Goal: Task Accomplishment & Management: Use online tool/utility

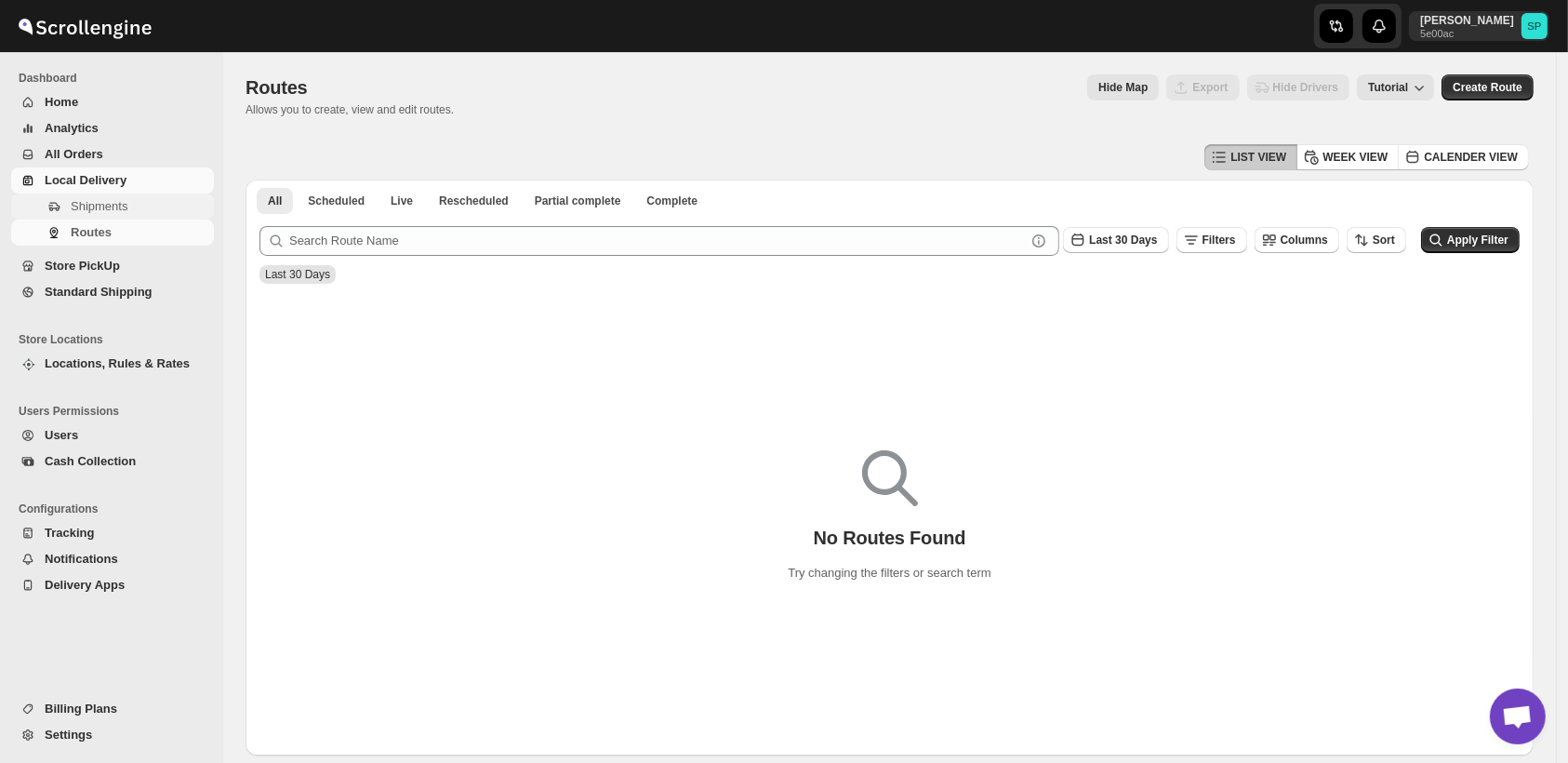
click at [104, 209] on span "Shipments" at bounding box center [99, 206] width 57 height 14
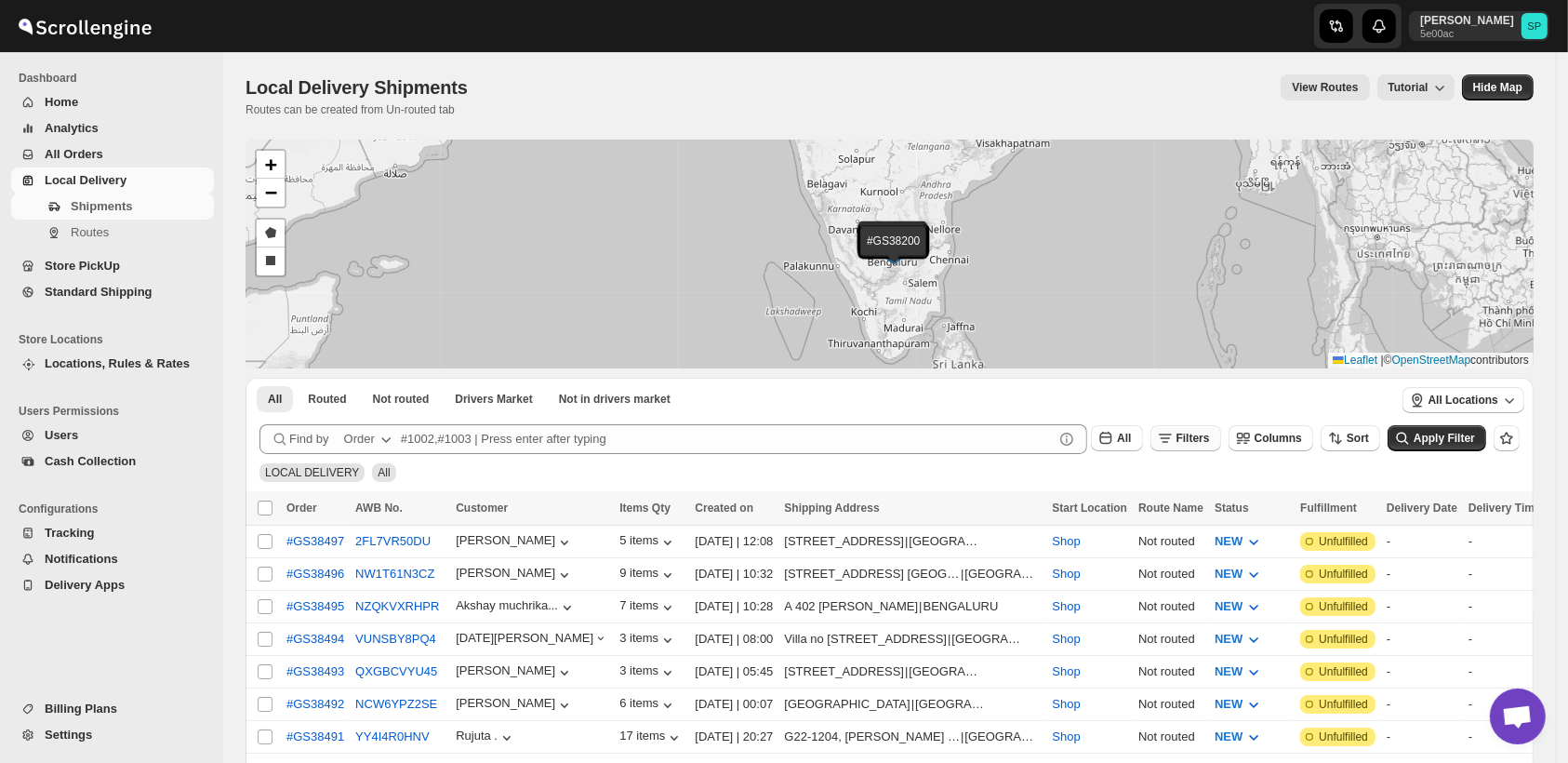
click at [1198, 437] on span "Filters" at bounding box center [1194, 438] width 34 height 13
click at [1207, 516] on span "Add Filter" at bounding box center [1215, 512] width 52 height 15
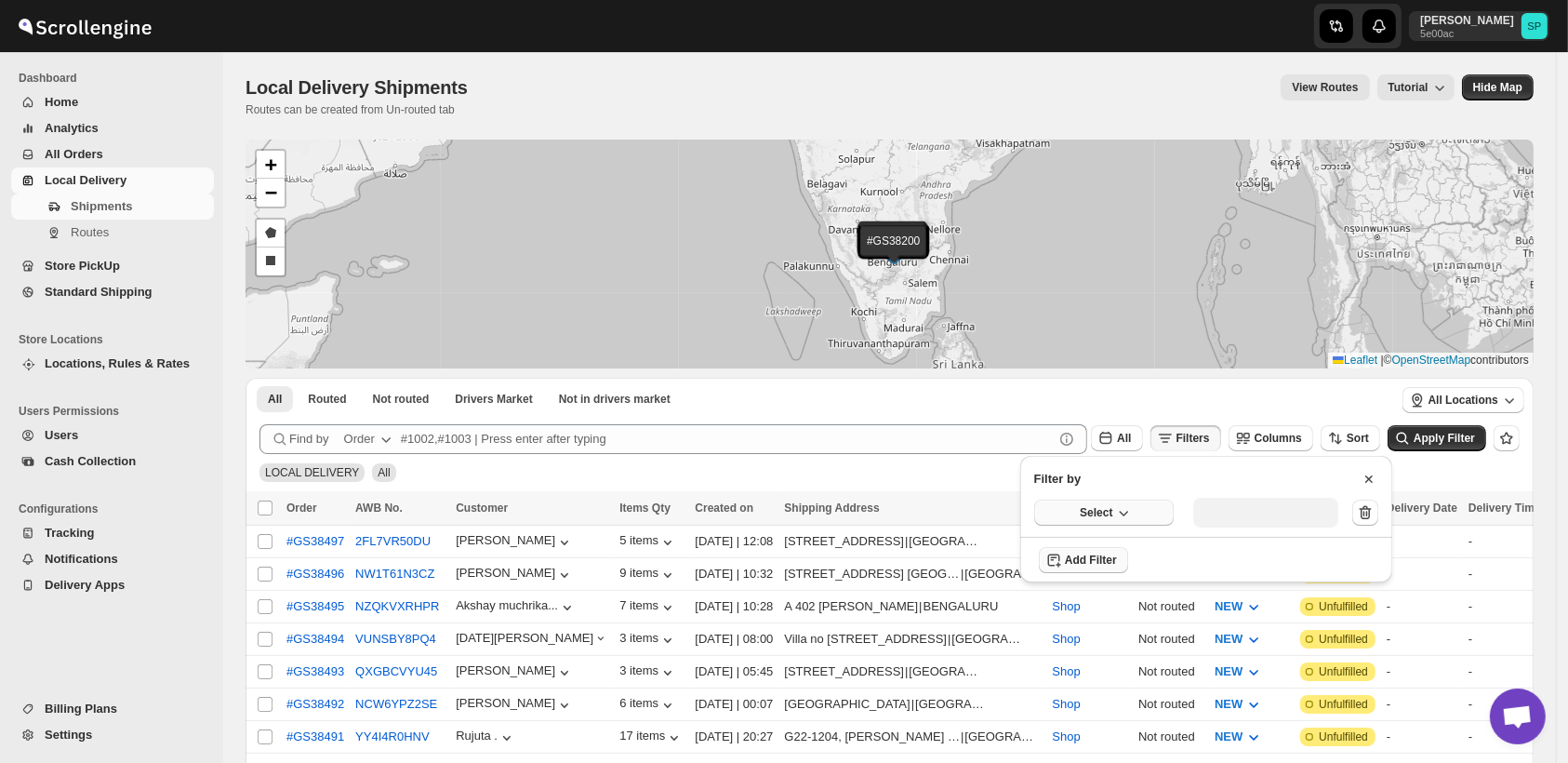
click at [1064, 510] on button "Select" at bounding box center [1104, 513] width 140 height 26
click at [1096, 687] on div "Fulfillment Status" at bounding box center [1091, 685] width 93 height 19
click at [1276, 517] on div "Select value" at bounding box center [1251, 511] width 93 height 15
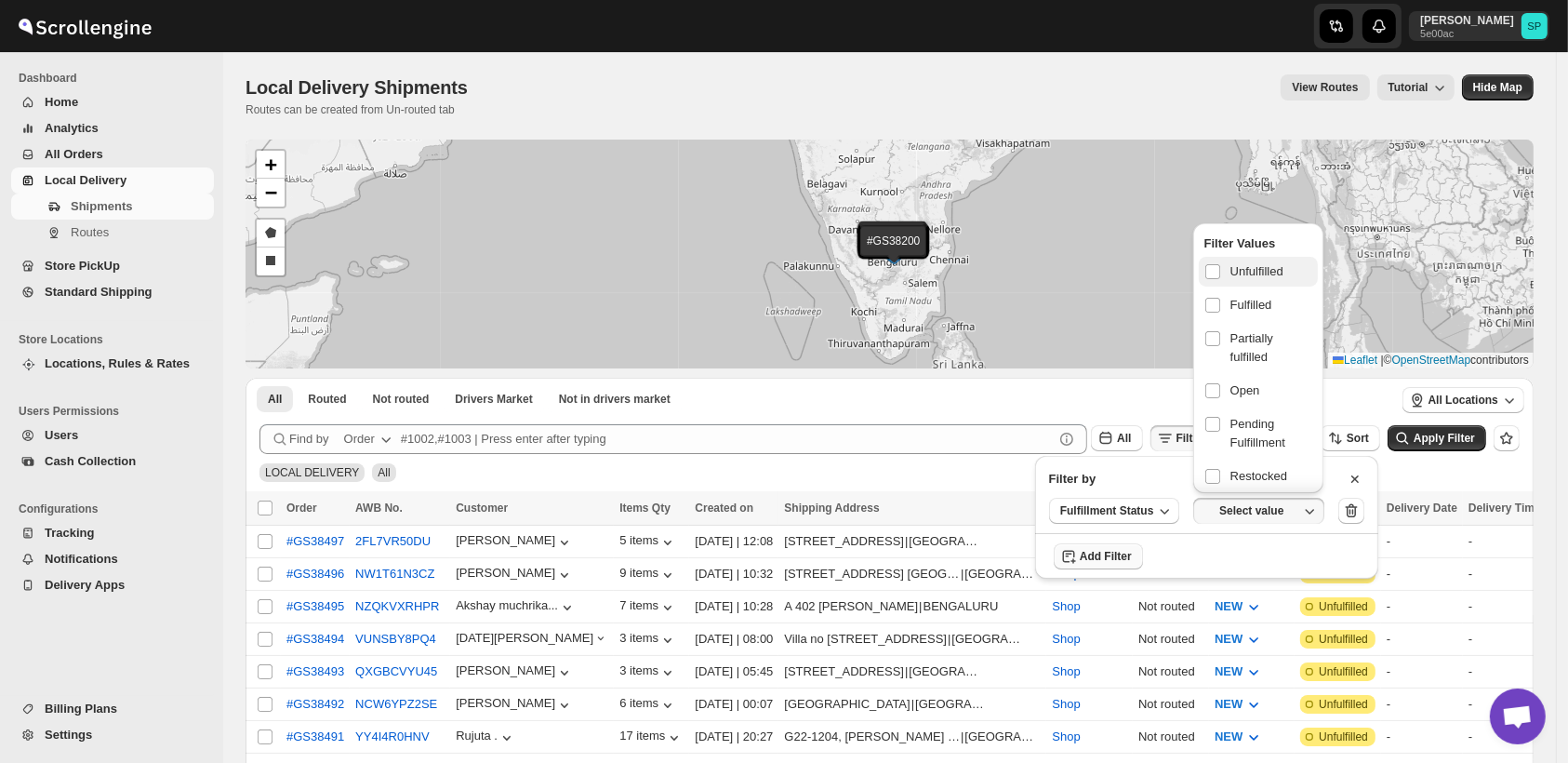
click at [1250, 280] on label "Unfulfilled" at bounding box center [1258, 272] width 119 height 30
click at [1220, 279] on input "checkbox" at bounding box center [1212, 271] width 15 height 15
checkbox input "true"
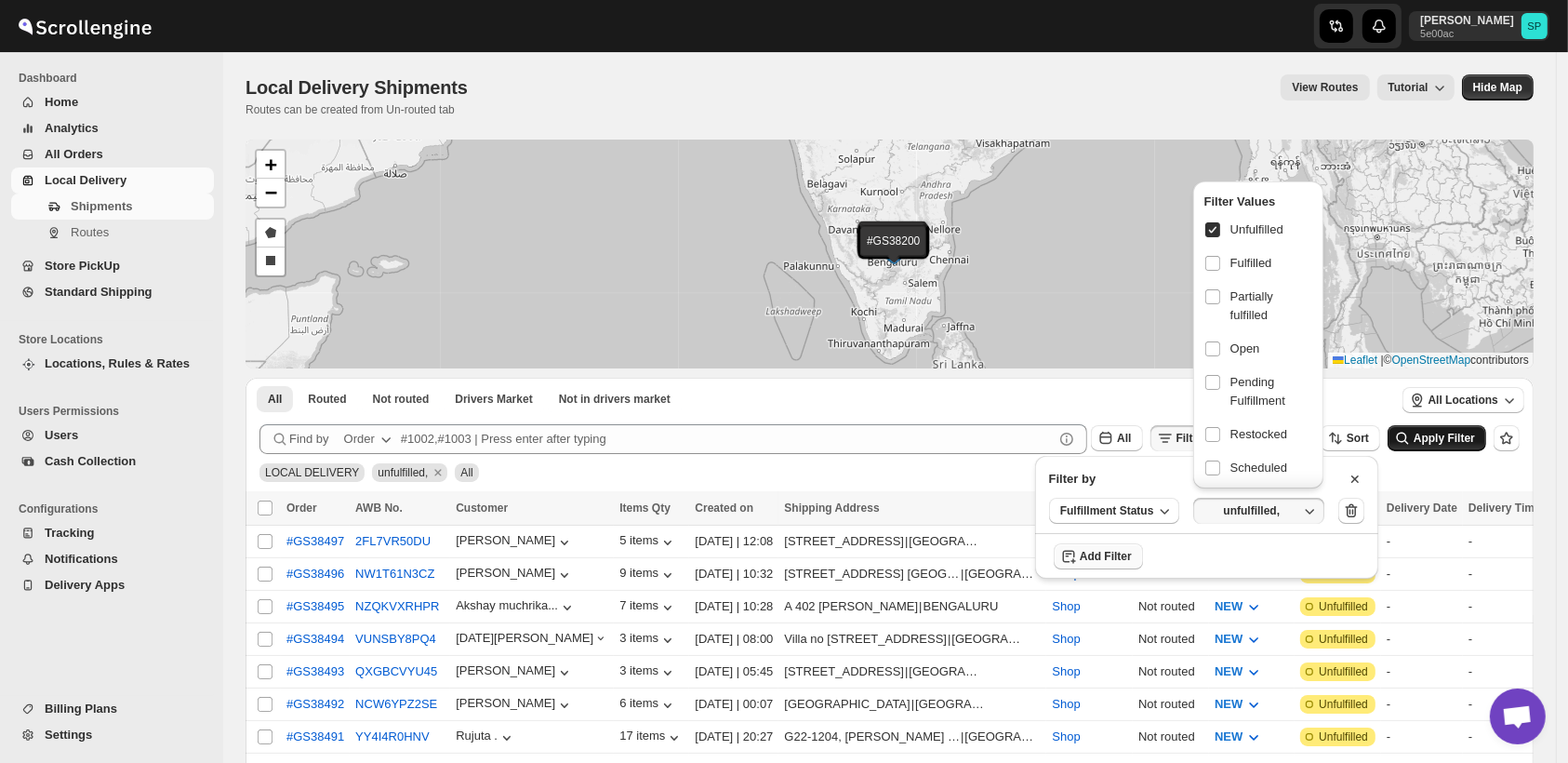
click at [1412, 437] on icon "submit" at bounding box center [1402, 438] width 19 height 19
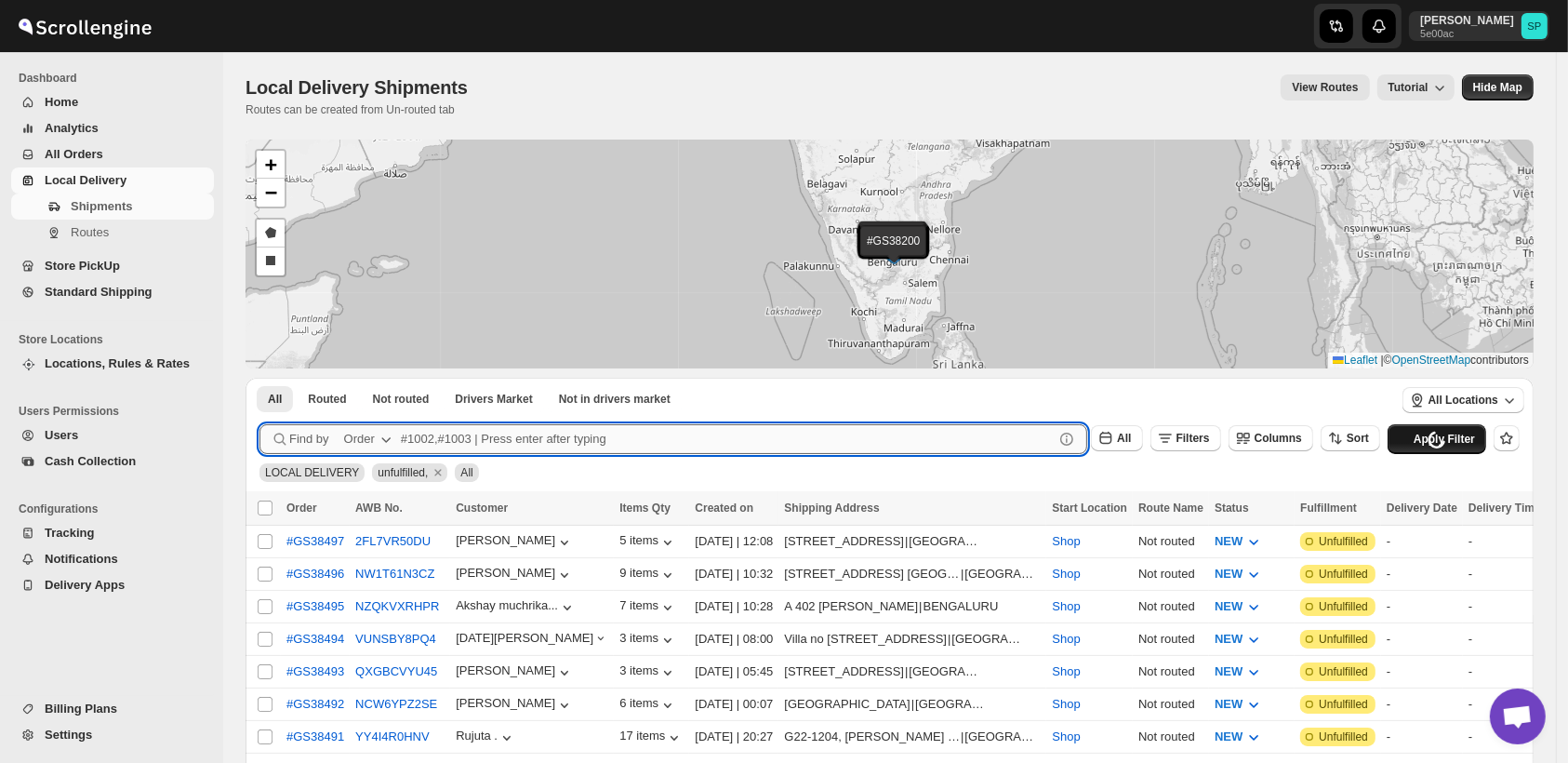
click at [643, 436] on input "text" at bounding box center [727, 439] width 653 height 30
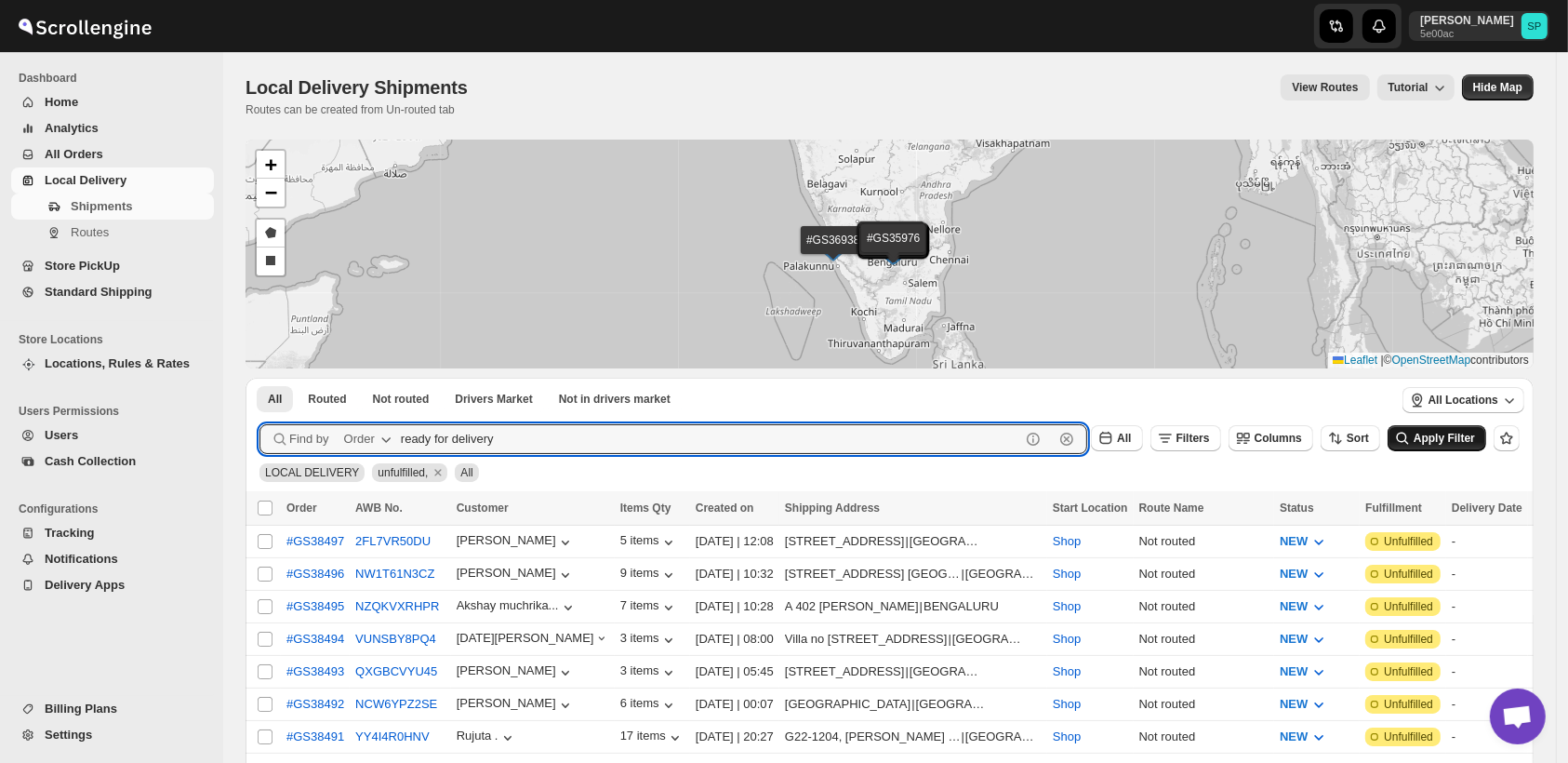
type input "ready for delivery"
click at [1435, 444] on span "Apply Filter" at bounding box center [1444, 438] width 61 height 13
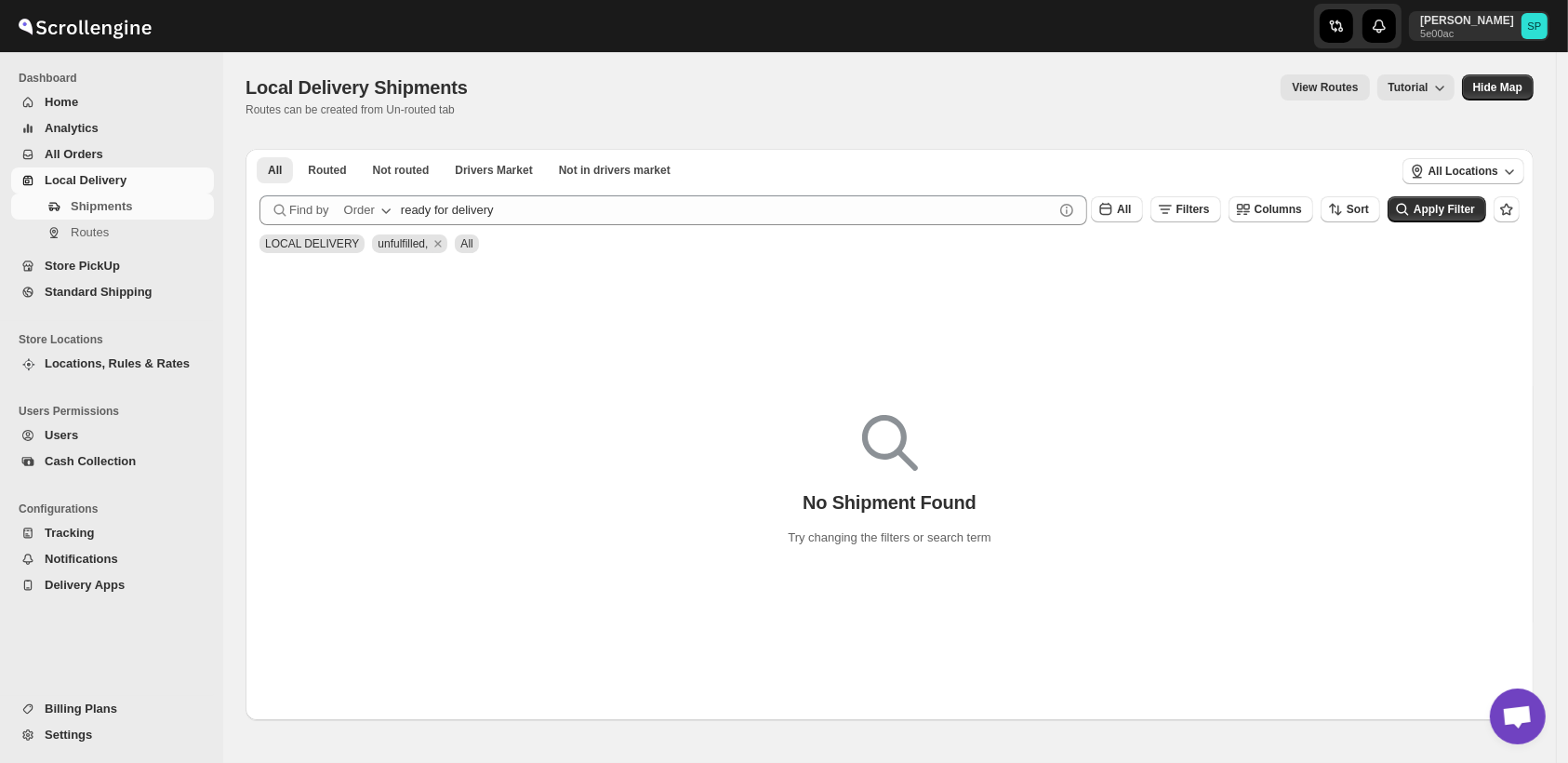
click at [380, 209] on icon "button" at bounding box center [386, 210] width 19 height 19
click at [376, 329] on button "Order Tag" at bounding box center [370, 317] width 100 height 30
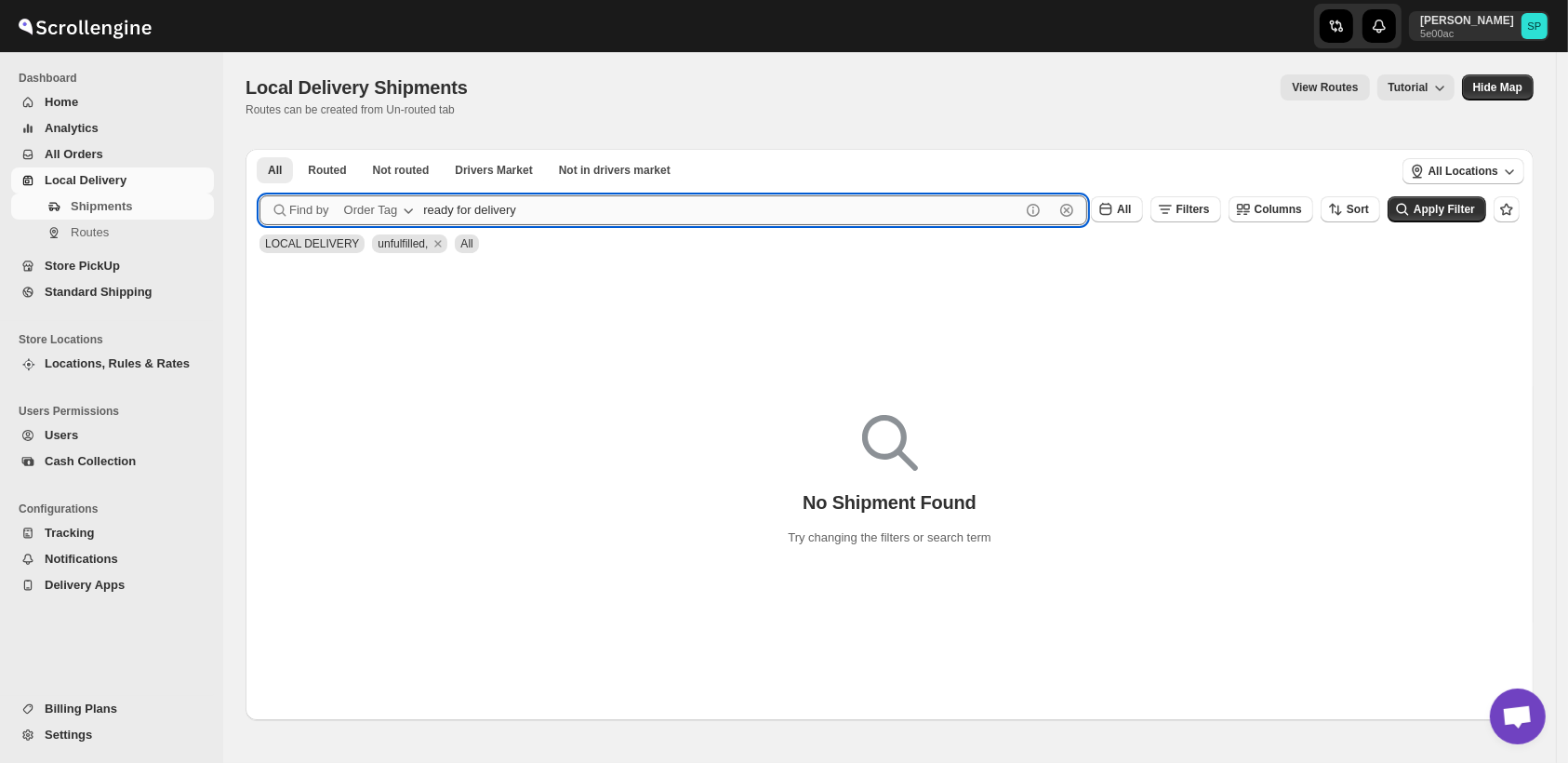
type input "ready for delivery"
click at [260, 149] on button "Submit" at bounding box center [286, 159] width 53 height 20
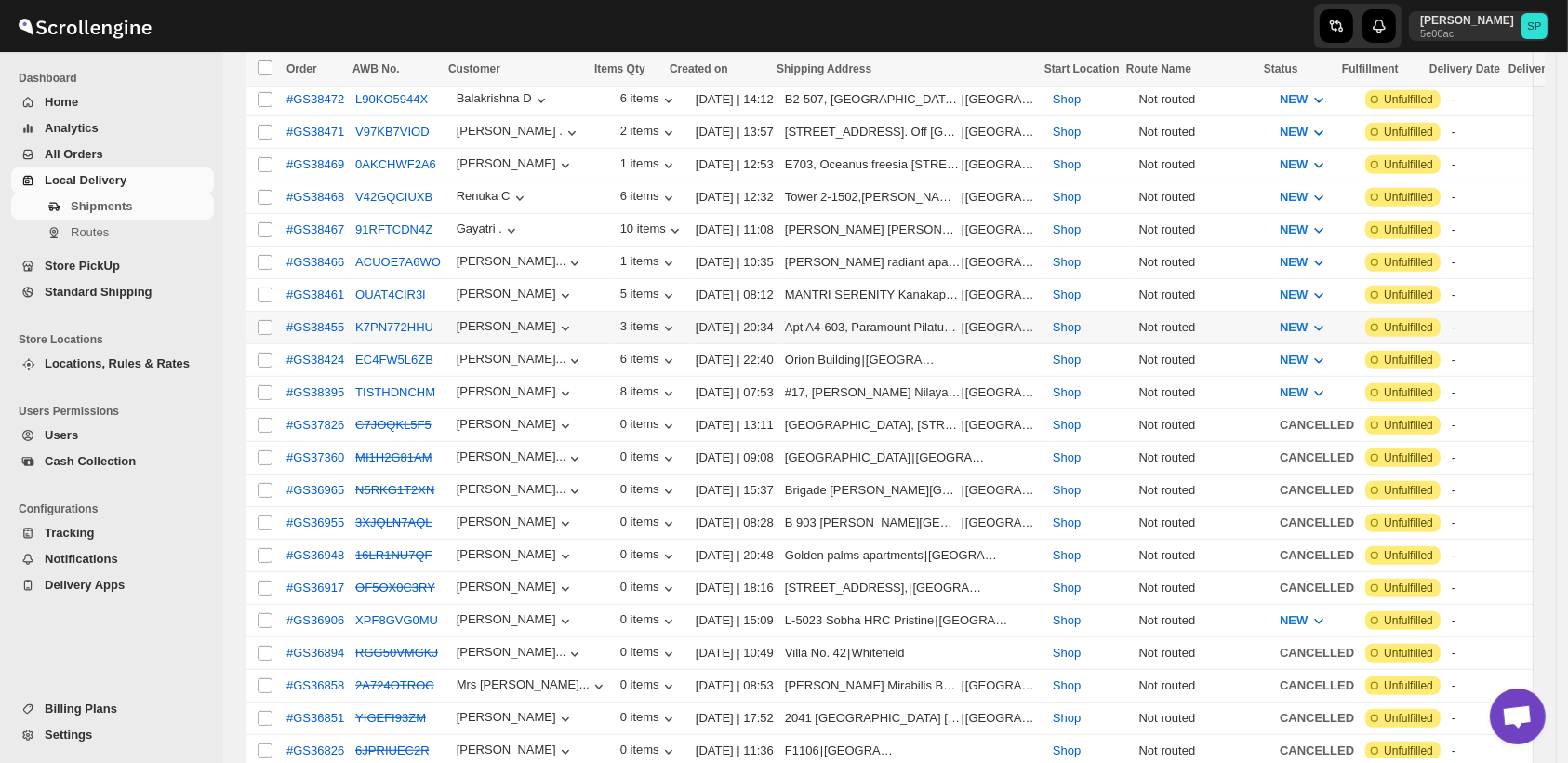
scroll to position [723, 0]
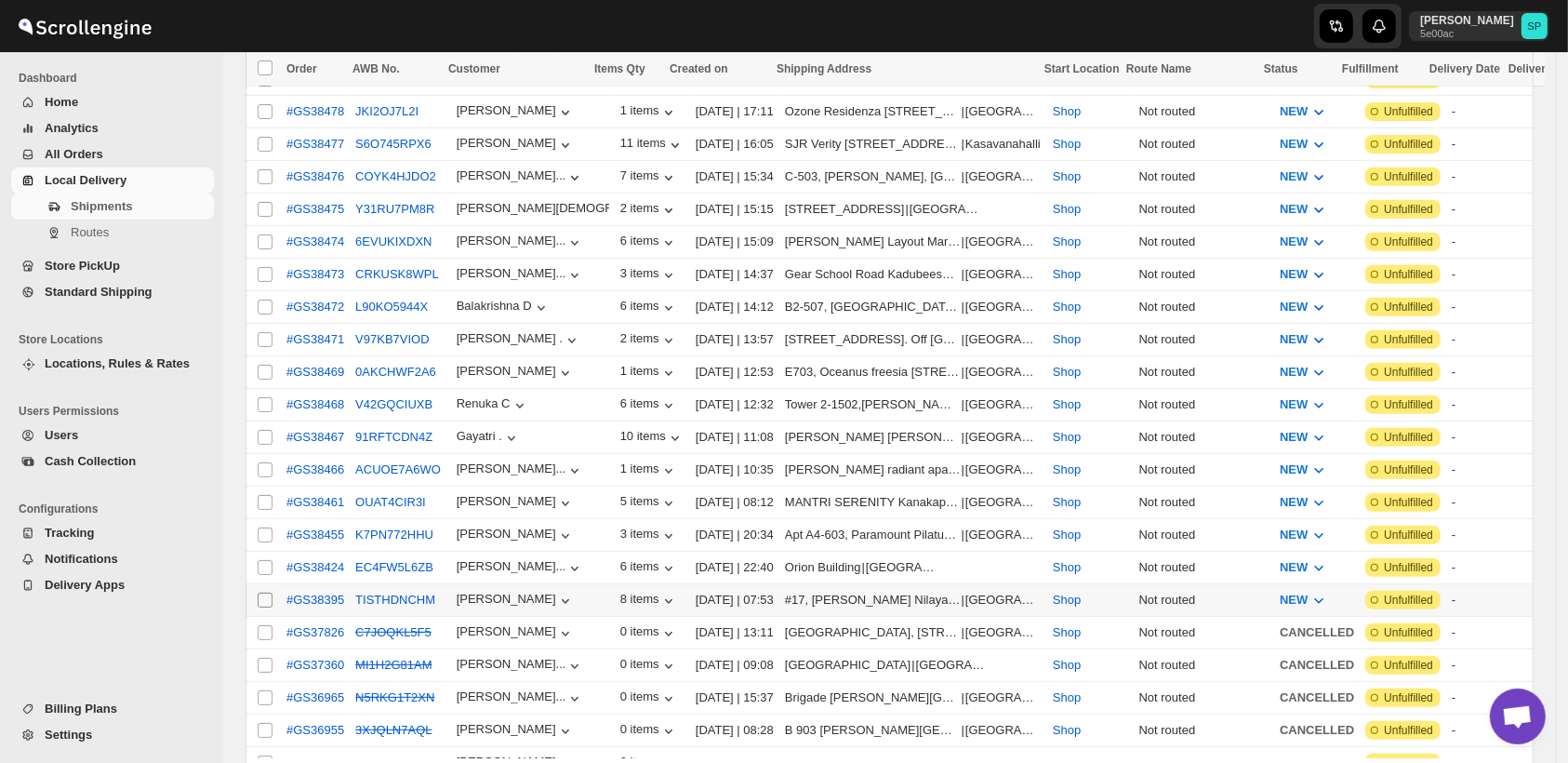
click at [268, 593] on input "Select shipment" at bounding box center [265, 600] width 15 height 15
checkbox input "true"
click at [262, 560] on input "Select shipment" at bounding box center [265, 567] width 15 height 15
checkbox input "true"
click at [264, 528] on input "Select shipment" at bounding box center [265, 535] width 15 height 15
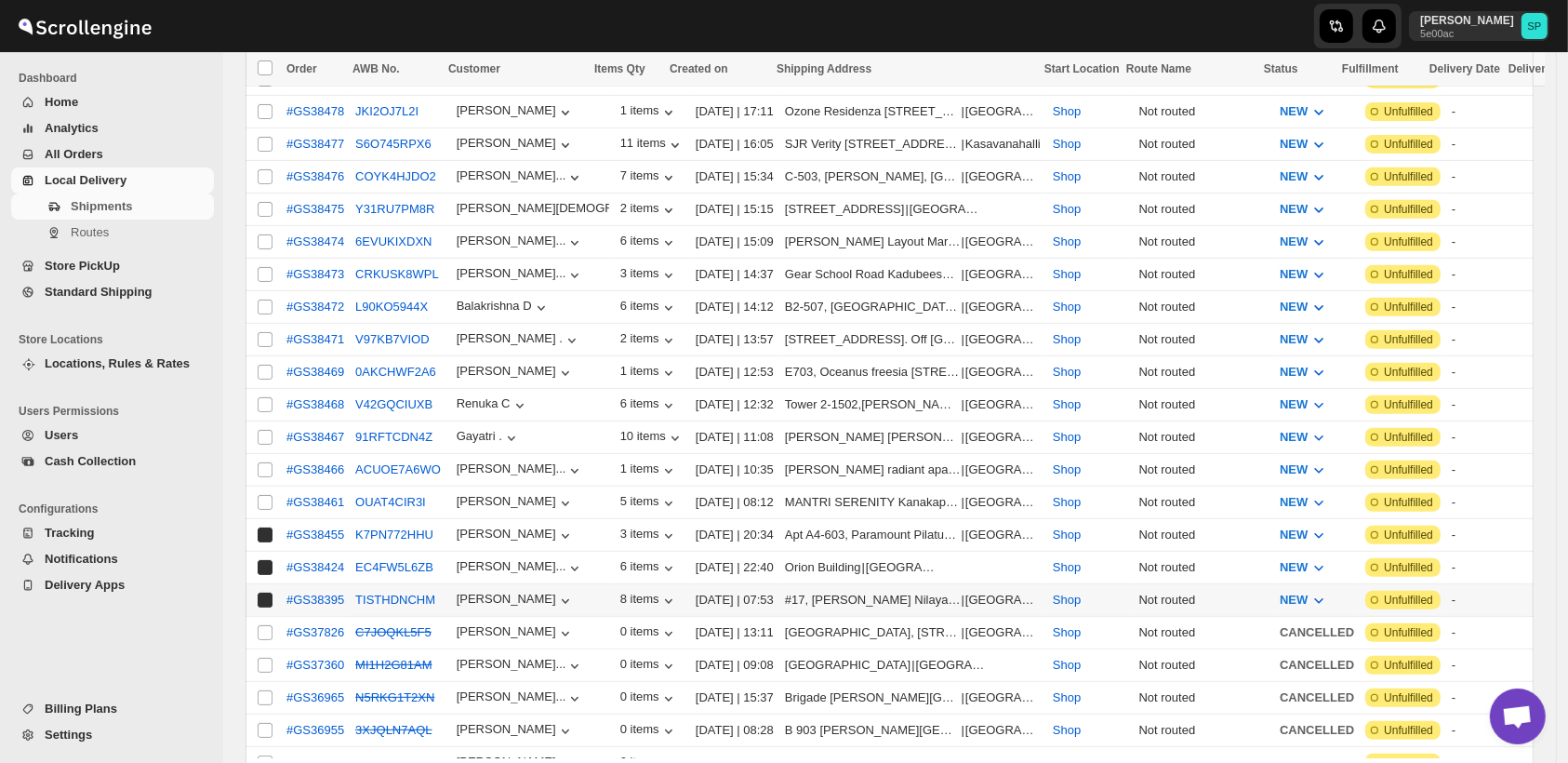
checkbox input "true"
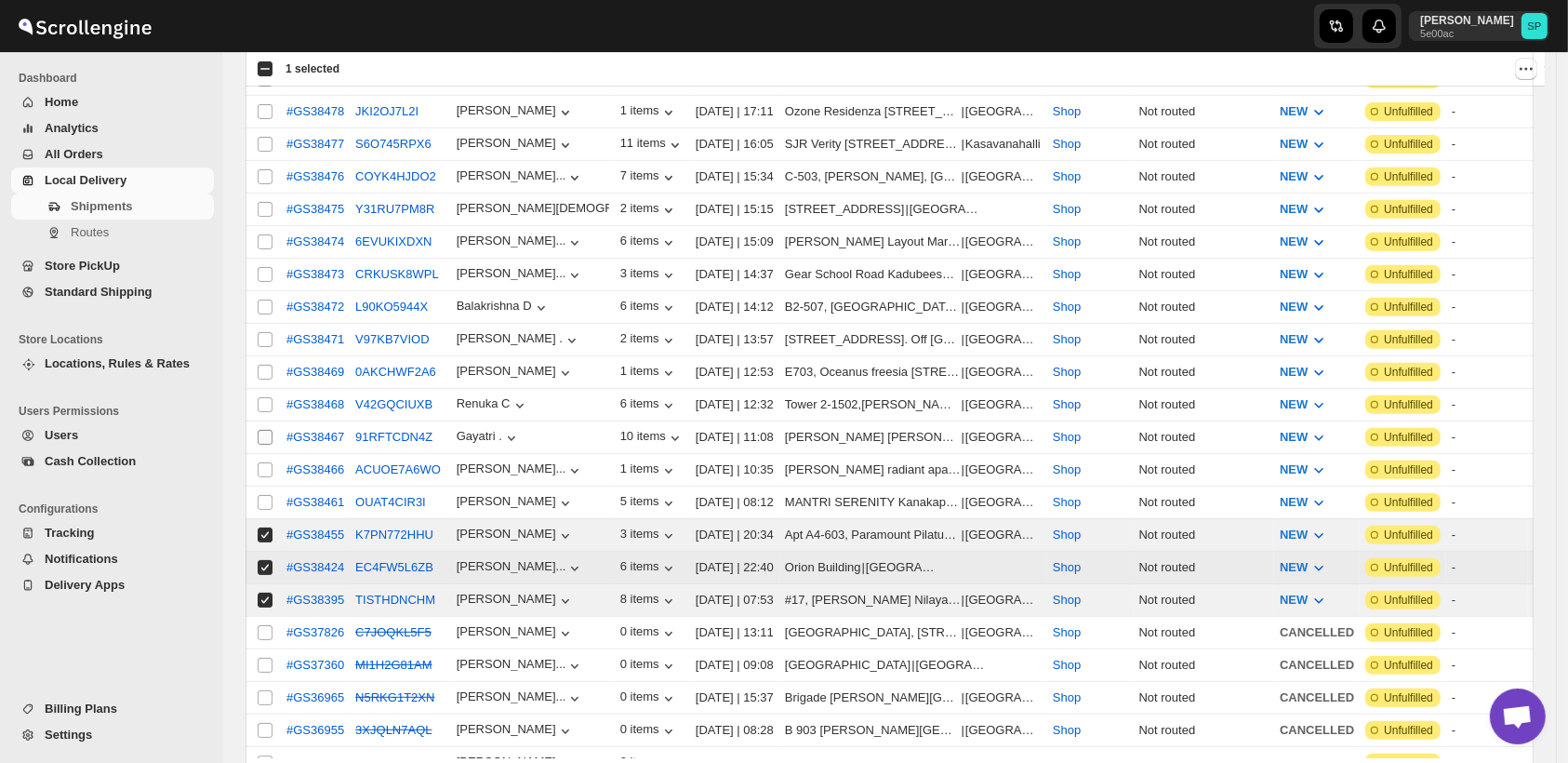
click at [265, 495] on input "Select shipment" at bounding box center [265, 502] width 15 height 15
checkbox input "true"
click at [262, 463] on input "Select shipment" at bounding box center [265, 470] width 15 height 15
checkbox input "true"
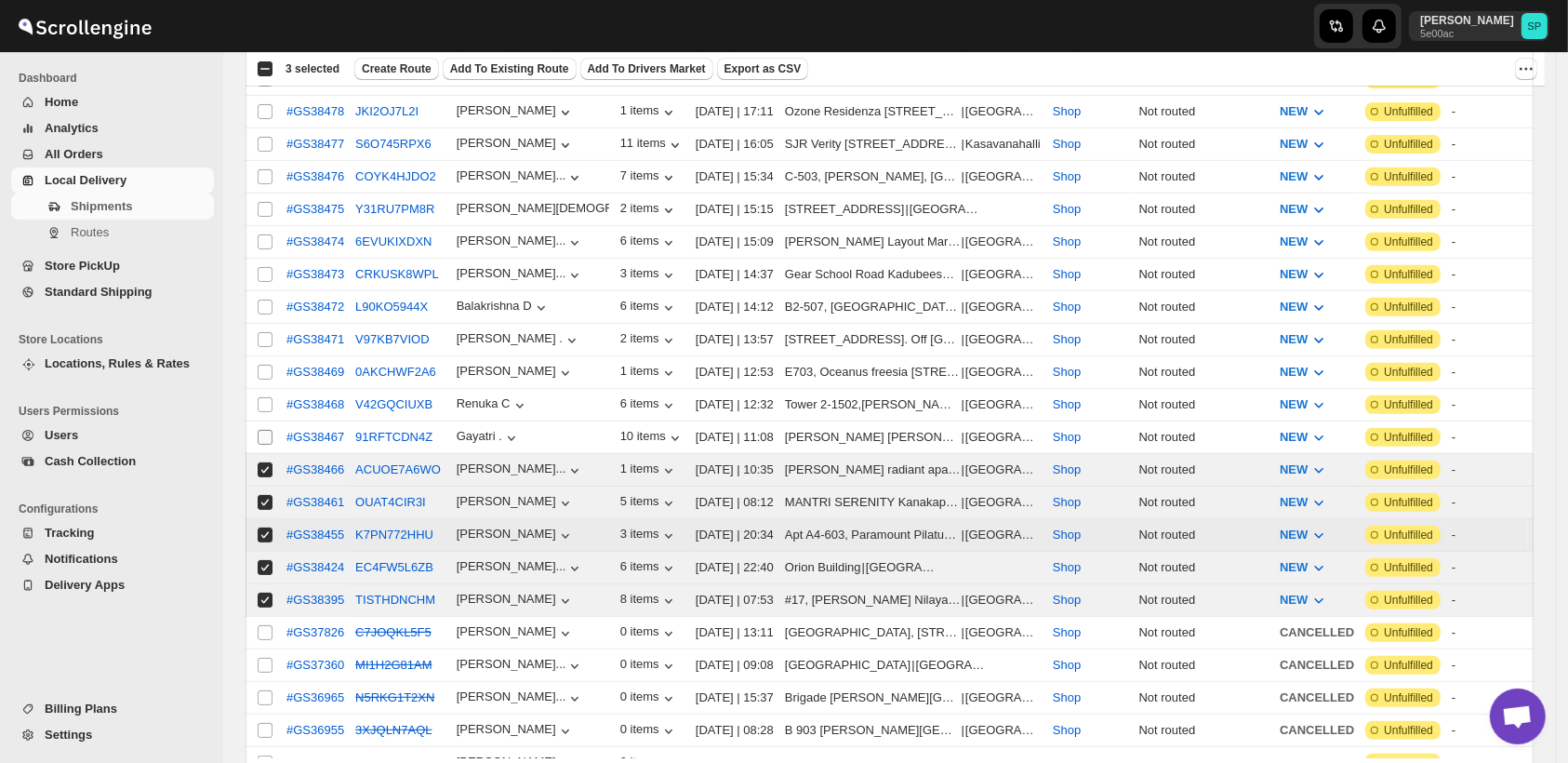
click at [265, 430] on input "Select shipment" at bounding box center [265, 437] width 15 height 15
checkbox input "true"
click at [265, 389] on td "Select shipment" at bounding box center [263, 405] width 35 height 33
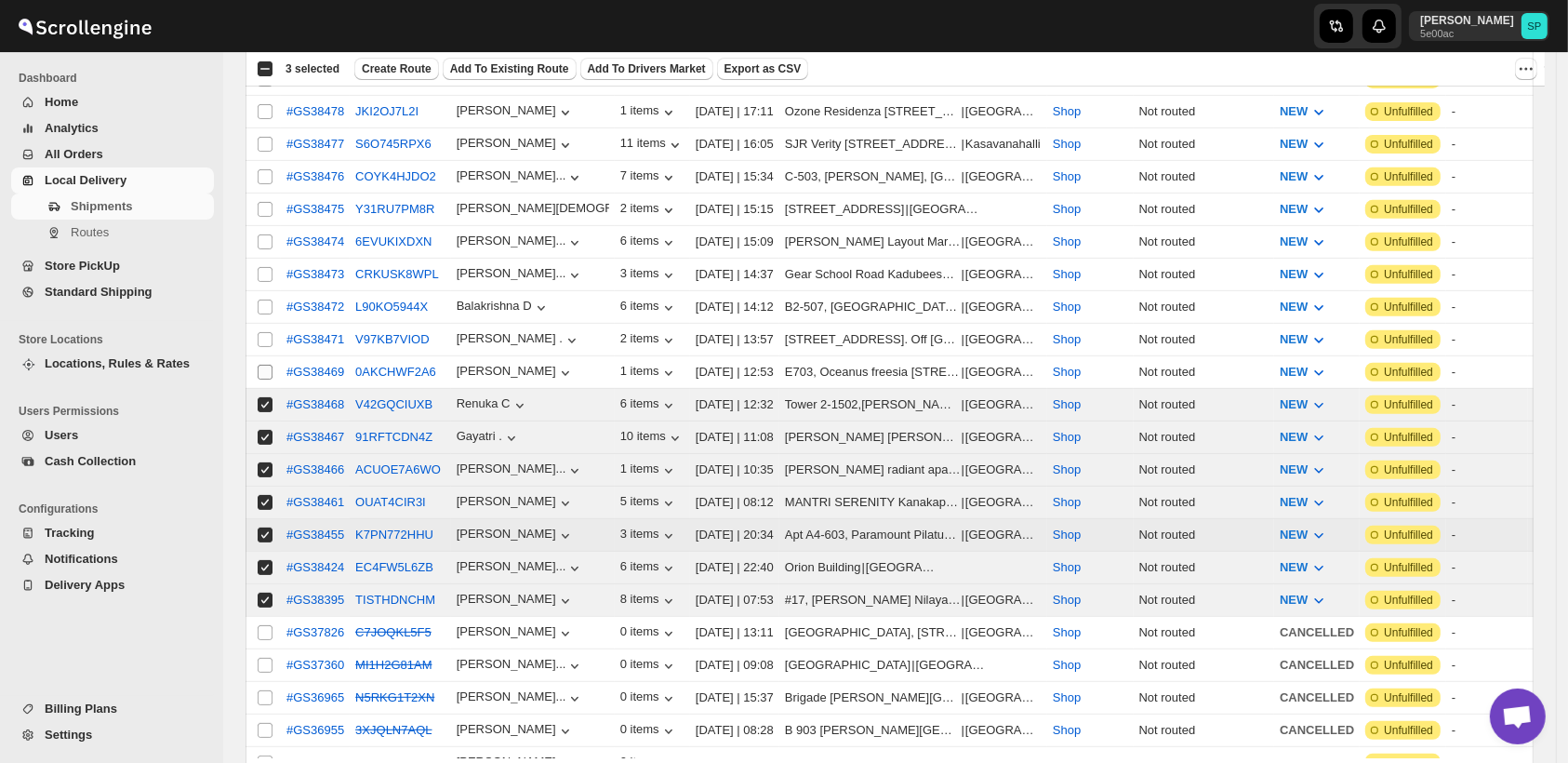
click at [265, 365] on input "Select shipment" at bounding box center [265, 372] width 15 height 15
checkbox input "true"
click at [265, 329] on td "Select shipment" at bounding box center [263, 340] width 35 height 33
click at [266, 300] on input "Select shipment" at bounding box center [265, 307] width 15 height 15
checkbox input "true"
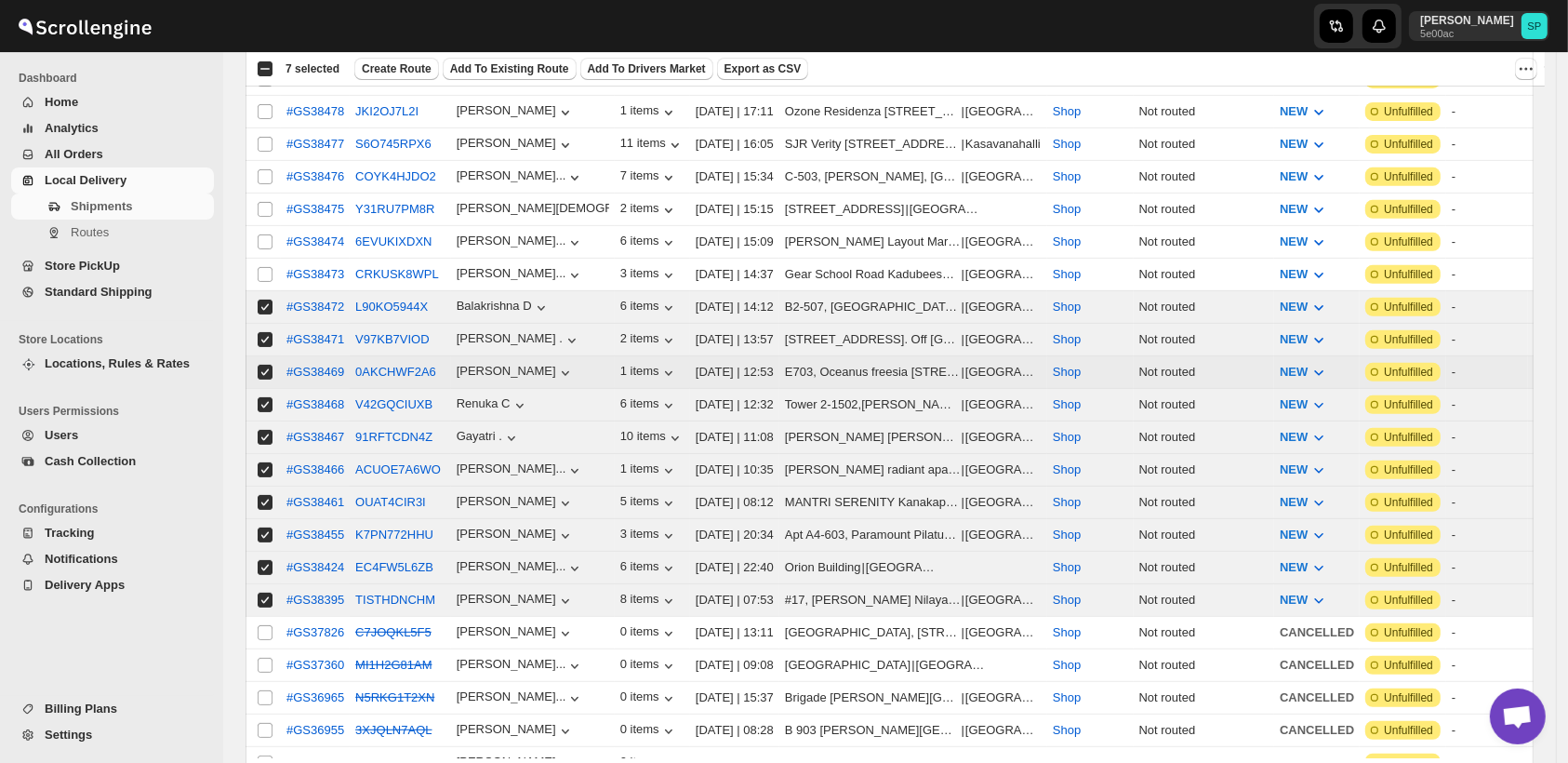
checkbox input "true"
click at [262, 259] on td "Select shipment" at bounding box center [263, 275] width 35 height 33
checkbox input "true"
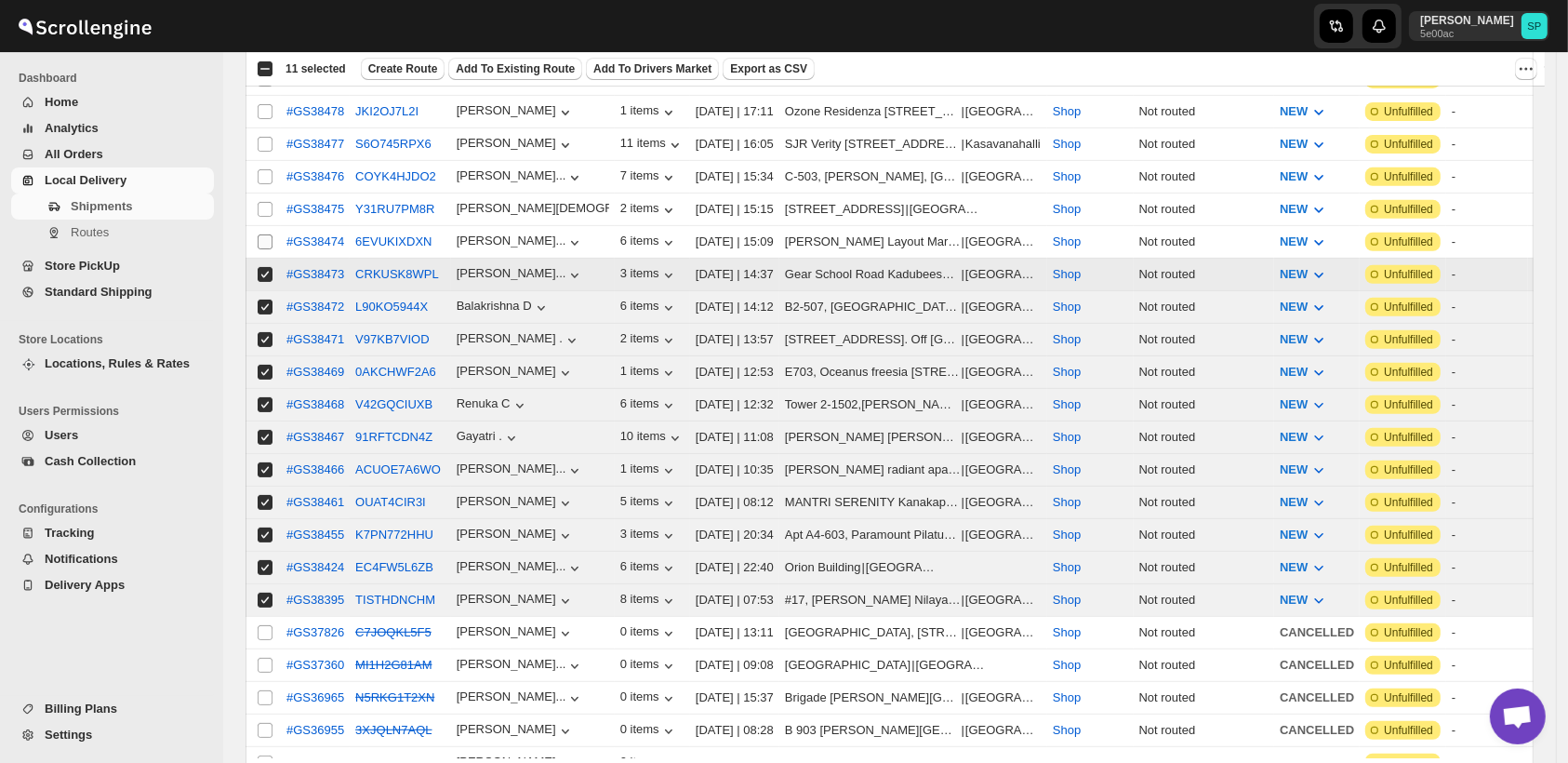
click at [261, 235] on input "Select shipment" at bounding box center [265, 242] width 15 height 15
checkbox input "true"
click at [262, 202] on input "Select shipment" at bounding box center [265, 209] width 15 height 15
checkbox input "true"
click at [267, 169] on input "Select shipment" at bounding box center [265, 176] width 15 height 15
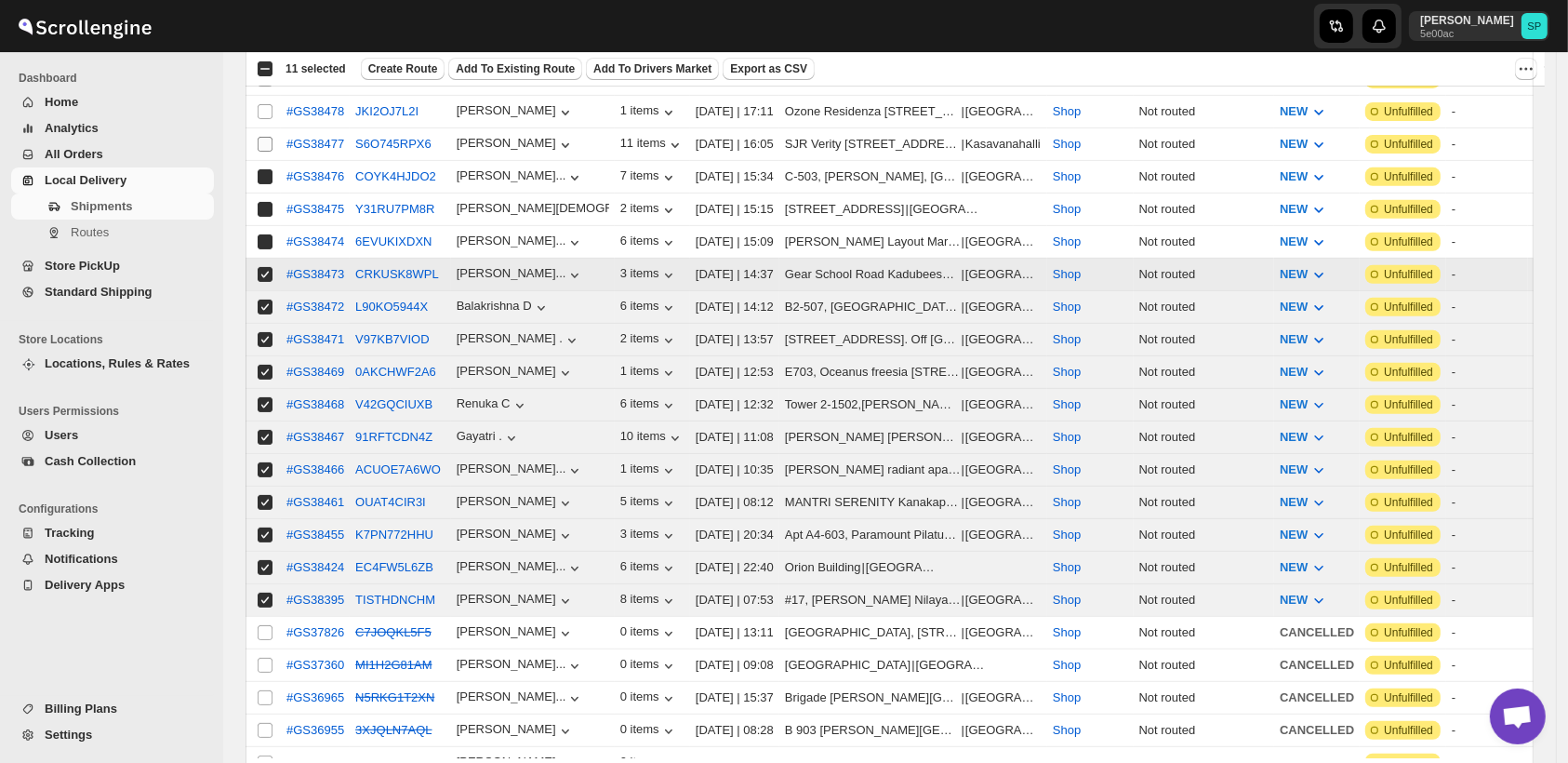
checkbox input "true"
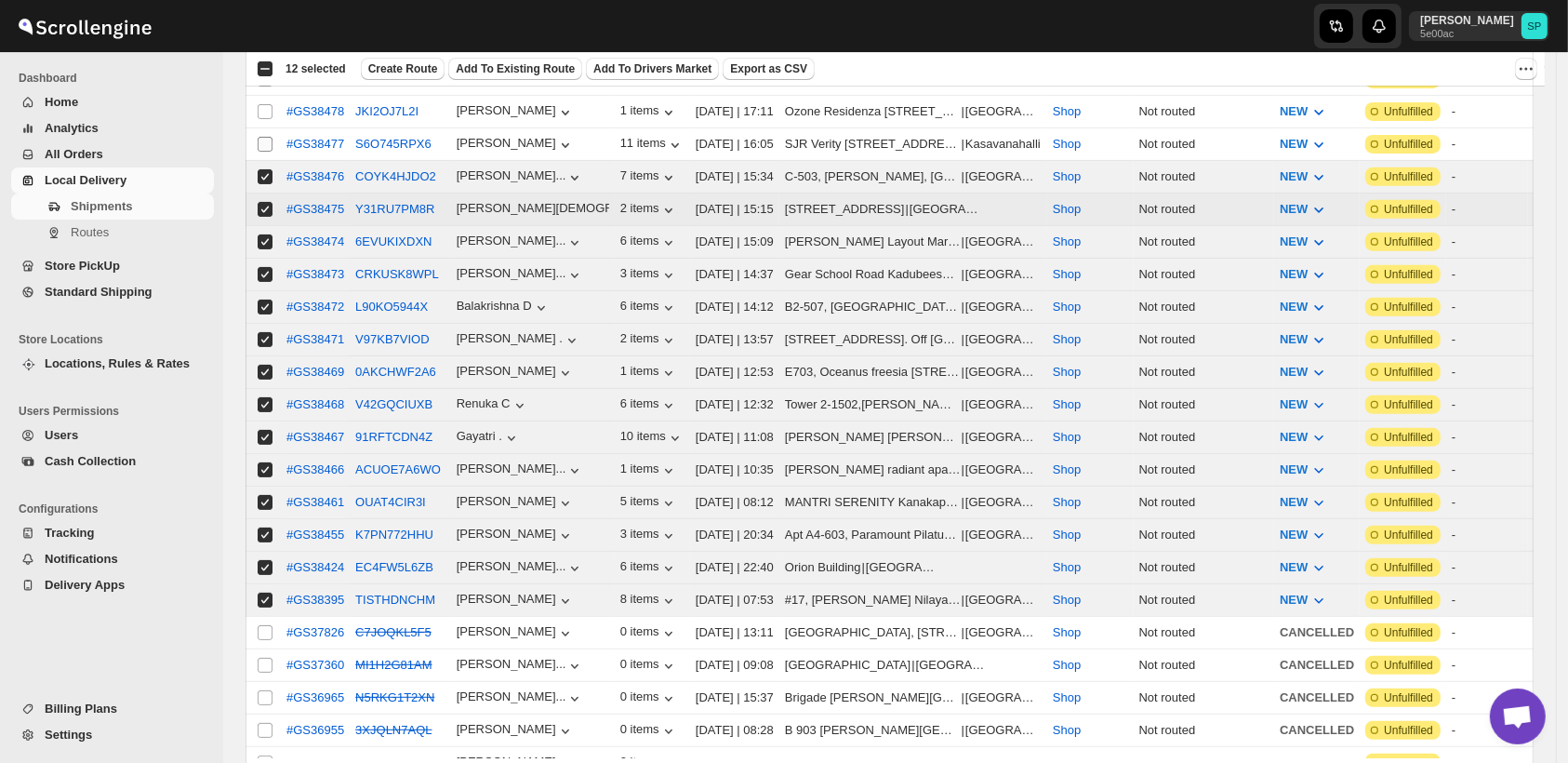
click at [267, 137] on input "Select shipment" at bounding box center [265, 144] width 15 height 15
checkbox input "true"
click at [266, 104] on input "Select shipment" at bounding box center [265, 111] width 15 height 15
checkbox input "true"
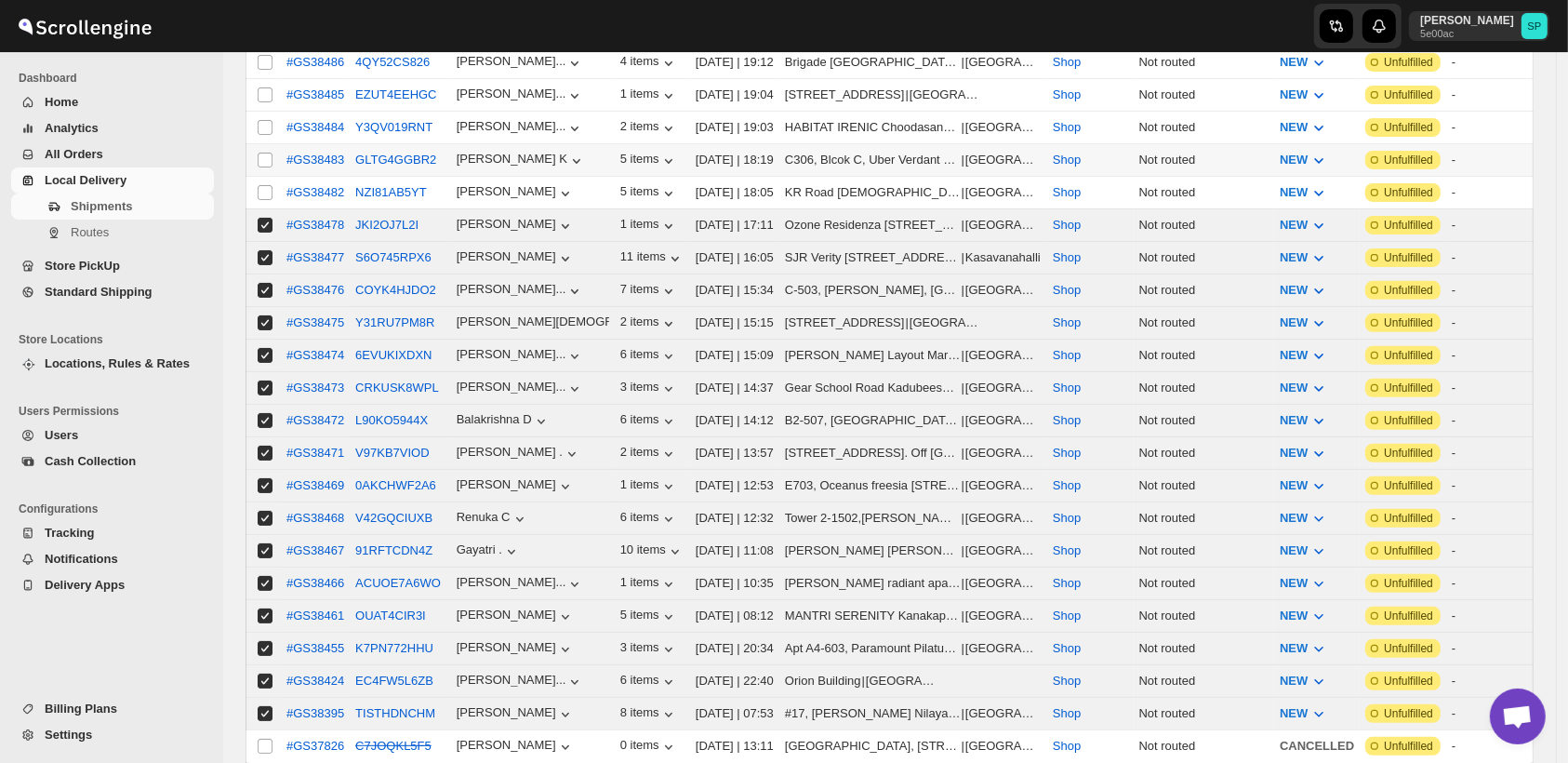
scroll to position [413, 0]
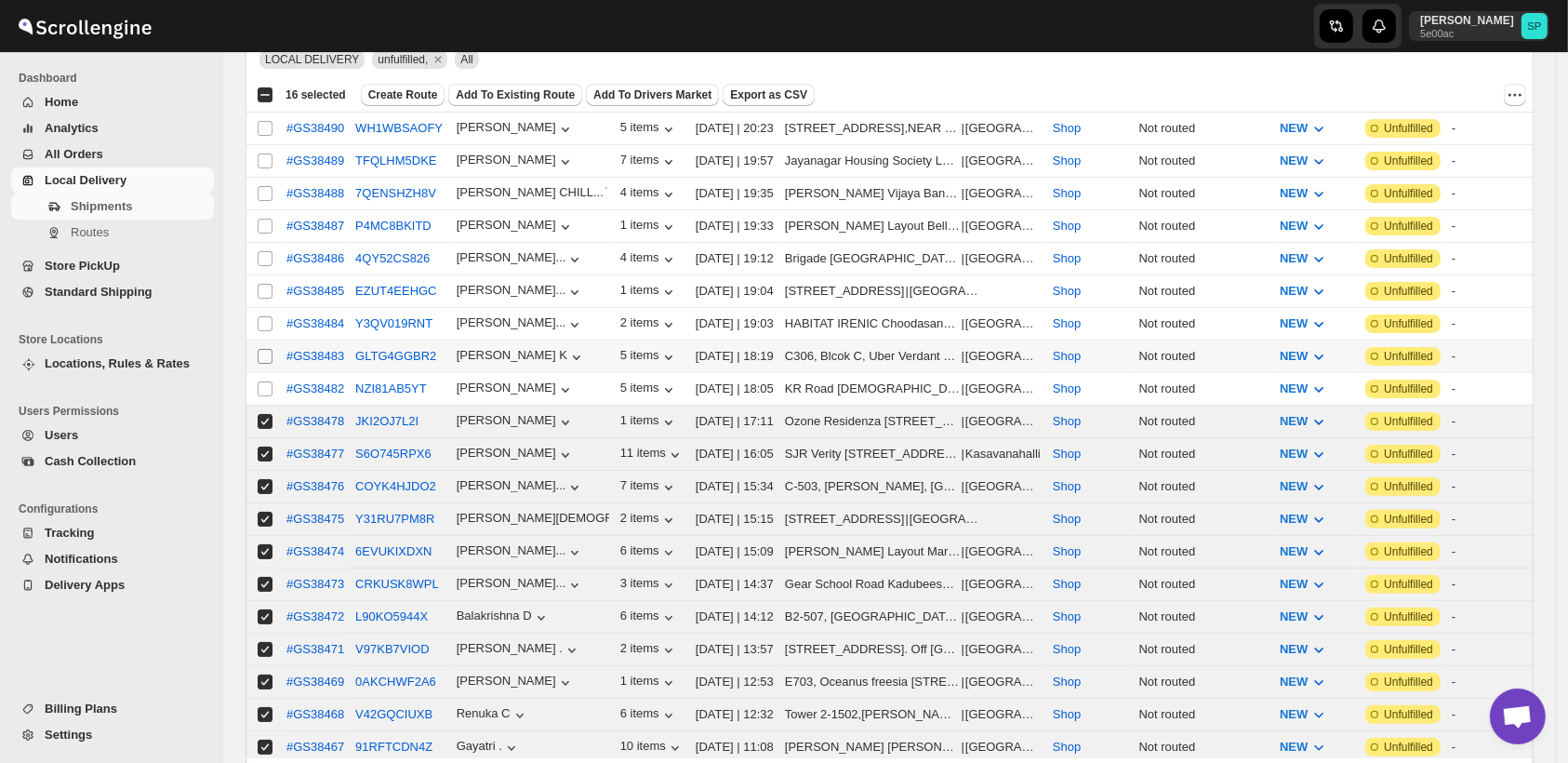
click at [268, 349] on input "Select shipment" at bounding box center [265, 356] width 15 height 15
checkbox input "true"
click at [262, 382] on input "Select shipment" at bounding box center [265, 389] width 15 height 15
checkbox input "true"
click at [265, 316] on input "Select shipment" at bounding box center [265, 323] width 15 height 15
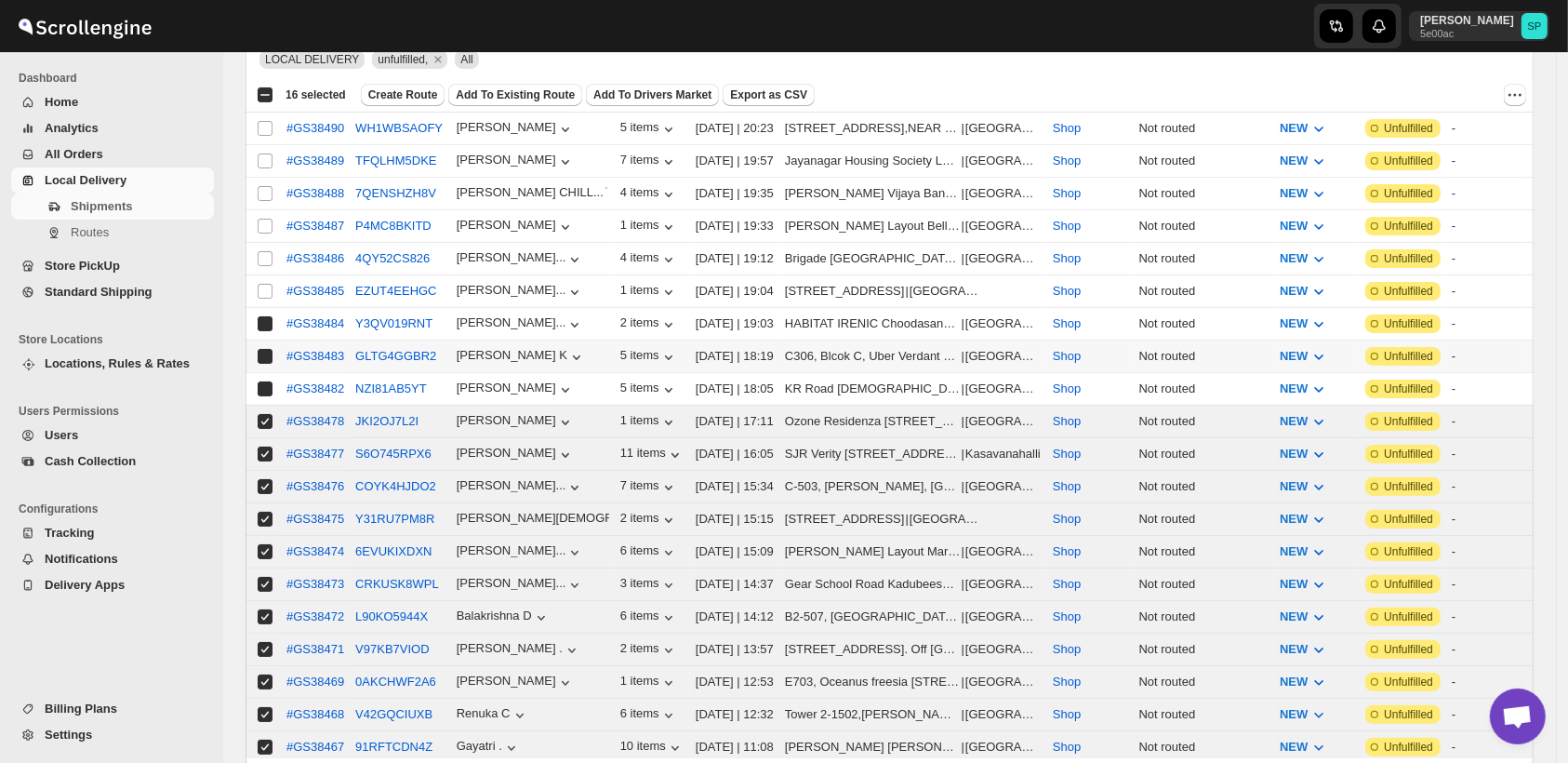
checkbox input "true"
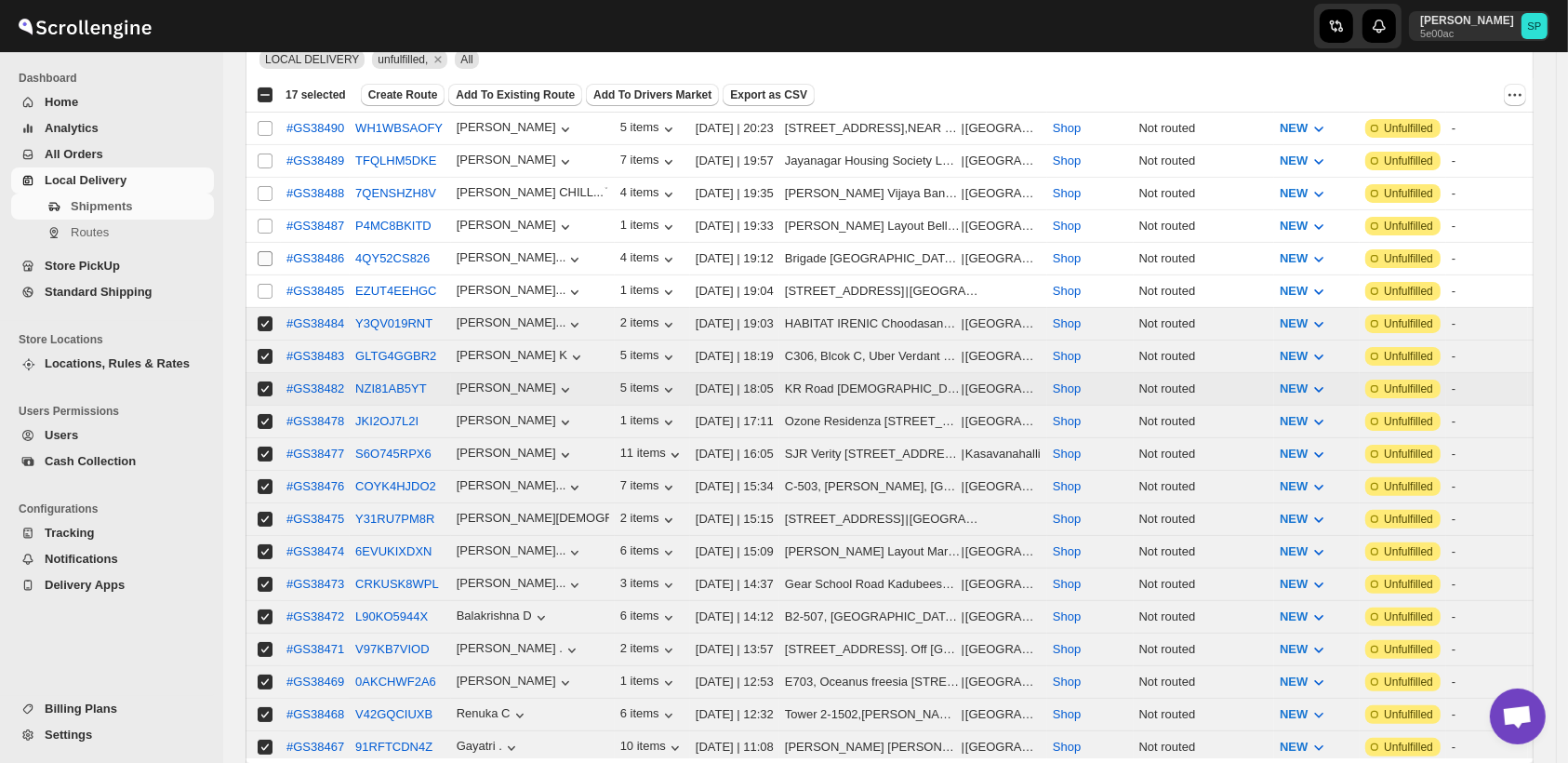
click at [268, 284] on input "Select shipment" at bounding box center [265, 291] width 15 height 15
checkbox input "true"
click at [269, 251] on input "Select shipment" at bounding box center [265, 258] width 15 height 15
checkbox input "true"
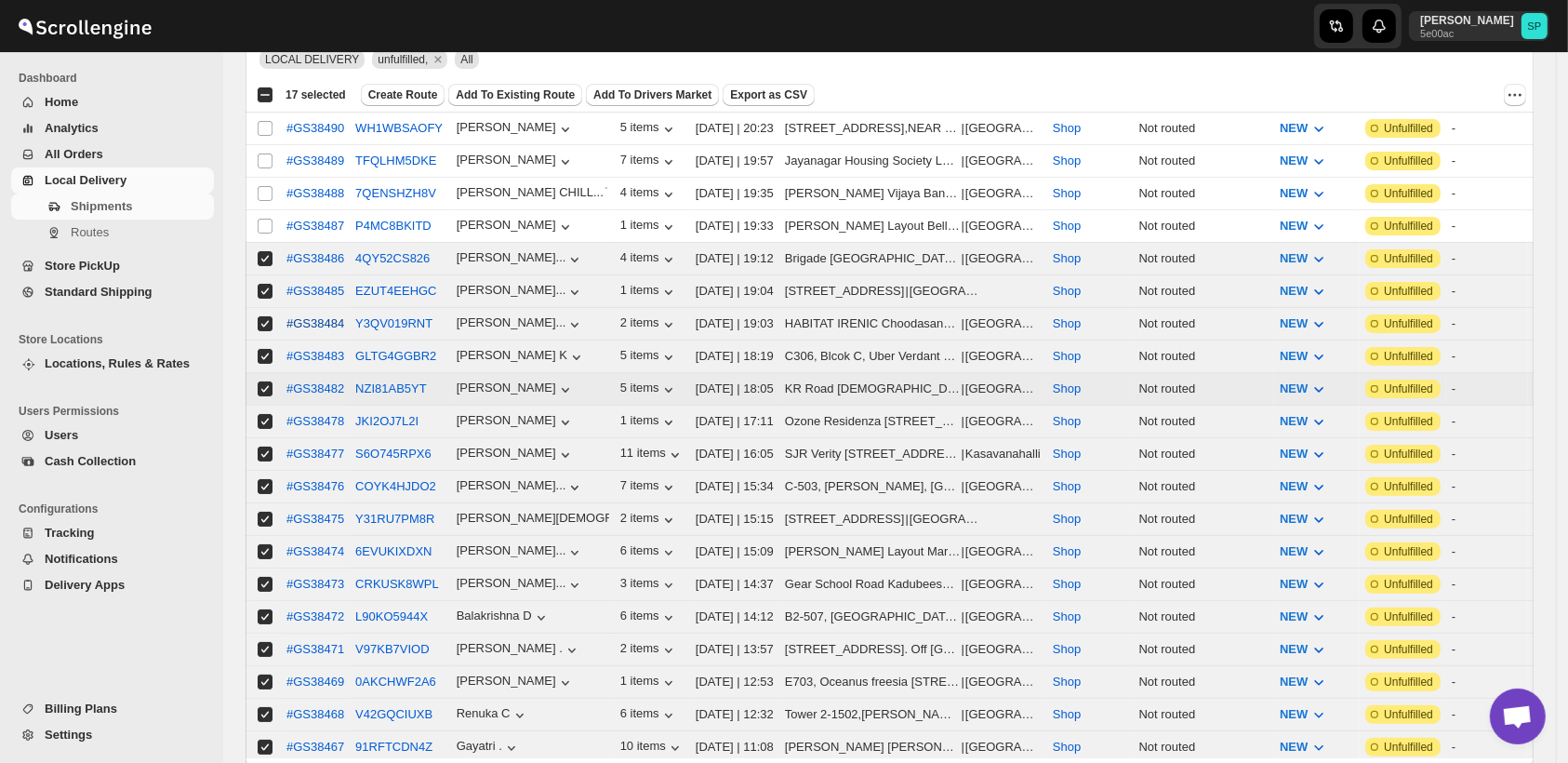
click at [268, 223] on input "Select shipment" at bounding box center [265, 226] width 15 height 15
checkbox input "true"
click at [267, 189] on input "Select shipment" at bounding box center [265, 193] width 15 height 15
checkbox input "true"
click at [261, 145] on td "Select shipment" at bounding box center [263, 161] width 35 height 33
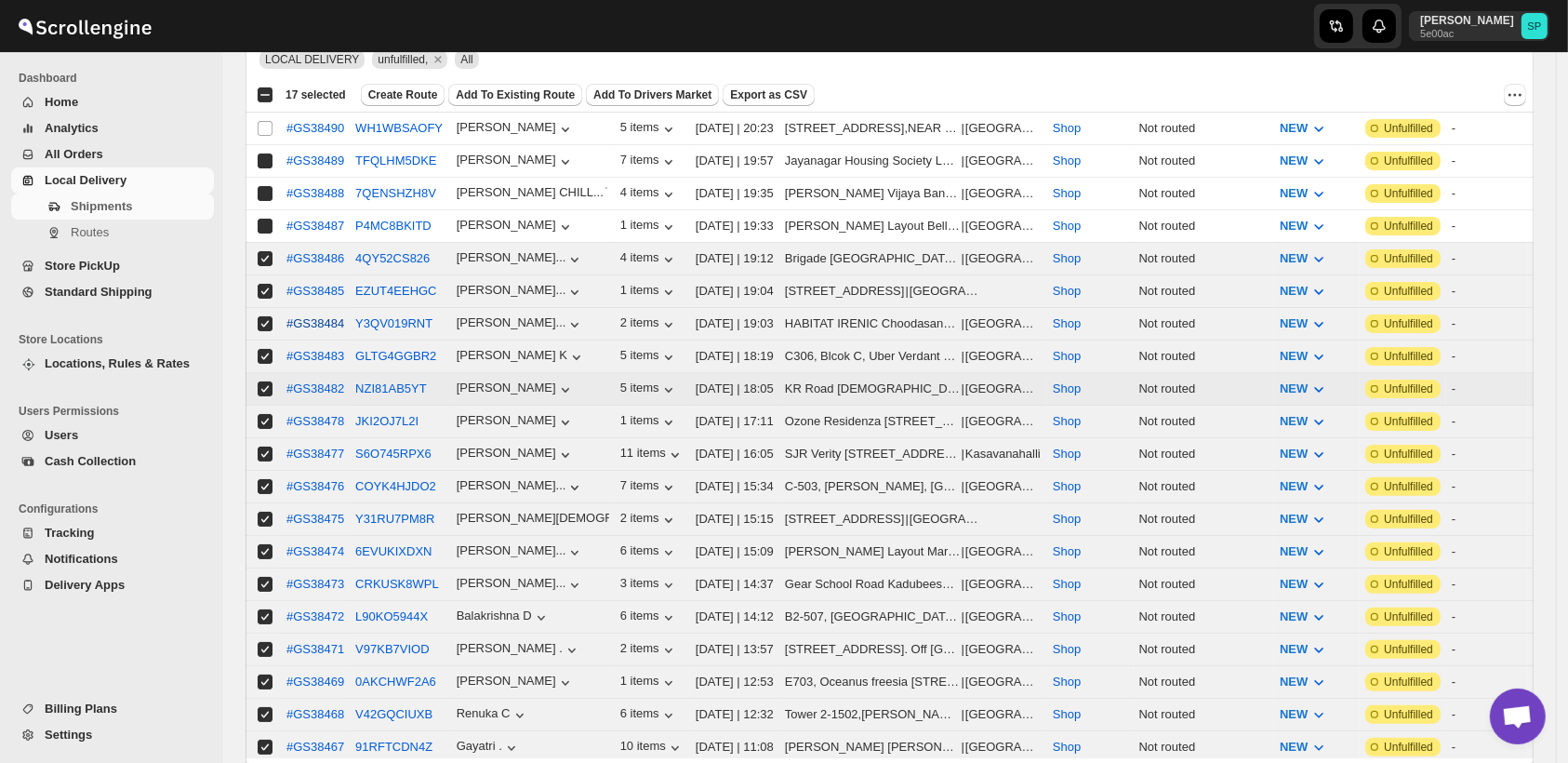
click at [261, 121] on input "Select shipment" at bounding box center [265, 128] width 15 height 15
checkbox input "true"
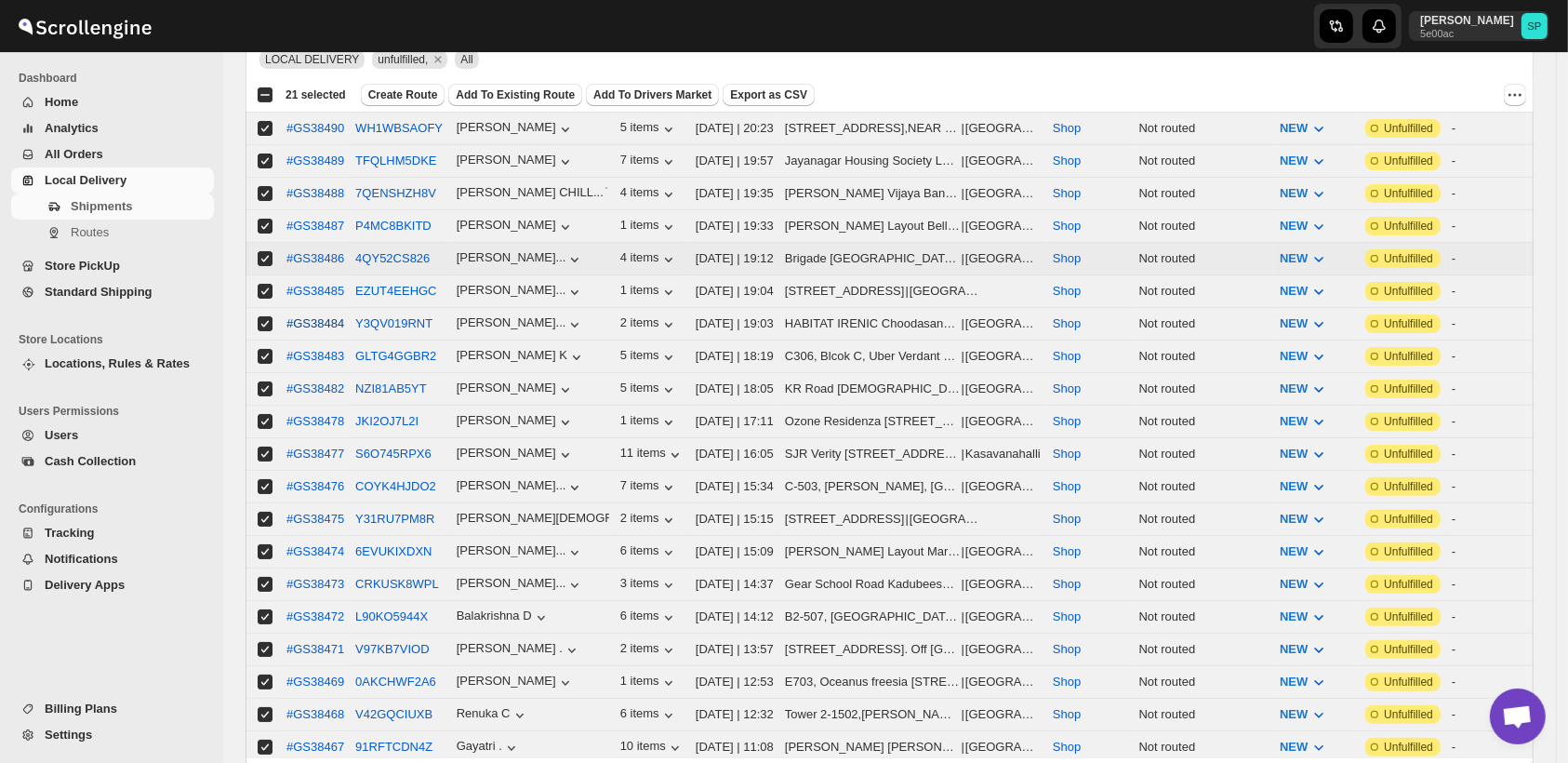
checkbox input "true"
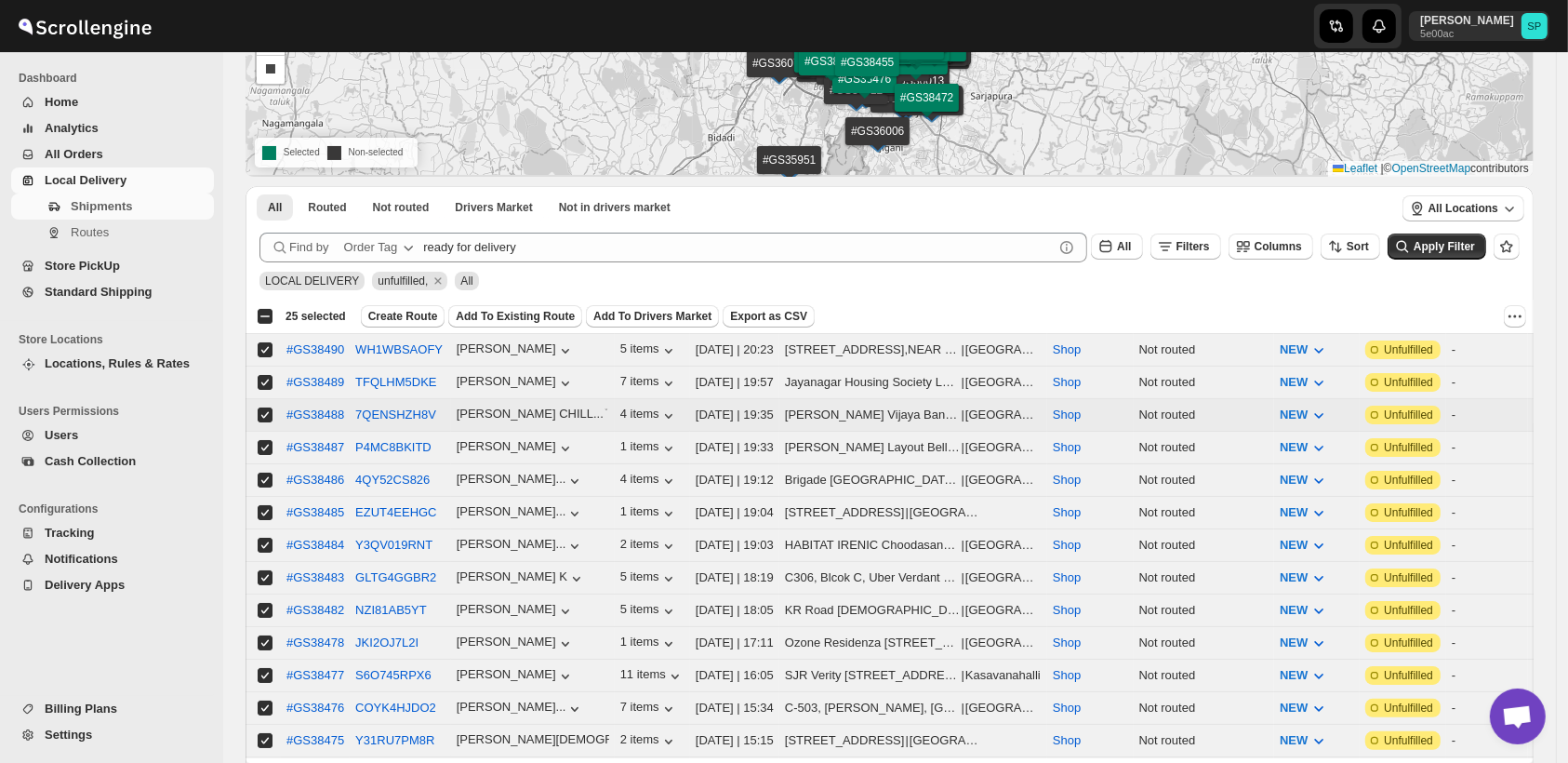
scroll to position [103, 0]
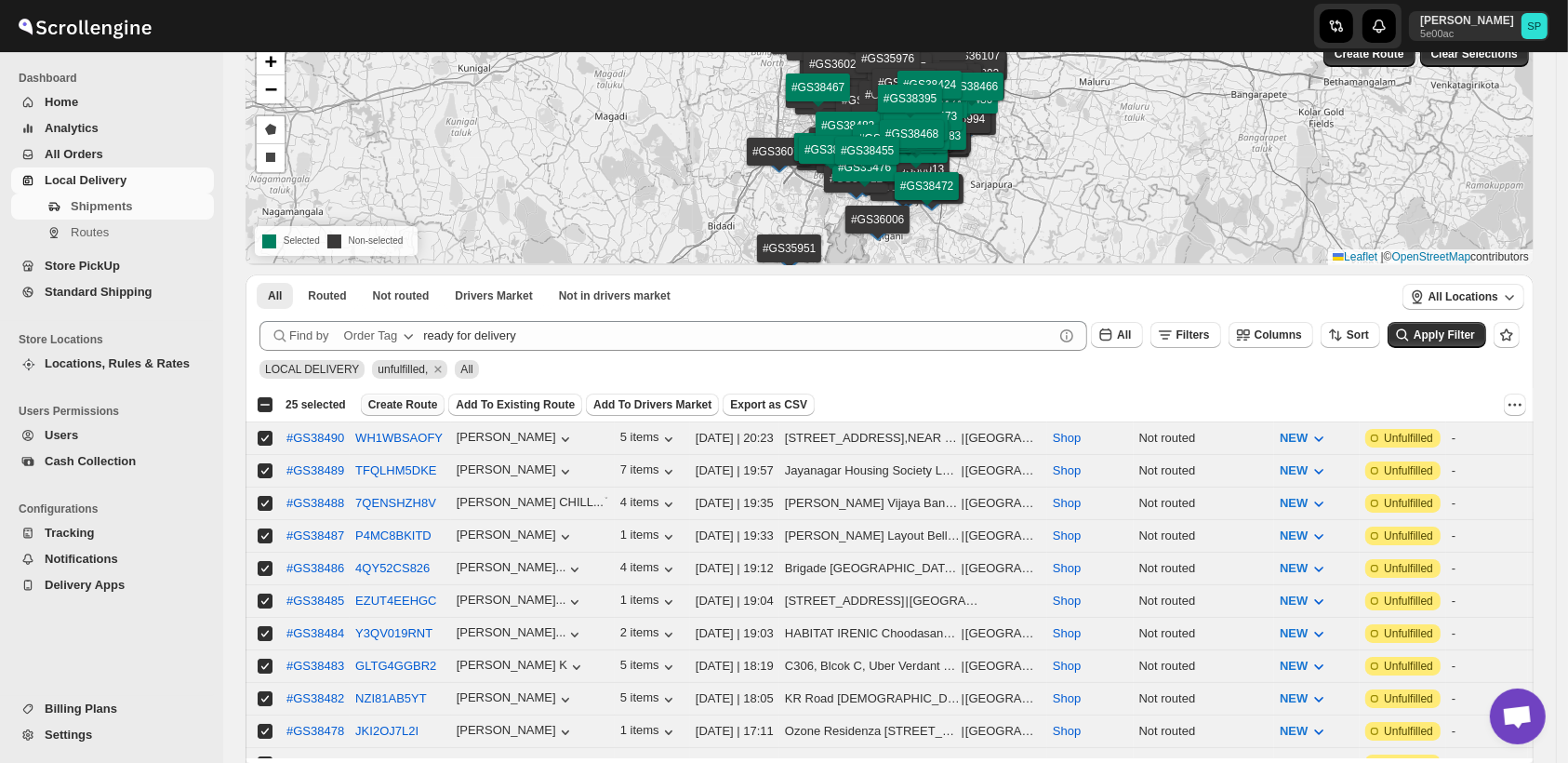
click at [397, 403] on span "Create Route" at bounding box center [404, 404] width 70 height 15
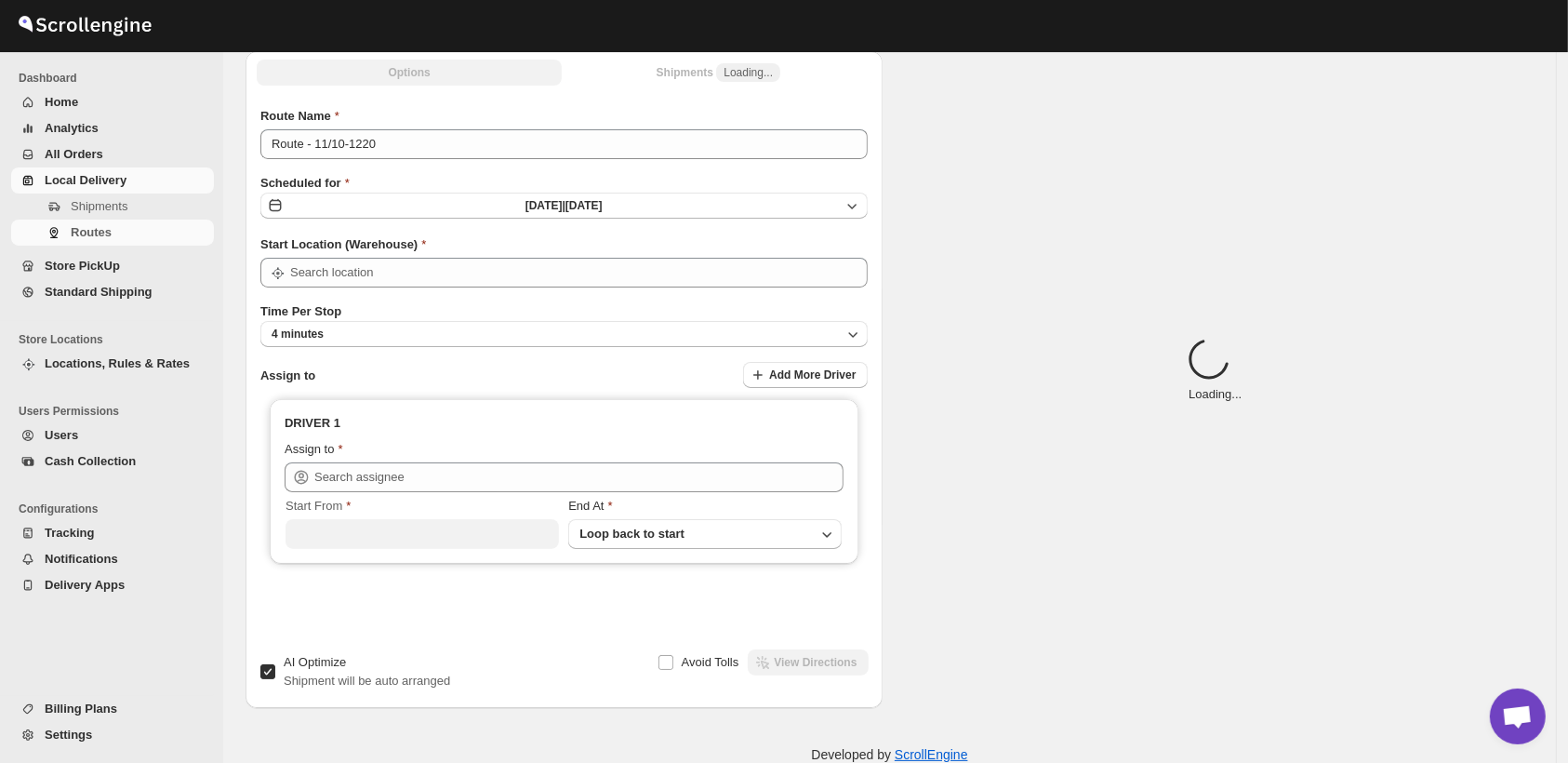
type input "Shop"
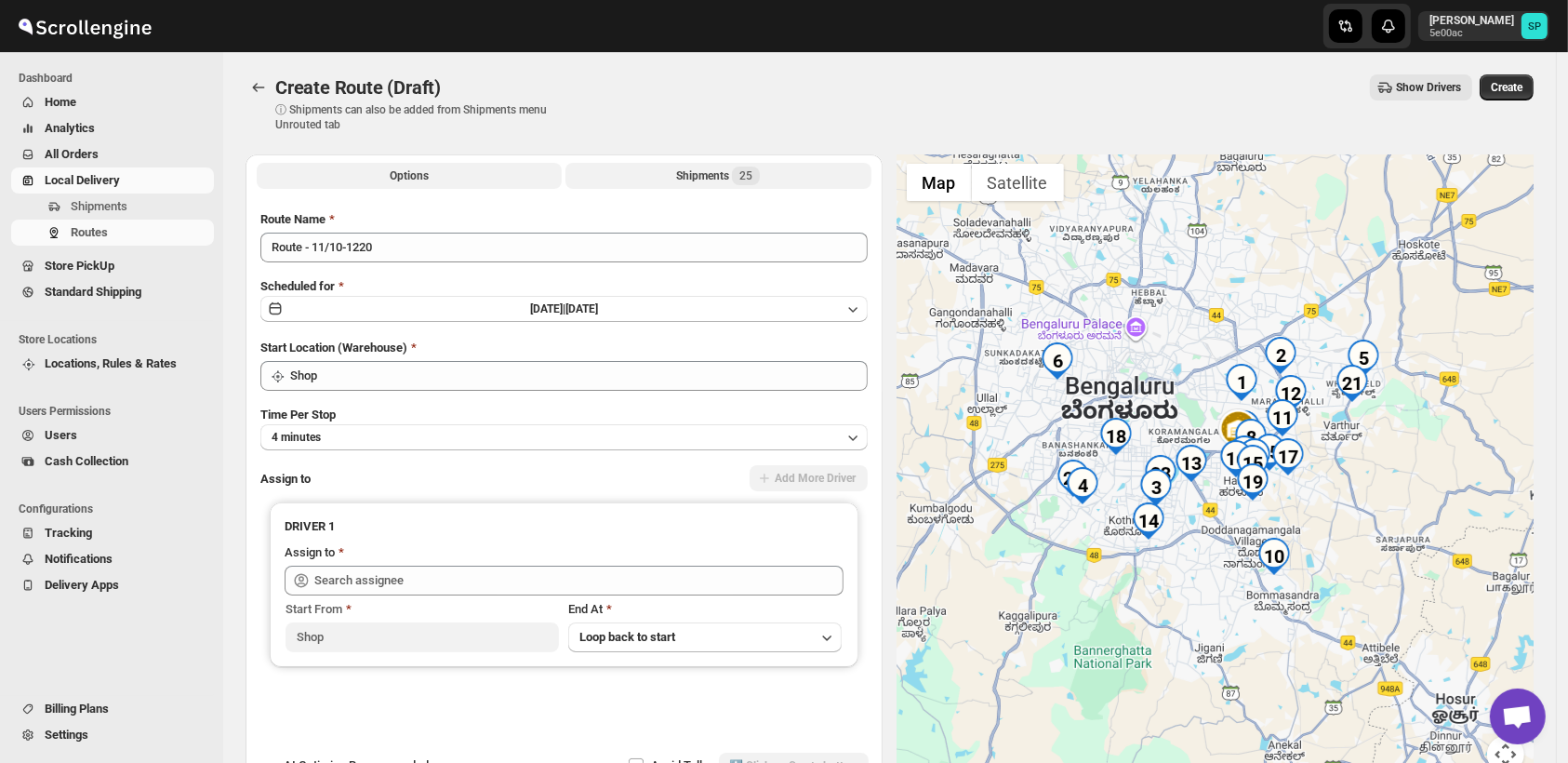
click at [722, 177] on div "Shipments 25" at bounding box center [719, 176] width 84 height 19
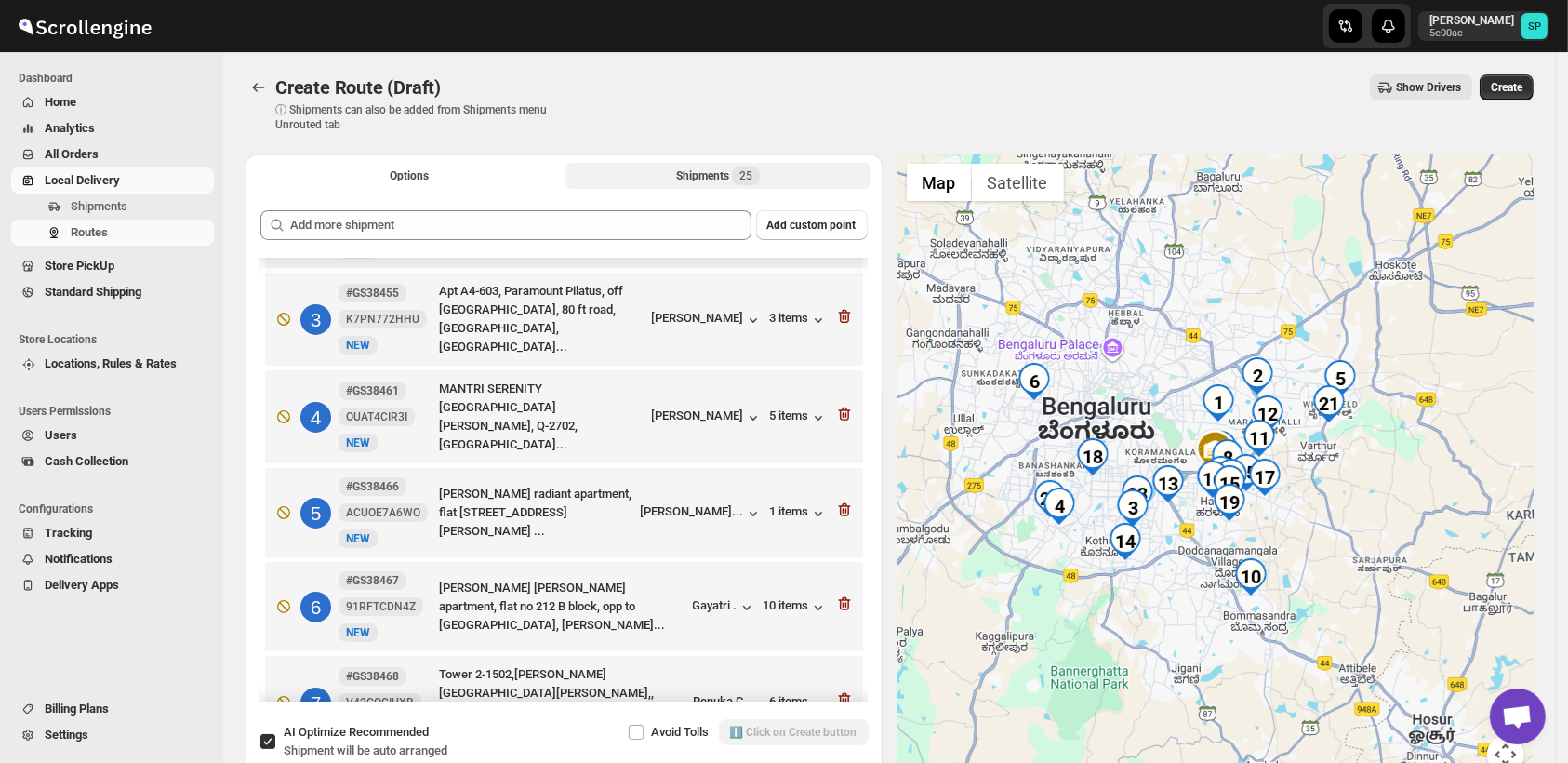
scroll to position [413, 0]
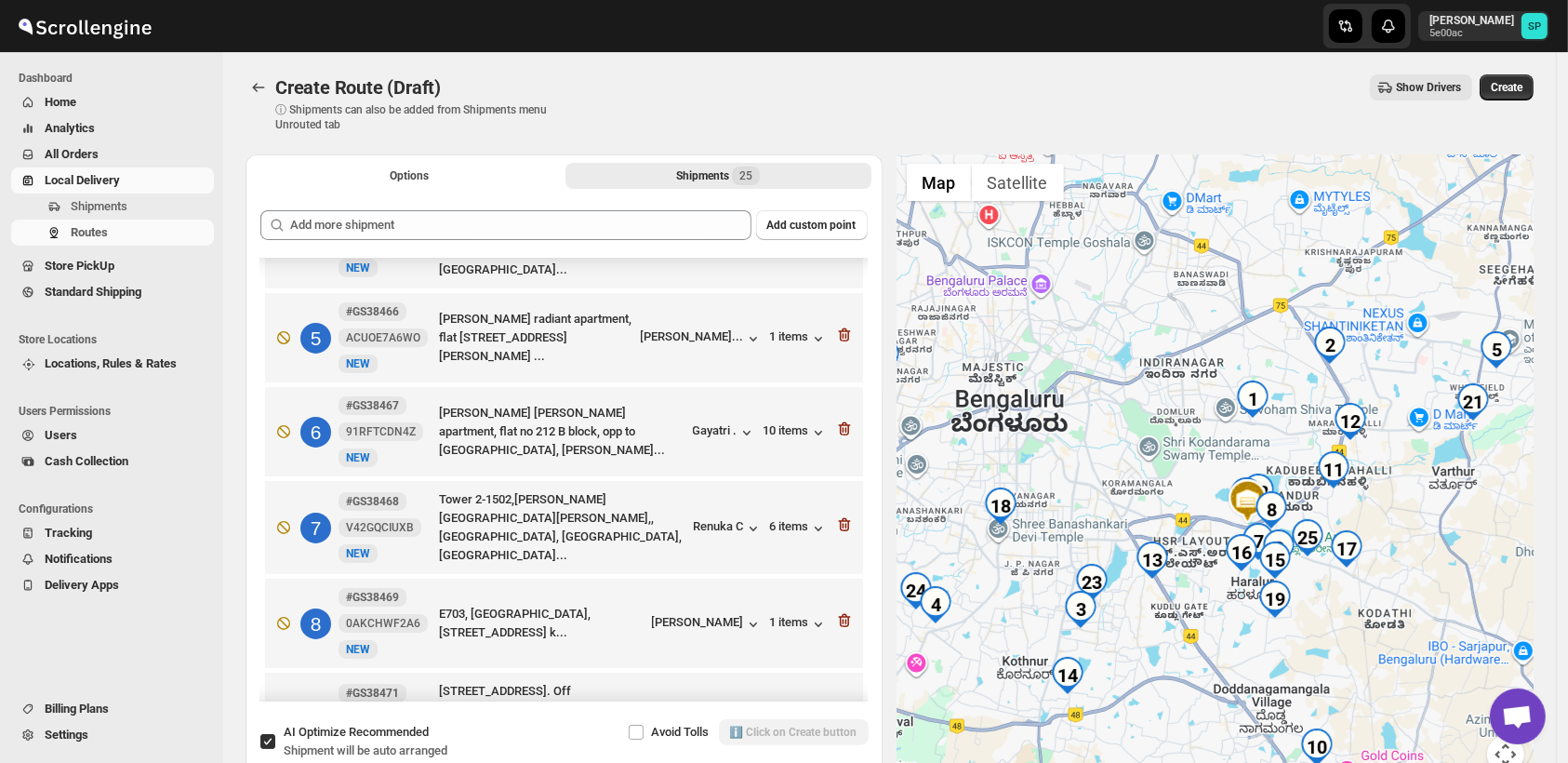
drag, startPoint x: 1394, startPoint y: 477, endPoint x: 1289, endPoint y: 464, distance: 105.8
click at [1289, 464] on div at bounding box center [1216, 475] width 638 height 641
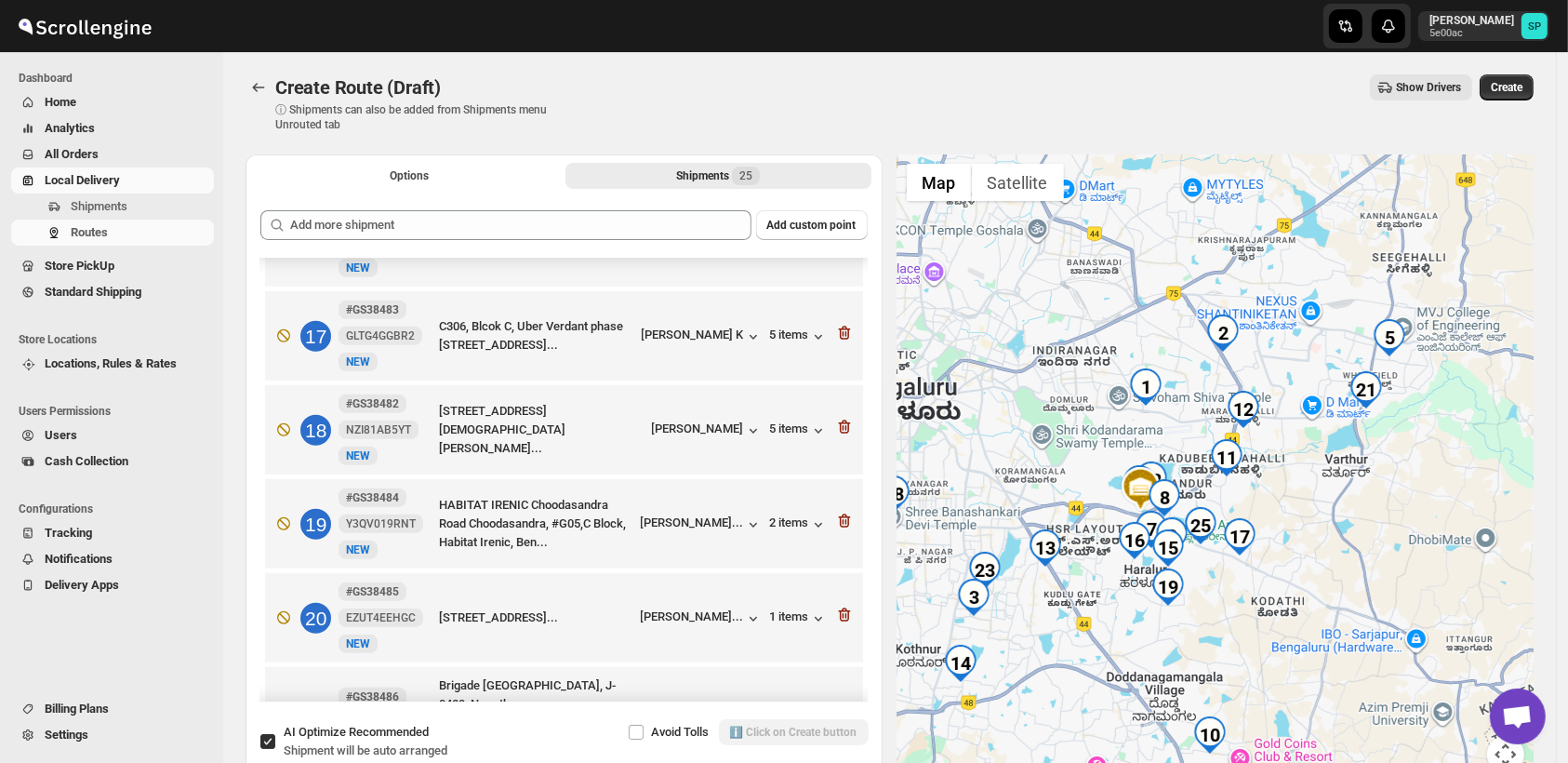
scroll to position [1654, 0]
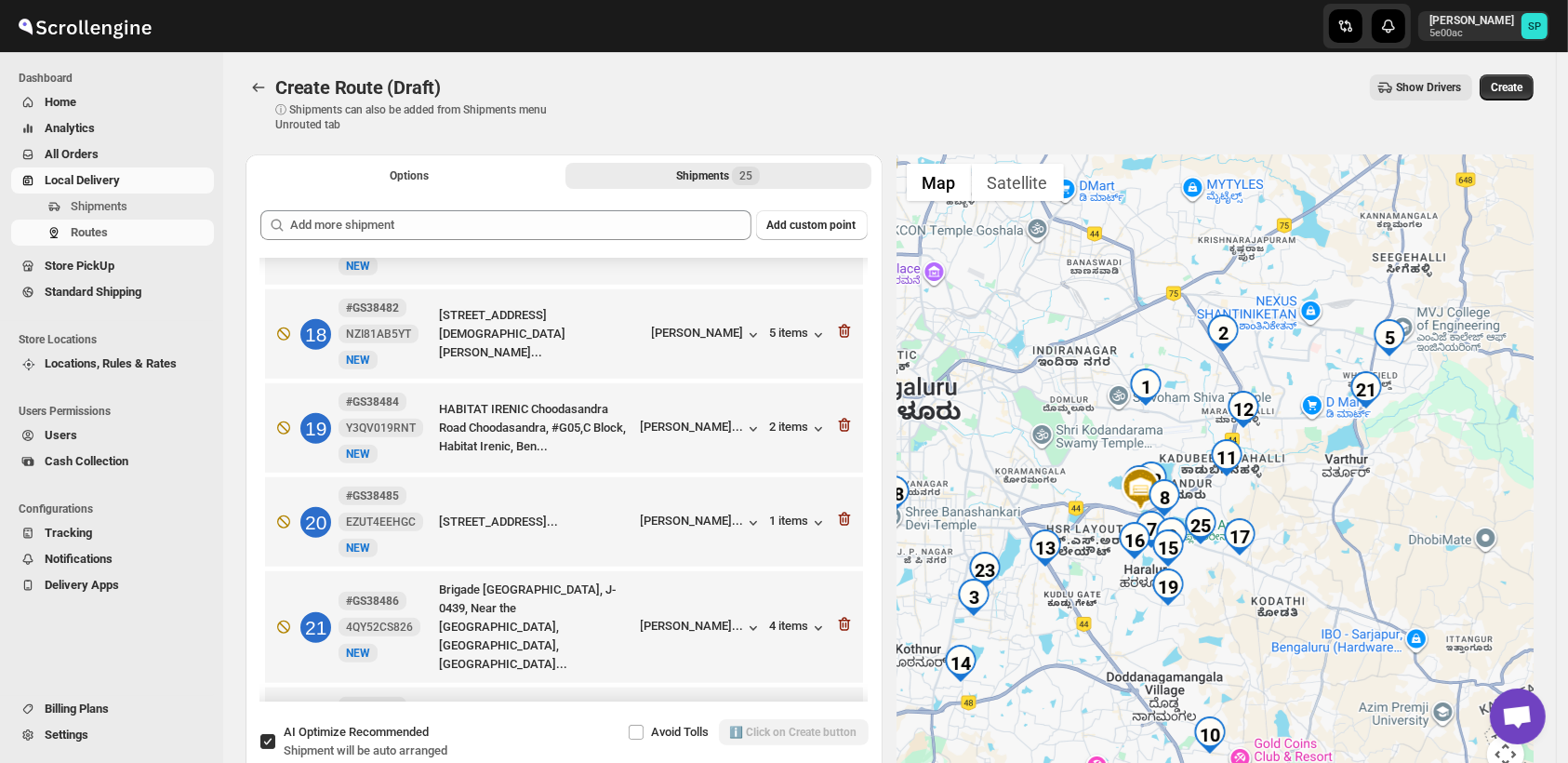
click at [841, 728] on icon "button" at bounding box center [842, 731] width 2 height 6
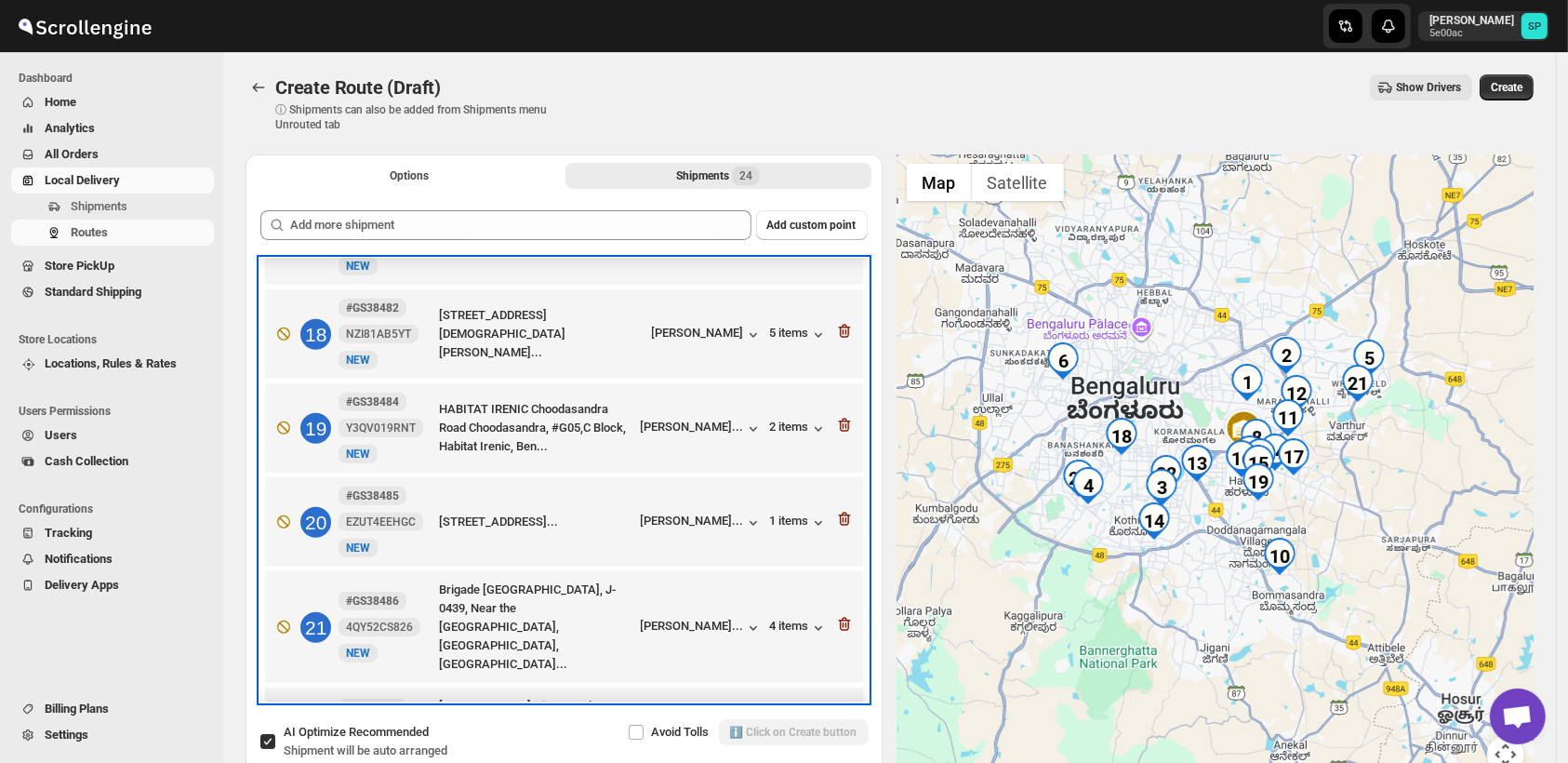
click at [727, 617] on div "[PERSON_NAME]..." at bounding box center [702, 627] width 122 height 20
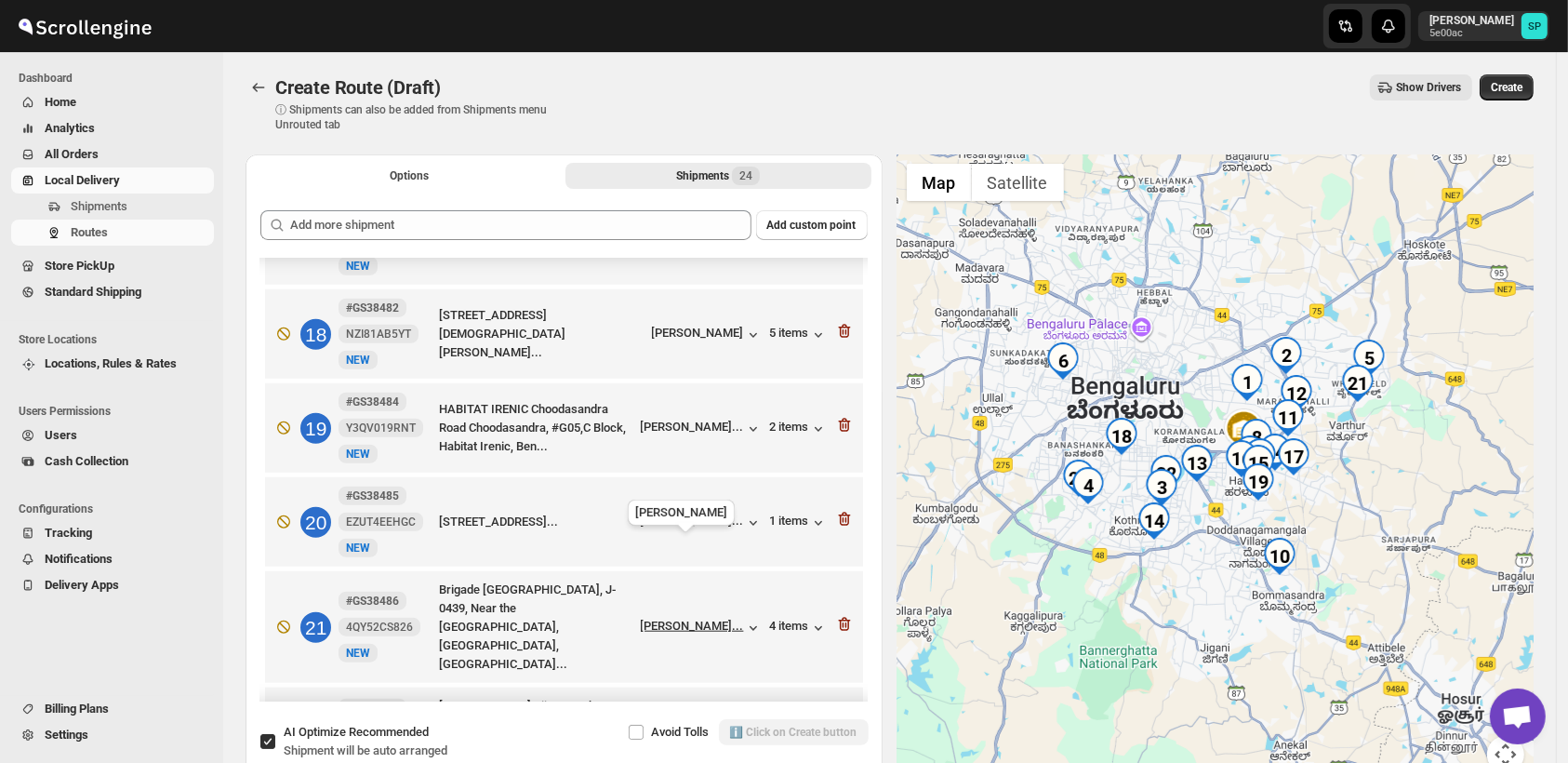
click at [726, 619] on div "[PERSON_NAME]..." at bounding box center [692, 626] width 103 height 14
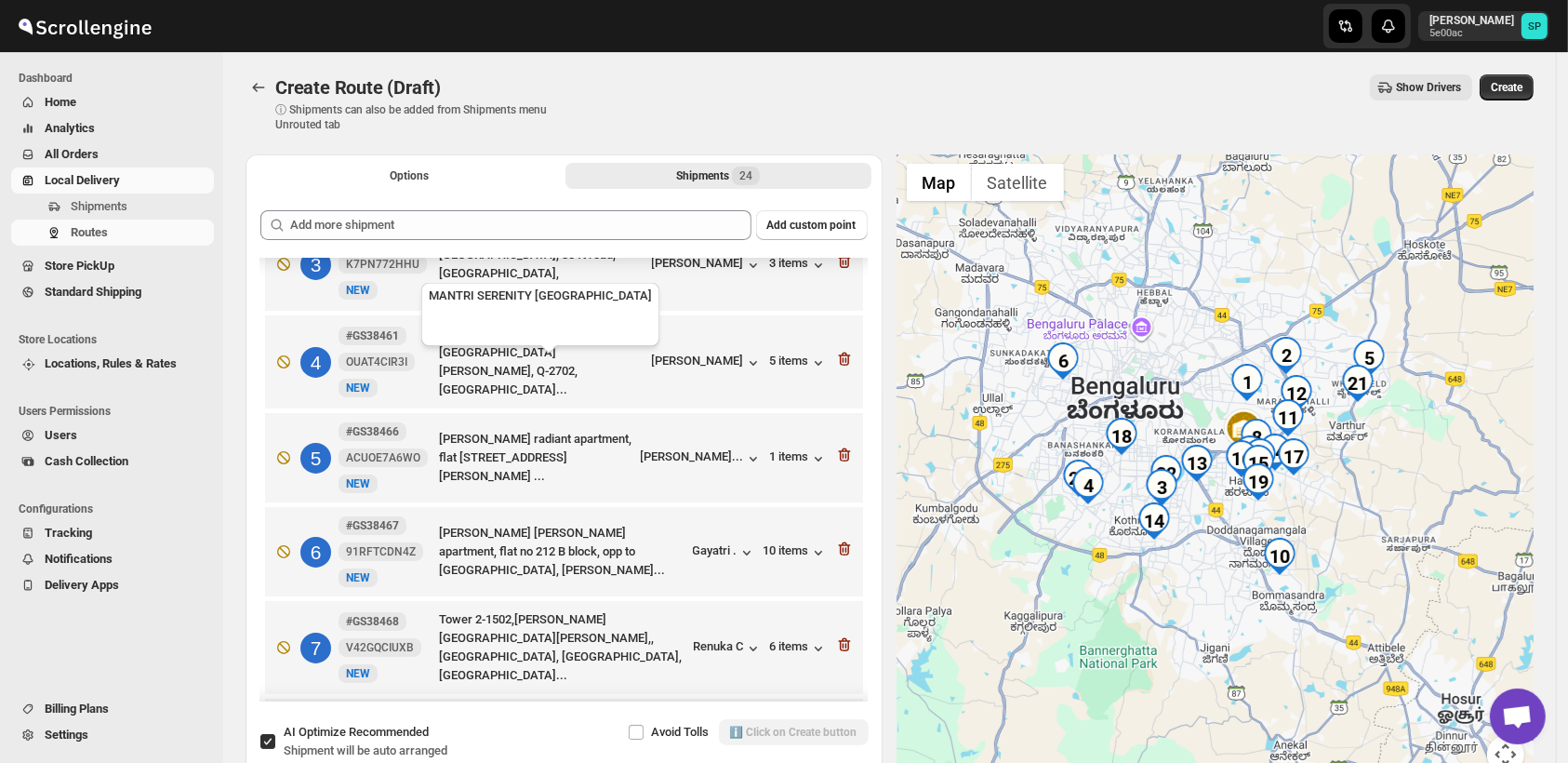
scroll to position [207, 0]
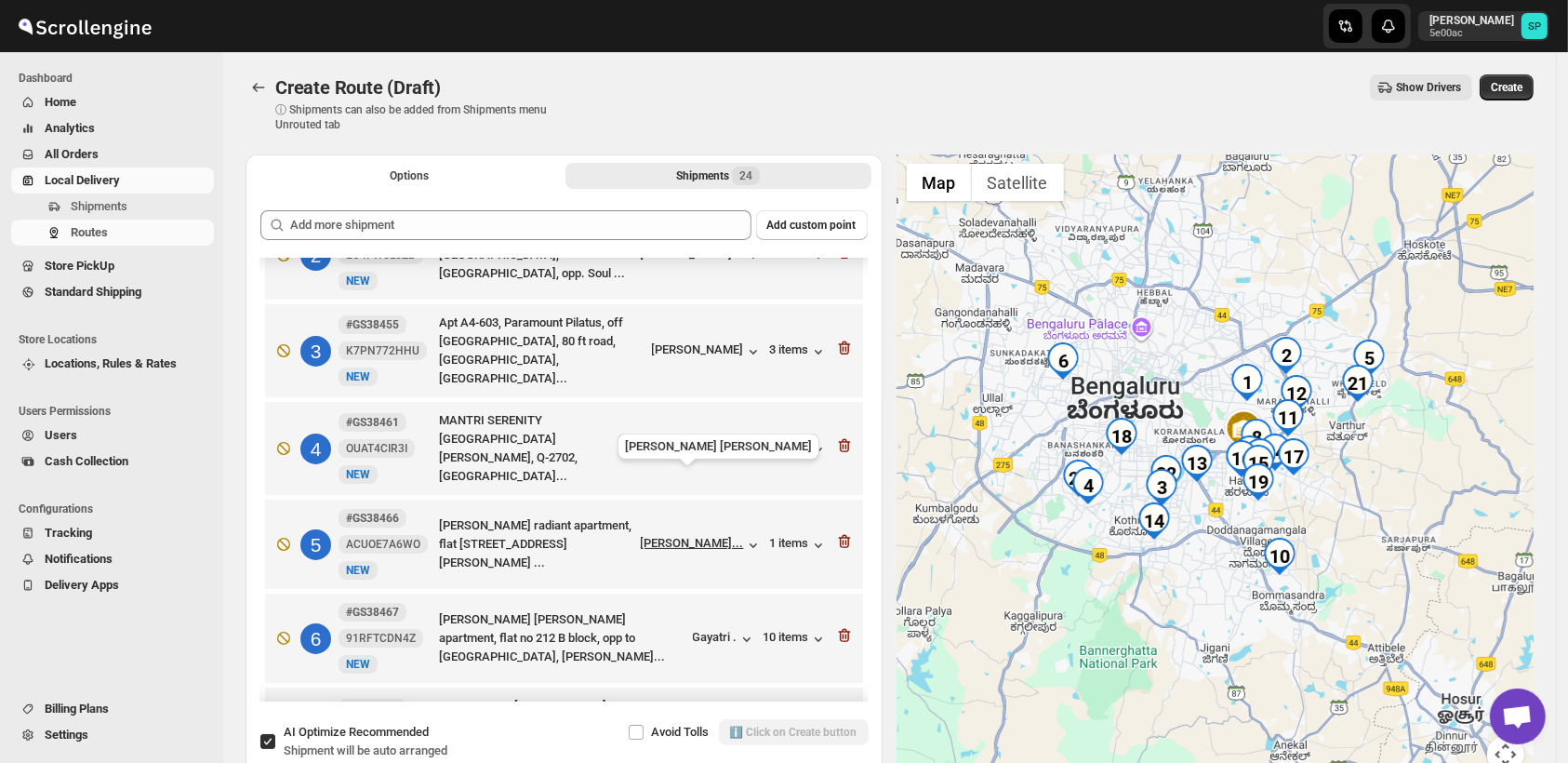
click at [696, 536] on div "[PERSON_NAME]..." at bounding box center [692, 543] width 103 height 14
click at [782, 536] on div "1 items" at bounding box center [799, 545] width 58 height 19
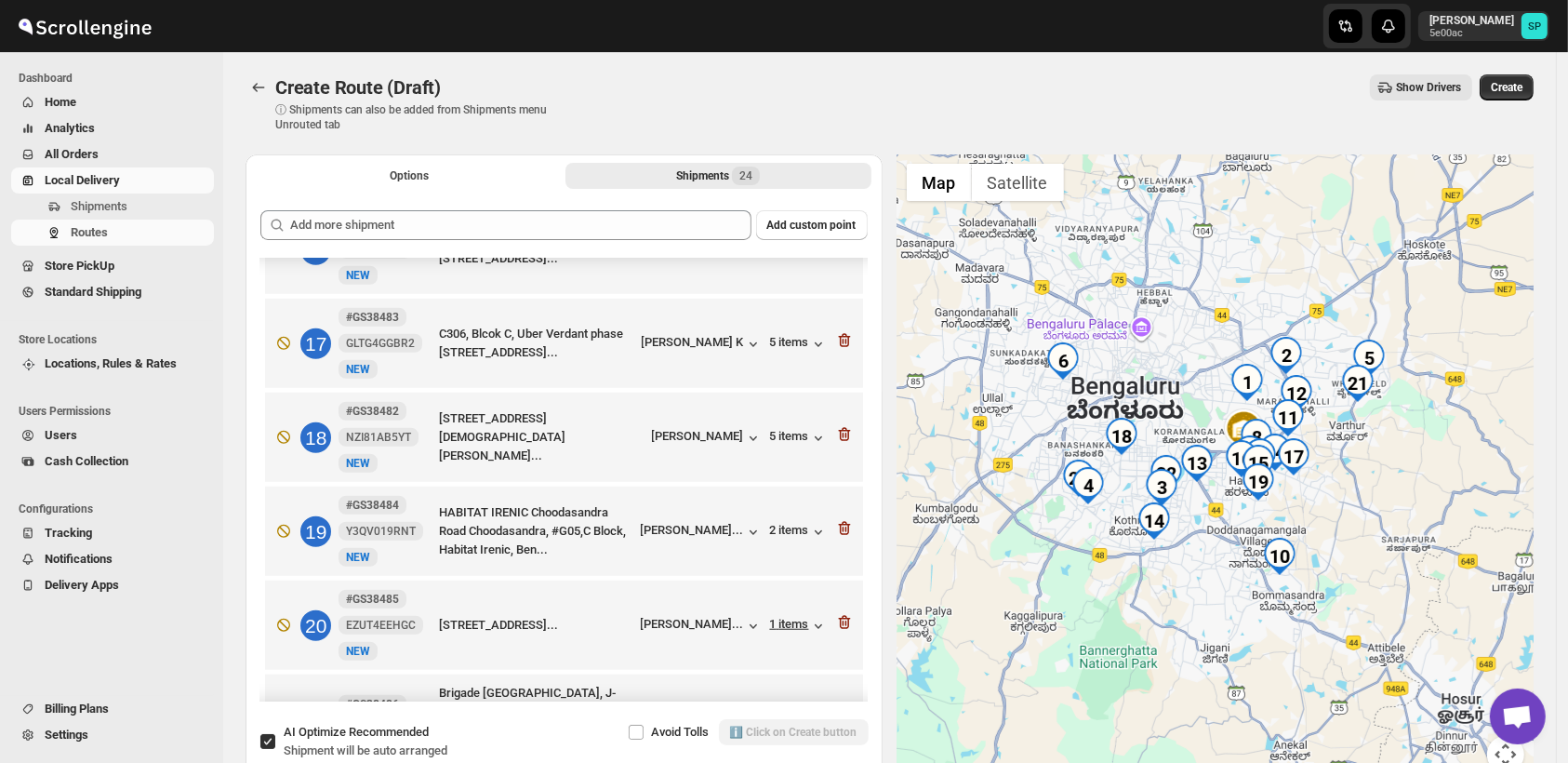
scroll to position [1837, 0]
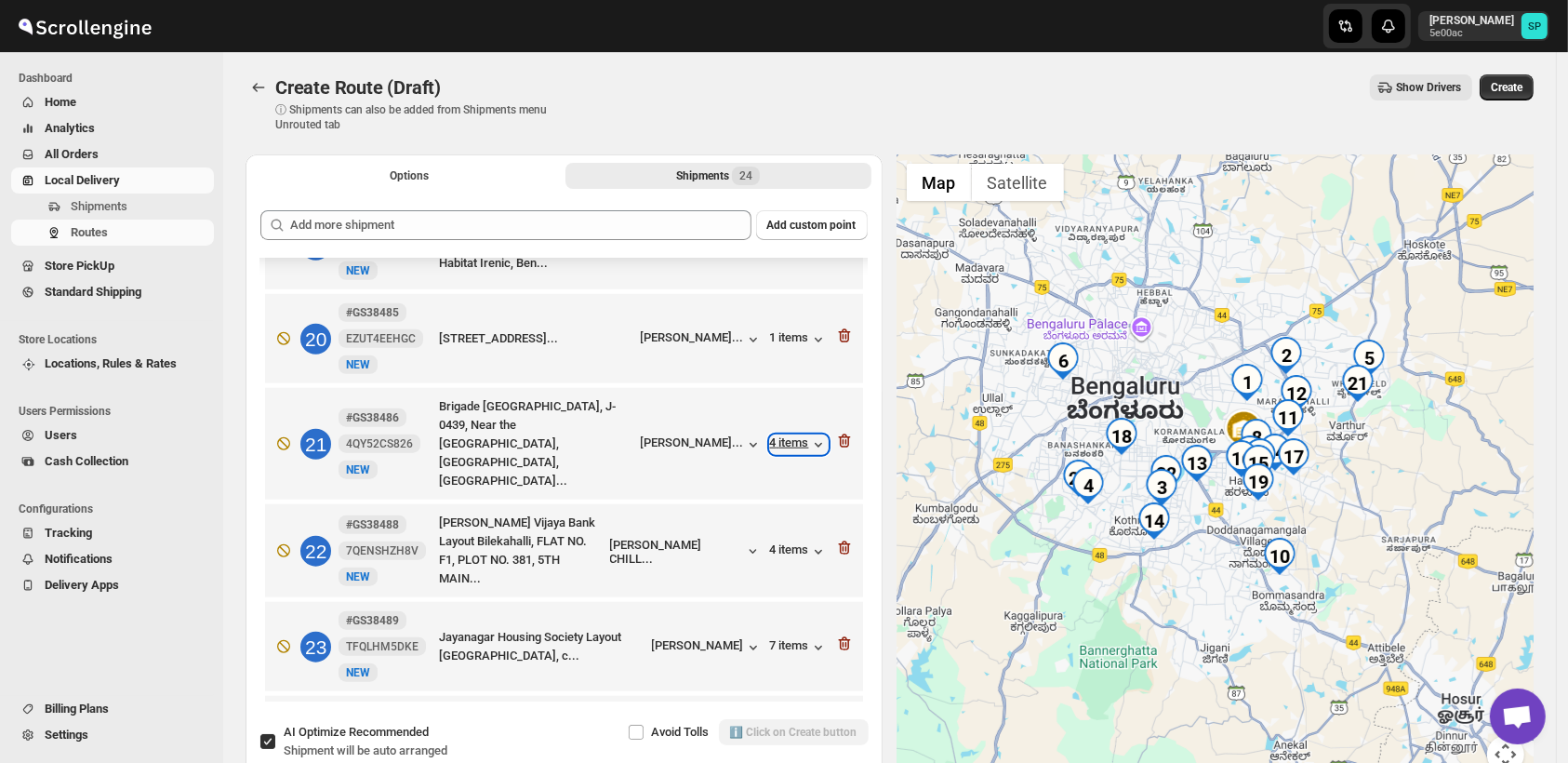
click at [797, 436] on div "4 items" at bounding box center [799, 445] width 58 height 19
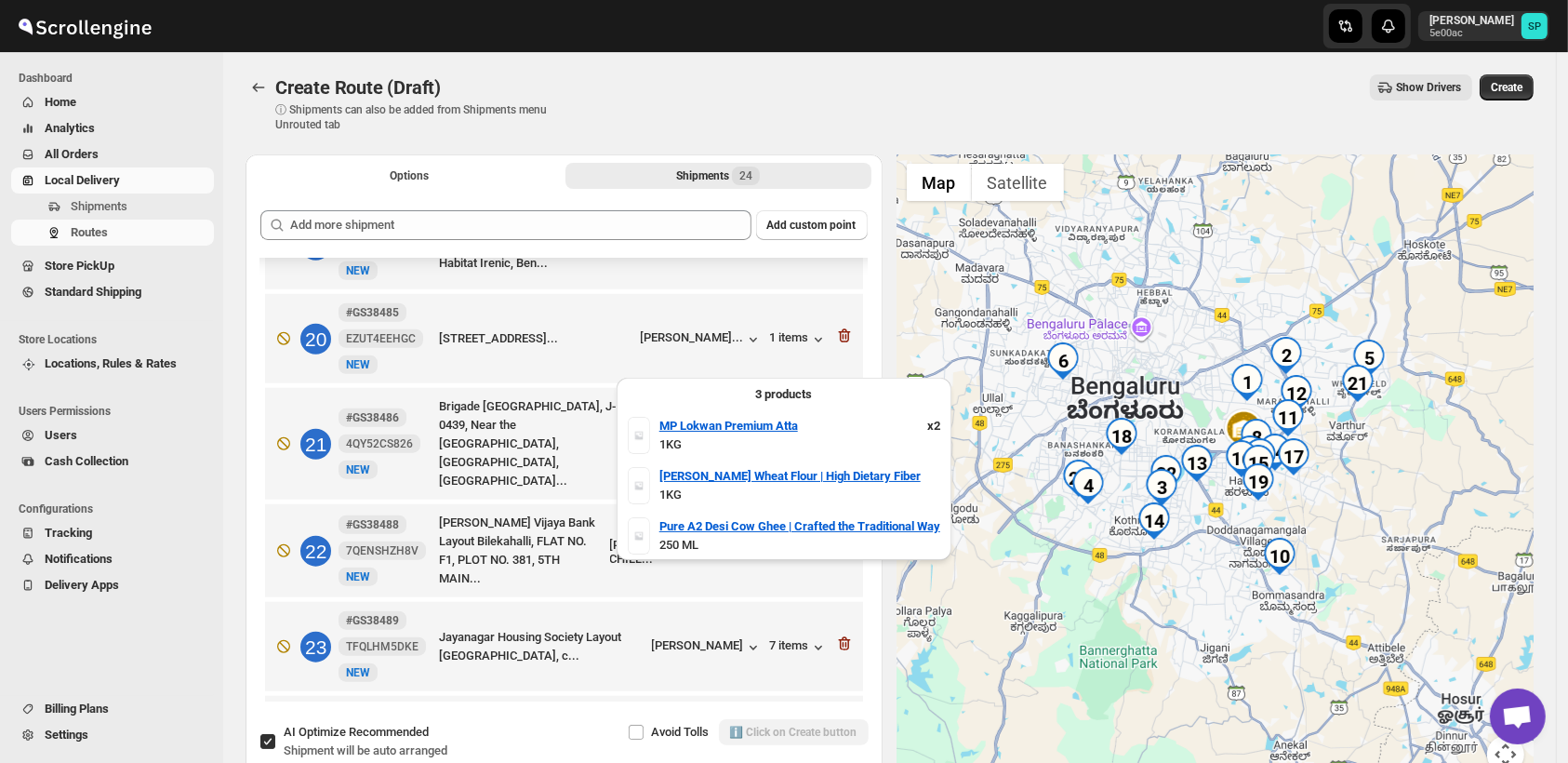
click at [797, 436] on div "4 items" at bounding box center [799, 445] width 58 height 19
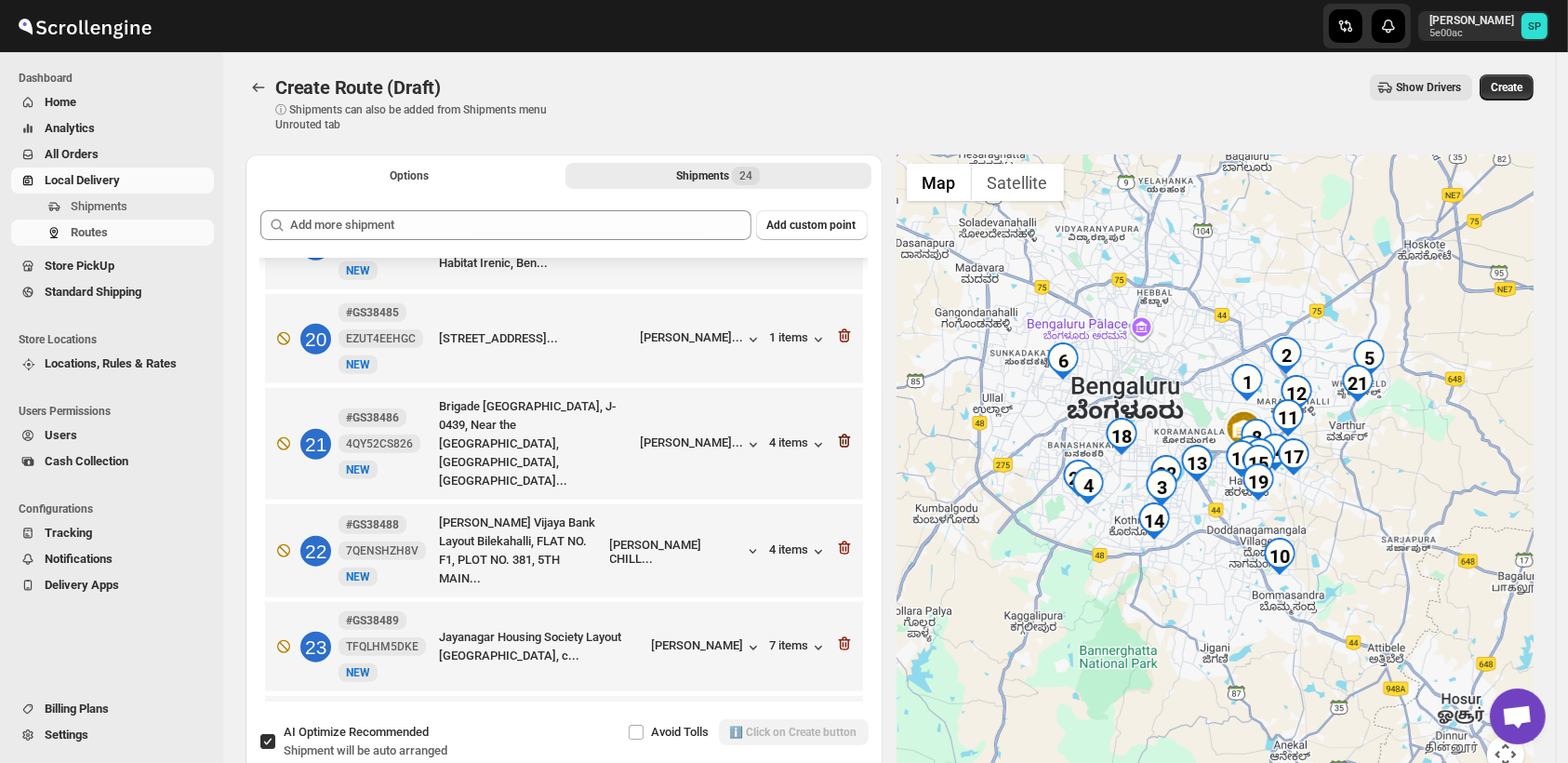
click at [835, 432] on icon "button" at bounding box center [844, 441] width 19 height 19
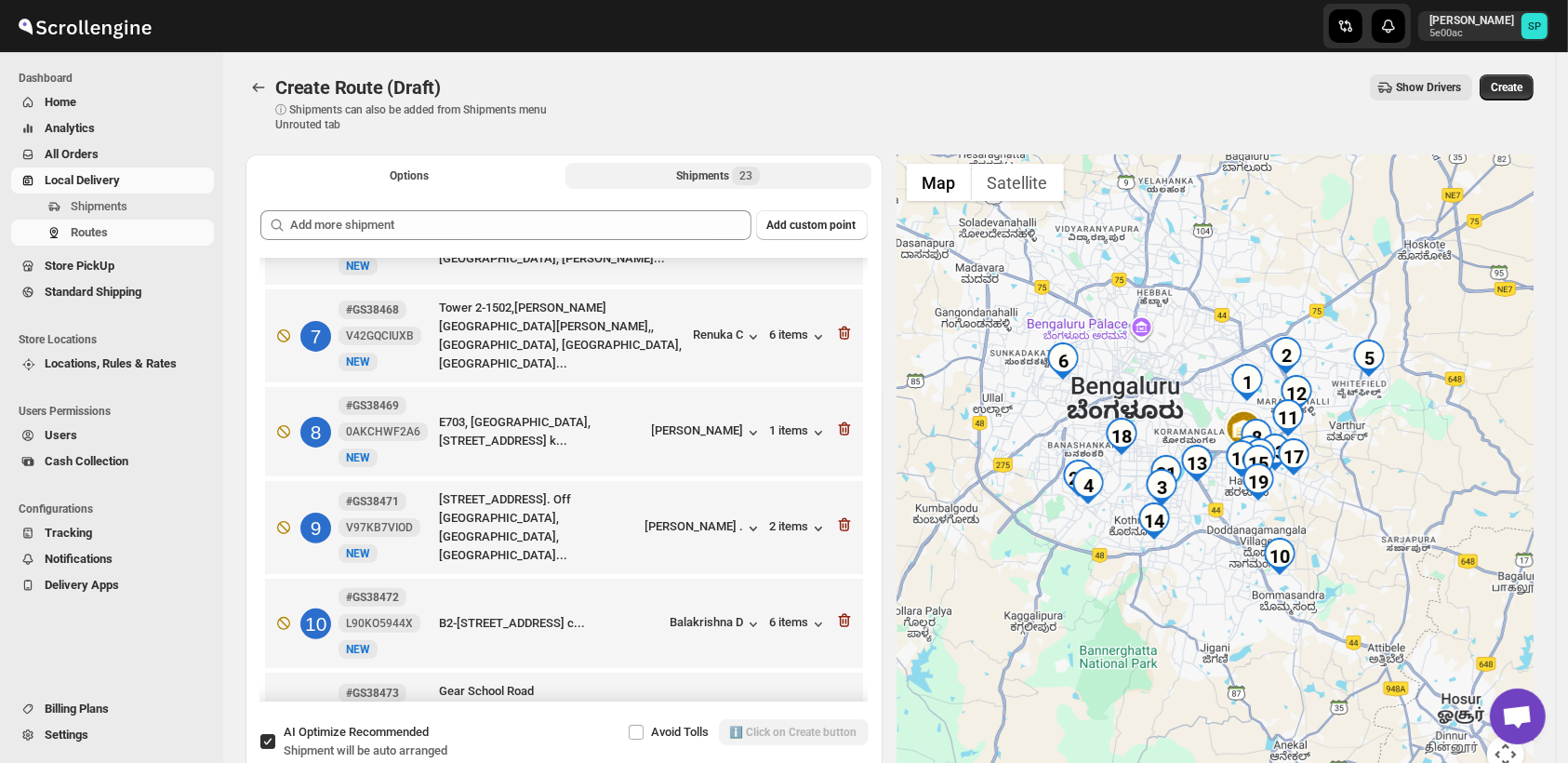
scroll to position [398, 0]
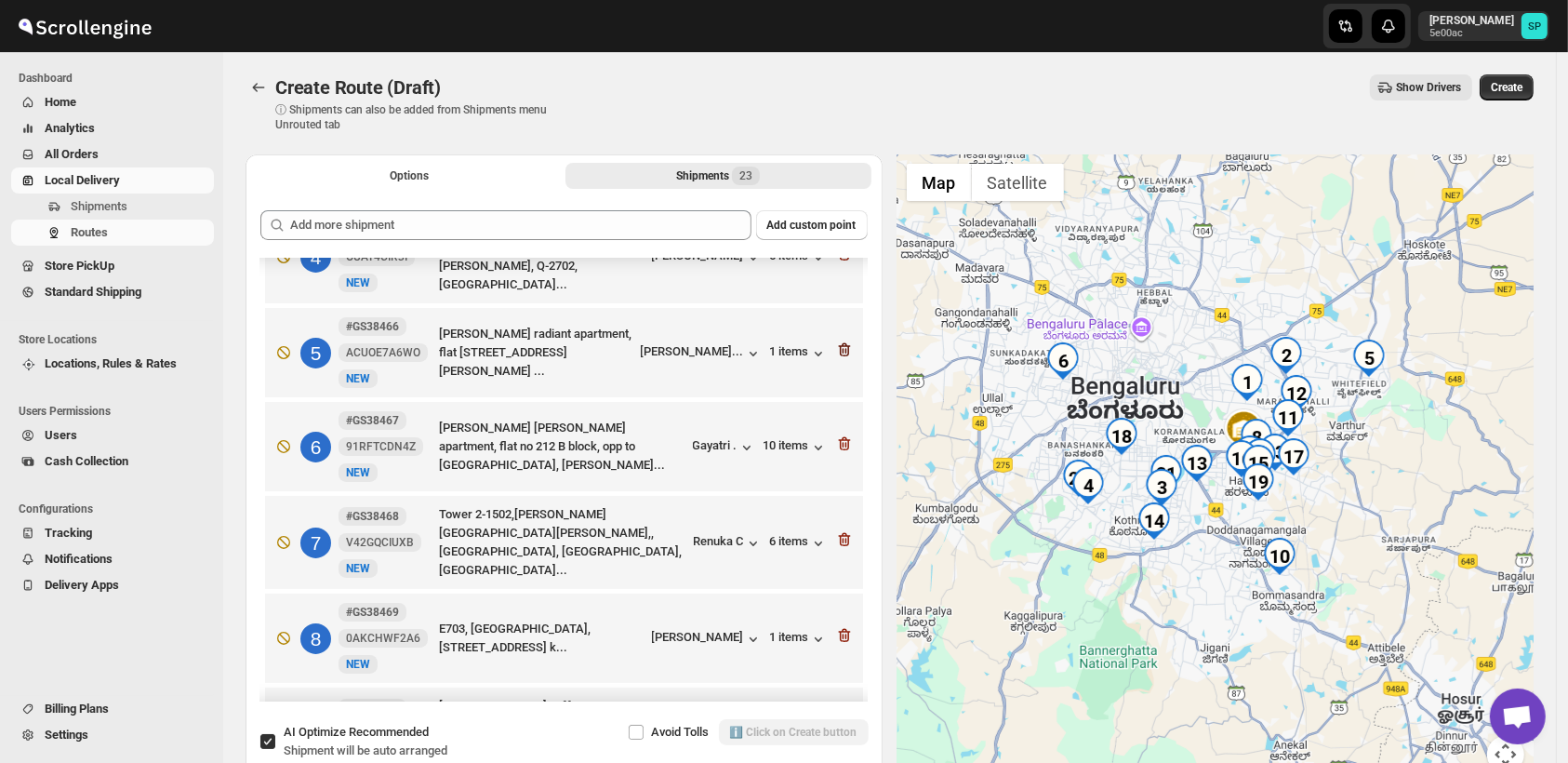
click at [840, 343] on icon "button" at bounding box center [844, 350] width 12 height 14
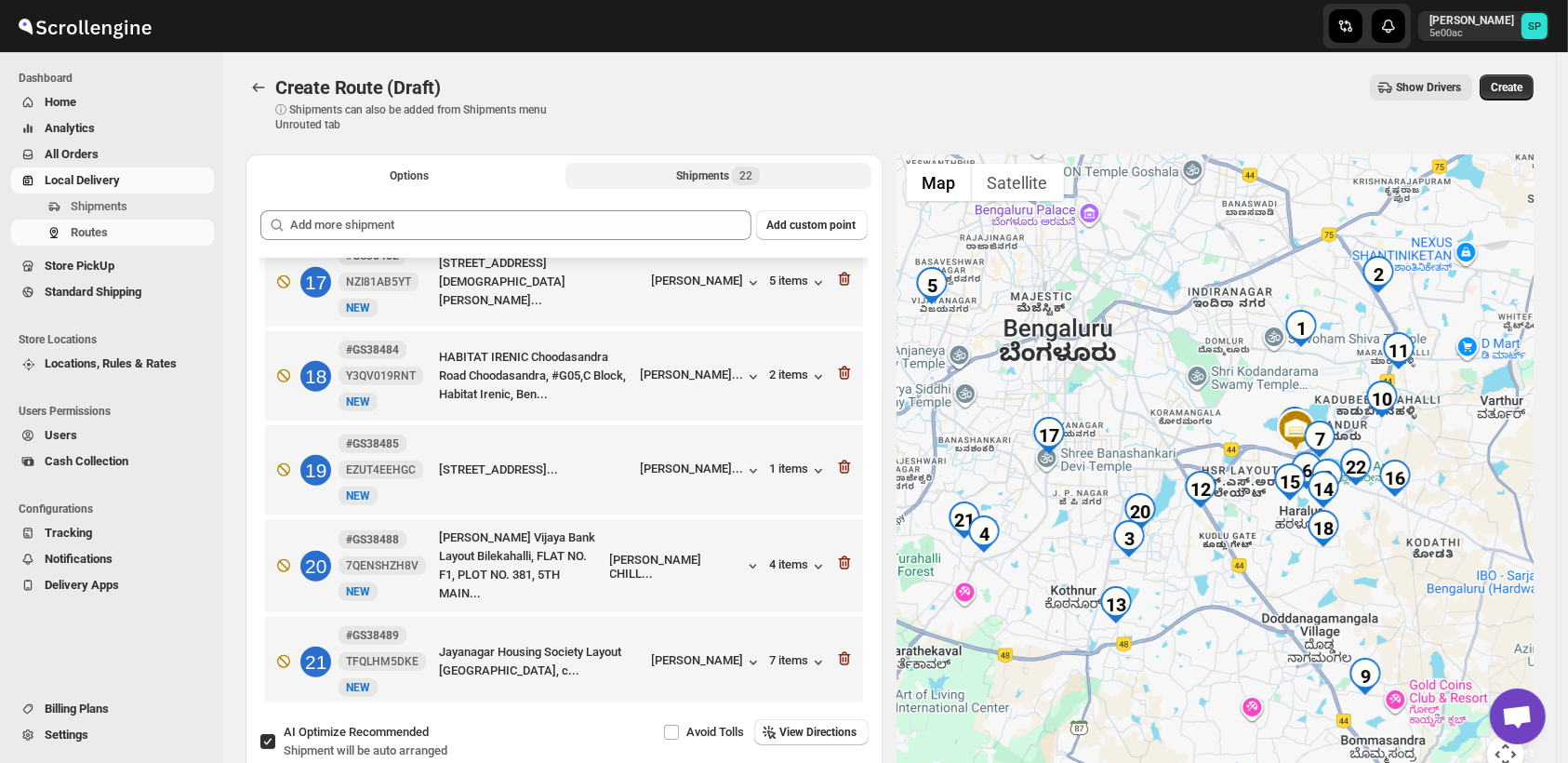
scroll to position [1648, 0]
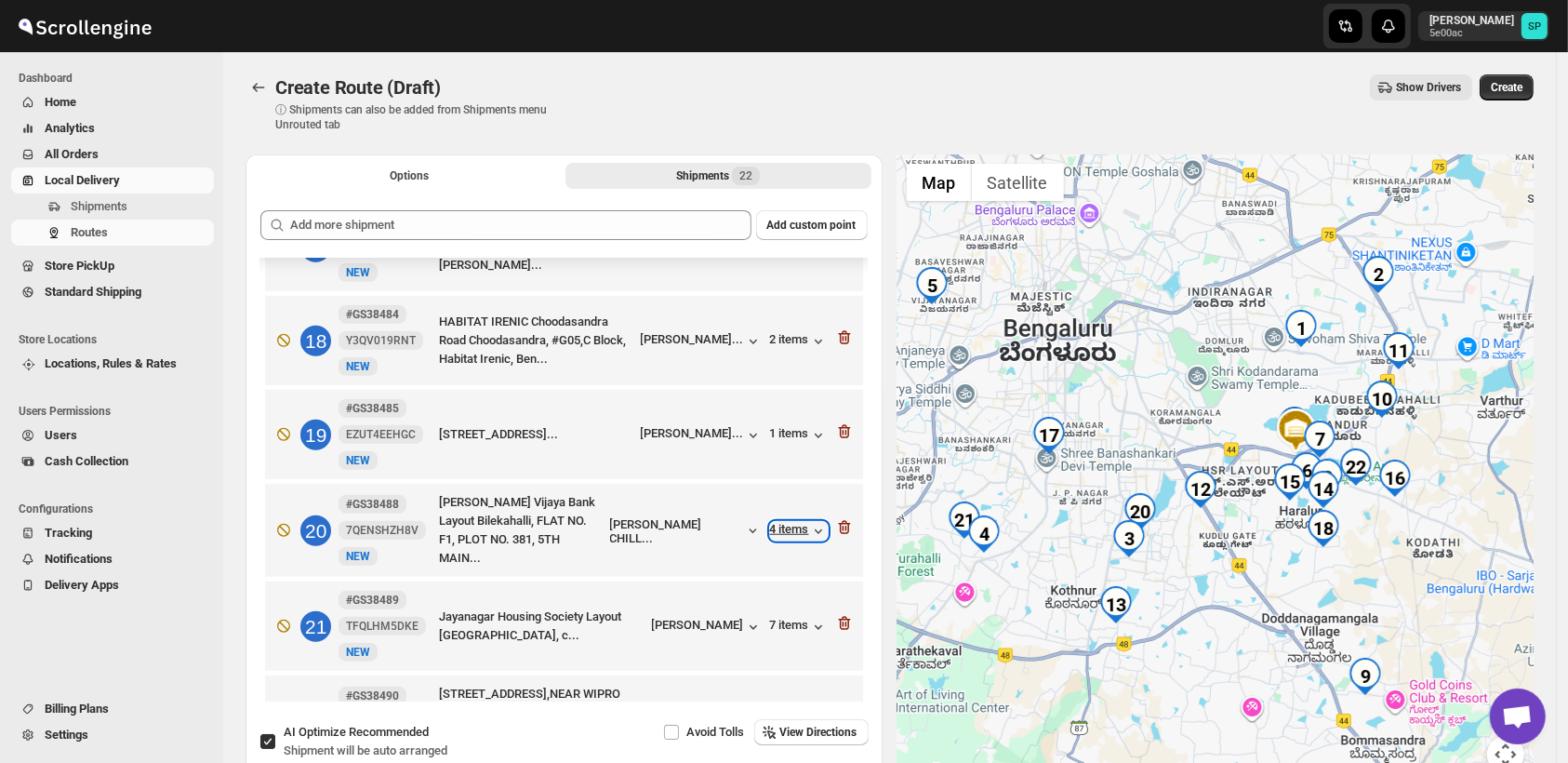
click at [777, 522] on div "4 items" at bounding box center [799, 531] width 58 height 19
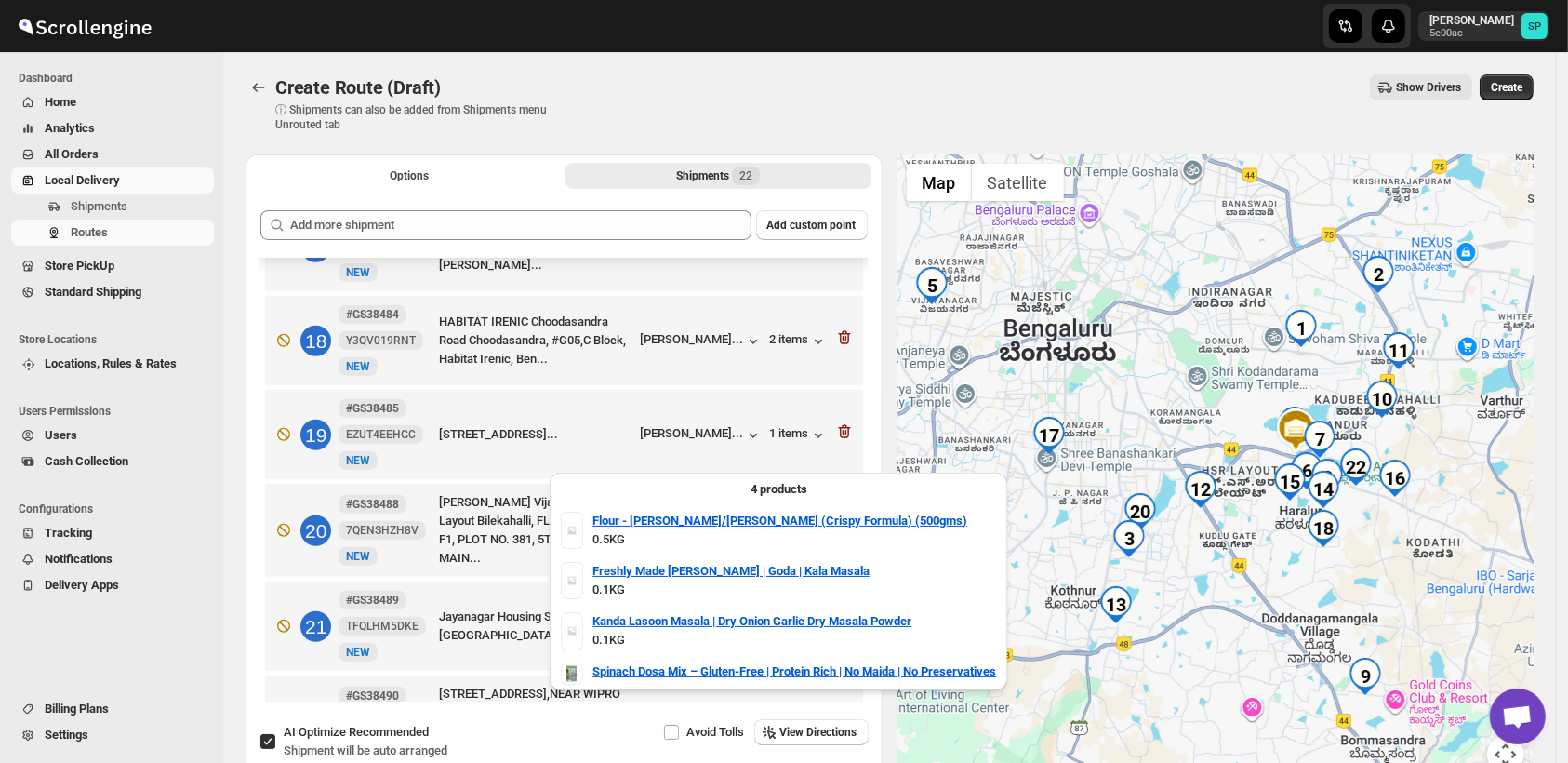
click at [777, 522] on div "4 items" at bounding box center [799, 531] width 58 height 19
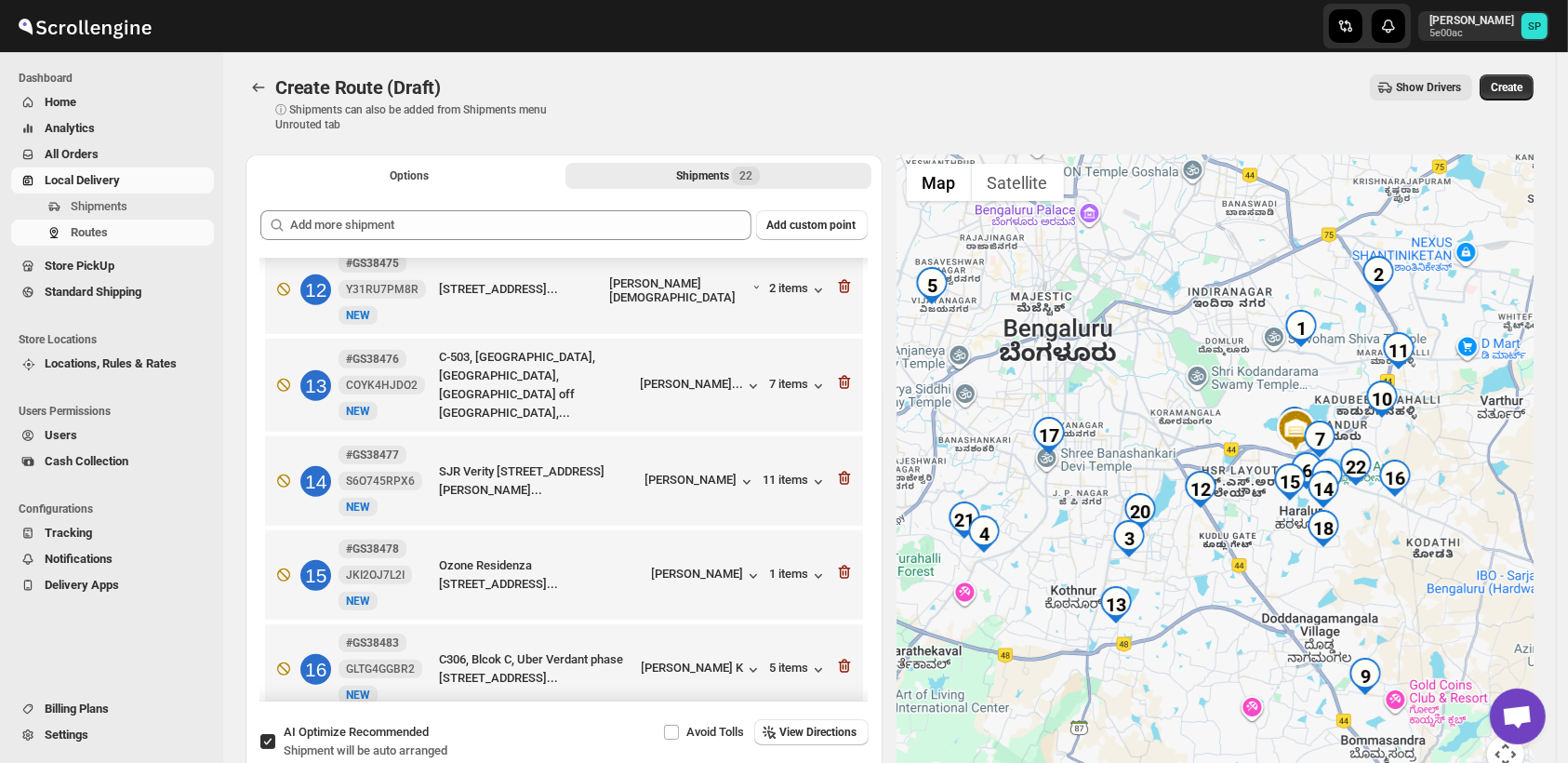
scroll to position [1028, 0]
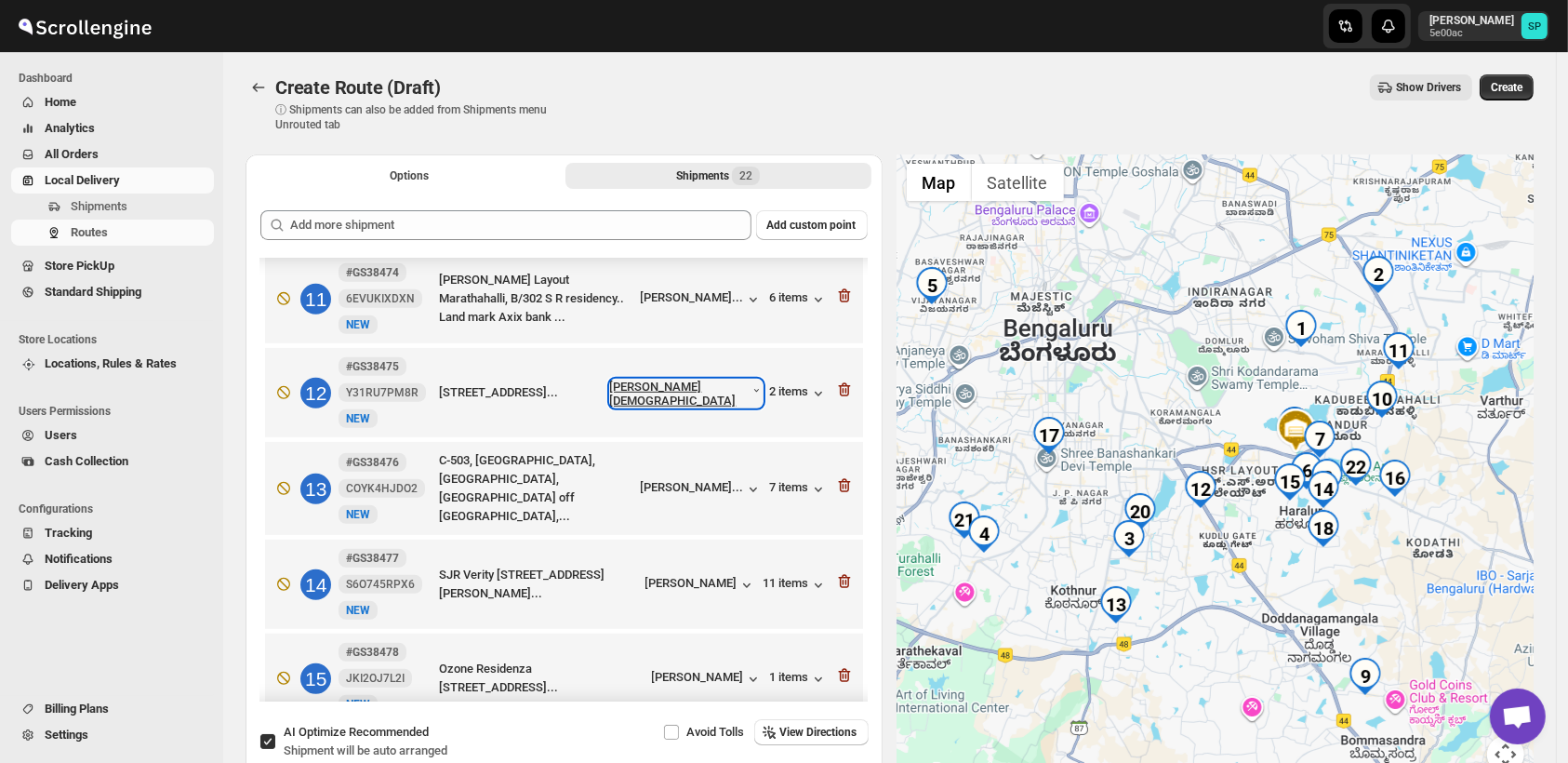
click at [734, 380] on div "[PERSON_NAME][DEMOGRAPHIC_DATA]" at bounding box center [687, 394] width 153 height 28
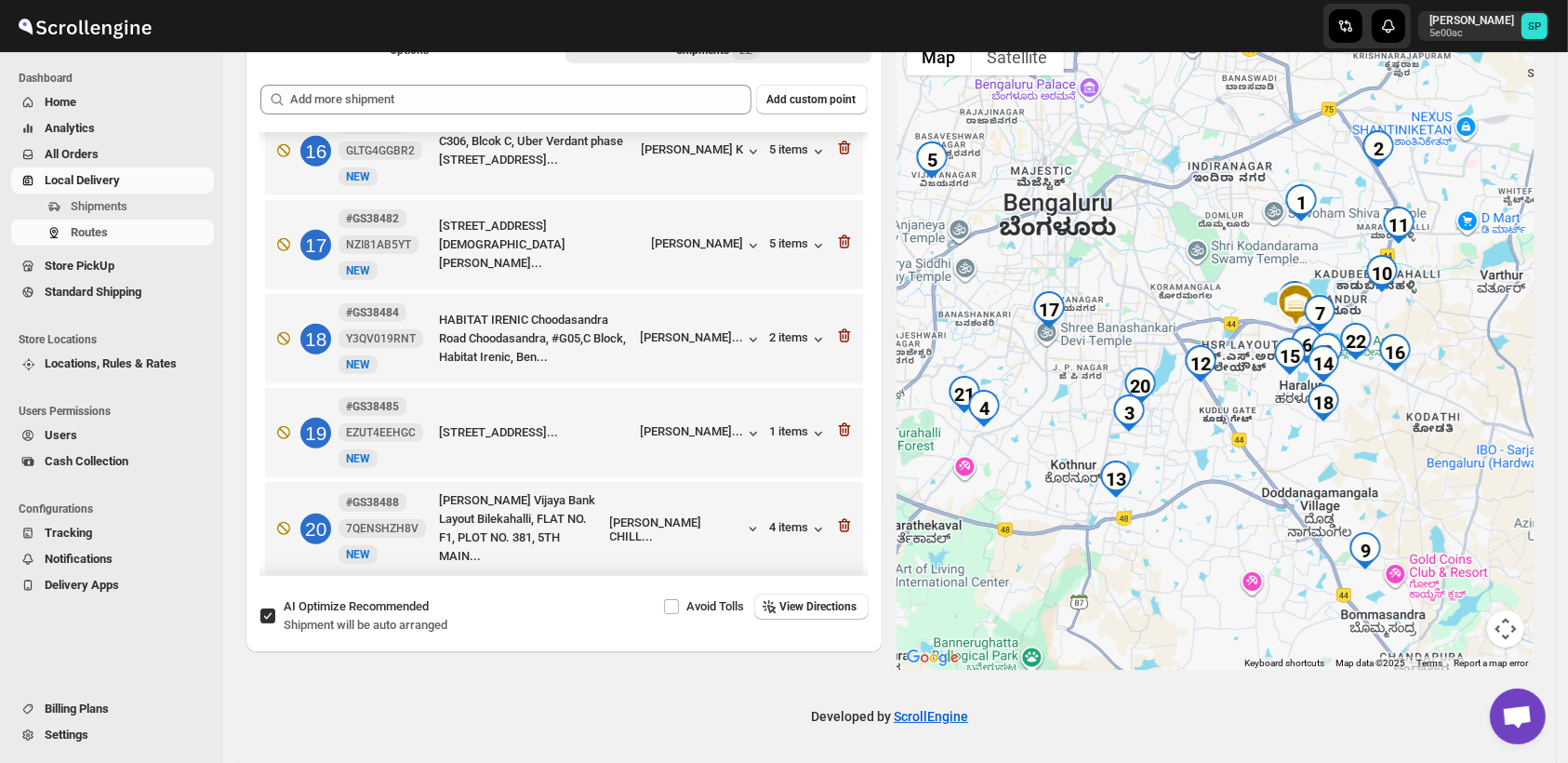
scroll to position [1544, 0]
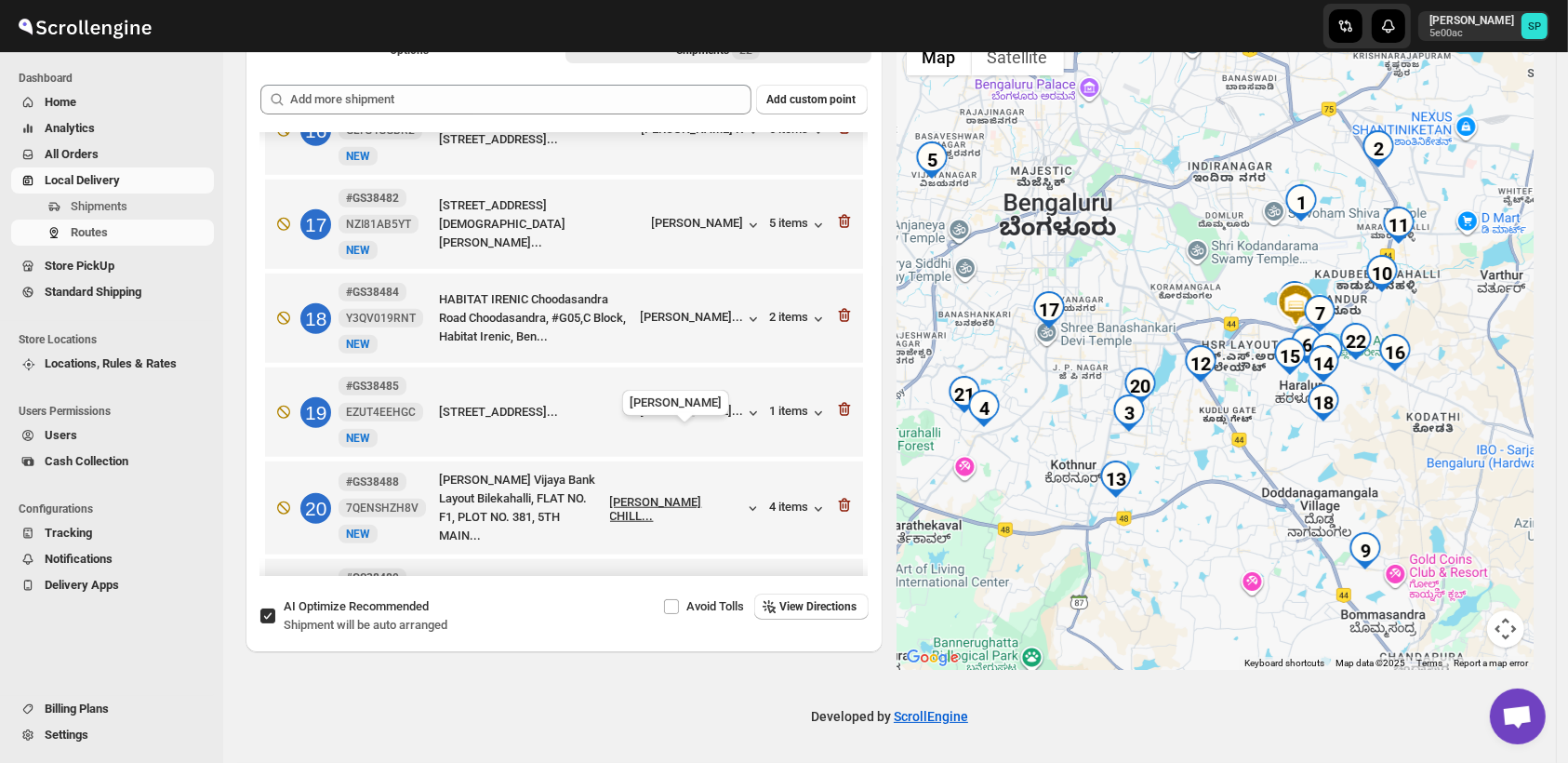
click at [668, 495] on div "[PERSON_NAME] CHILL..." at bounding box center [678, 509] width 135 height 28
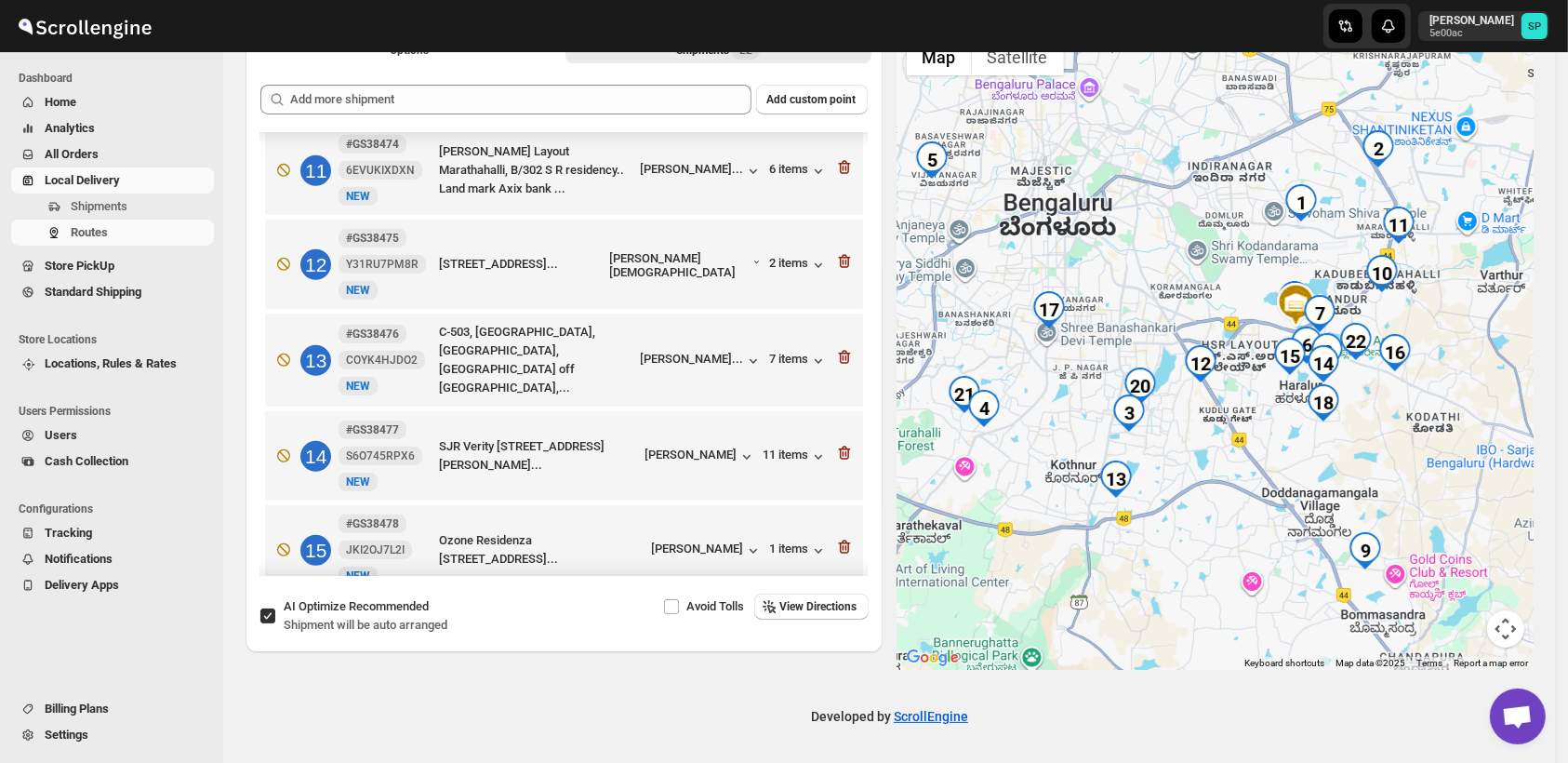
scroll to position [1028, 0]
click at [780, 259] on div "2 items" at bounding box center [799, 268] width 58 height 19
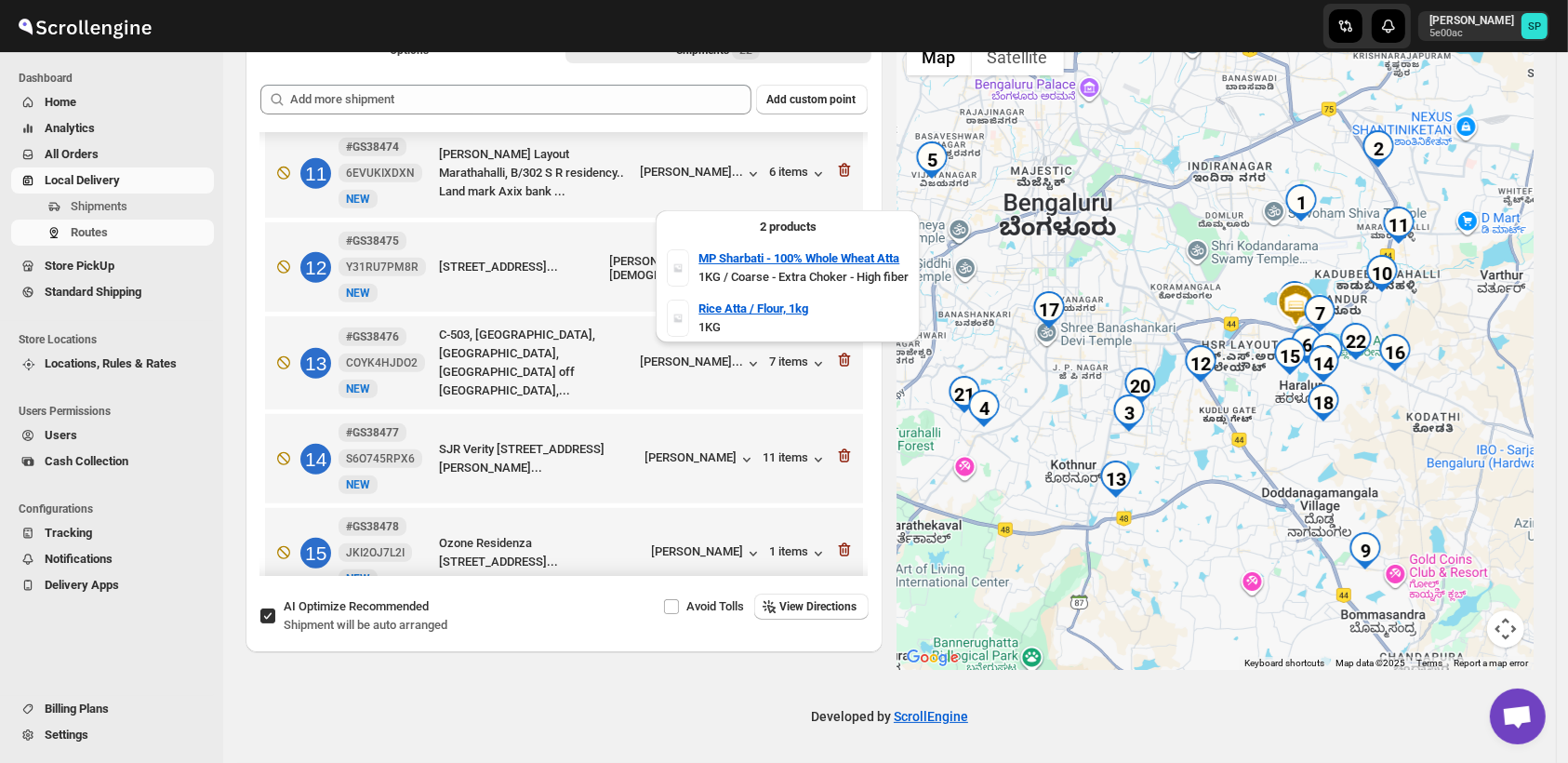
click at [780, 259] on div "2 items" at bounding box center [799, 268] width 58 height 19
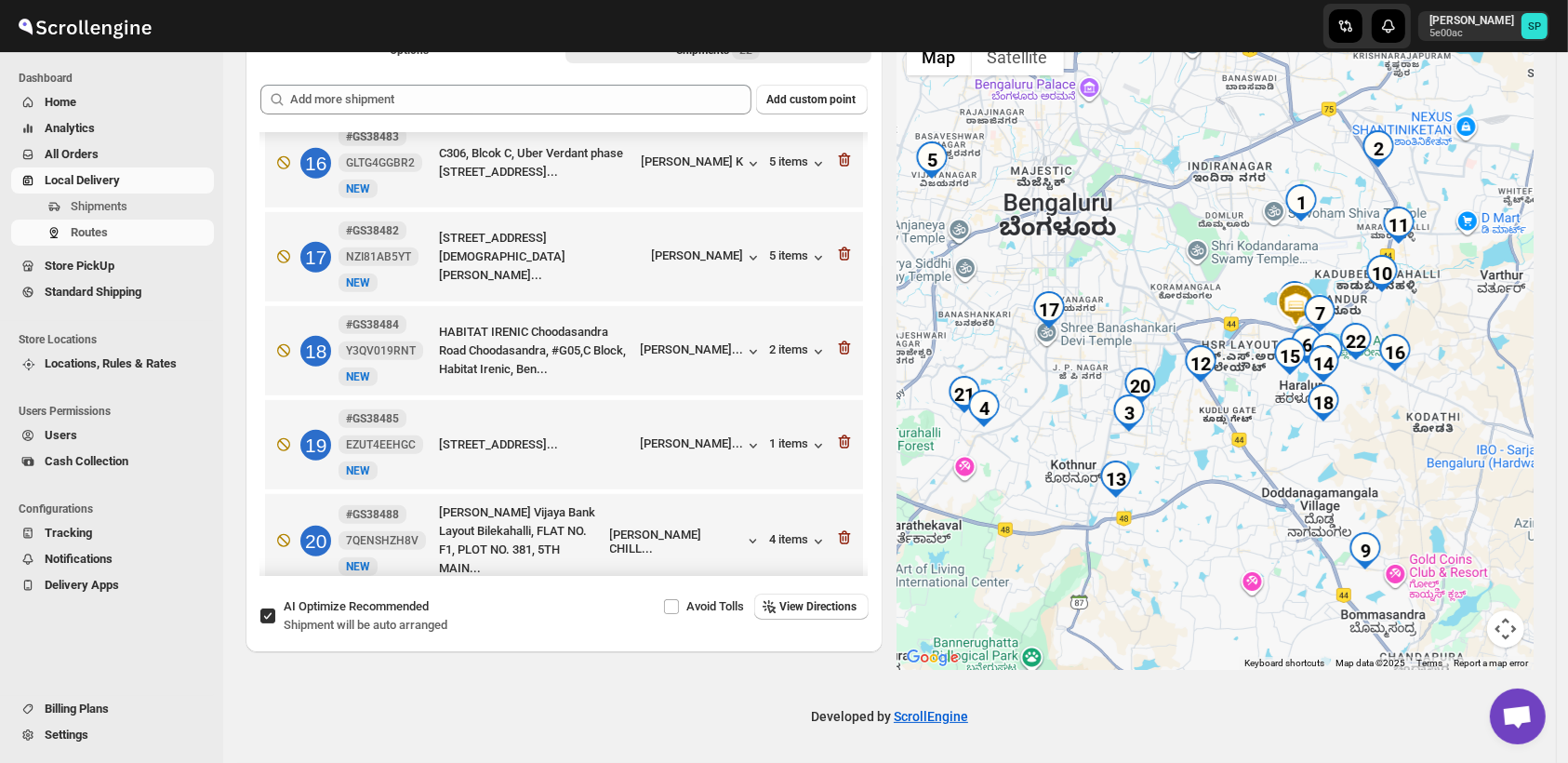
scroll to position [1648, 0]
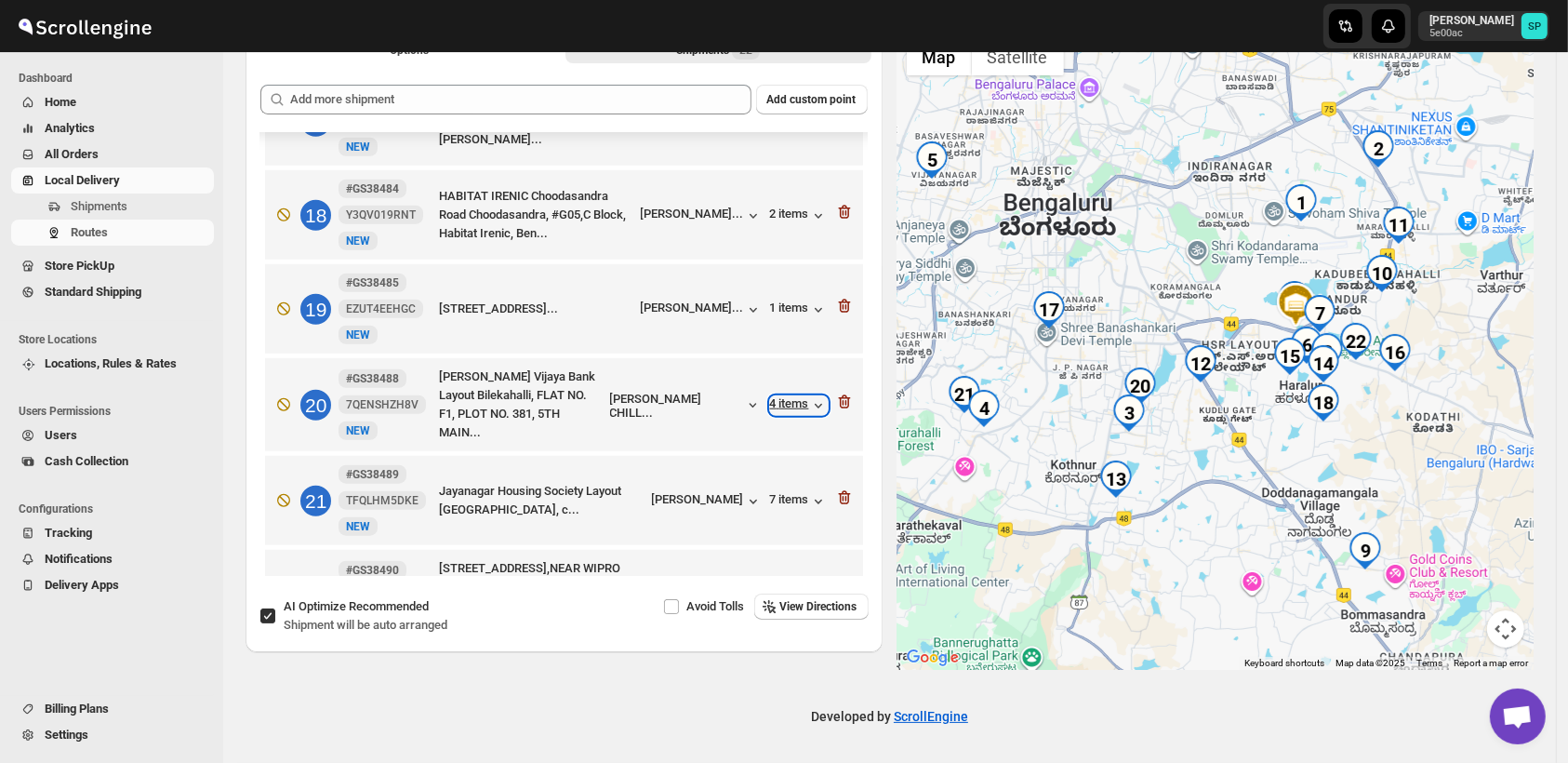
click at [782, 397] on div "4 items" at bounding box center [799, 406] width 58 height 19
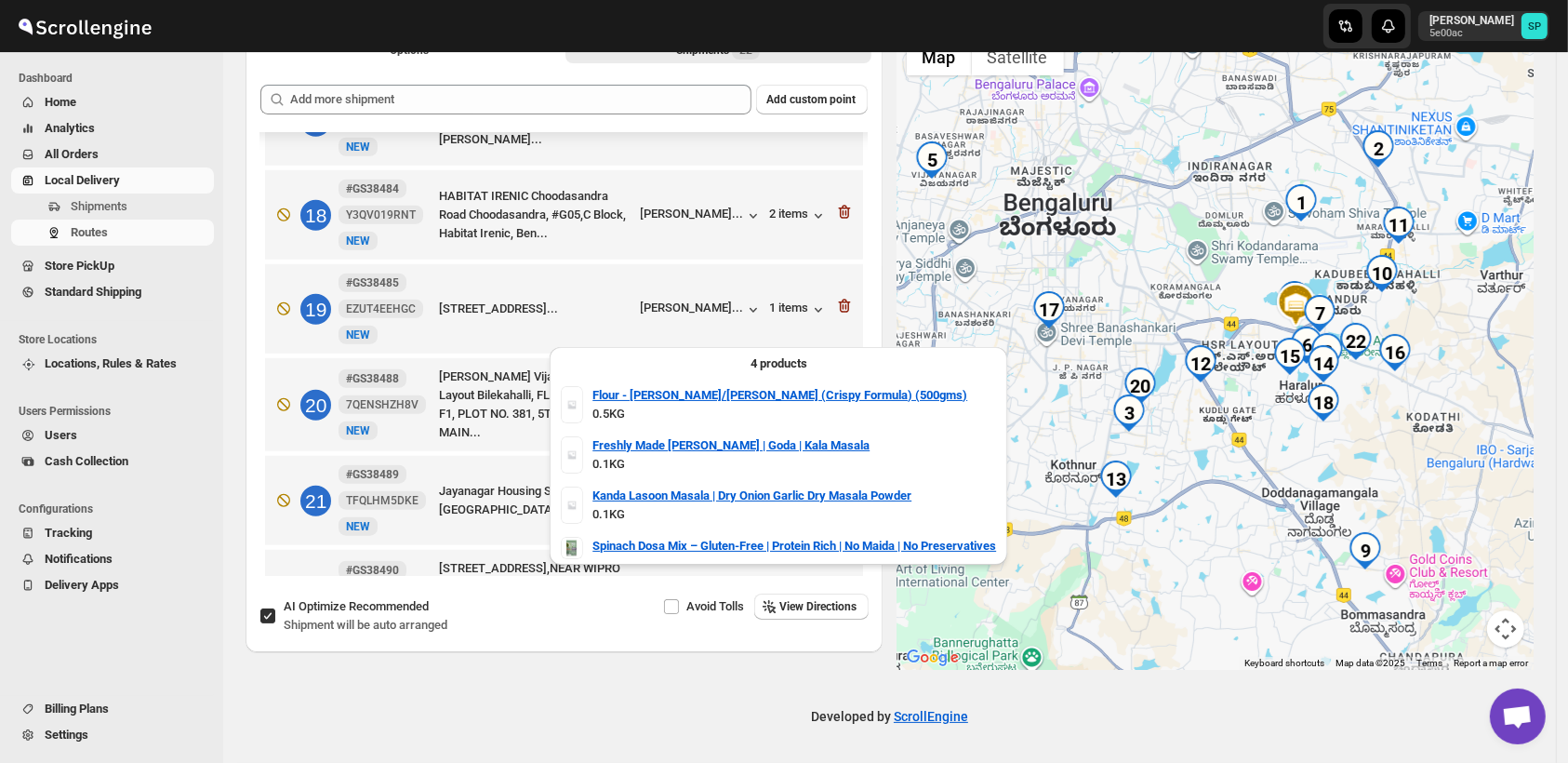
click at [782, 397] on div "4 items" at bounding box center [799, 406] width 58 height 19
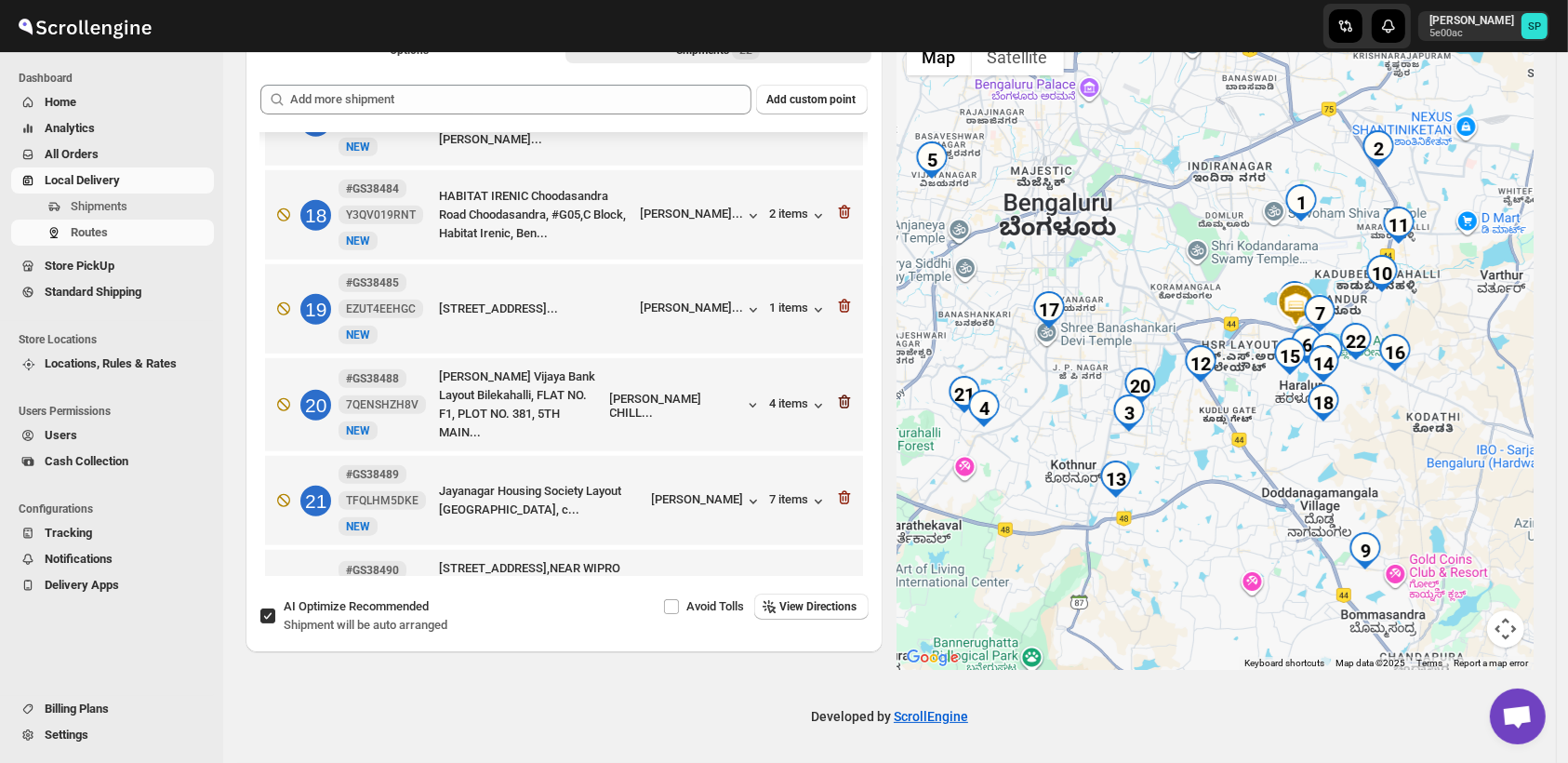
click at [835, 393] on icon "button" at bounding box center [844, 402] width 19 height 19
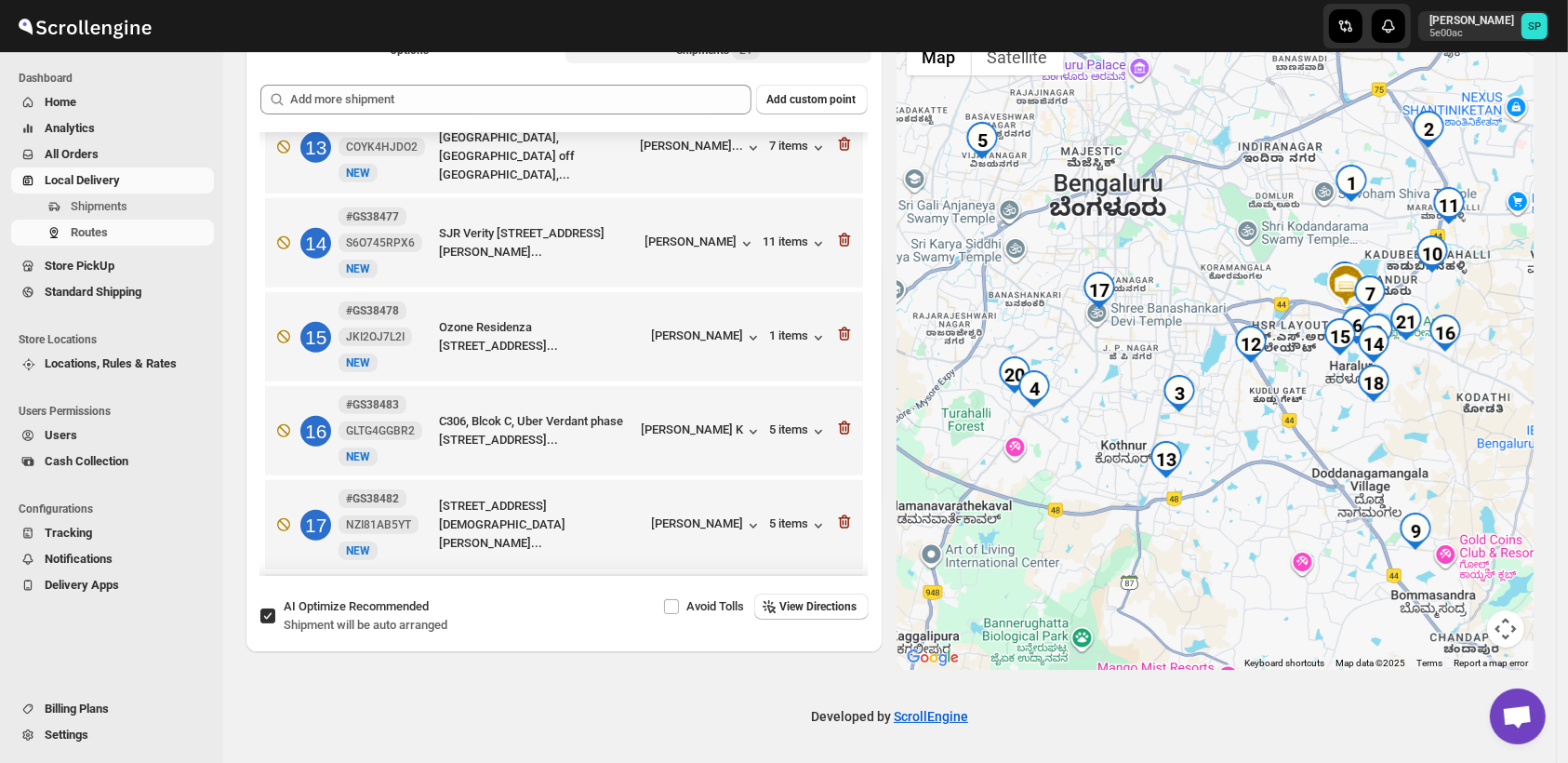
scroll to position [1036, 0]
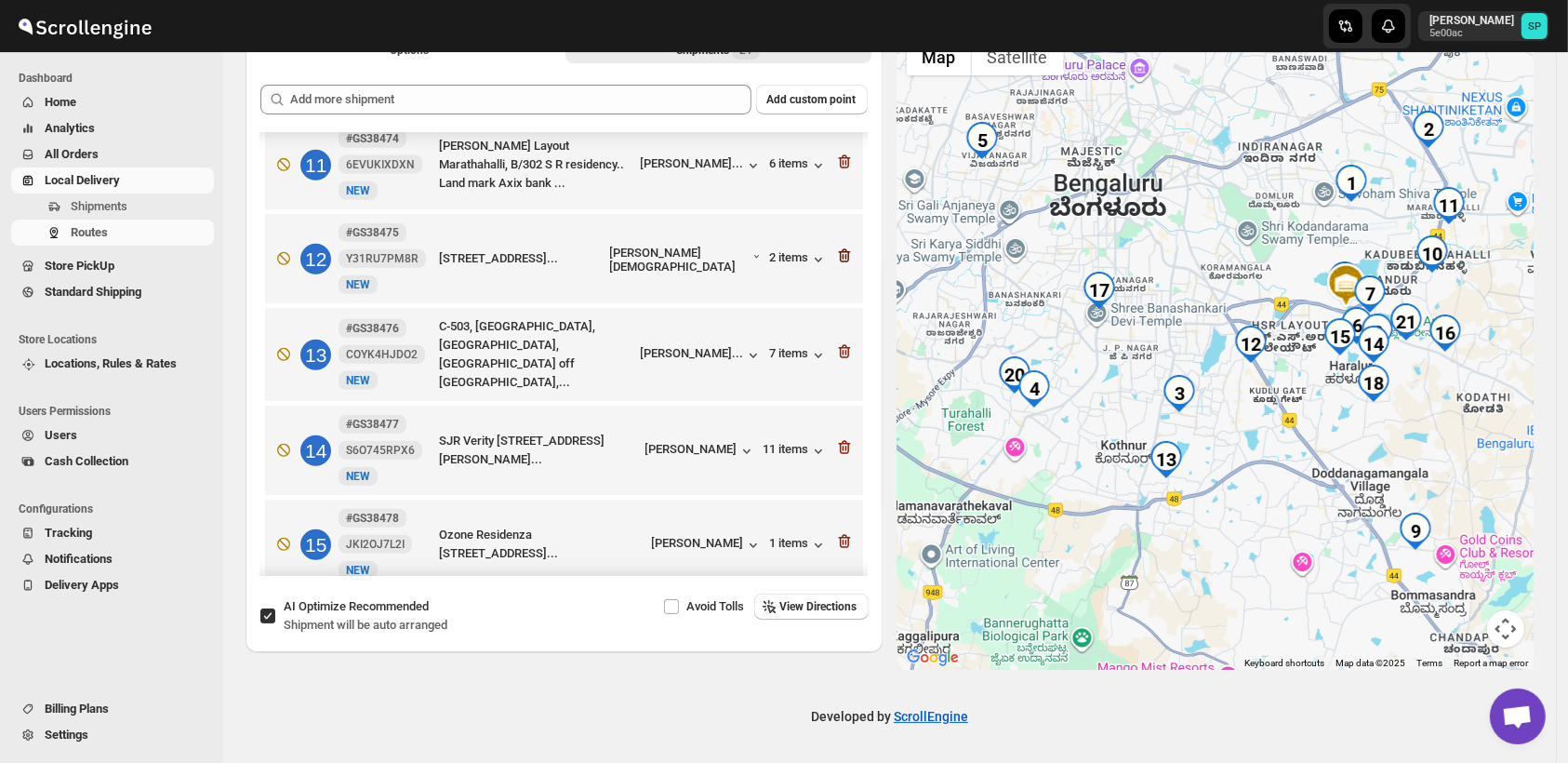
click at [836, 247] on icon "button" at bounding box center [844, 256] width 19 height 19
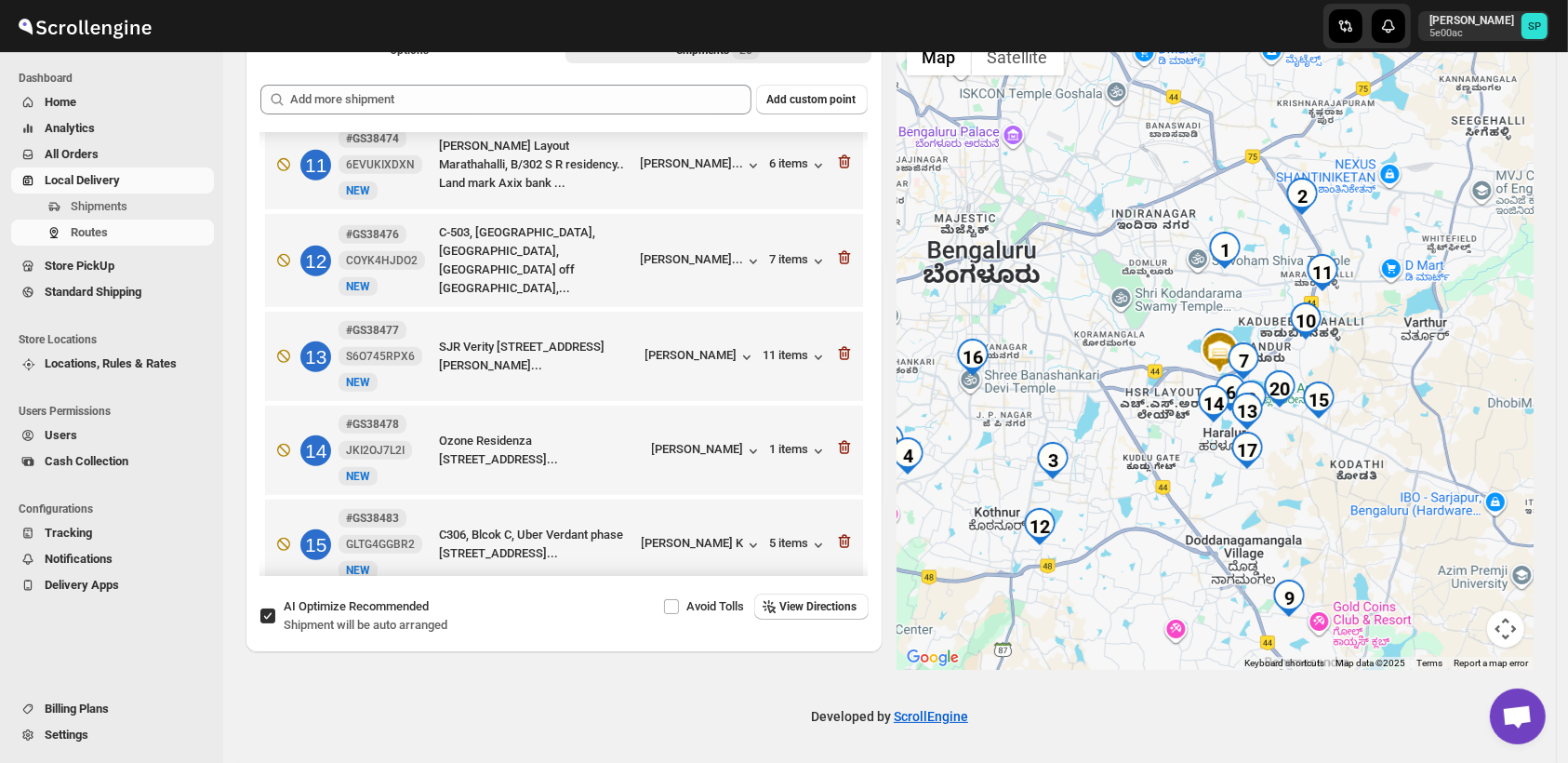
drag, startPoint x: 1518, startPoint y: 447, endPoint x: 1382, endPoint y: 516, distance: 152.5
click at [1382, 516] on div at bounding box center [1216, 349] width 638 height 641
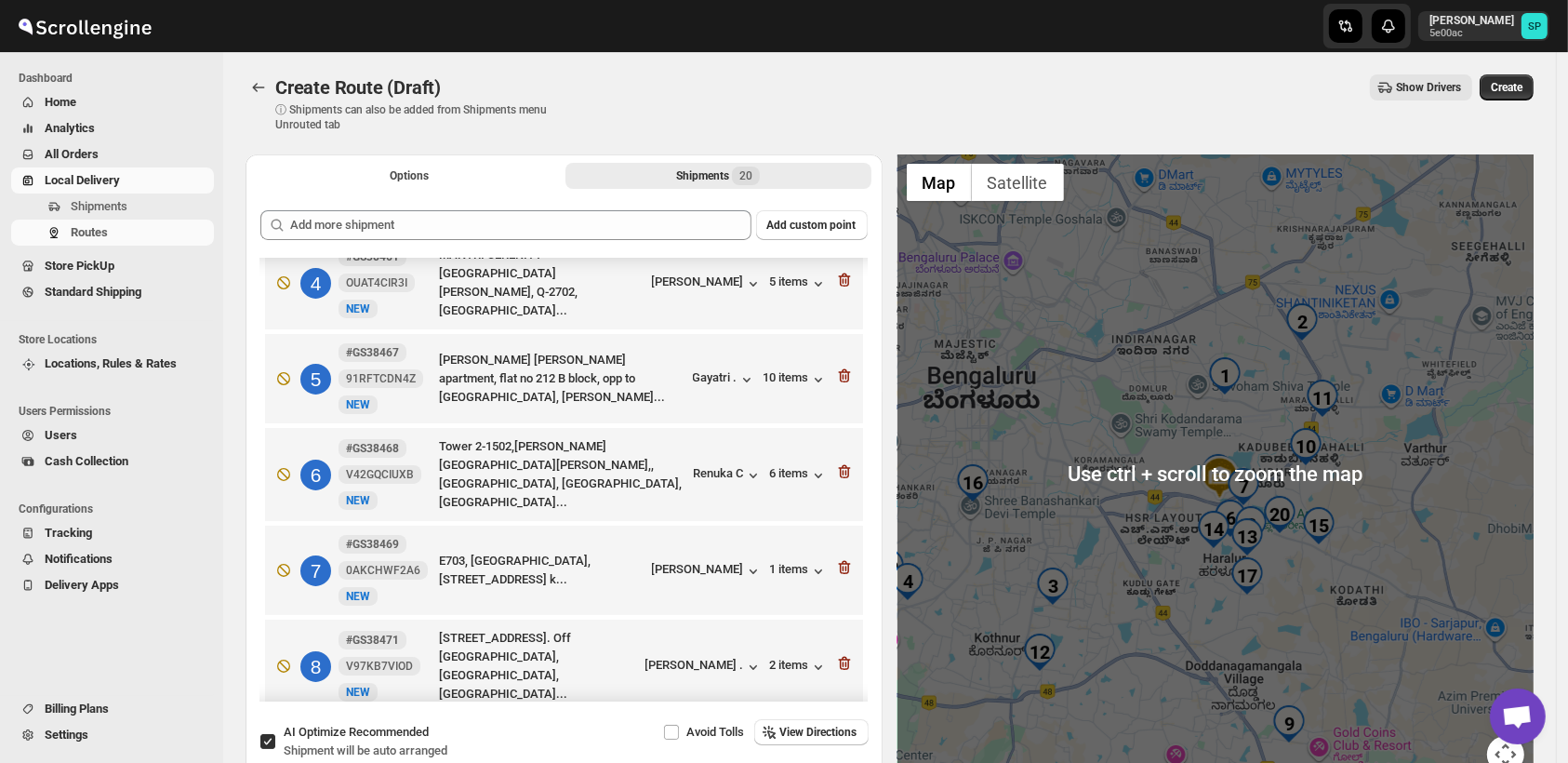
scroll to position [209, 0]
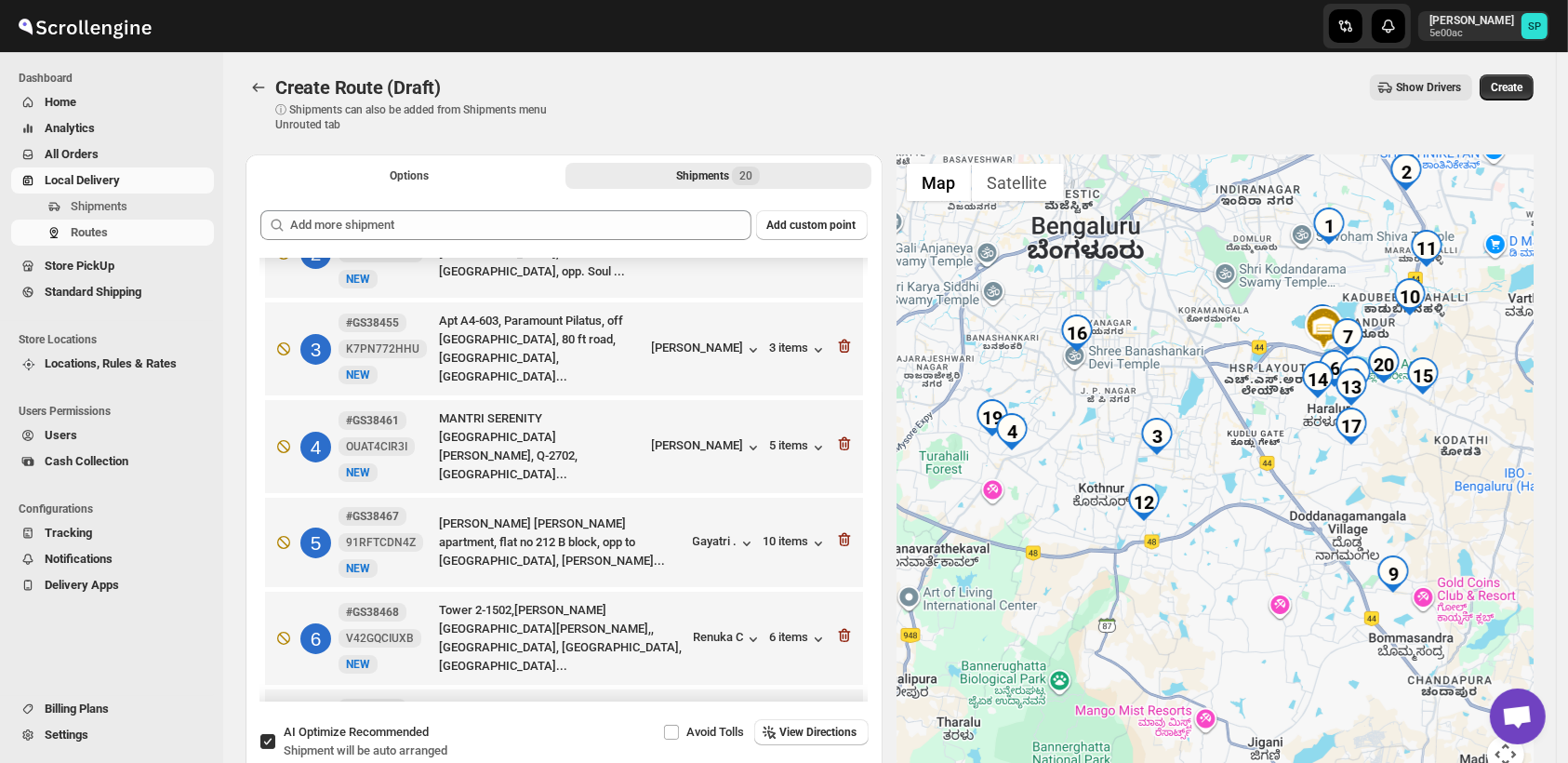
drag, startPoint x: 1246, startPoint y: 559, endPoint x: 1365, endPoint y: 401, distance: 197.8
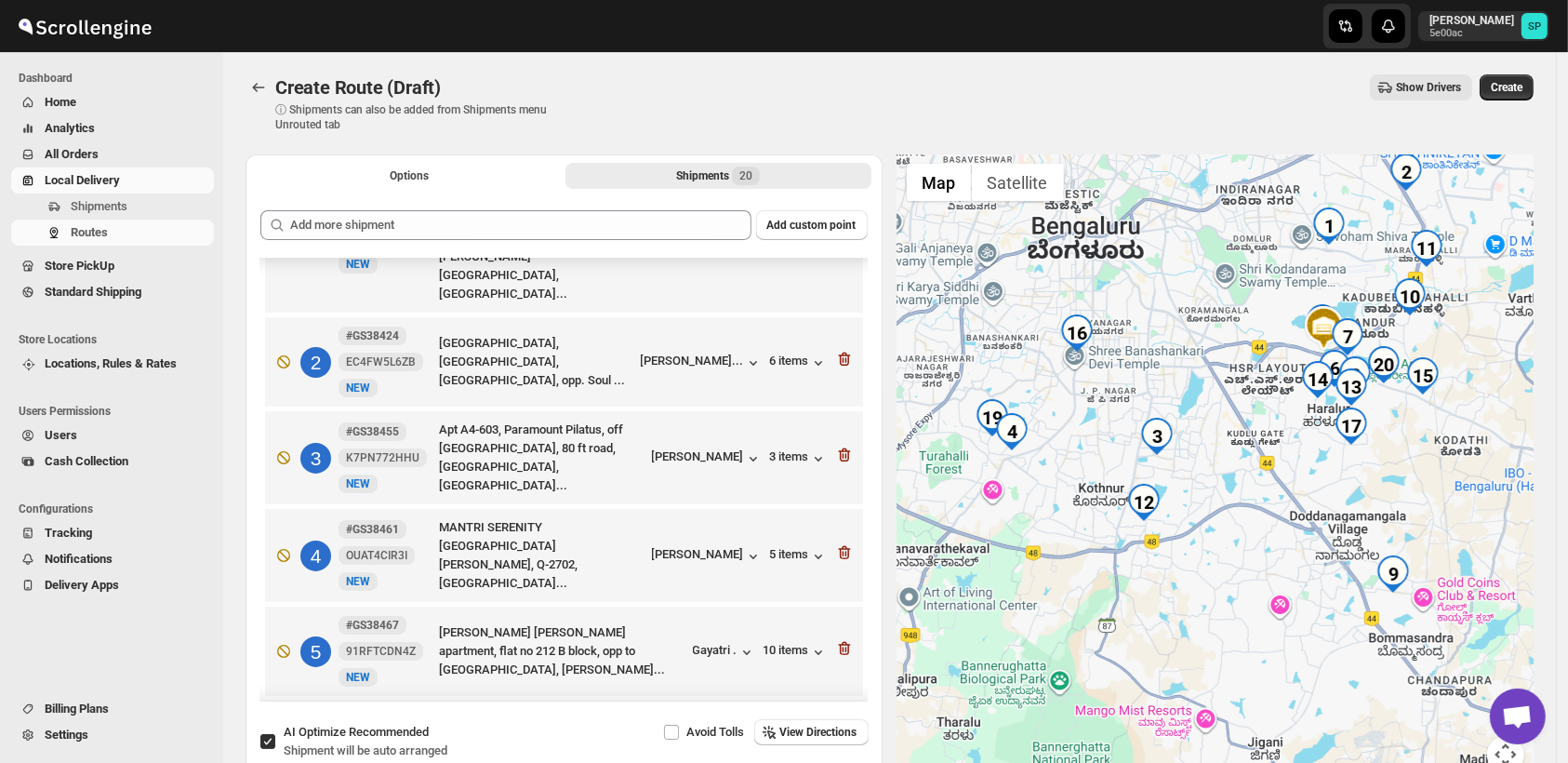
scroll to position [103, 0]
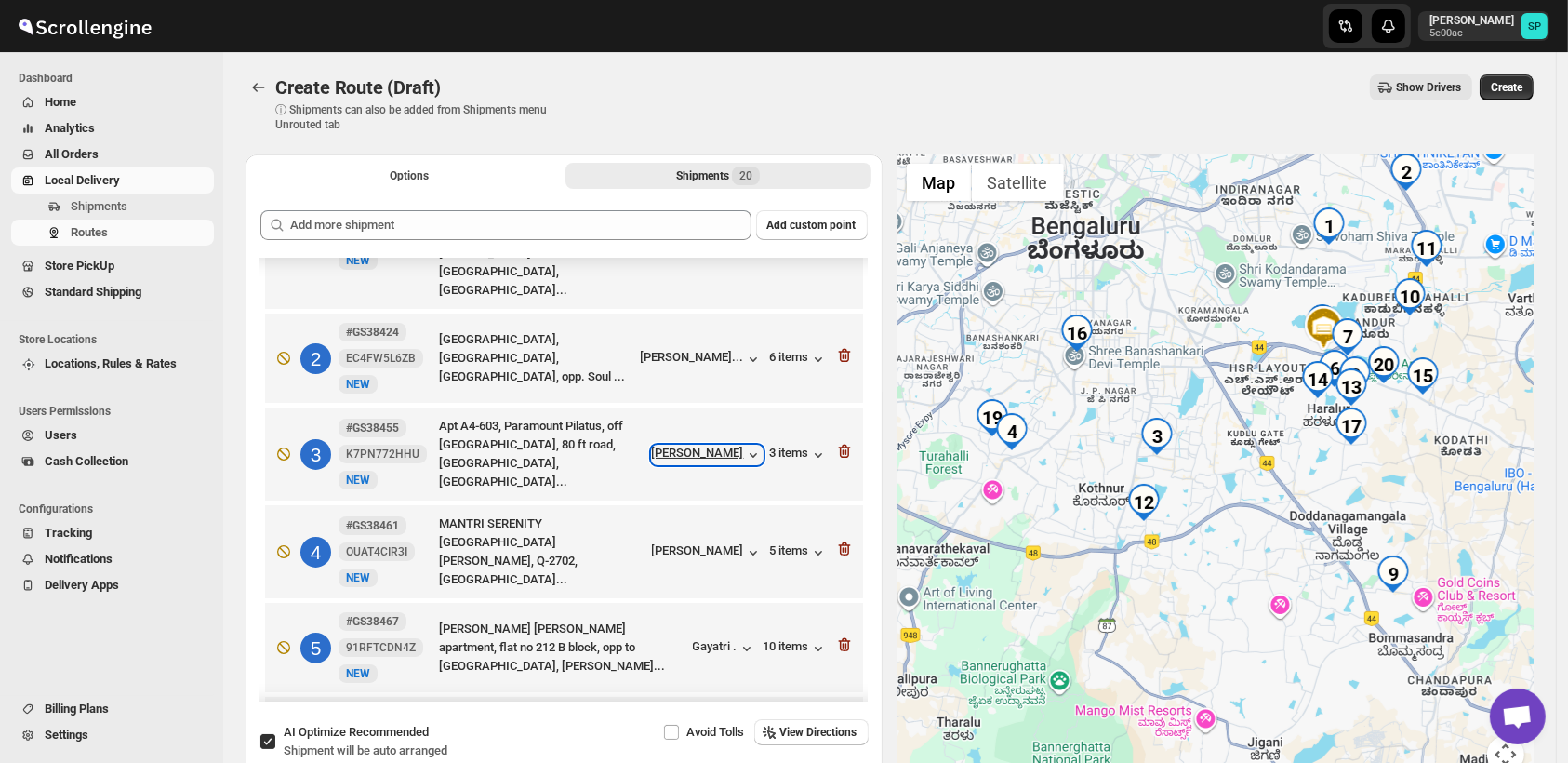
click at [715, 446] on div "[PERSON_NAME]" at bounding box center [708, 455] width 111 height 19
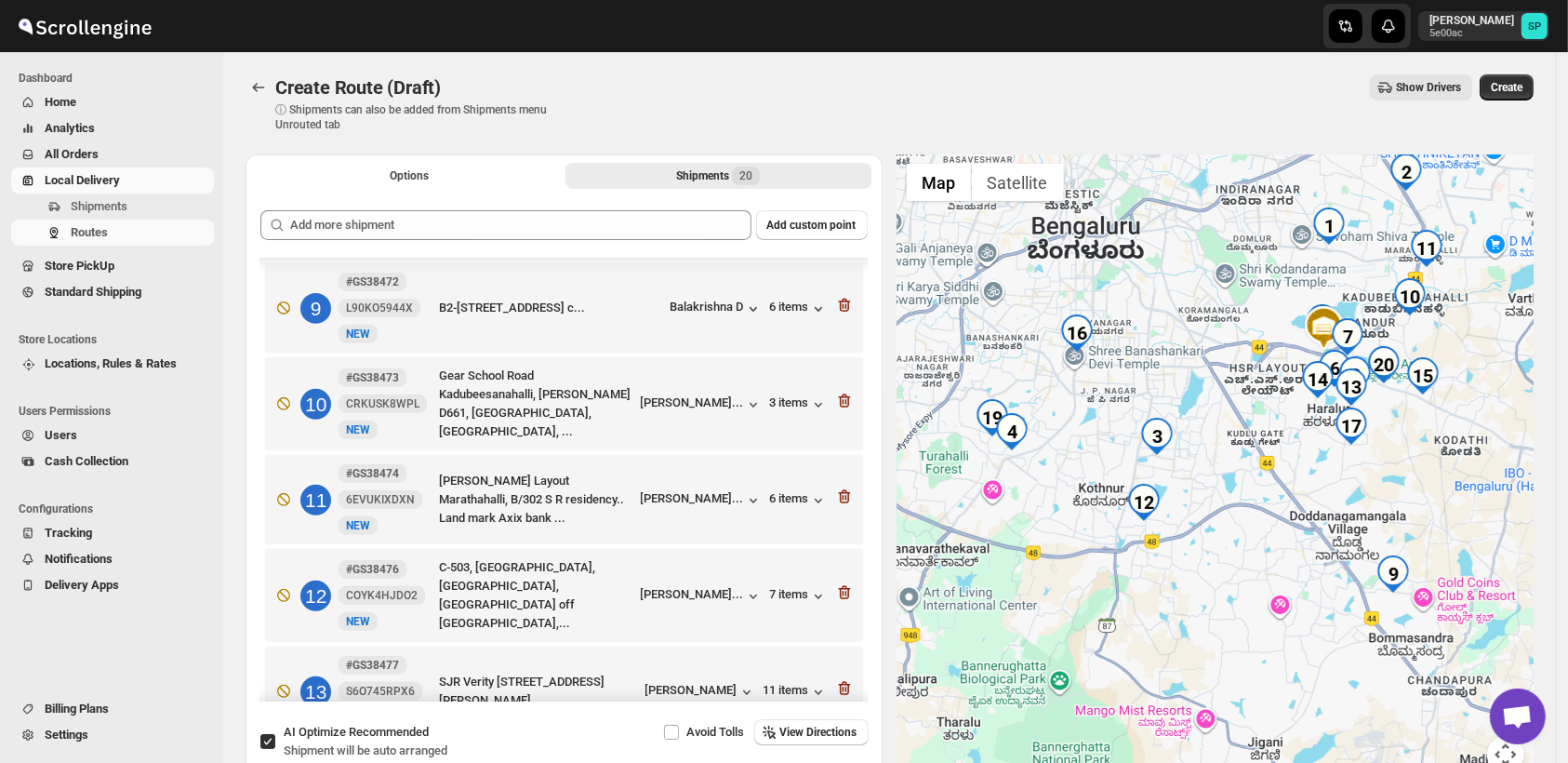
scroll to position [931, 0]
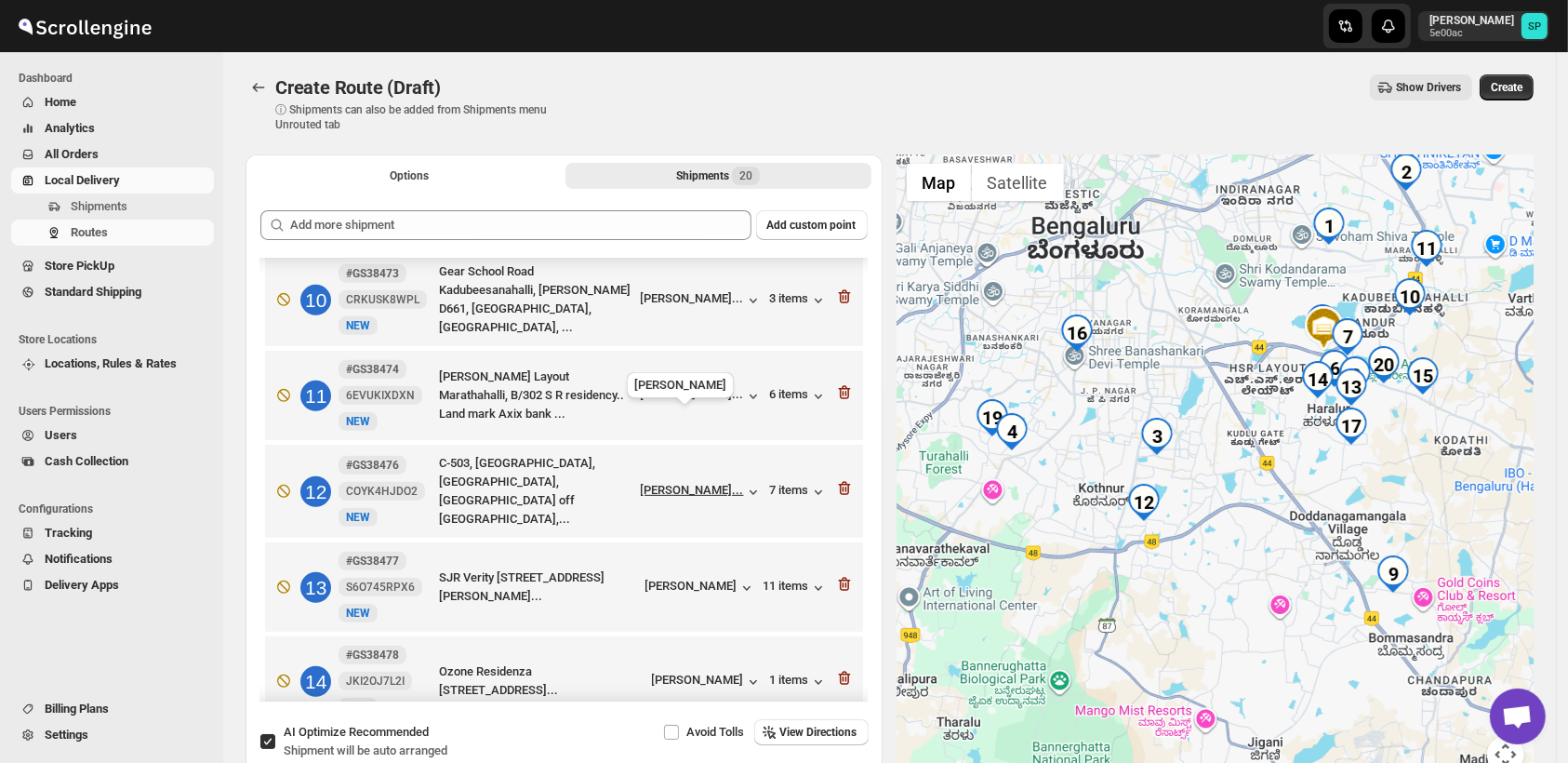
click at [715, 483] on div "[PERSON_NAME]..." at bounding box center [692, 490] width 103 height 14
click at [774, 483] on div "7 items" at bounding box center [799, 492] width 58 height 19
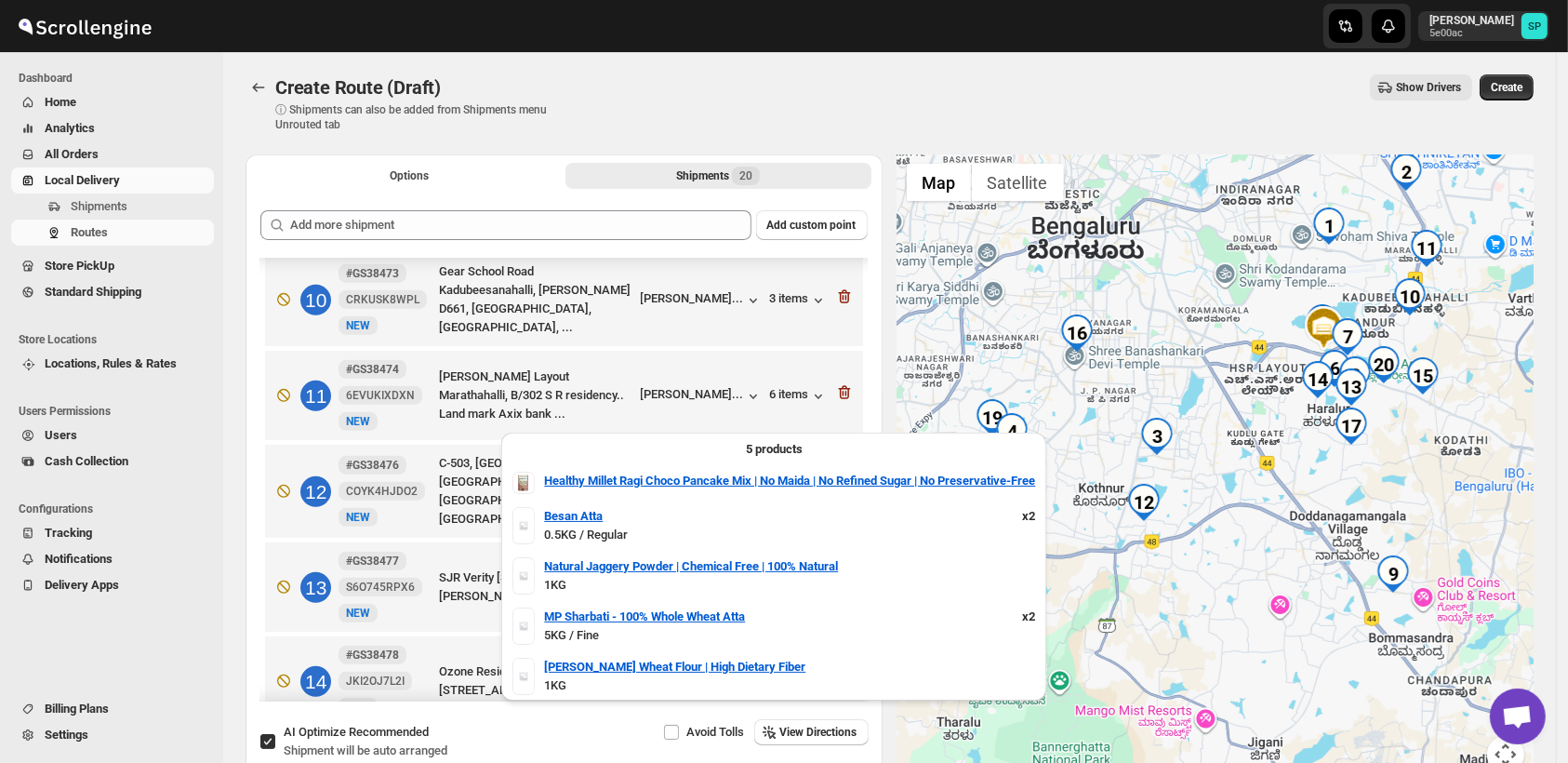
click at [774, 483] on div "7 items" at bounding box center [799, 492] width 58 height 19
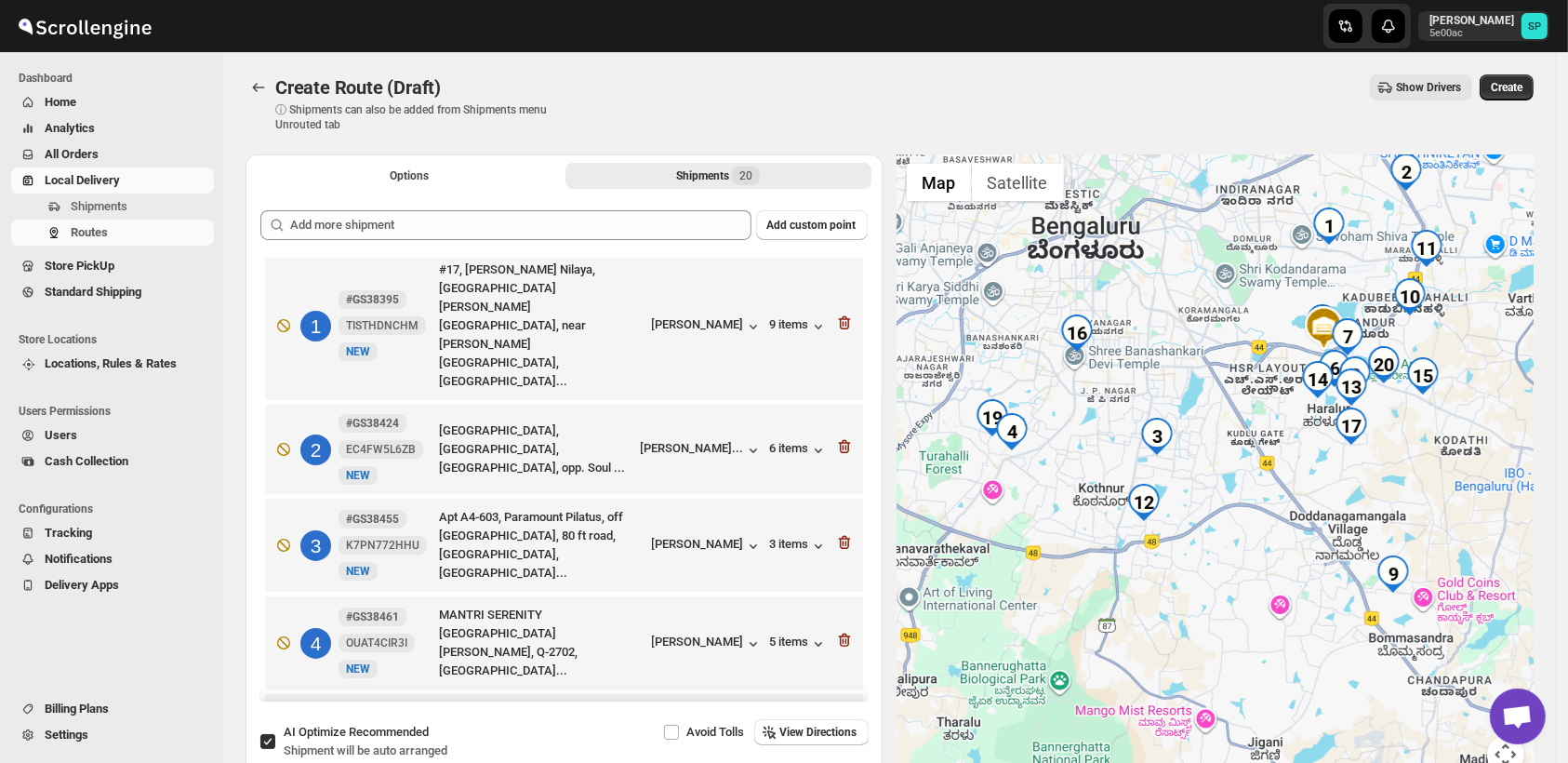
scroll to position [0, 0]
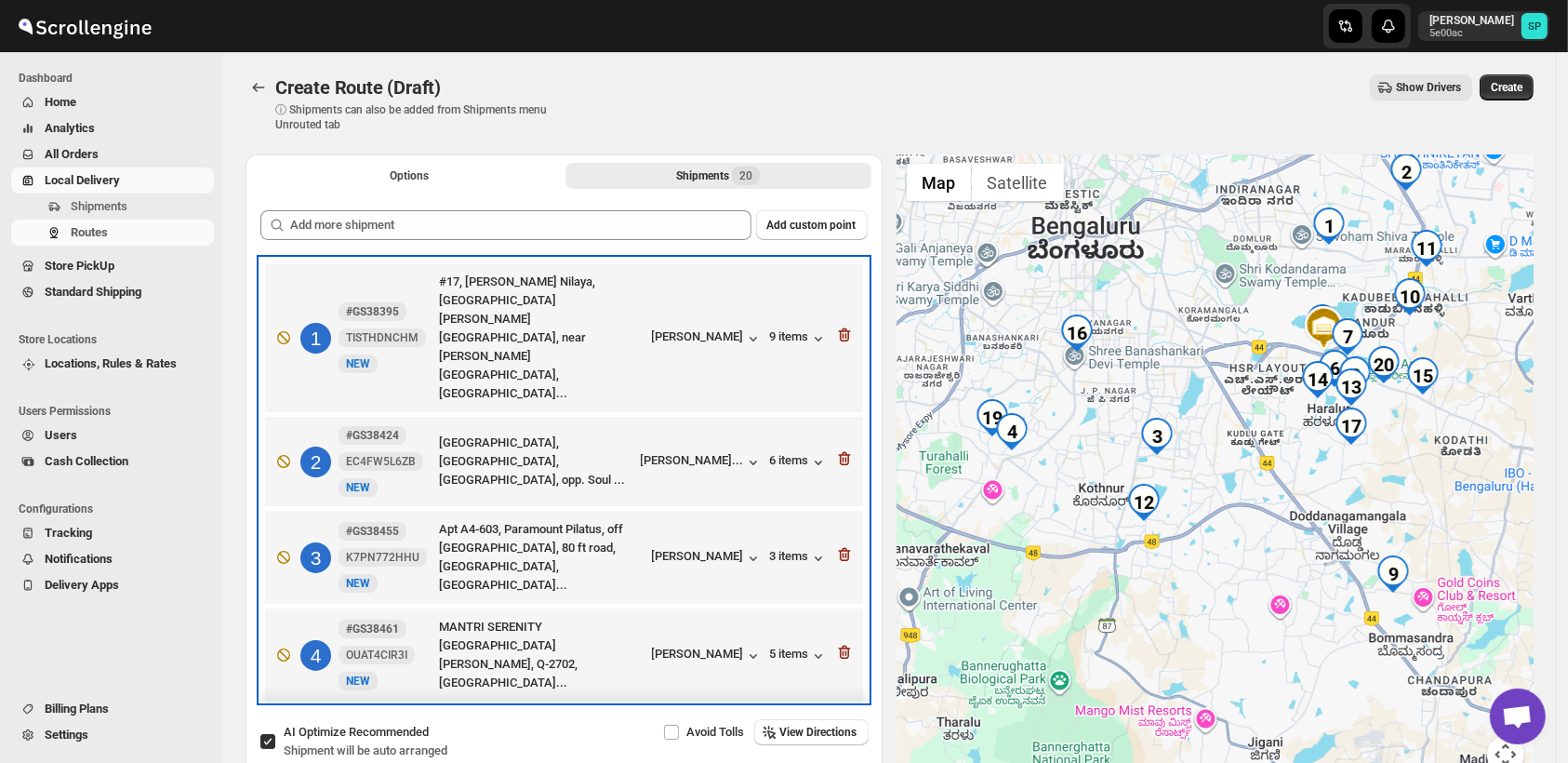
click at [785, 547] on div "3 items" at bounding box center [799, 557] width 58 height 20
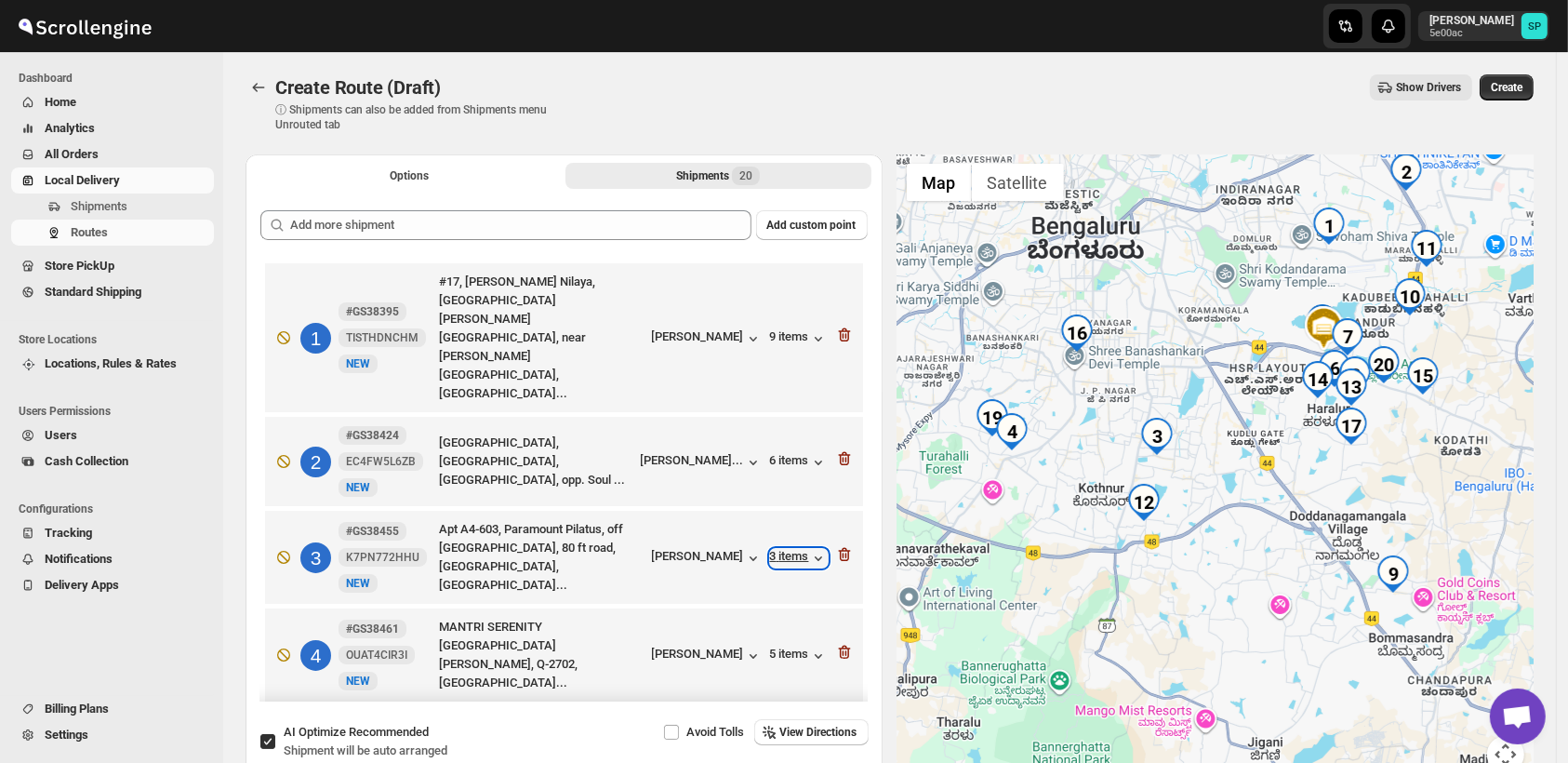
click at [786, 549] on div "3 items" at bounding box center [799, 558] width 58 height 19
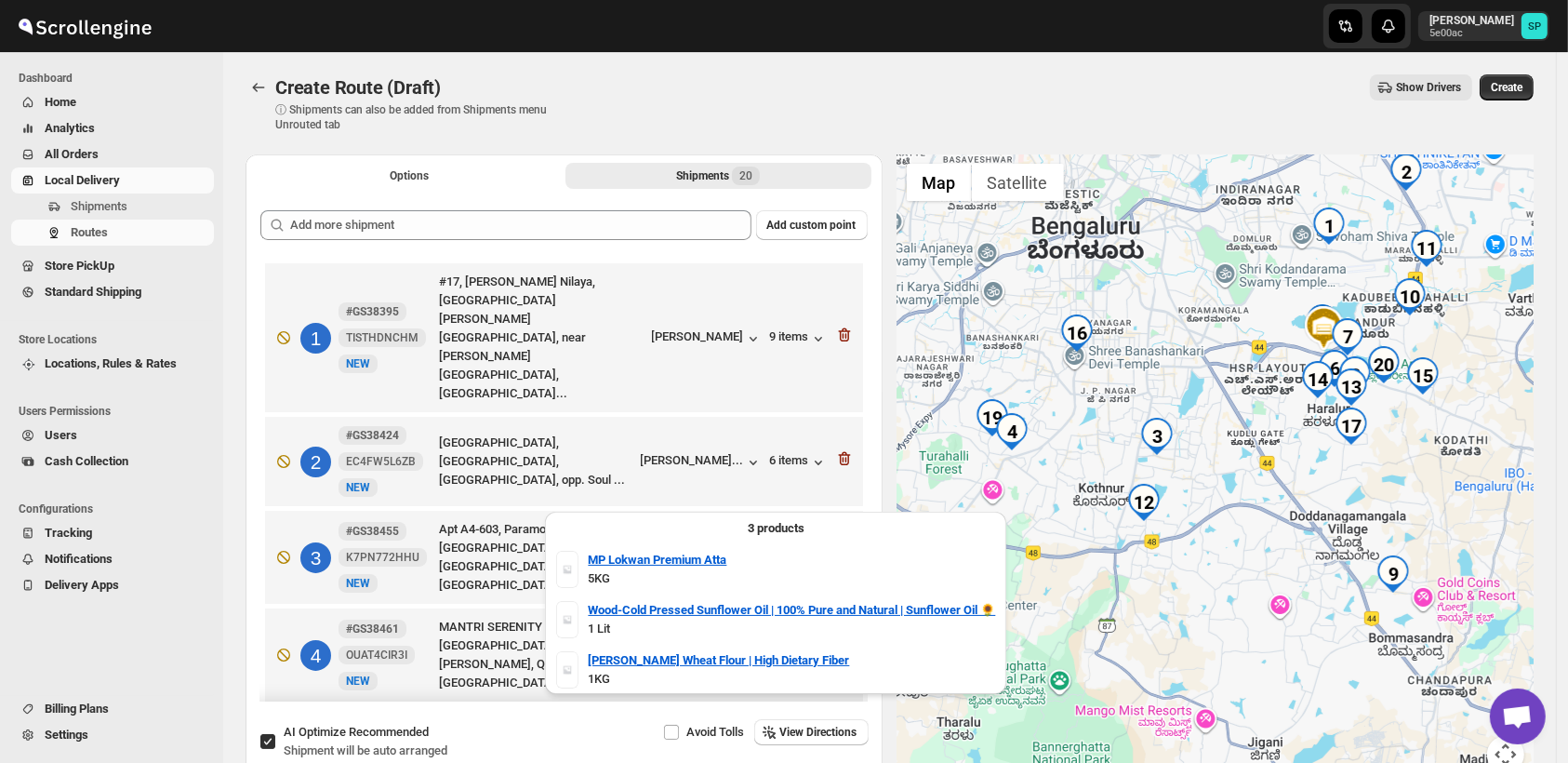
click at [786, 549] on div "3 items" at bounding box center [799, 558] width 58 height 19
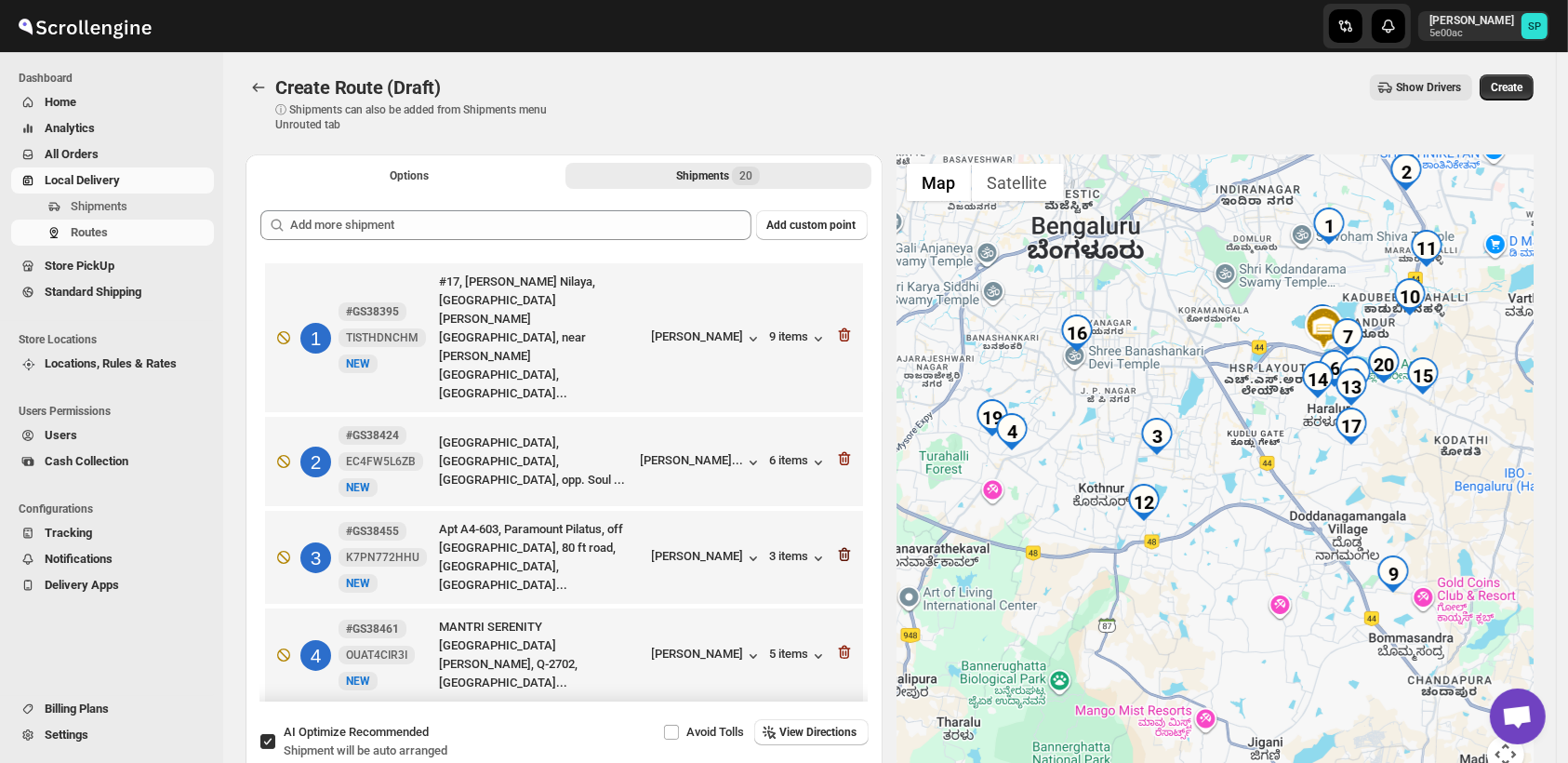
click at [840, 545] on icon "button" at bounding box center [844, 554] width 19 height 19
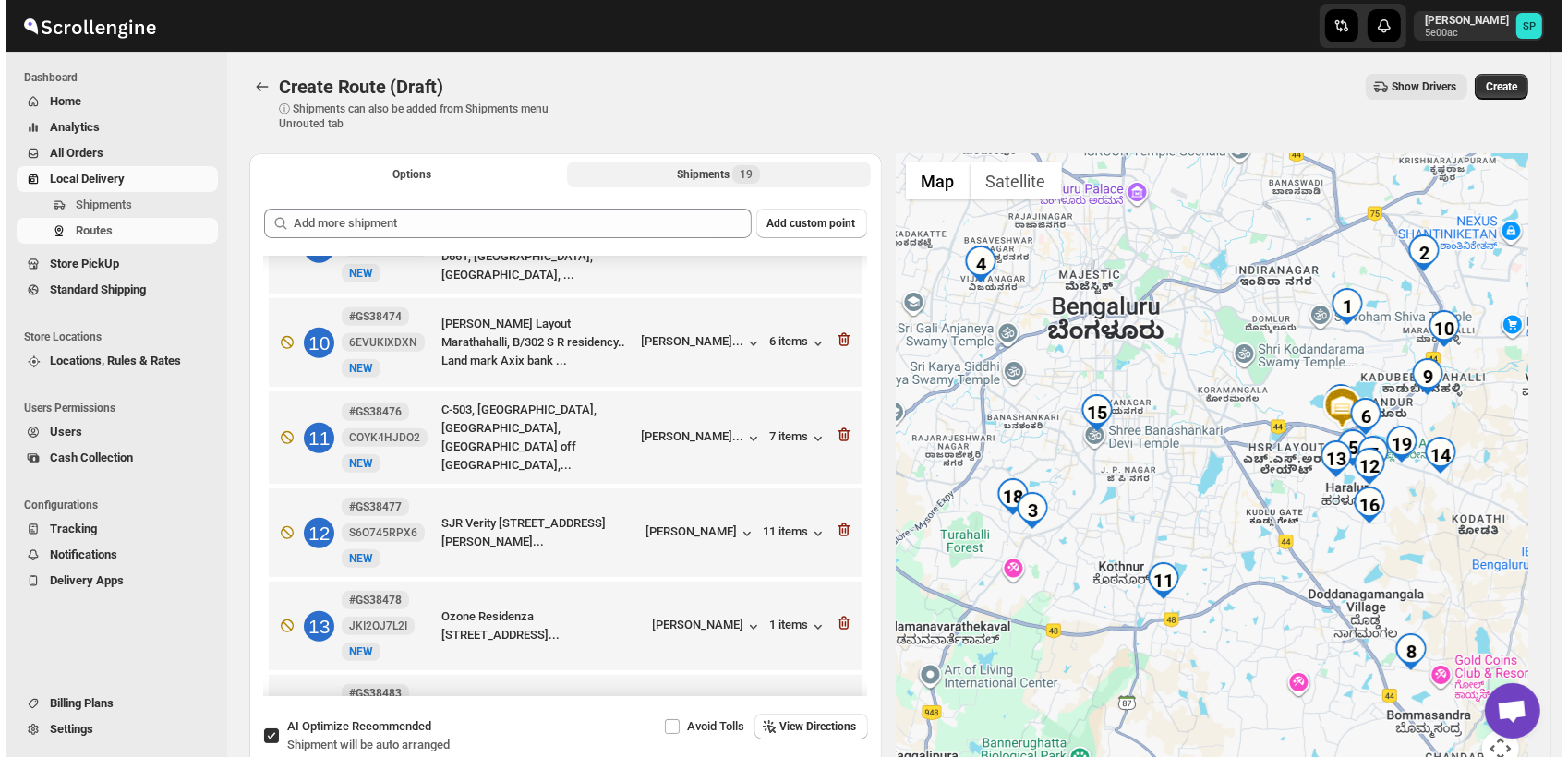
scroll to position [820, 0]
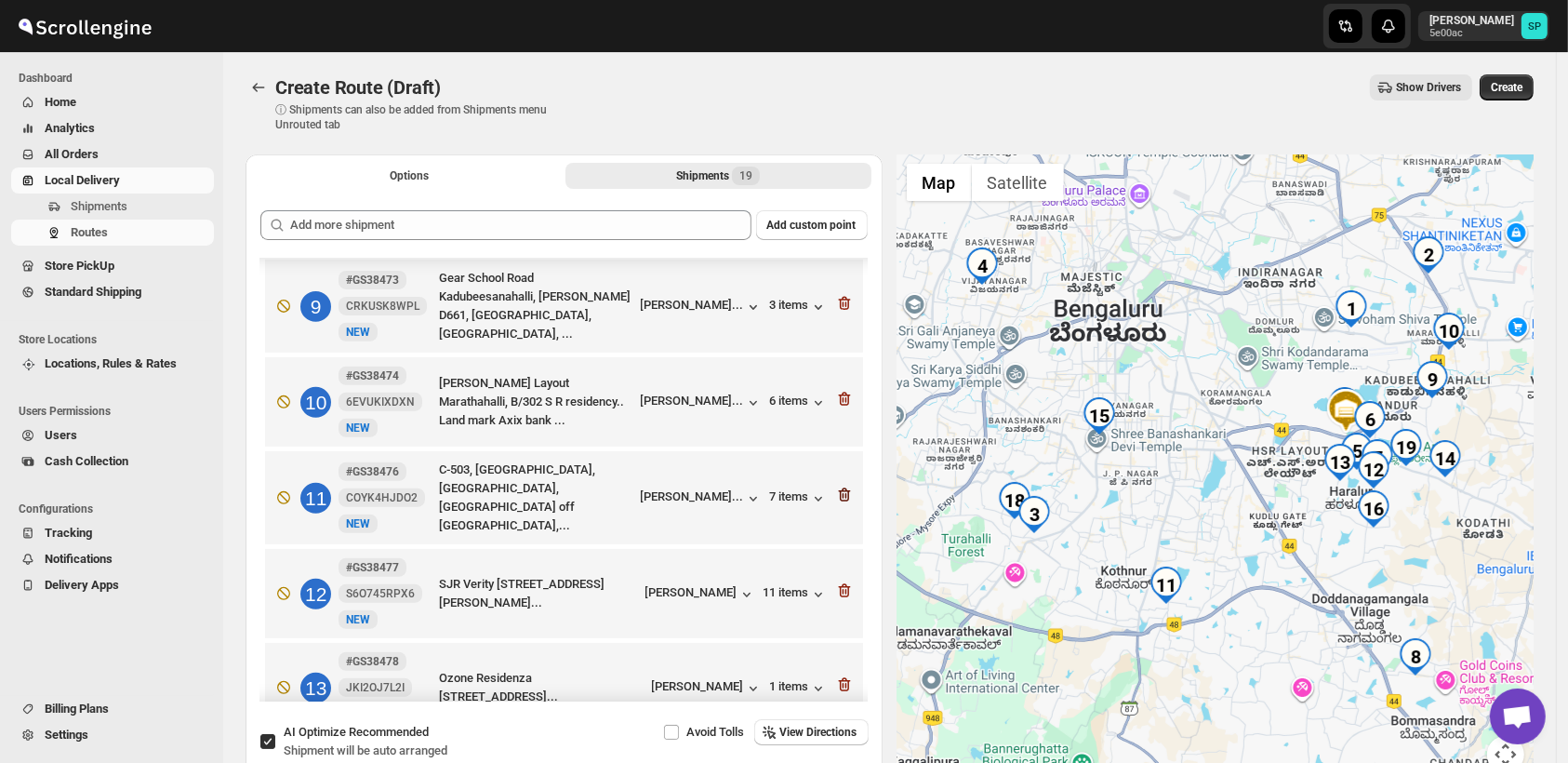
click at [836, 486] on icon "button" at bounding box center [844, 495] width 19 height 19
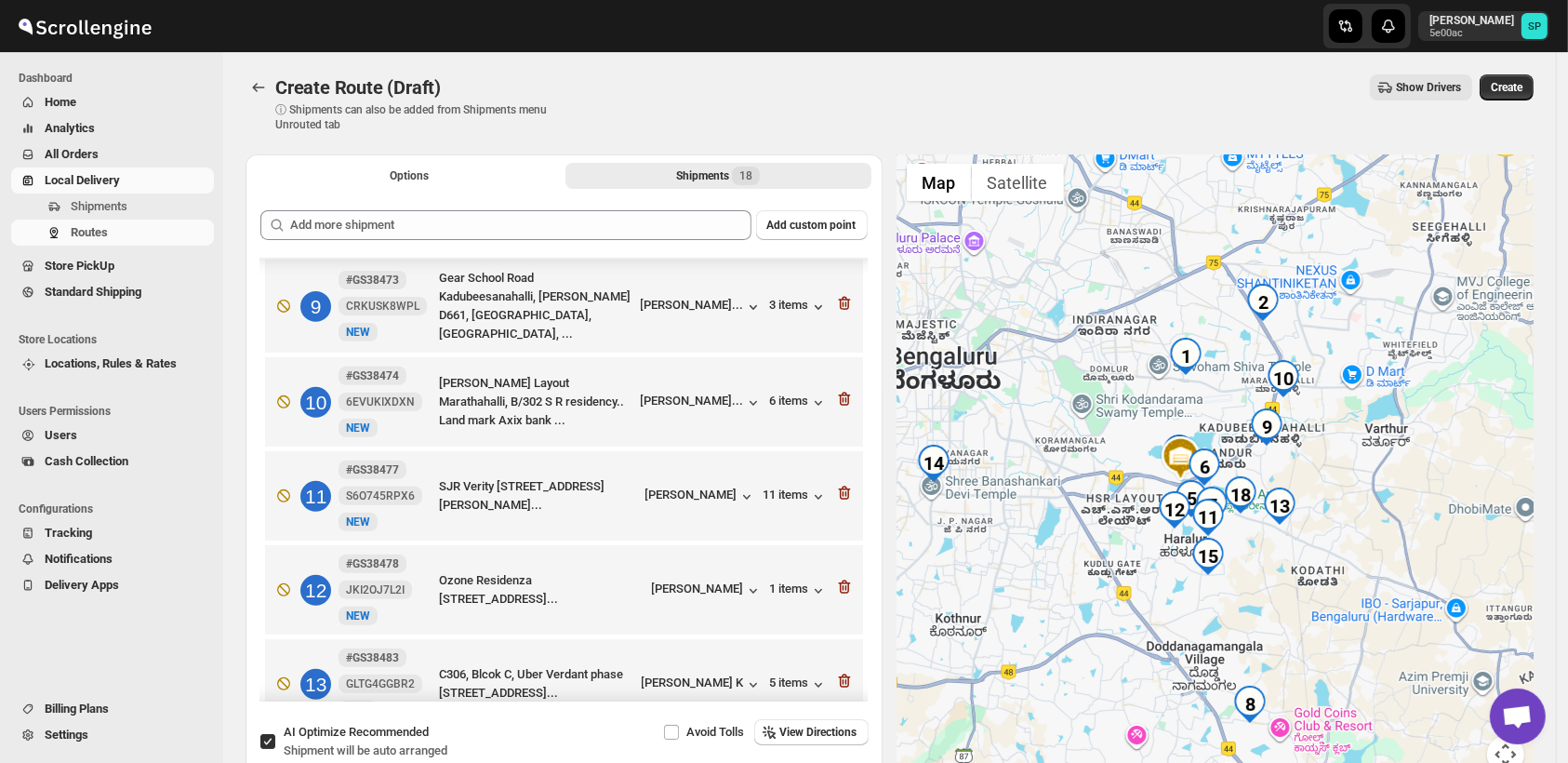
drag, startPoint x: 1454, startPoint y: 566, endPoint x: 1284, endPoint y: 616, distance: 177.2
click at [1284, 616] on div at bounding box center [1216, 475] width 638 height 641
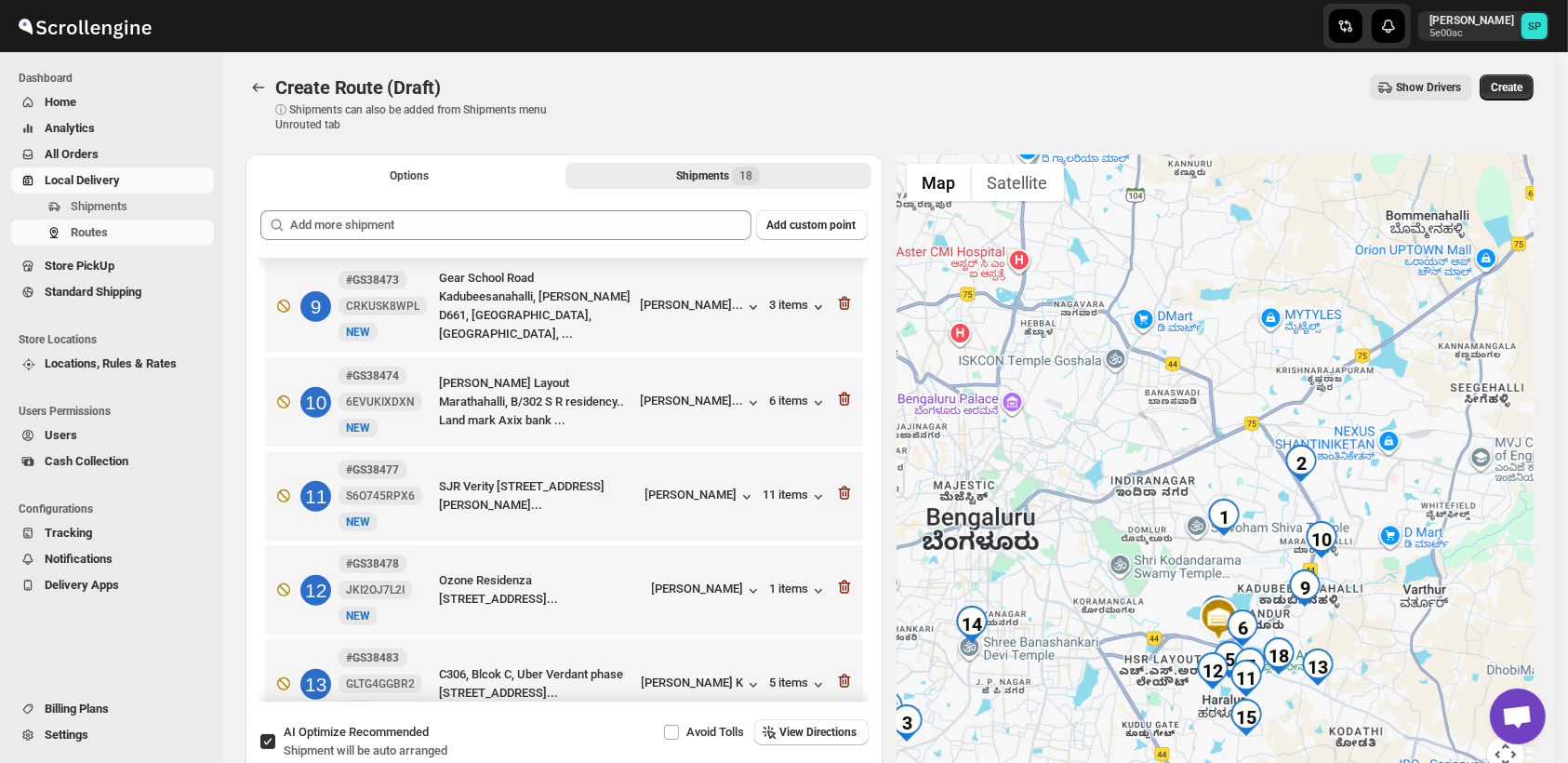
drag, startPoint x: 1379, startPoint y: 473, endPoint x: 1420, endPoint y: 645, distance: 176.8
click at [1420, 645] on div at bounding box center [1216, 475] width 638 height 641
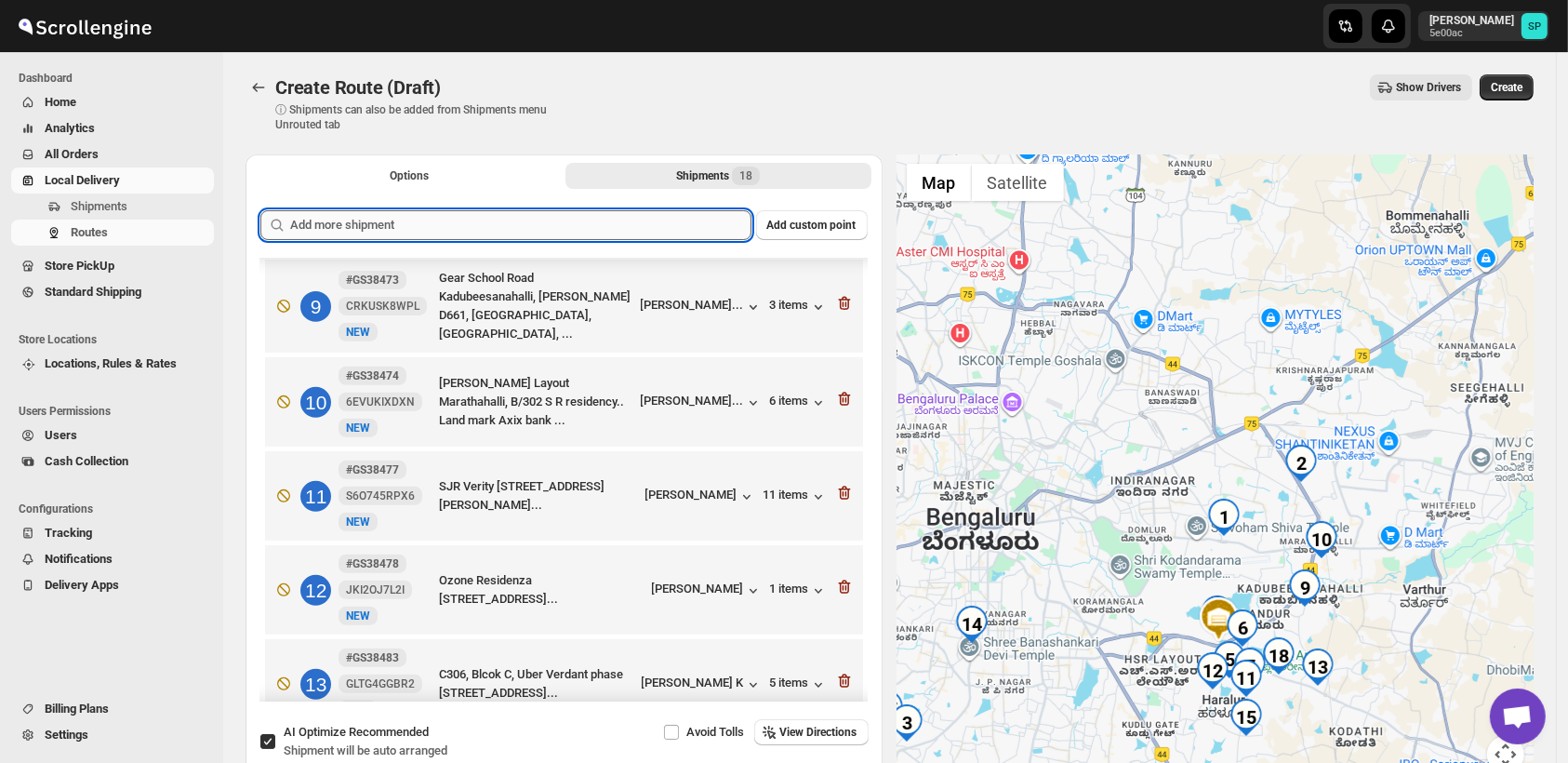
click at [565, 227] on input "text" at bounding box center [521, 225] width 462 height 30
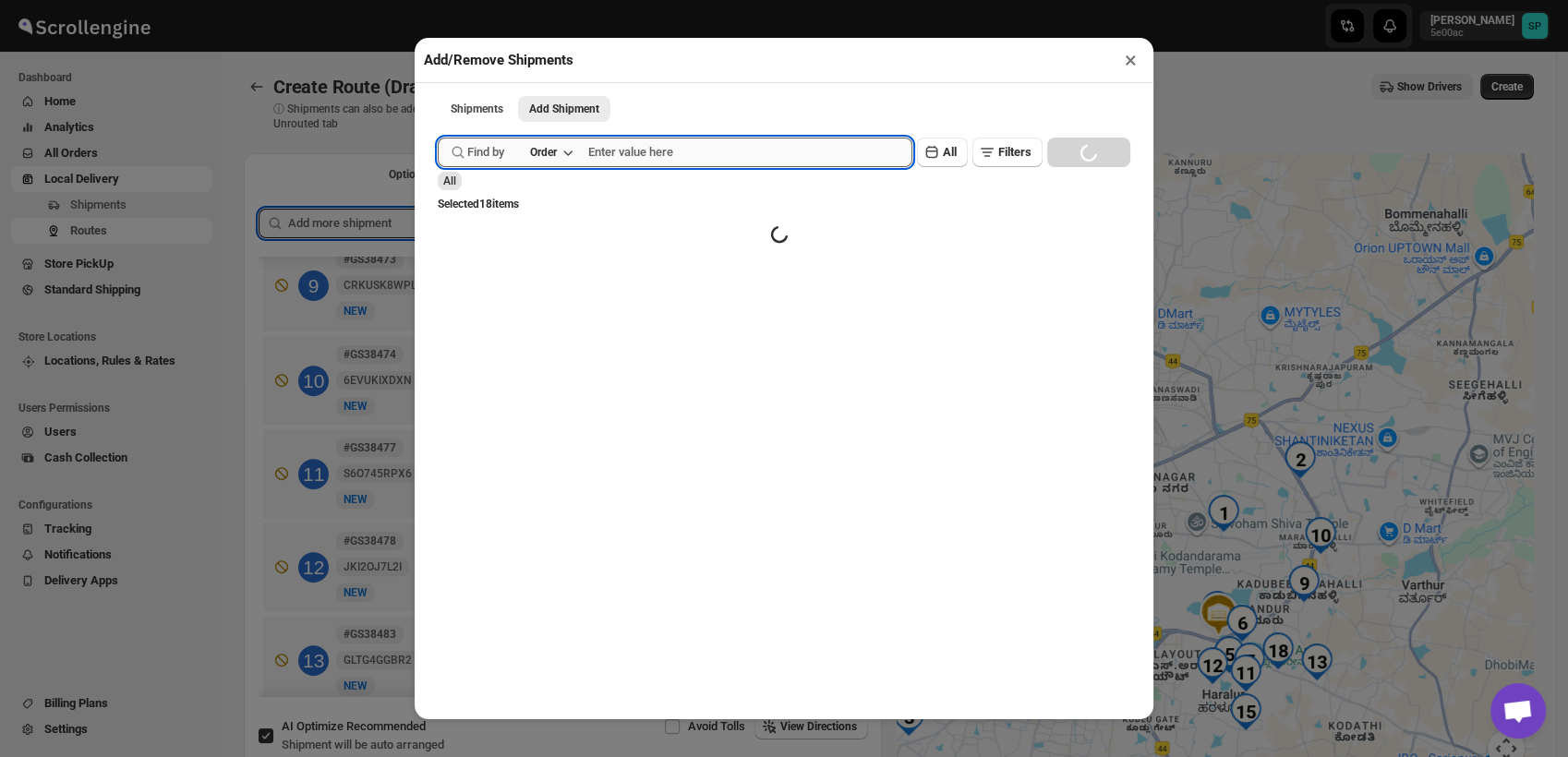
click at [778, 149] on input "text" at bounding box center [750, 153] width 324 height 30
paste input "GS38491"
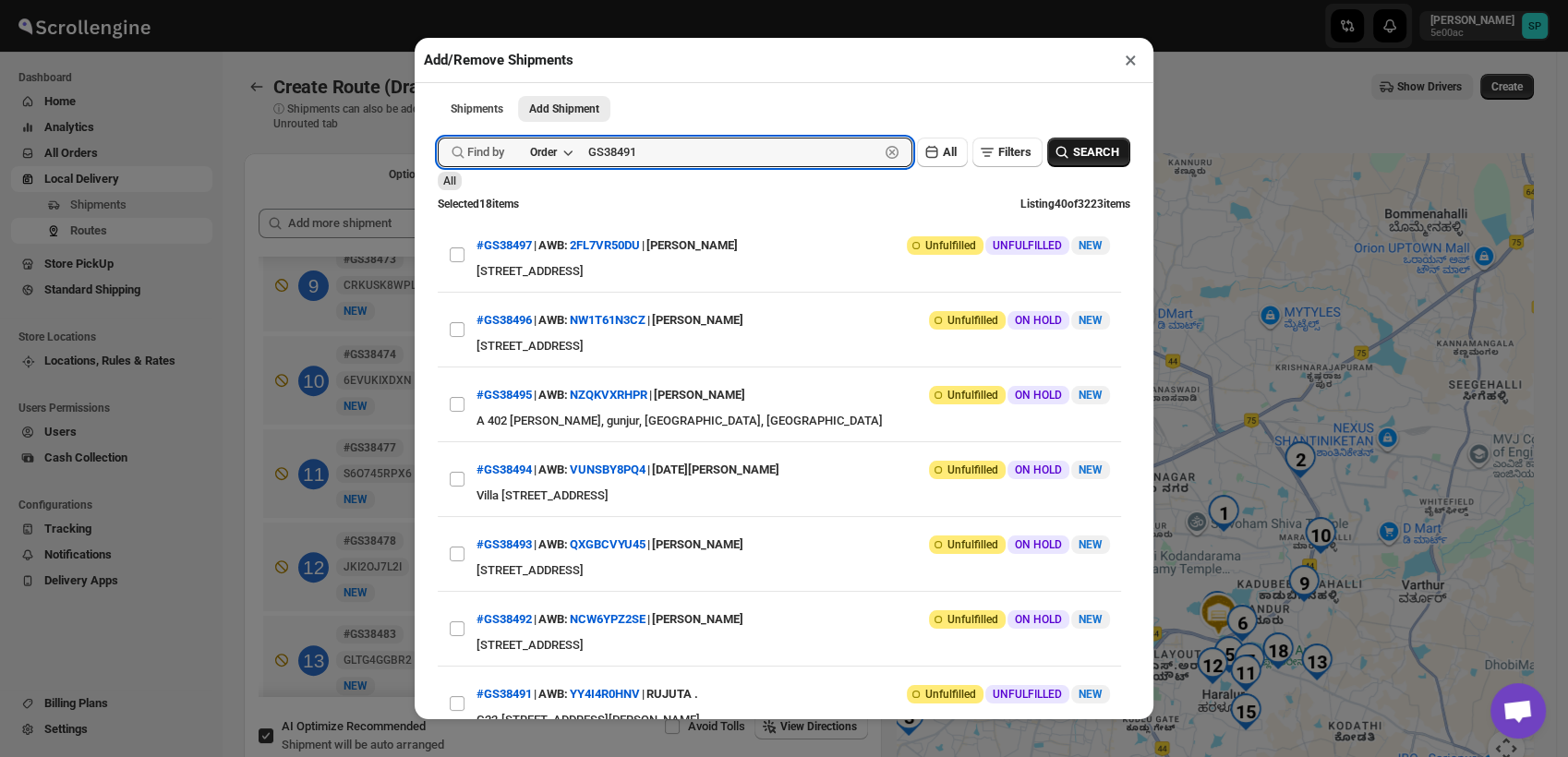
type input "GS38491"
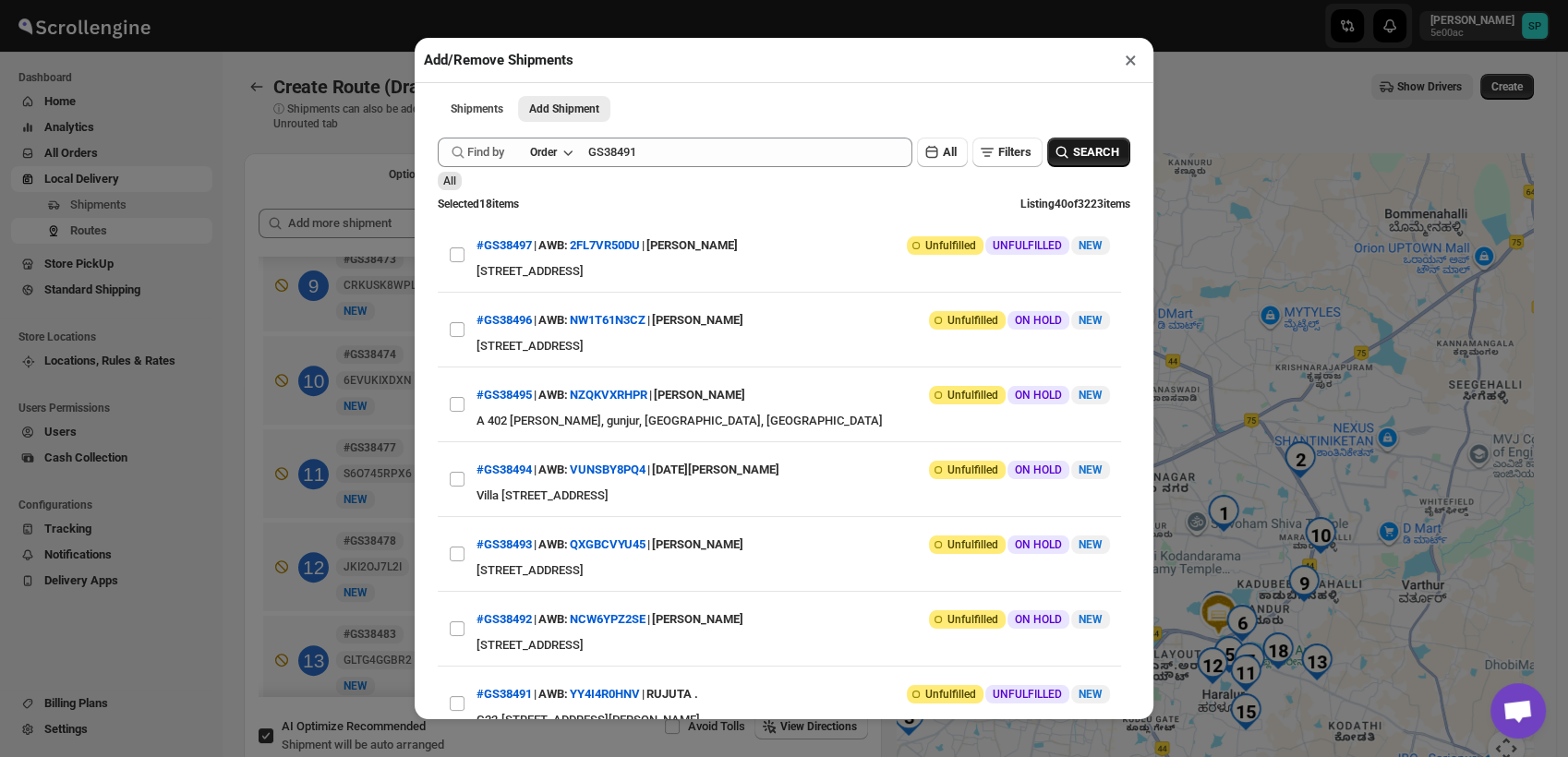
click at [1078, 145] on button "SEARCH" at bounding box center [1089, 153] width 83 height 30
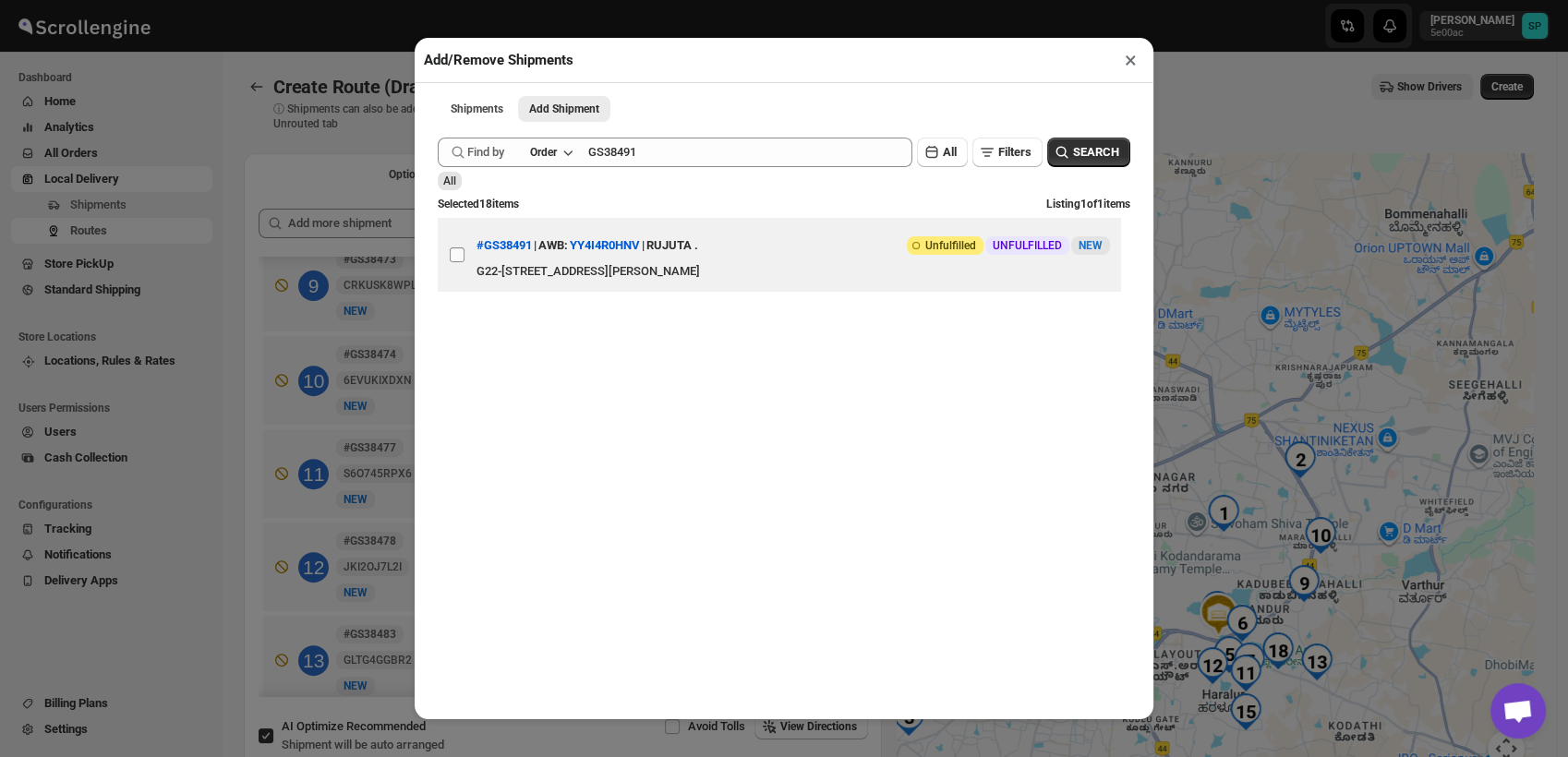
click at [461, 262] on input "View details for 68e91ef7d1fc2f773f2b6c9b" at bounding box center [456, 254] width 15 height 15
checkbox input "true"
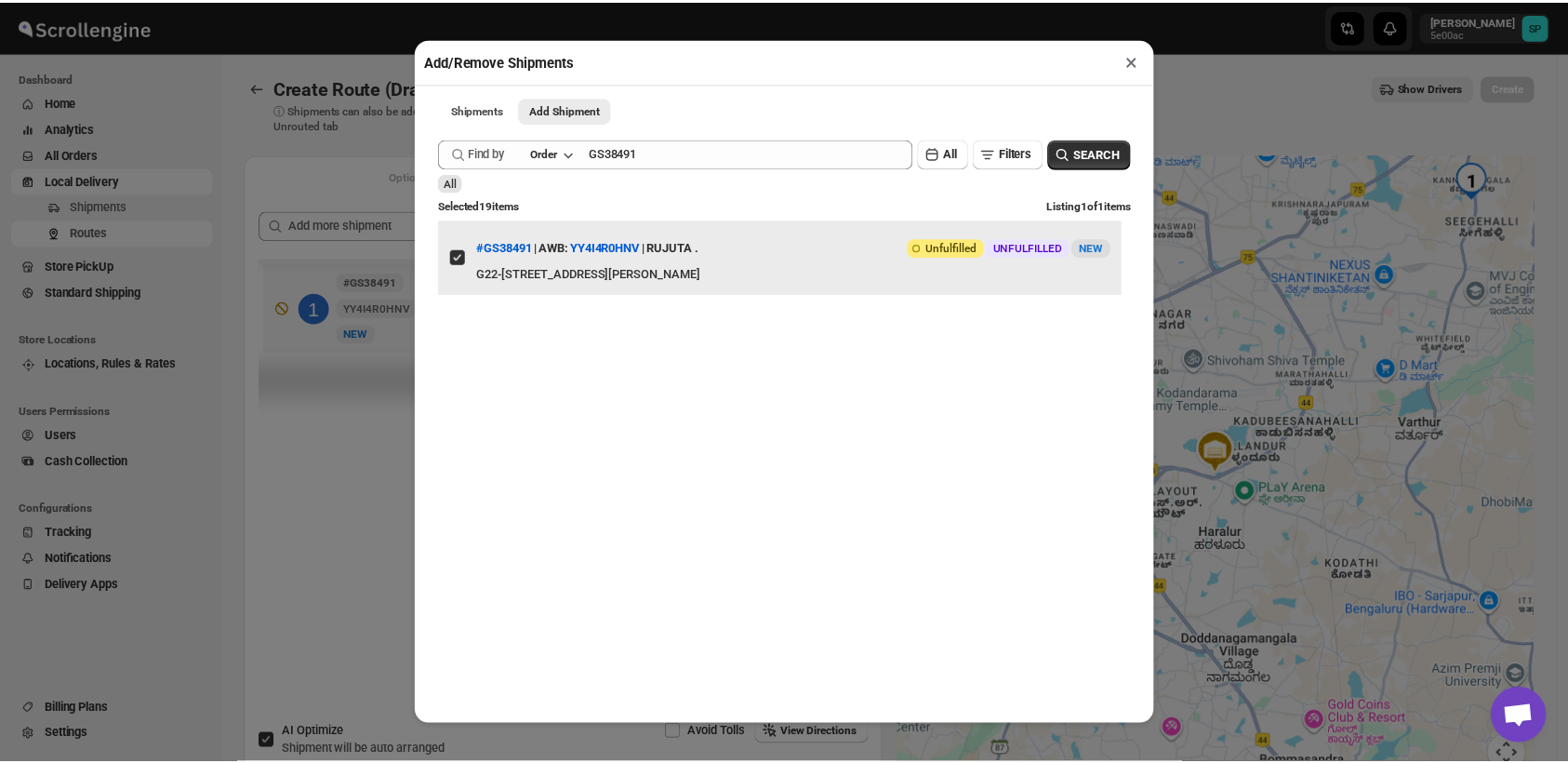
scroll to position [0, 0]
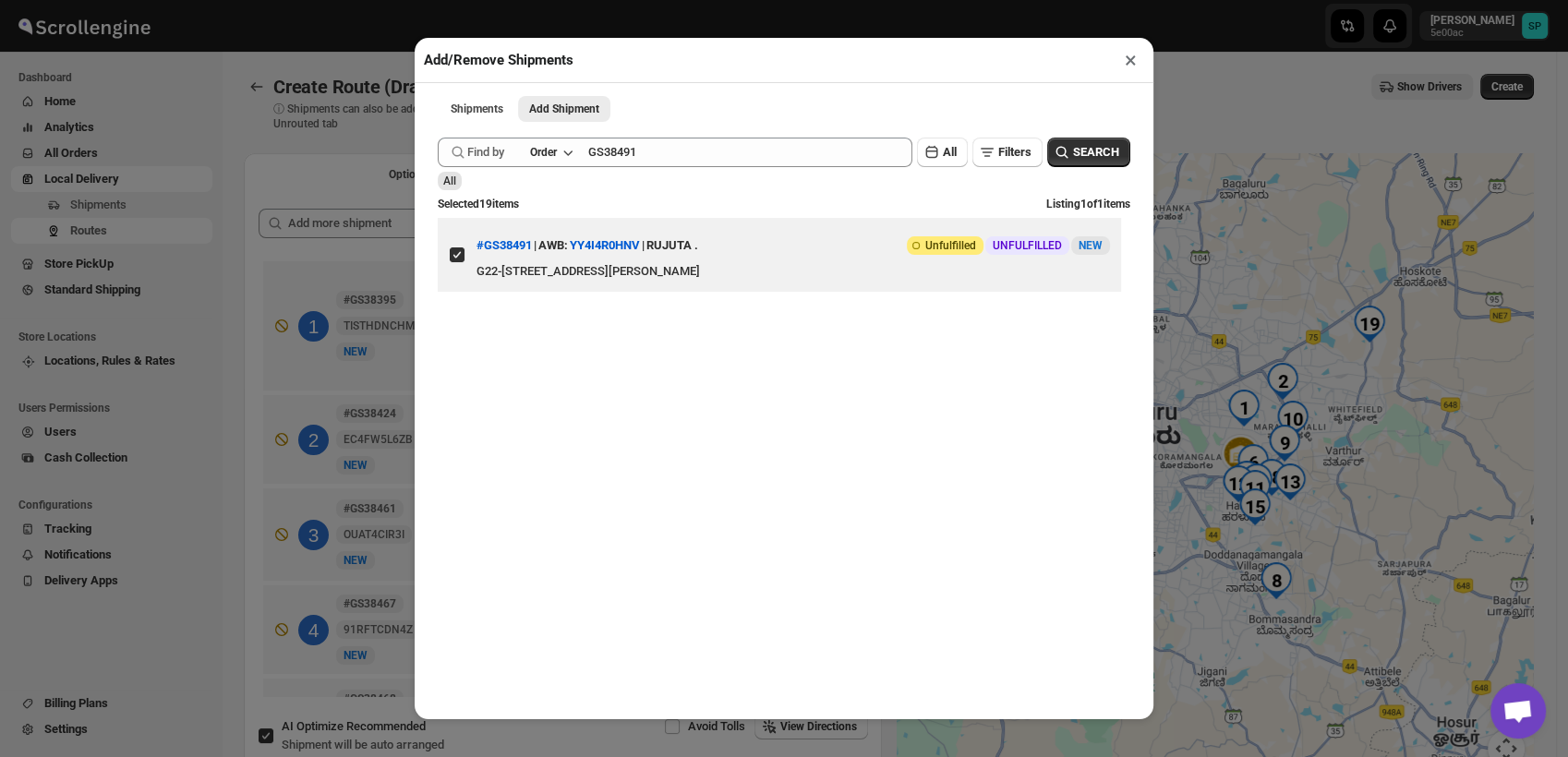
click at [1131, 63] on button "×" at bounding box center [1130, 60] width 27 height 26
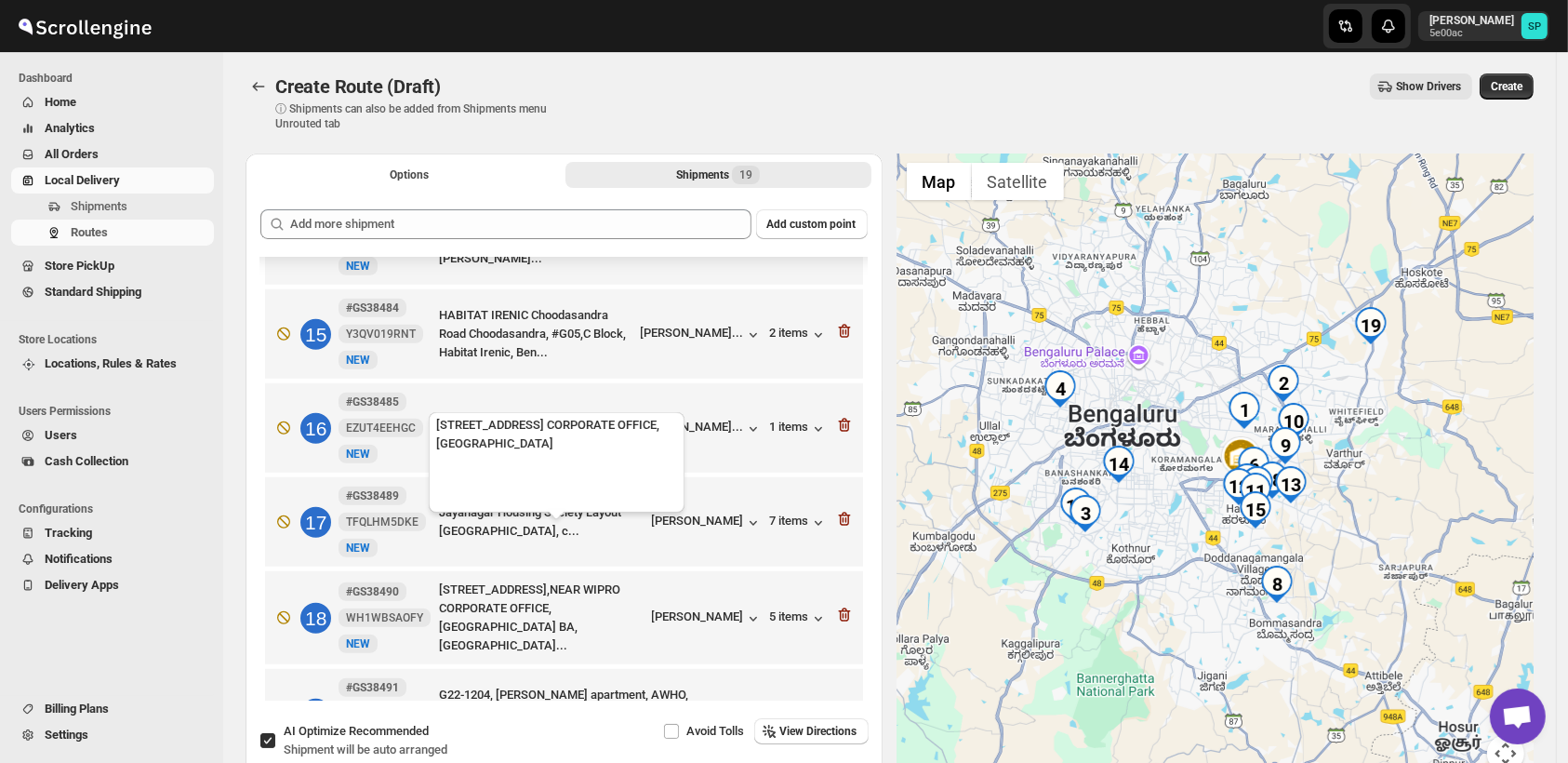
scroll to position [126, 0]
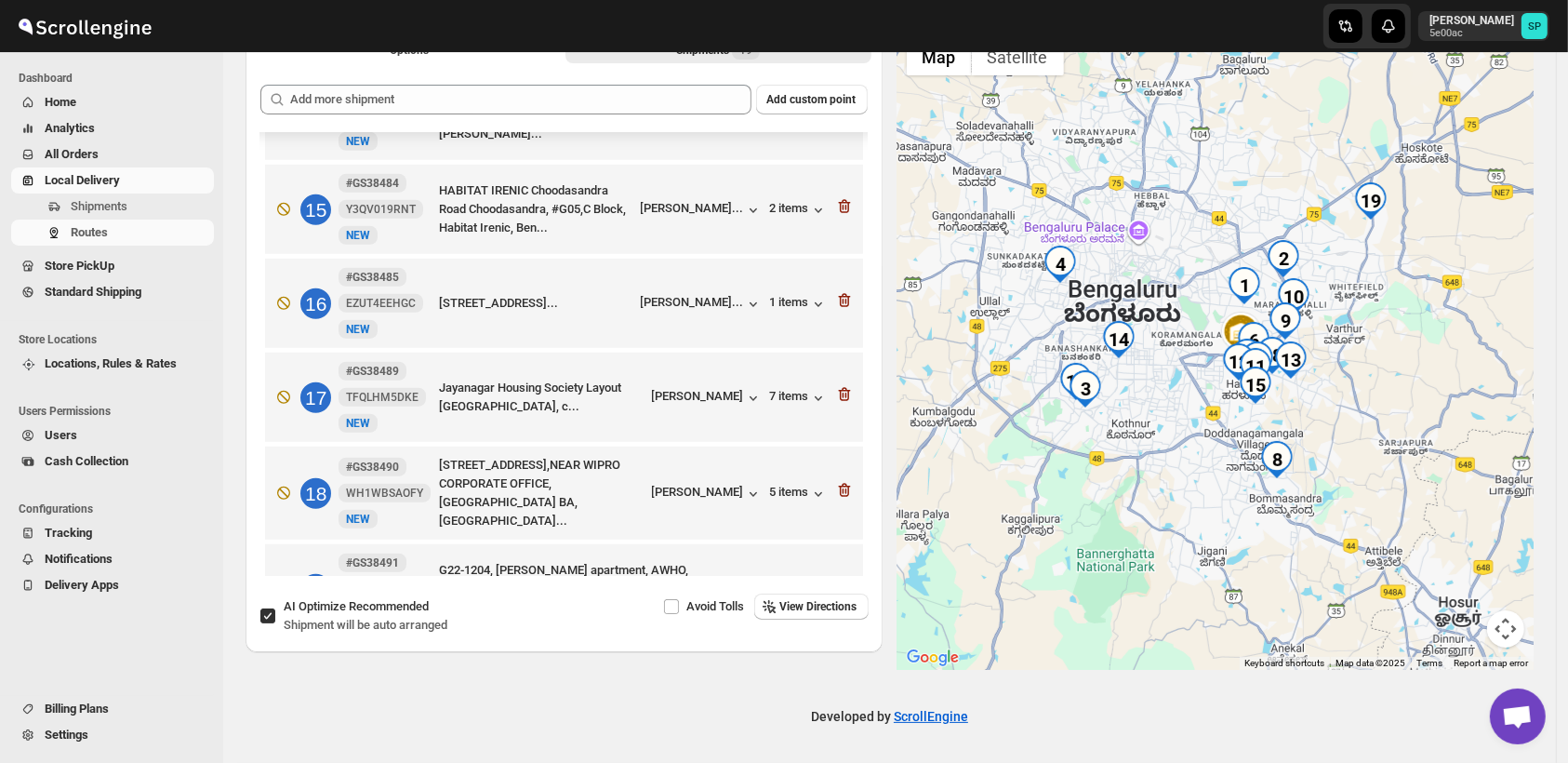
click at [717, 581] on div "Rujuta ." at bounding box center [727, 590] width 59 height 19
click at [838, 577] on icon "button" at bounding box center [844, 586] width 19 height 19
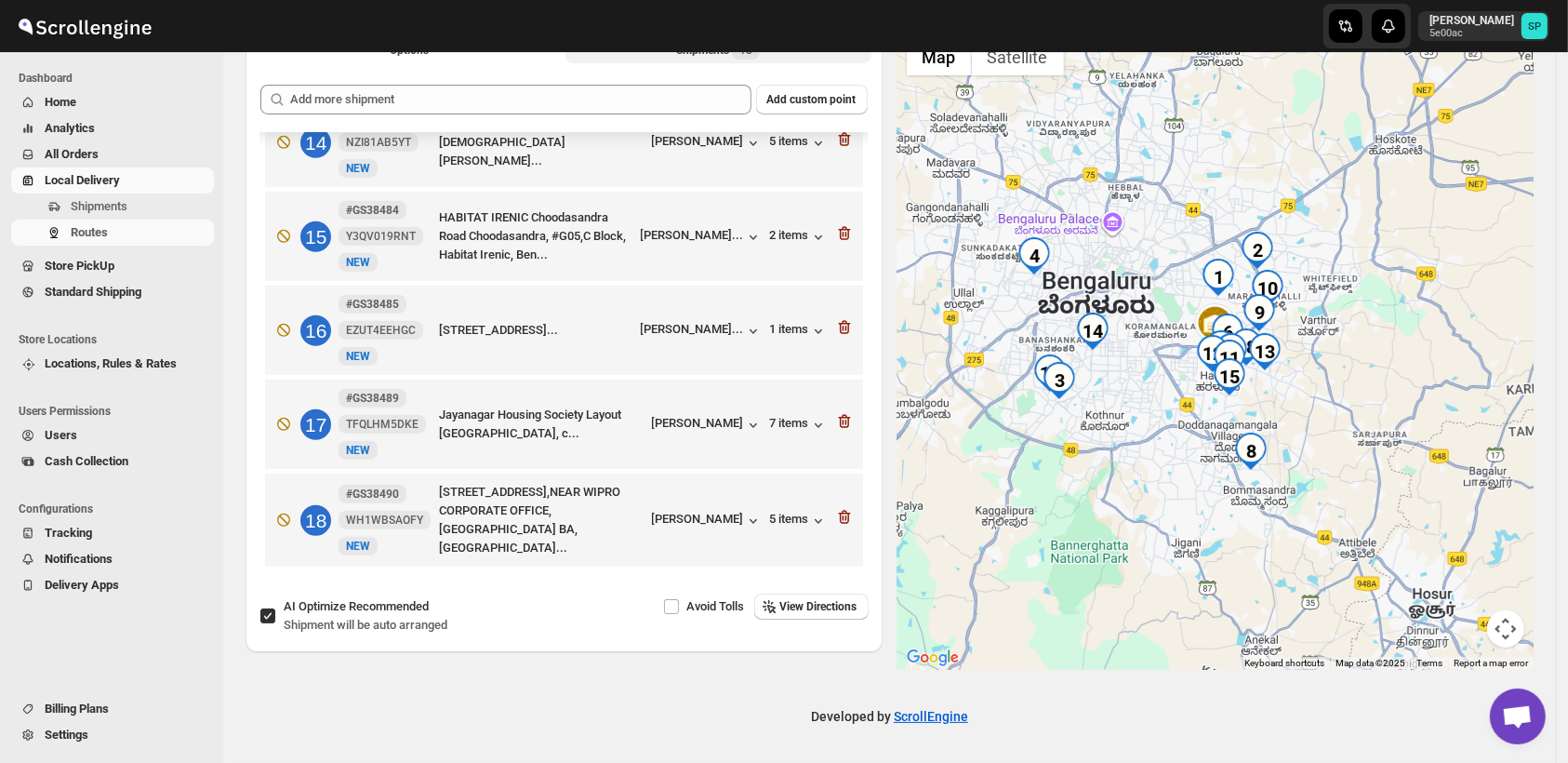
scroll to position [1270, 0]
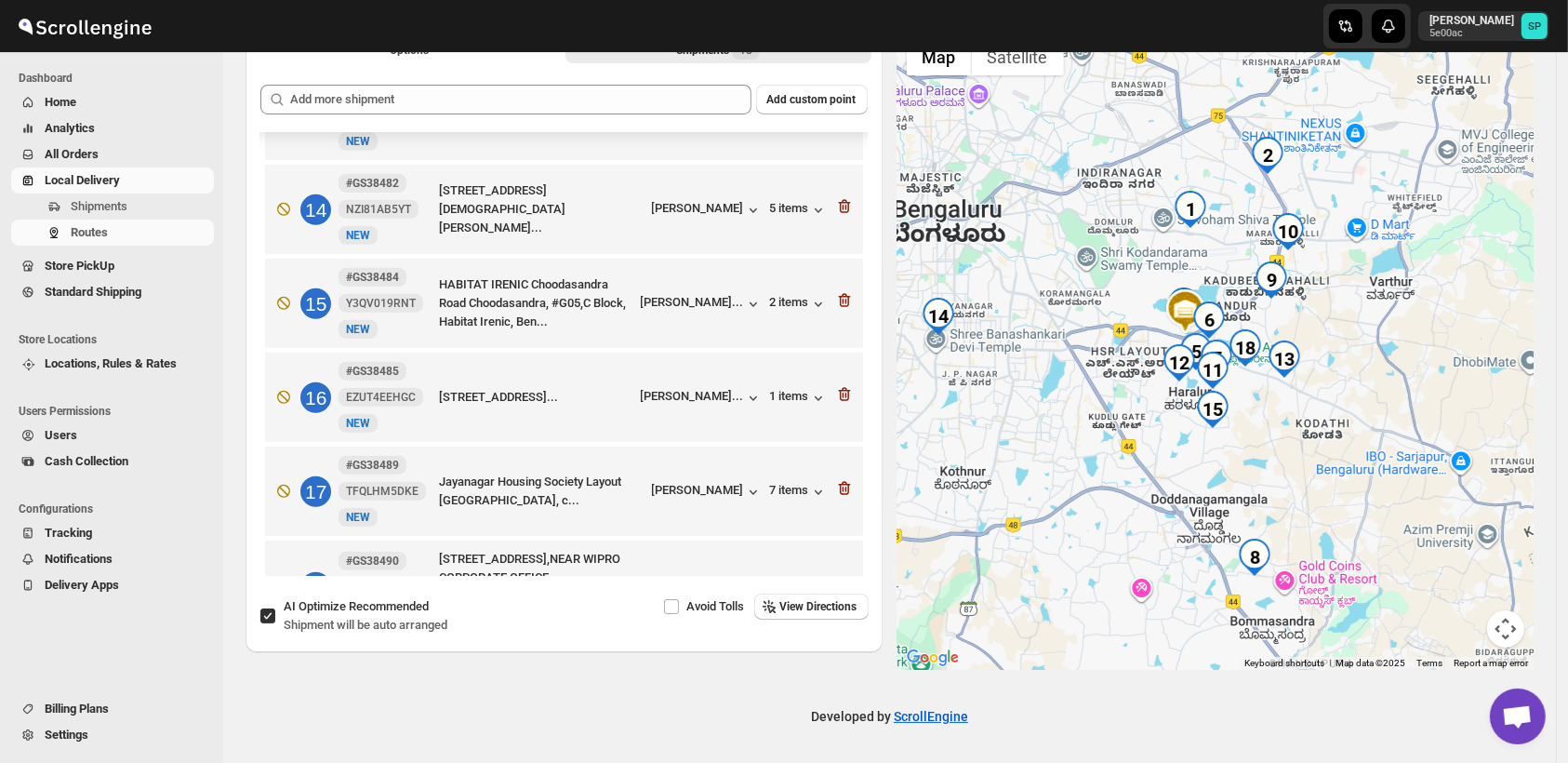
drag, startPoint x: 1518, startPoint y: 386, endPoint x: 1352, endPoint y: 416, distance: 168.7
click at [1352, 416] on div at bounding box center [1216, 349] width 638 height 641
drag, startPoint x: 1304, startPoint y: 455, endPoint x: 1352, endPoint y: 482, distance: 55.1
click at [1352, 482] on div at bounding box center [1216, 349] width 638 height 641
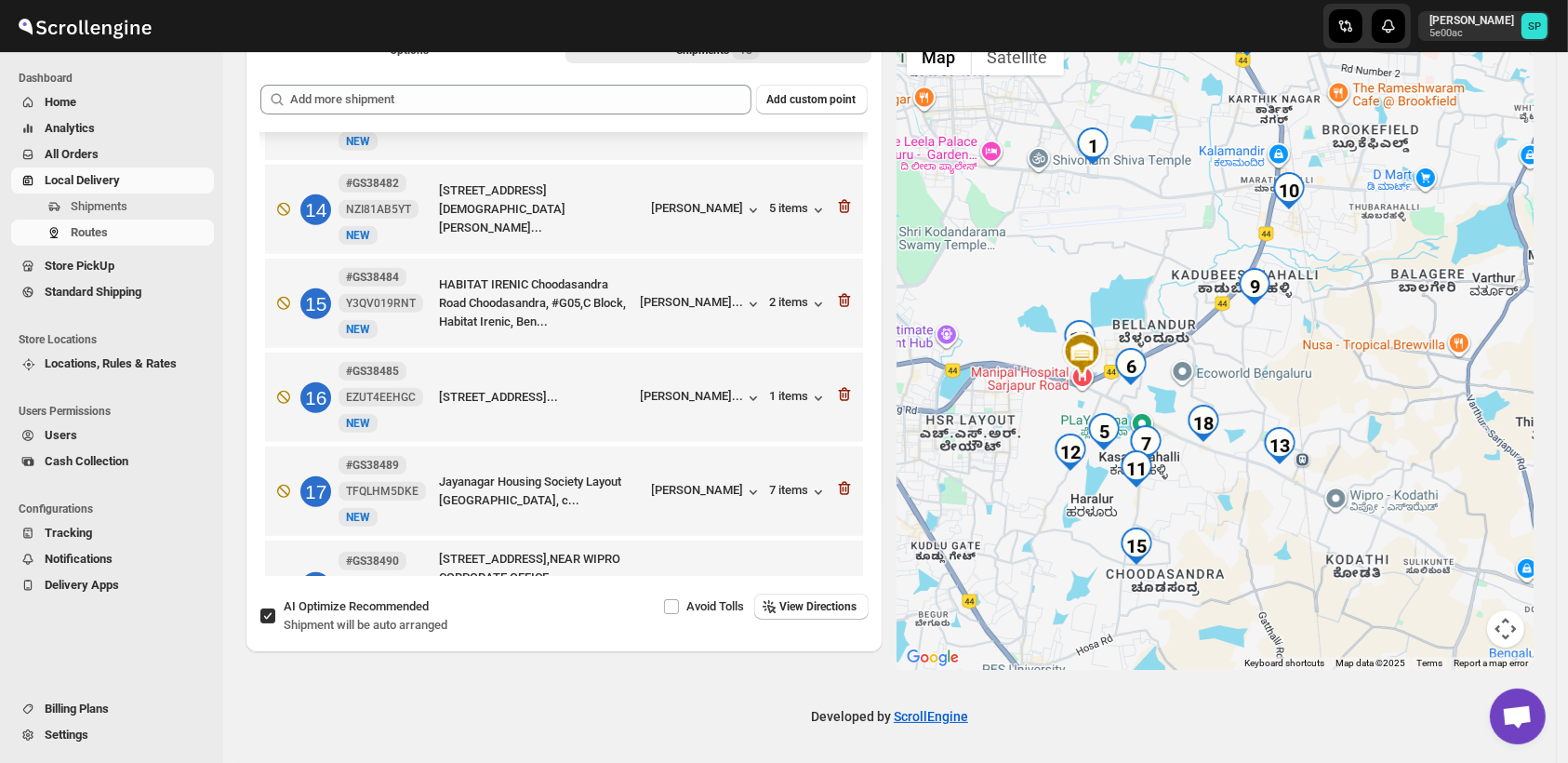
drag, startPoint x: 1385, startPoint y: 350, endPoint x: 1453, endPoint y: 453, distance: 123.4
click at [1453, 453] on div at bounding box center [1216, 349] width 638 height 641
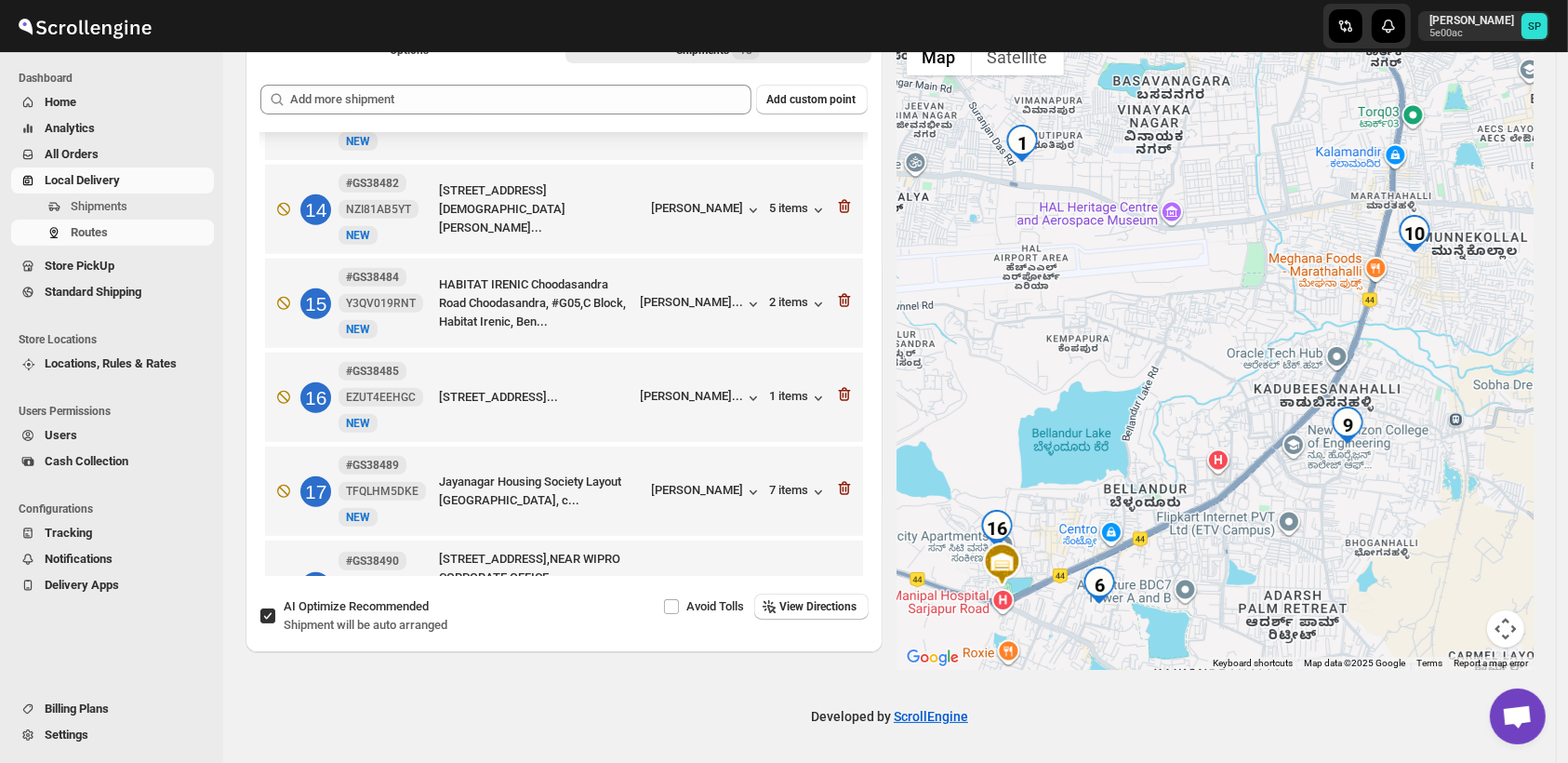
drag, startPoint x: 1369, startPoint y: 399, endPoint x: 1537, endPoint y: 458, distance: 178.1
click at [1535, 458] on div at bounding box center [1216, 349] width 638 height 641
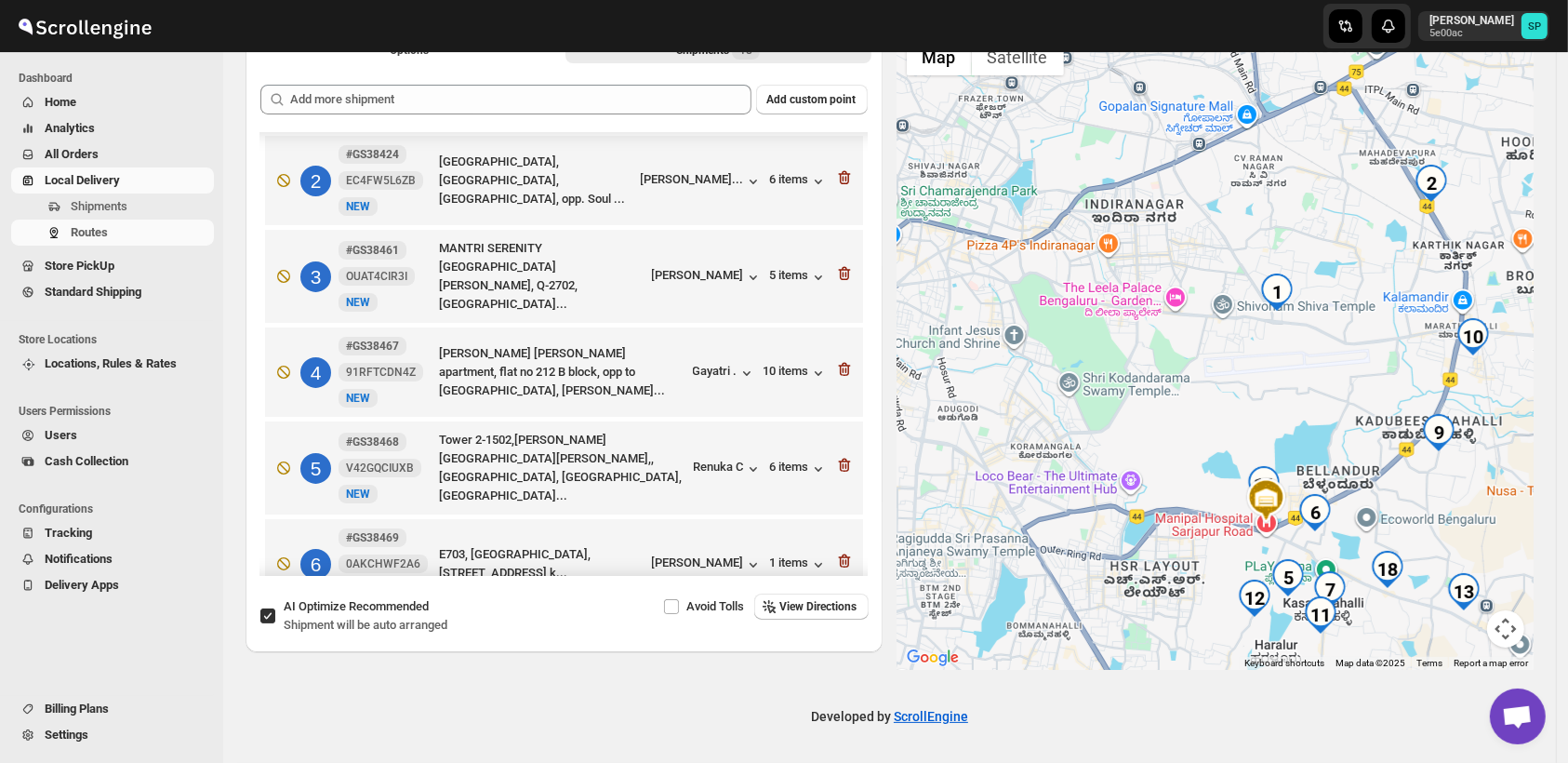
scroll to position [0, 0]
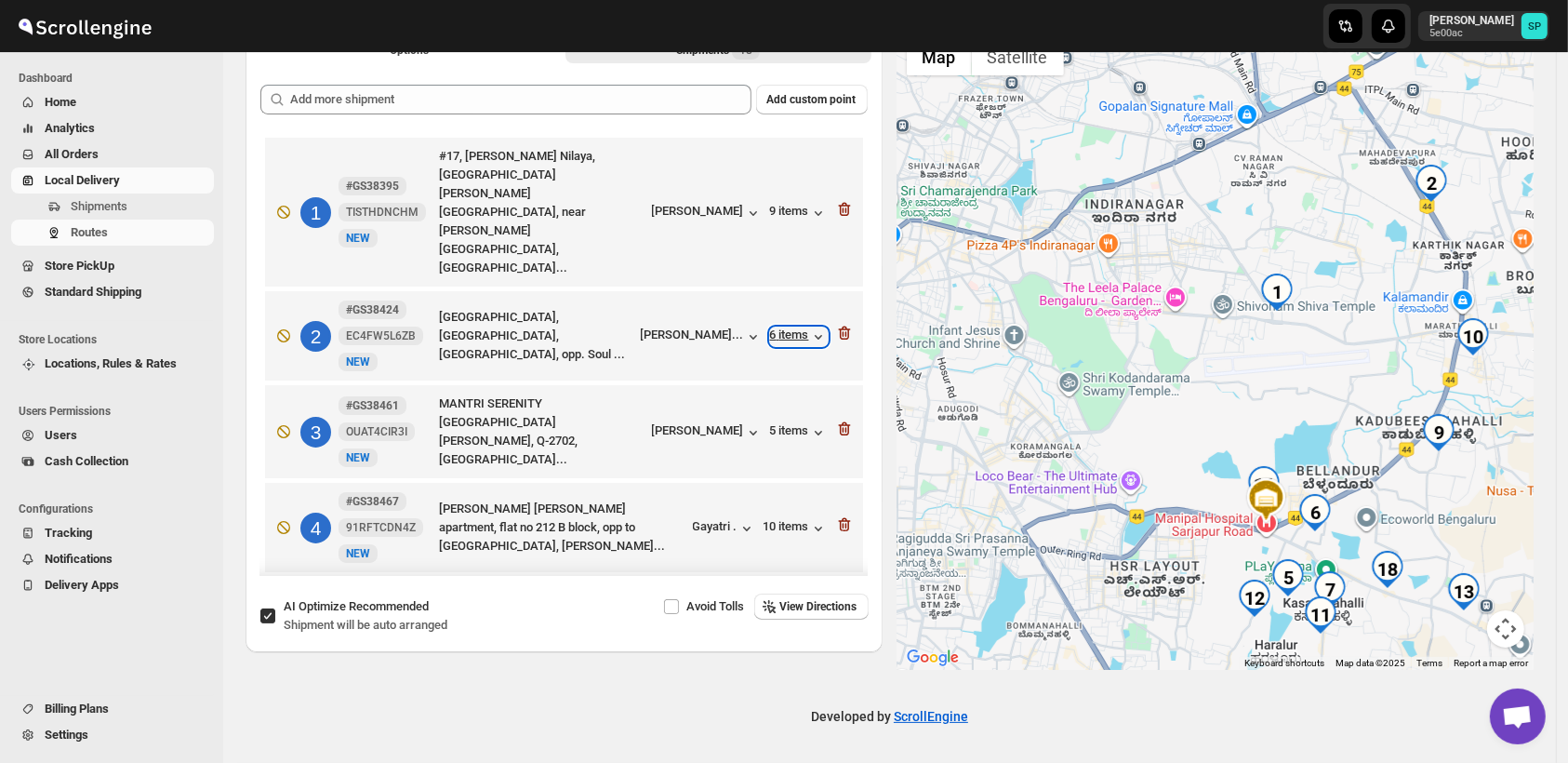
click at [777, 328] on div "6 items" at bounding box center [799, 337] width 58 height 19
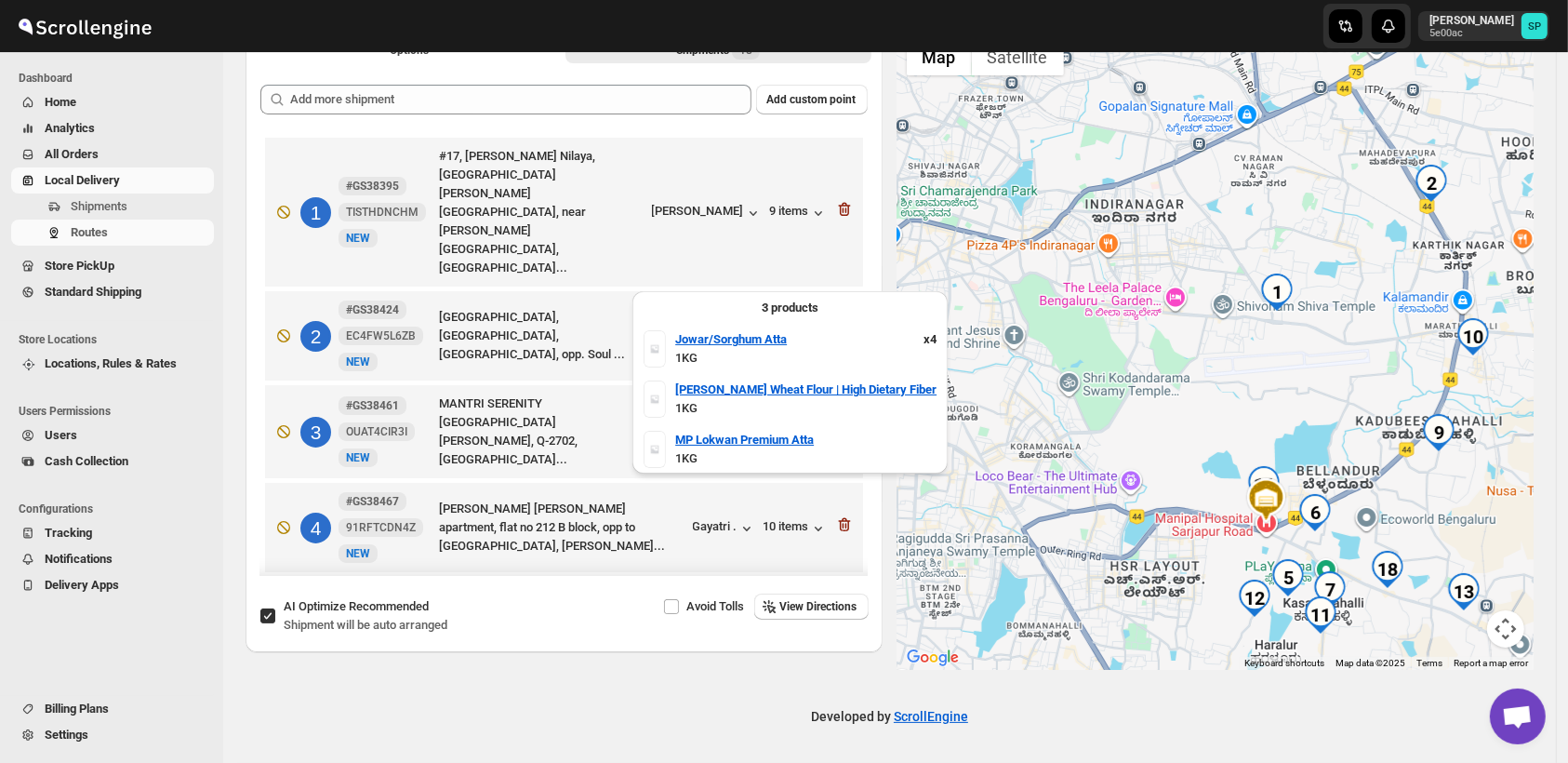
click at [778, 328] on div "6 items" at bounding box center [799, 337] width 58 height 19
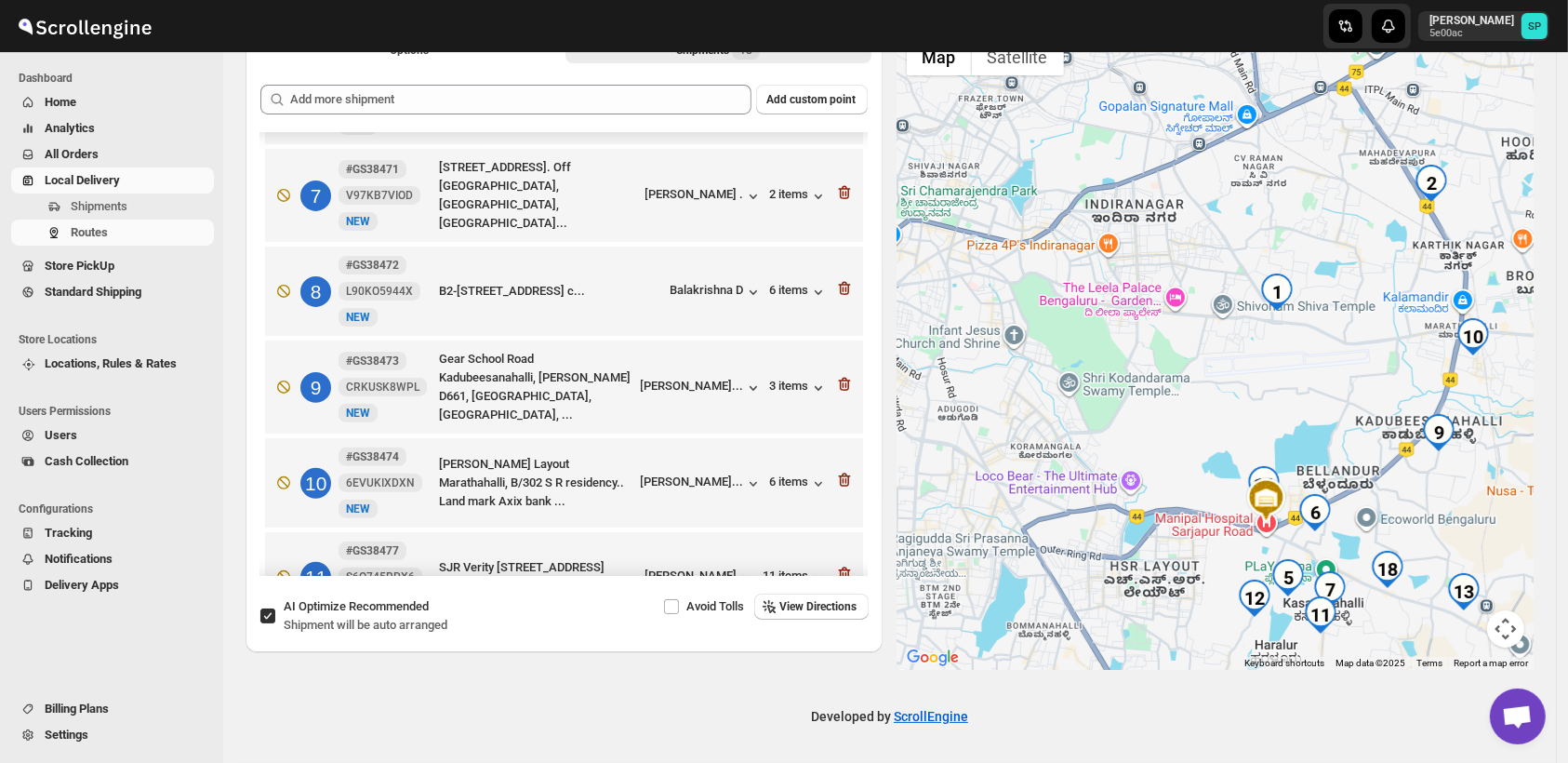
scroll to position [723, 0]
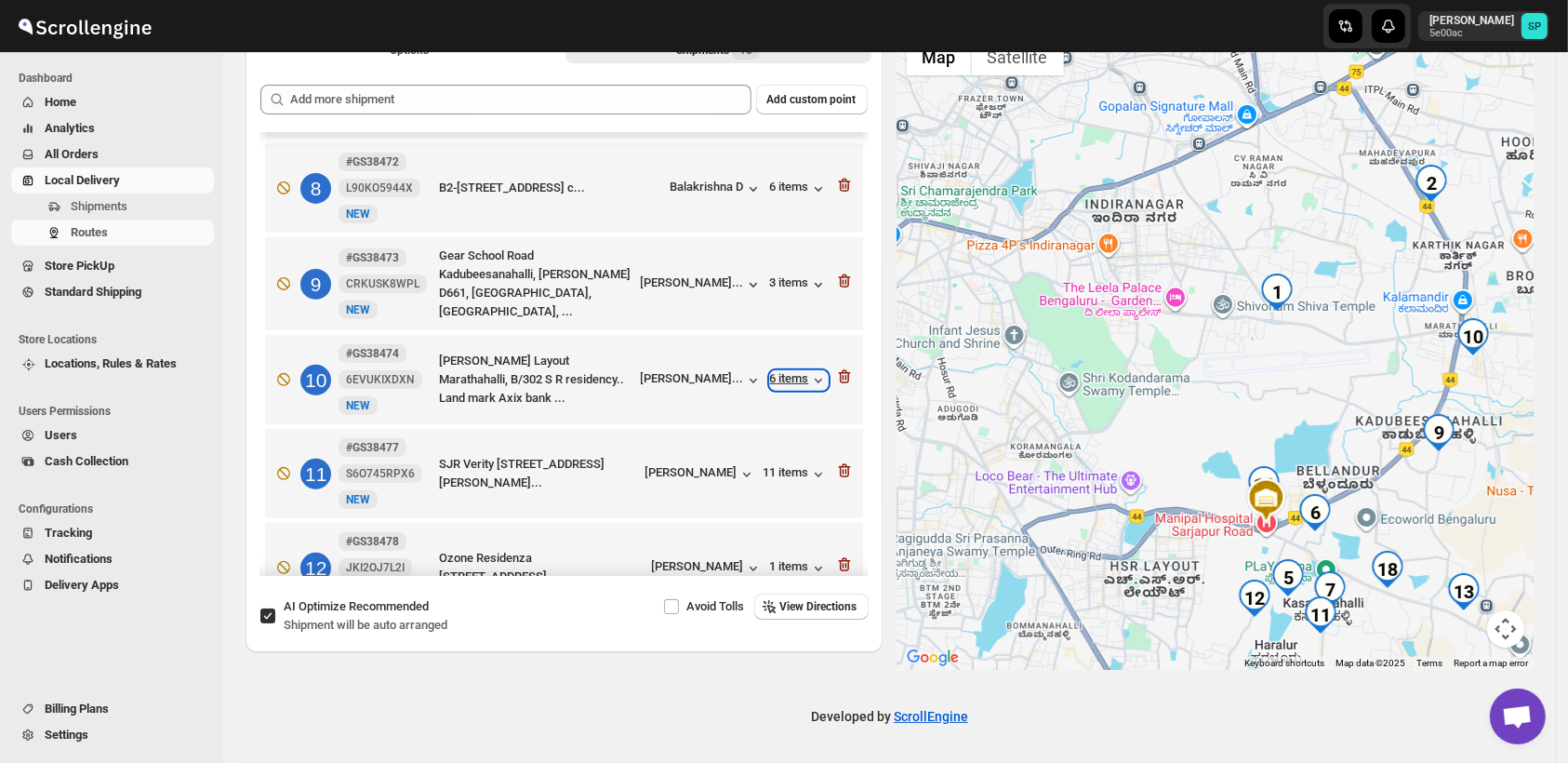
click at [790, 371] on div "6 items" at bounding box center [799, 380] width 58 height 19
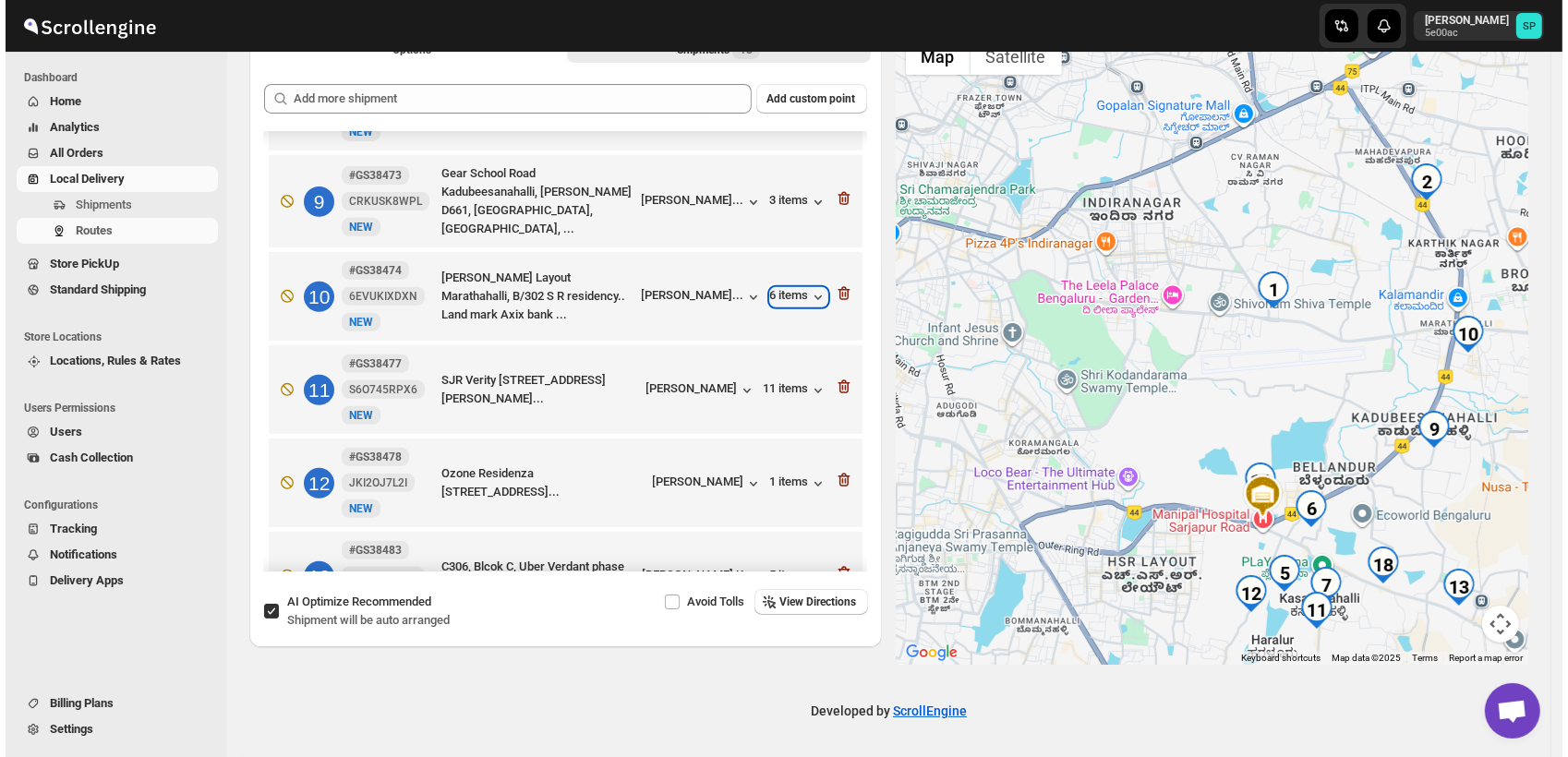
scroll to position [746, 0]
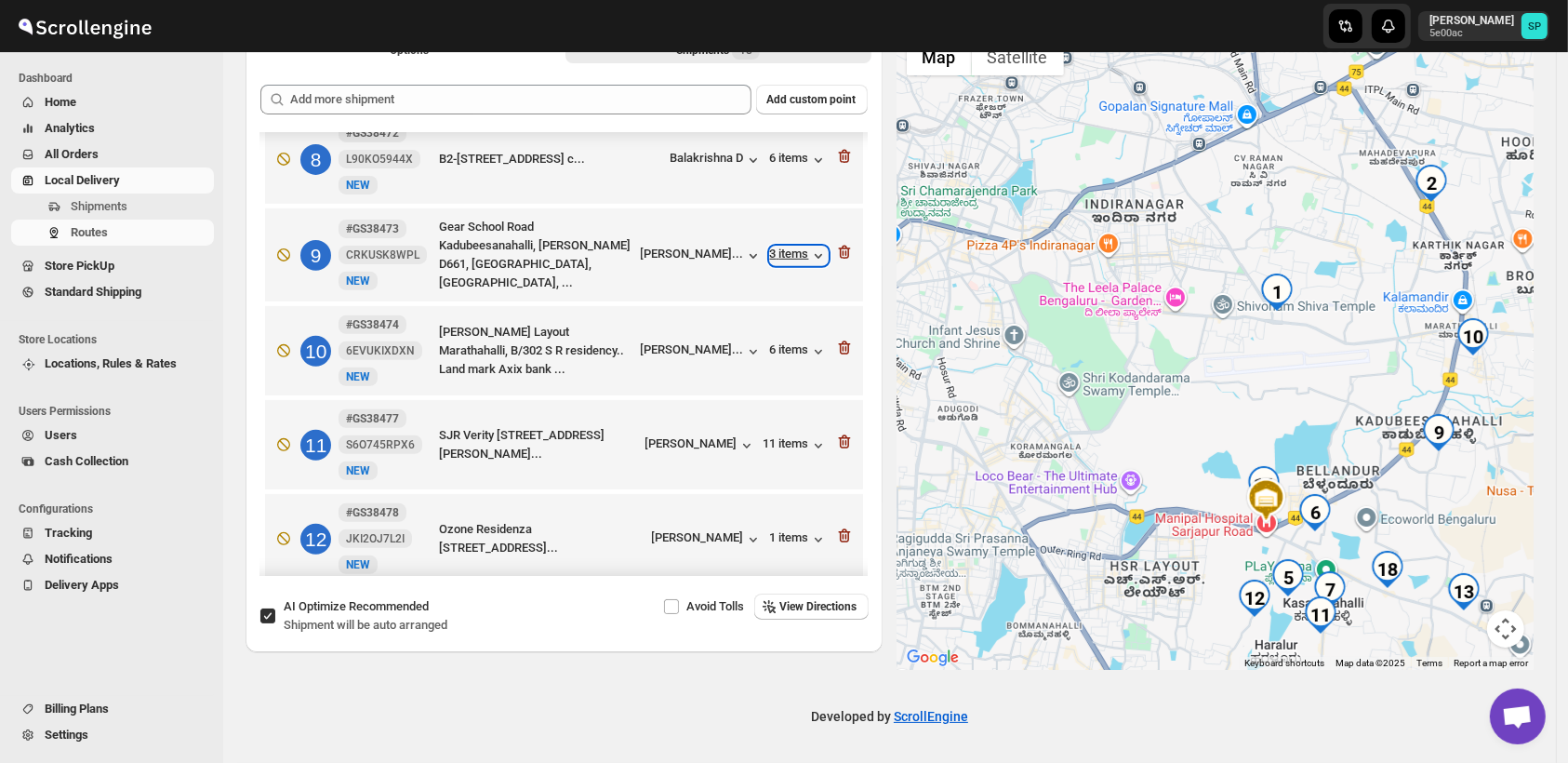
click at [779, 247] on div "3 items" at bounding box center [799, 256] width 58 height 19
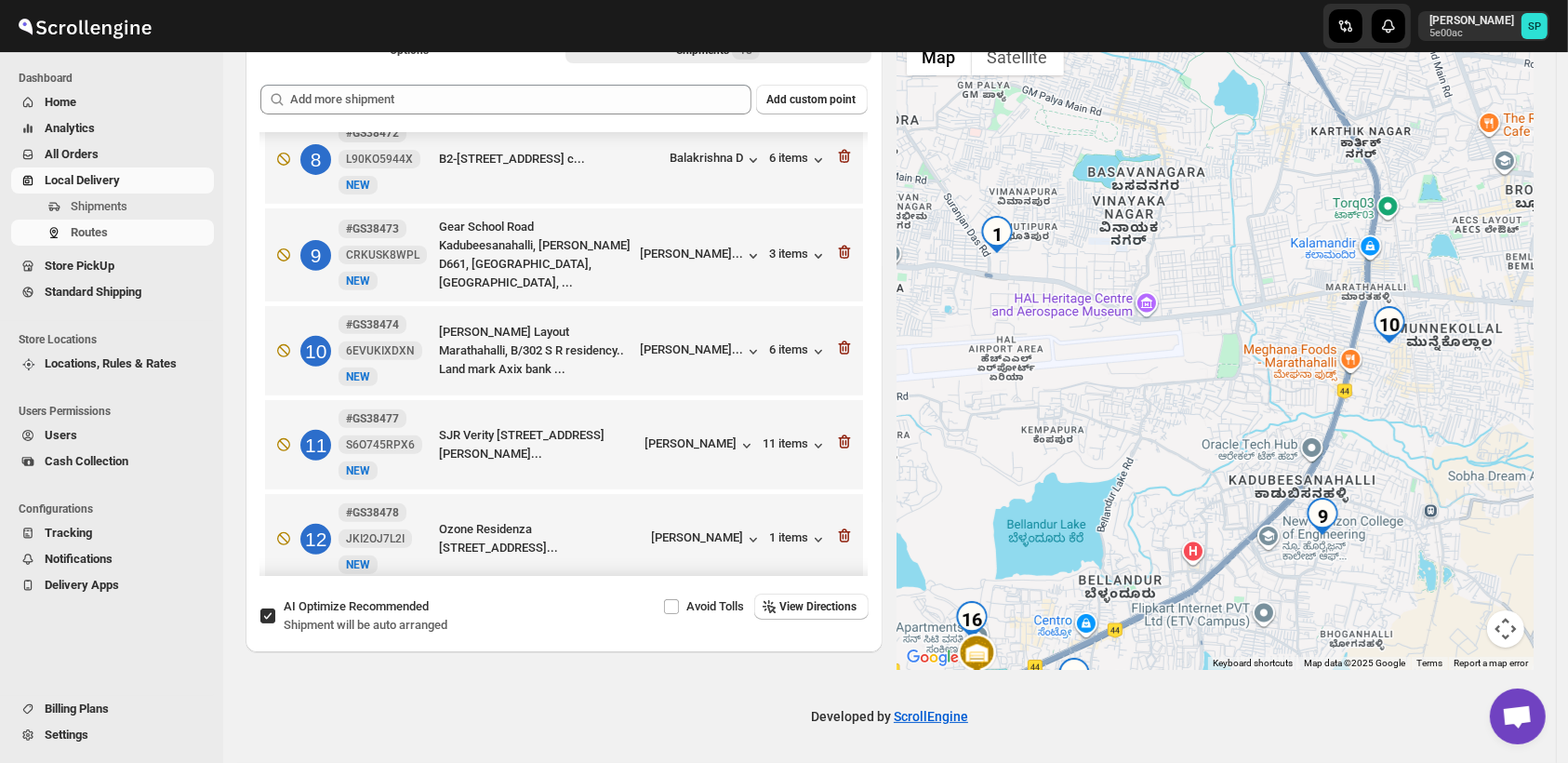
drag, startPoint x: 1345, startPoint y: 417, endPoint x: 1137, endPoint y: 499, distance: 223.6
click at [1137, 499] on div at bounding box center [1216, 349] width 638 height 641
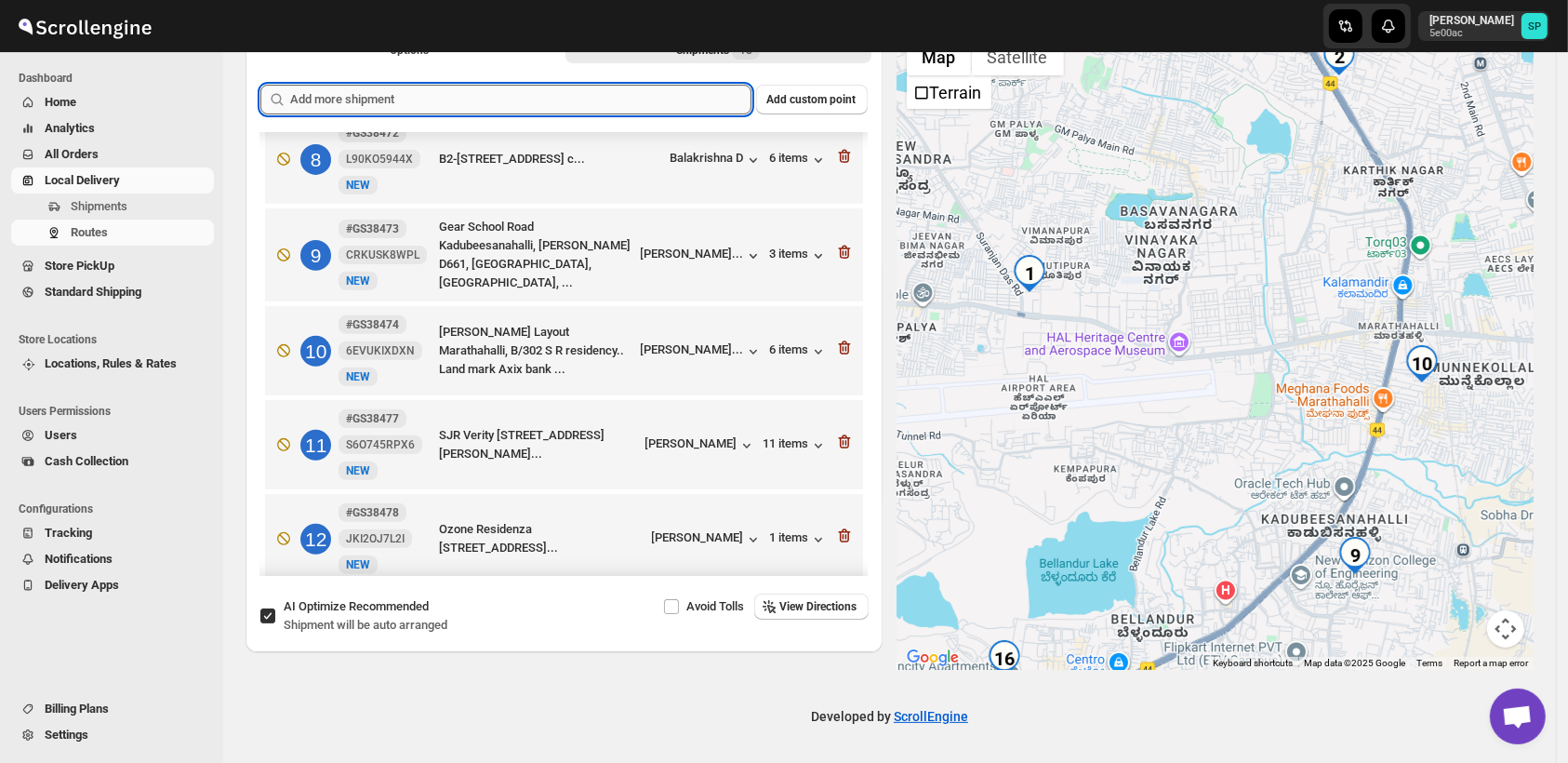
click at [629, 87] on input "text" at bounding box center [521, 100] width 462 height 30
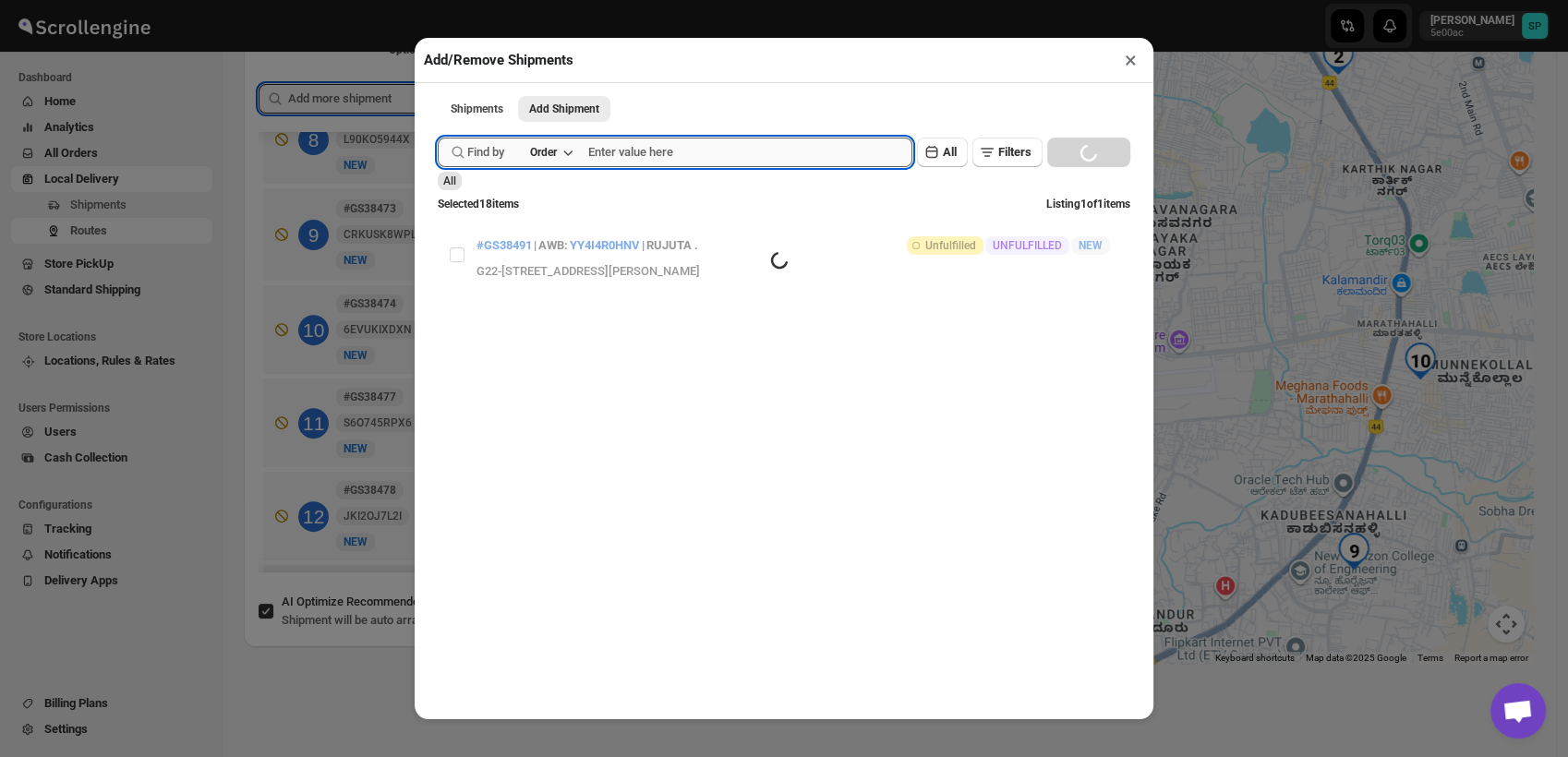
click at [734, 155] on input "text" at bounding box center [750, 153] width 324 height 30
paste input "GS38492"
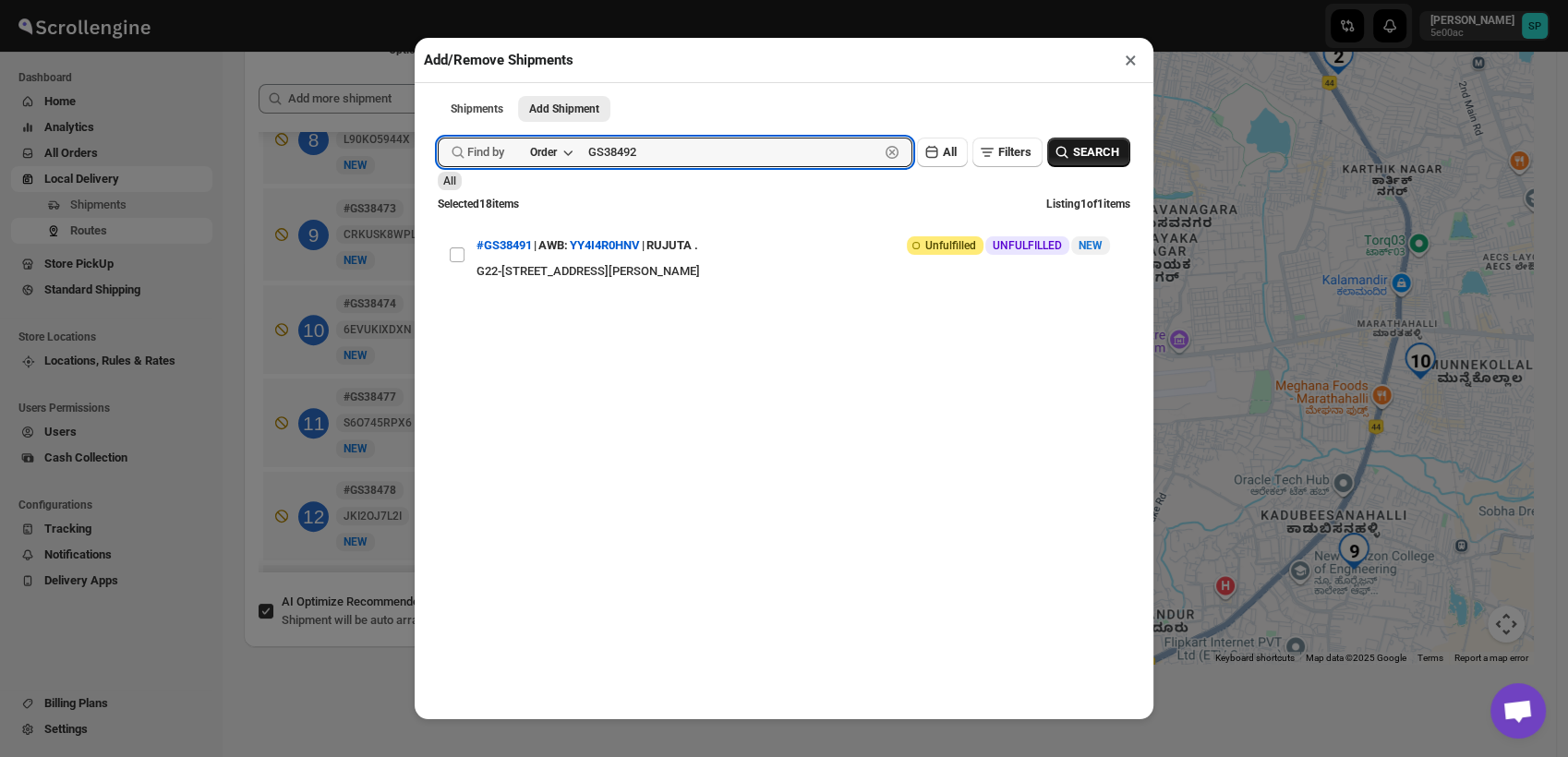
type input "GS38492"
click at [1073, 156] on span "SEARCH" at bounding box center [1096, 152] width 47 height 19
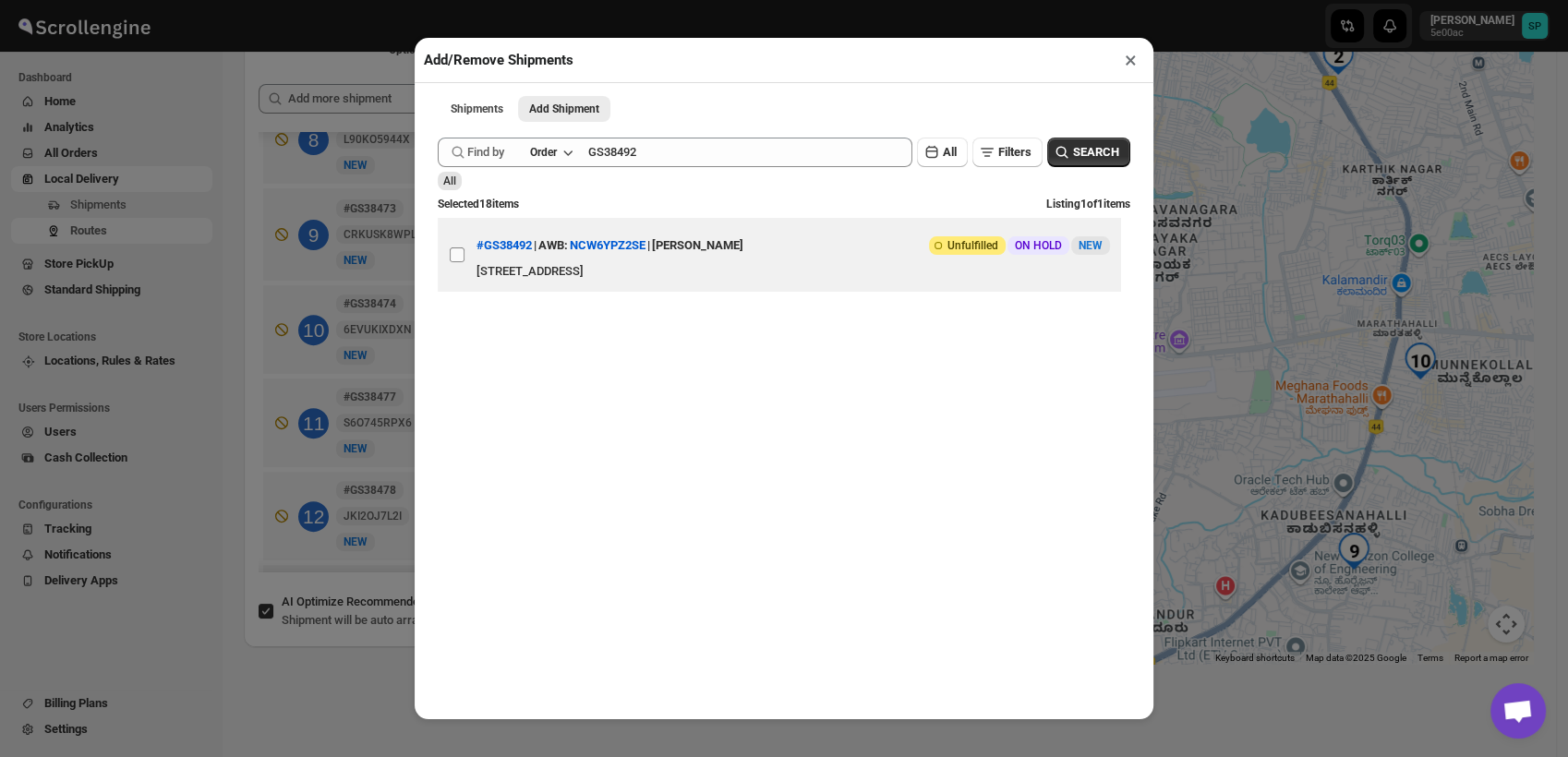
click at [458, 261] on input "View details for 68e9527bd1fc2f773f2b7076" at bounding box center [456, 254] width 15 height 15
checkbox input "true"
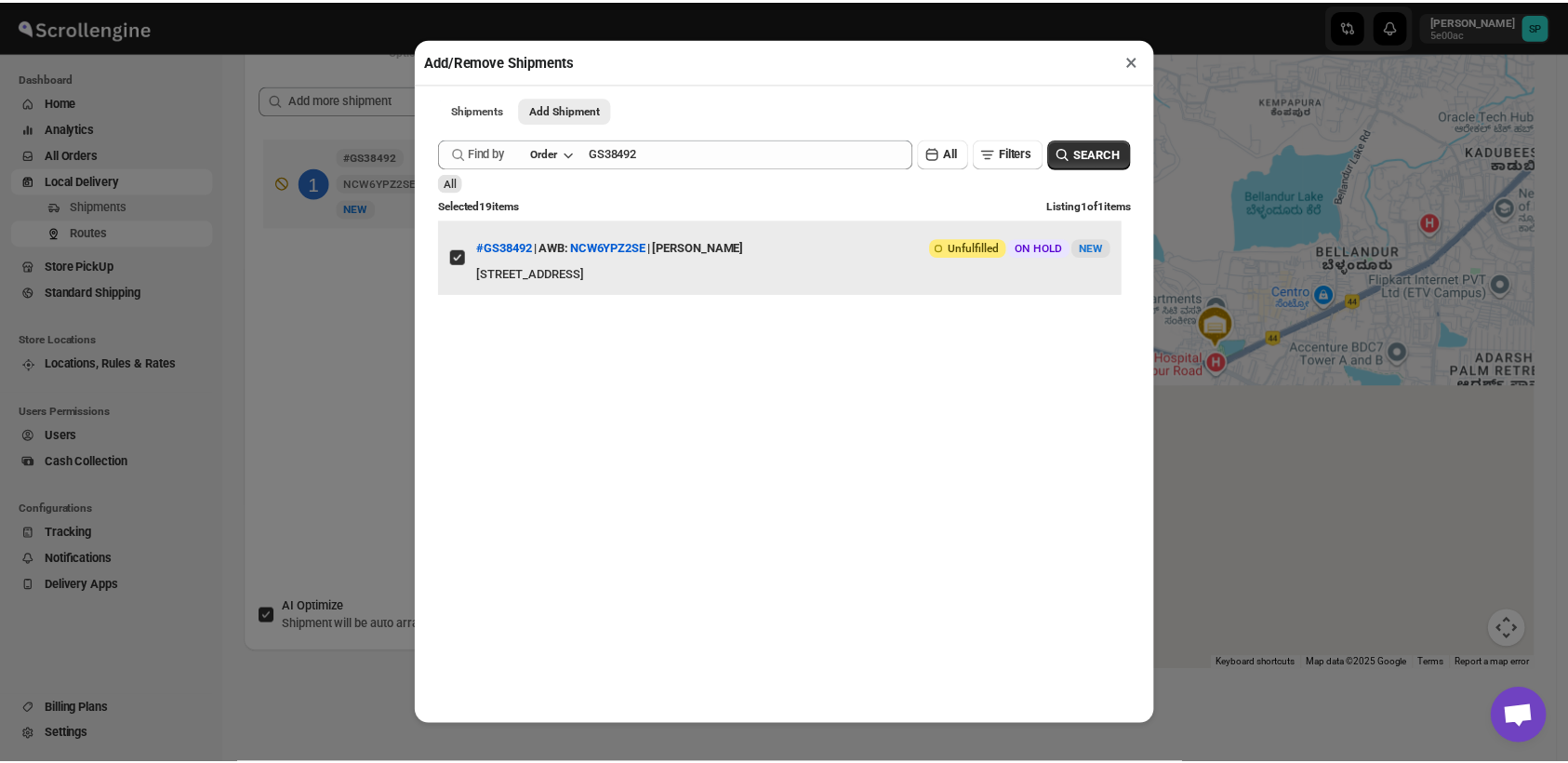
scroll to position [0, 0]
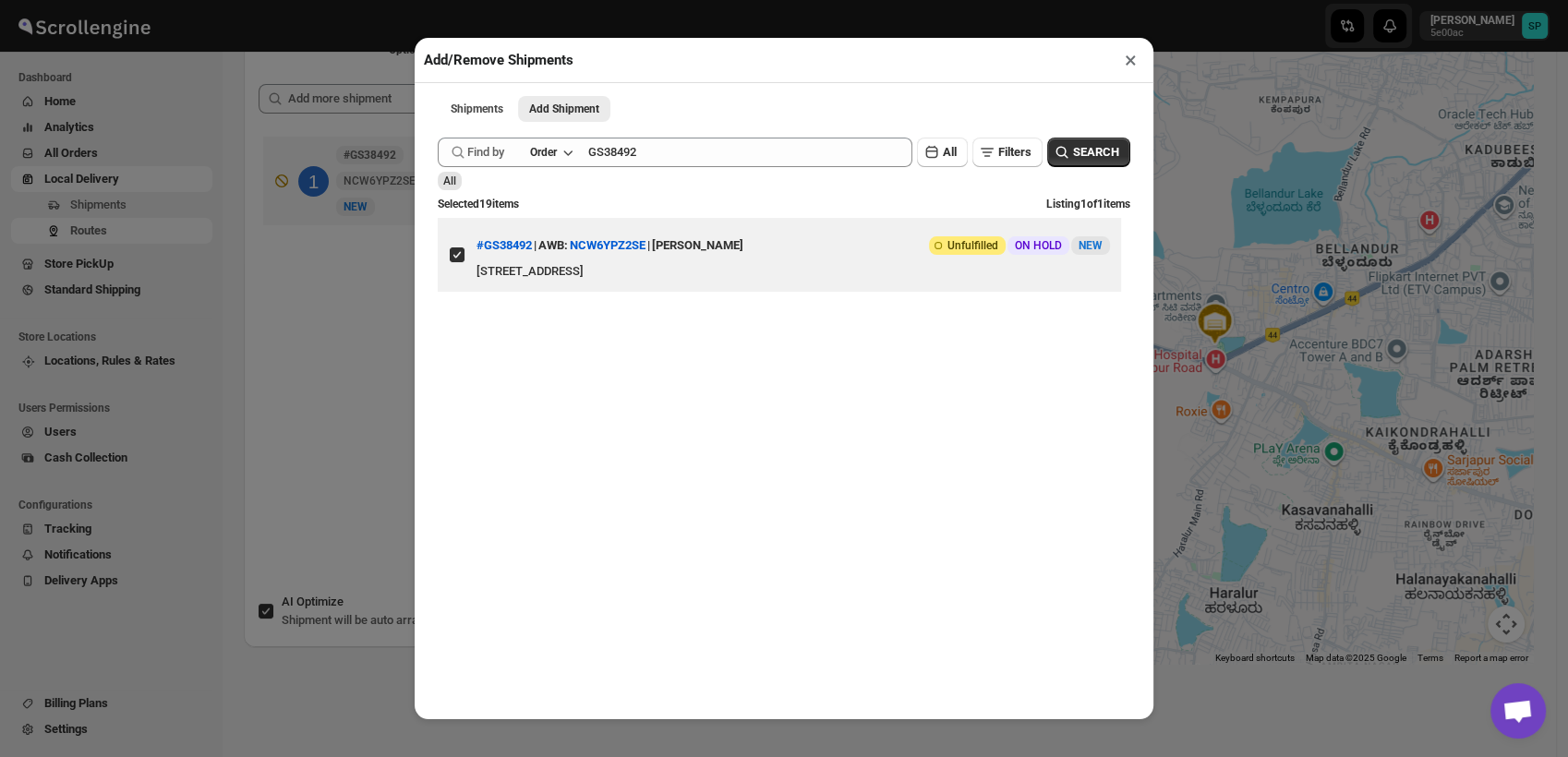
click at [1127, 61] on button "×" at bounding box center [1130, 60] width 27 height 26
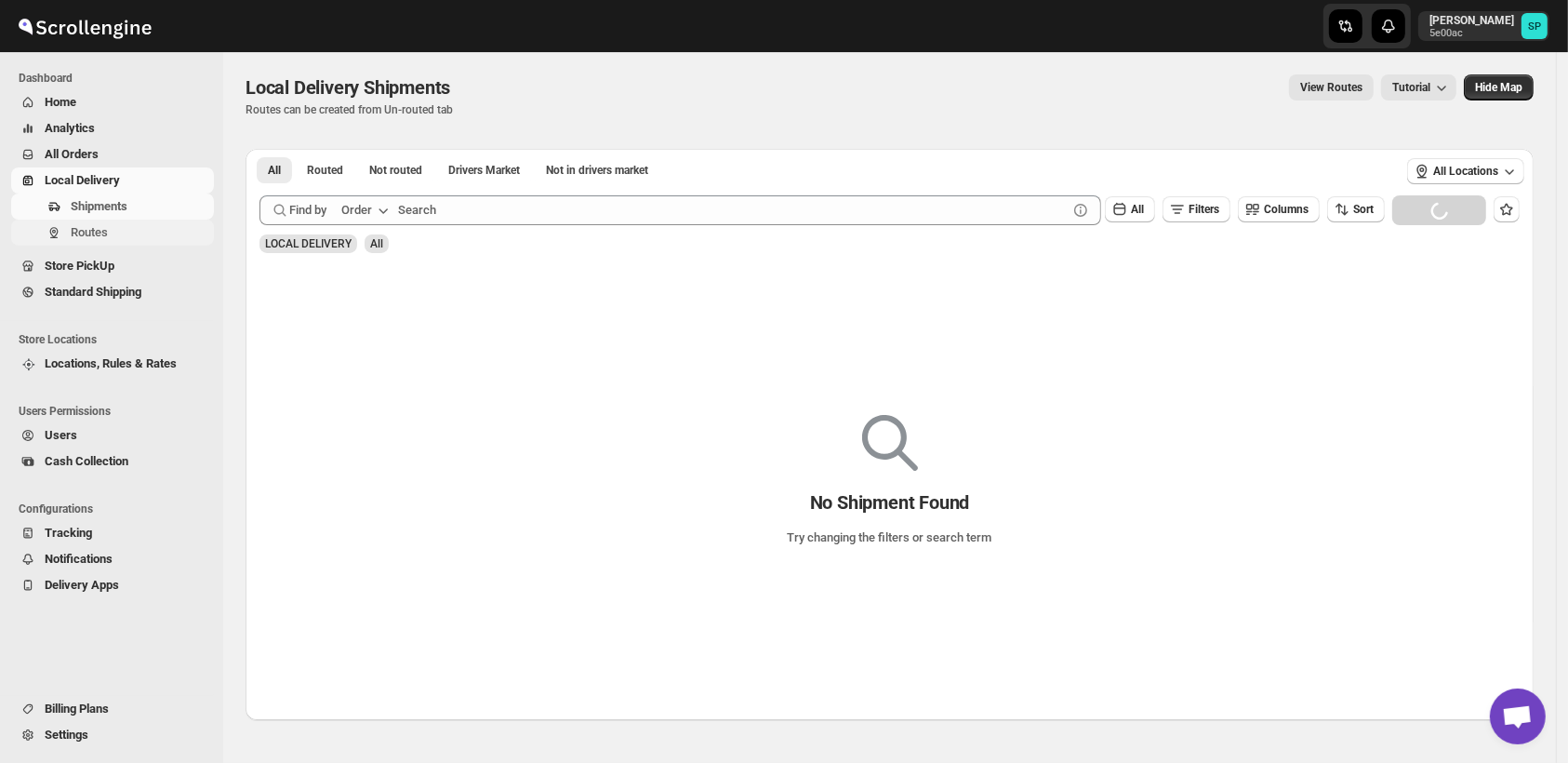
click at [104, 235] on span "Routes" at bounding box center [89, 232] width 37 height 14
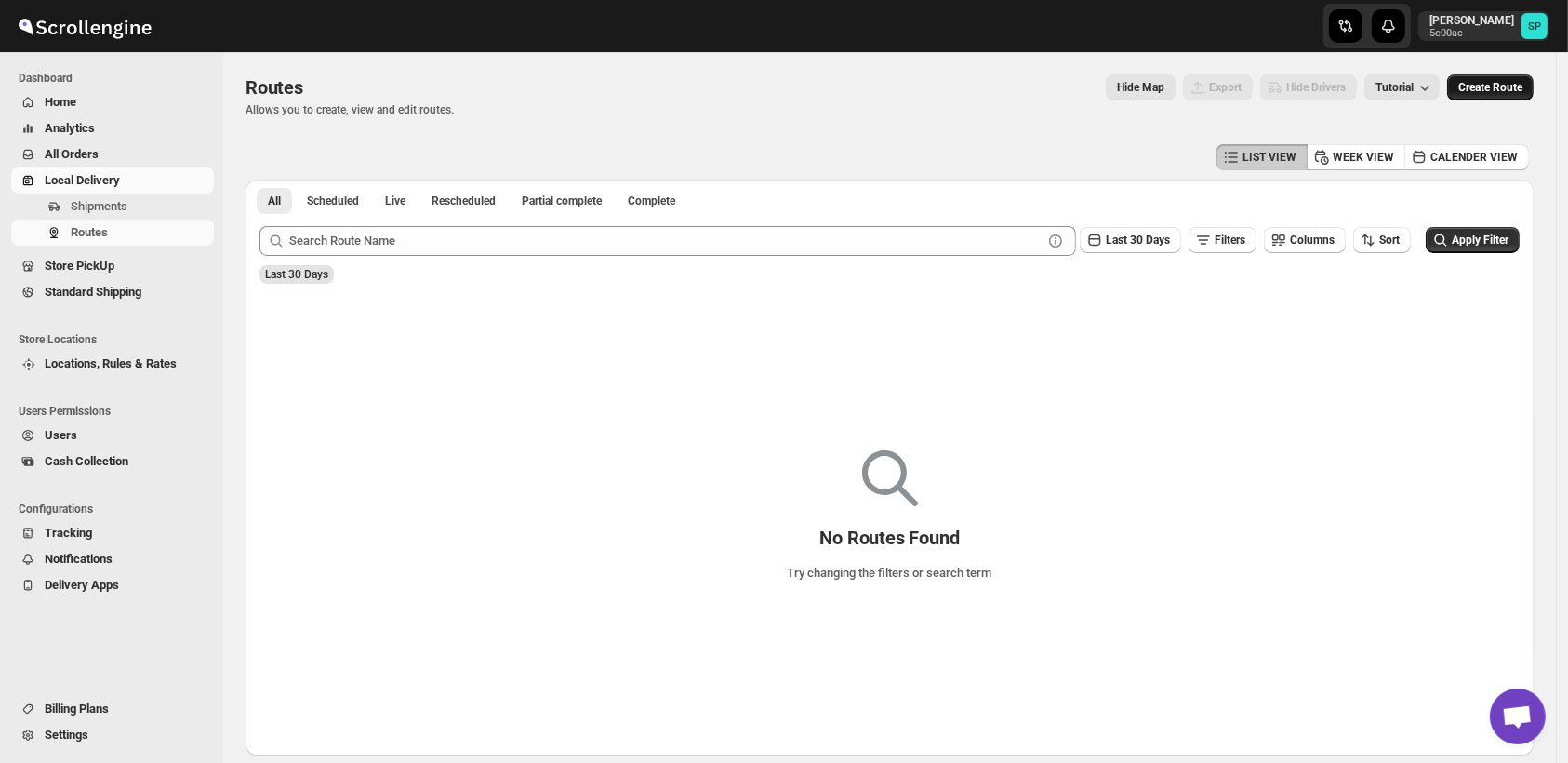
click at [1499, 86] on span "Create Route" at bounding box center [1491, 87] width 64 height 15
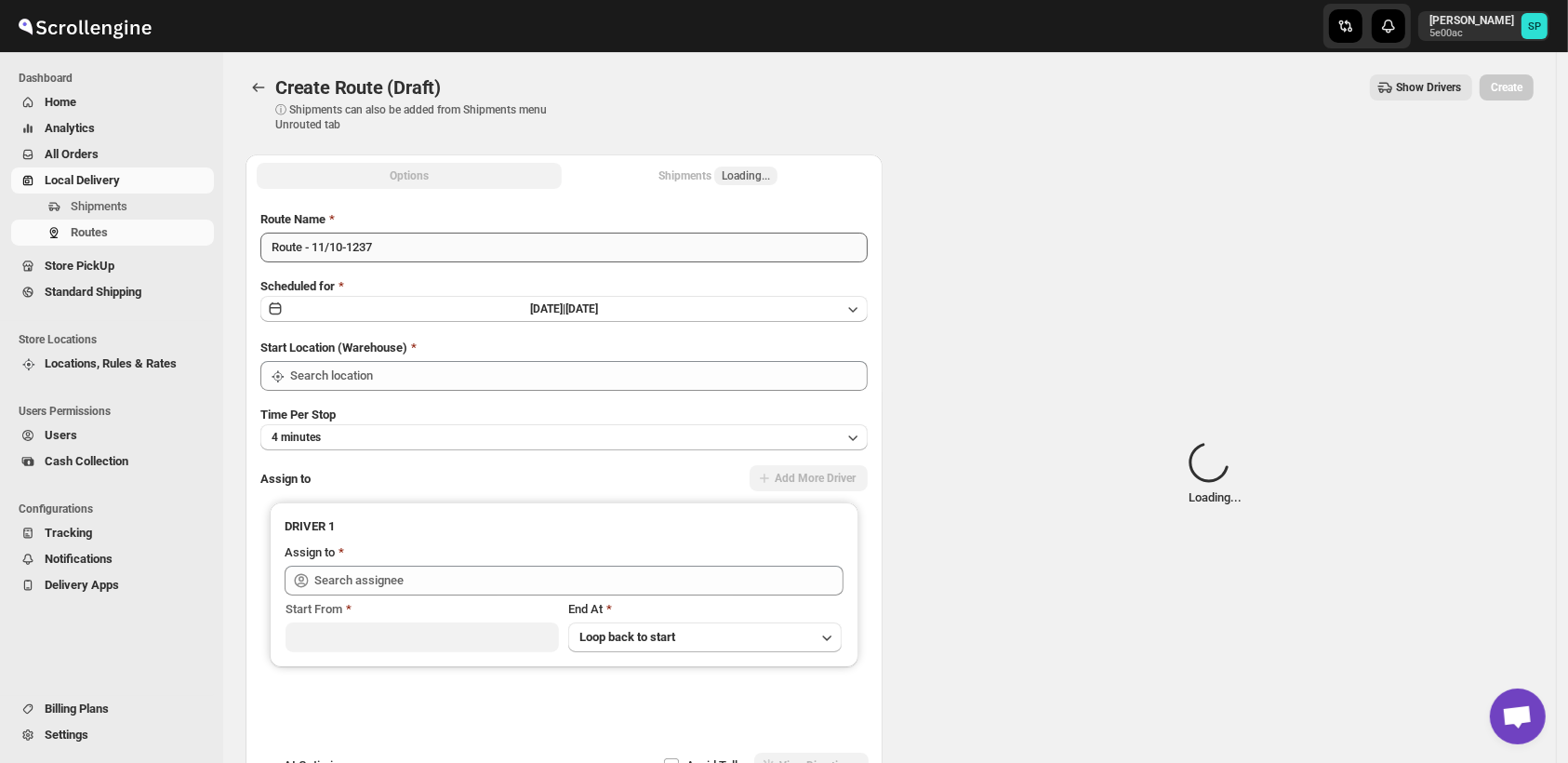
type input "Shop"
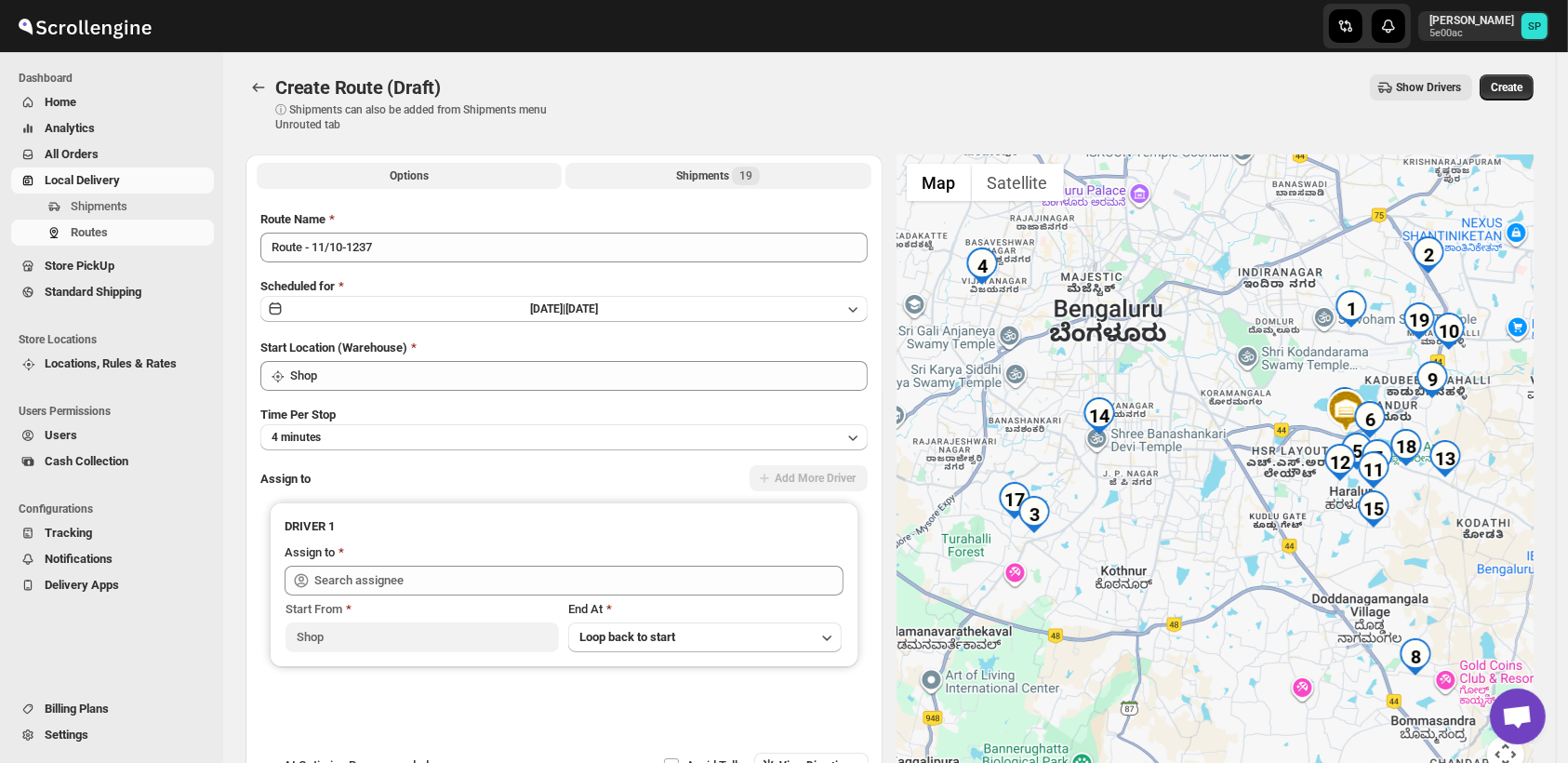
click at [717, 178] on div "Shipments 19" at bounding box center [719, 176] width 84 height 19
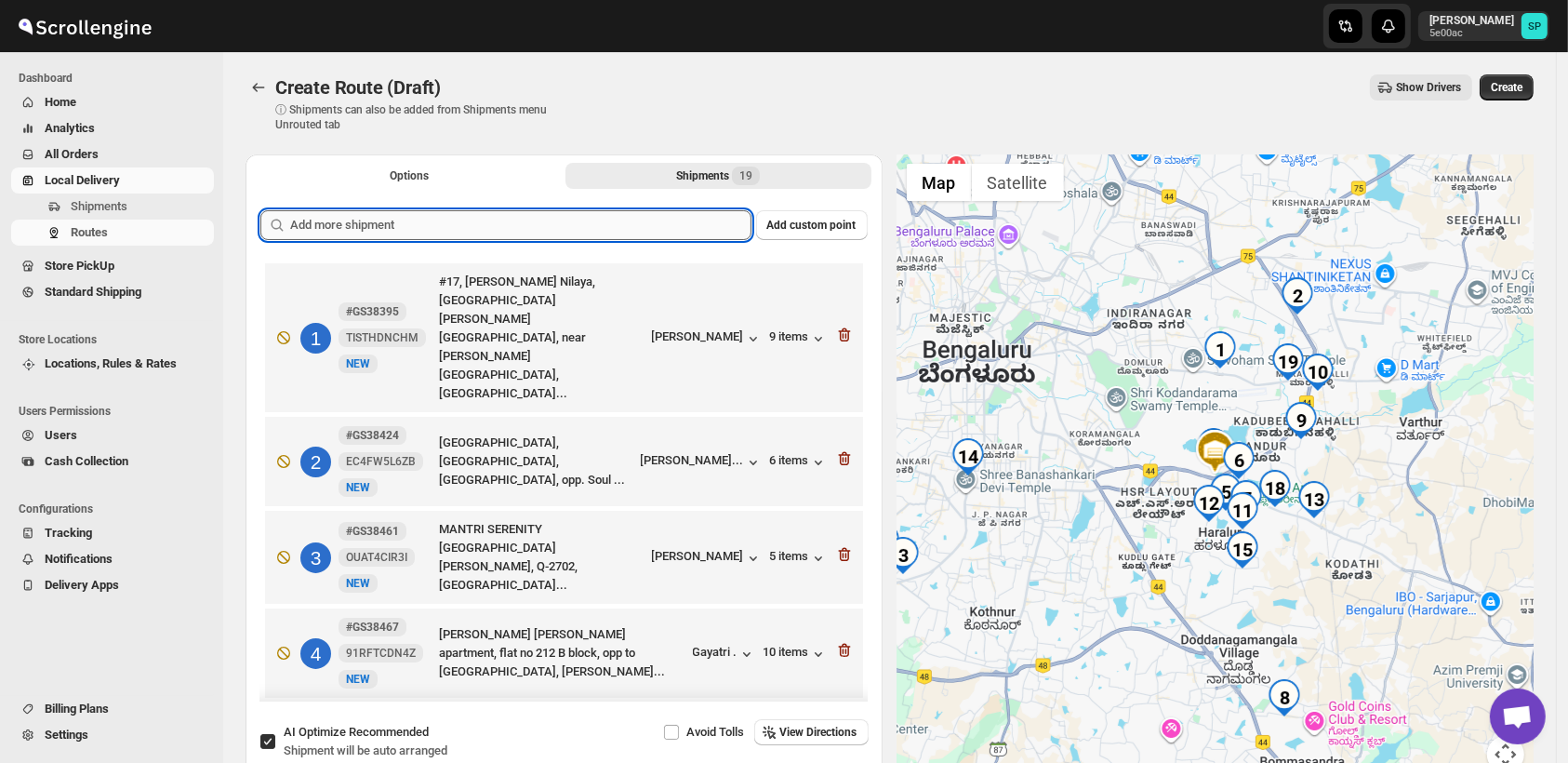
click at [584, 228] on input "text" at bounding box center [521, 225] width 462 height 30
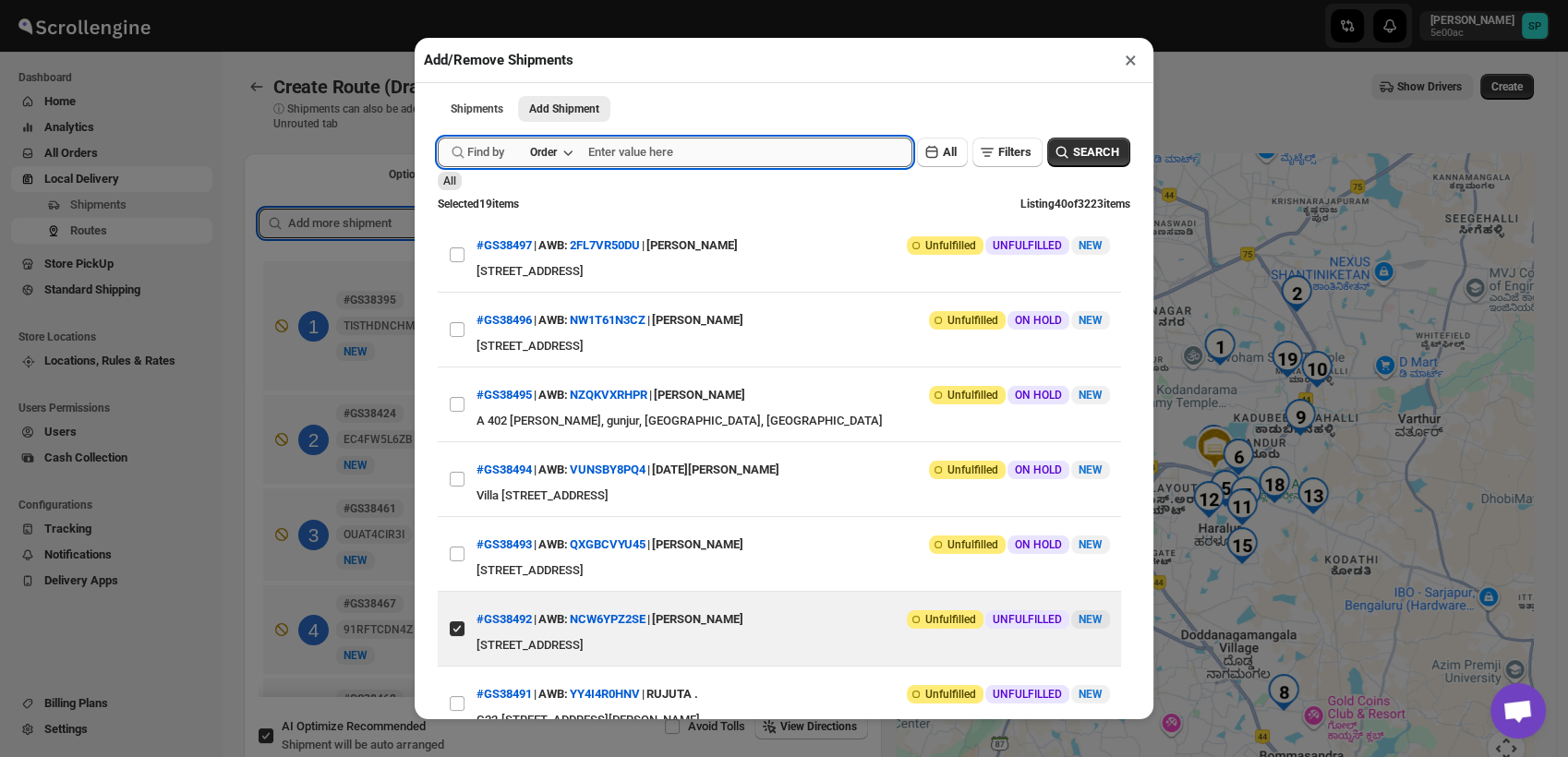
click at [643, 160] on input "text" at bounding box center [750, 153] width 324 height 30
paste input "GS38492"
type input "GS38492"
click at [1115, 146] on div "Submit Find by Order GS38492 Clear All Filters SEARCH All Selected 19 items Lis…" at bounding box center [784, 445] width 711 height 636
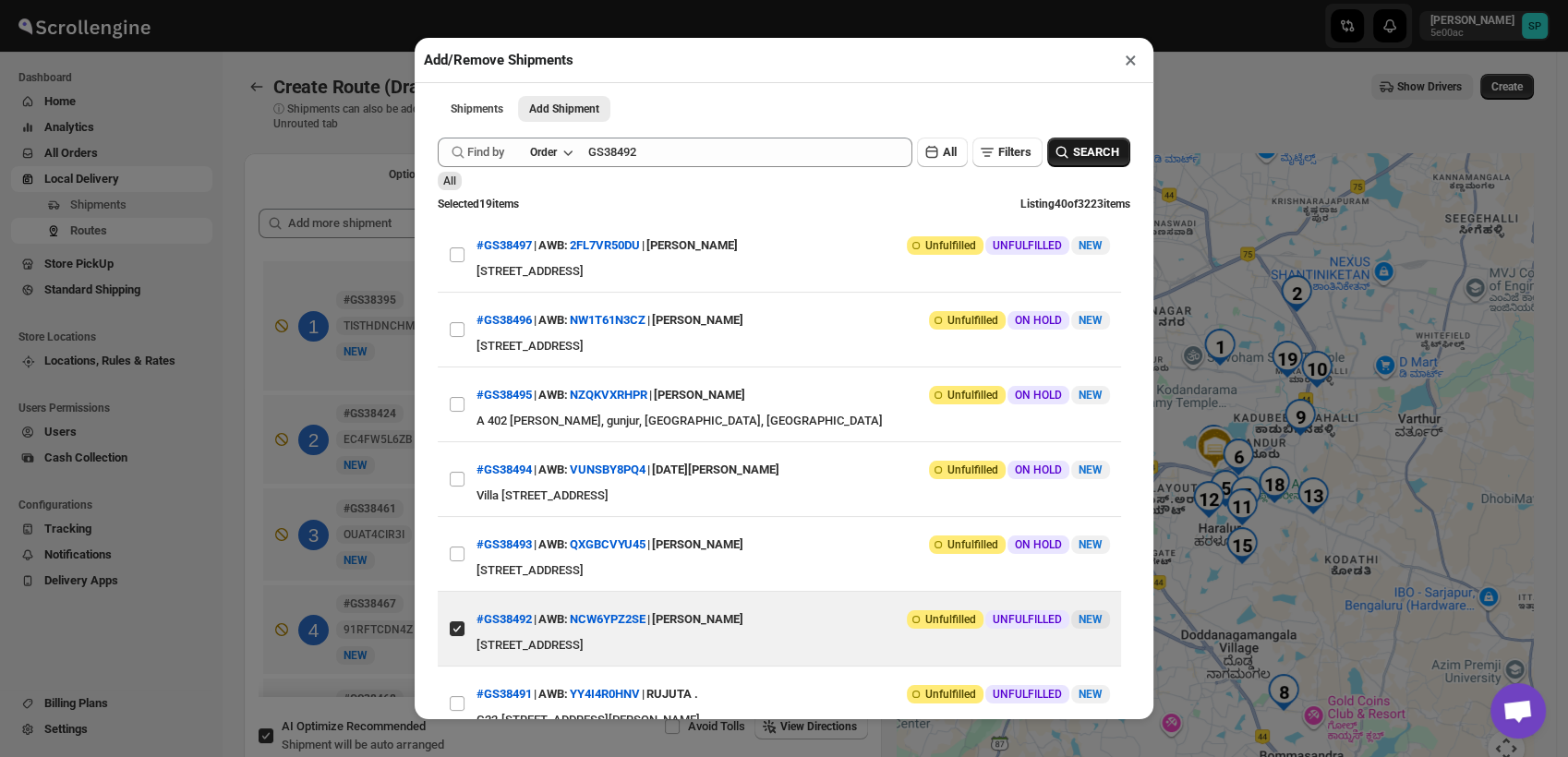
click at [1096, 148] on span "SEARCH" at bounding box center [1096, 152] width 47 height 19
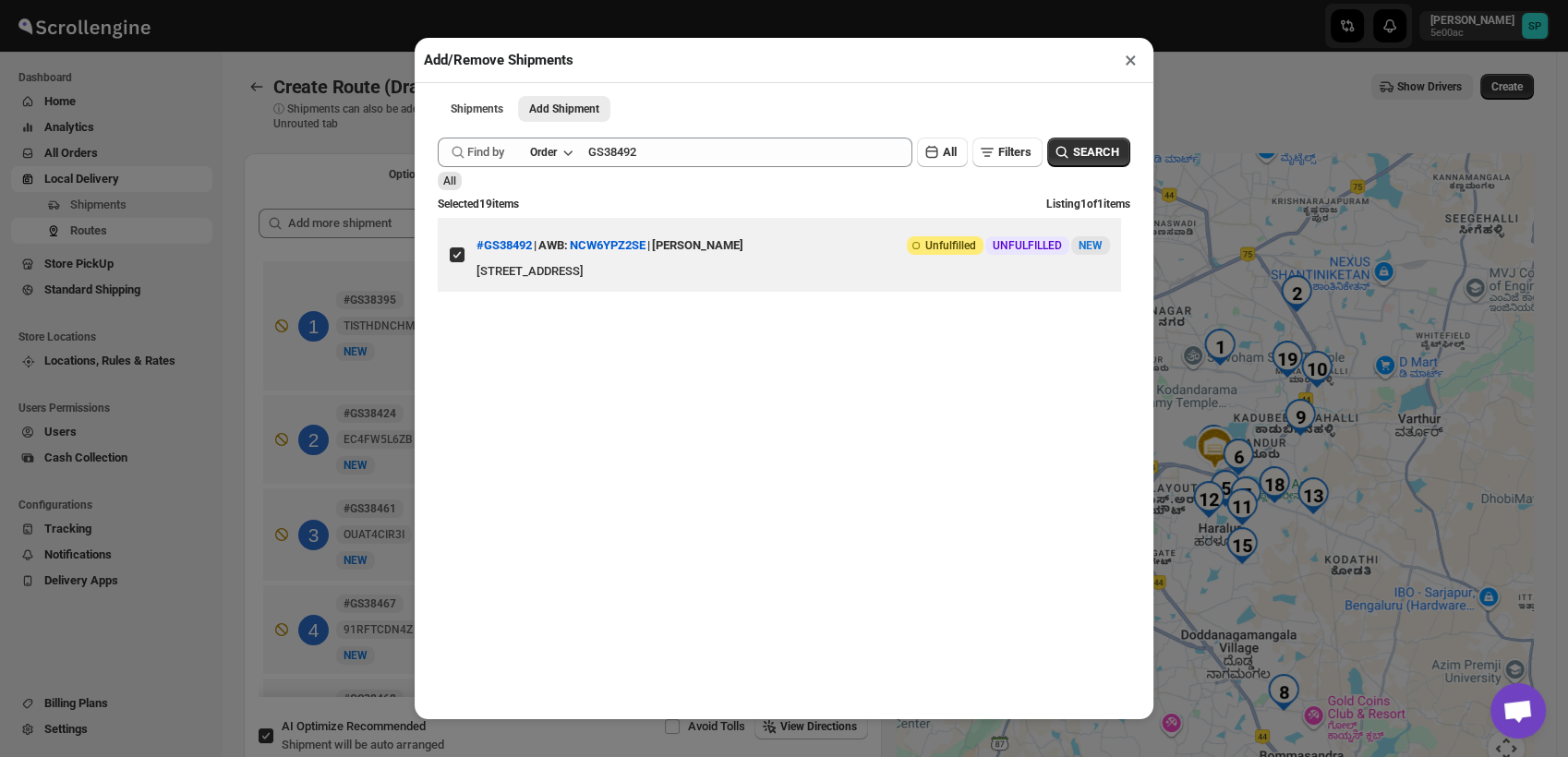
click at [1134, 63] on button "×" at bounding box center [1130, 60] width 27 height 26
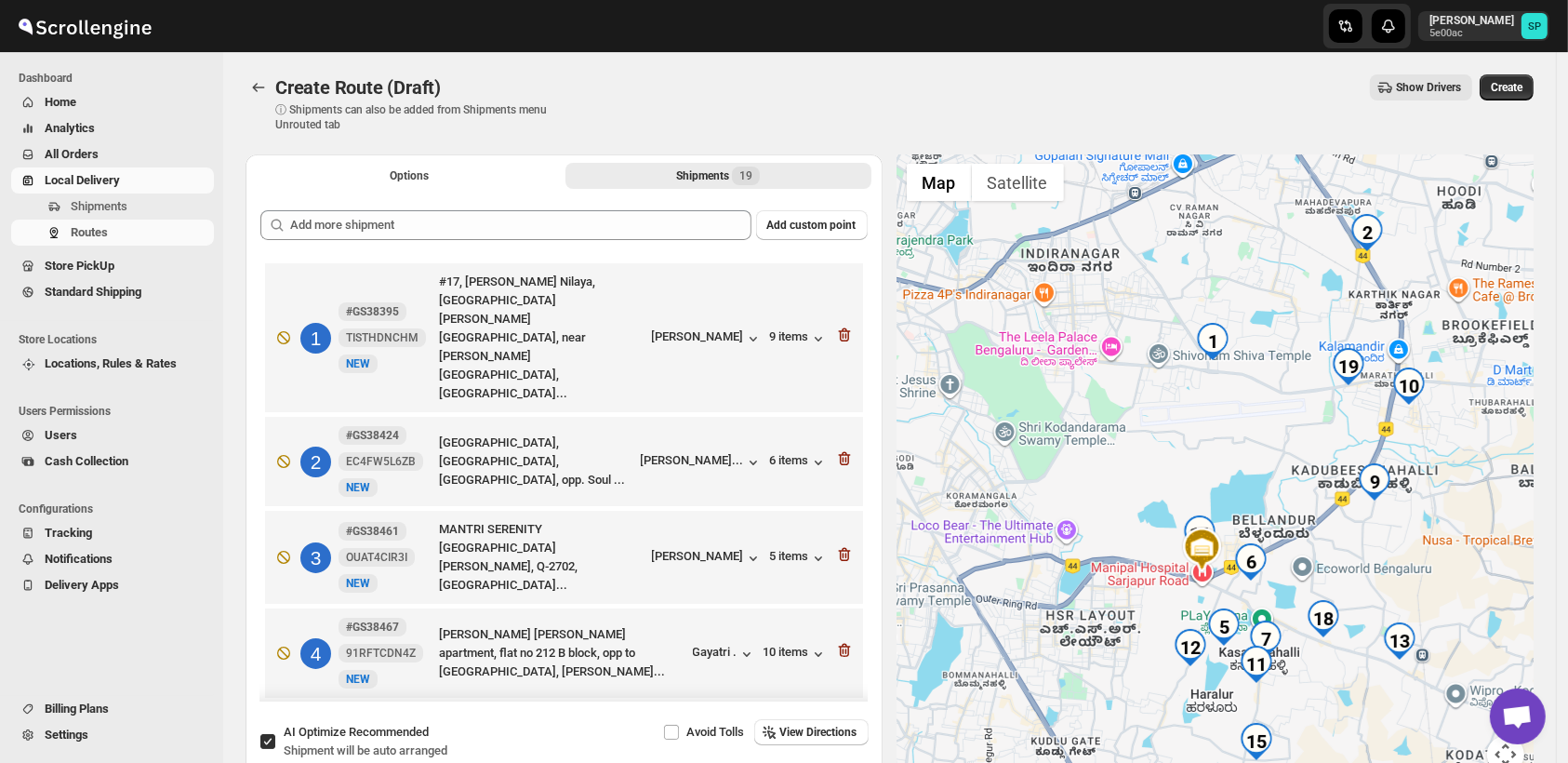
drag, startPoint x: 1277, startPoint y: 392, endPoint x: 1086, endPoint y: 393, distance: 191.0
click at [1086, 393] on div at bounding box center [1216, 475] width 638 height 641
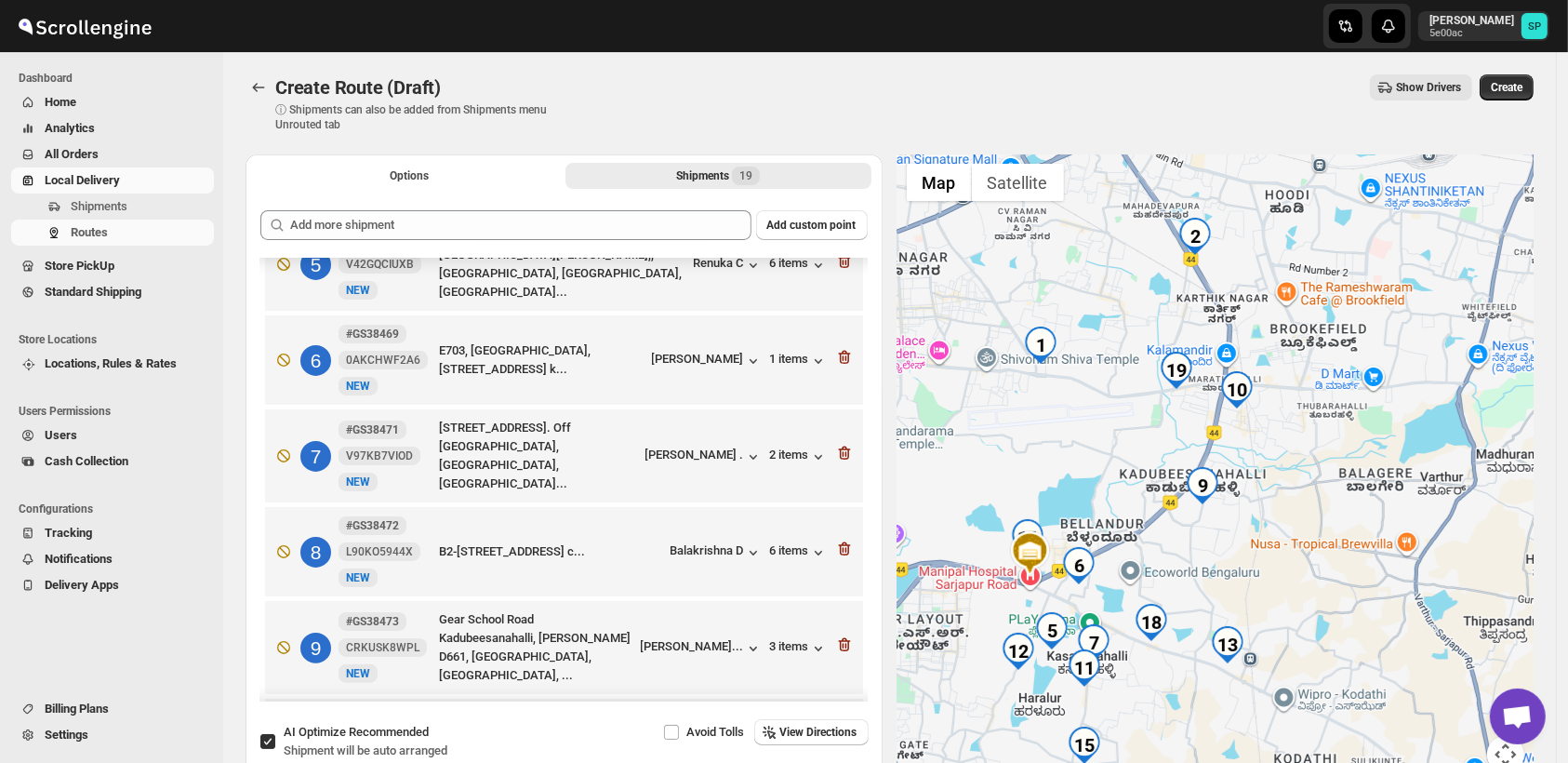
scroll to position [517, 0]
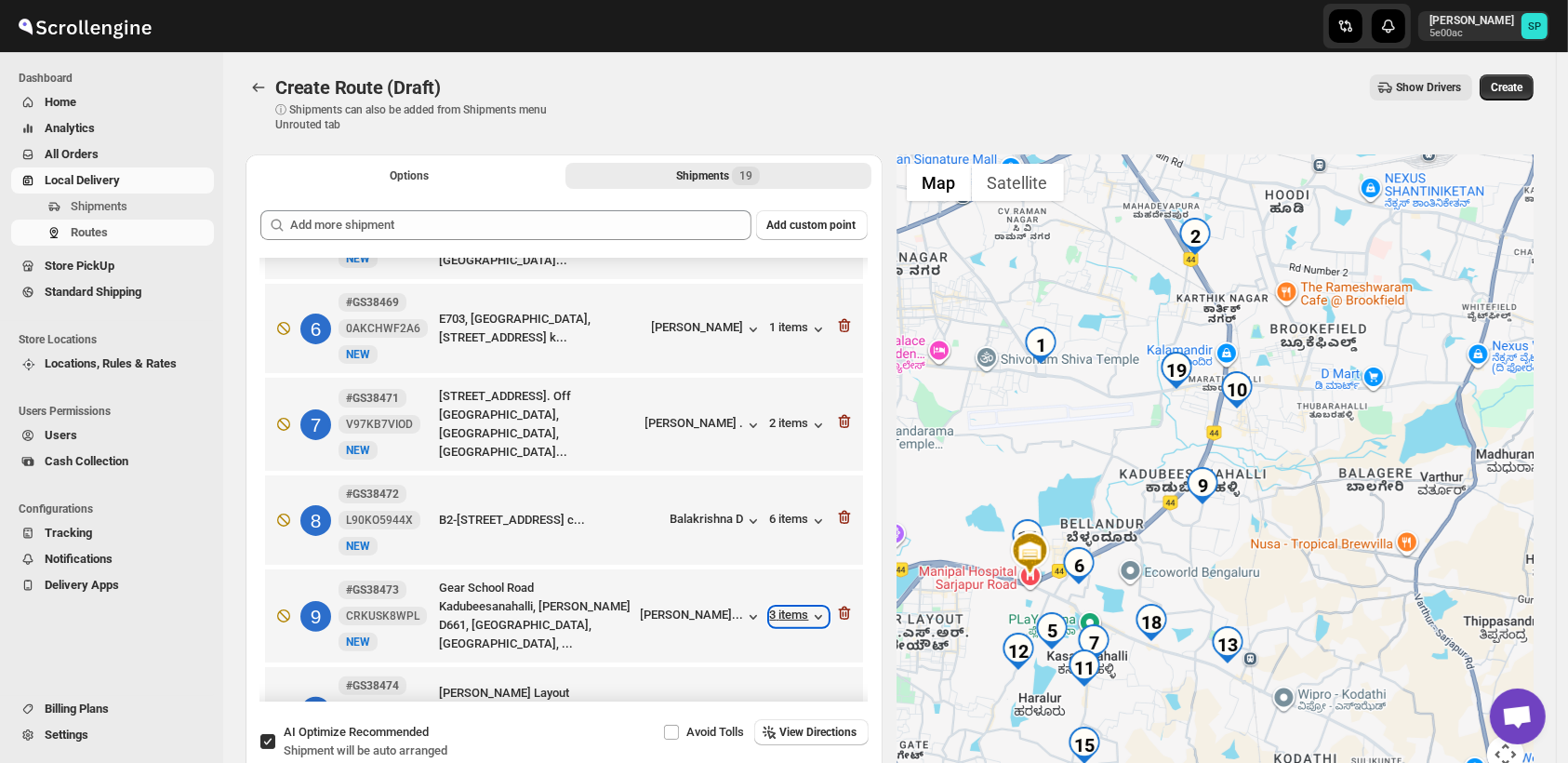
click at [776, 608] on div "3 items" at bounding box center [799, 617] width 58 height 19
click at [698, 608] on div "[PERSON_NAME]..." at bounding box center [692, 615] width 103 height 14
click at [681, 704] on div "[PERSON_NAME]..." at bounding box center [692, 711] width 103 height 14
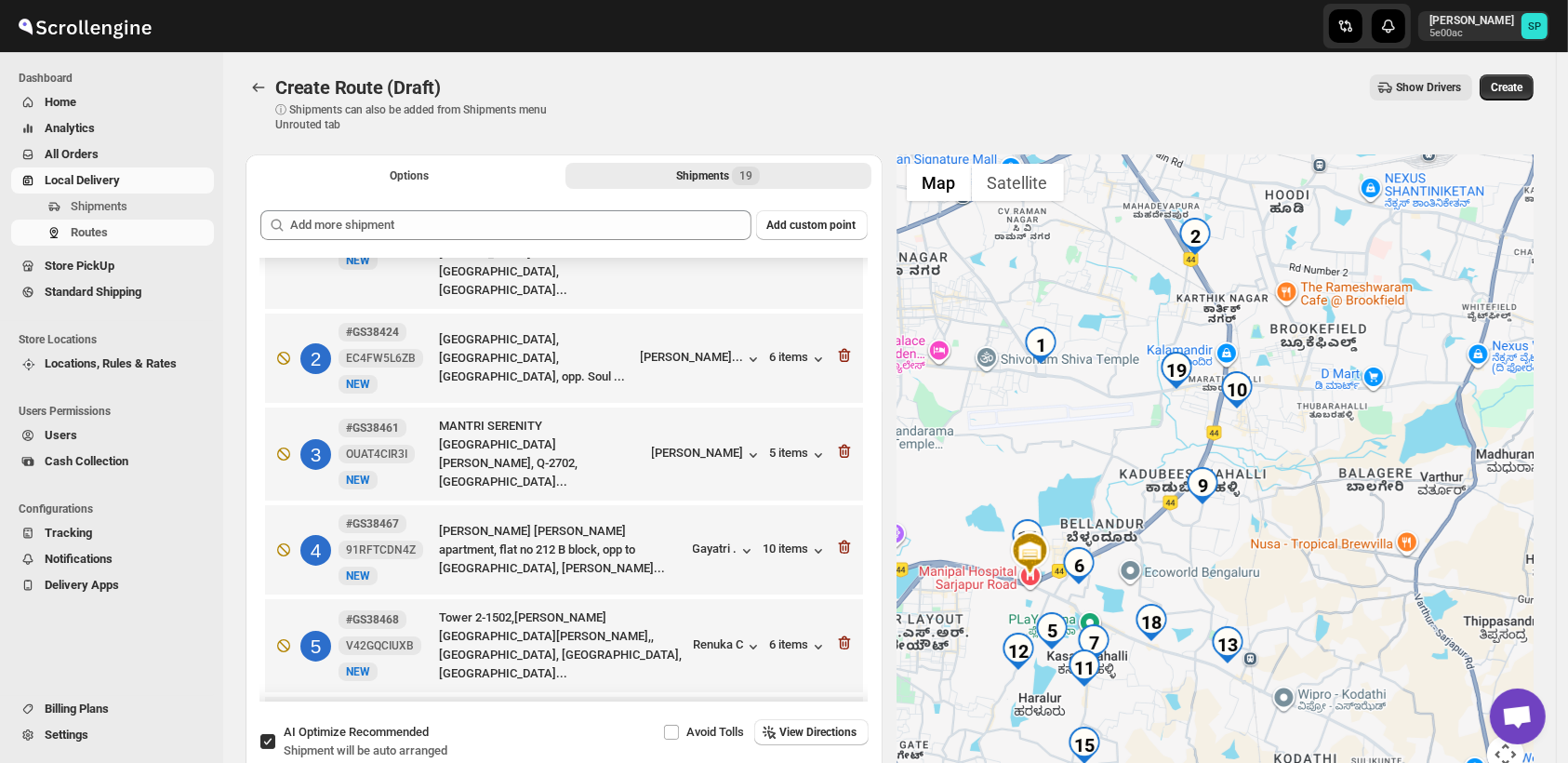
scroll to position [0, 0]
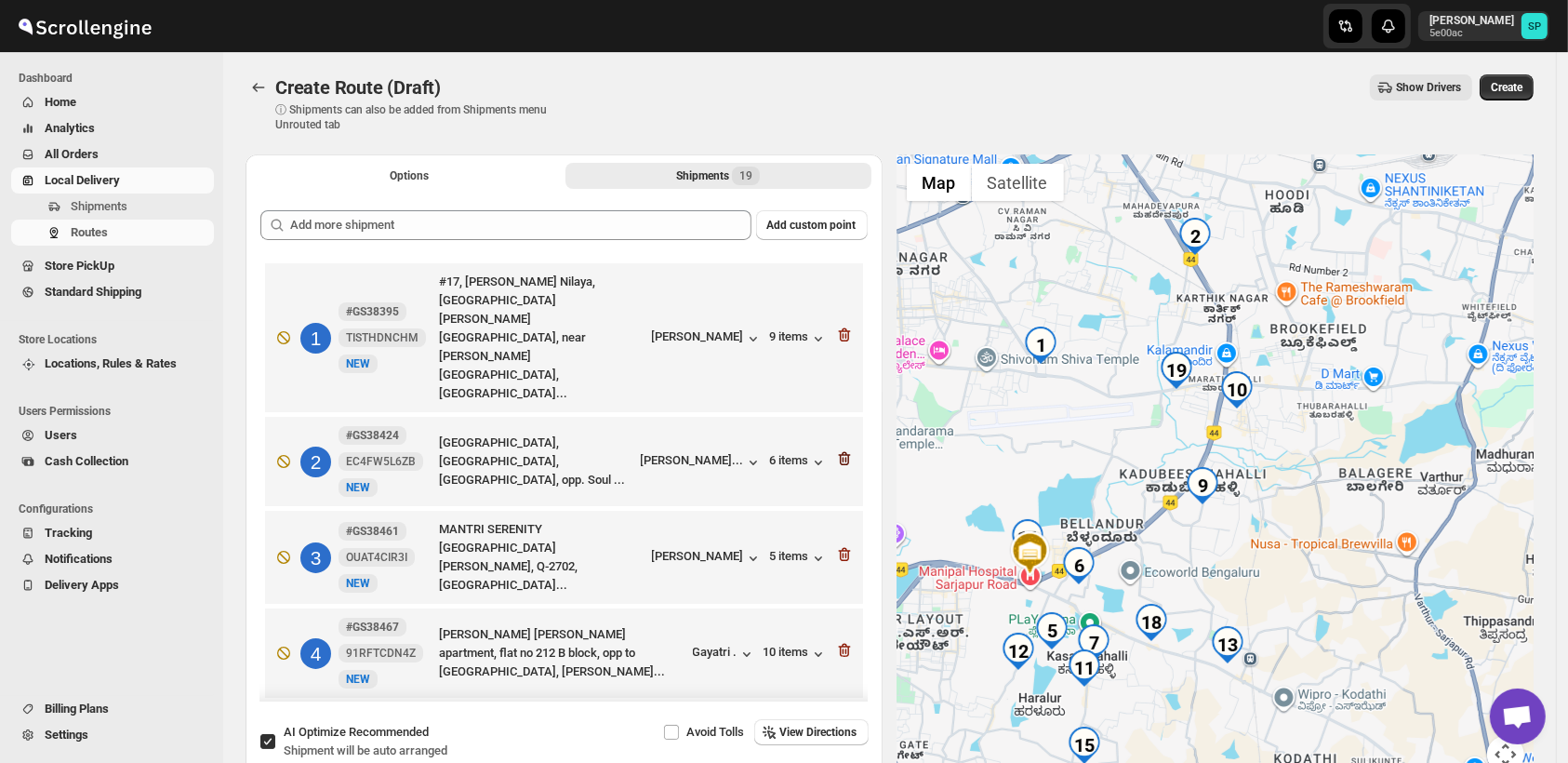
click at [839, 450] on icon "button" at bounding box center [844, 459] width 19 height 19
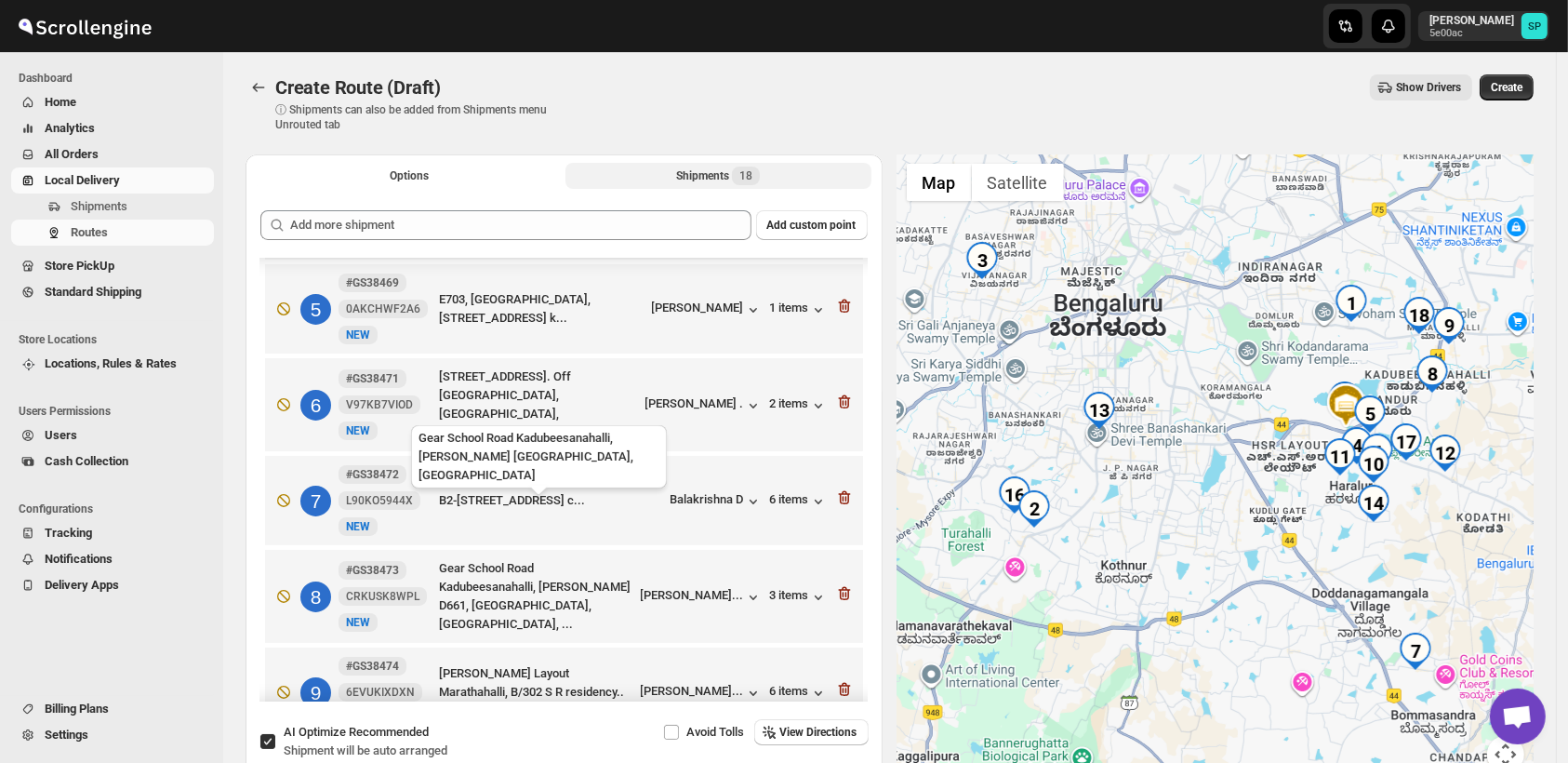
scroll to position [649, 0]
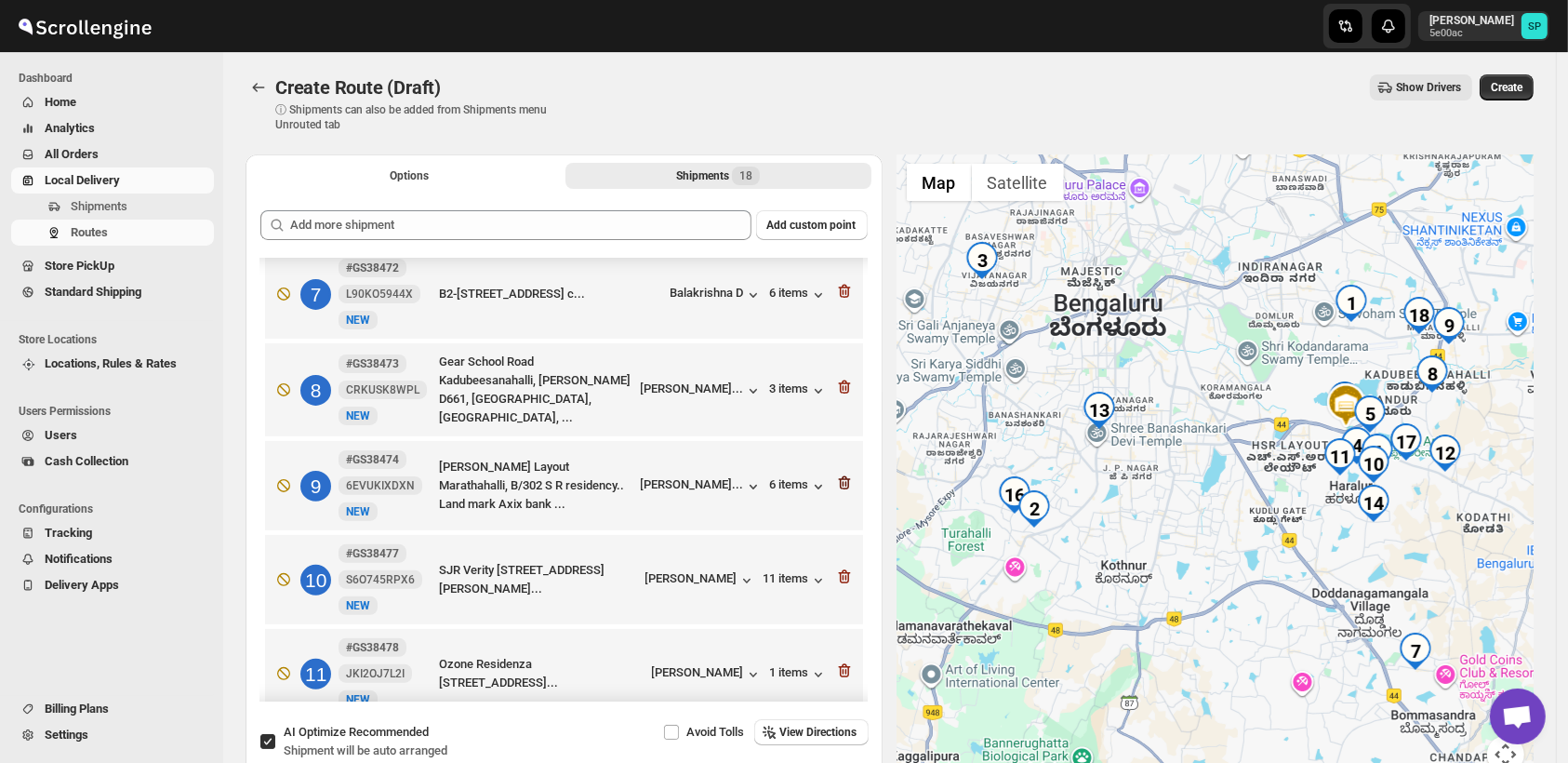
click at [839, 474] on icon "button" at bounding box center [844, 483] width 19 height 19
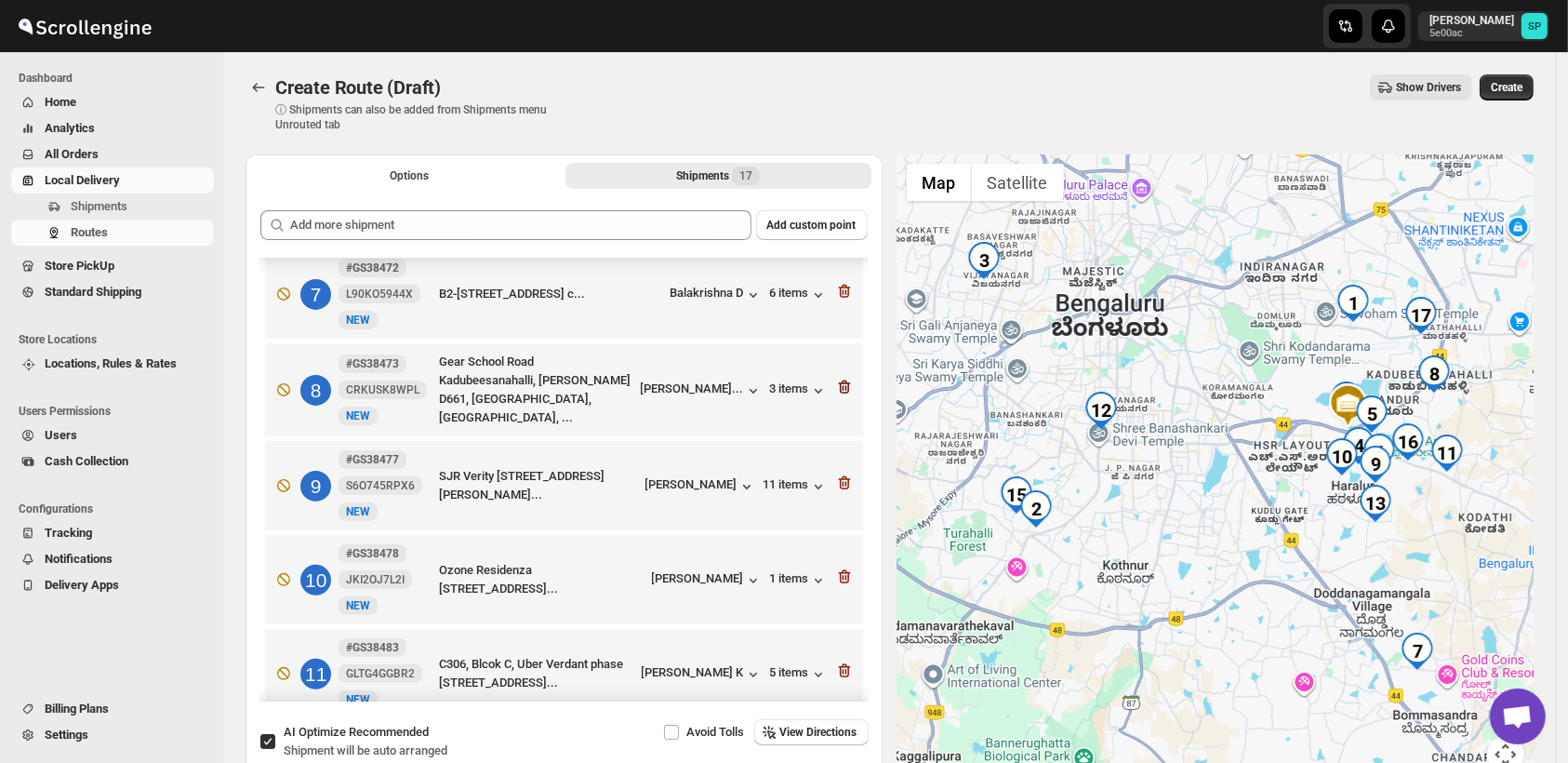
click at [841, 385] on icon "button" at bounding box center [842, 388] width 2 height 6
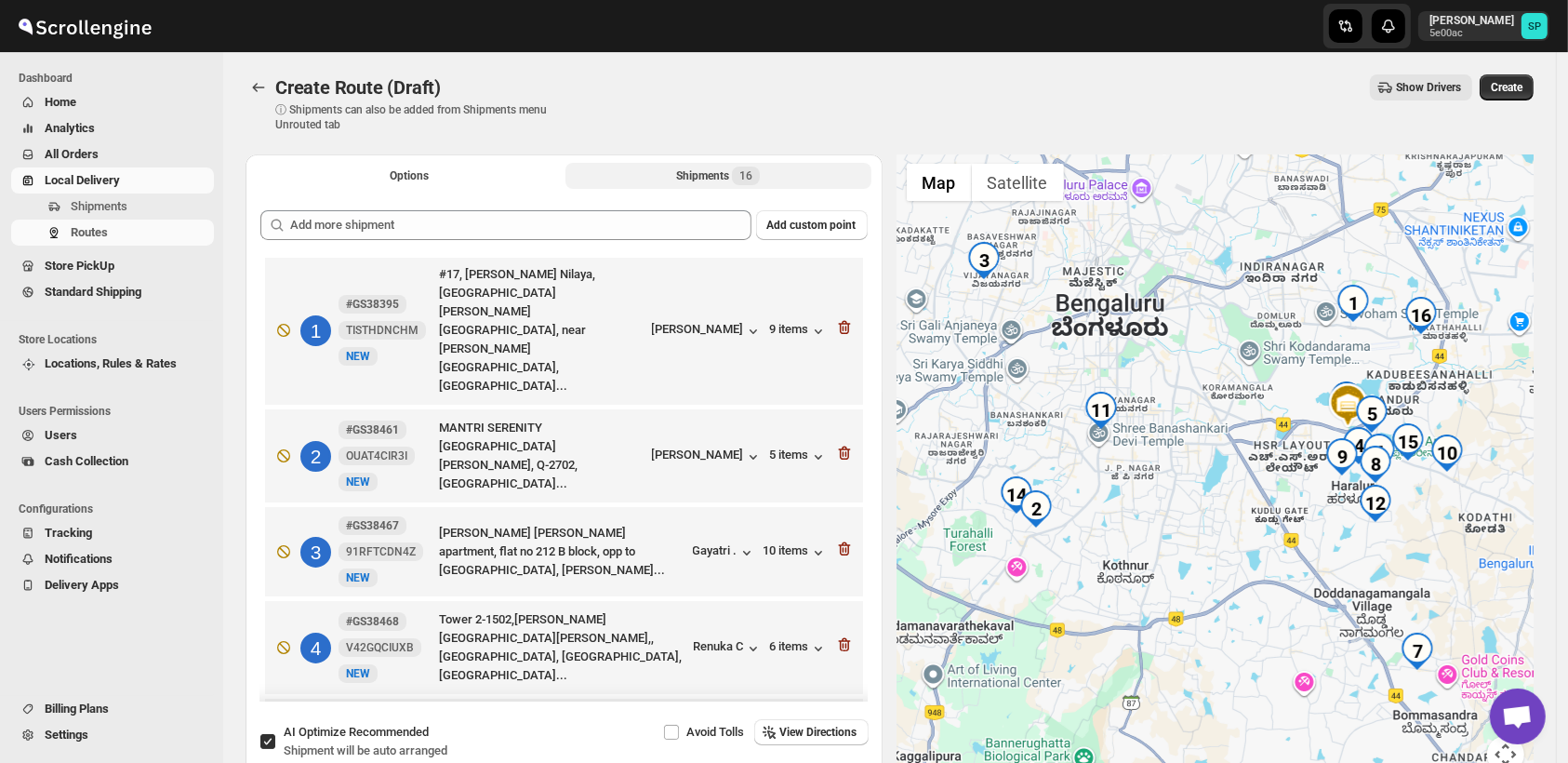
scroll to position [0, 0]
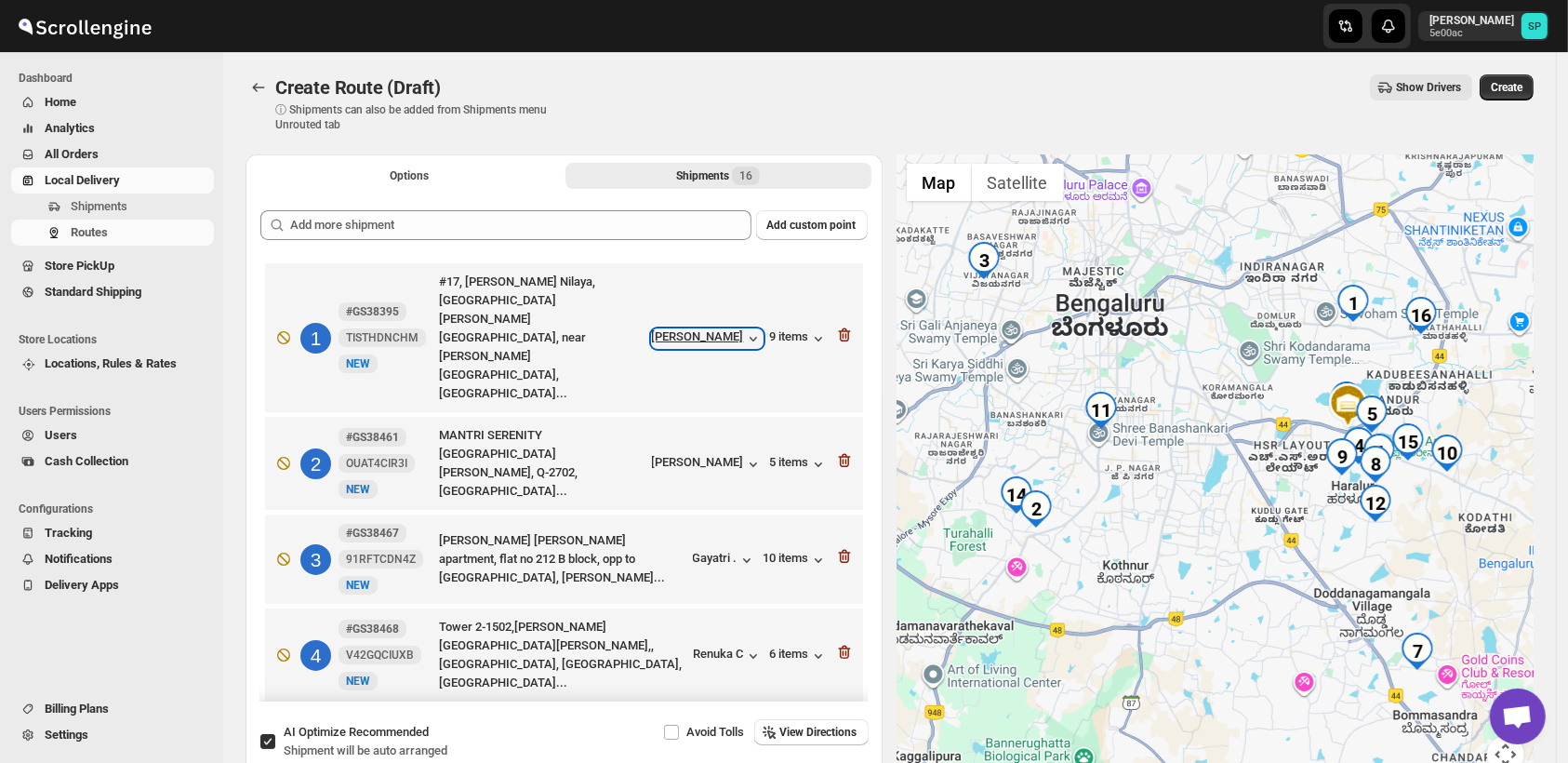
click at [730, 330] on div "[PERSON_NAME]" at bounding box center [708, 339] width 111 height 19
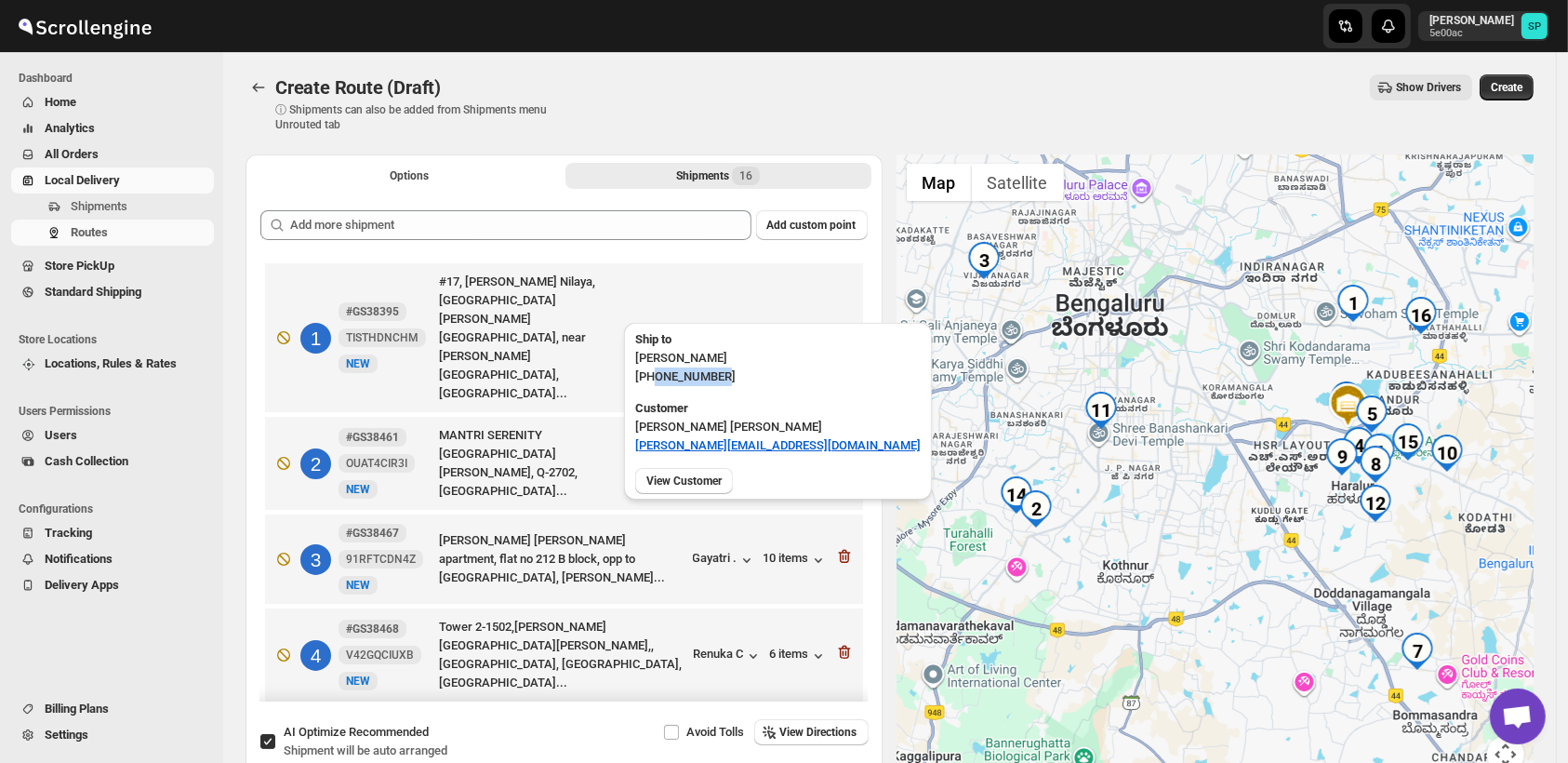
drag, startPoint x: 656, startPoint y: 374, endPoint x: 724, endPoint y: 384, distance: 68.7
click at [724, 384] on p "+919867160118" at bounding box center [779, 377] width 286 height 19
copy p "9867160118"
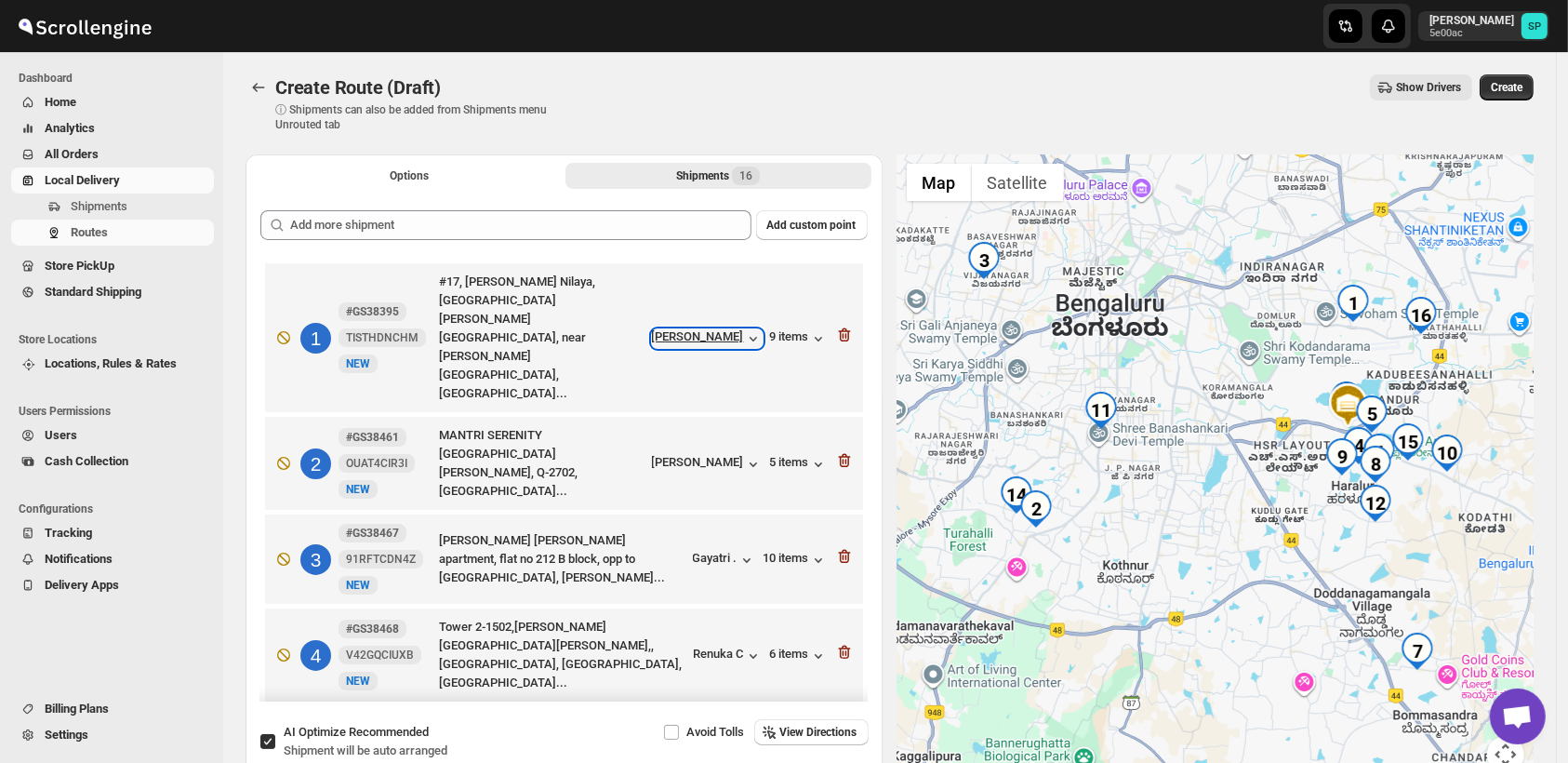
click at [730, 330] on div "[PERSON_NAME]" at bounding box center [708, 339] width 111 height 19
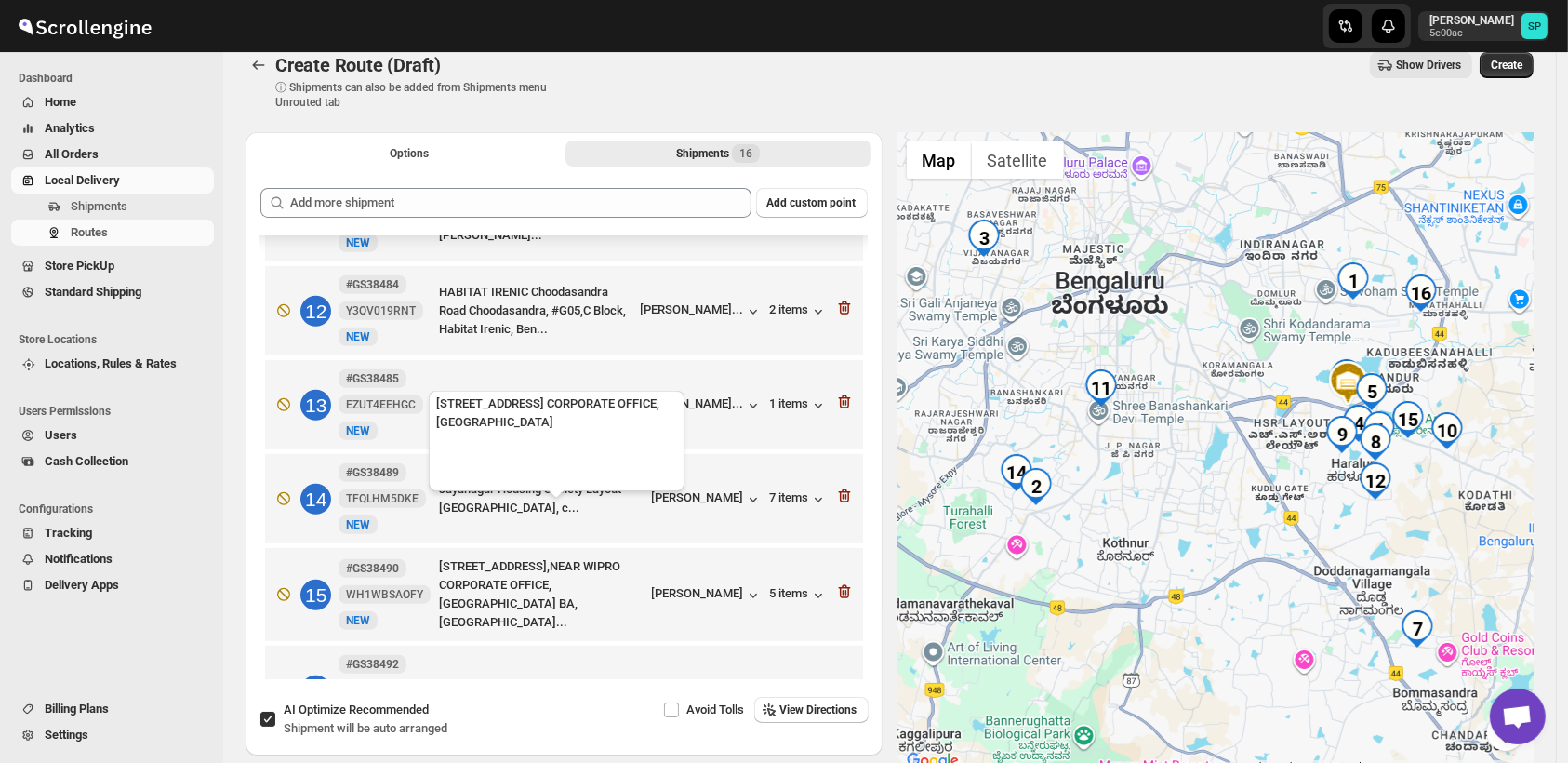
scroll to position [126, 0]
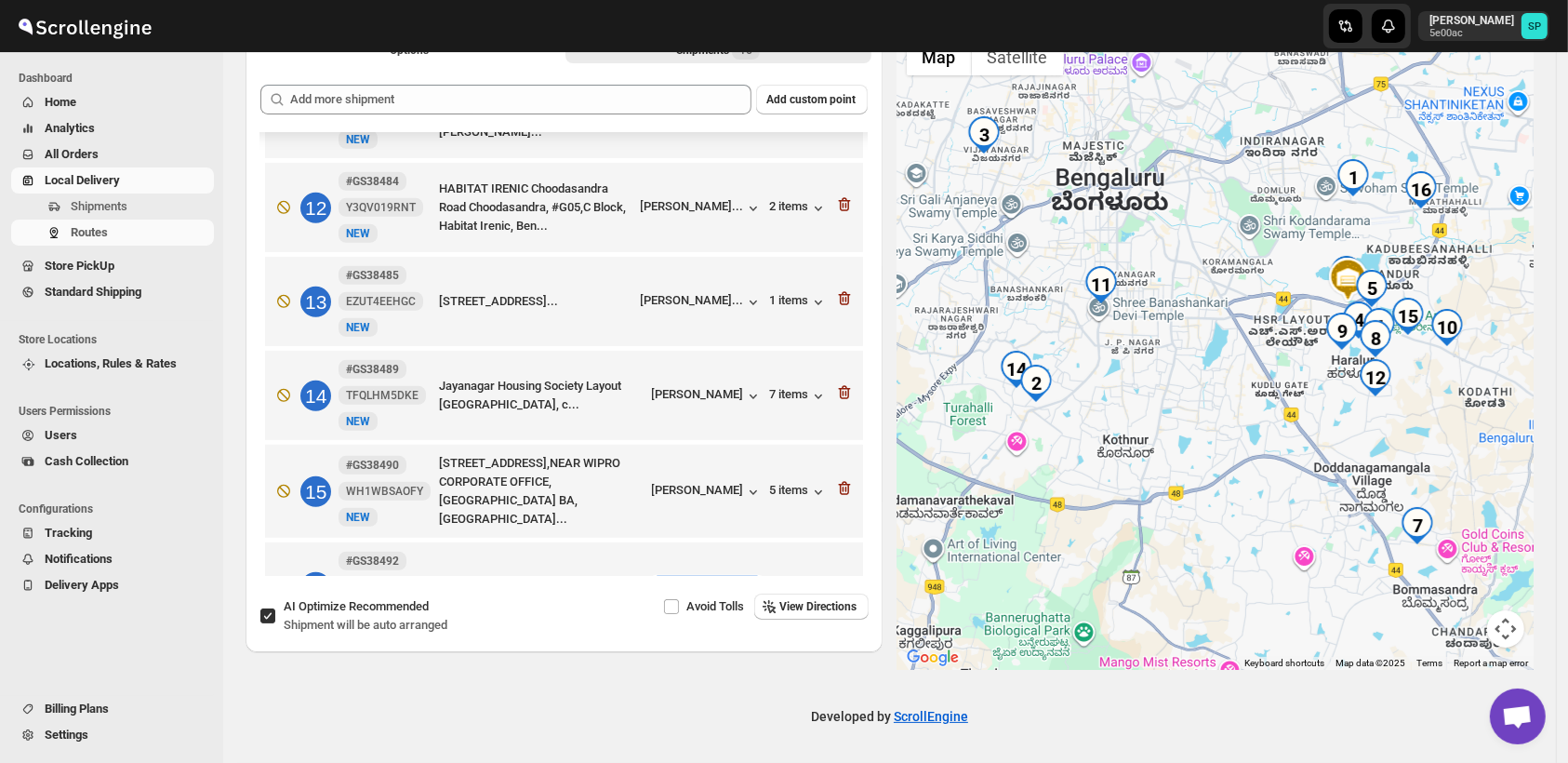
click at [727, 579] on div "[PERSON_NAME]" at bounding box center [708, 588] width 111 height 19
click at [792, 579] on div "6 items" at bounding box center [799, 588] width 58 height 19
click at [774, 579] on div "6 items" at bounding box center [799, 588] width 58 height 19
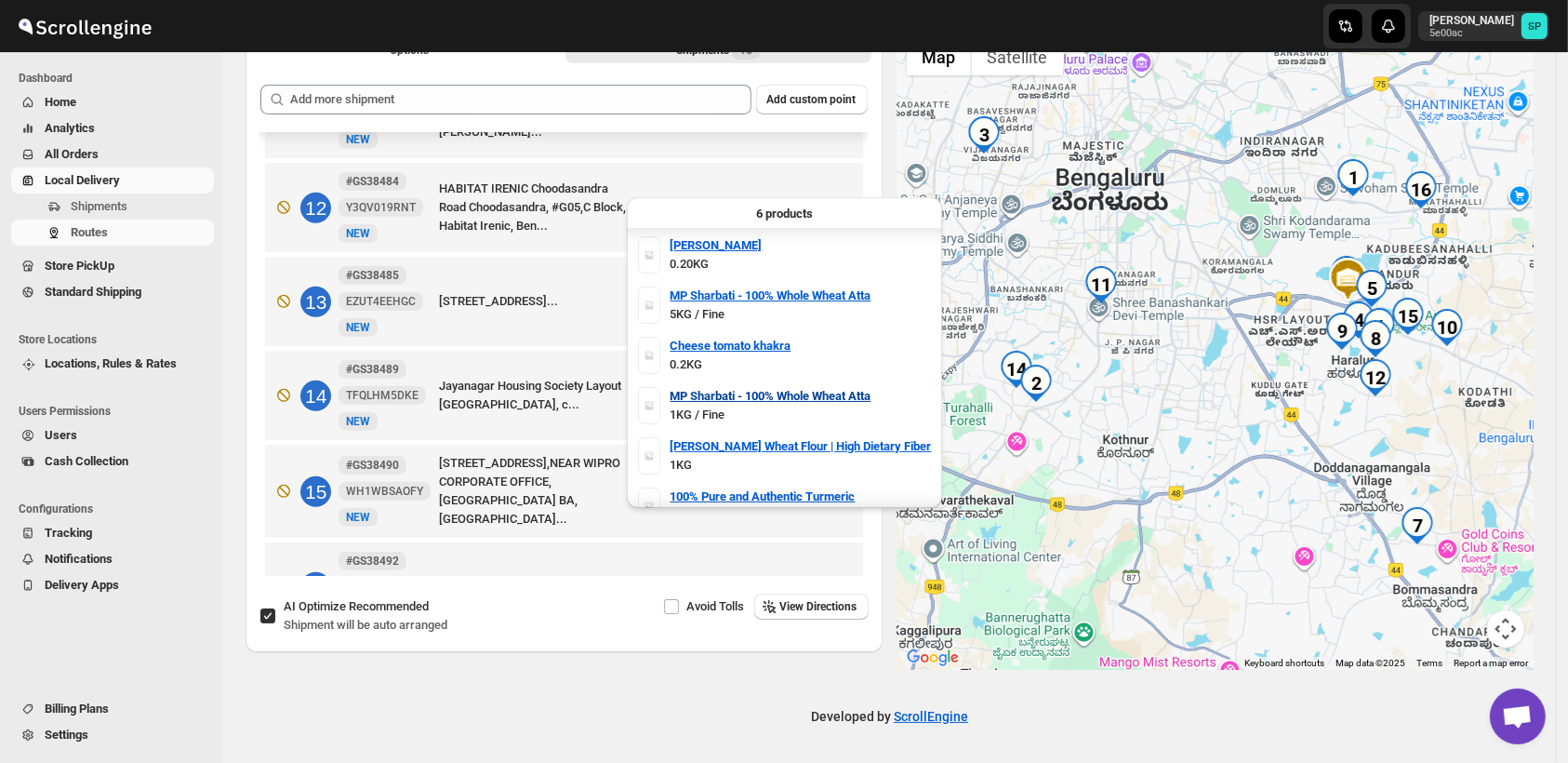
scroll to position [22, 0]
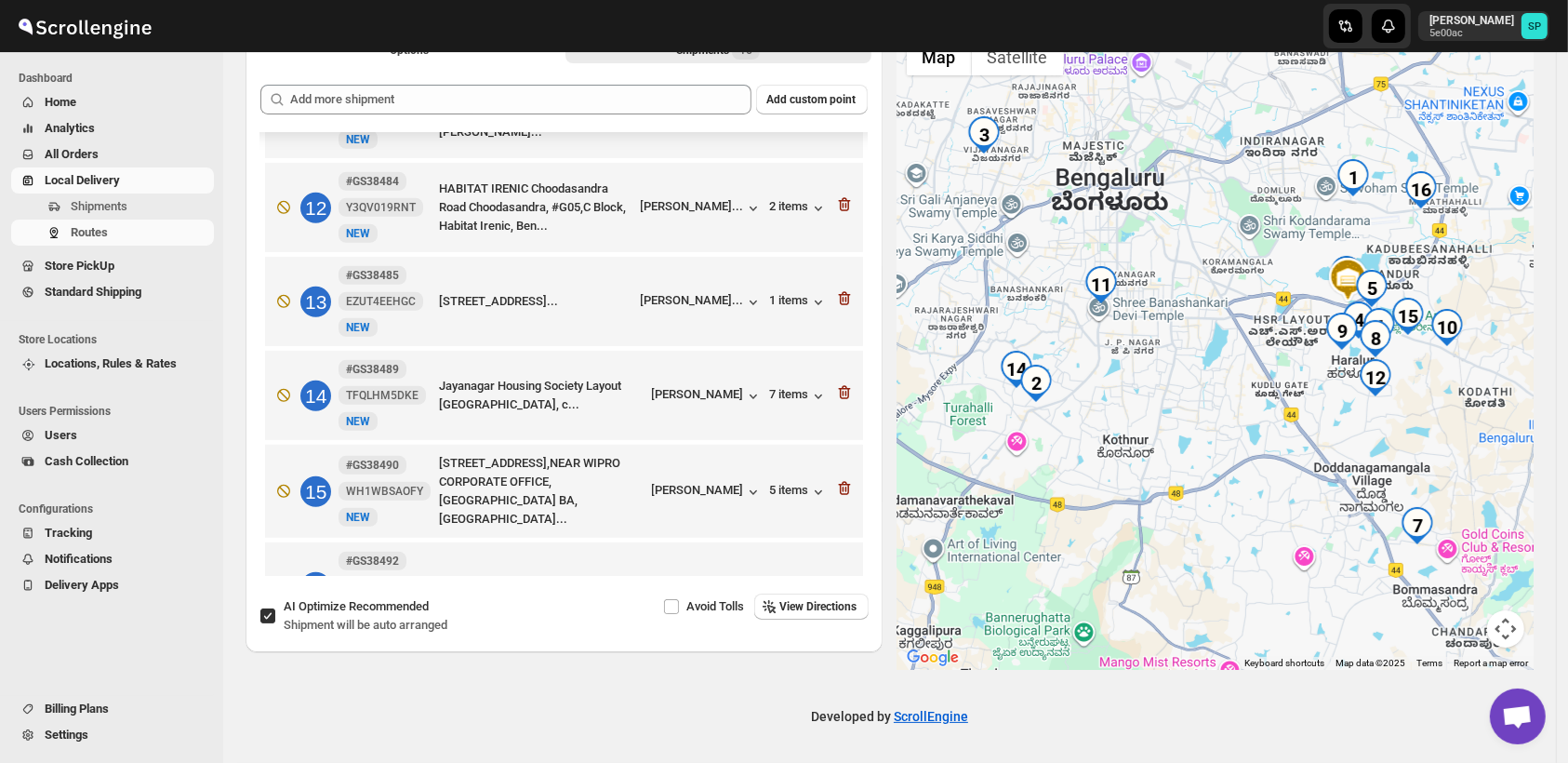
click at [836, 575] on icon "button" at bounding box center [844, 584] width 19 height 19
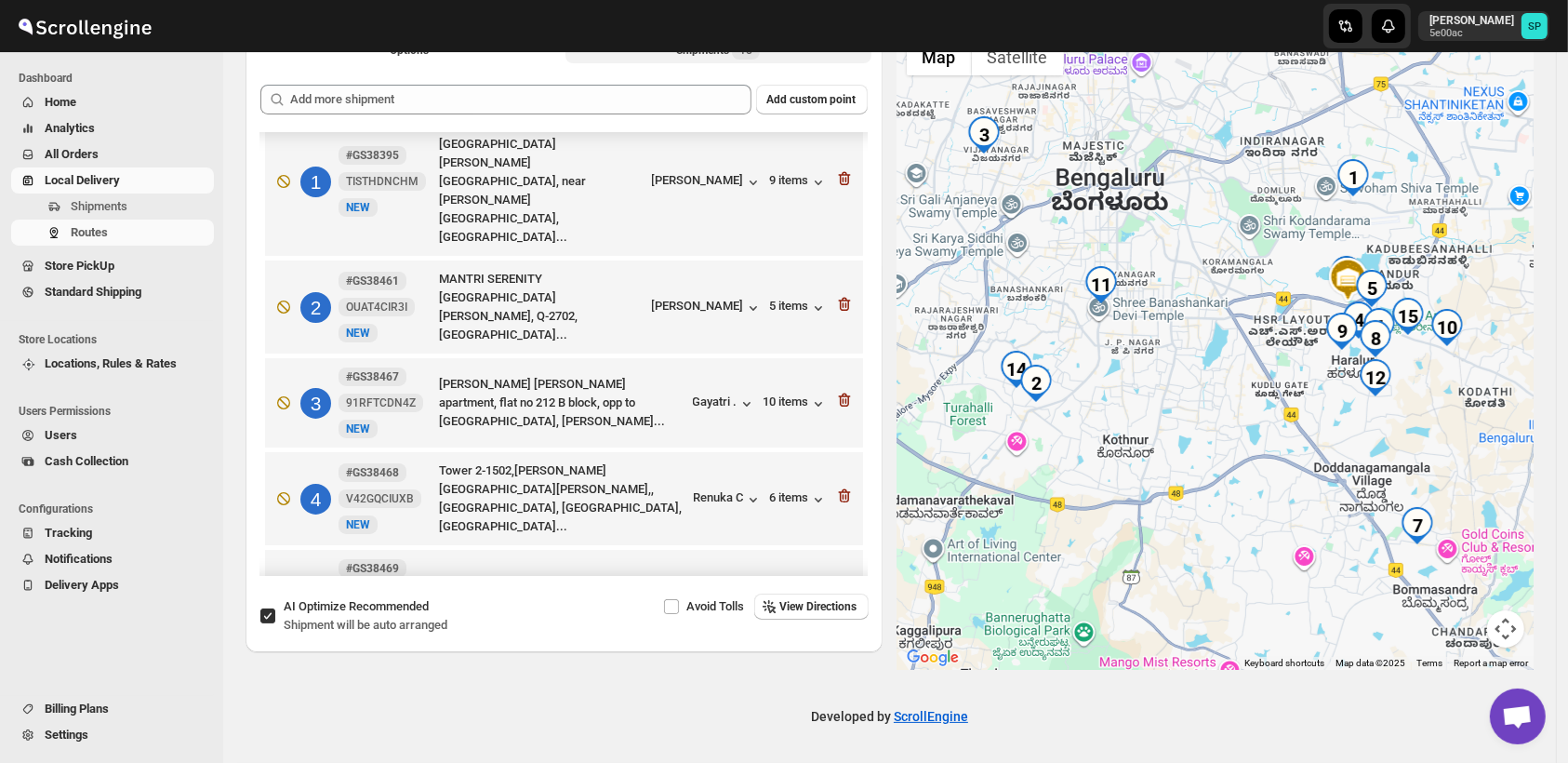
scroll to position [0, 0]
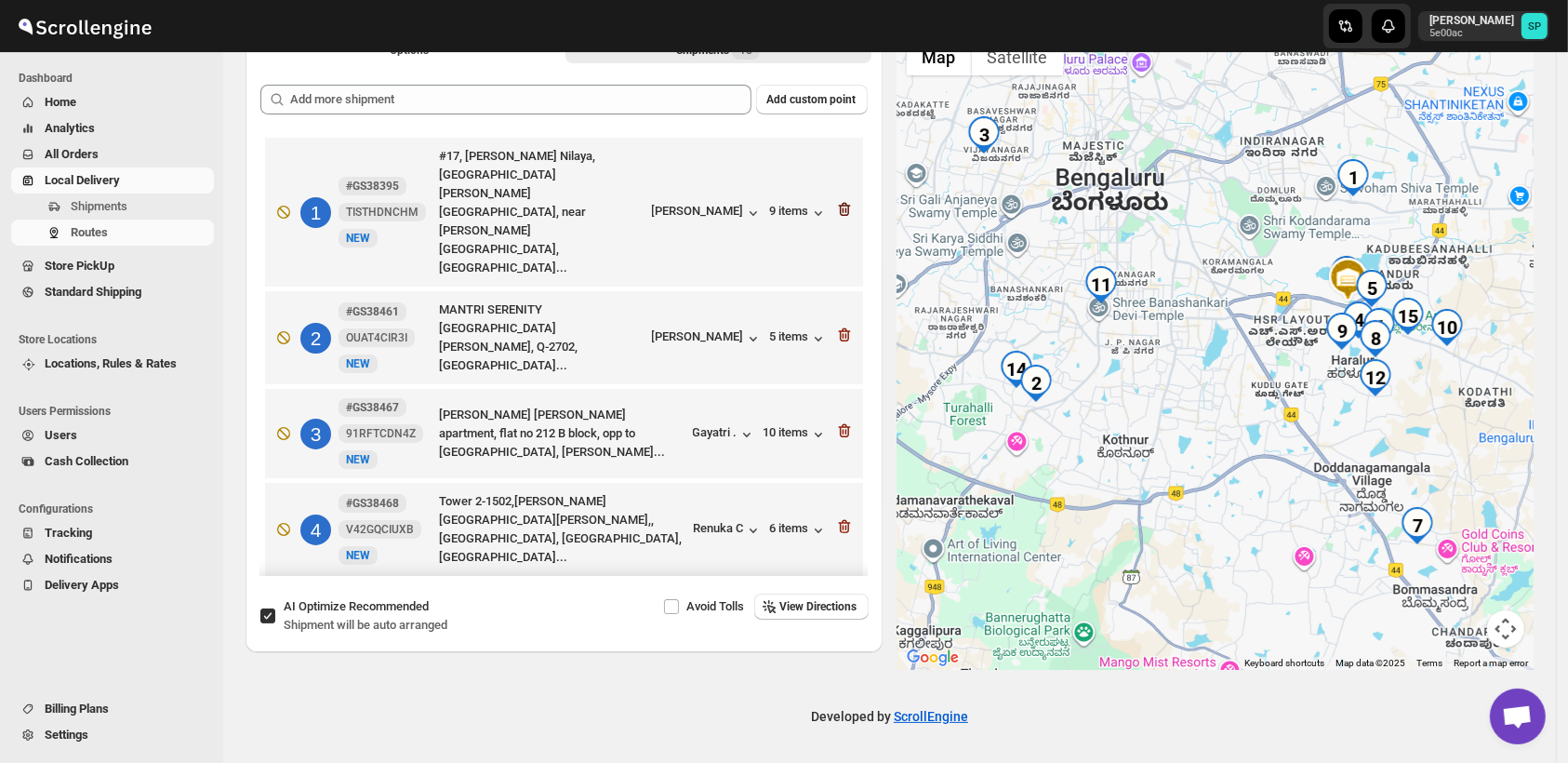
click at [844, 208] on icon "button" at bounding box center [845, 211] width 2 height 6
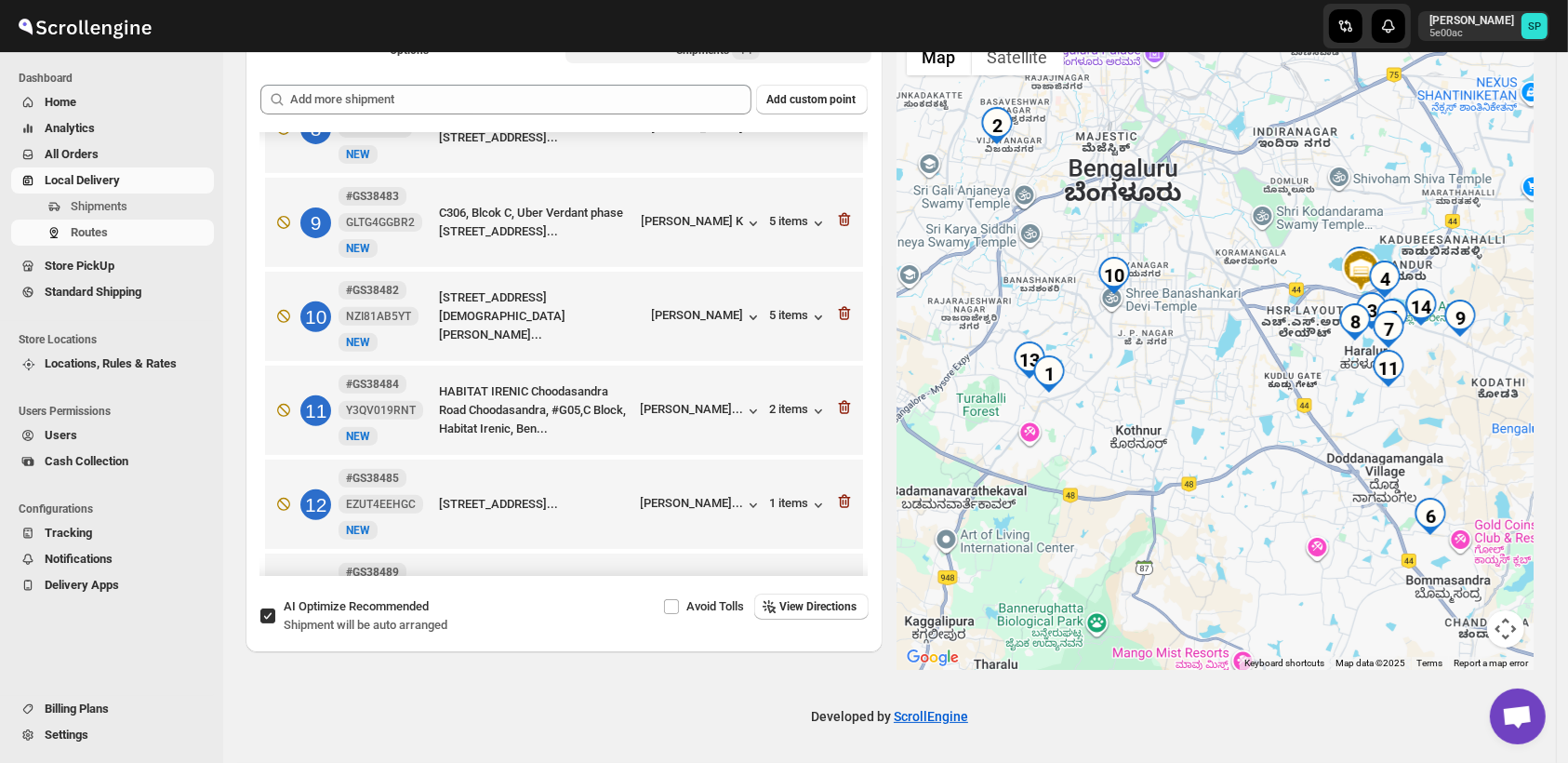
scroll to position [827, 0]
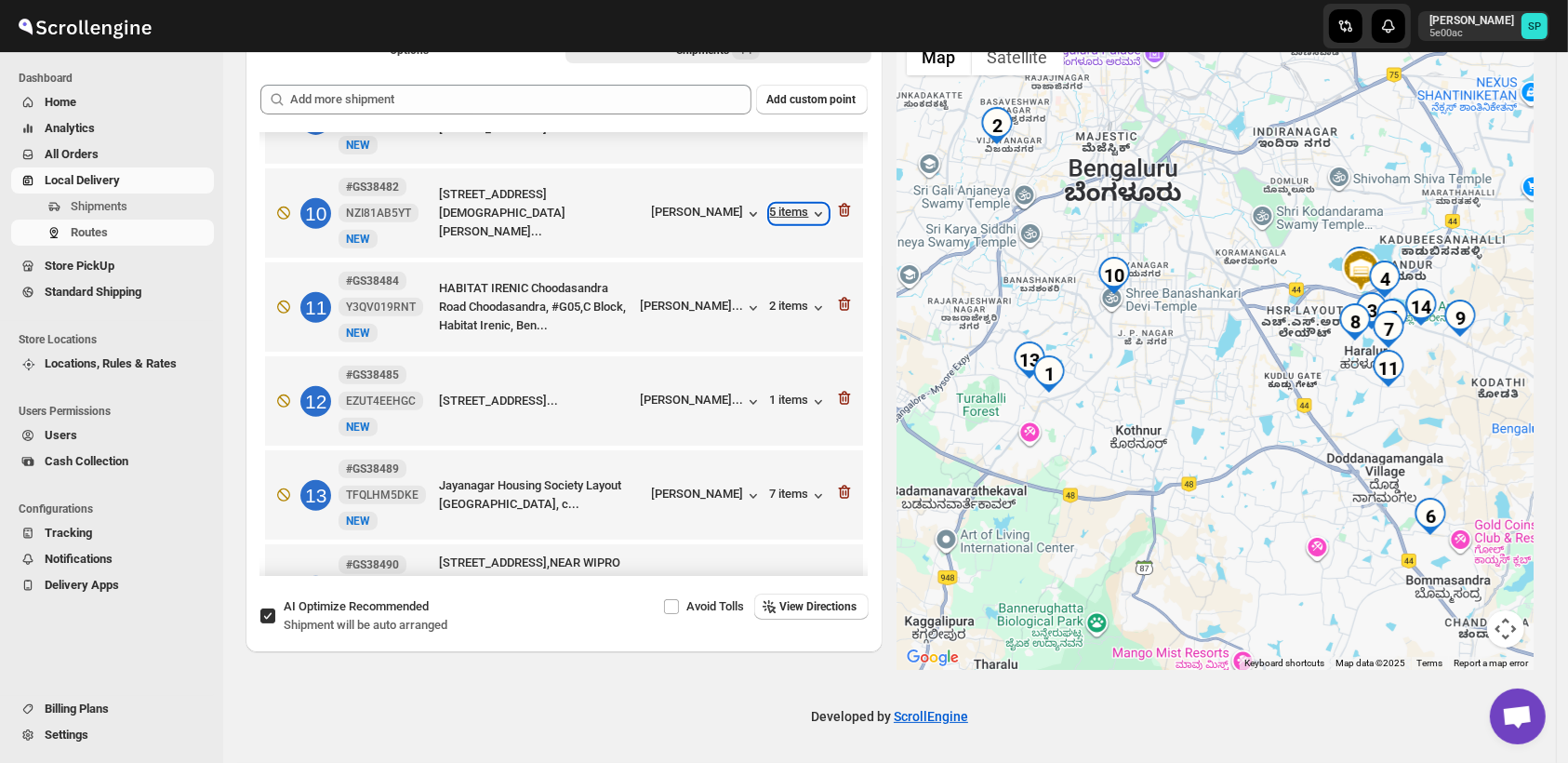
click at [774, 205] on div "5 items" at bounding box center [799, 214] width 58 height 19
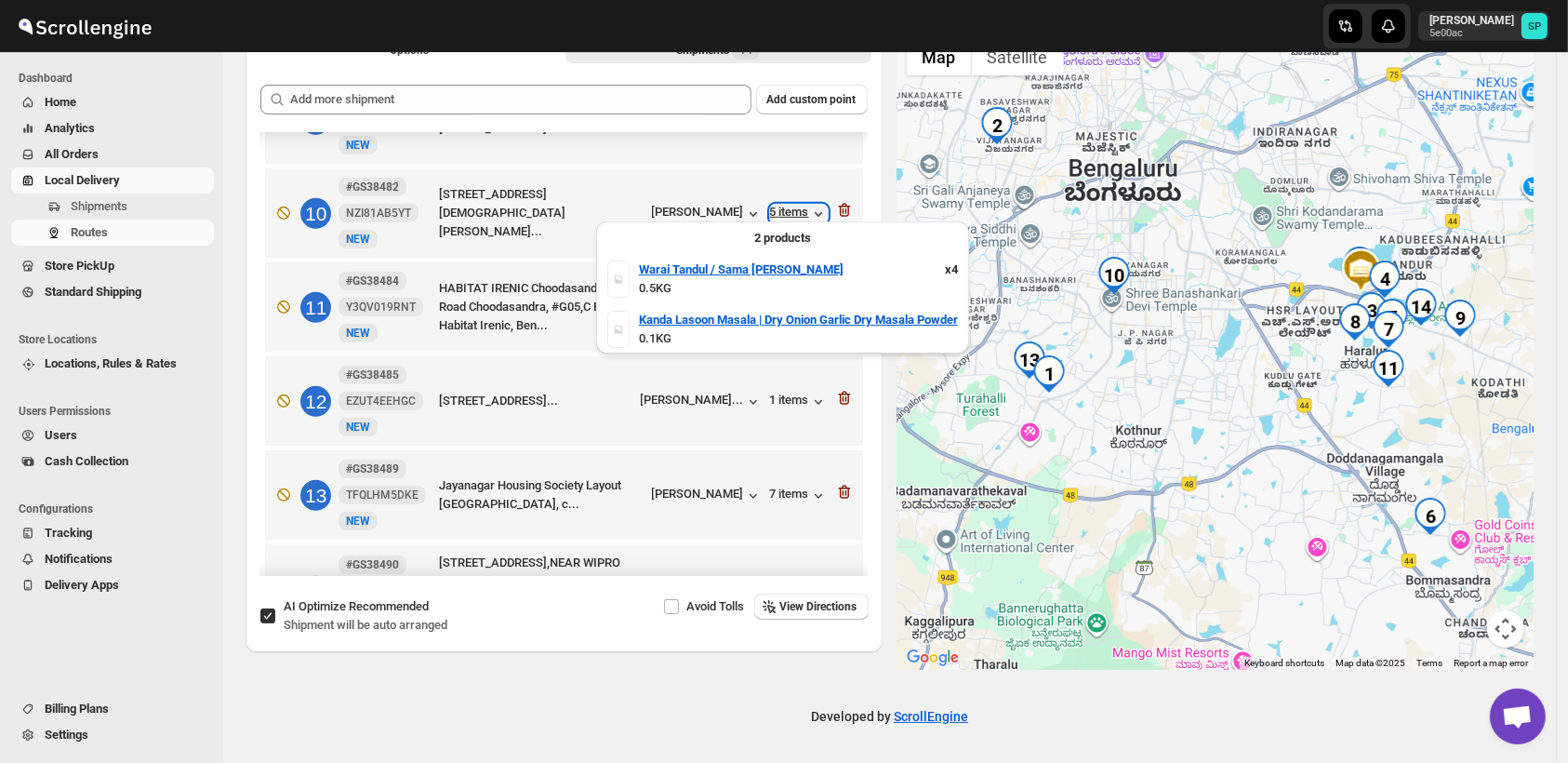
click at [774, 205] on div "5 items" at bounding box center [799, 214] width 58 height 19
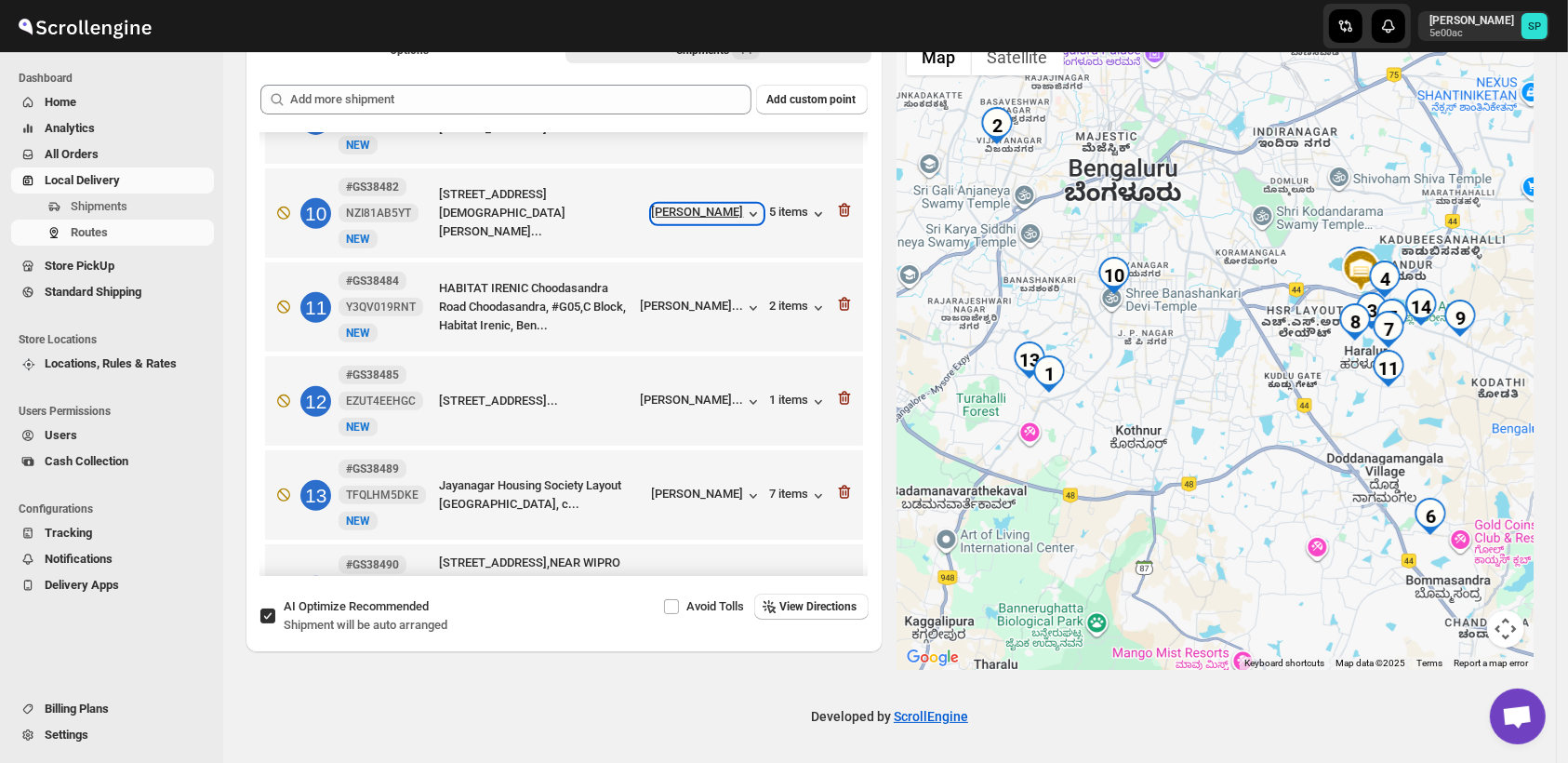
click at [699, 205] on div "[PERSON_NAME]" at bounding box center [708, 214] width 111 height 19
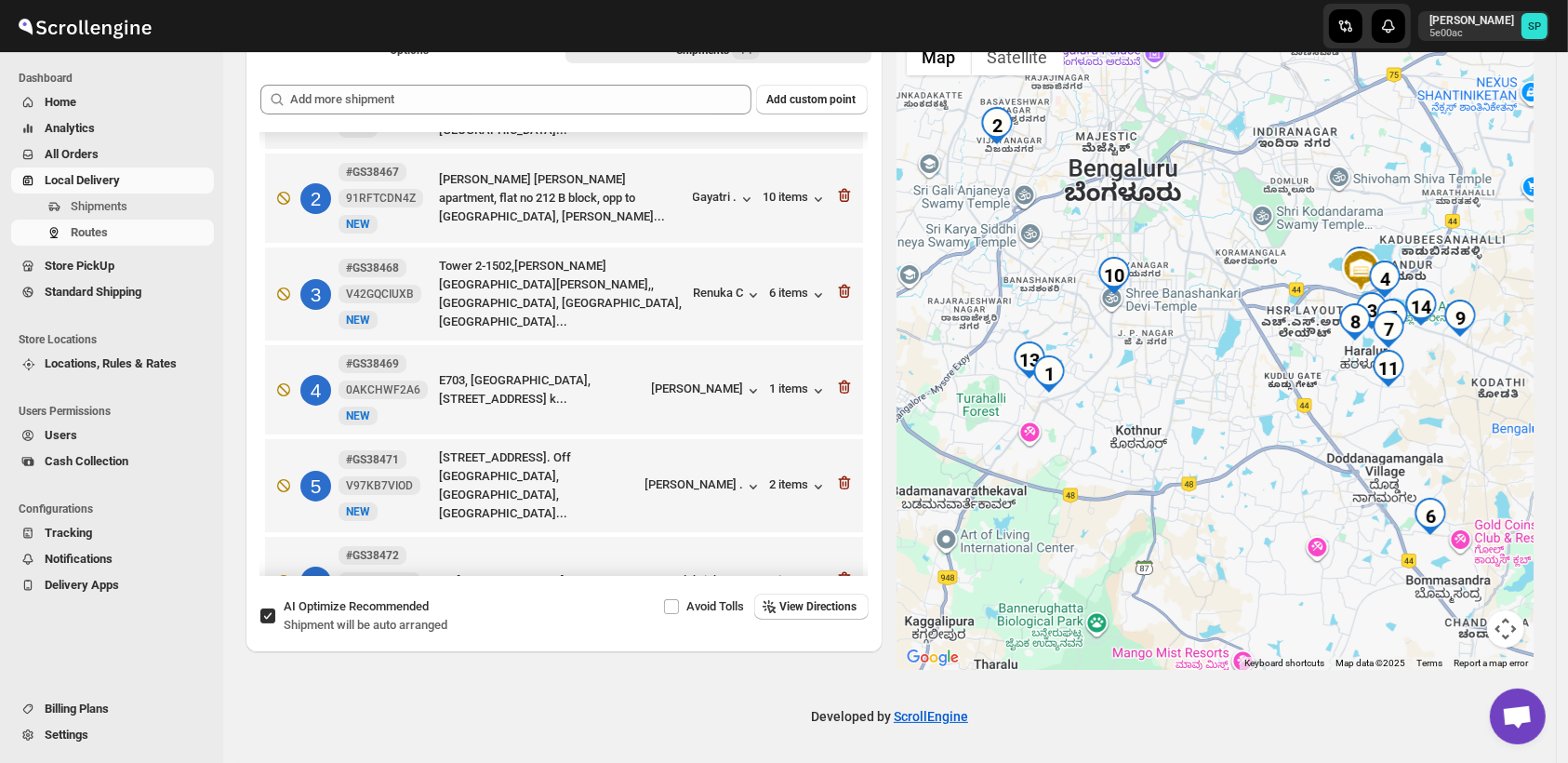
scroll to position [0, 0]
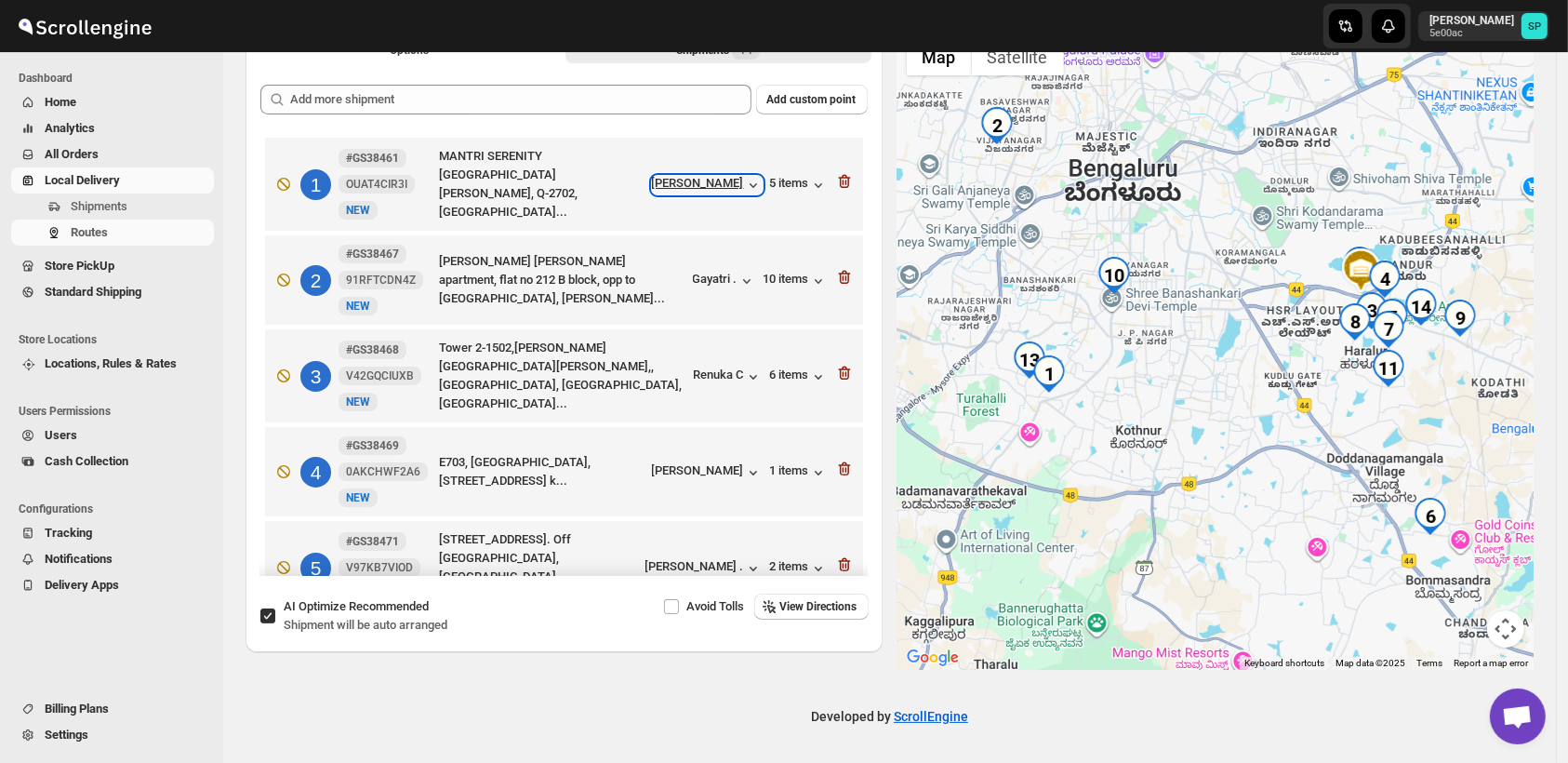
click at [685, 184] on div "[PERSON_NAME]" at bounding box center [708, 185] width 111 height 19
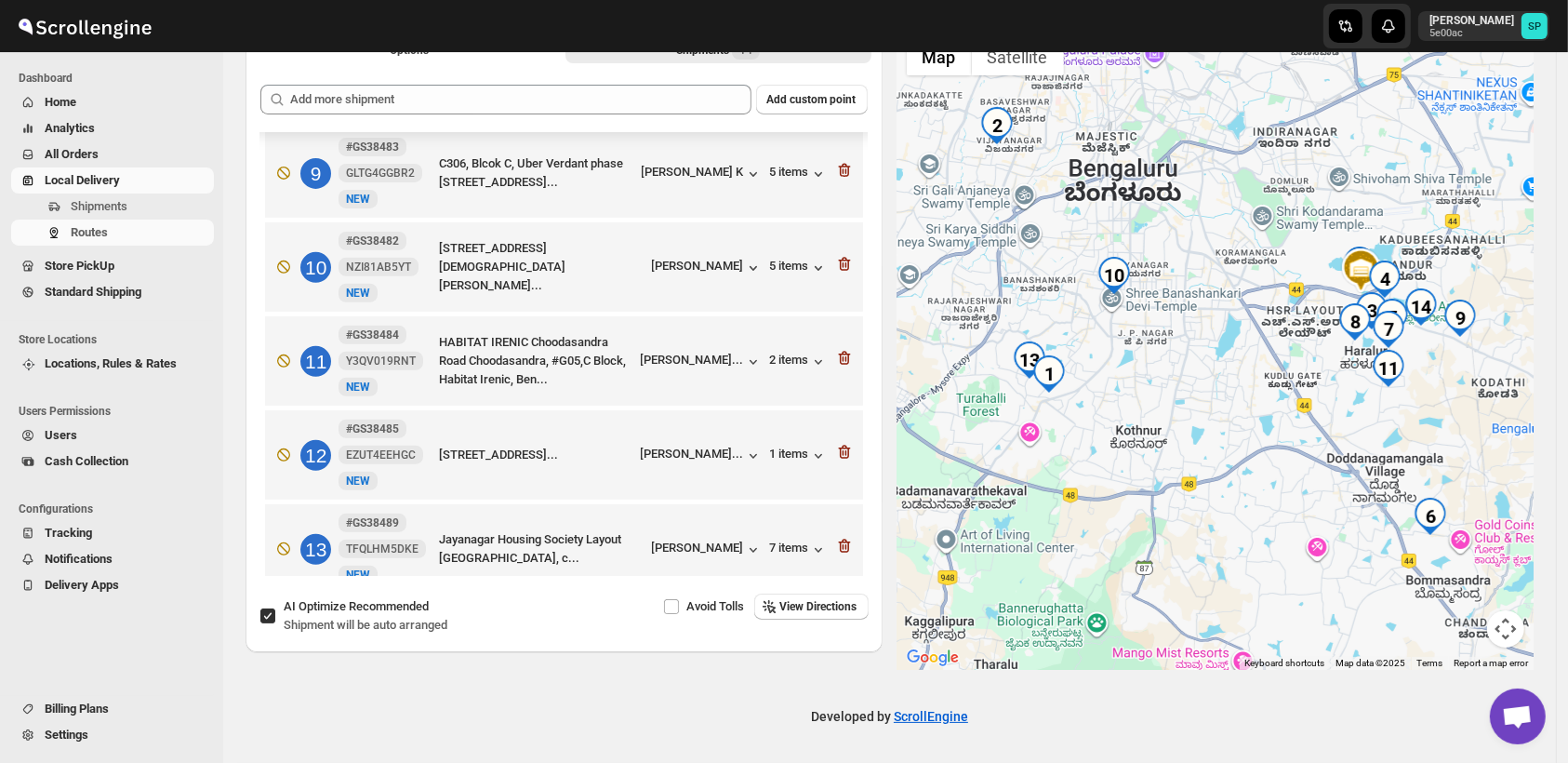
scroll to position [891, 0]
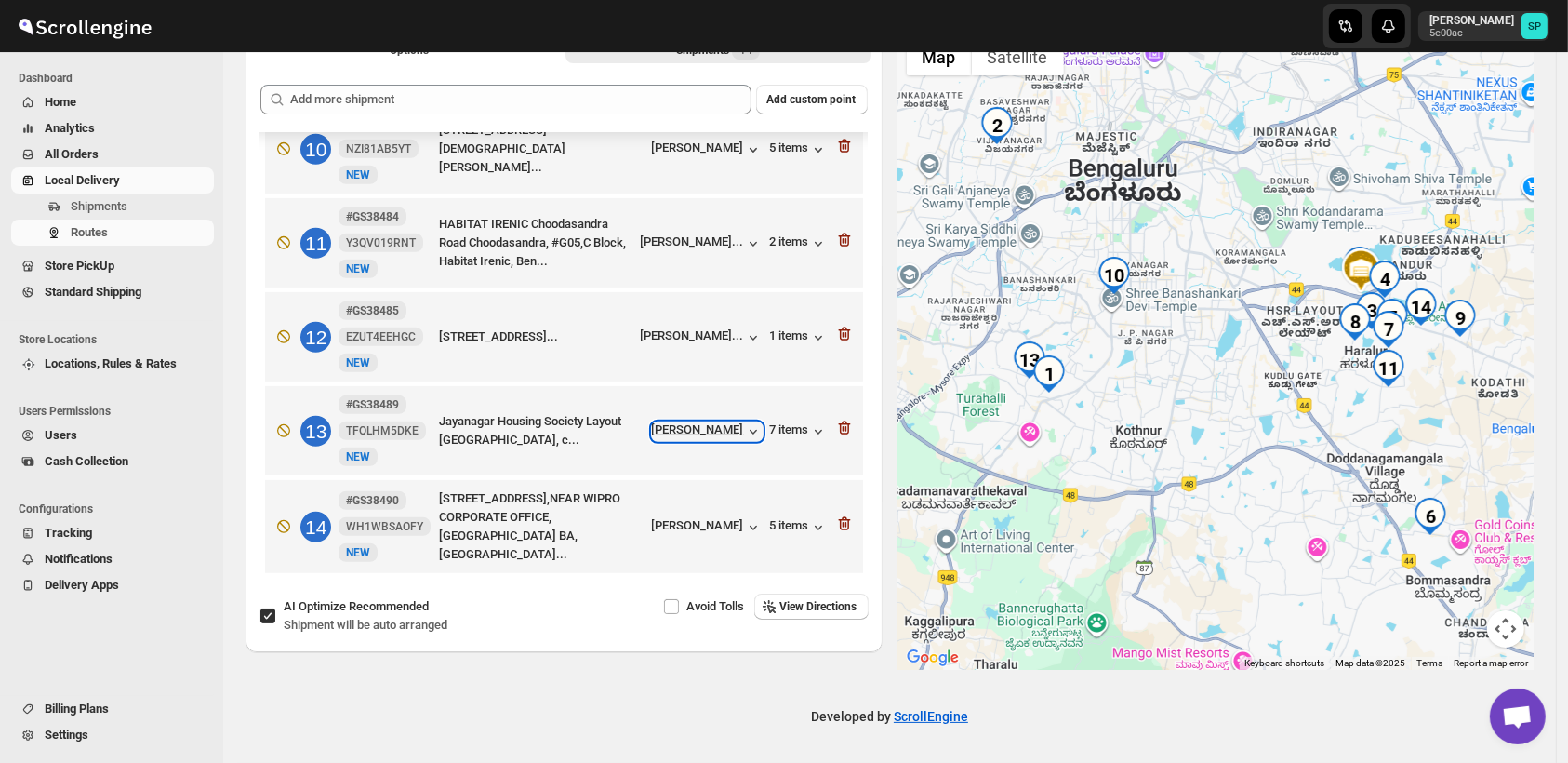
click at [668, 433] on div "[PERSON_NAME]" at bounding box center [708, 432] width 111 height 19
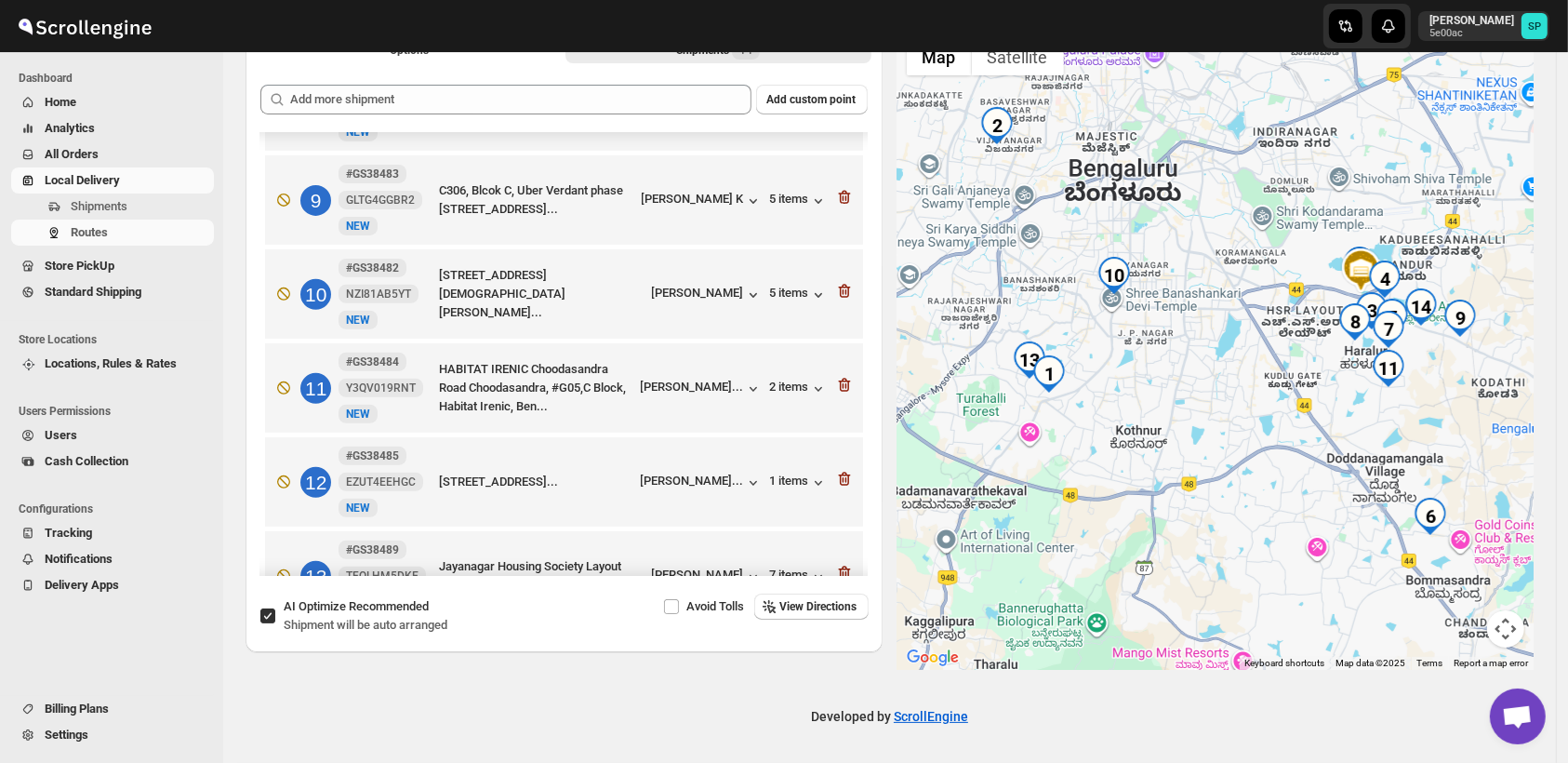
scroll to position [684, 0]
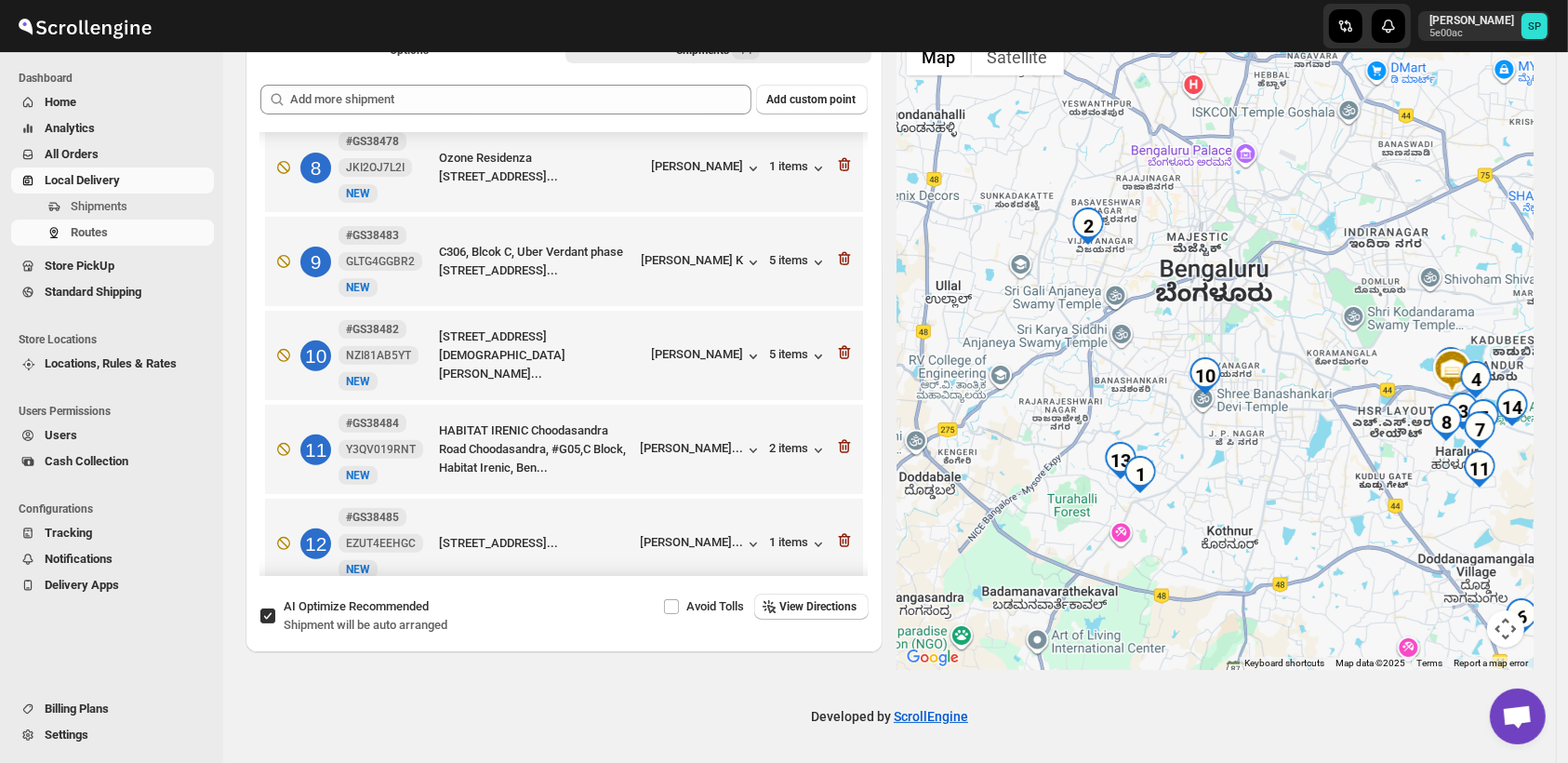
drag, startPoint x: 952, startPoint y: 346, endPoint x: 1045, endPoint y: 460, distance: 147.1
click at [1045, 460] on div at bounding box center [1216, 349] width 638 height 641
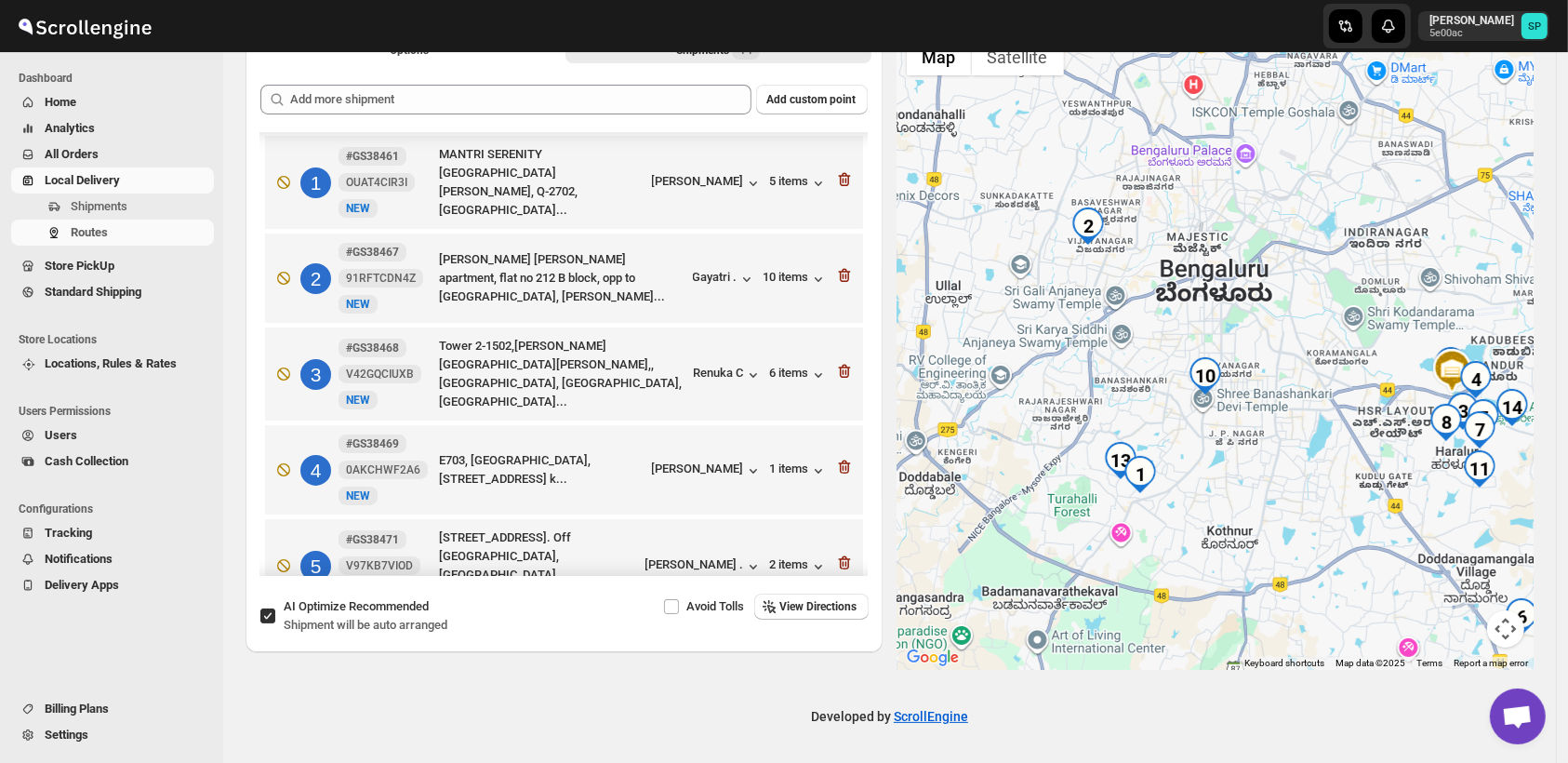
scroll to position [0, 0]
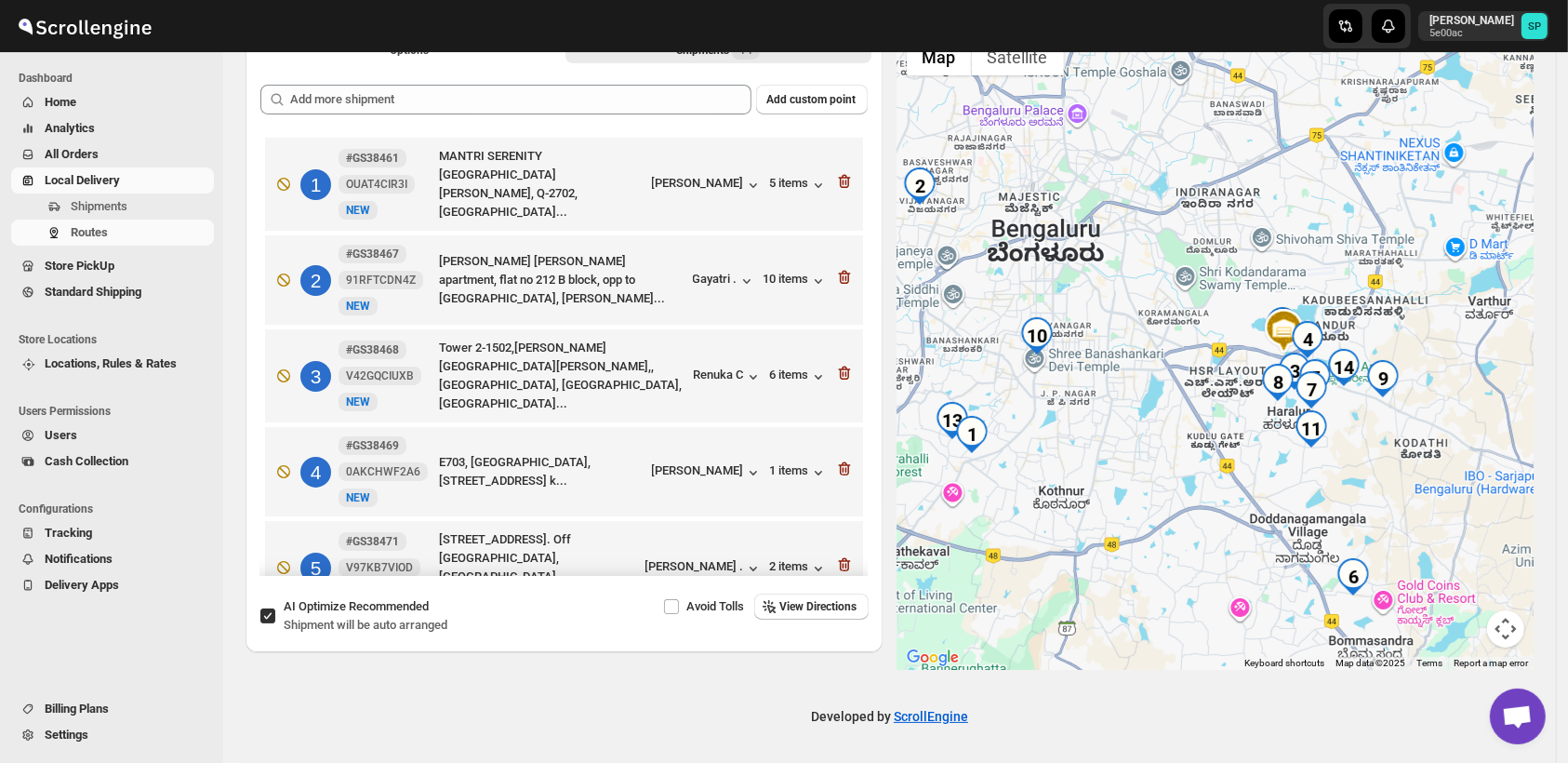
drag, startPoint x: 1220, startPoint y: 451, endPoint x: 1050, endPoint y: 411, distance: 174.6
click at [1050, 411] on div at bounding box center [1216, 349] width 638 height 641
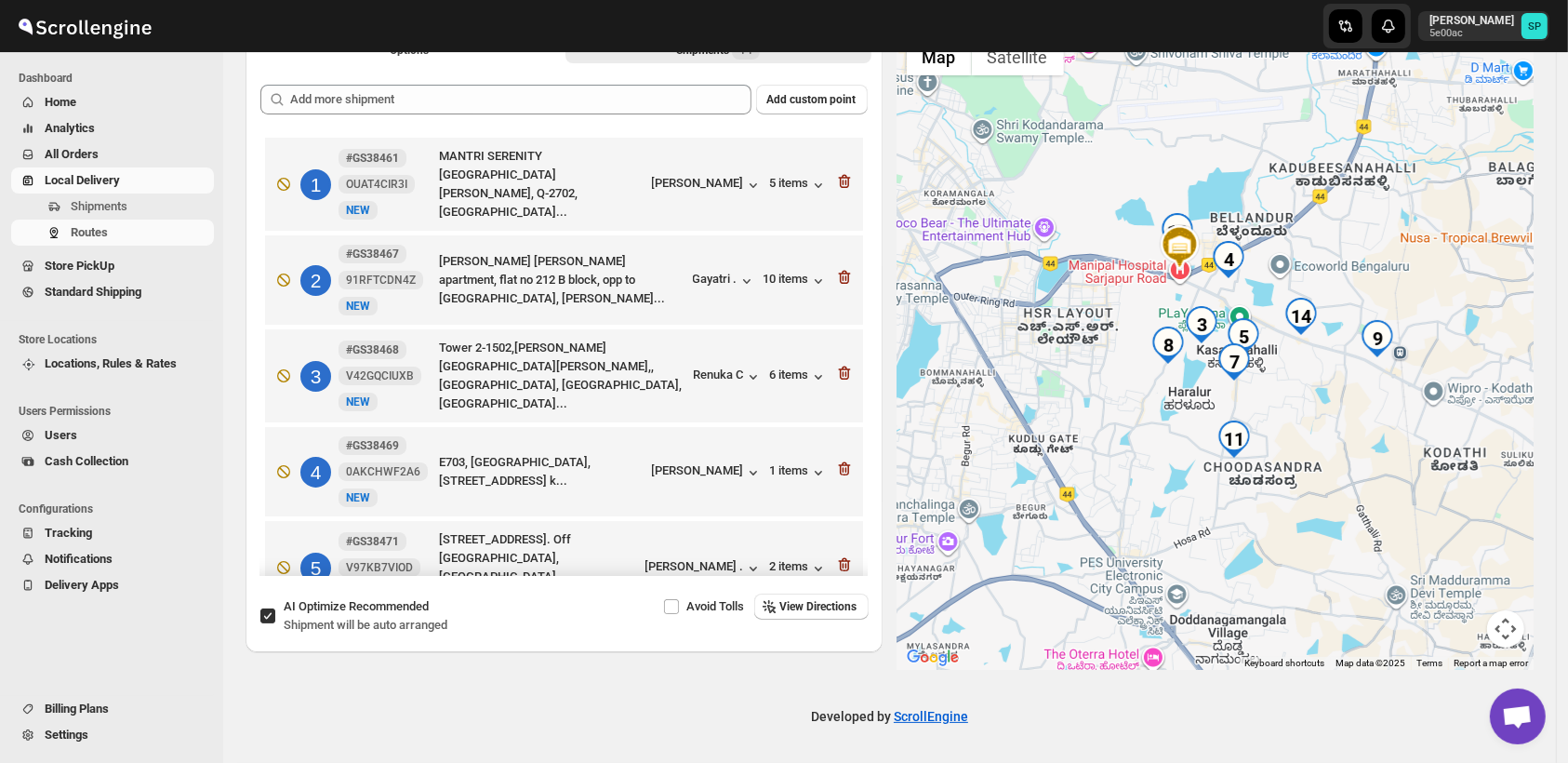
drag, startPoint x: 1354, startPoint y: 453, endPoint x: 1358, endPoint y: 550, distance: 97.1
click at [1358, 550] on div at bounding box center [1216, 349] width 638 height 641
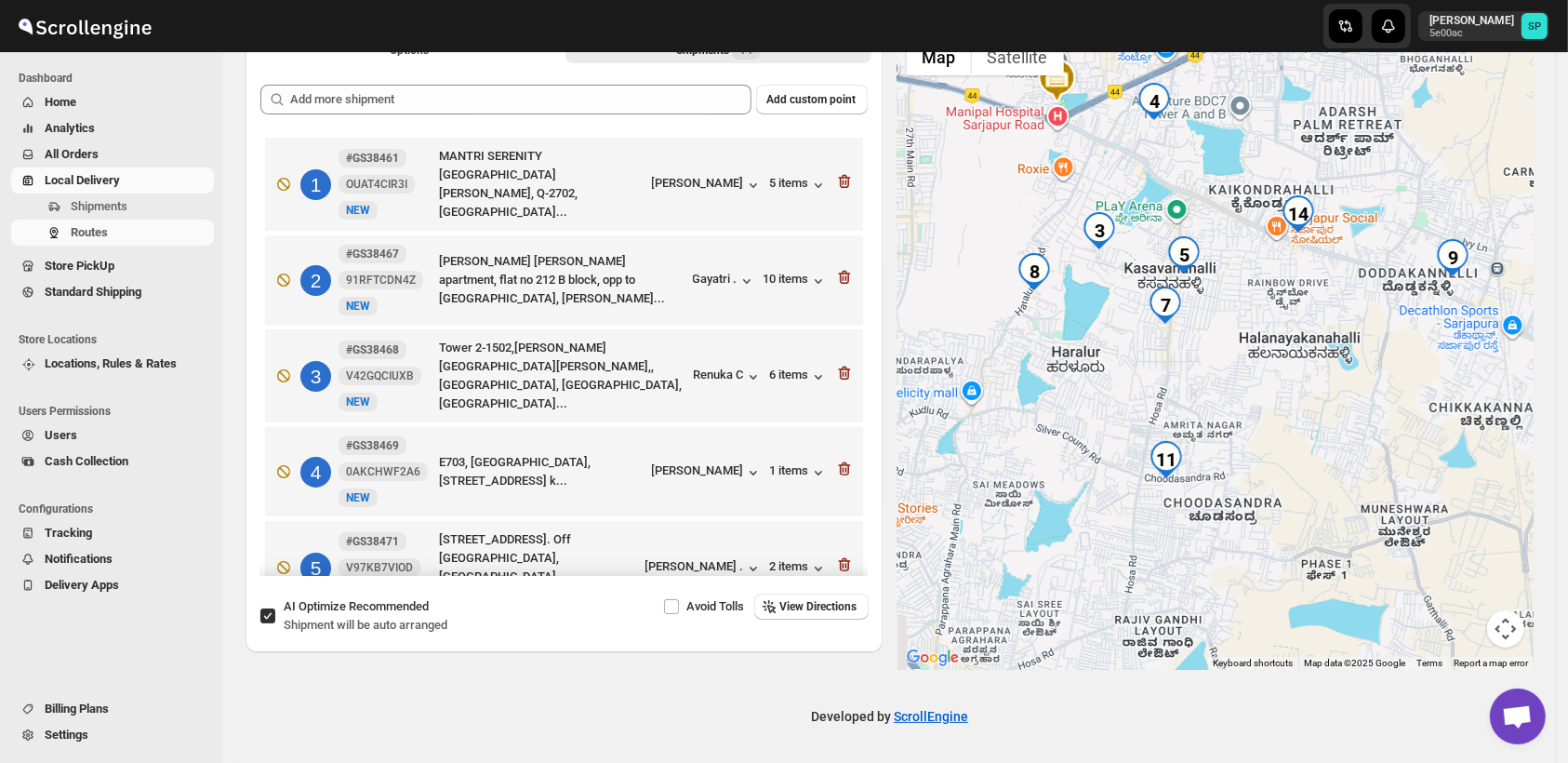
drag, startPoint x: 1322, startPoint y: 468, endPoint x: 1369, endPoint y: 531, distance: 78.6
click at [1369, 531] on div at bounding box center [1216, 349] width 638 height 641
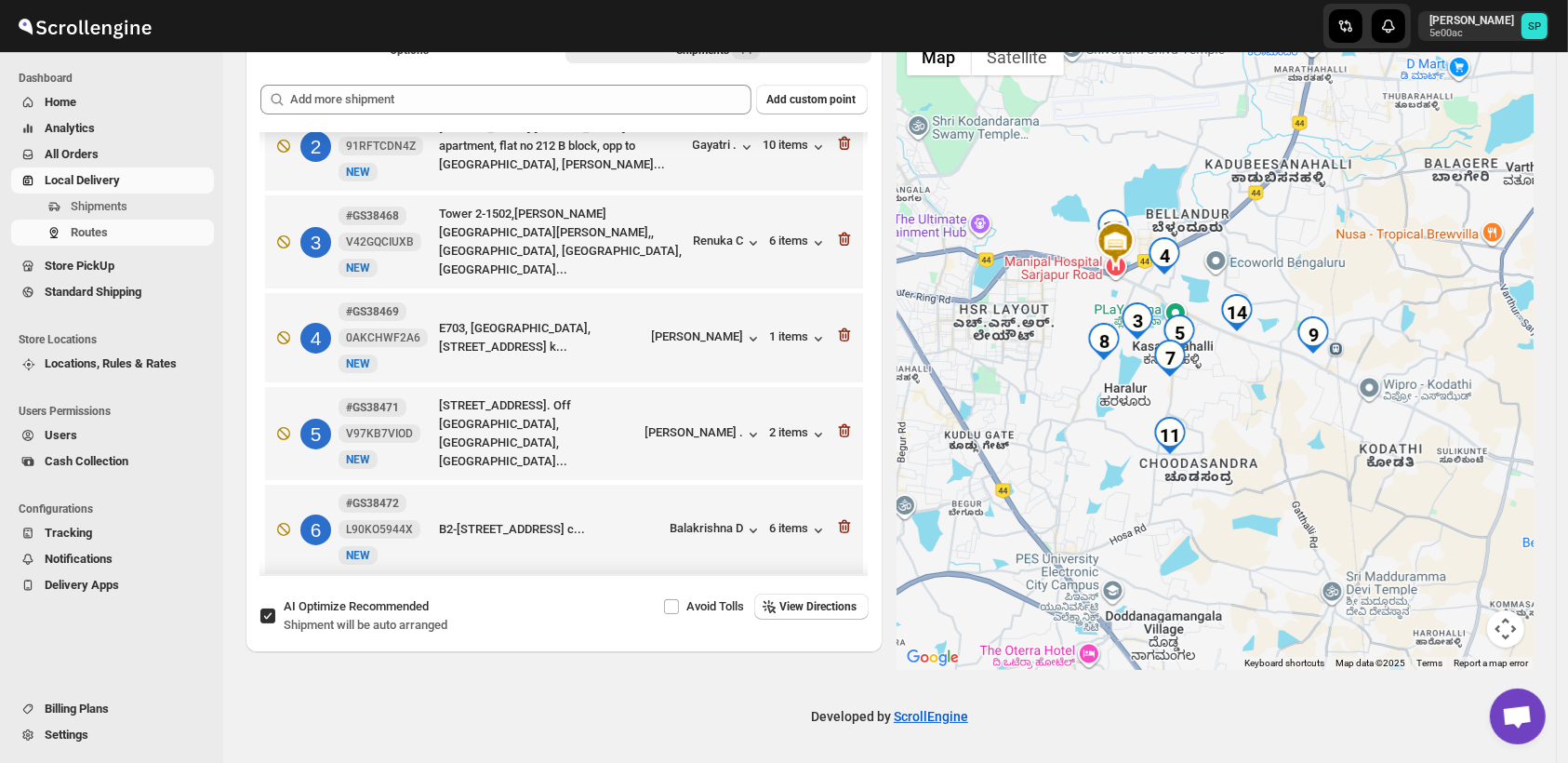
scroll to position [103, 0]
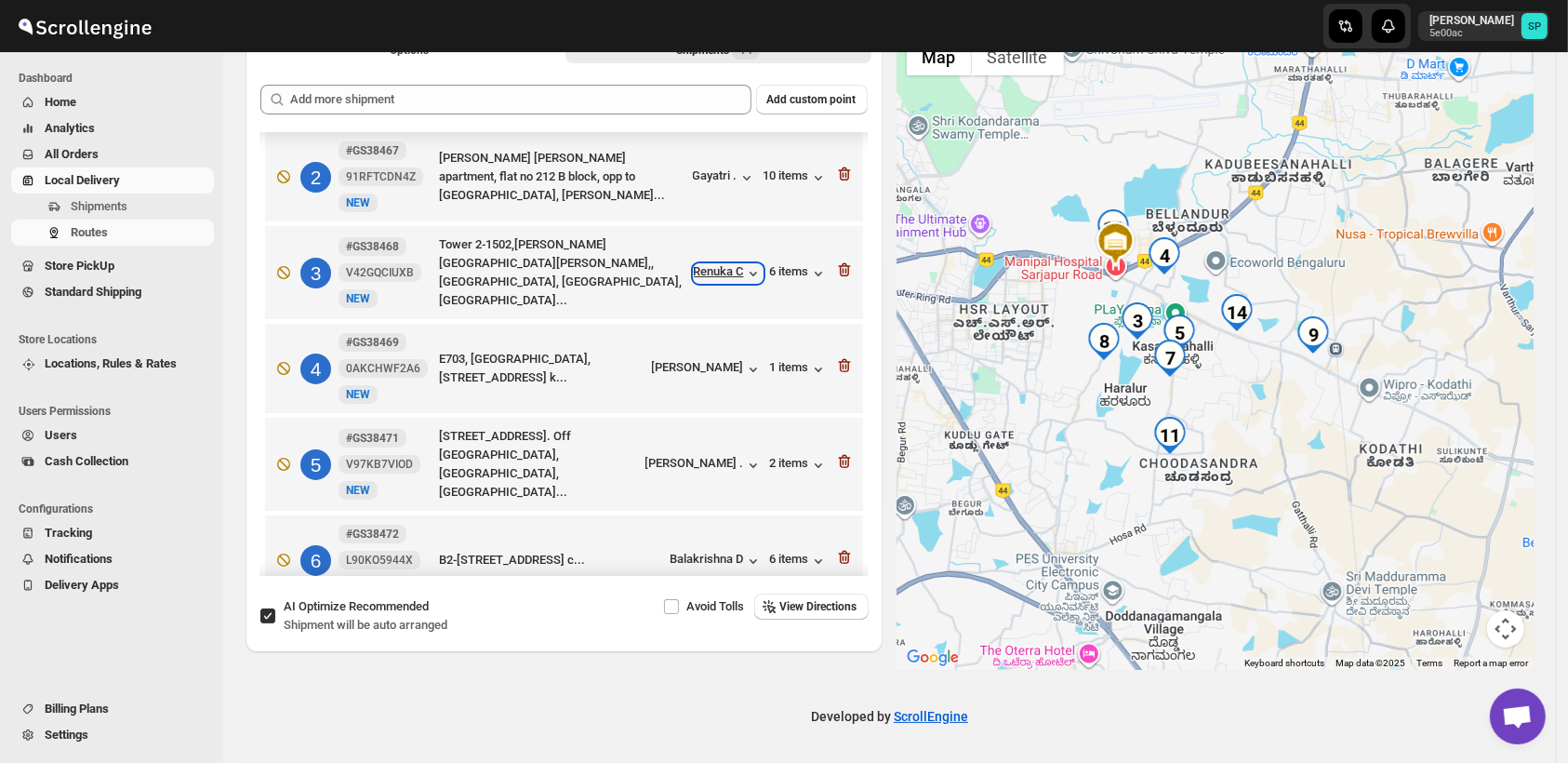
click at [708, 264] on div "Renuka C" at bounding box center [728, 273] width 69 height 19
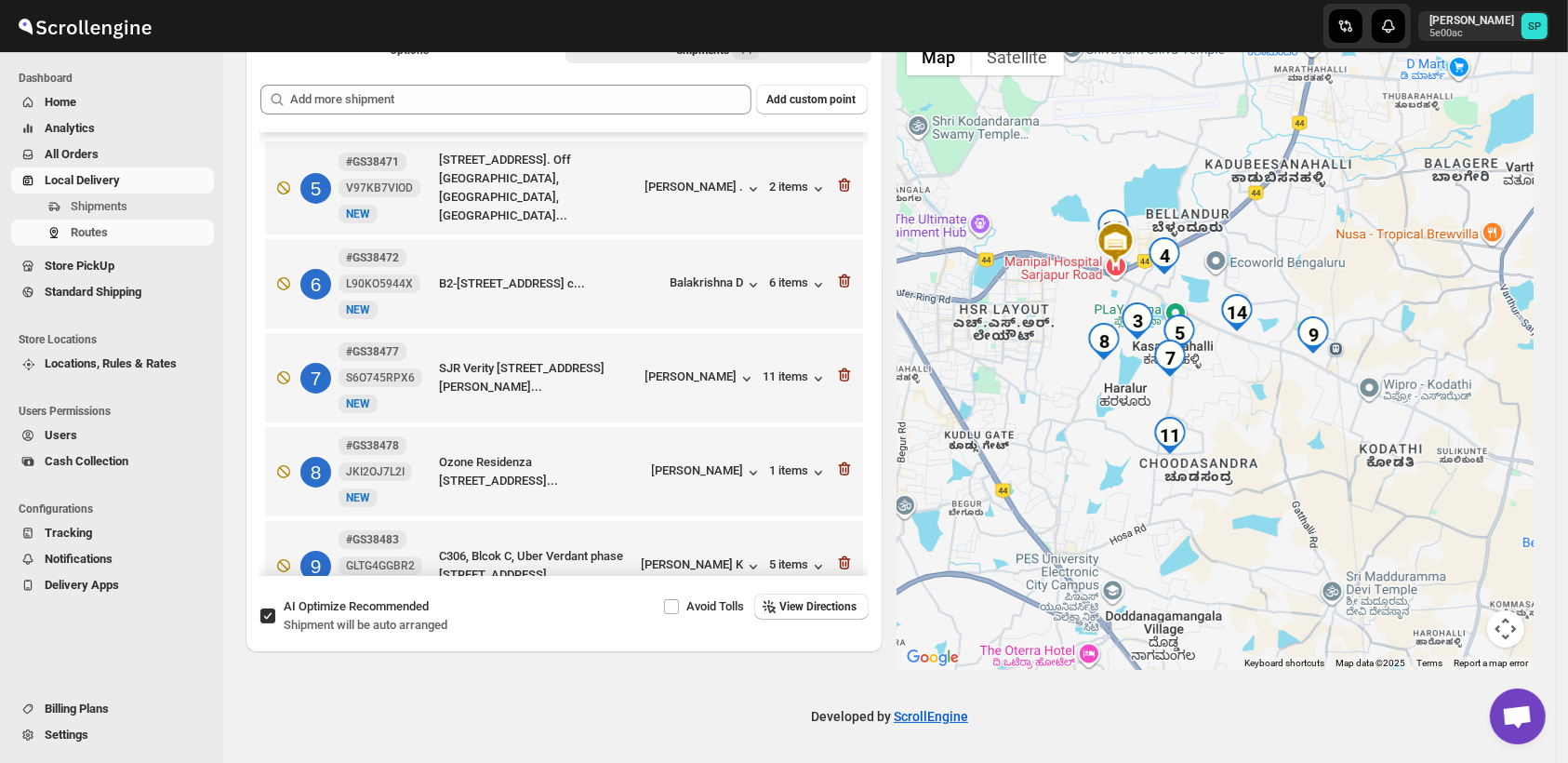
scroll to position [413, 0]
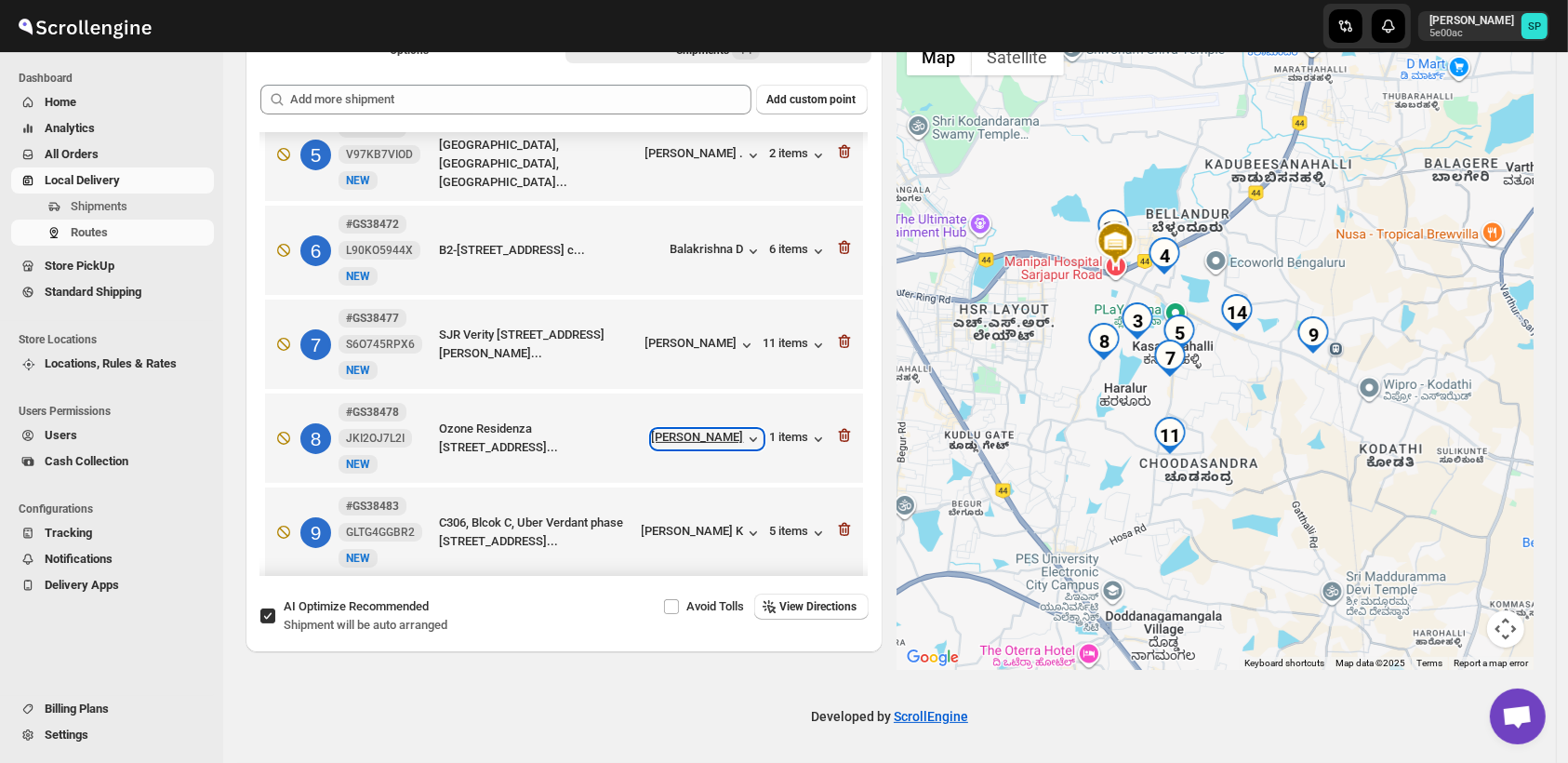
click at [710, 430] on div "[PERSON_NAME]" at bounding box center [708, 439] width 111 height 19
click at [777, 430] on div "1 items" at bounding box center [799, 439] width 58 height 19
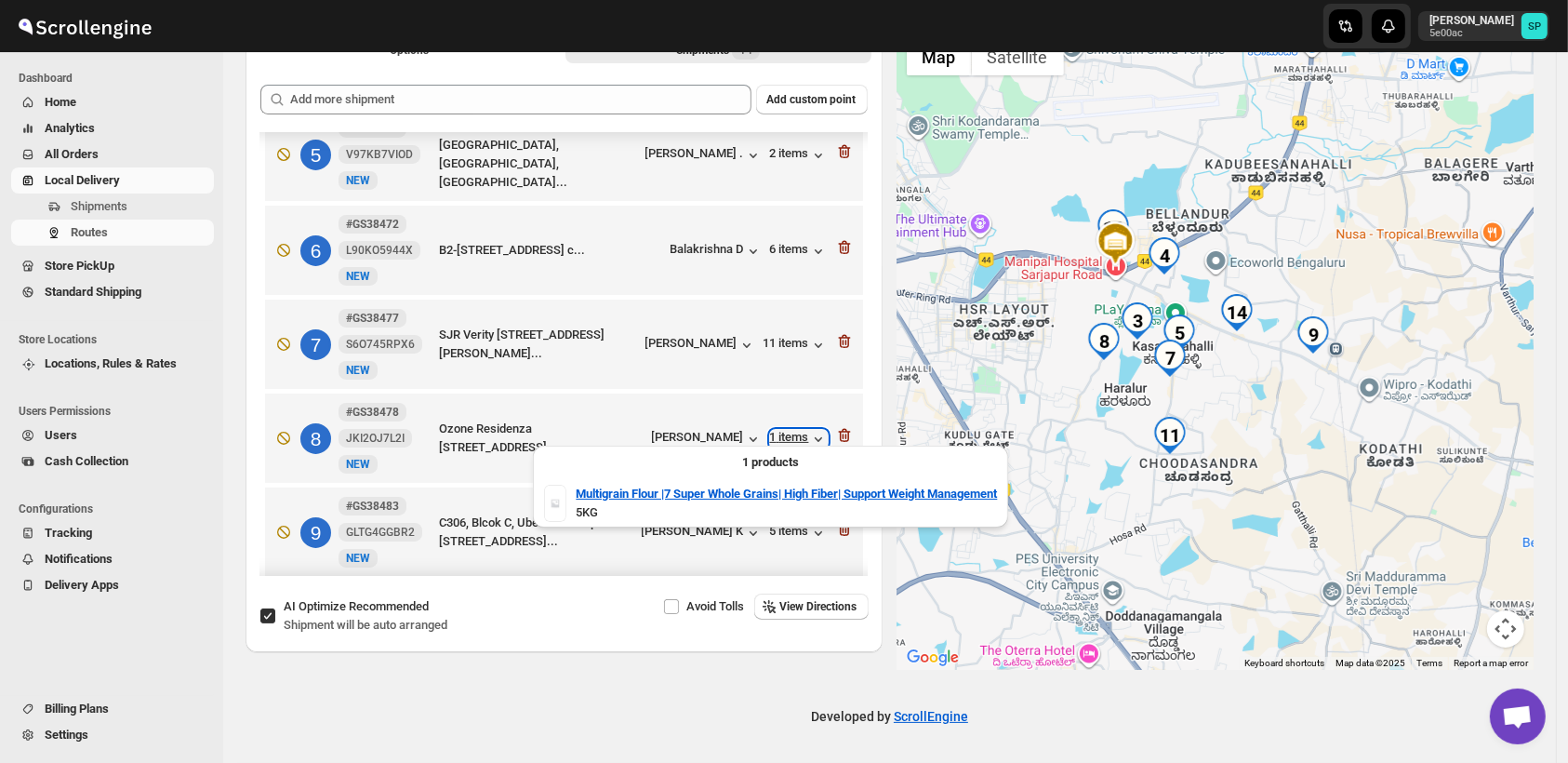
click at [777, 430] on div "1 items" at bounding box center [799, 439] width 58 height 19
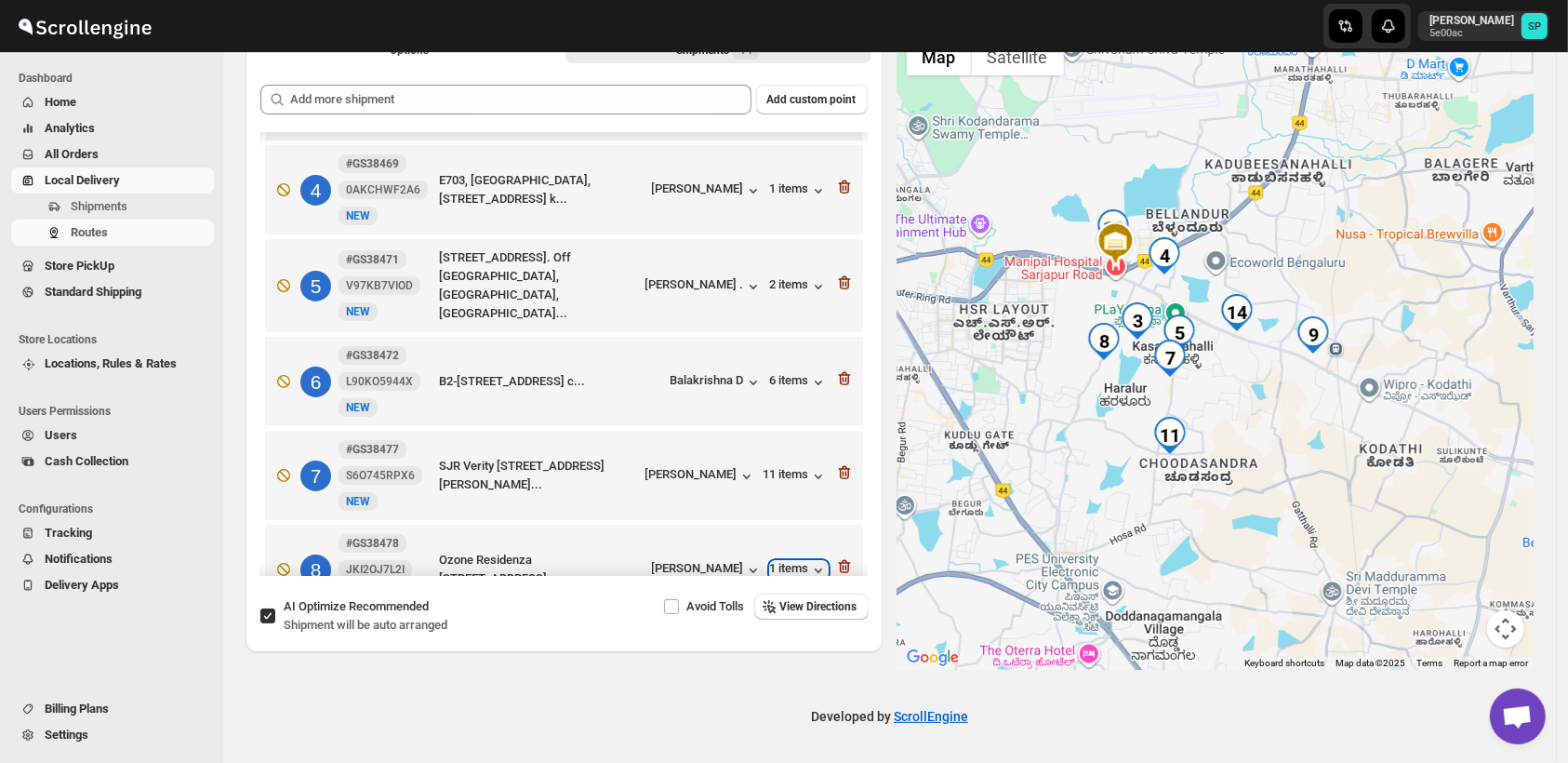
scroll to position [207, 0]
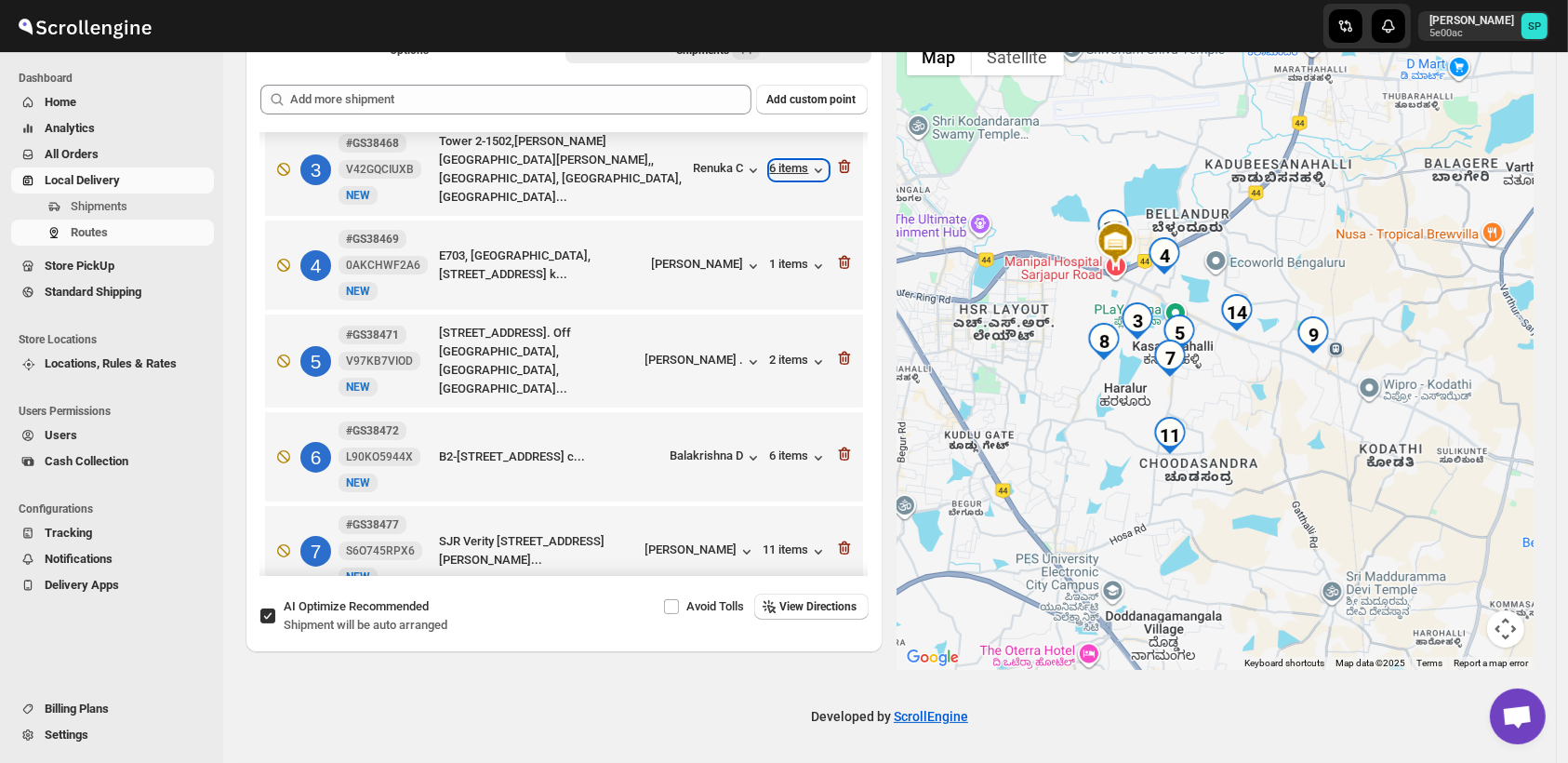
click at [788, 167] on div "6 items" at bounding box center [799, 170] width 58 height 19
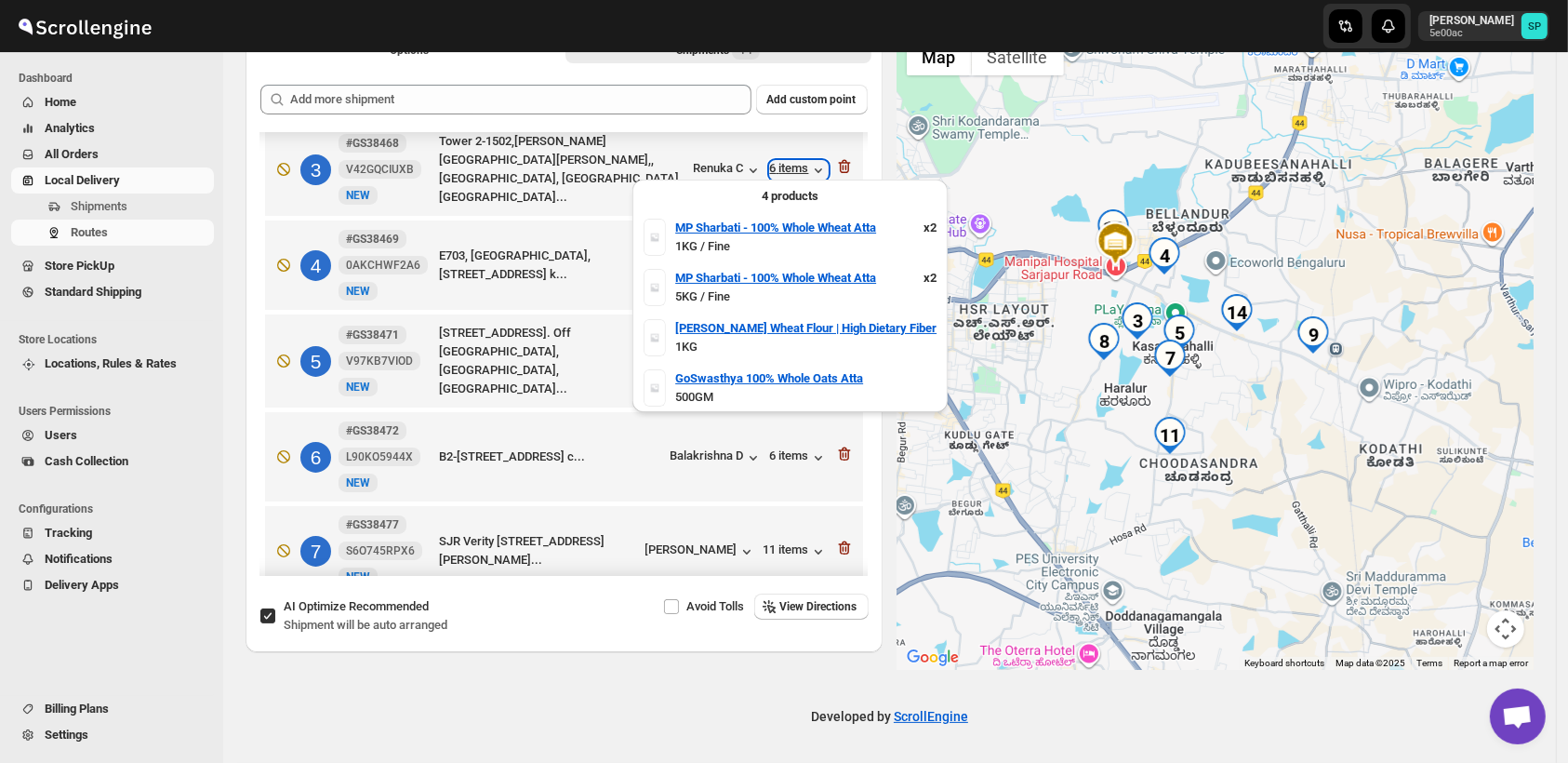
click at [788, 167] on div "6 items" at bounding box center [799, 170] width 58 height 19
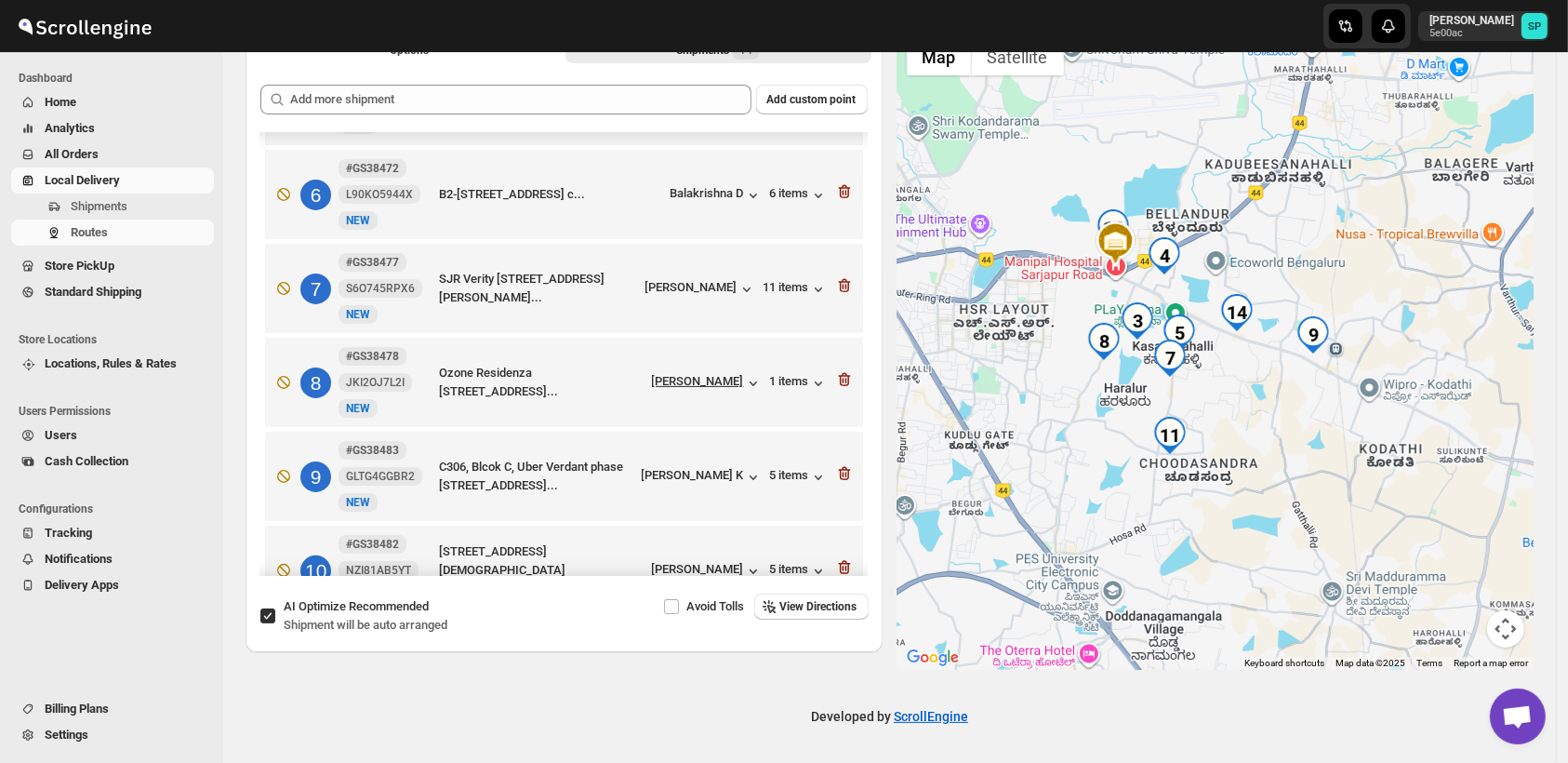
scroll to position [517, 0]
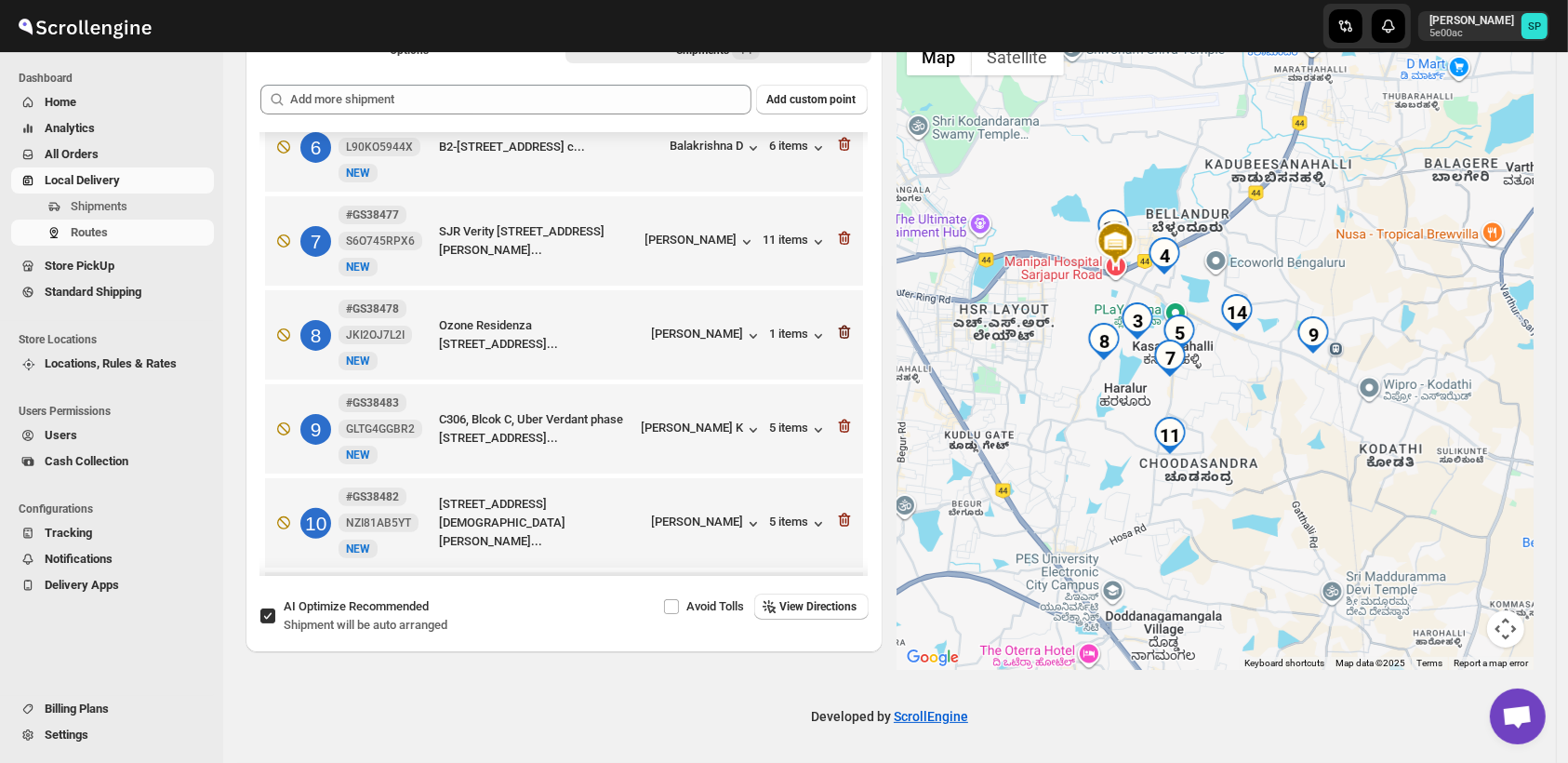
click at [841, 326] on icon "button" at bounding box center [844, 333] width 12 height 14
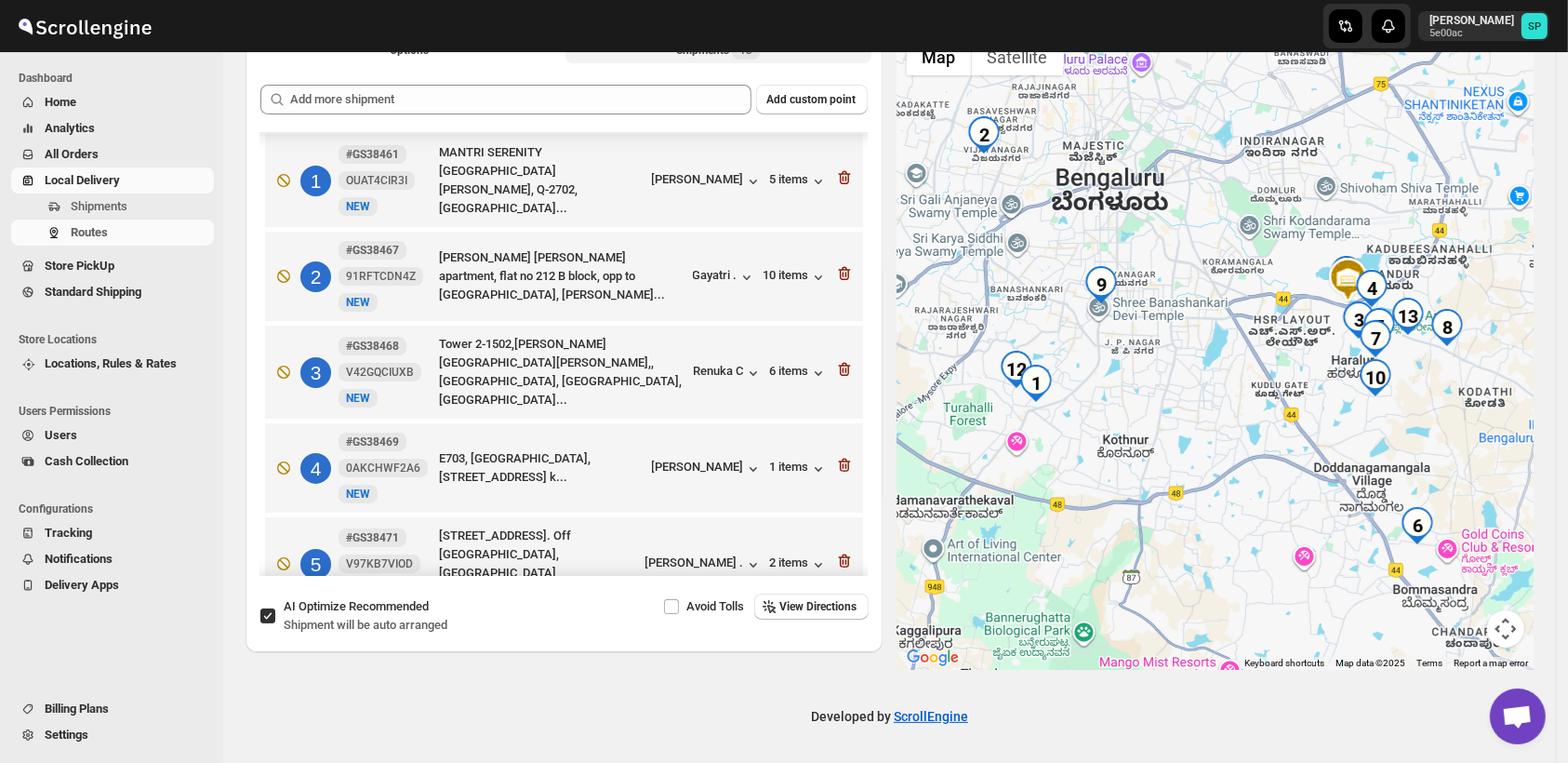
scroll to position [0, 0]
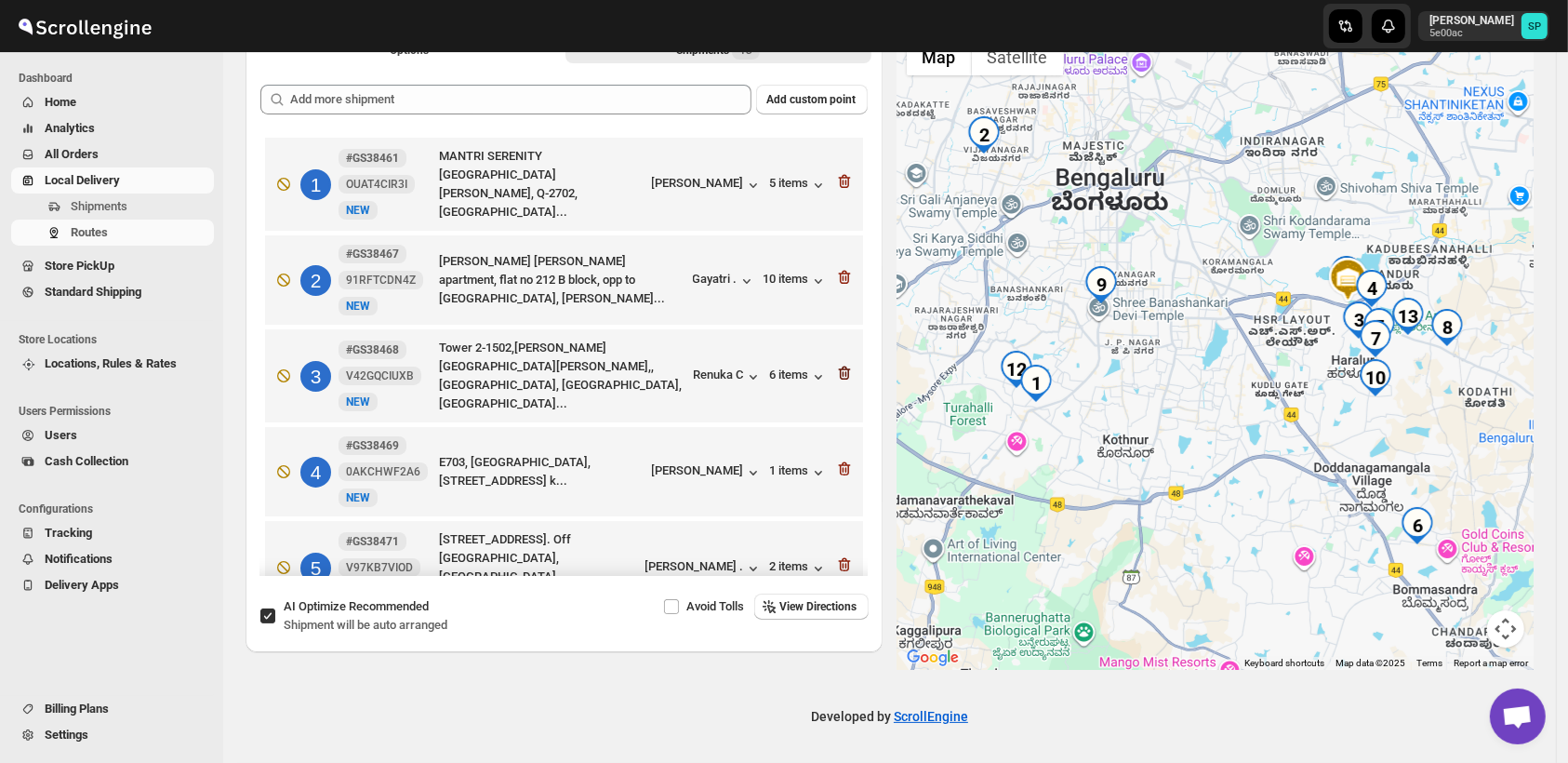
click at [835, 364] on icon "button" at bounding box center [844, 373] width 19 height 19
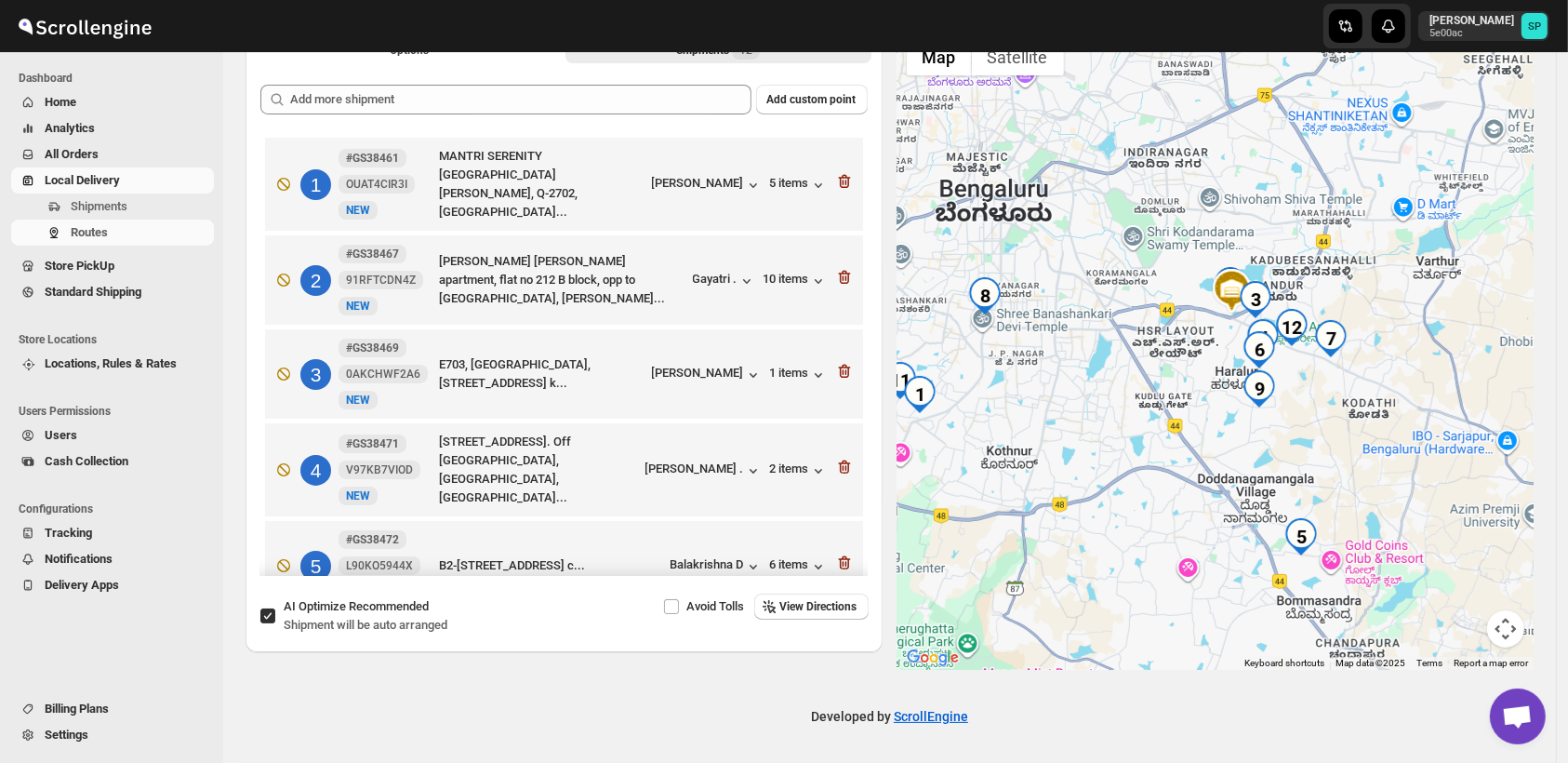
drag, startPoint x: 1292, startPoint y: 438, endPoint x: 1174, endPoint y: 450, distance: 118.6
click at [1174, 450] on div at bounding box center [1216, 349] width 638 height 641
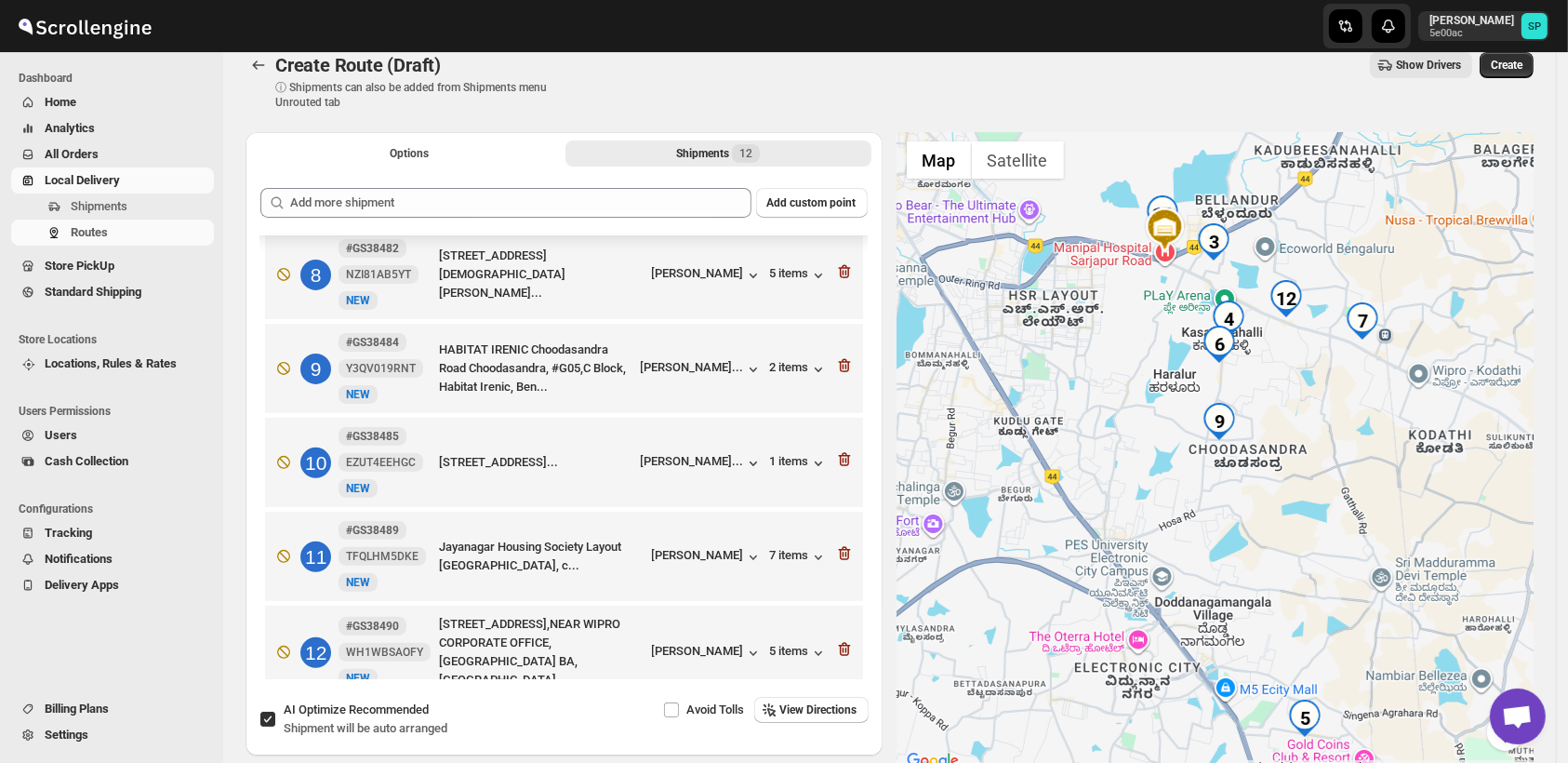
scroll to position [702, 0]
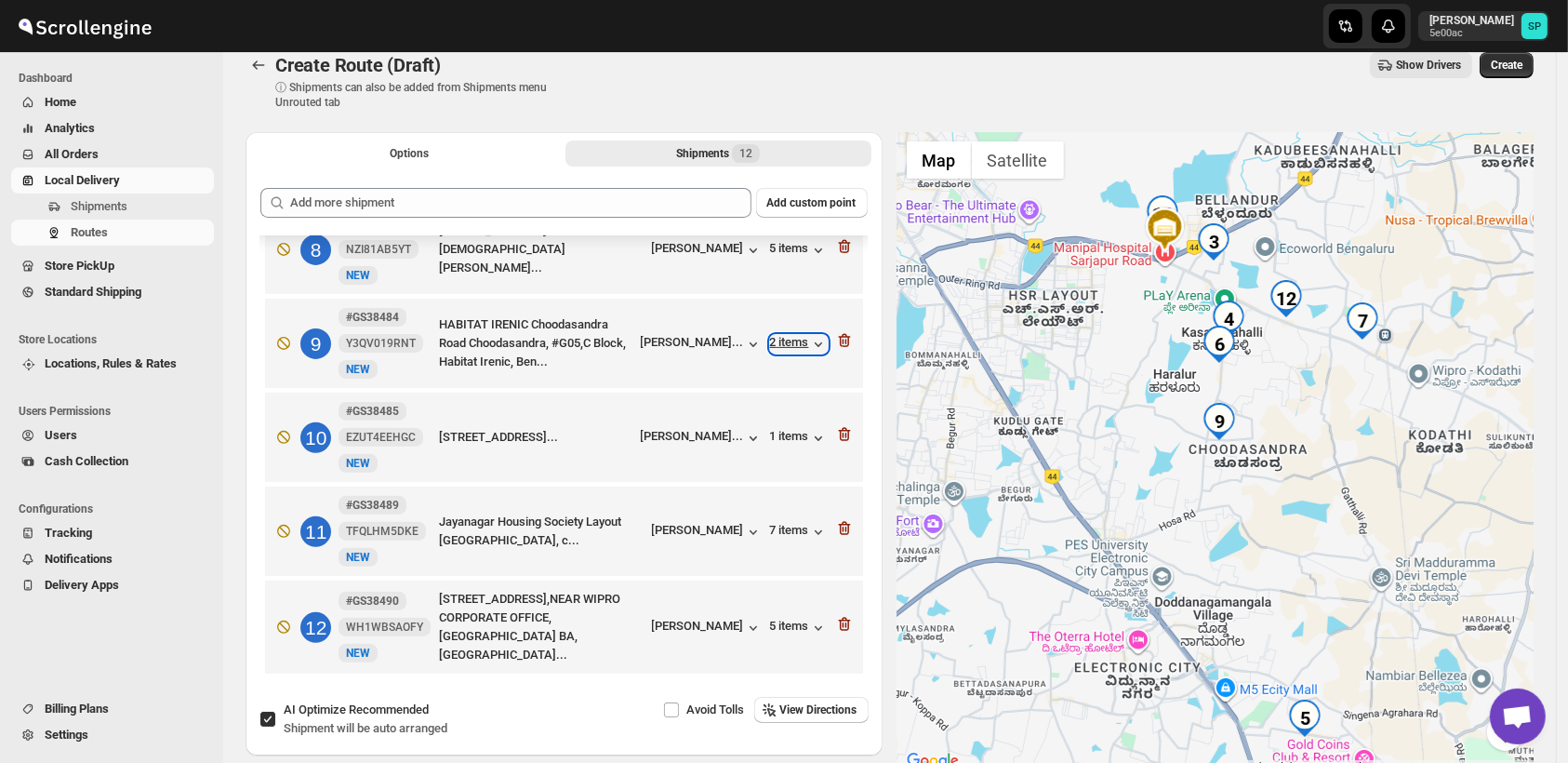
click at [791, 343] on div "2 items" at bounding box center [799, 344] width 58 height 19
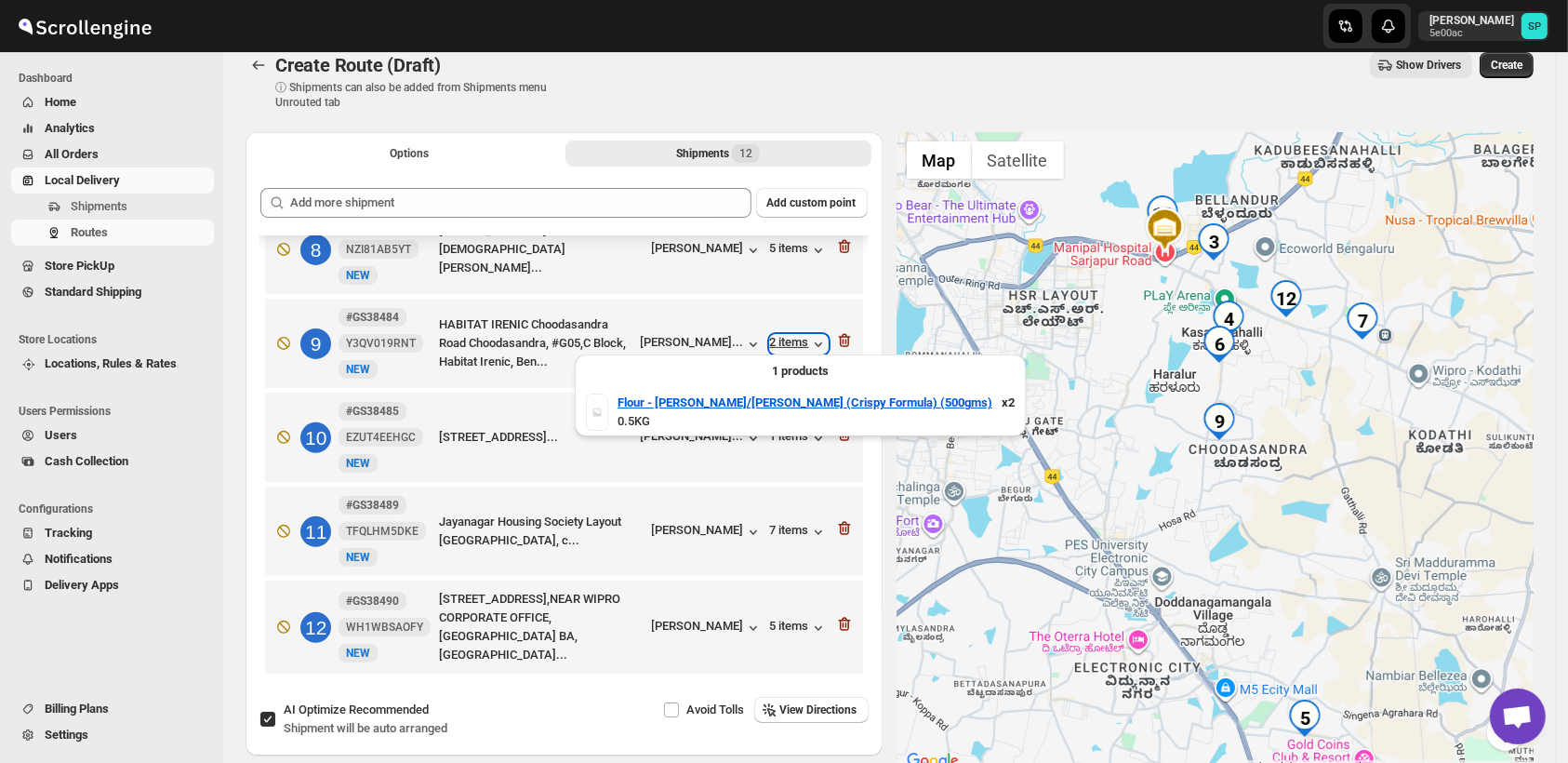
click at [791, 343] on div "2 items" at bounding box center [799, 344] width 58 height 19
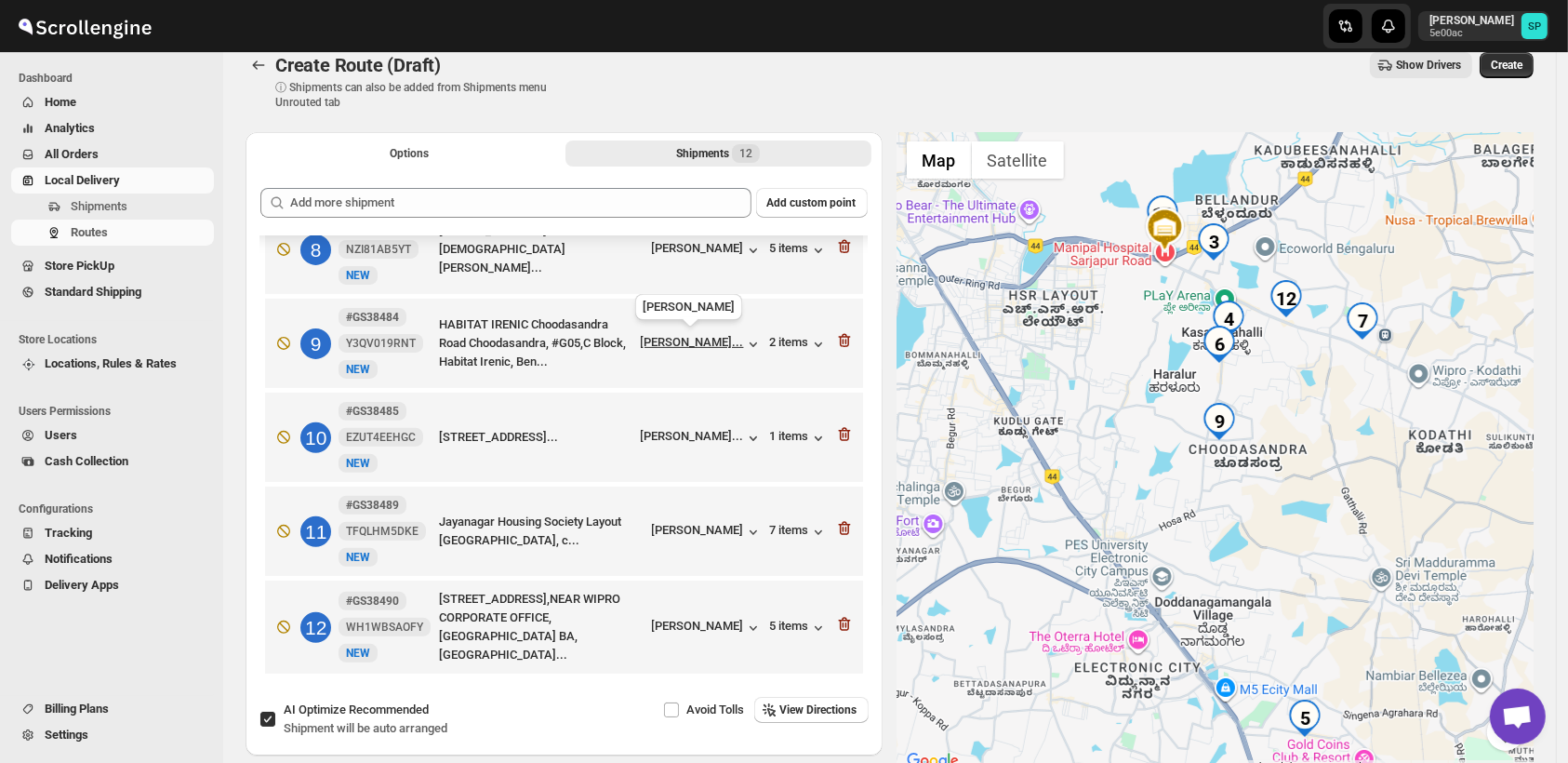
click at [714, 335] on div "[PERSON_NAME]..." at bounding box center [692, 342] width 103 height 14
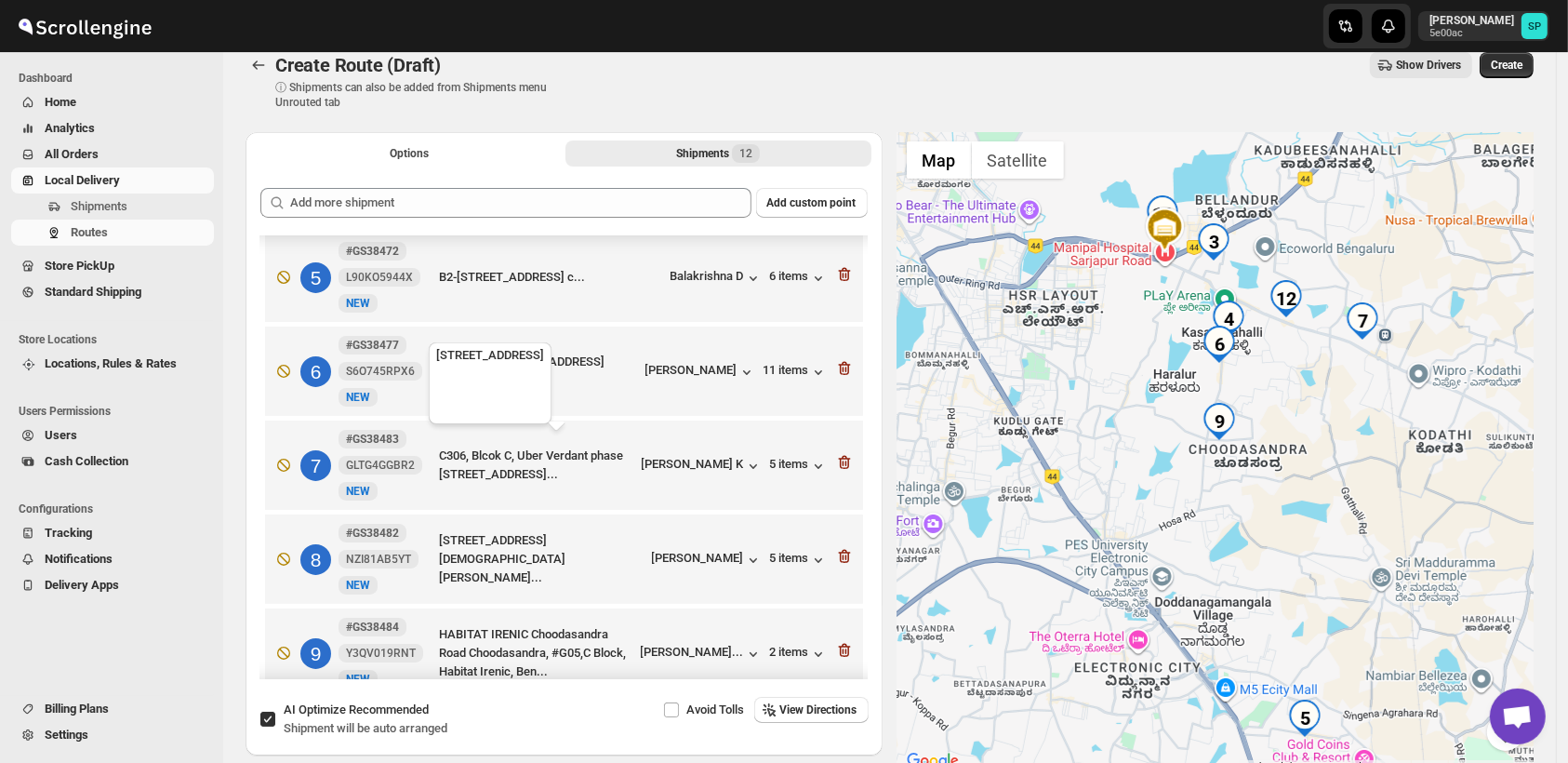
scroll to position [289, 0]
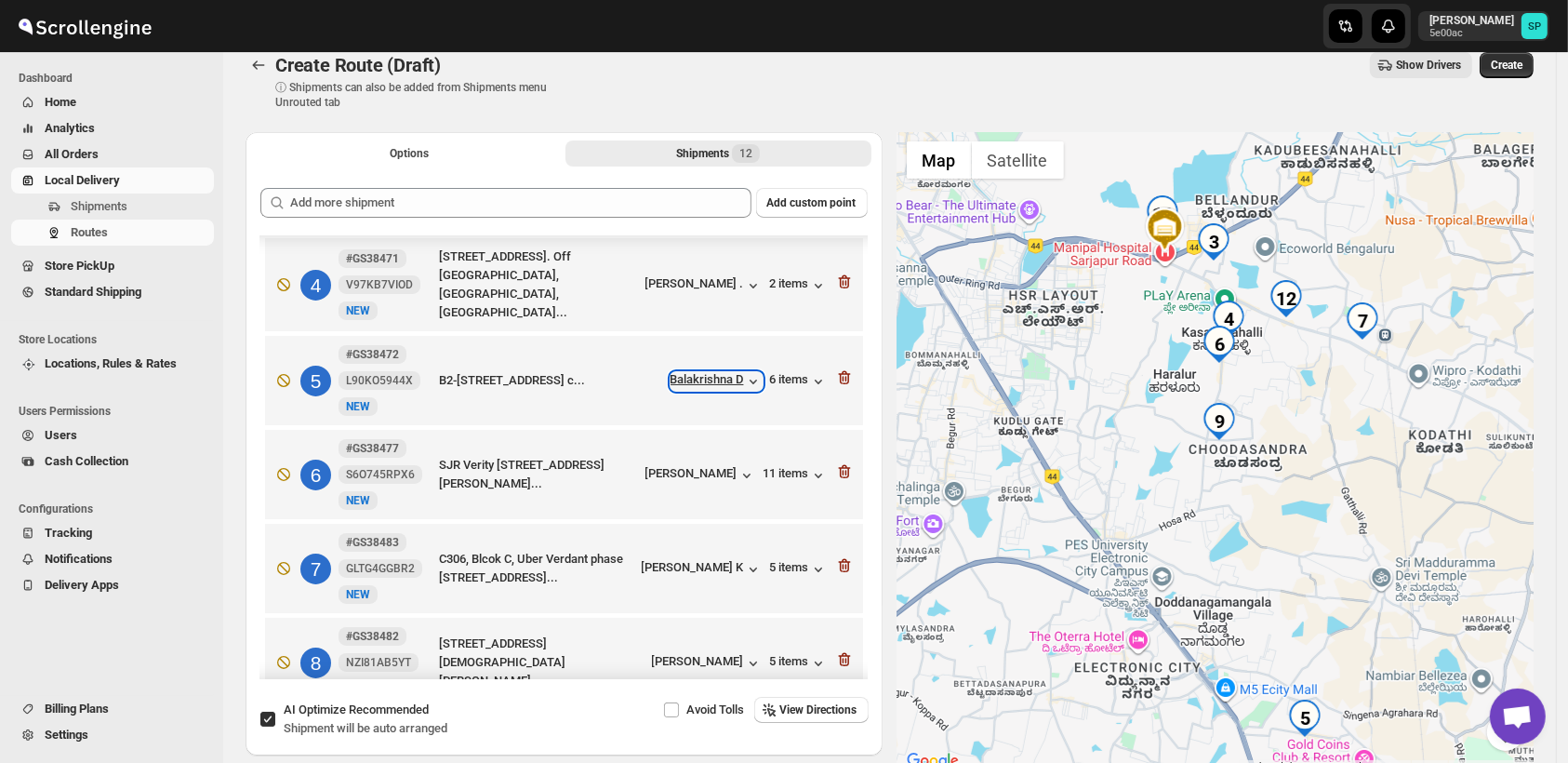
click at [700, 381] on div "Balakrishna D" at bounding box center [717, 381] width 92 height 19
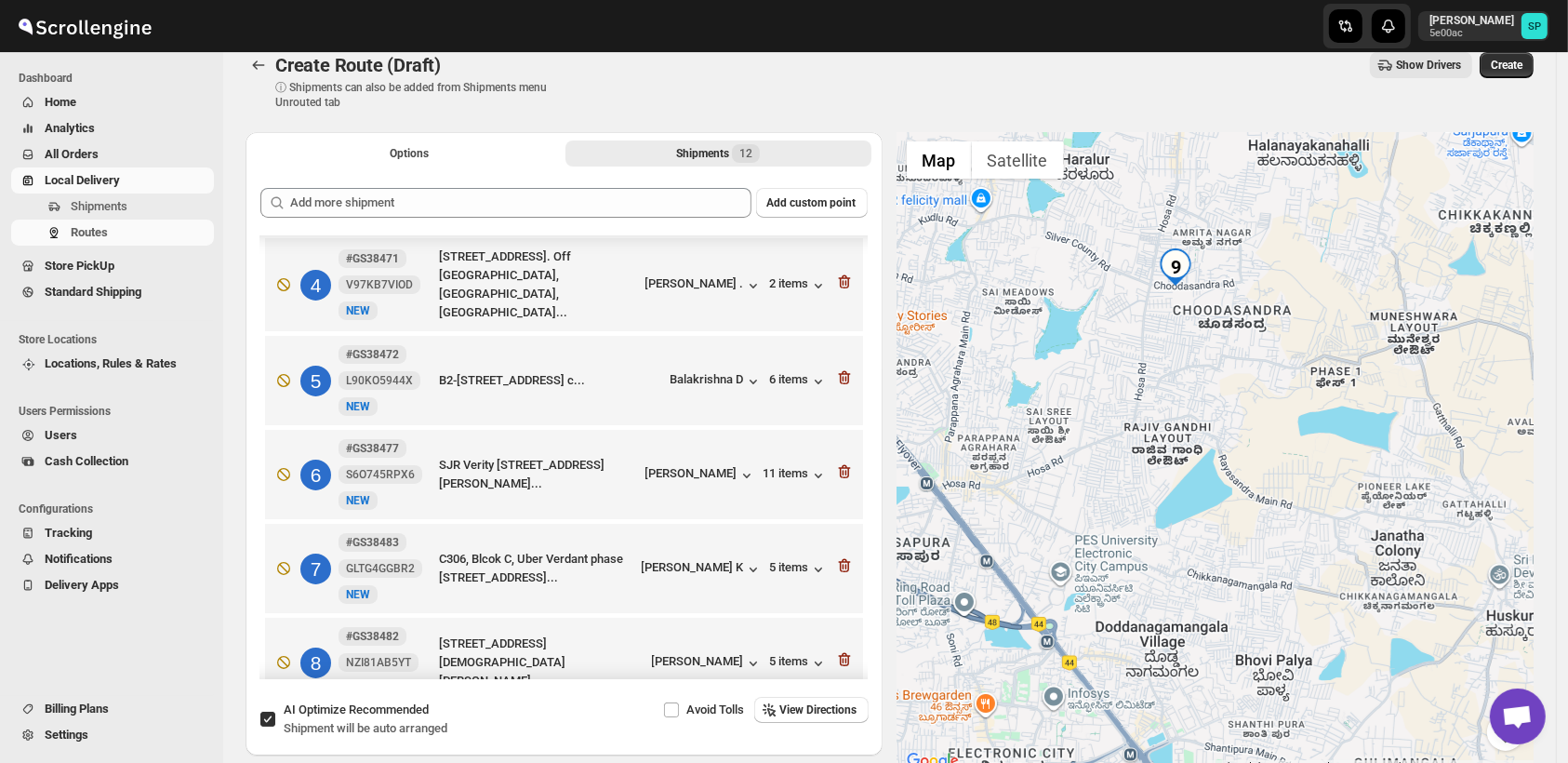
drag, startPoint x: 1273, startPoint y: 556, endPoint x: 1274, endPoint y: 495, distance: 61.0
click at [1274, 495] on div at bounding box center [1216, 452] width 638 height 641
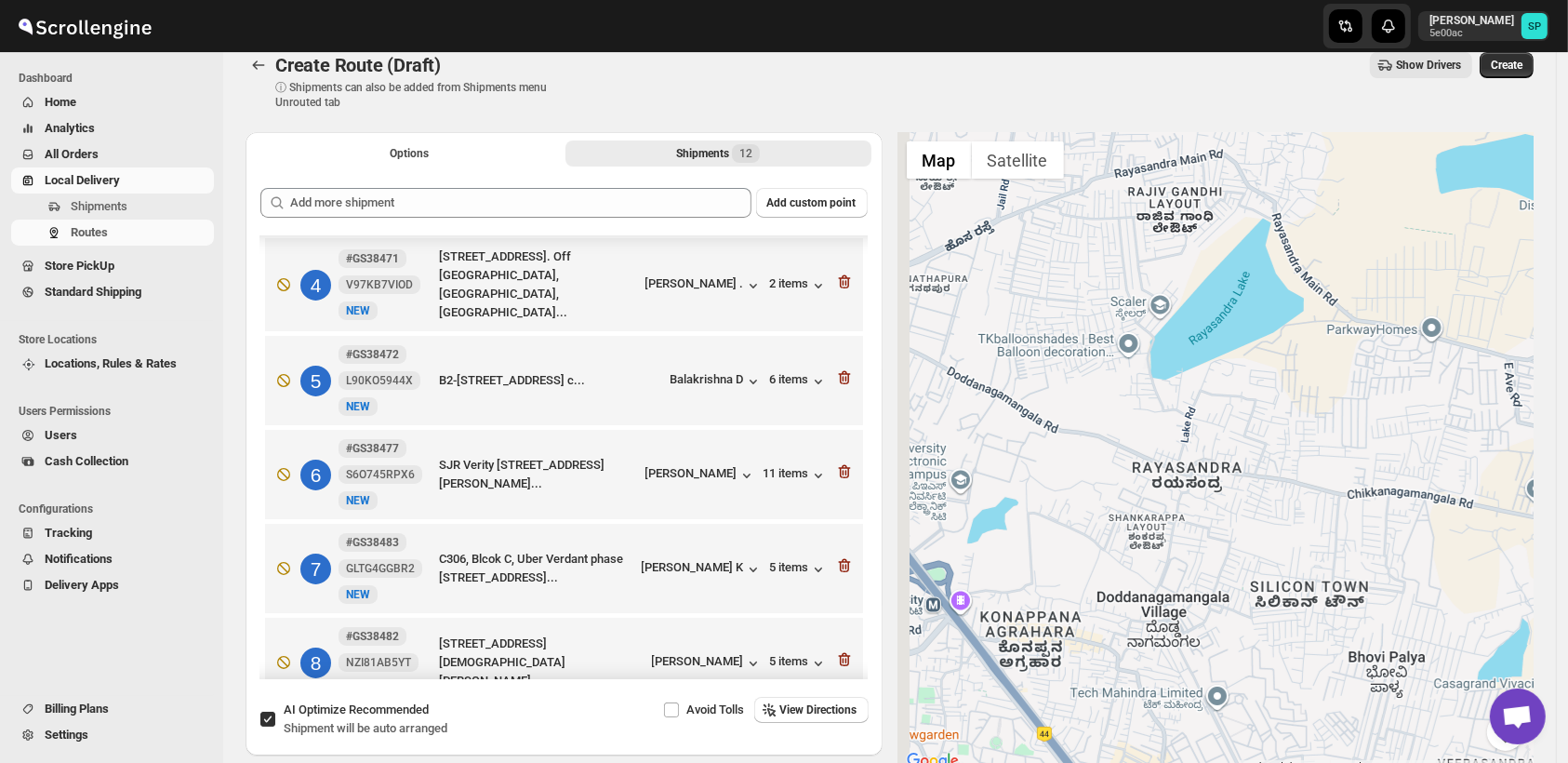
drag, startPoint x: 1238, startPoint y: 469, endPoint x: 1302, endPoint y: 465, distance: 64.1
click at [1302, 465] on div at bounding box center [1216, 452] width 638 height 641
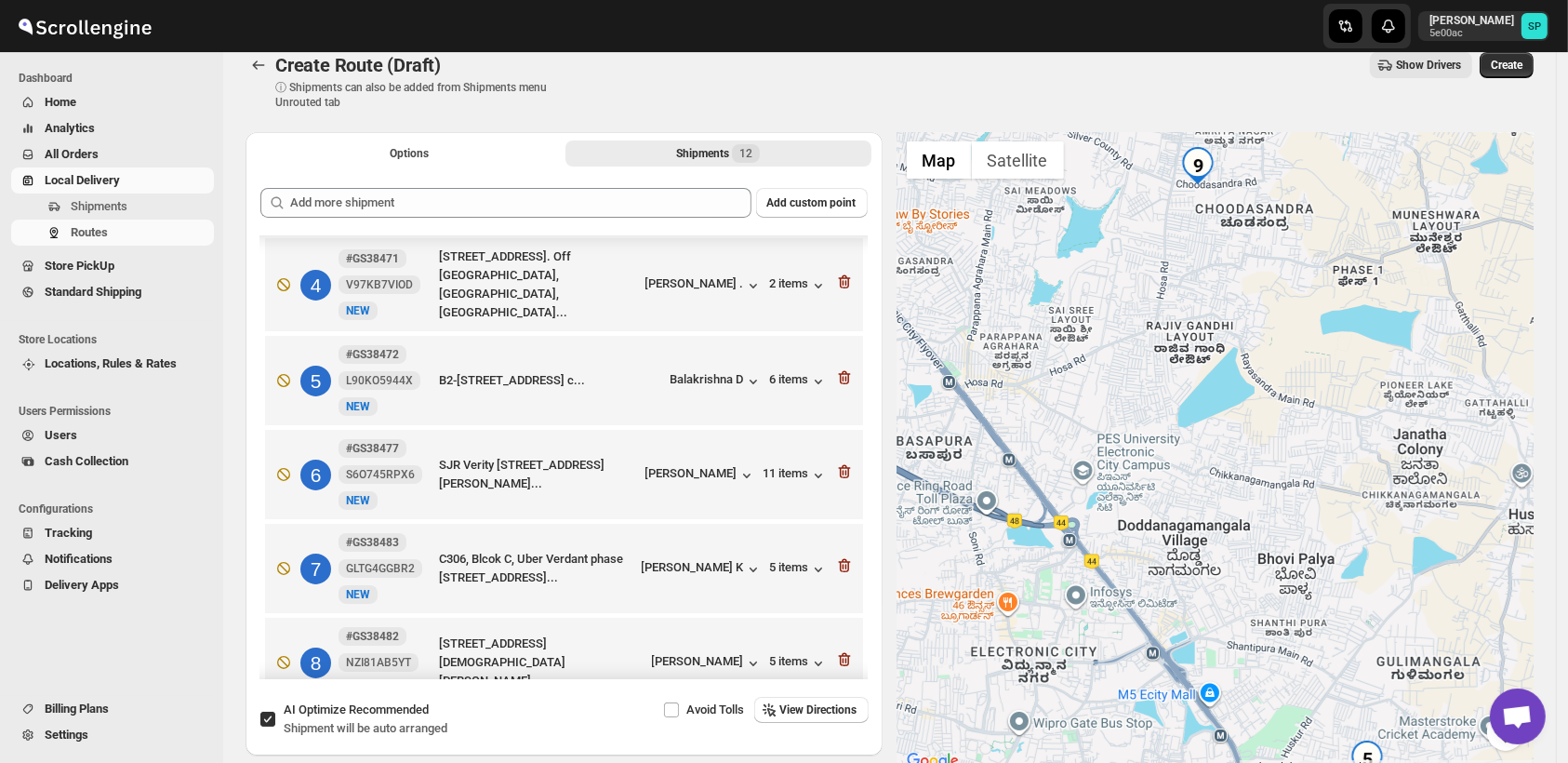
drag, startPoint x: 1283, startPoint y: 484, endPoint x: 1198, endPoint y: 487, distance: 85.1
click at [1198, 487] on div at bounding box center [1216, 452] width 638 height 641
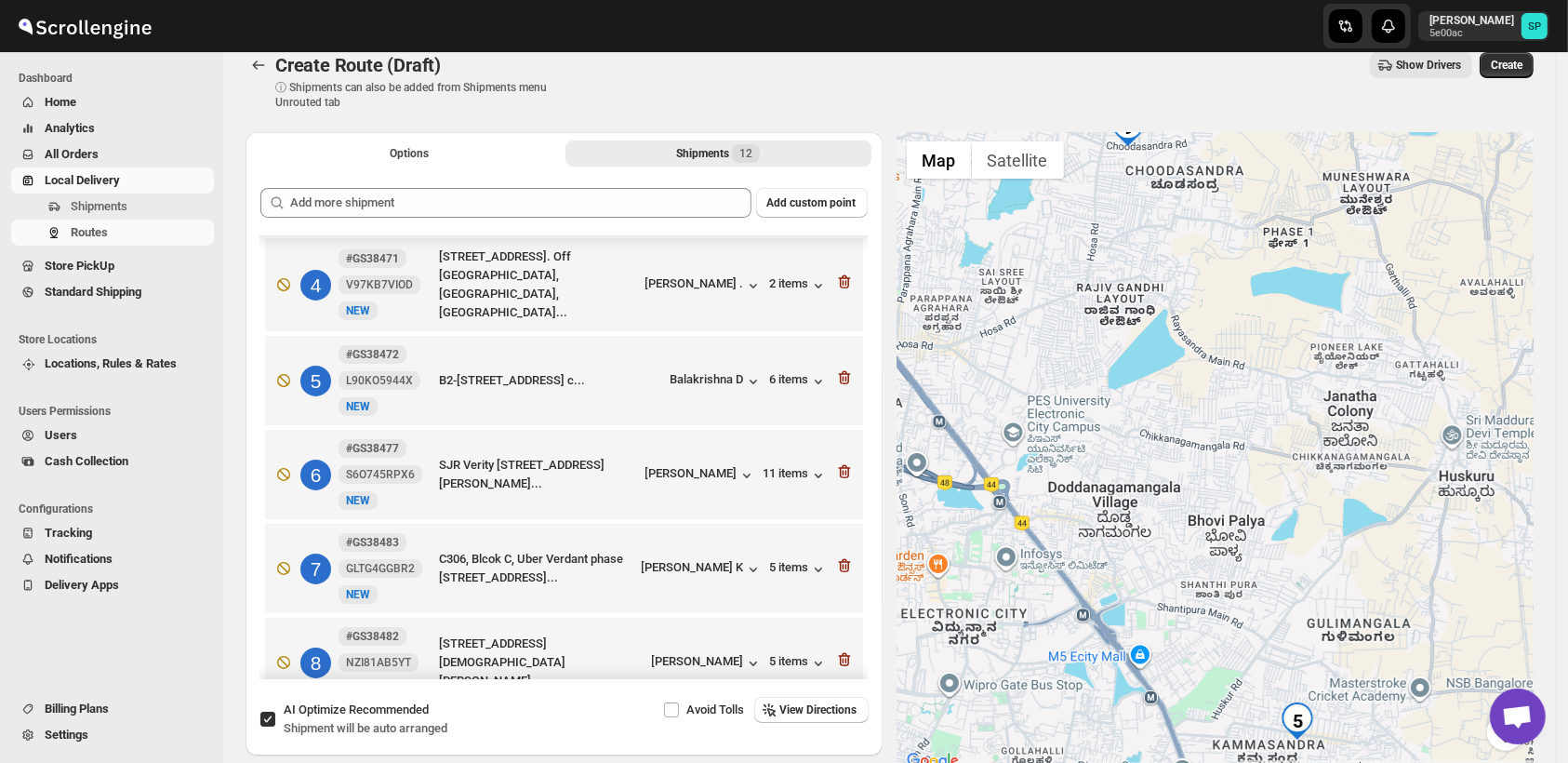
drag, startPoint x: 1267, startPoint y: 476, endPoint x: 1266, endPoint y: 464, distance: 12.0
click at [1266, 464] on div at bounding box center [1216, 452] width 638 height 641
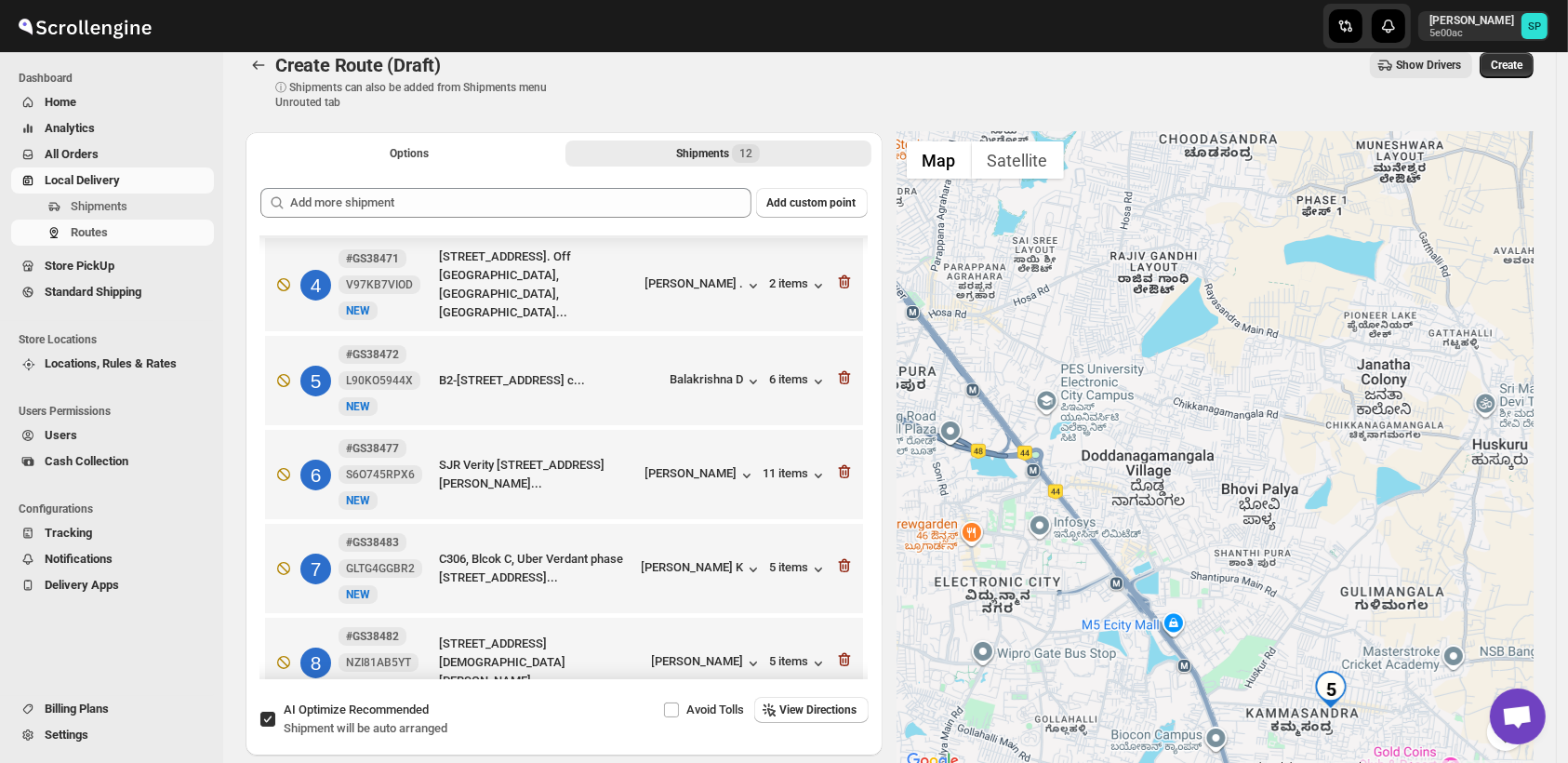
drag, startPoint x: 1259, startPoint y: 451, endPoint x: 1297, endPoint y: 451, distance: 38.0
click at [1297, 451] on div at bounding box center [1216, 452] width 638 height 641
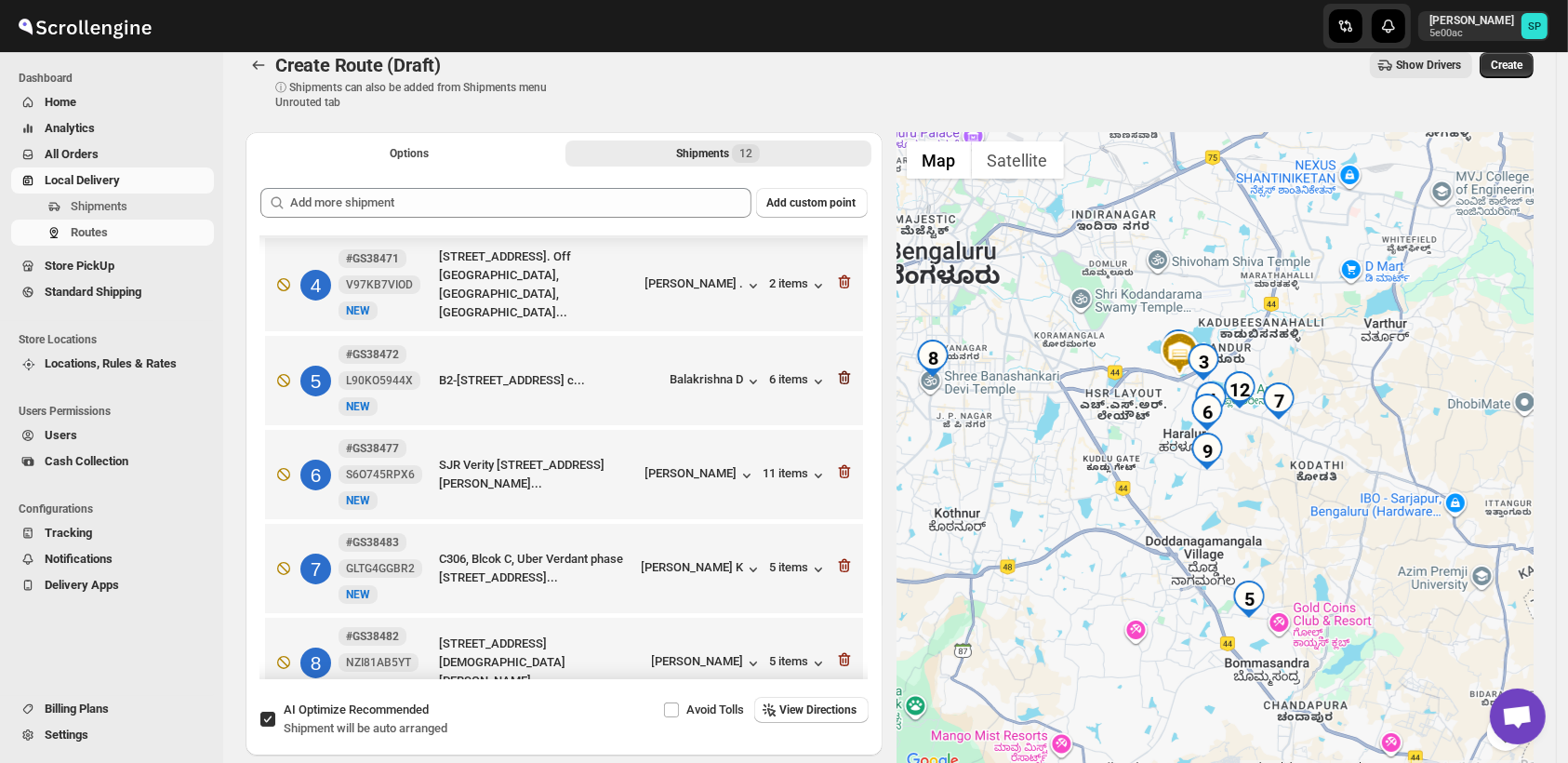
click at [839, 371] on icon "button" at bounding box center [844, 378] width 19 height 19
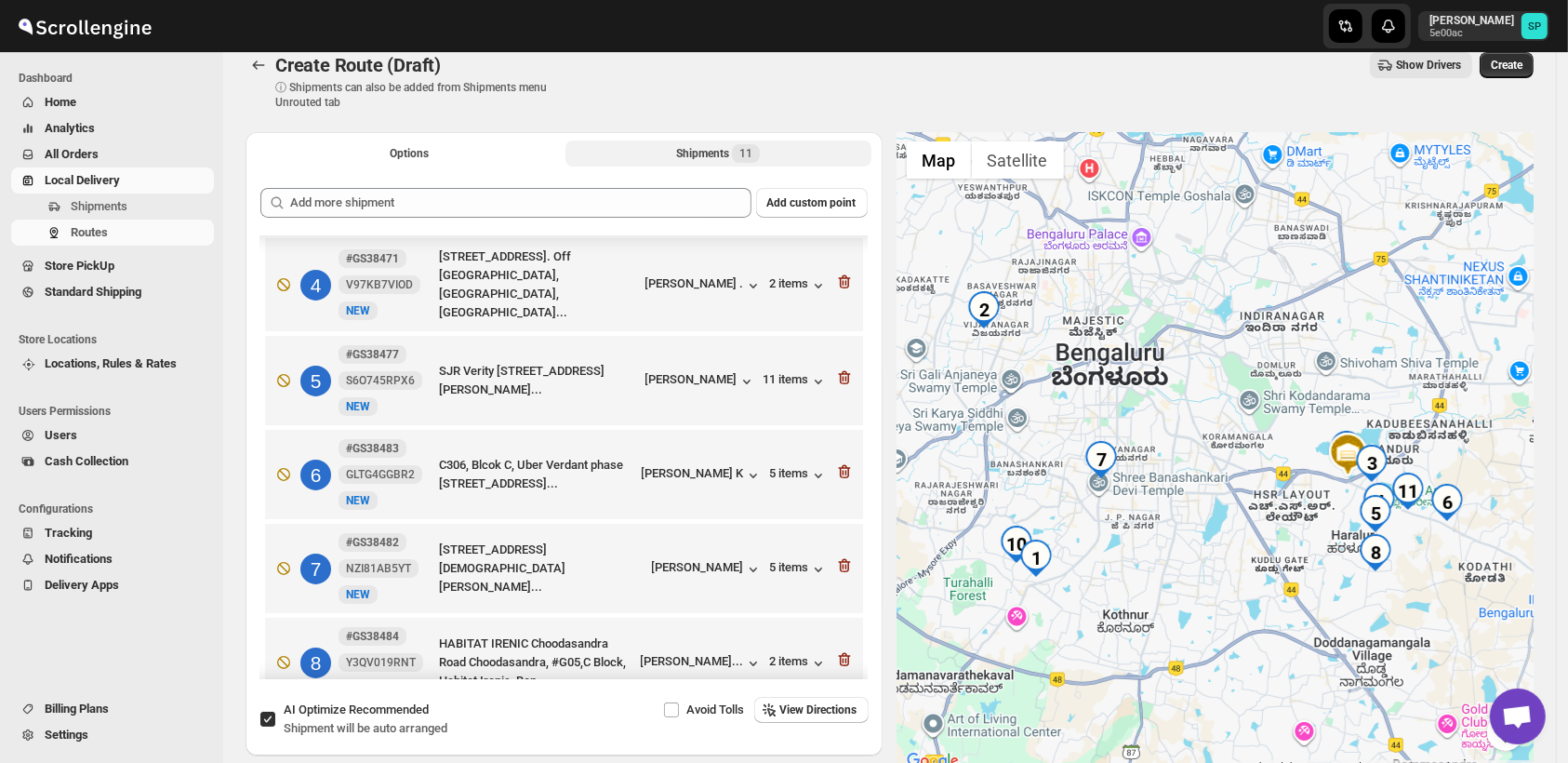
scroll to position [392, 0]
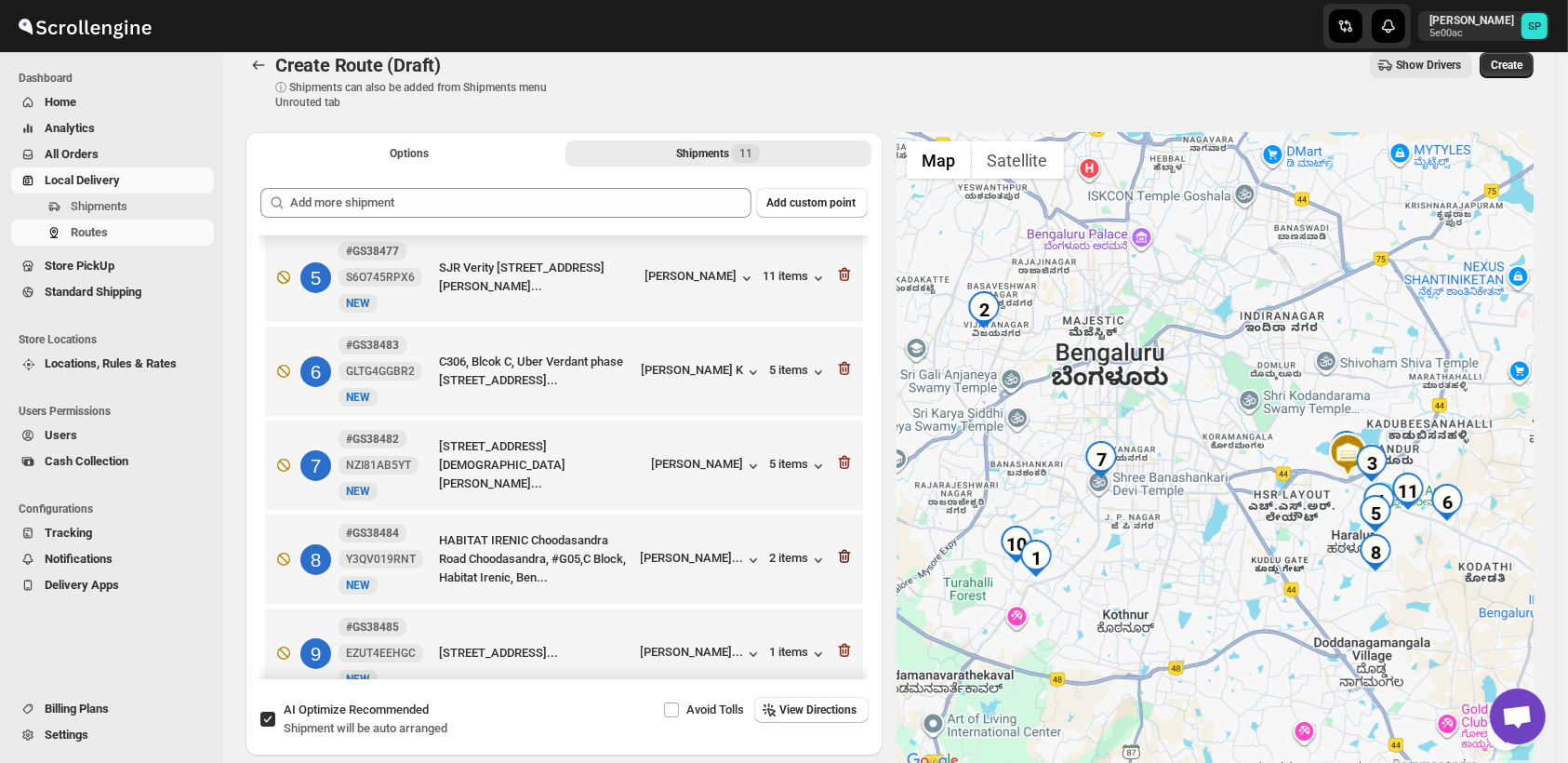
click at [837, 559] on icon "button" at bounding box center [844, 556] width 19 height 19
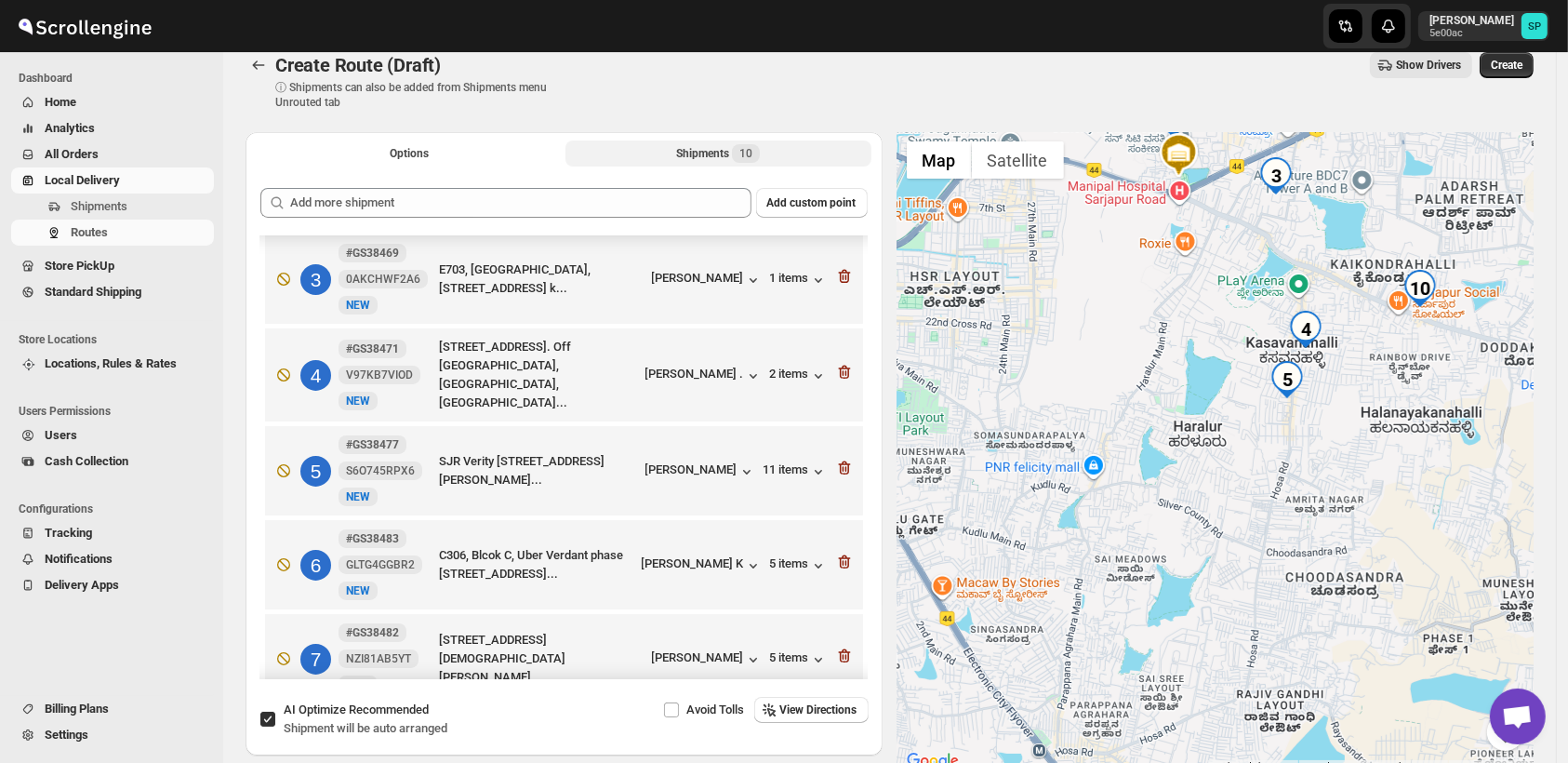
scroll to position [185, 0]
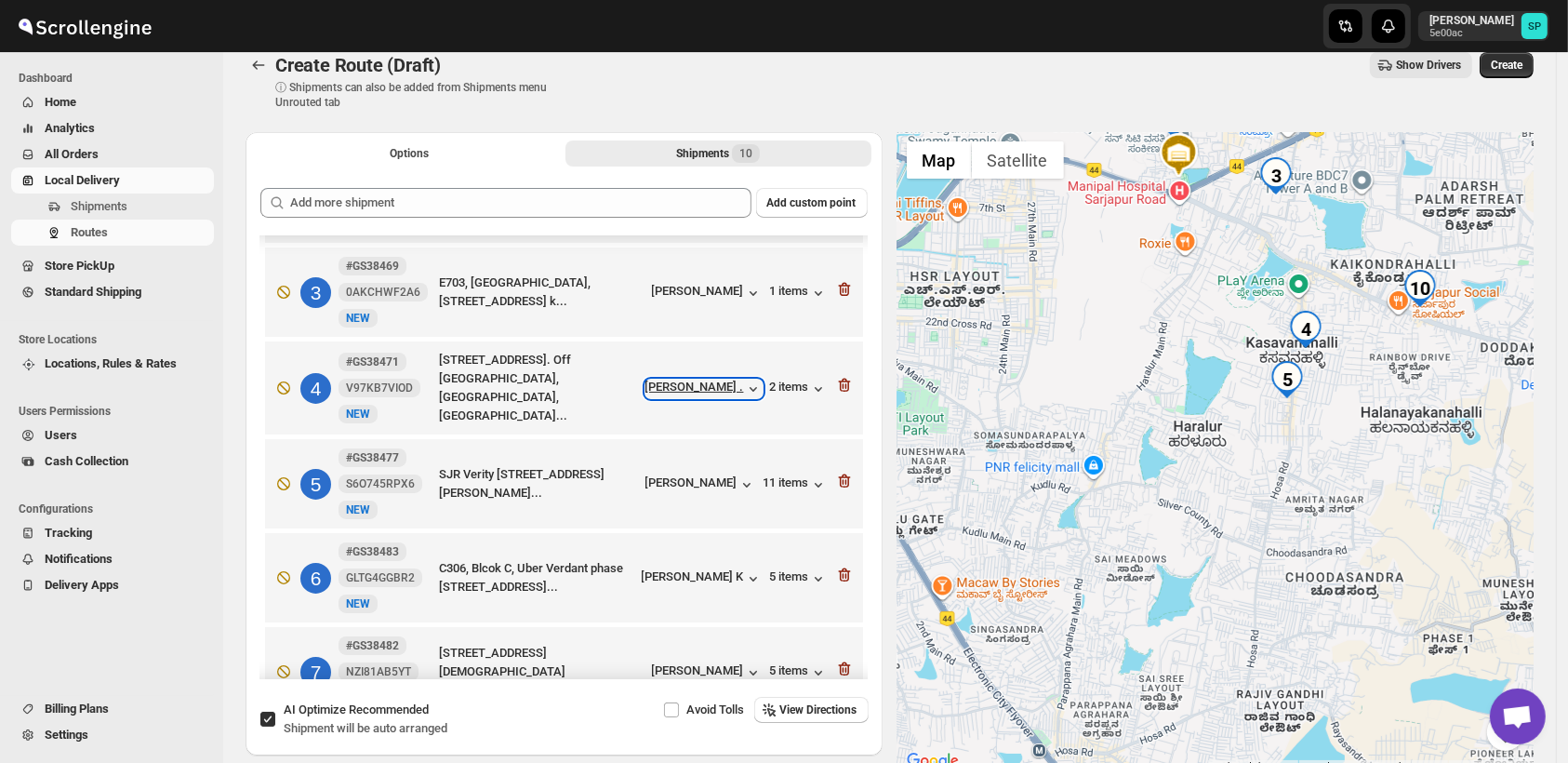
click at [757, 384] on icon "button" at bounding box center [754, 389] width 19 height 19
drag, startPoint x: 718, startPoint y: 475, endPoint x: 700, endPoint y: 464, distance: 21.1
click at [710, 474] on div "[PERSON_NAME]" at bounding box center [701, 484] width 111 height 20
click at [738, 476] on icon "button" at bounding box center [747, 485] width 19 height 19
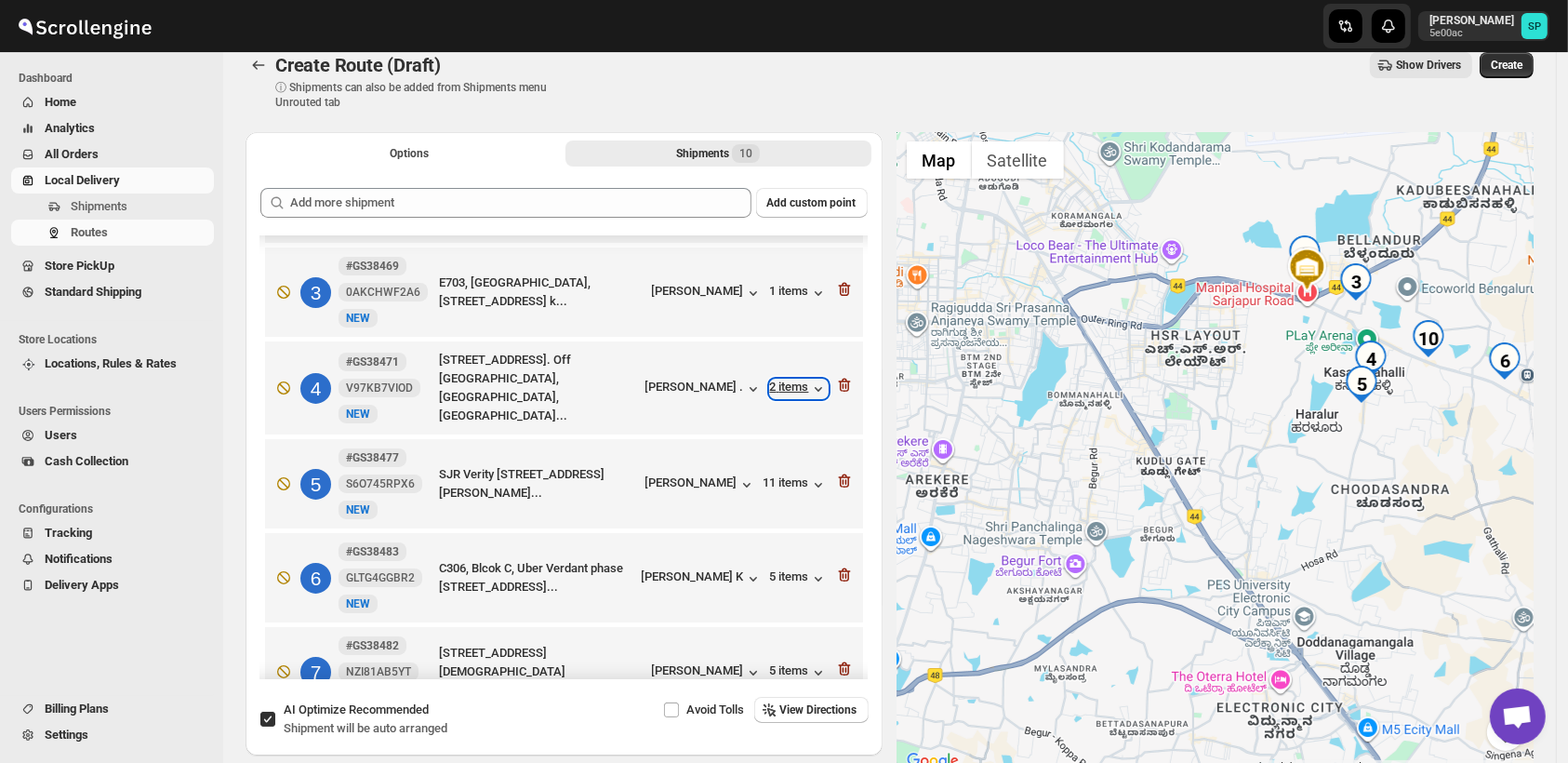
click at [791, 384] on div "2 items" at bounding box center [799, 389] width 58 height 19
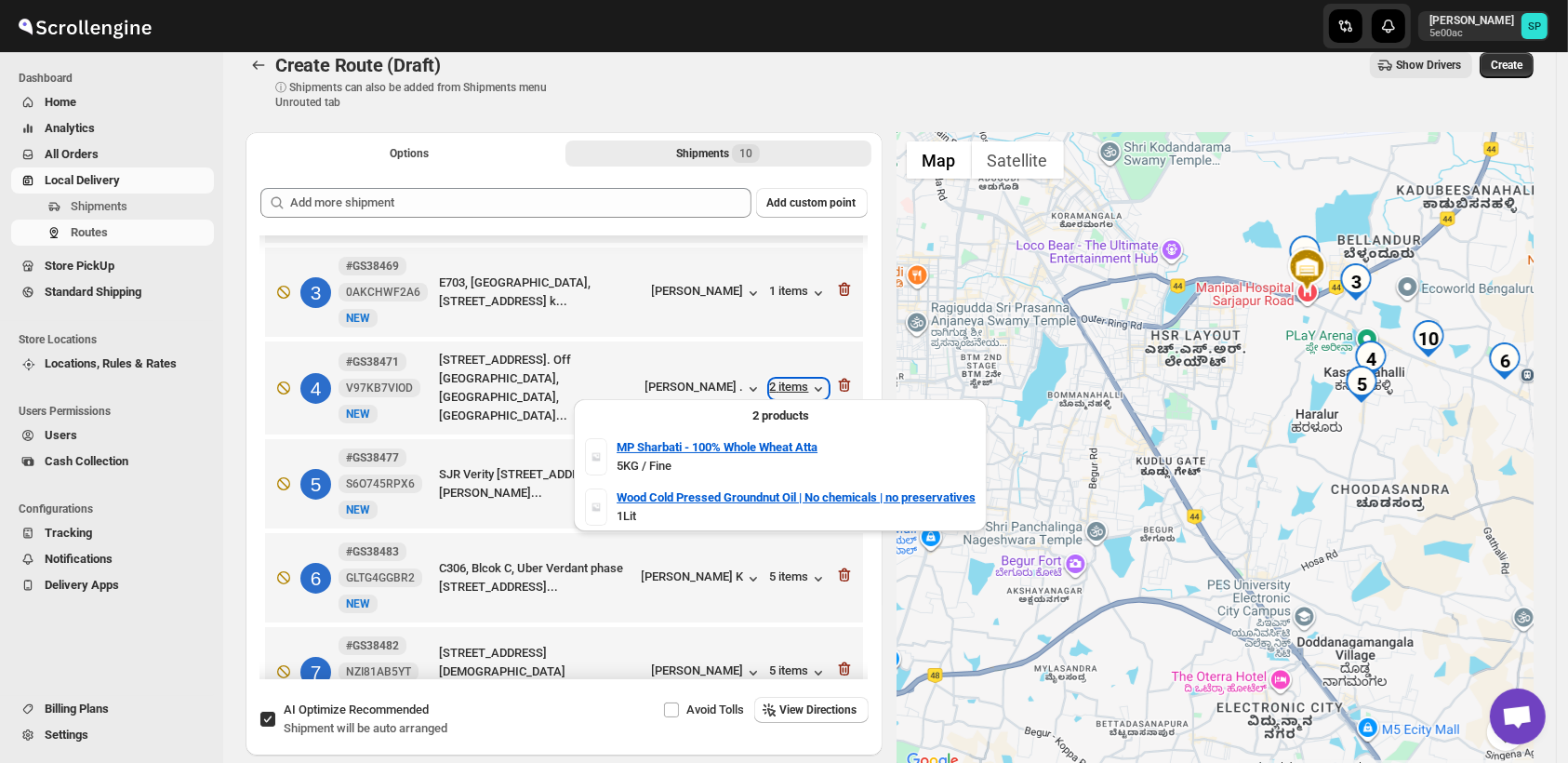
click at [791, 384] on div "2 items" at bounding box center [799, 389] width 58 height 19
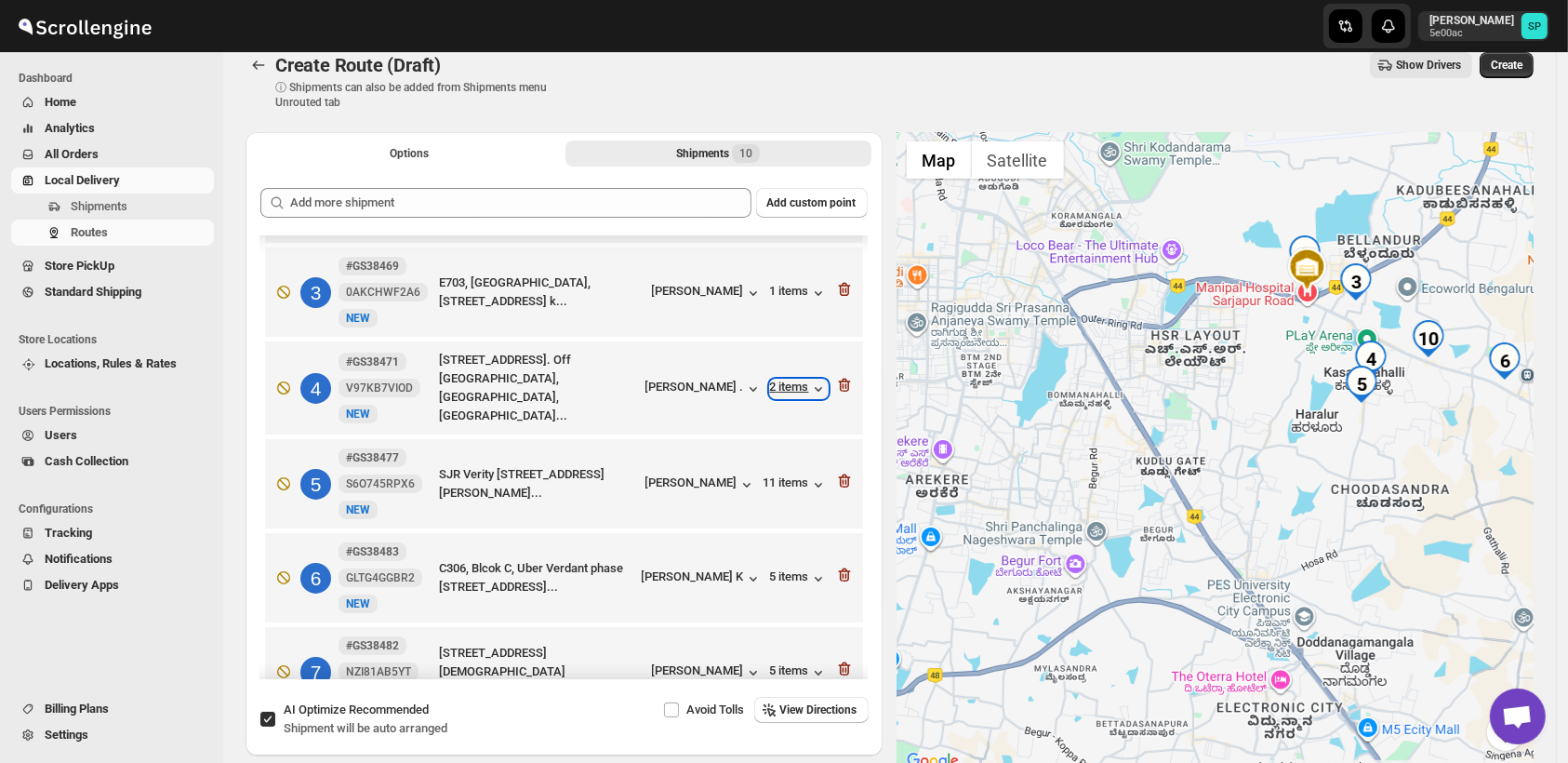
click at [791, 384] on div "2 items" at bounding box center [799, 389] width 58 height 19
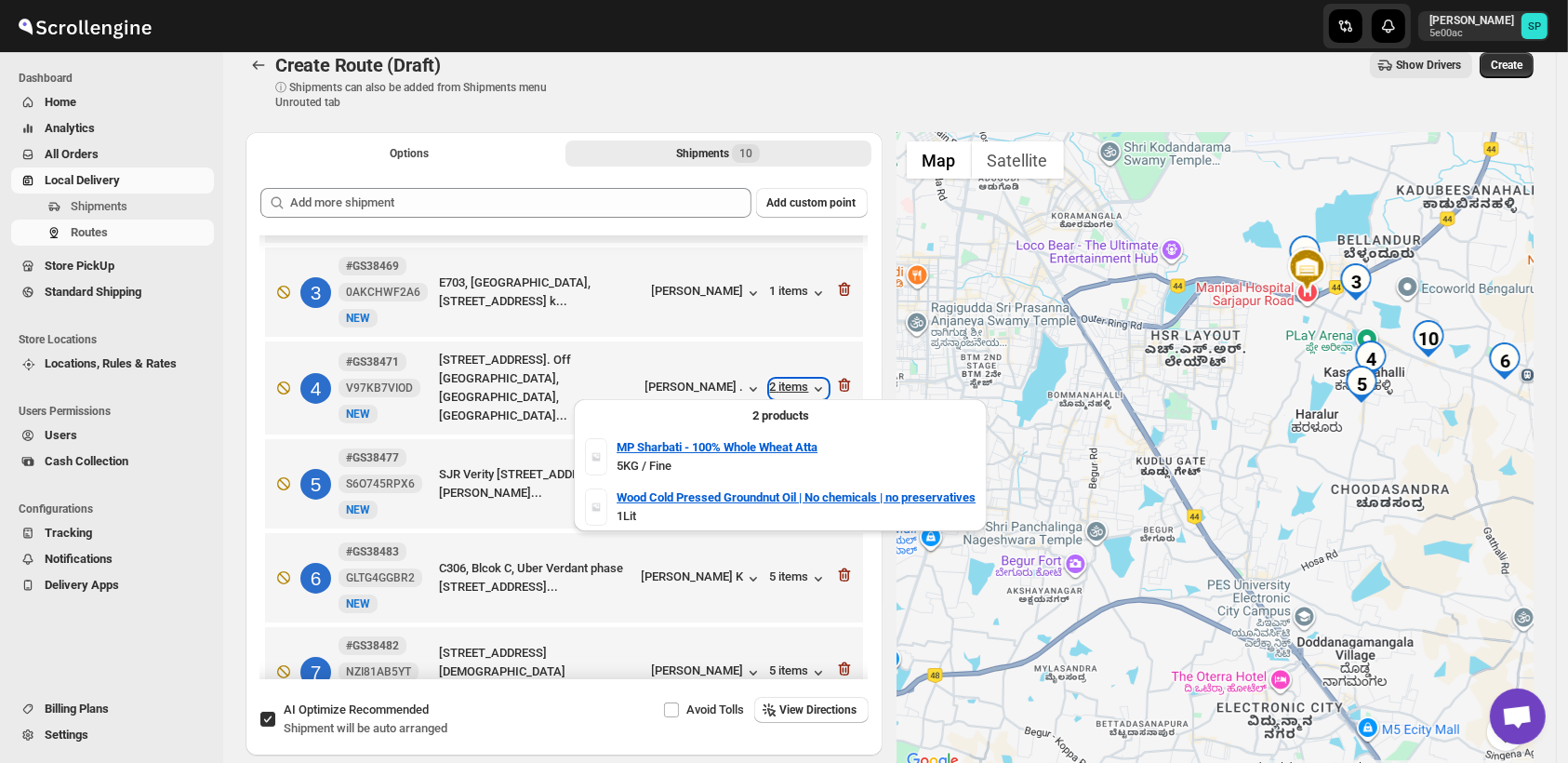
click at [791, 384] on div "2 items" at bounding box center [799, 389] width 58 height 19
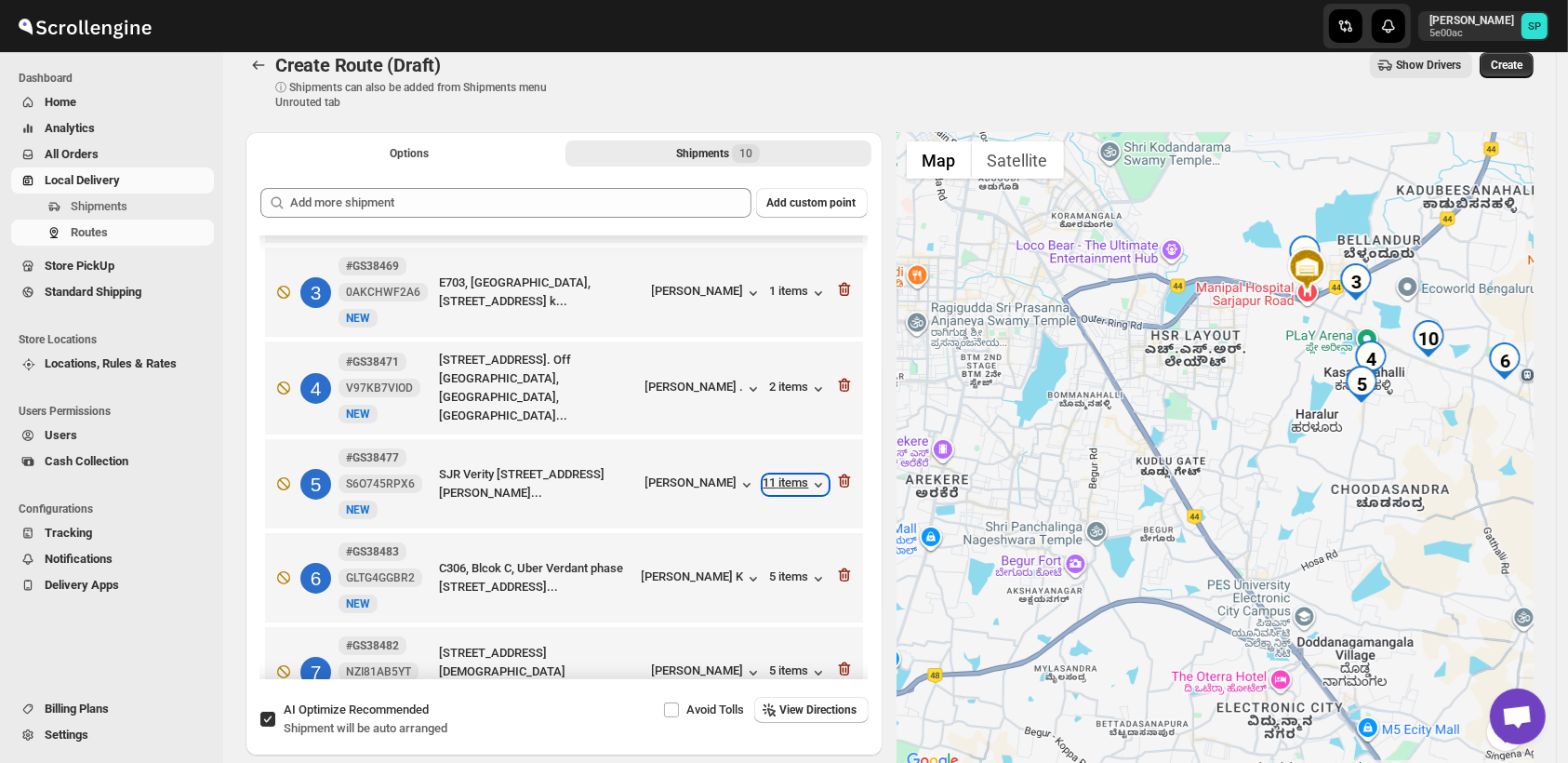
click at [785, 478] on div "11 items" at bounding box center [795, 485] width 64 height 19
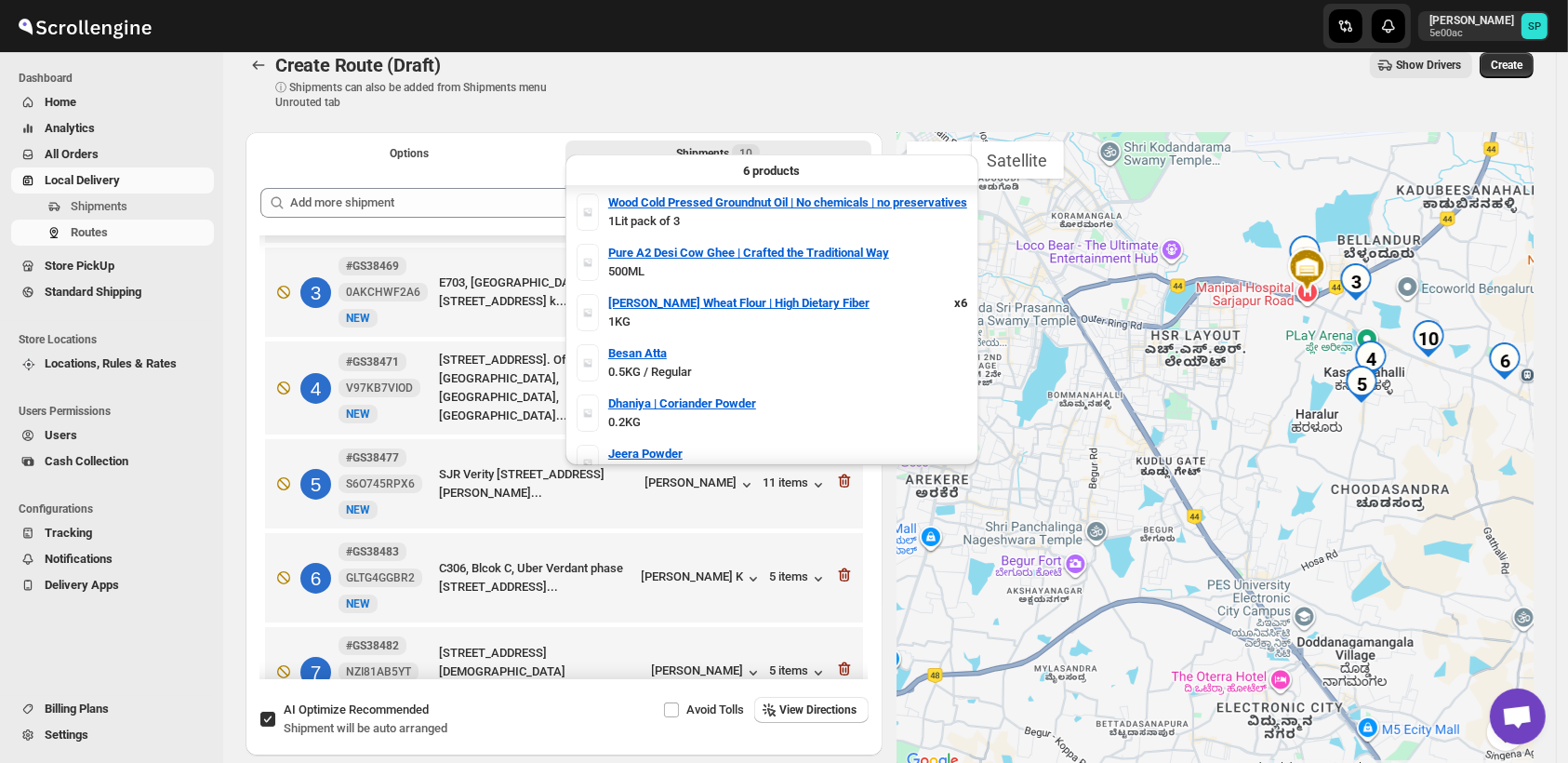
scroll to position [22, 0]
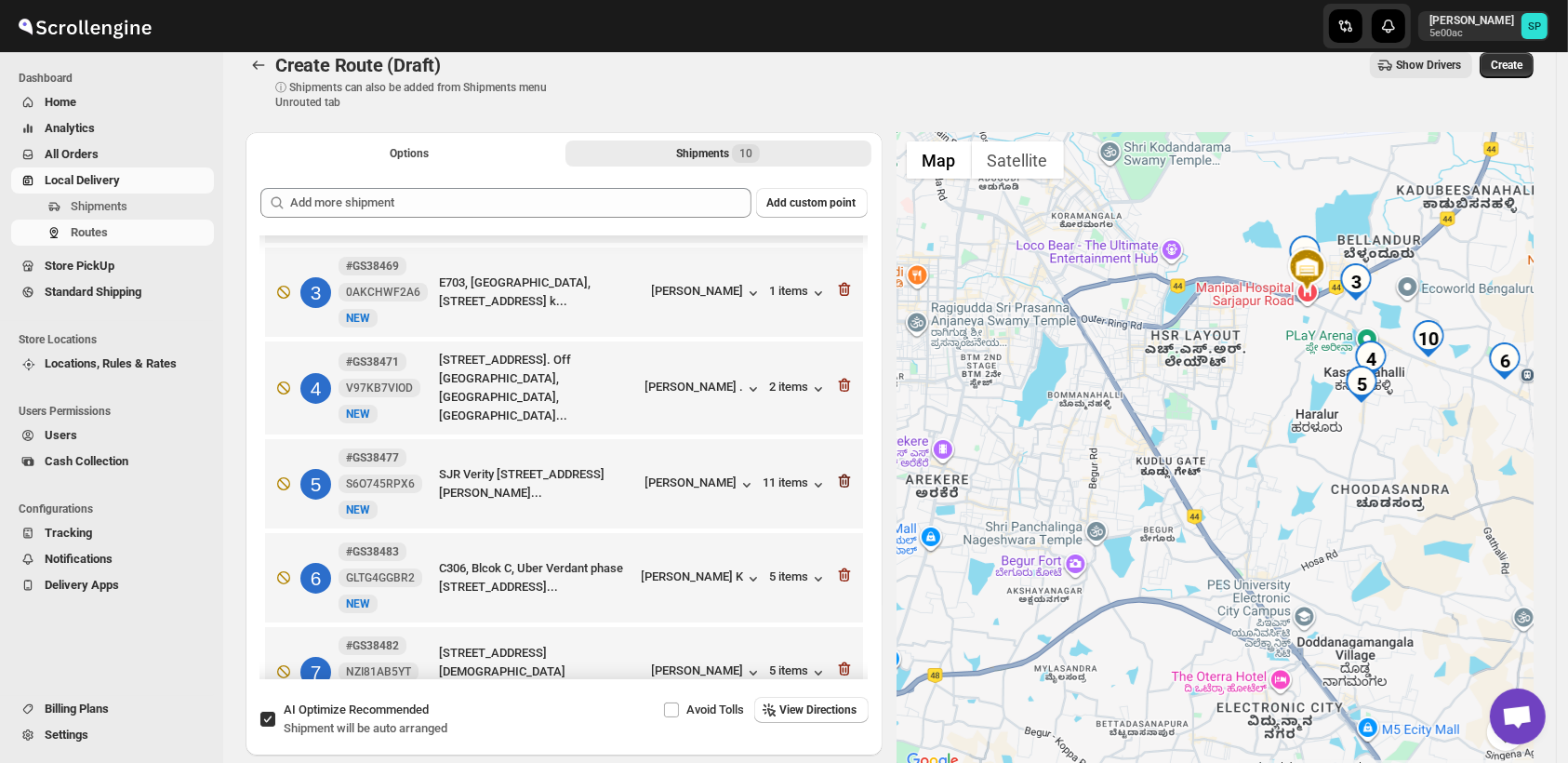
click at [838, 475] on icon "button" at bounding box center [844, 482] width 12 height 14
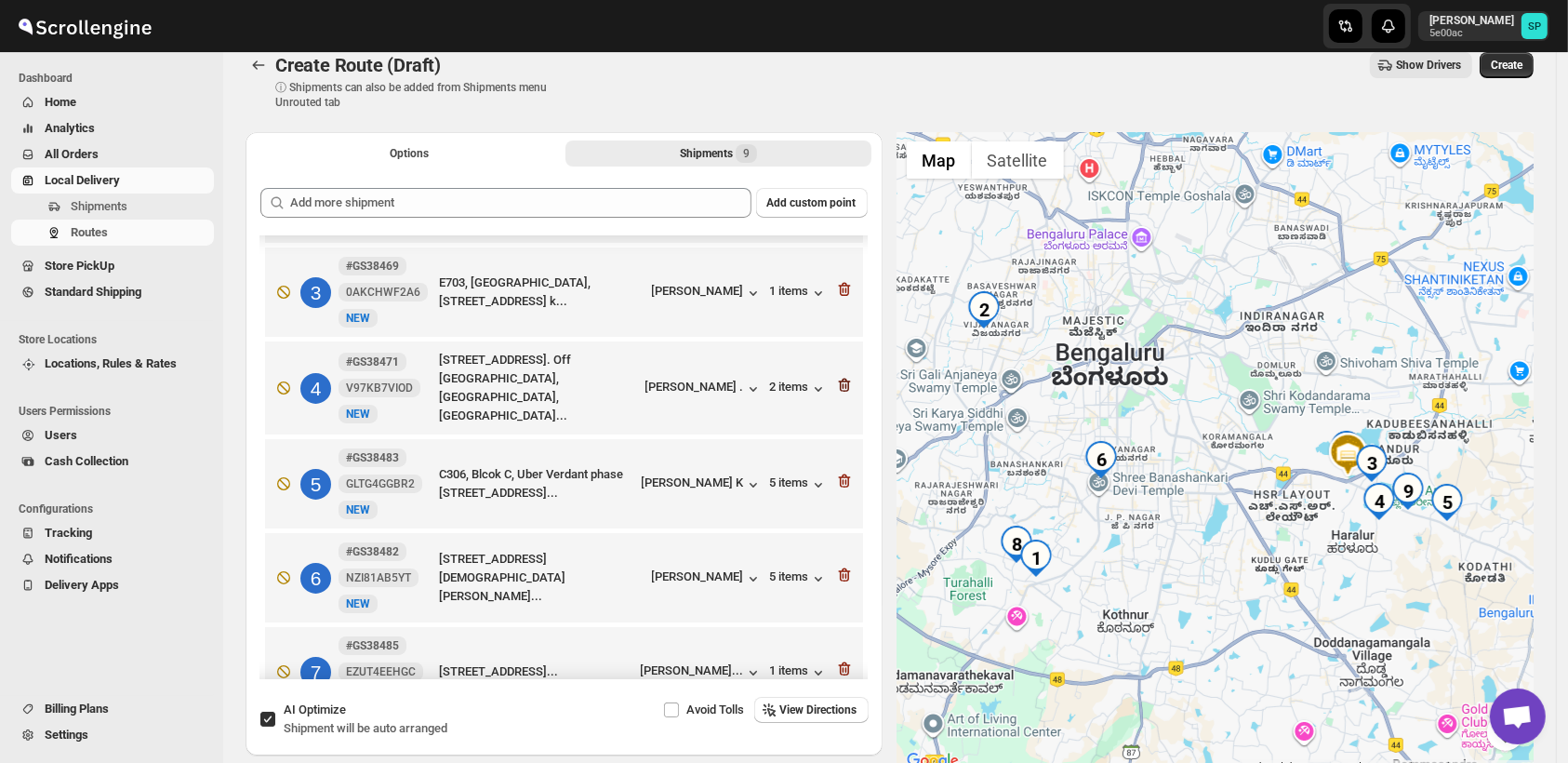
click at [840, 381] on icon "button" at bounding box center [844, 385] width 19 height 19
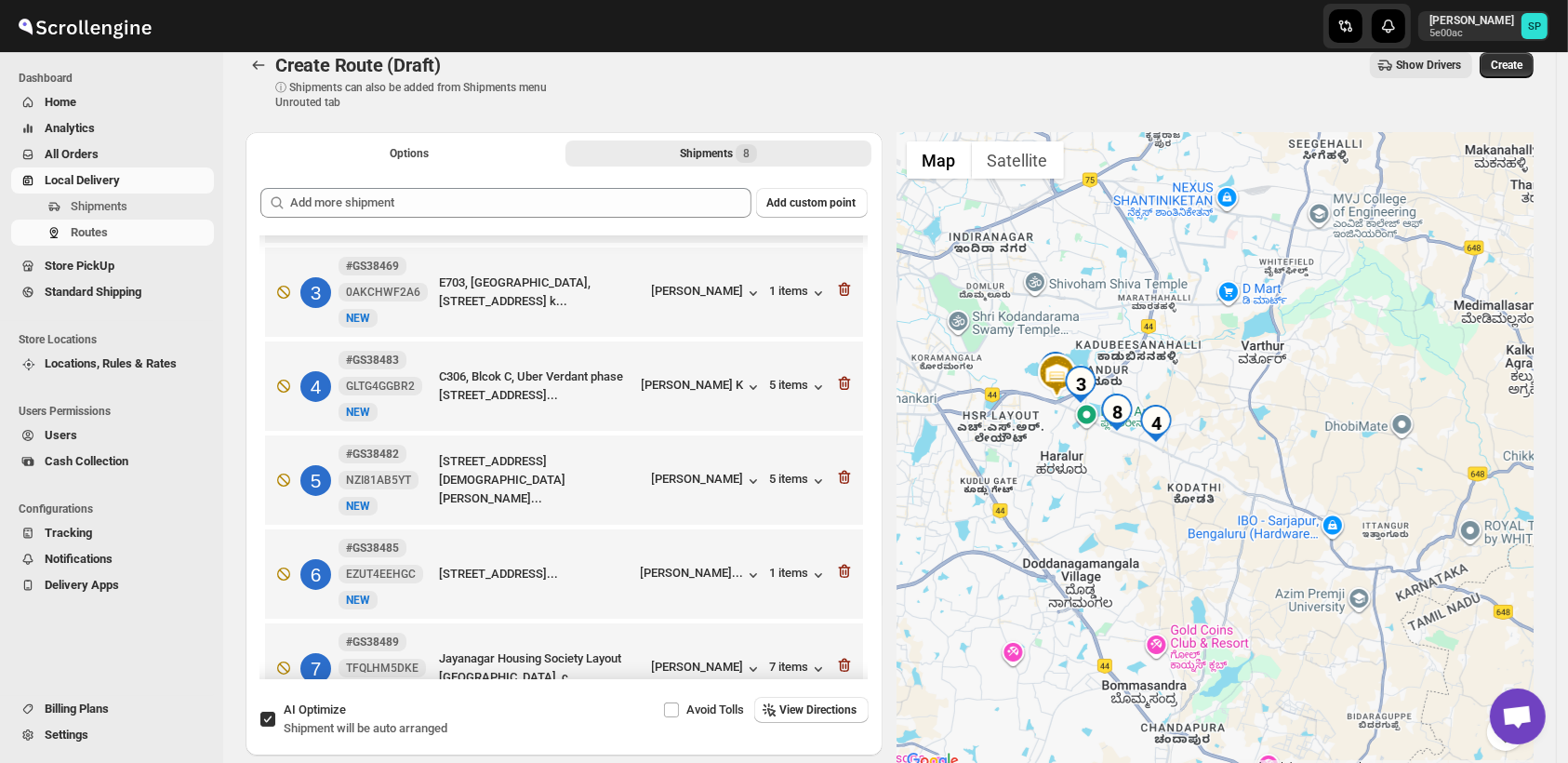
drag, startPoint x: 1417, startPoint y: 580, endPoint x: 1123, endPoint y: 503, distance: 303.9
click at [1123, 503] on div at bounding box center [1216, 452] width 638 height 641
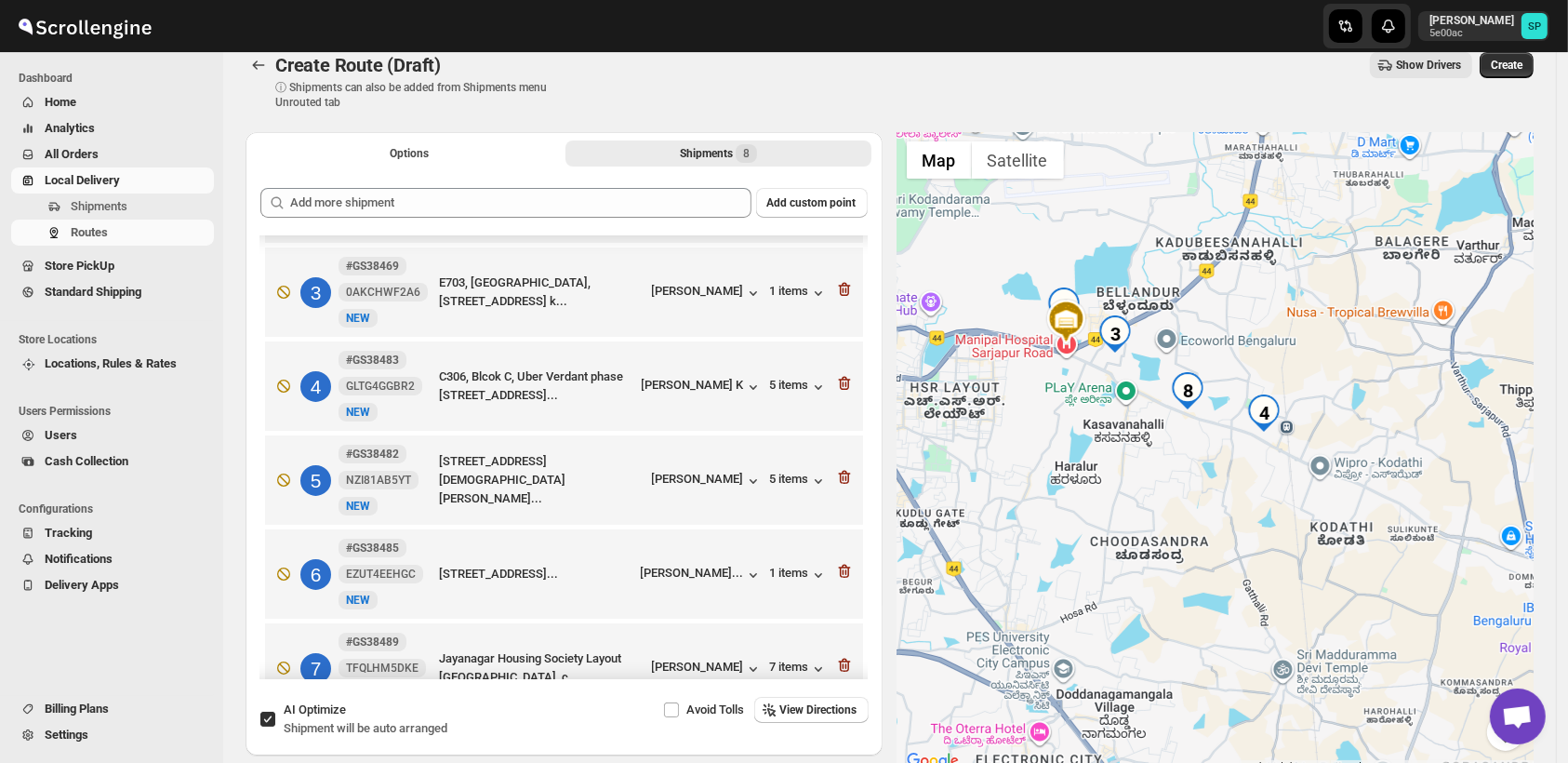
drag, startPoint x: 1127, startPoint y: 488, endPoint x: 1215, endPoint y: 538, distance: 101.2
click at [1215, 538] on div at bounding box center [1216, 452] width 638 height 641
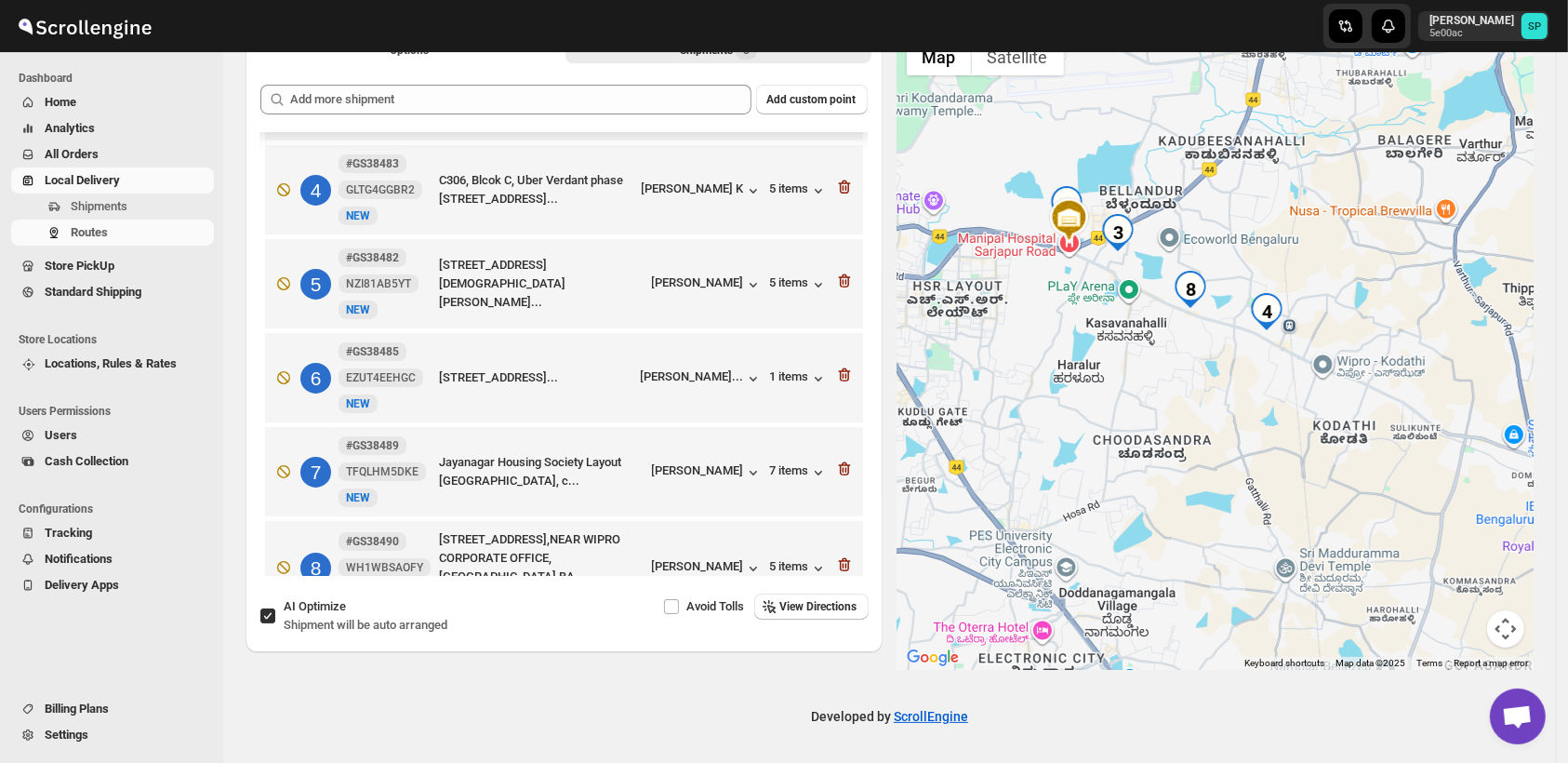
scroll to position [323, 0]
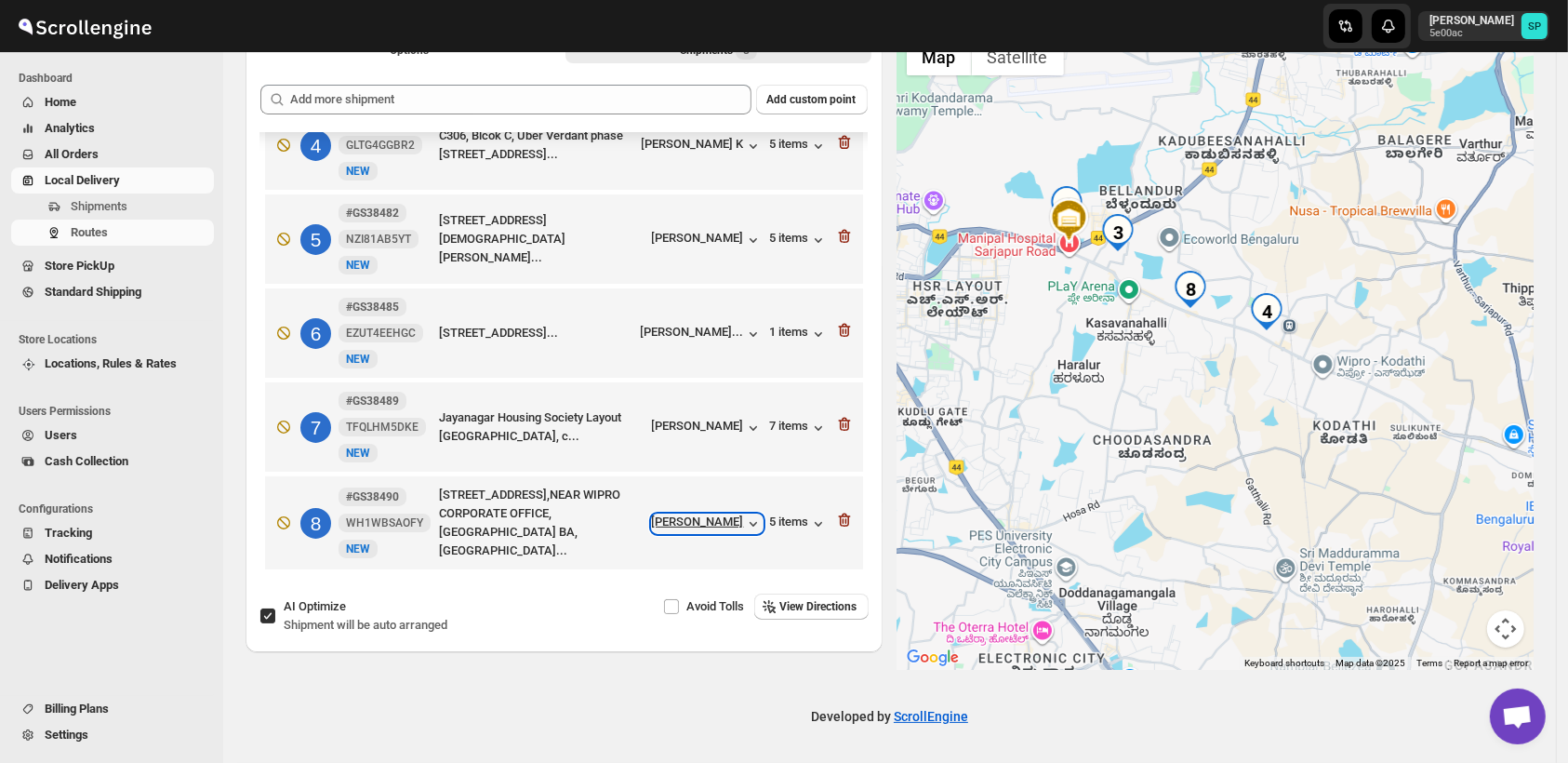
click at [708, 518] on div "[PERSON_NAME]" at bounding box center [708, 524] width 111 height 19
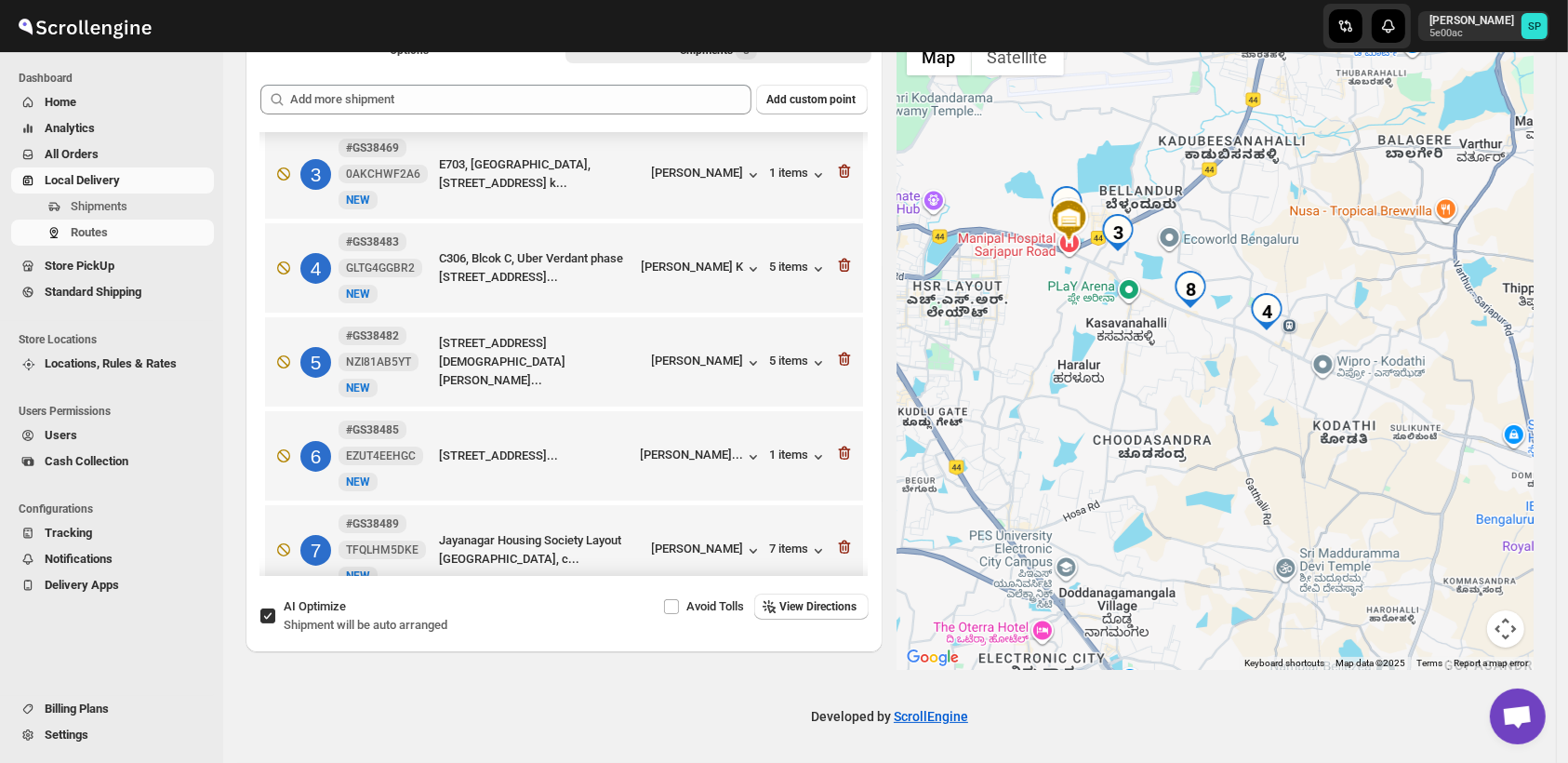
scroll to position [116, 0]
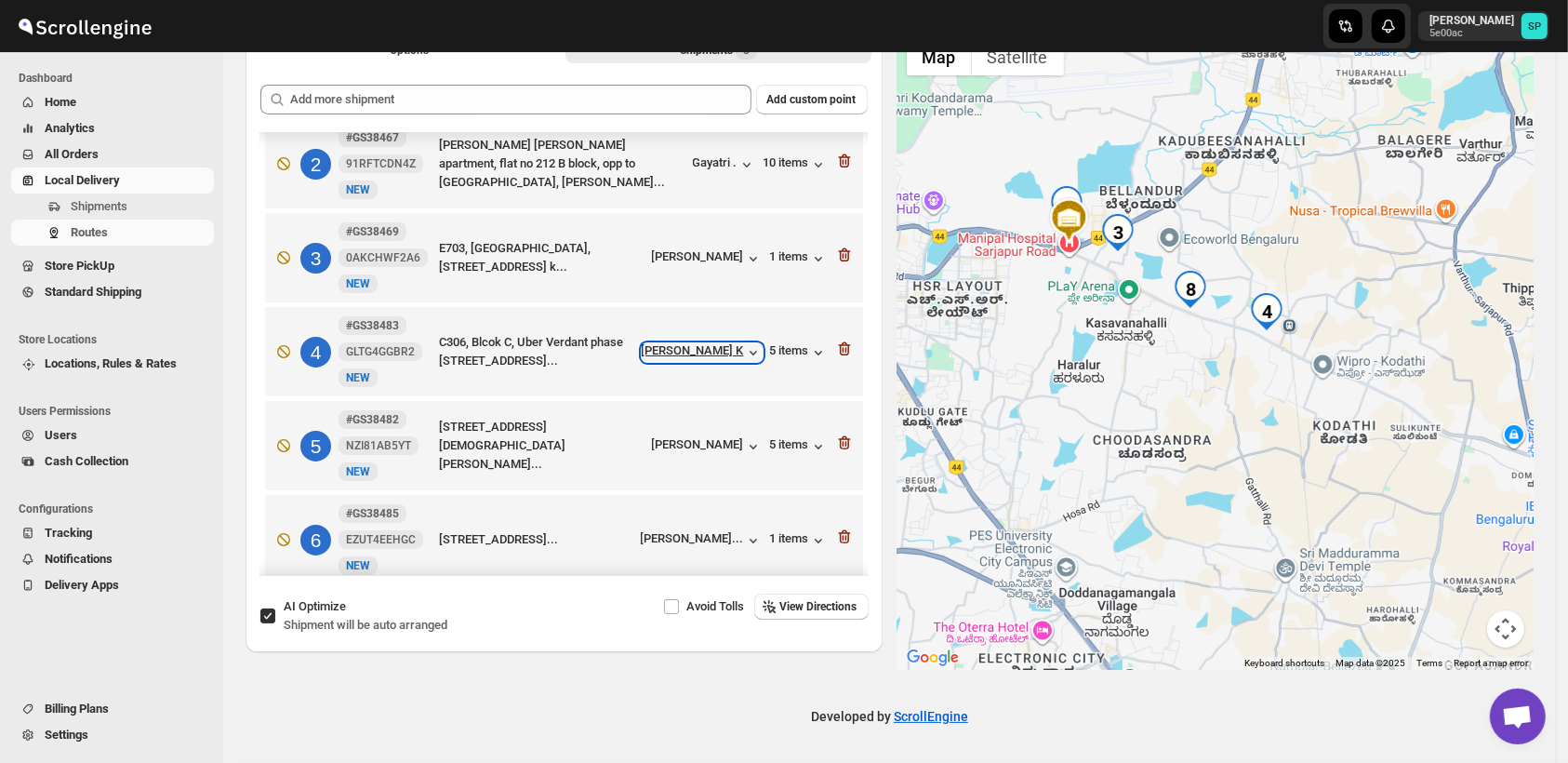
click at [710, 346] on div "[PERSON_NAME] K" at bounding box center [702, 352] width 121 height 19
click at [774, 352] on div "5 items" at bounding box center [799, 352] width 58 height 19
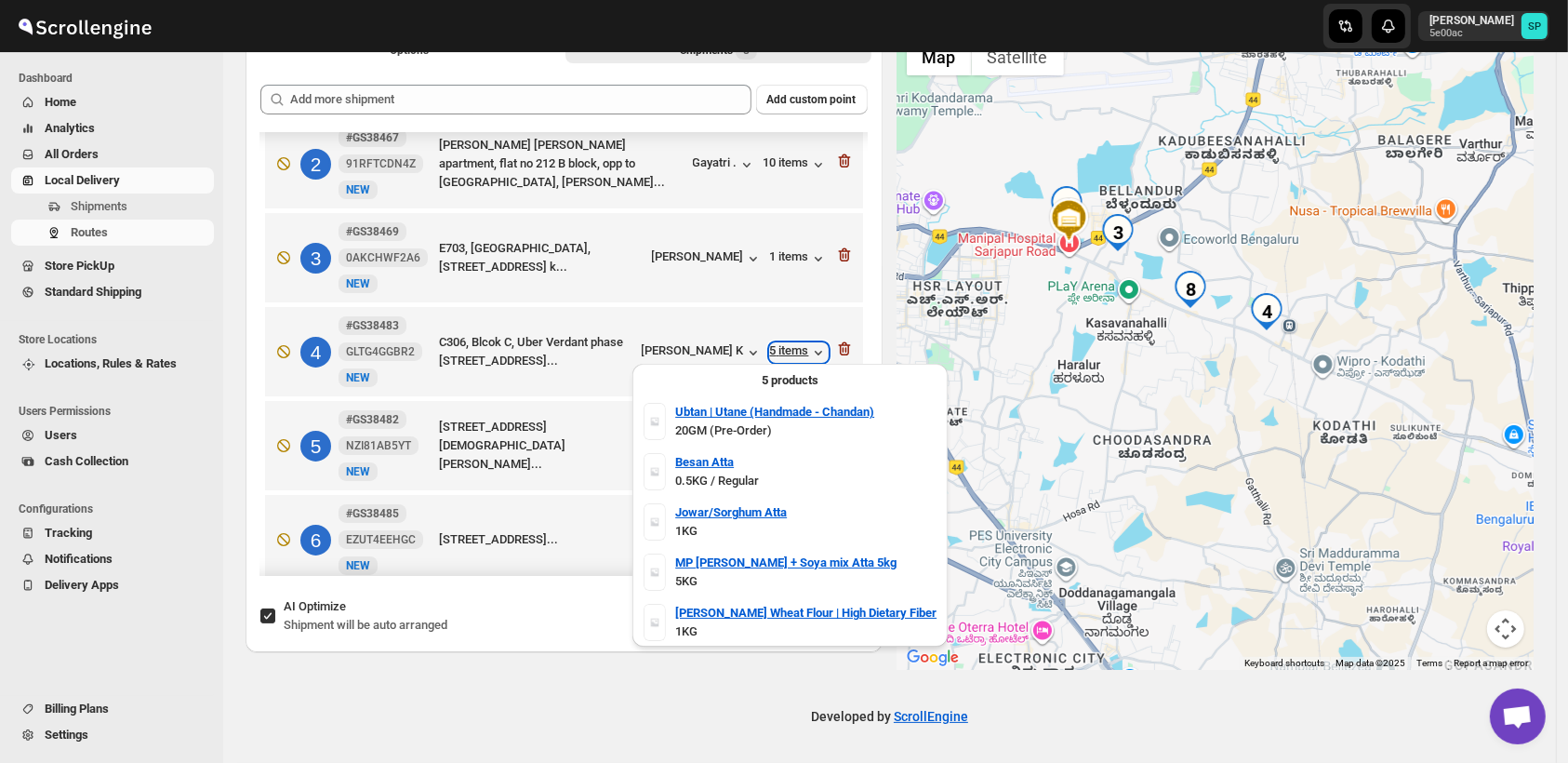
click at [774, 352] on div "5 items" at bounding box center [799, 352] width 58 height 19
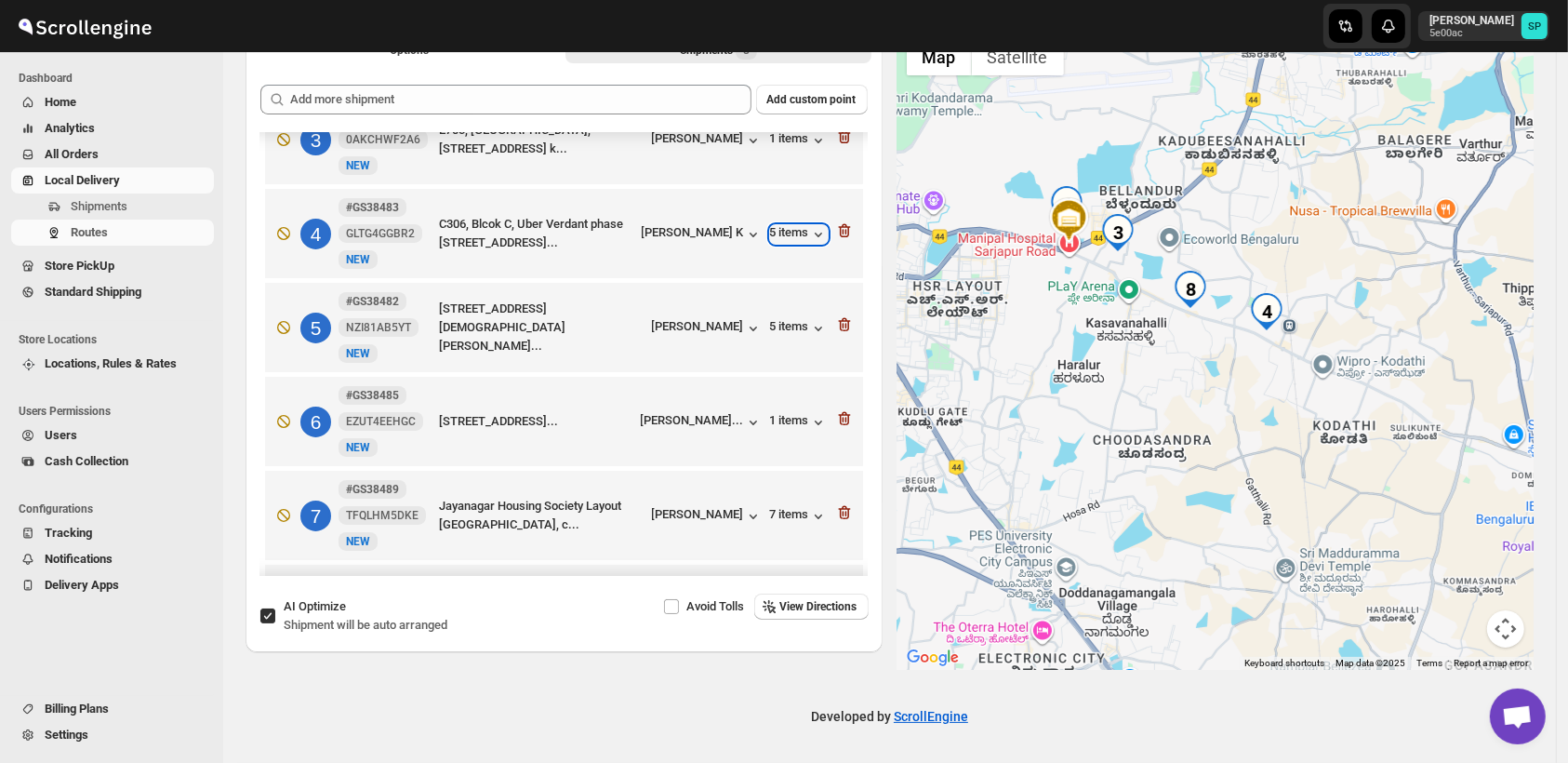
scroll to position [323, 0]
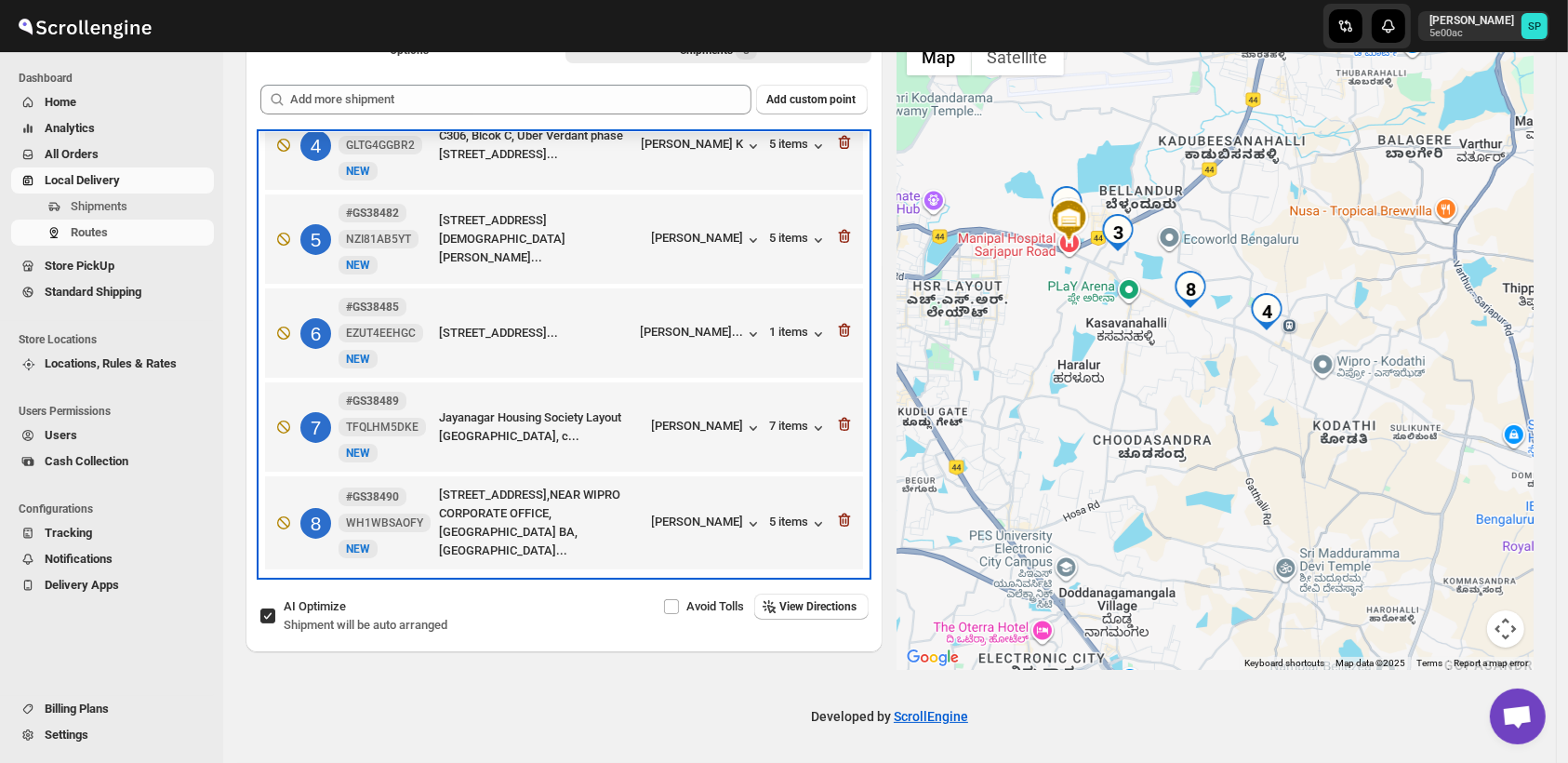
click at [782, 534] on div "8 #GS38490 WH1WBSAOFY New NEW 573,DSR WOODWINDS SARJAPUR ROAD,NEAR WIPRO CORPOR…" at bounding box center [560, 519] width 587 height 82
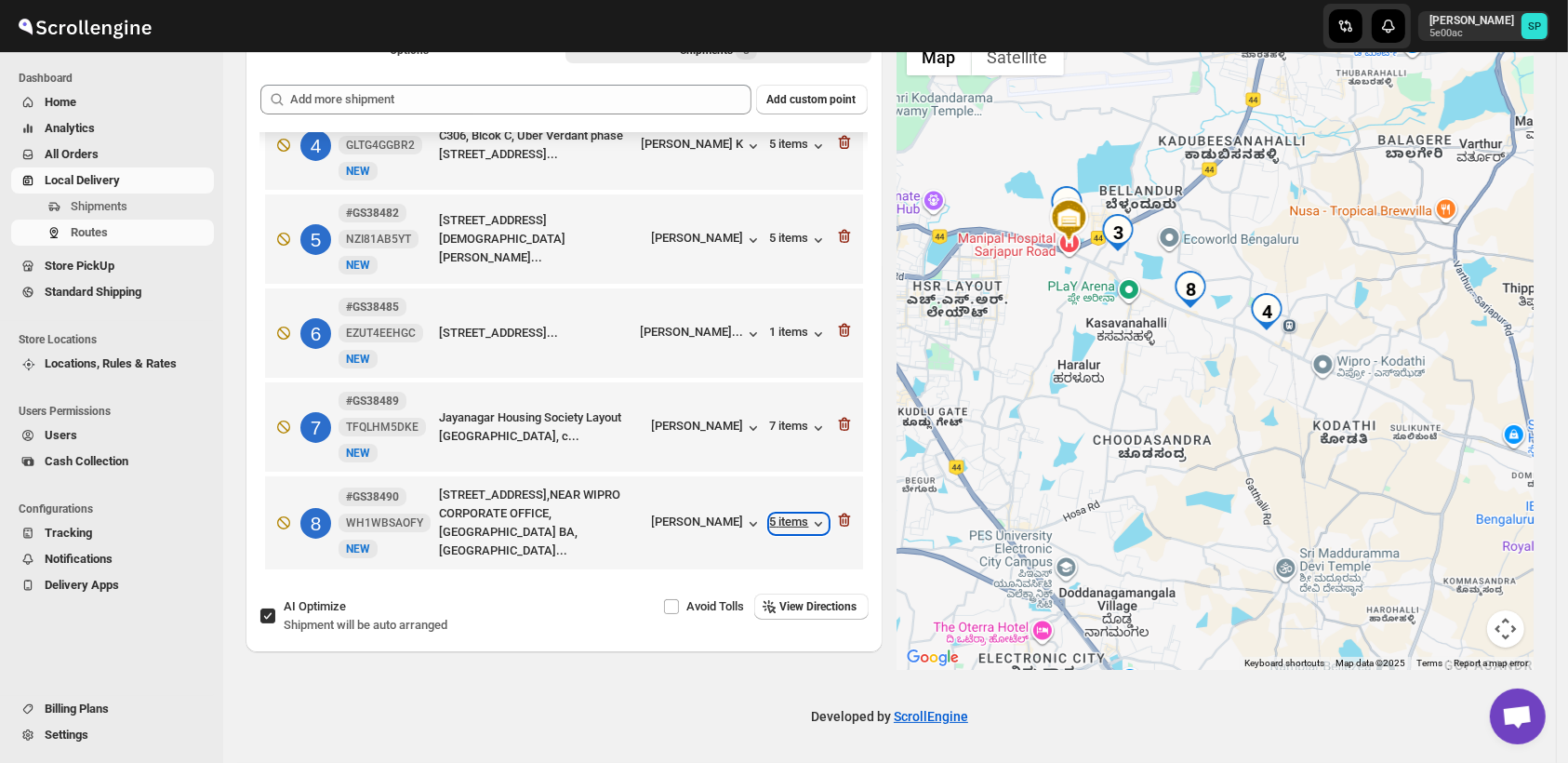
click at [782, 524] on div "5 items" at bounding box center [799, 524] width 58 height 19
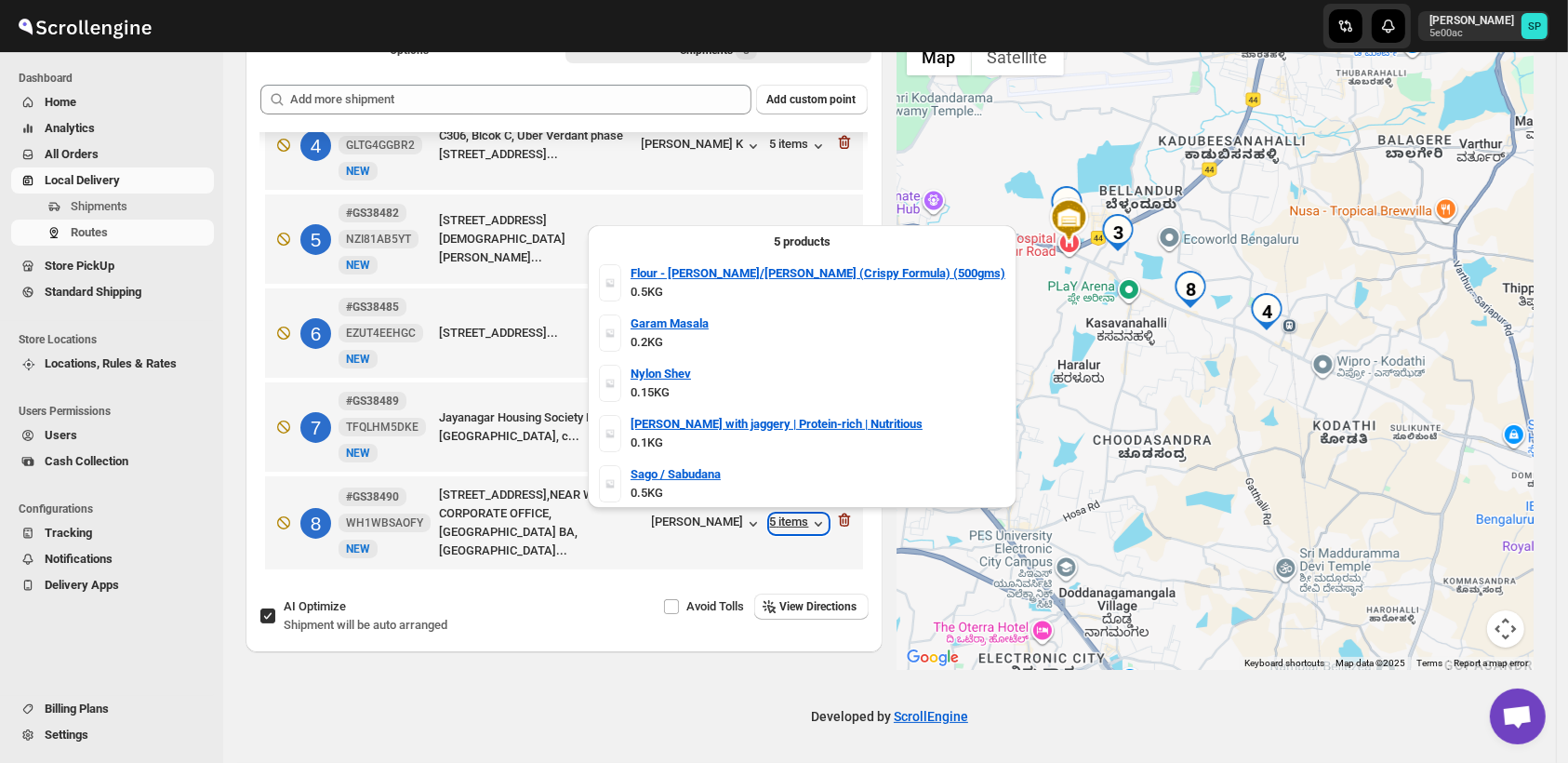
click at [782, 524] on div "5 items" at bounding box center [799, 524] width 58 height 19
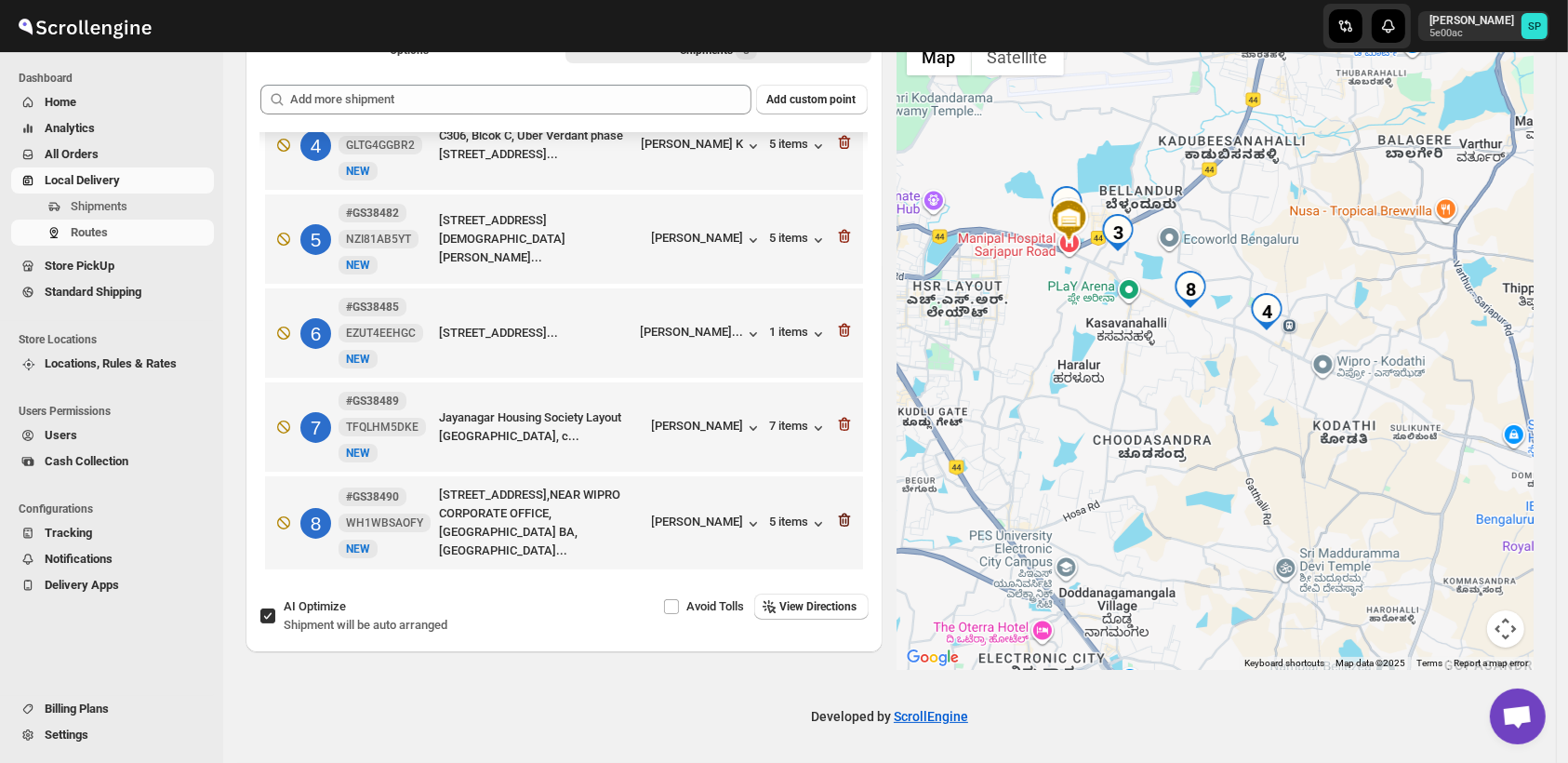
click at [837, 517] on icon "button" at bounding box center [844, 520] width 19 height 19
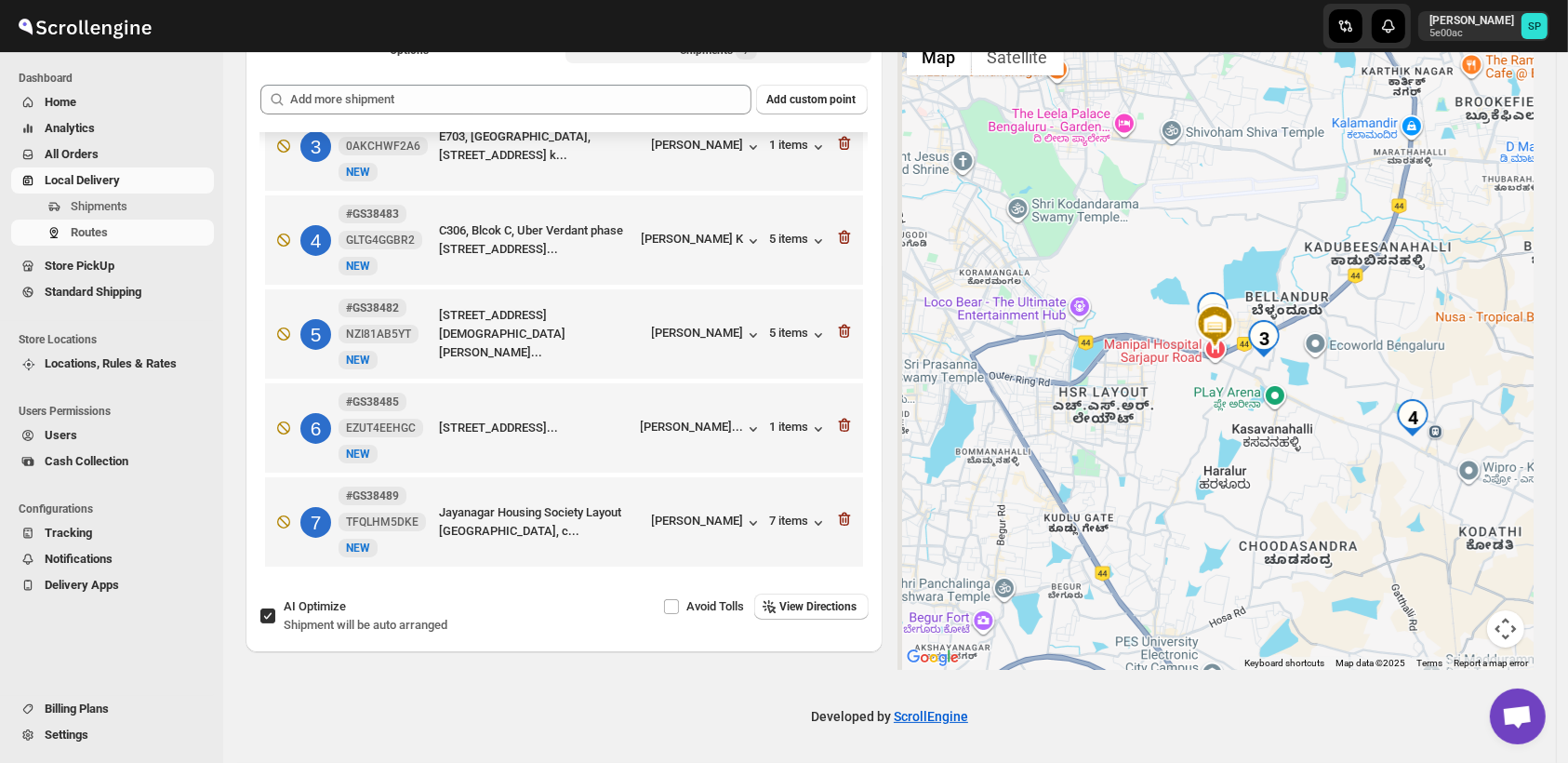
scroll to position [229, 0]
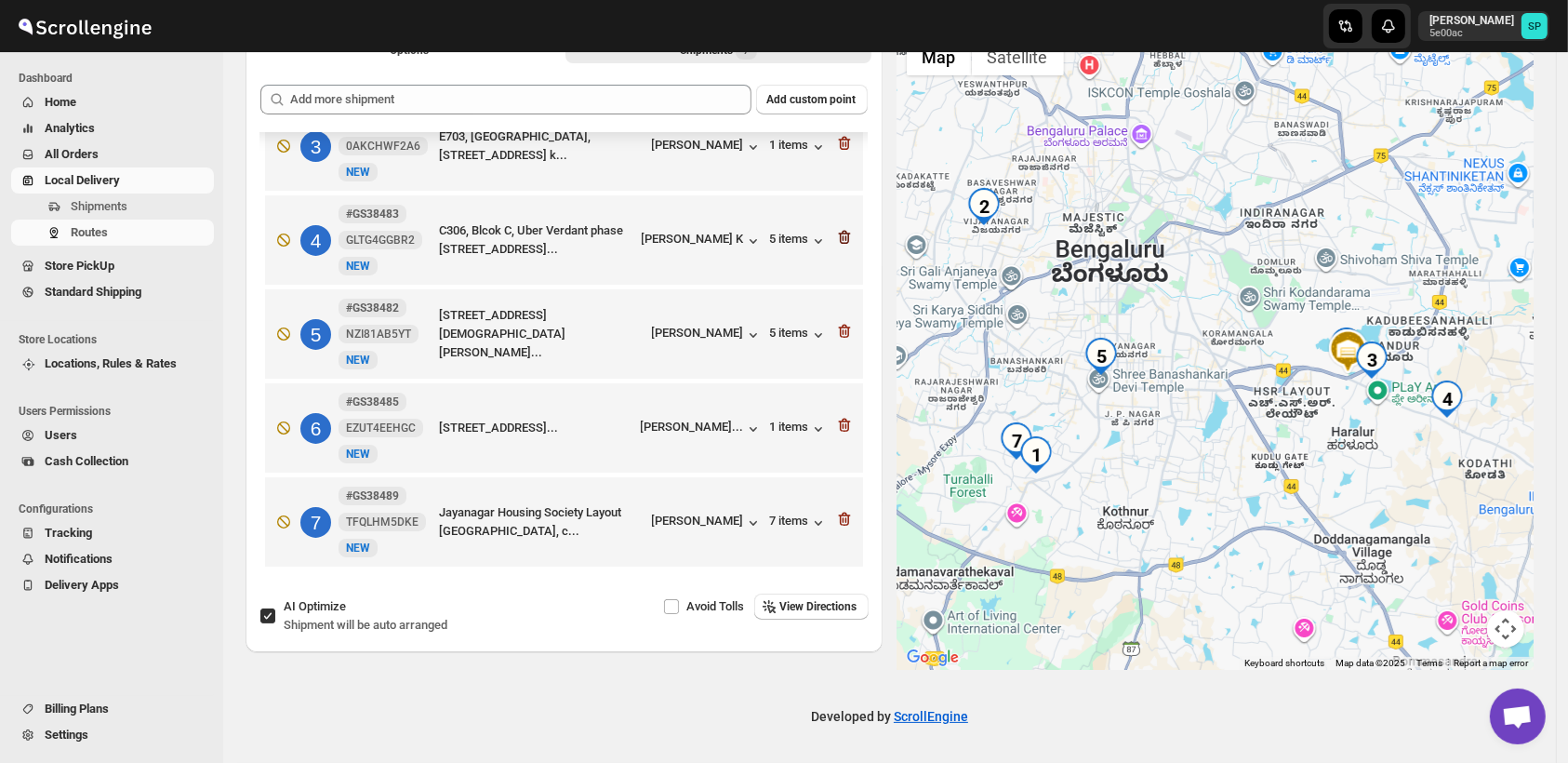
click at [844, 236] on icon "button" at bounding box center [845, 239] width 2 height 6
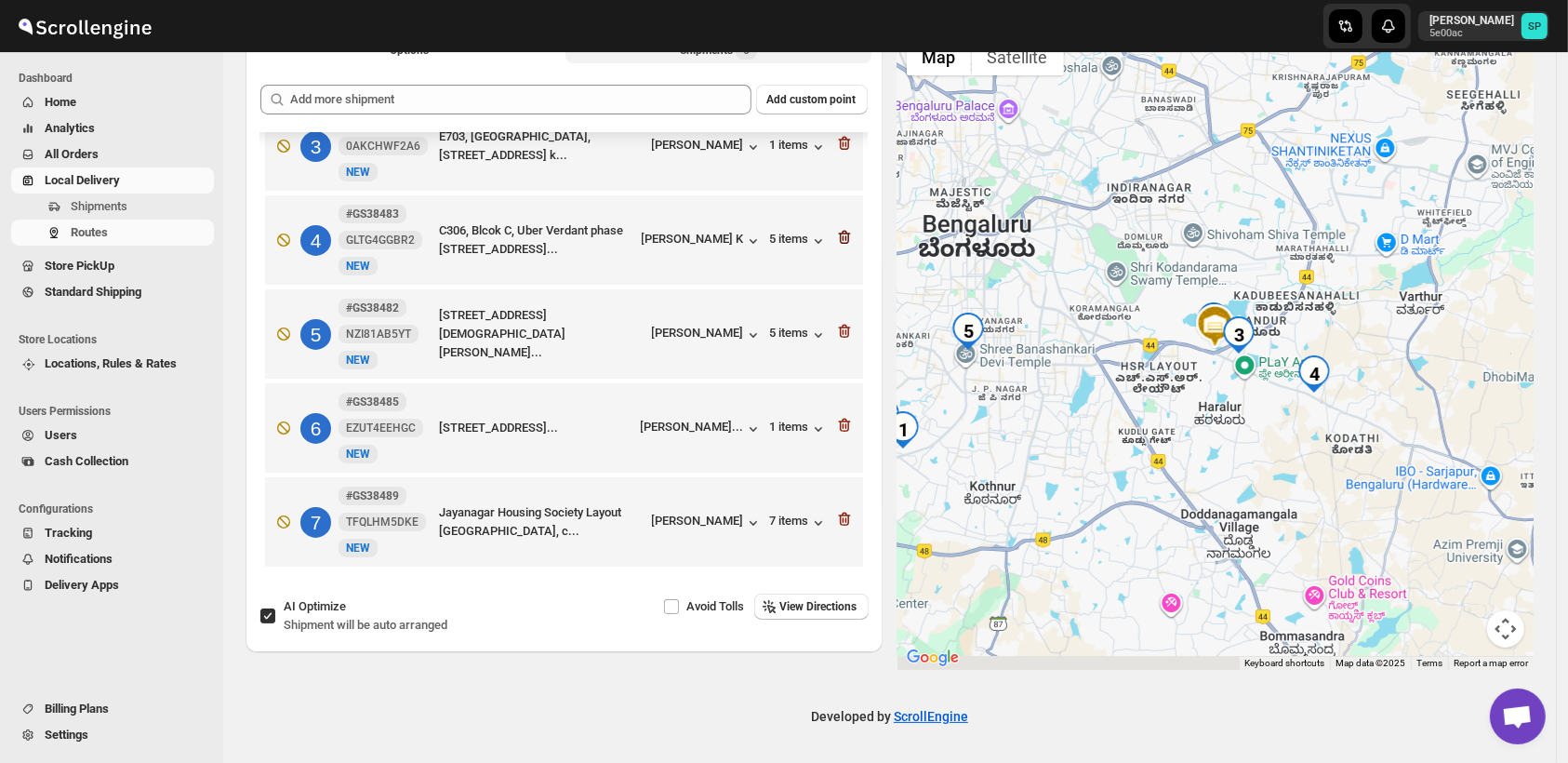
scroll to position [134, 0]
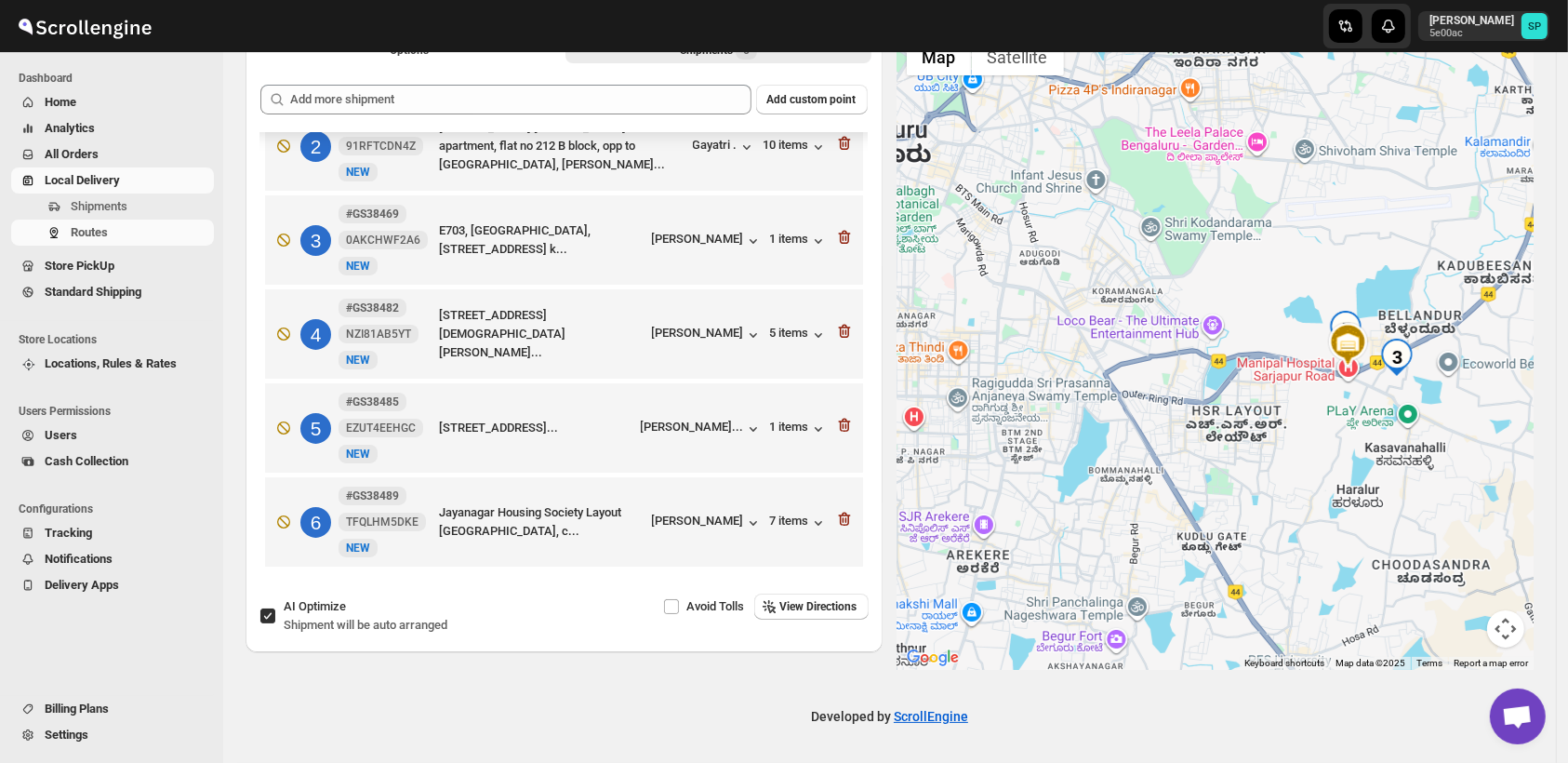
drag, startPoint x: 1384, startPoint y: 414, endPoint x: 1346, endPoint y: 424, distance: 39.3
click at [1347, 424] on div at bounding box center [1216, 349] width 638 height 641
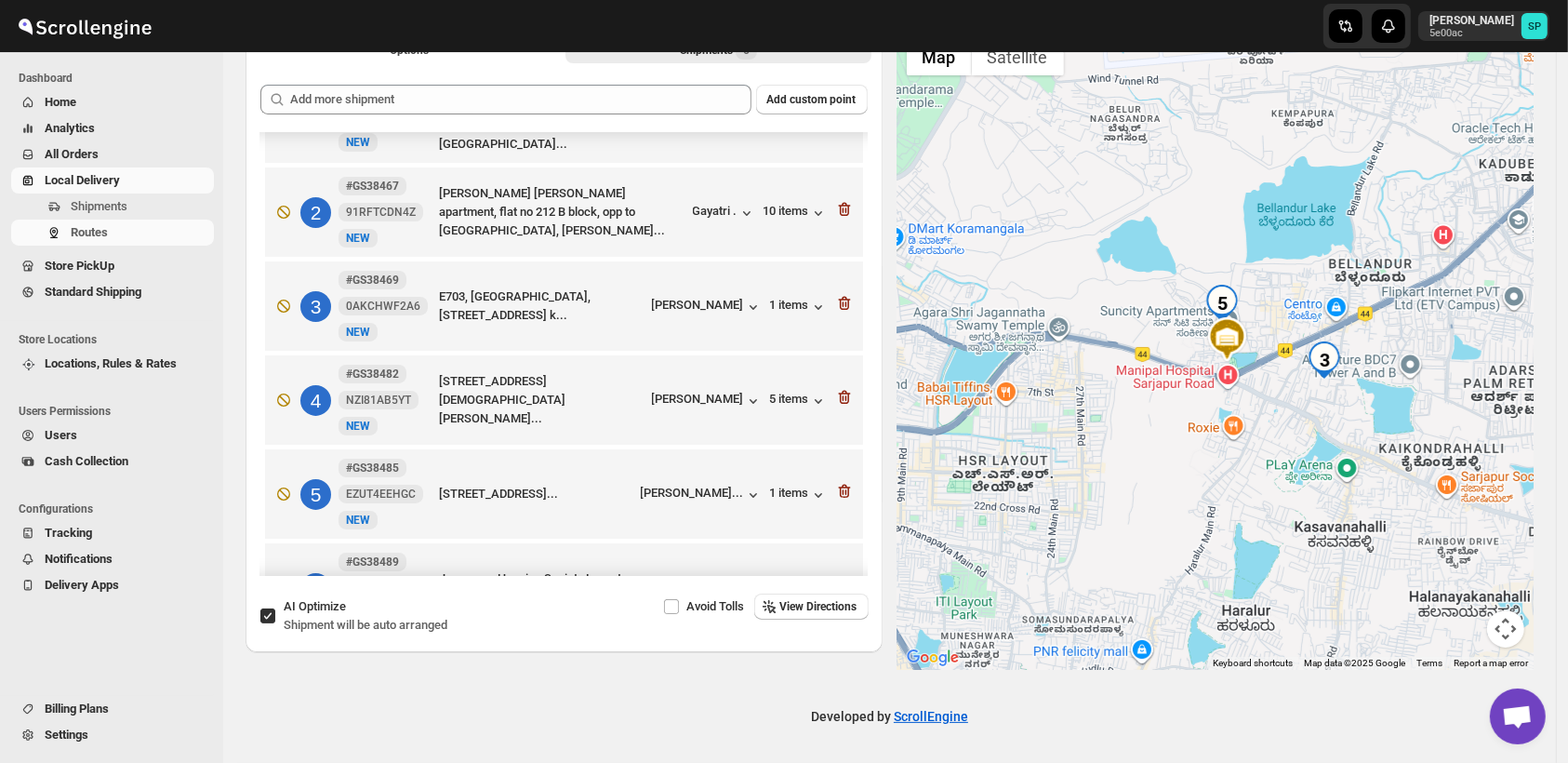
scroll to position [0, 0]
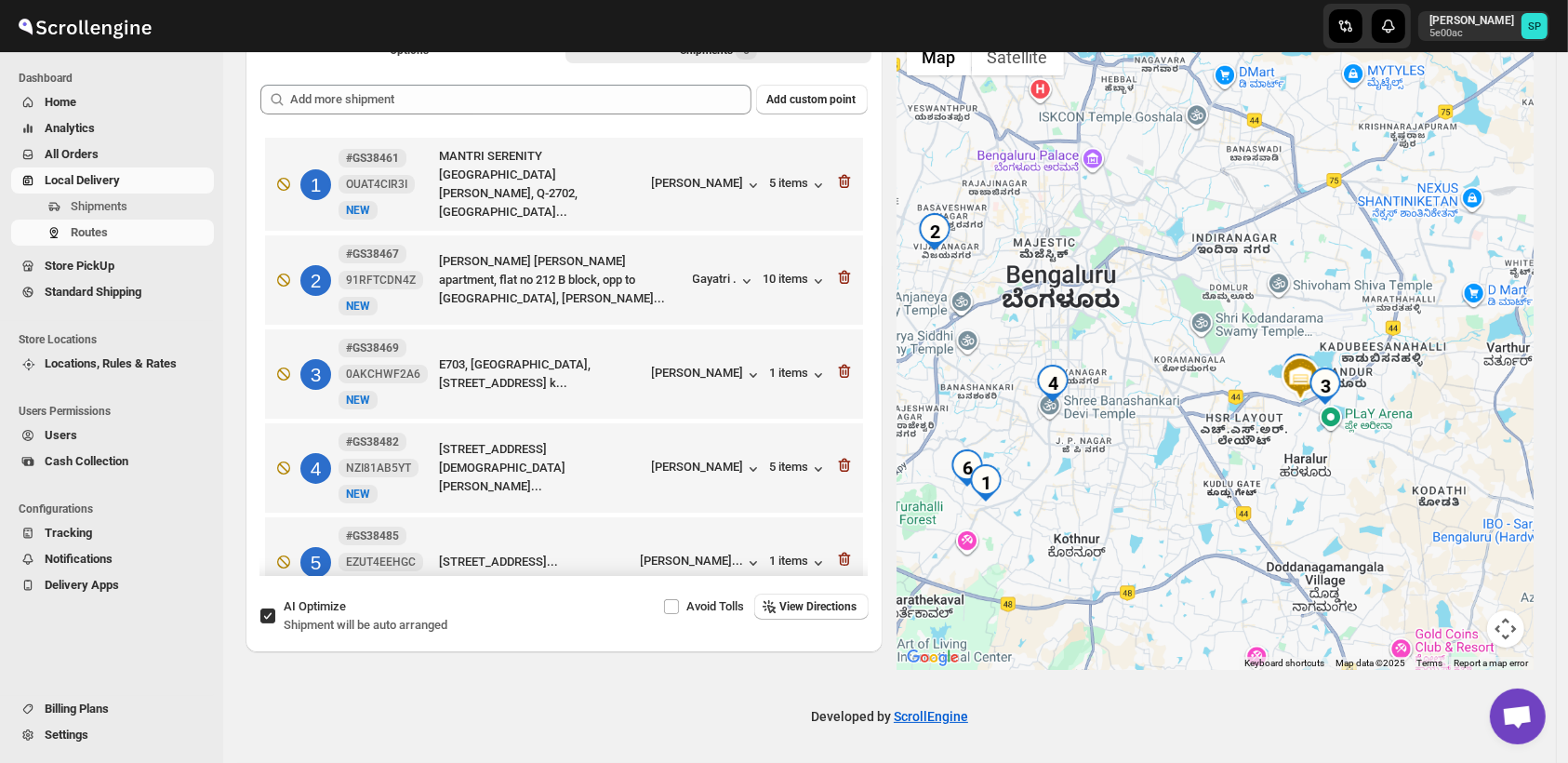
drag, startPoint x: 1375, startPoint y: 436, endPoint x: 1233, endPoint y: 449, distance: 142.6
click at [1233, 449] on div at bounding box center [1216, 349] width 638 height 641
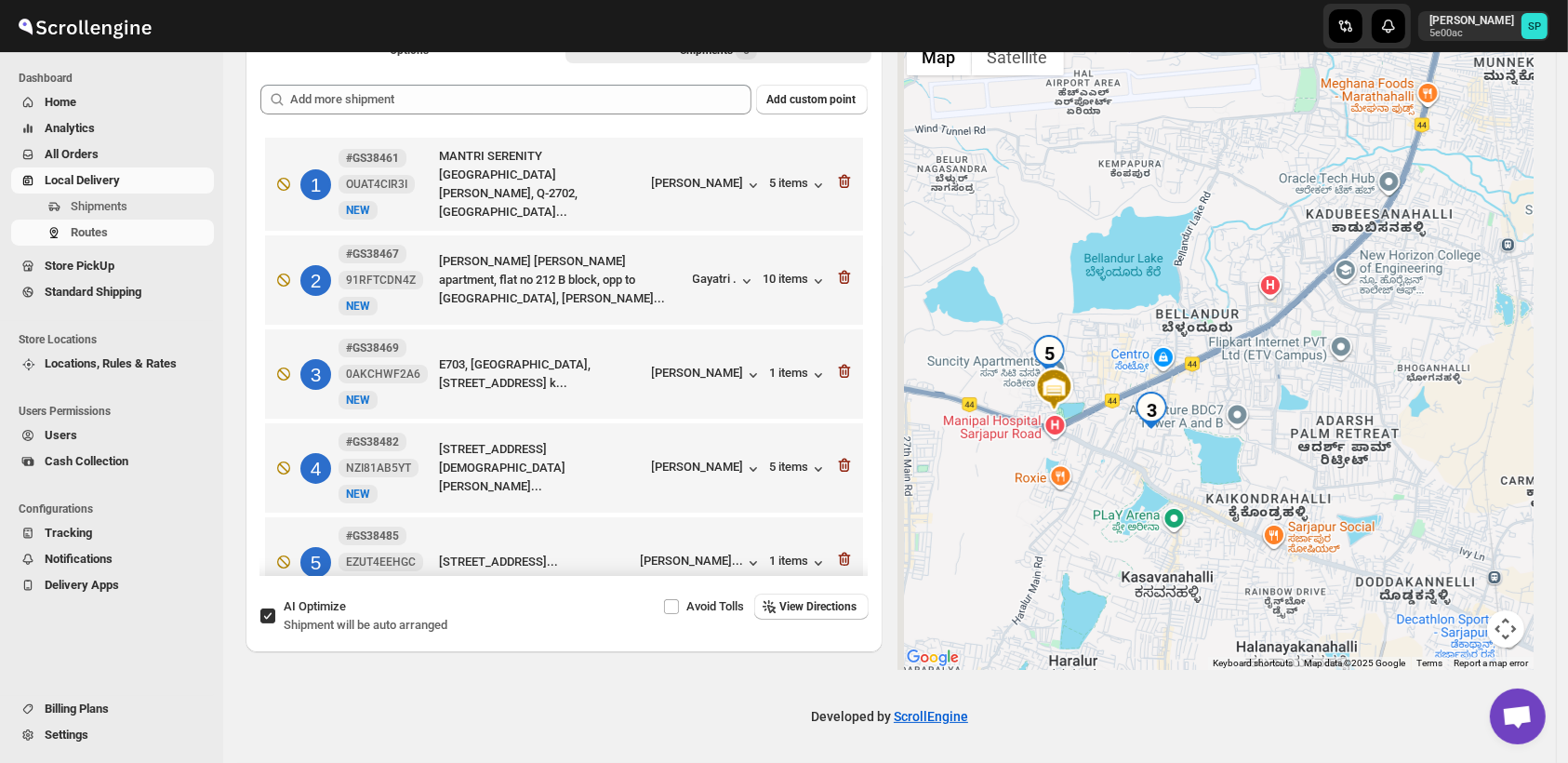
drag, startPoint x: 1138, startPoint y: 433, endPoint x: 1210, endPoint y: 404, distance: 77.6
click at [1170, 404] on img "3" at bounding box center [1151, 410] width 37 height 37
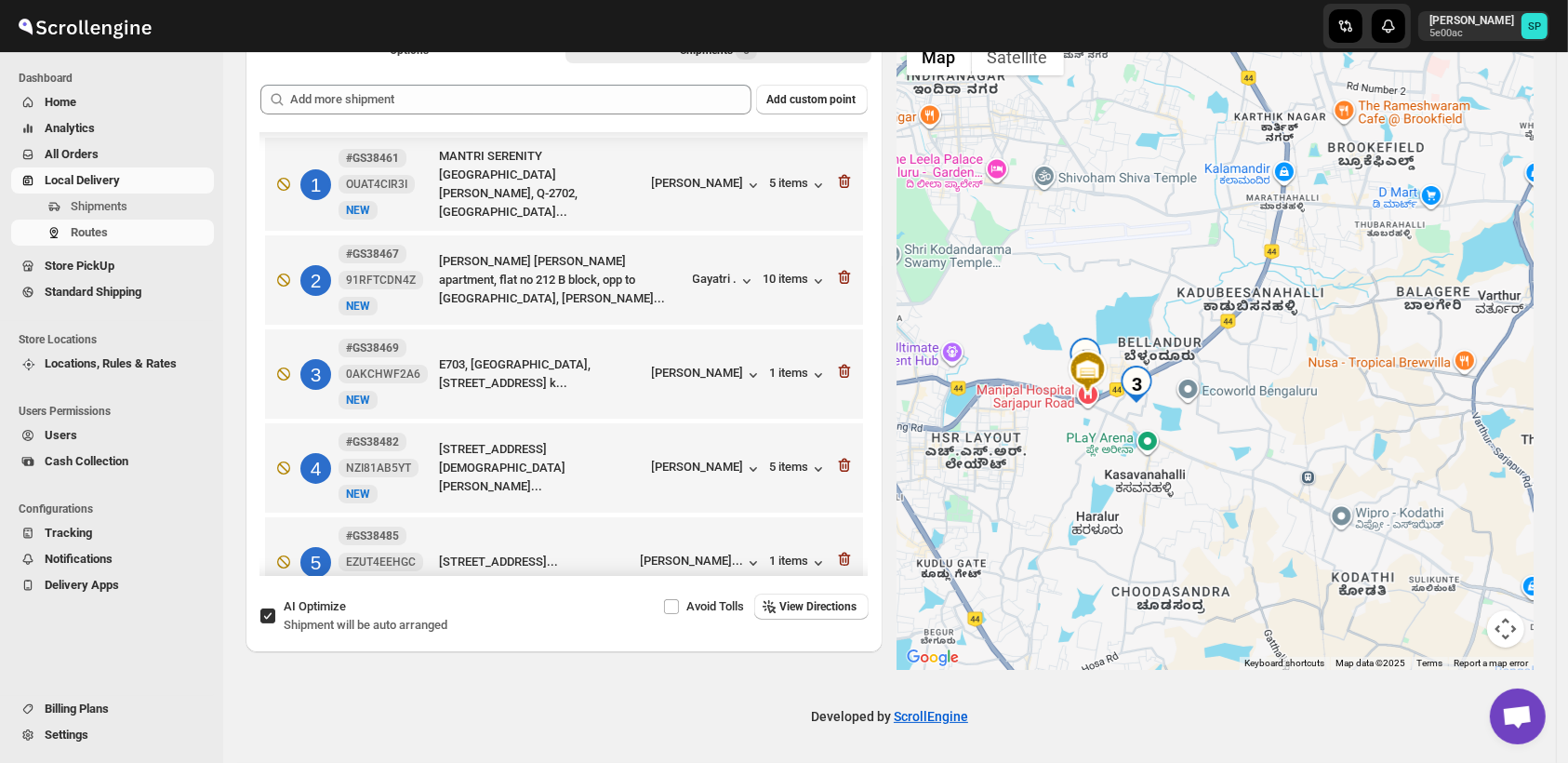
scroll to position [103, 0]
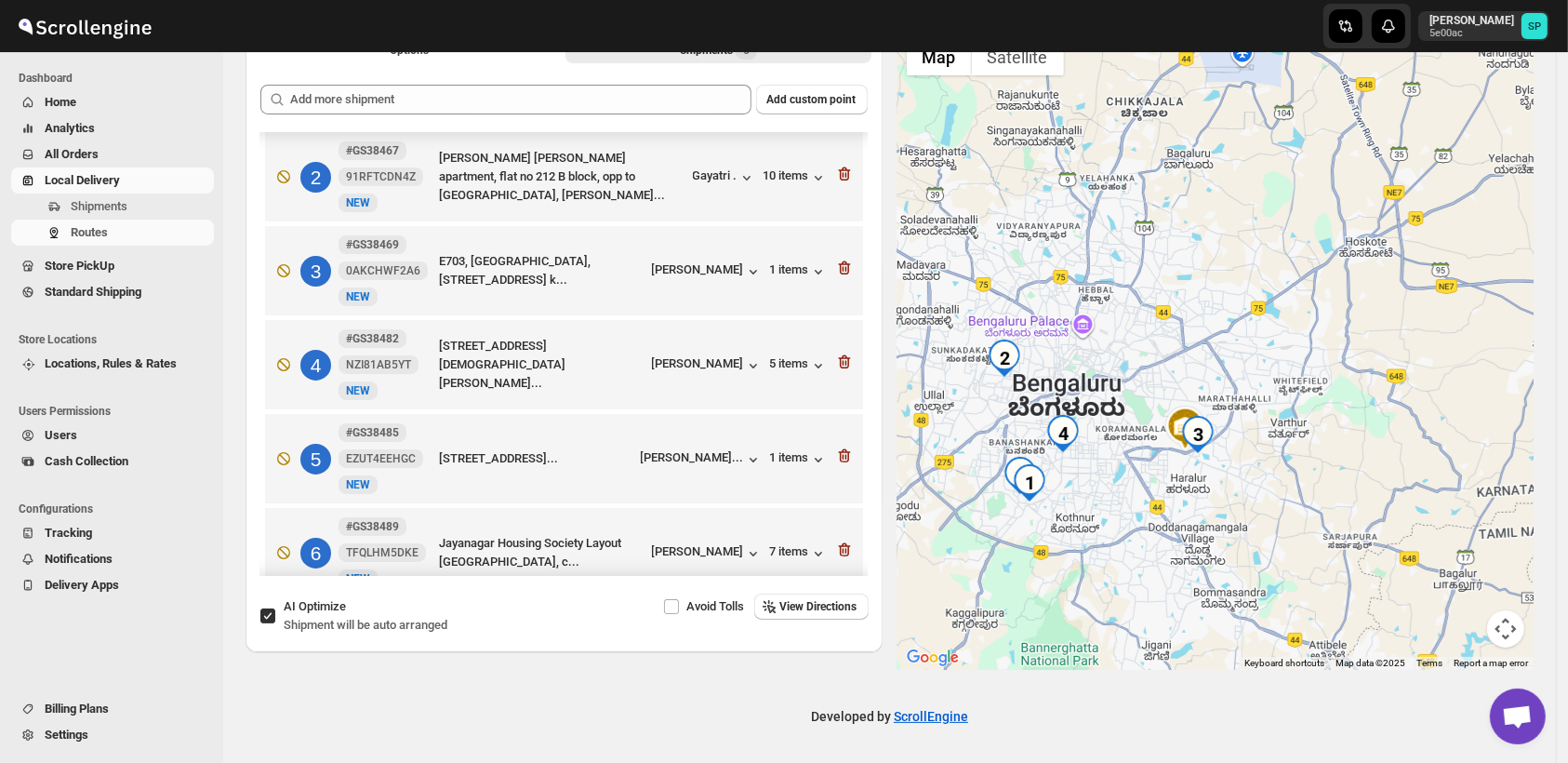
drag, startPoint x: 1036, startPoint y: 491, endPoint x: 1136, endPoint y: 488, distance: 100.0
click at [1136, 488] on div "To navigate, press the arrow keys." at bounding box center [1216, 349] width 638 height 641
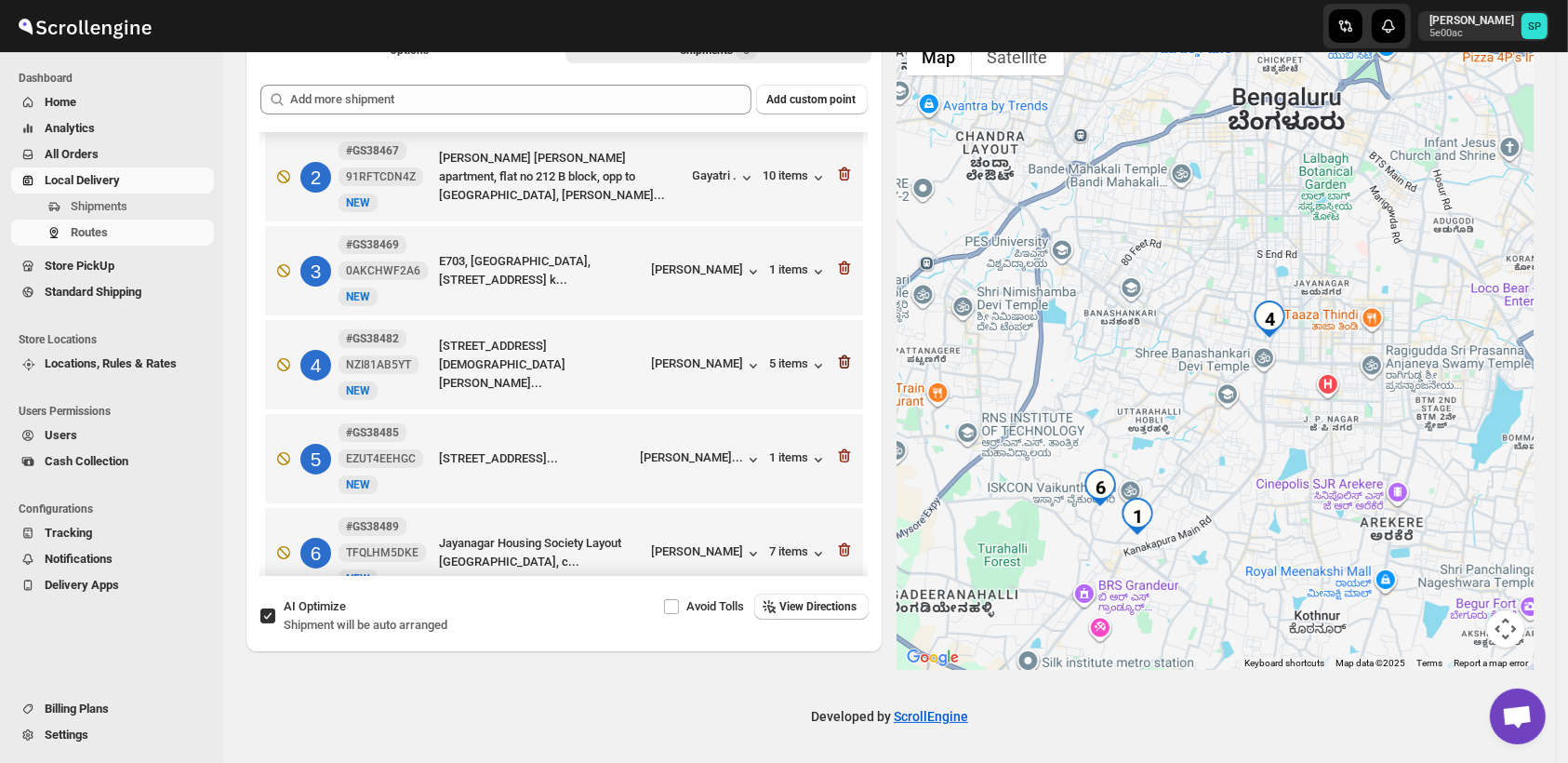
click at [839, 358] on icon "button" at bounding box center [844, 362] width 19 height 19
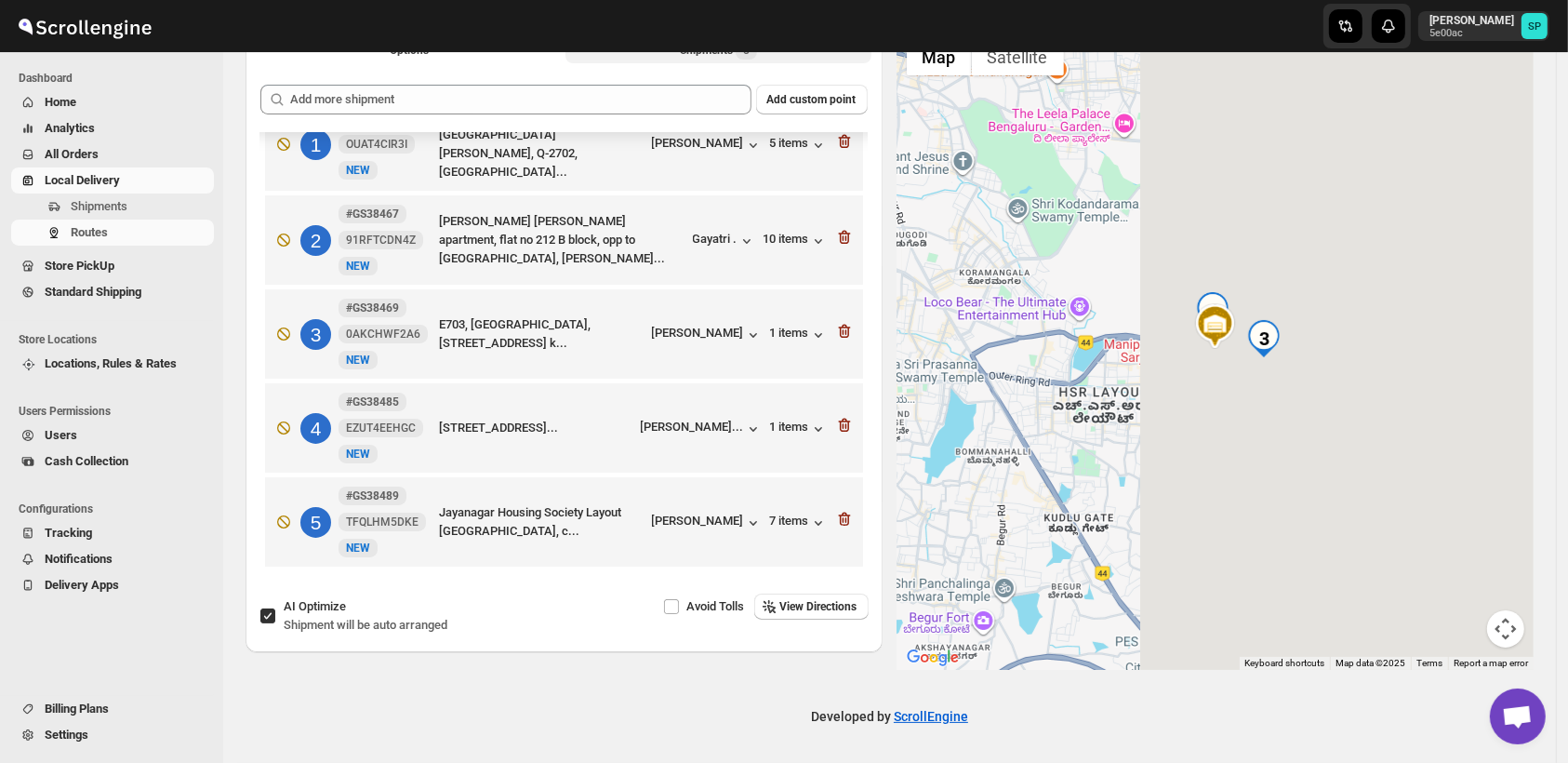
scroll to position [39, 0]
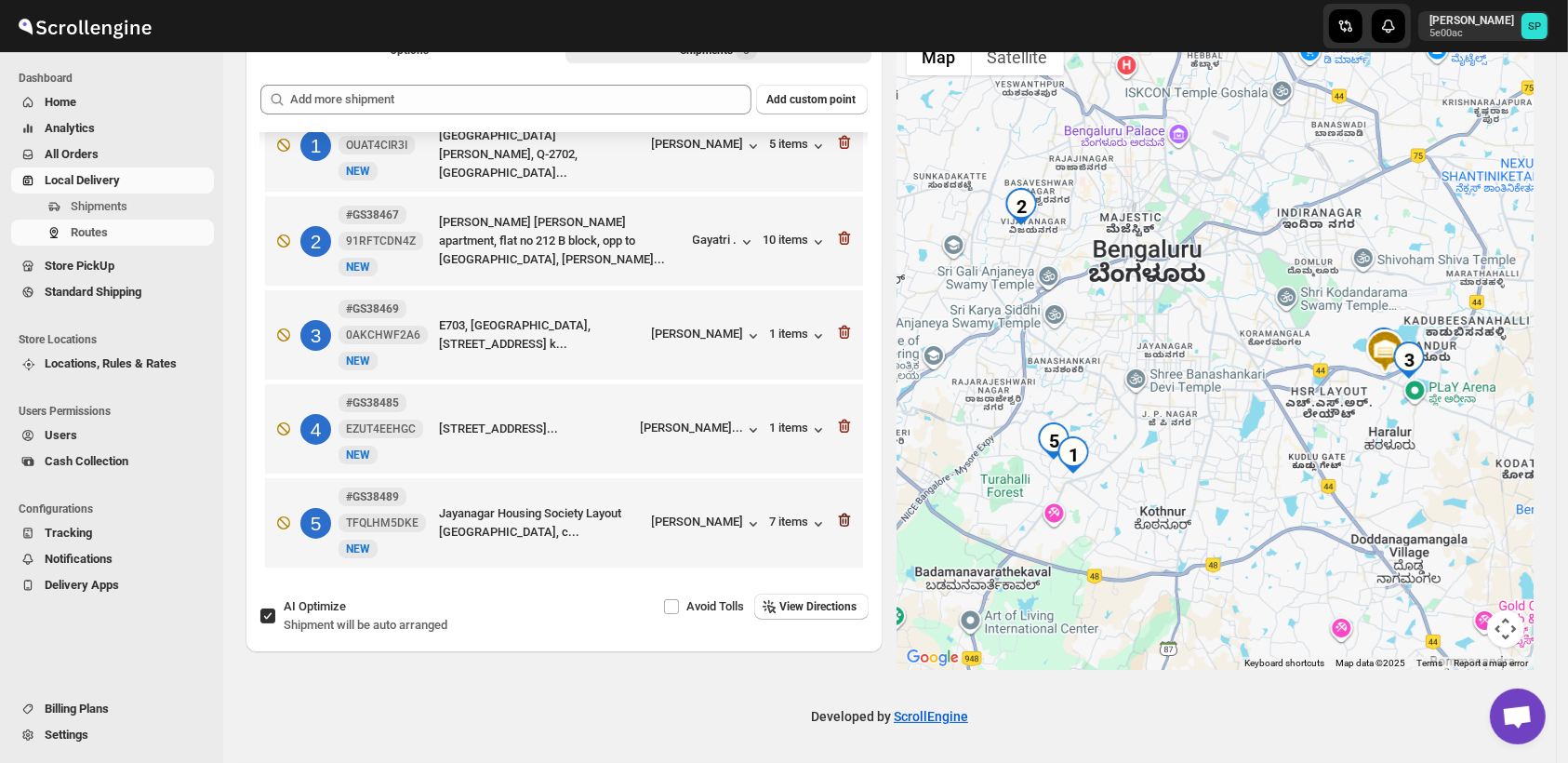
click at [835, 521] on icon "button" at bounding box center [844, 520] width 19 height 19
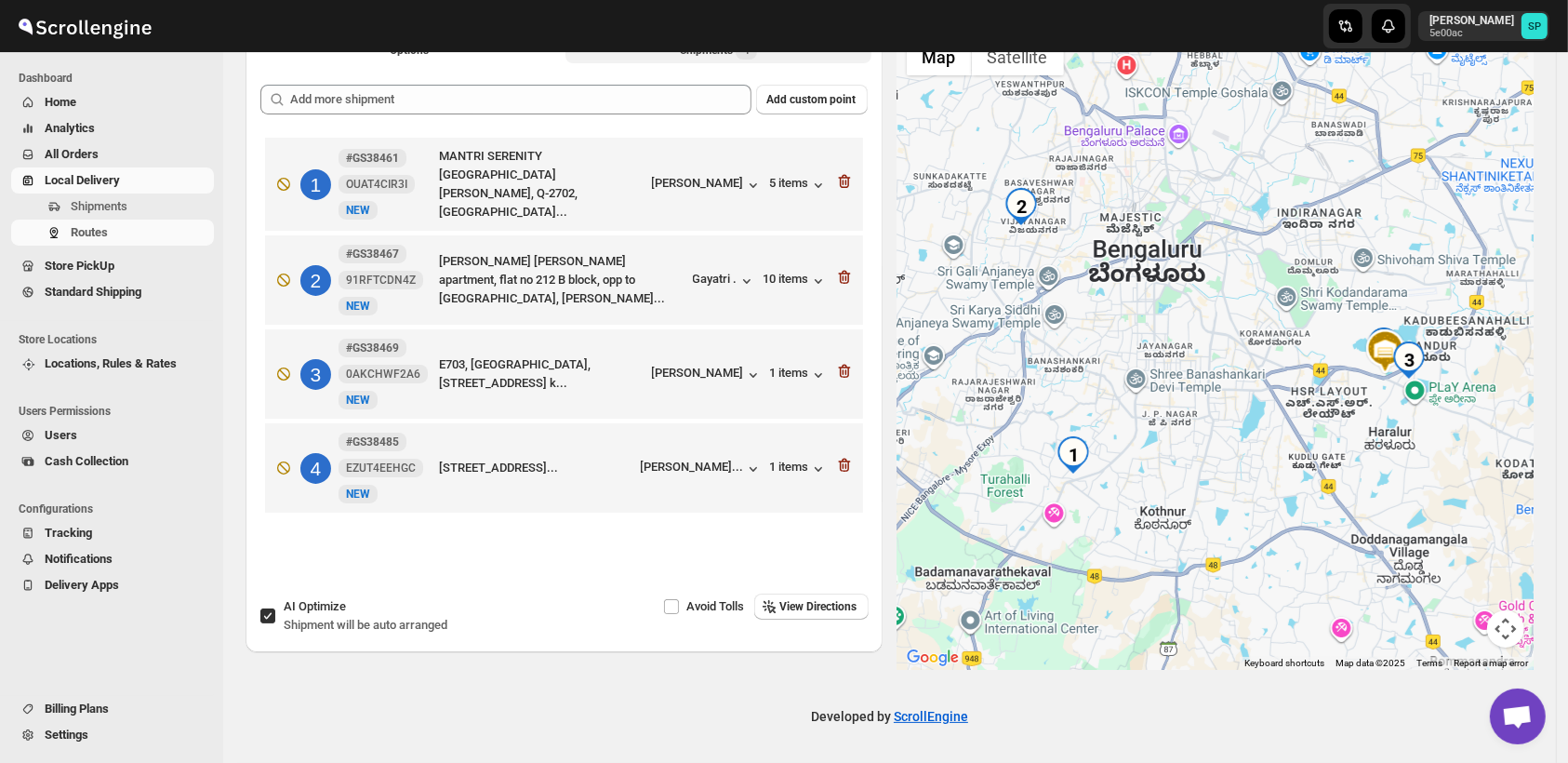
scroll to position [22, 0]
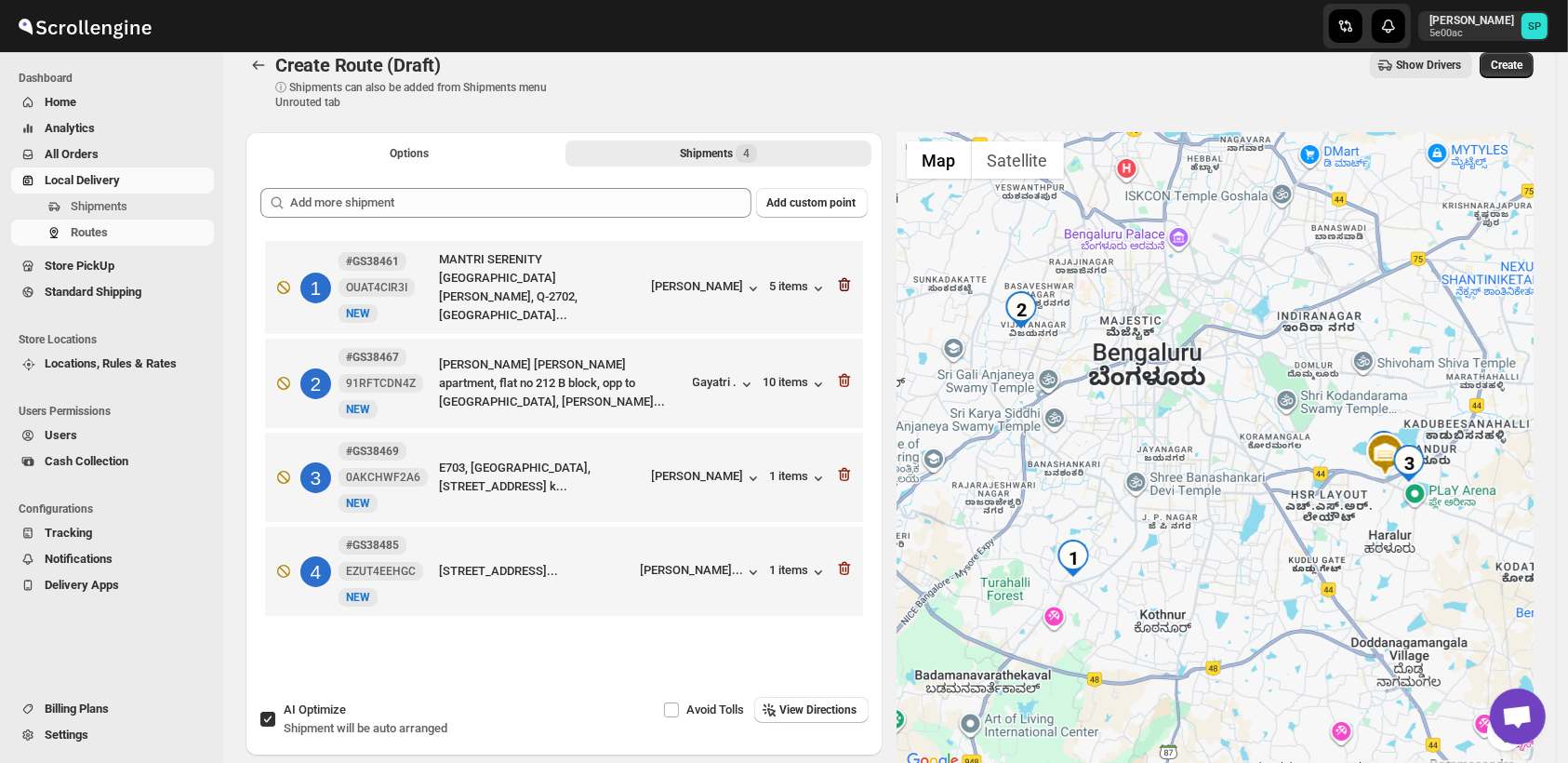
click at [848, 280] on icon "button" at bounding box center [844, 285] width 19 height 19
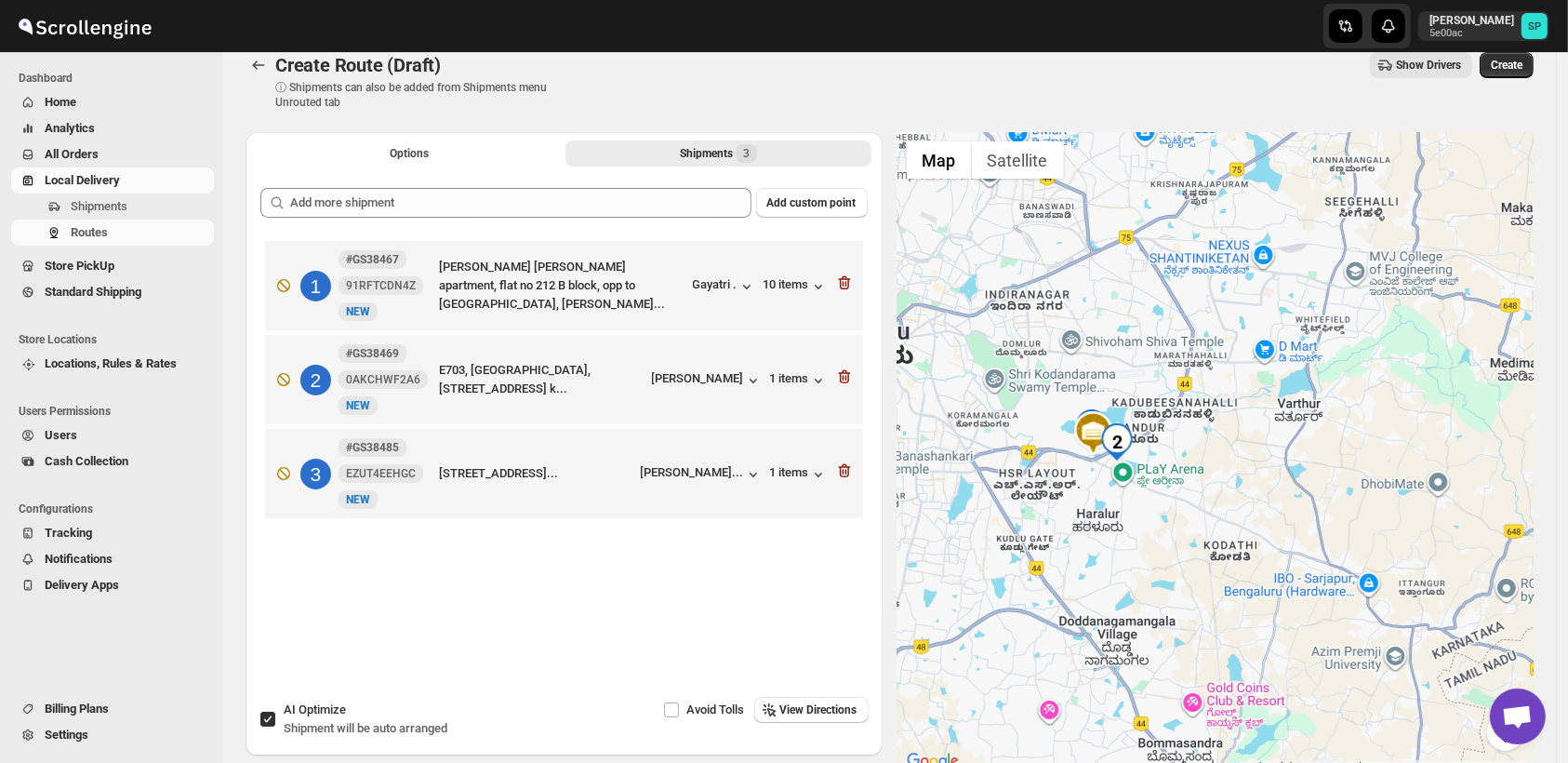
drag, startPoint x: 1365, startPoint y: 621, endPoint x: 1062, endPoint y: 552, distance: 310.8
click at [1062, 552] on div at bounding box center [1216, 452] width 638 height 641
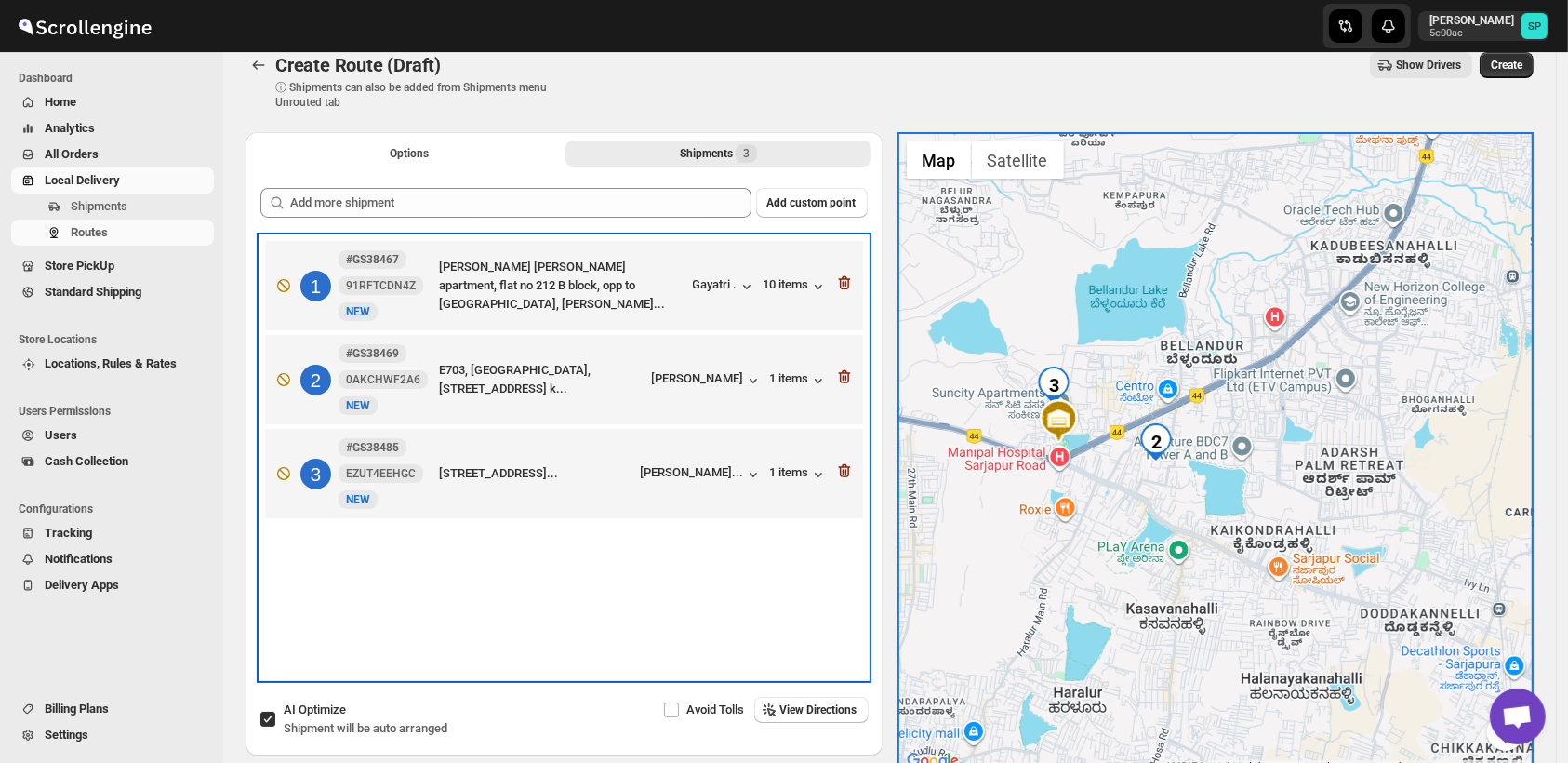
click at [727, 367] on div "2 #GS38469 0AKCHWF2A6 New NEW E703, Oceanus freesia enclave, bellandur gate roa…" at bounding box center [560, 376] width 587 height 78
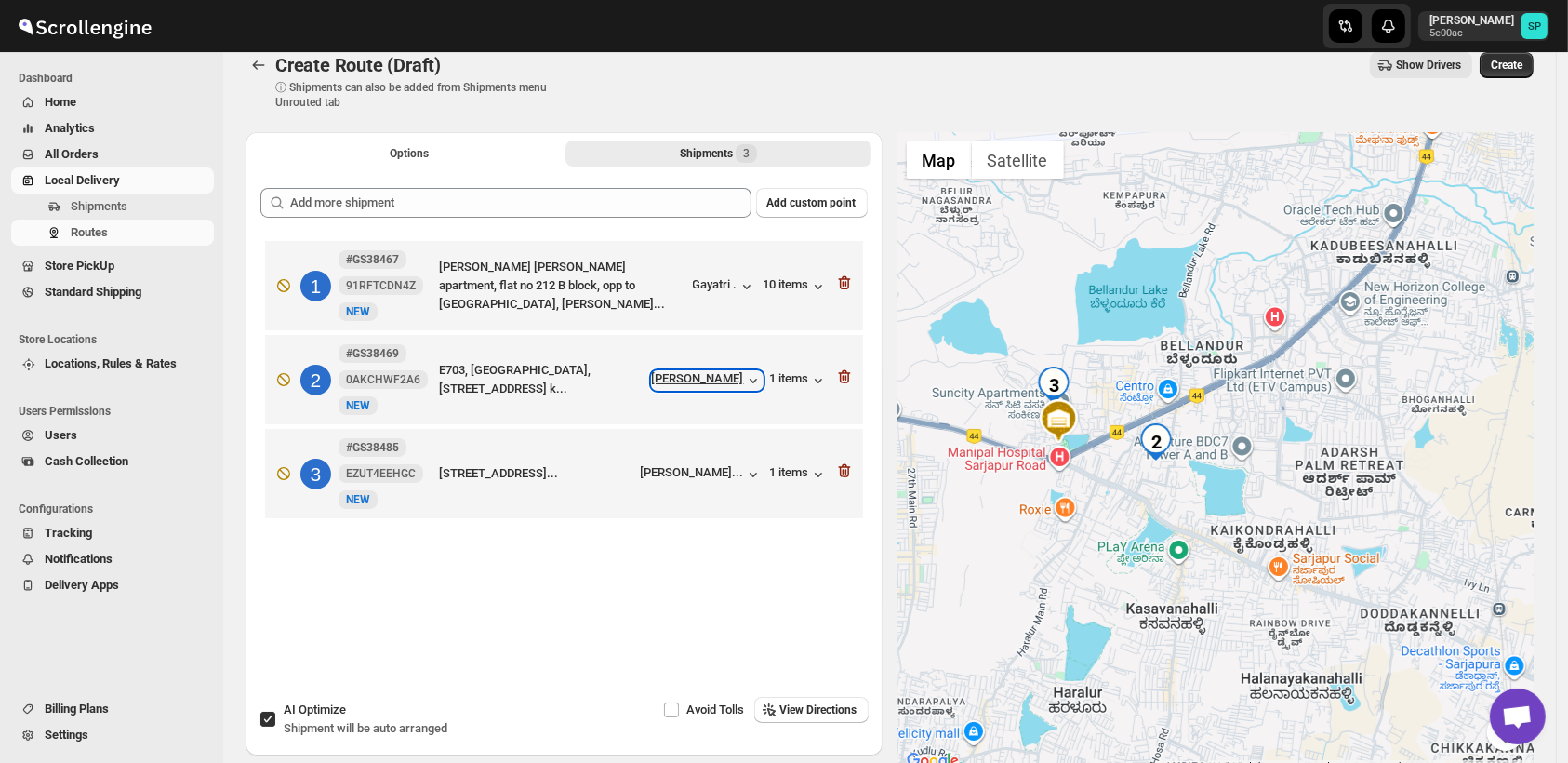
click at [733, 377] on div "[PERSON_NAME]" at bounding box center [708, 380] width 111 height 19
click at [731, 387] on div "[PERSON_NAME]" at bounding box center [708, 380] width 111 height 19
click at [746, 376] on div "[PERSON_NAME]" at bounding box center [708, 380] width 111 height 19
click at [751, 472] on icon "button" at bounding box center [754, 474] width 19 height 19
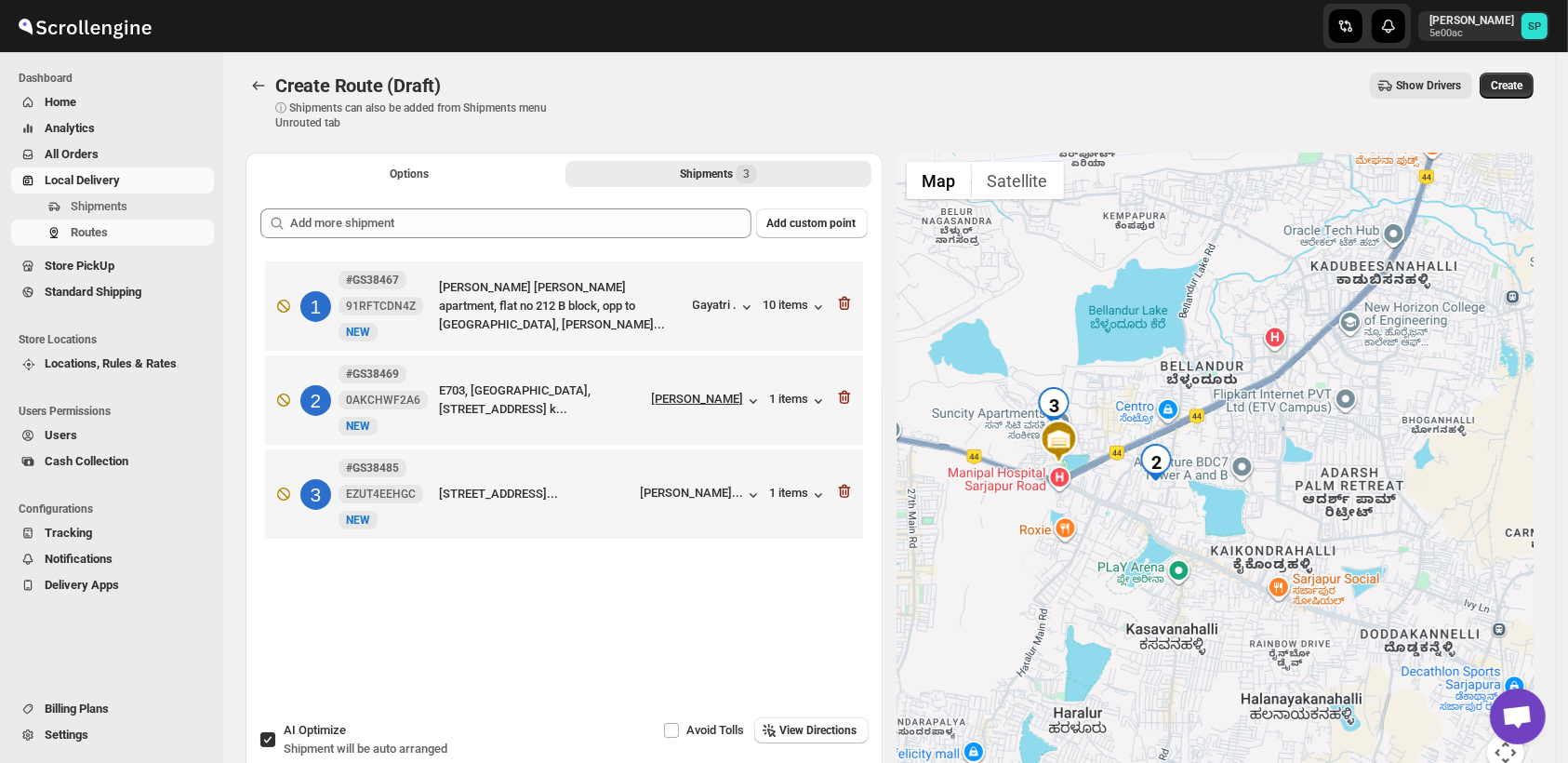
scroll to position [0, 0]
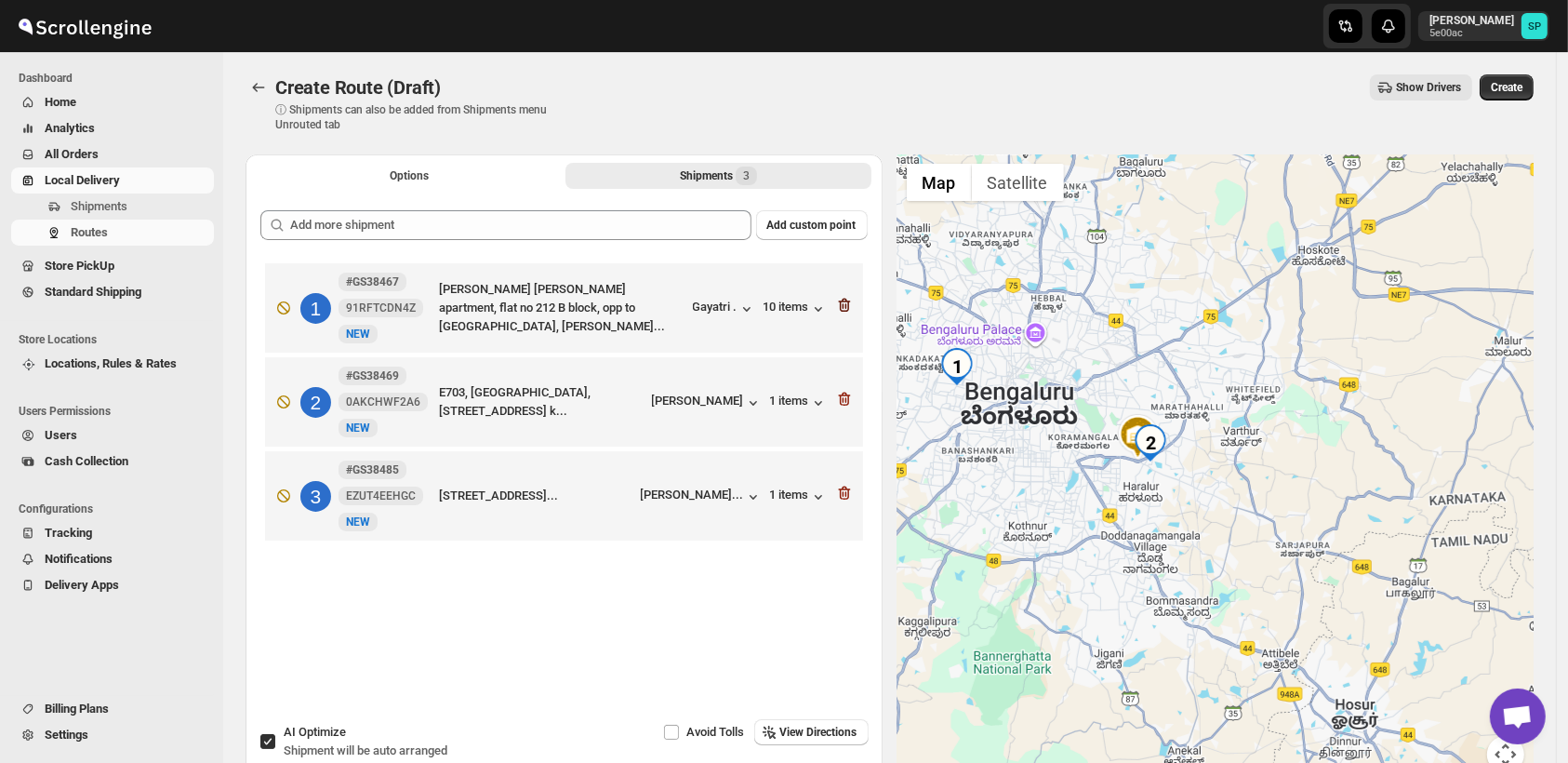
click at [843, 305] on icon "button" at bounding box center [842, 306] width 2 height 6
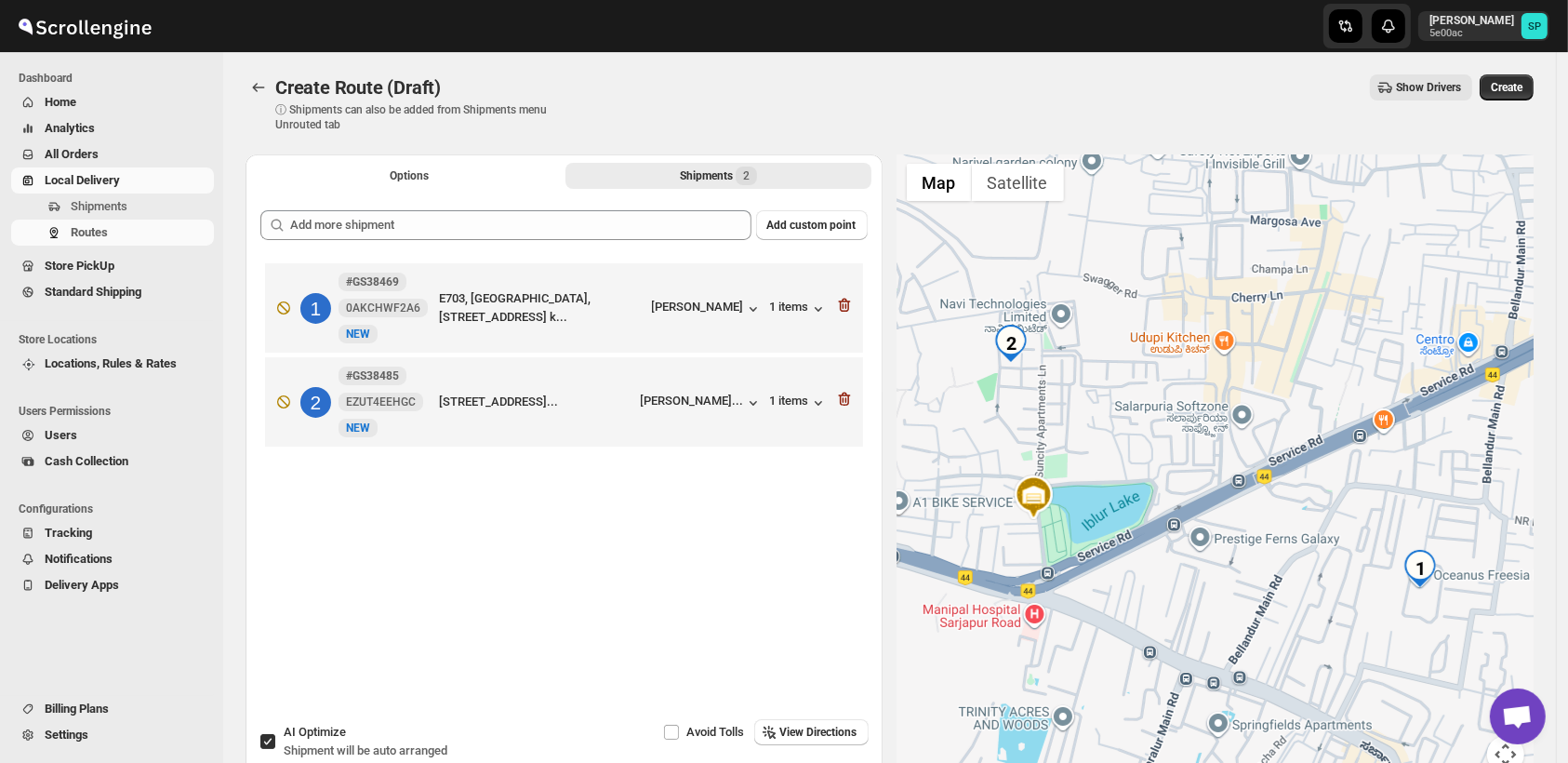
click at [843, 305] on icon "button" at bounding box center [842, 306] width 2 height 6
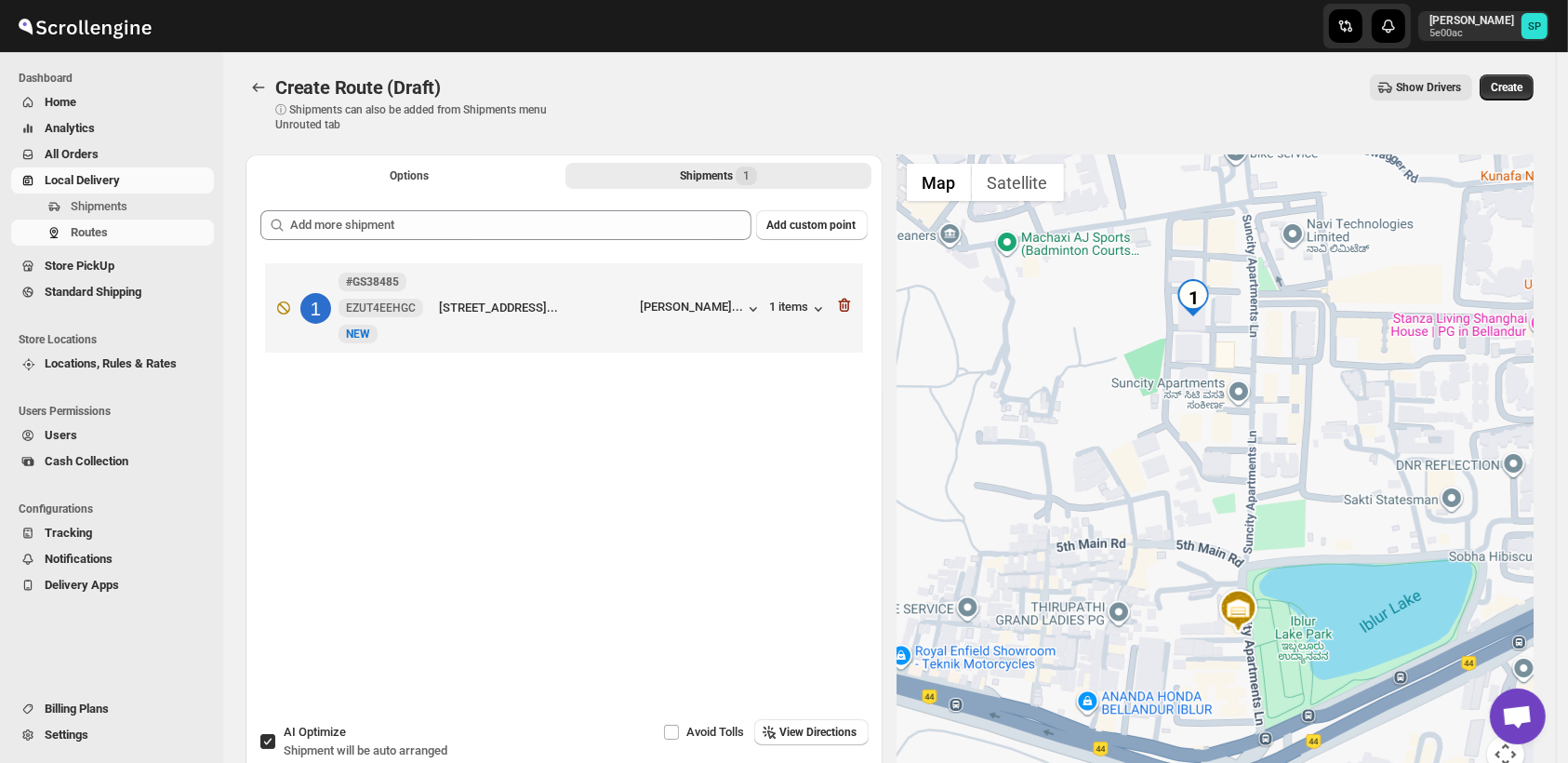
click at [843, 305] on icon "button" at bounding box center [842, 306] width 2 height 6
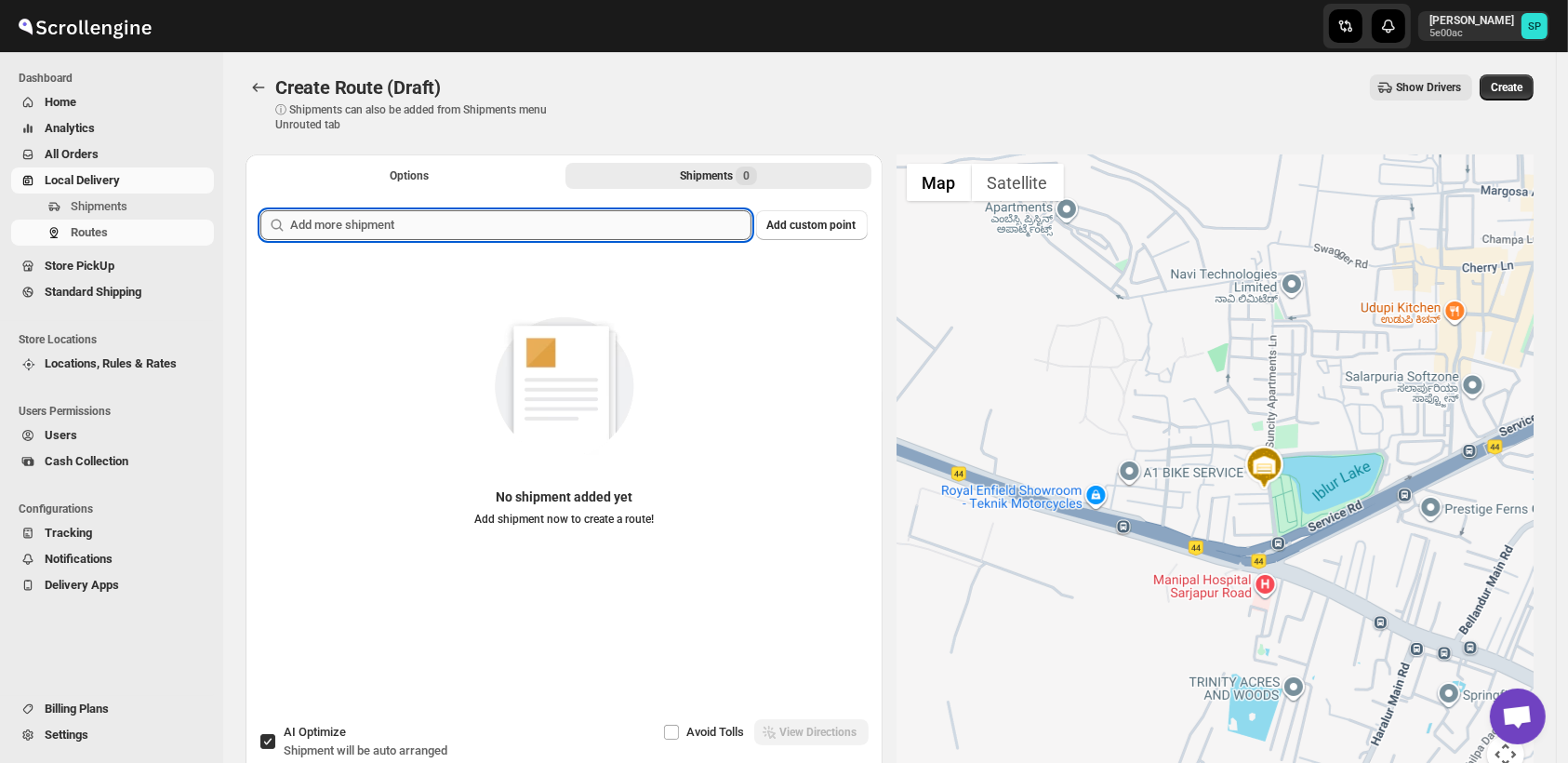
click at [574, 226] on input "text" at bounding box center [521, 225] width 462 height 30
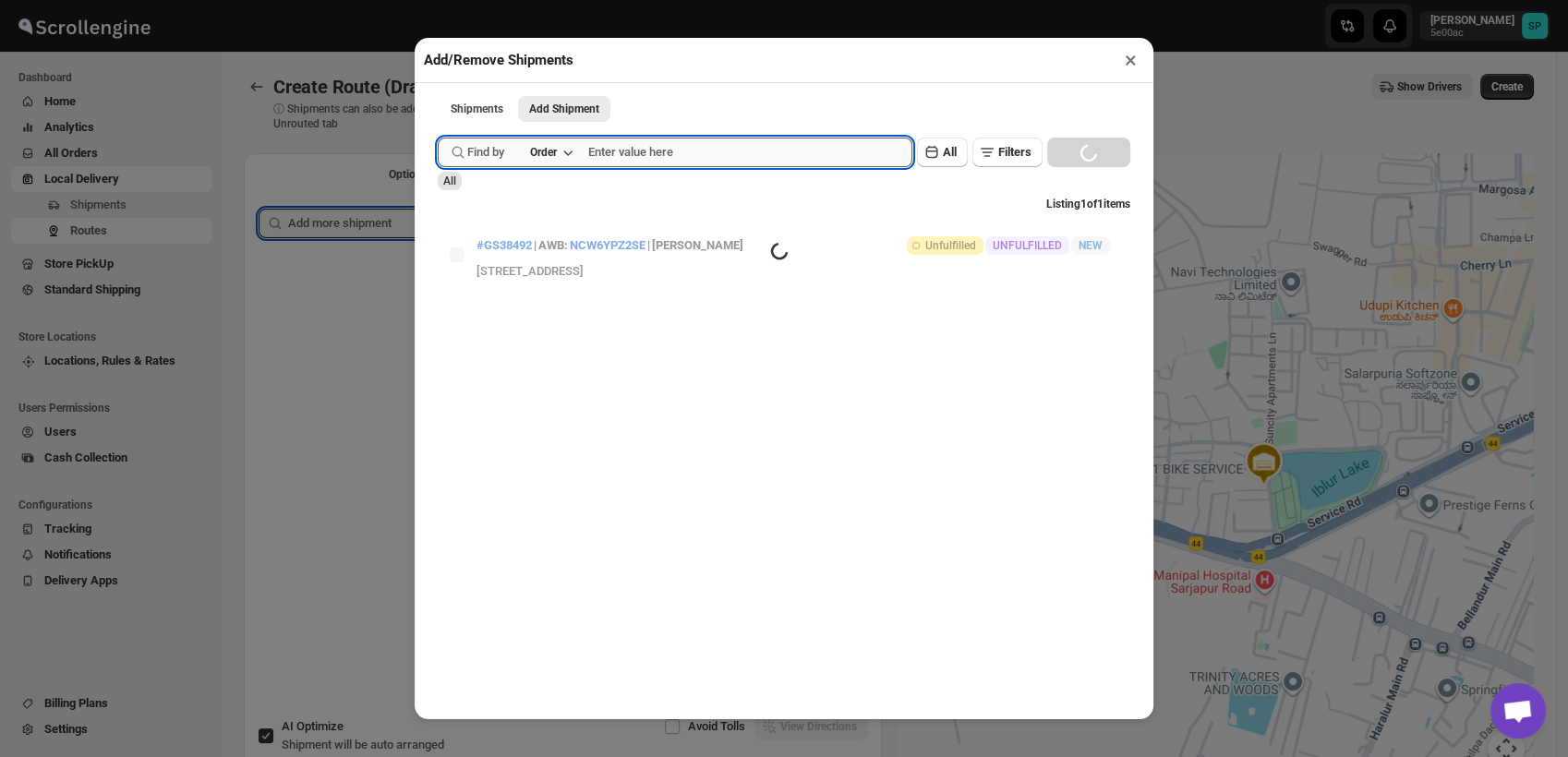
click at [699, 154] on input "text" at bounding box center [750, 153] width 324 height 30
paste input "GS38492"
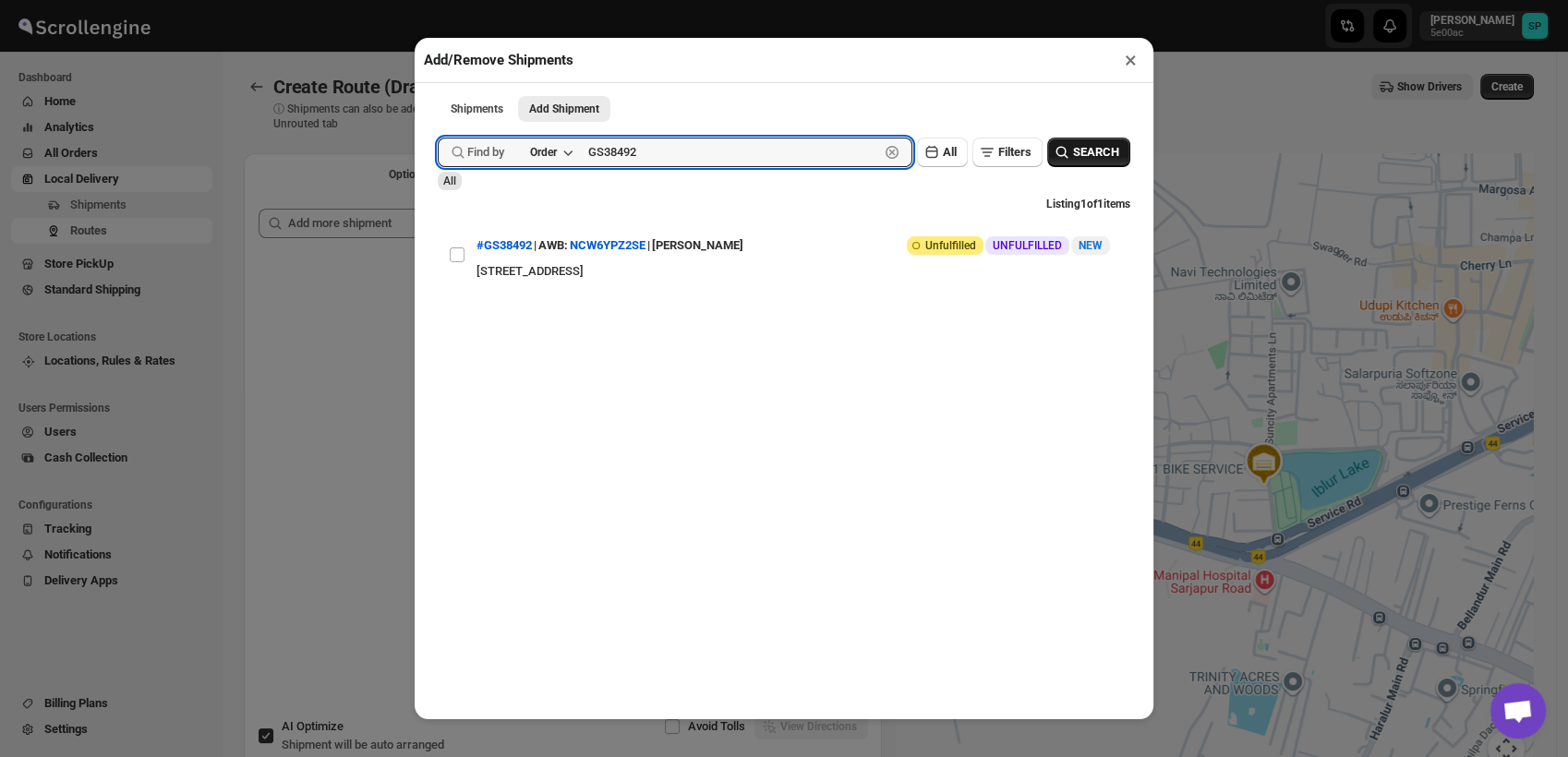
type input "GS38492"
click at [1073, 150] on span "SEARCH" at bounding box center [1096, 152] width 47 height 19
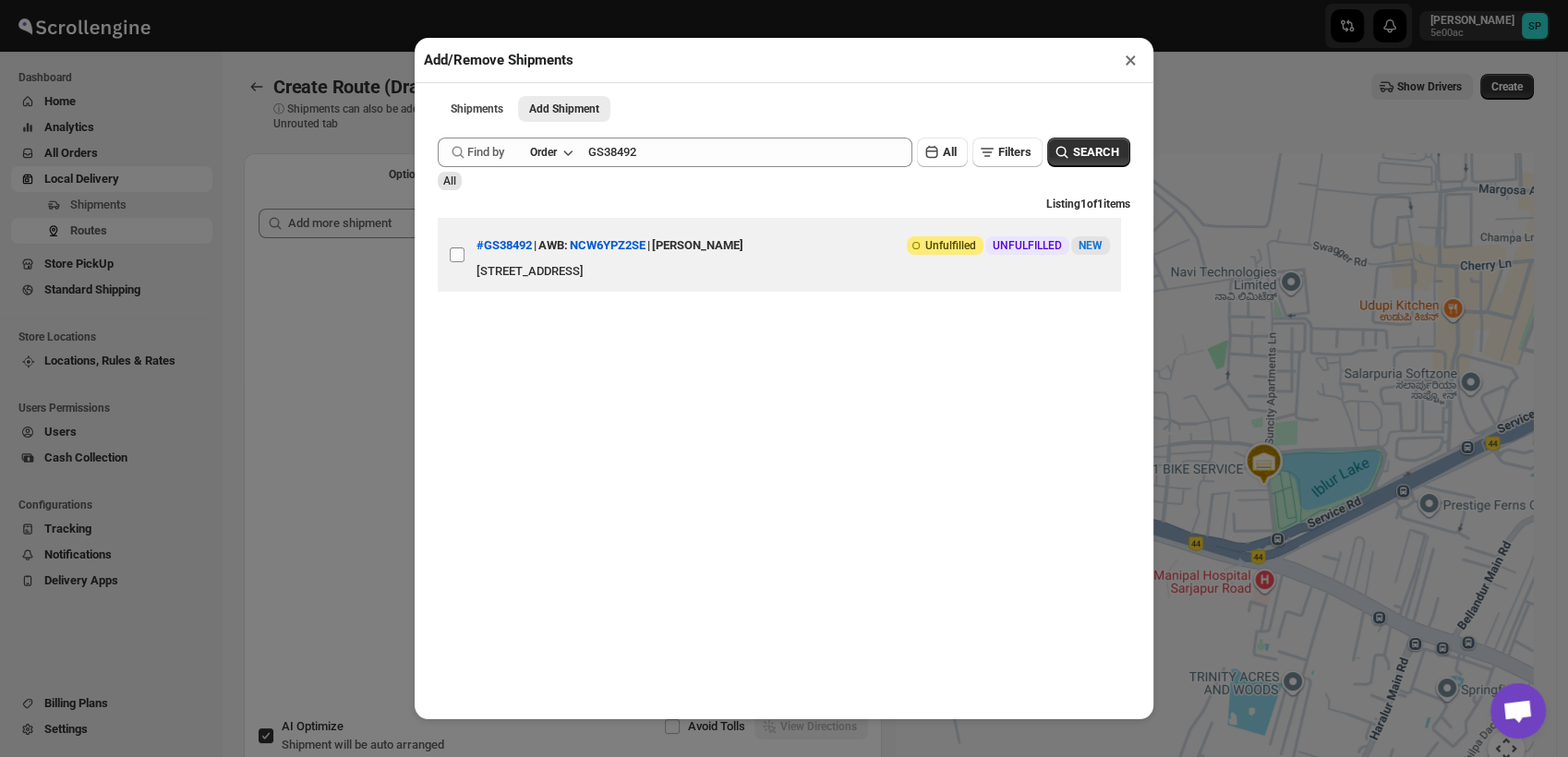
click at [454, 255] on input "View details for 68e9527bd1fc2f773f2b7076" at bounding box center [456, 254] width 15 height 15
checkbox input "true"
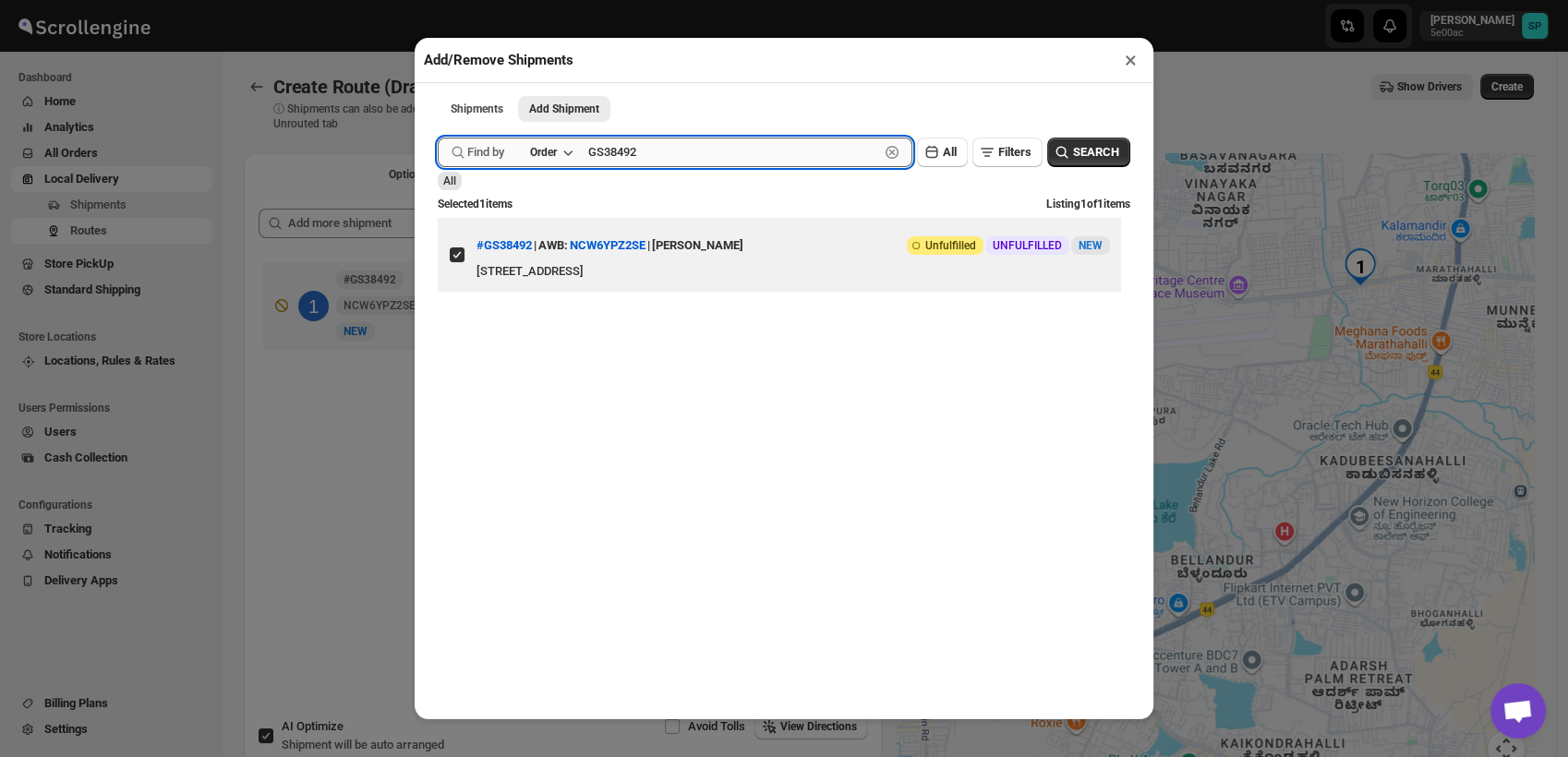
click at [619, 158] on input "GS38492" at bounding box center [733, 153] width 291 height 30
paste input "3"
type input "GS38493"
click at [1073, 153] on span "SEARCH" at bounding box center [1096, 152] width 47 height 19
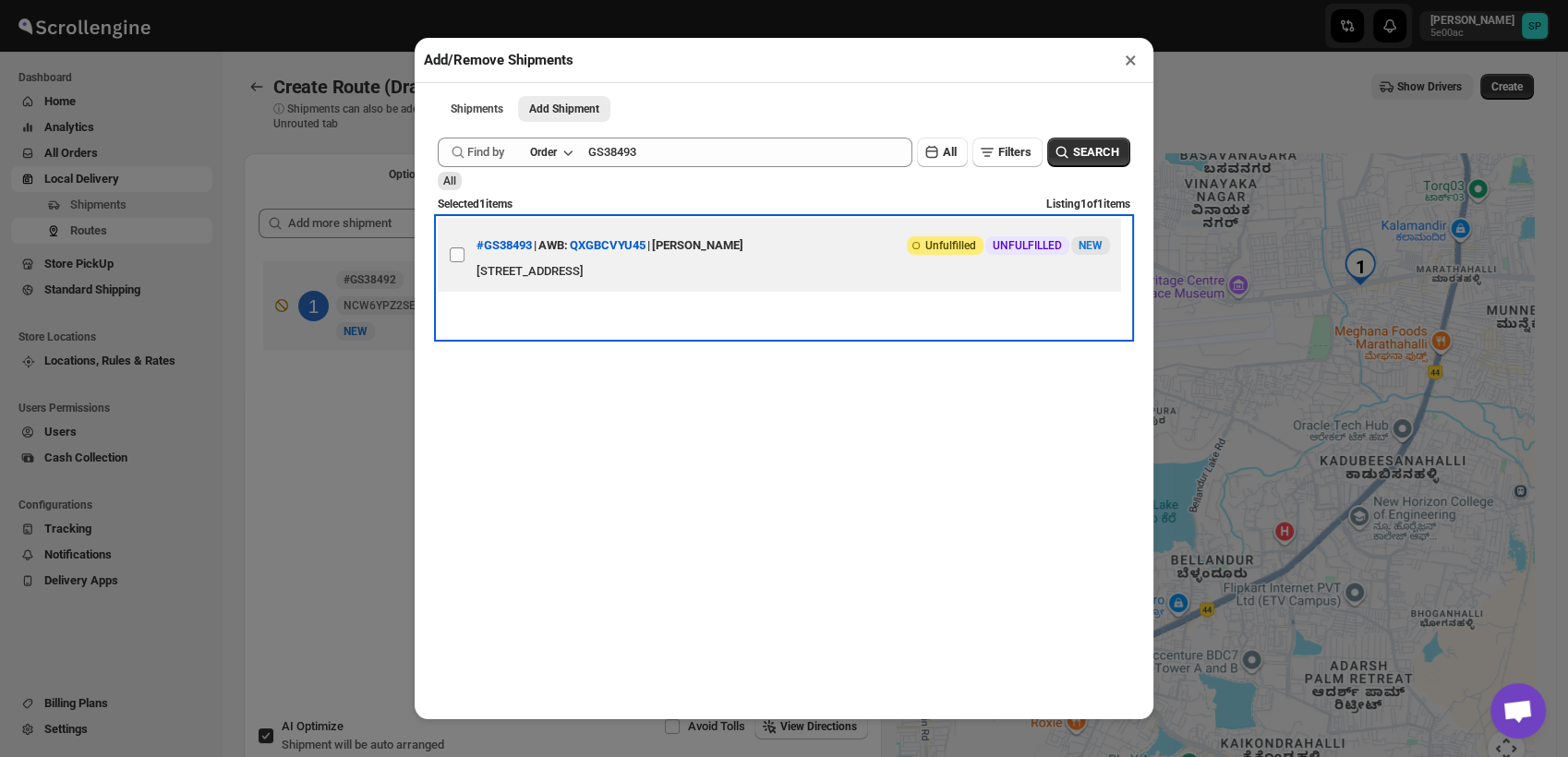
click at [451, 247] on label "View details for 68e9a1a5d1fc2f773f2b7400" at bounding box center [456, 255] width 39 height 73
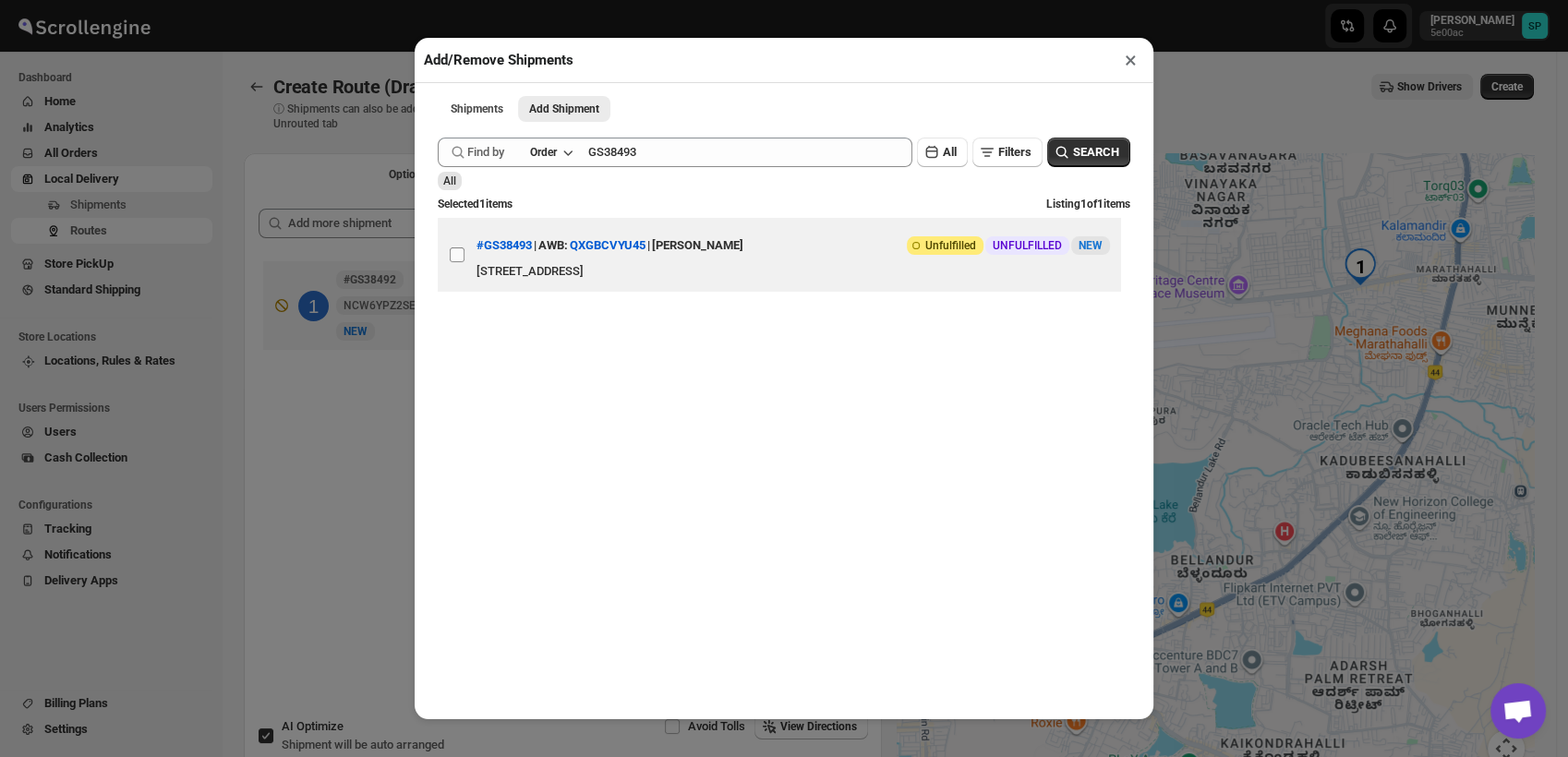
click at [451, 247] on input "View details for 68e9a1a5d1fc2f773f2b7400" at bounding box center [456, 254] width 15 height 15
checkbox input "true"
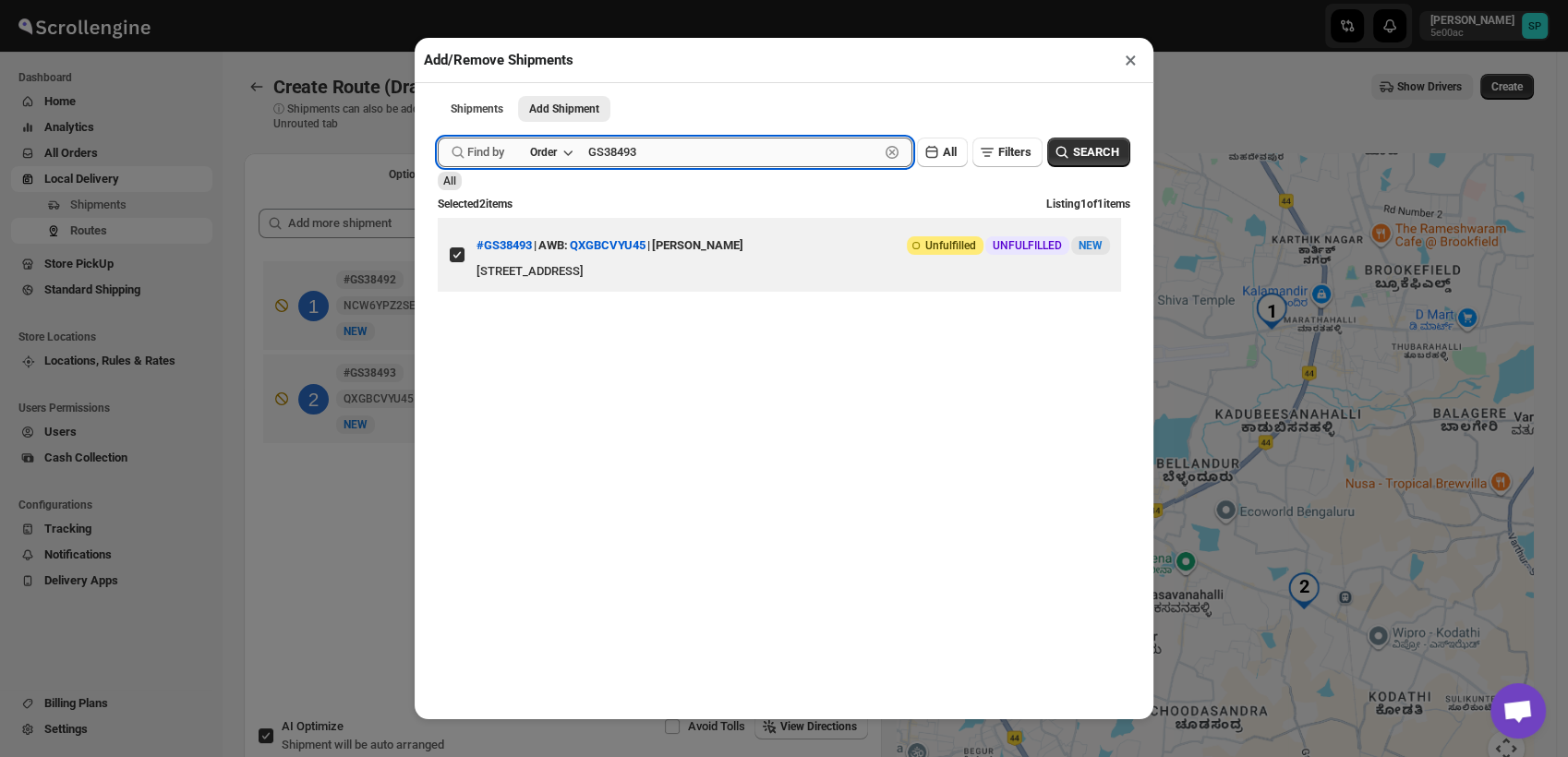
click at [664, 167] on input "GS38493" at bounding box center [733, 153] width 291 height 30
paste input "4"
type input "GS38494"
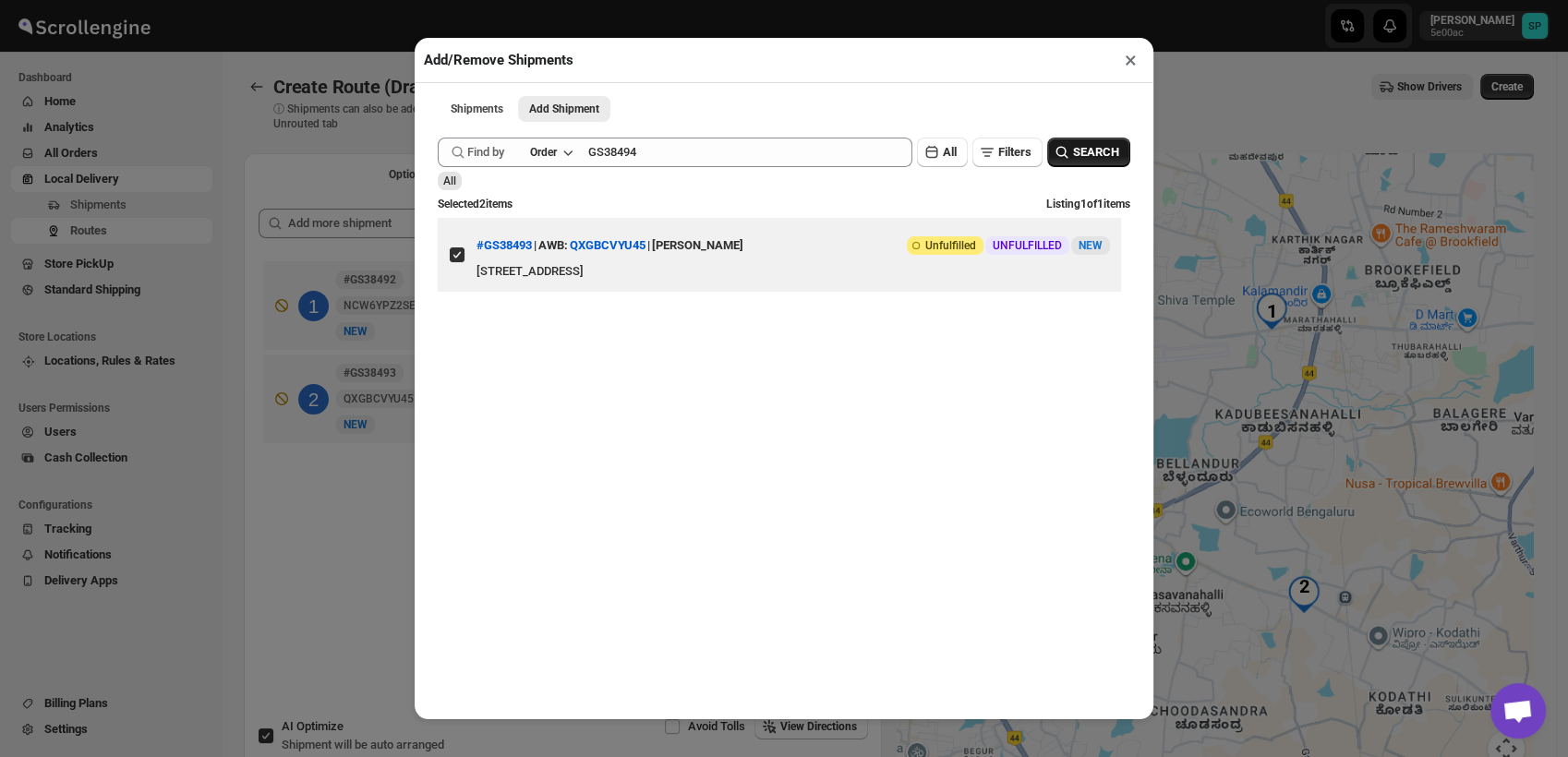
click at [1099, 155] on span "SEARCH" at bounding box center [1096, 152] width 47 height 19
click at [457, 262] on input "View details for 68e9c142d1fc2f773f2b74e9" at bounding box center [456, 254] width 15 height 15
checkbox input "true"
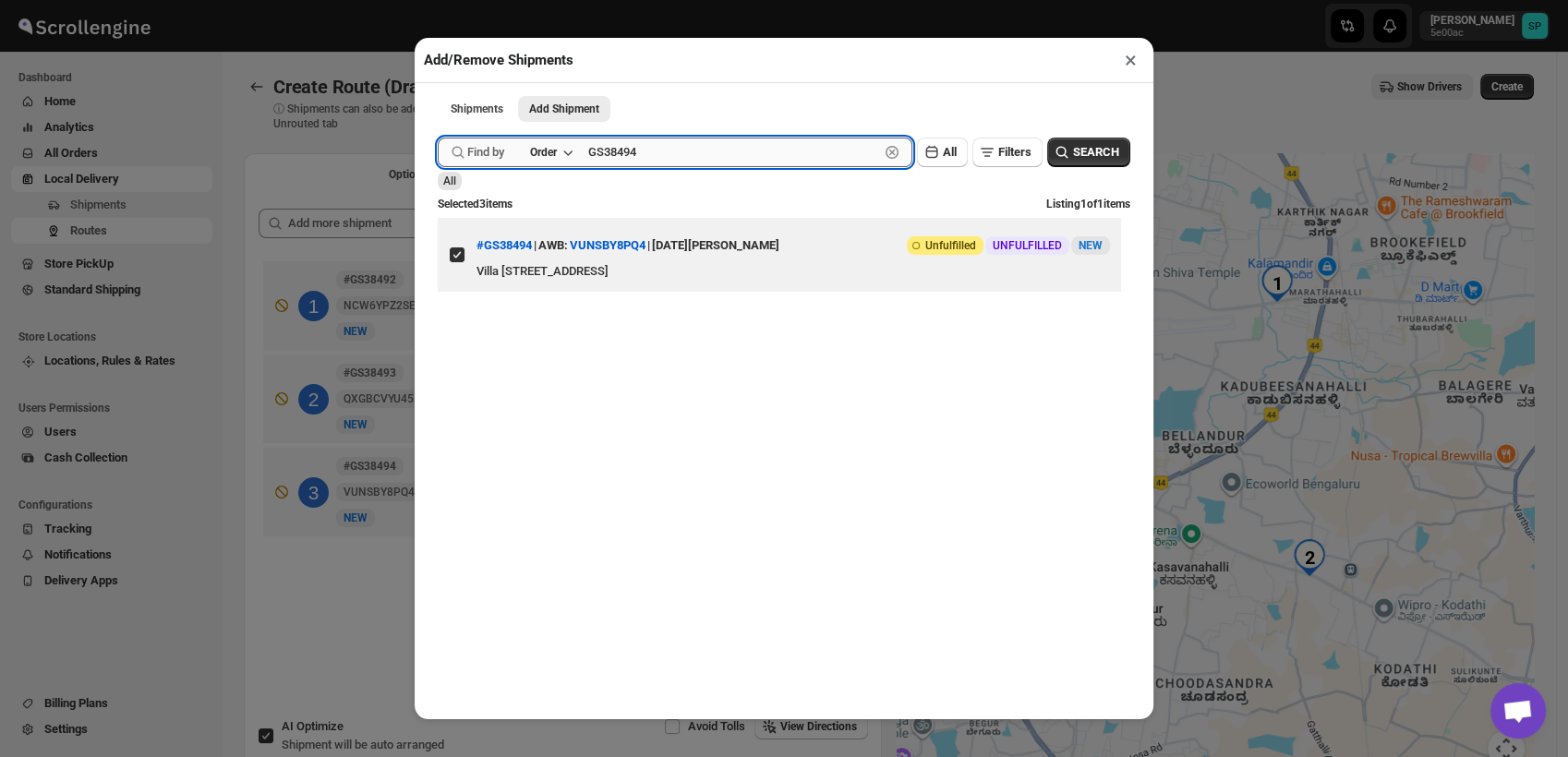
click at [674, 156] on input "GS38494" at bounding box center [733, 153] width 291 height 30
paste input "5"
type input "GS38495"
click at [1086, 157] on span "SEARCH" at bounding box center [1096, 152] width 47 height 19
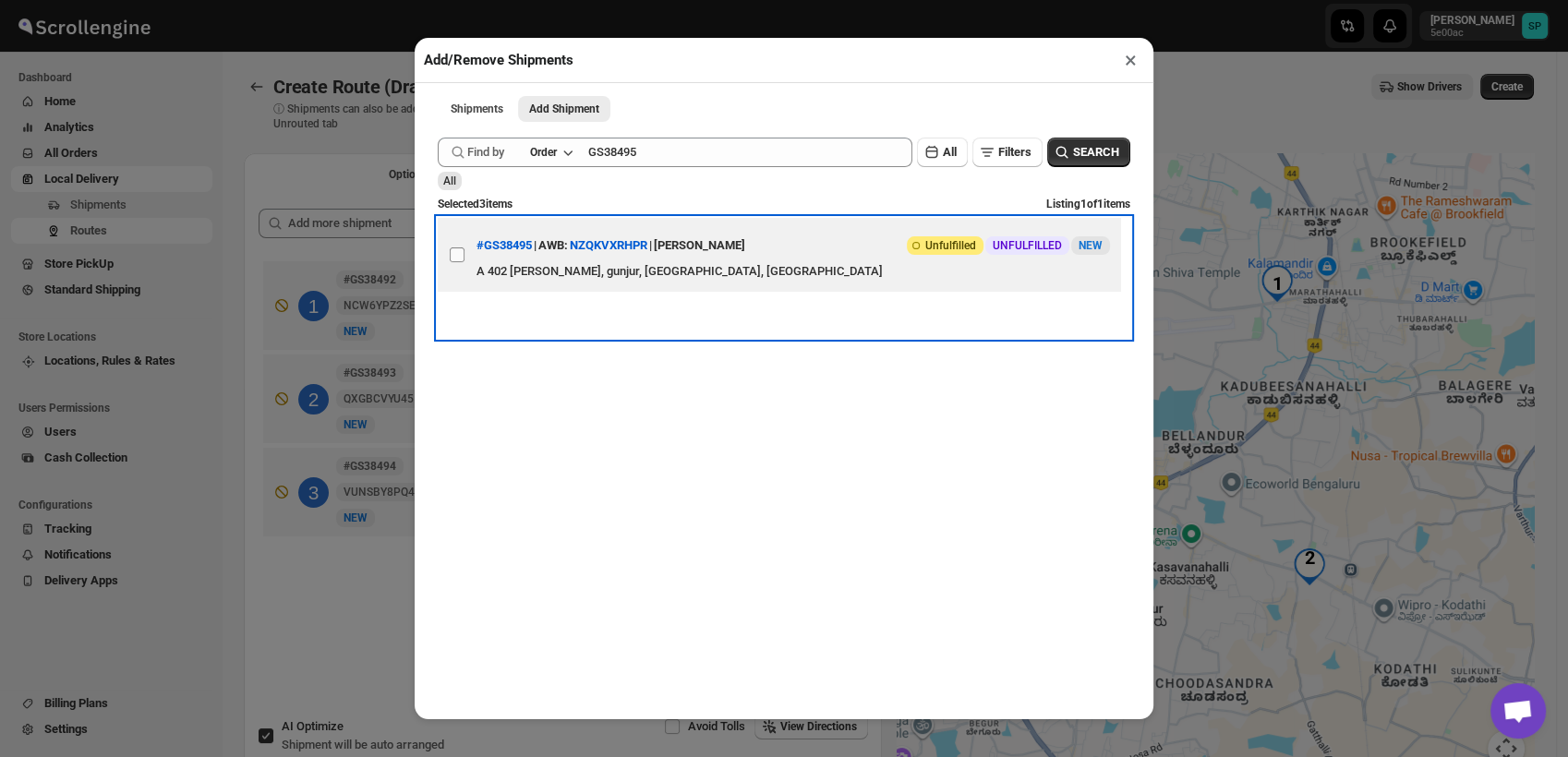
click at [466, 265] on label "View details for 68e9e412d1fc2f773f2b7638" at bounding box center [456, 255] width 39 height 73
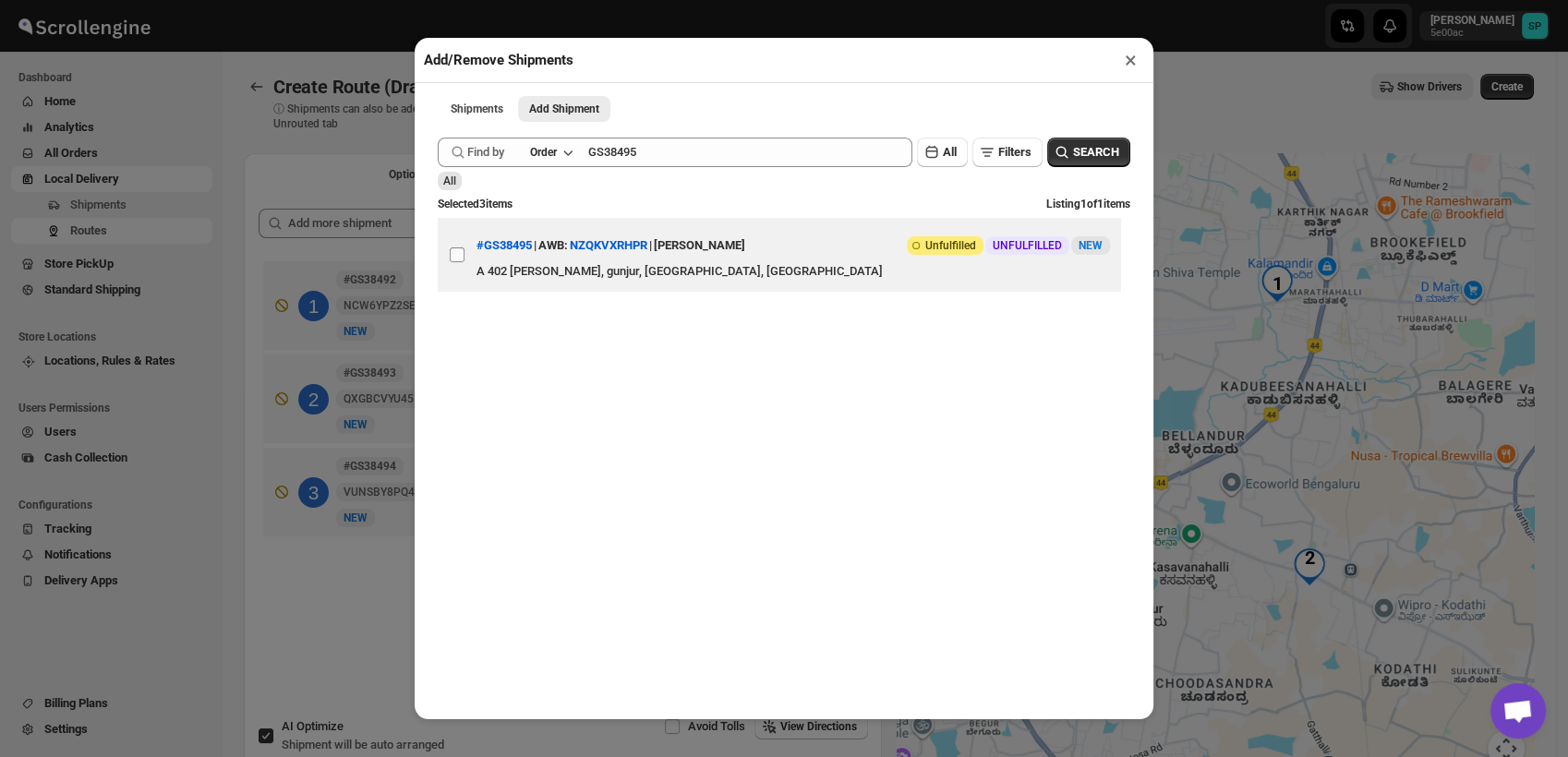
click at [464, 262] on input "View details for 68e9e412d1fc2f773f2b7638" at bounding box center [456, 254] width 15 height 15
checkbox input "true"
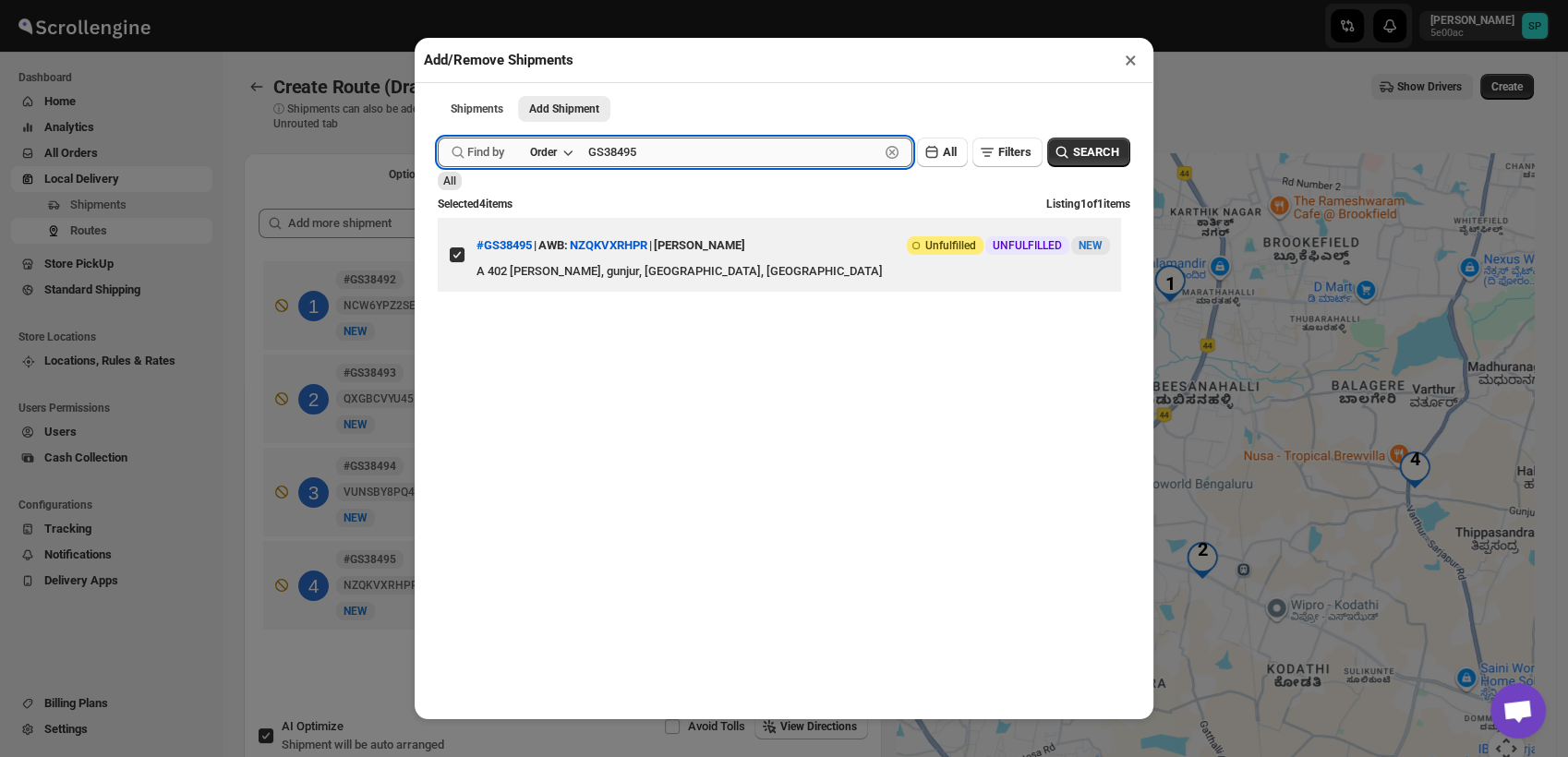
click at [654, 161] on input "GS38495" at bounding box center [733, 153] width 291 height 30
paste input "6"
type input "GS38496"
click at [1073, 159] on span "SEARCH" at bounding box center [1096, 152] width 47 height 19
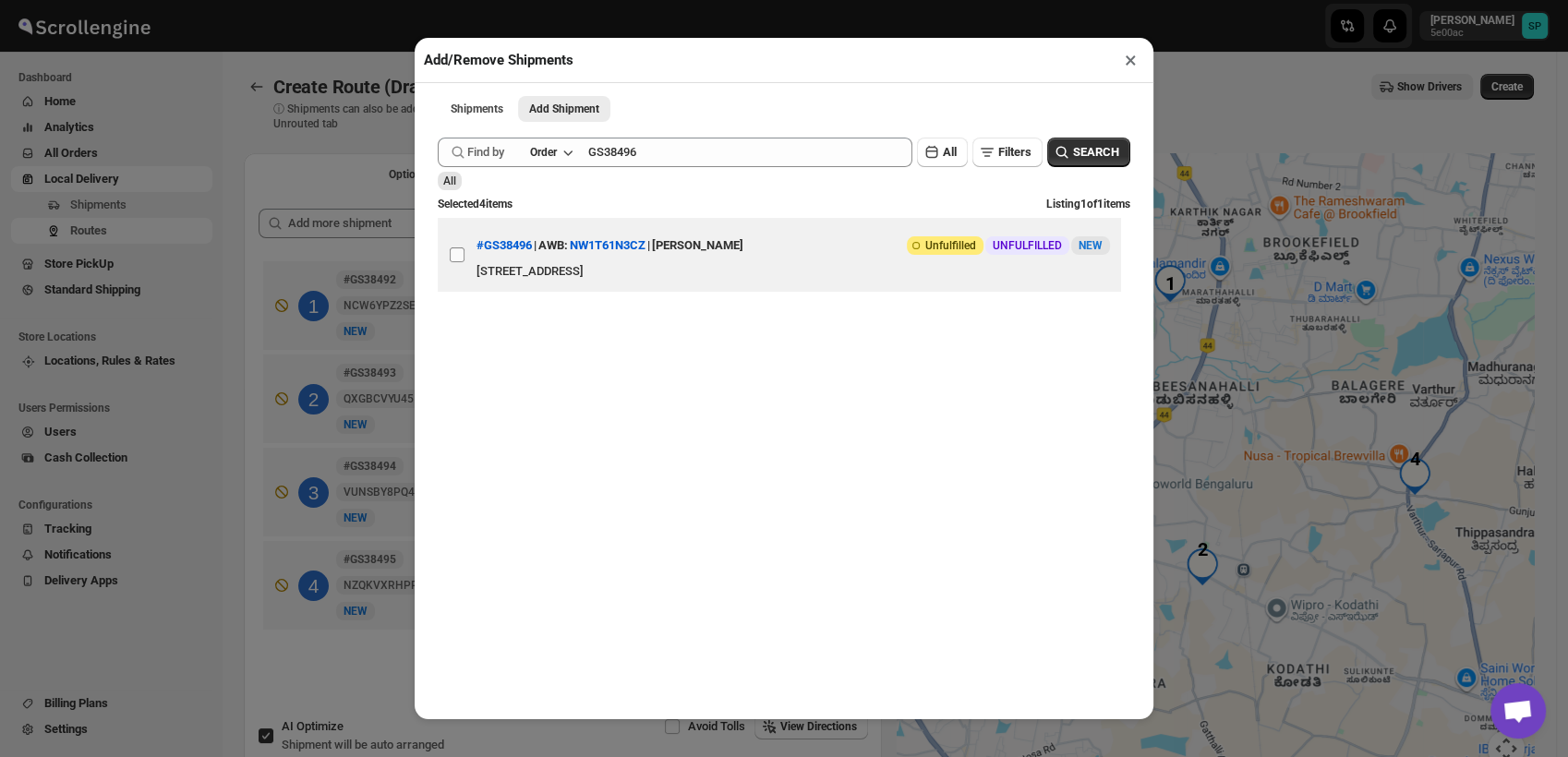
click at [453, 255] on input "View details for 68e9e4fcd1fc2f773f2b7644" at bounding box center [456, 254] width 15 height 15
checkbox input "true"
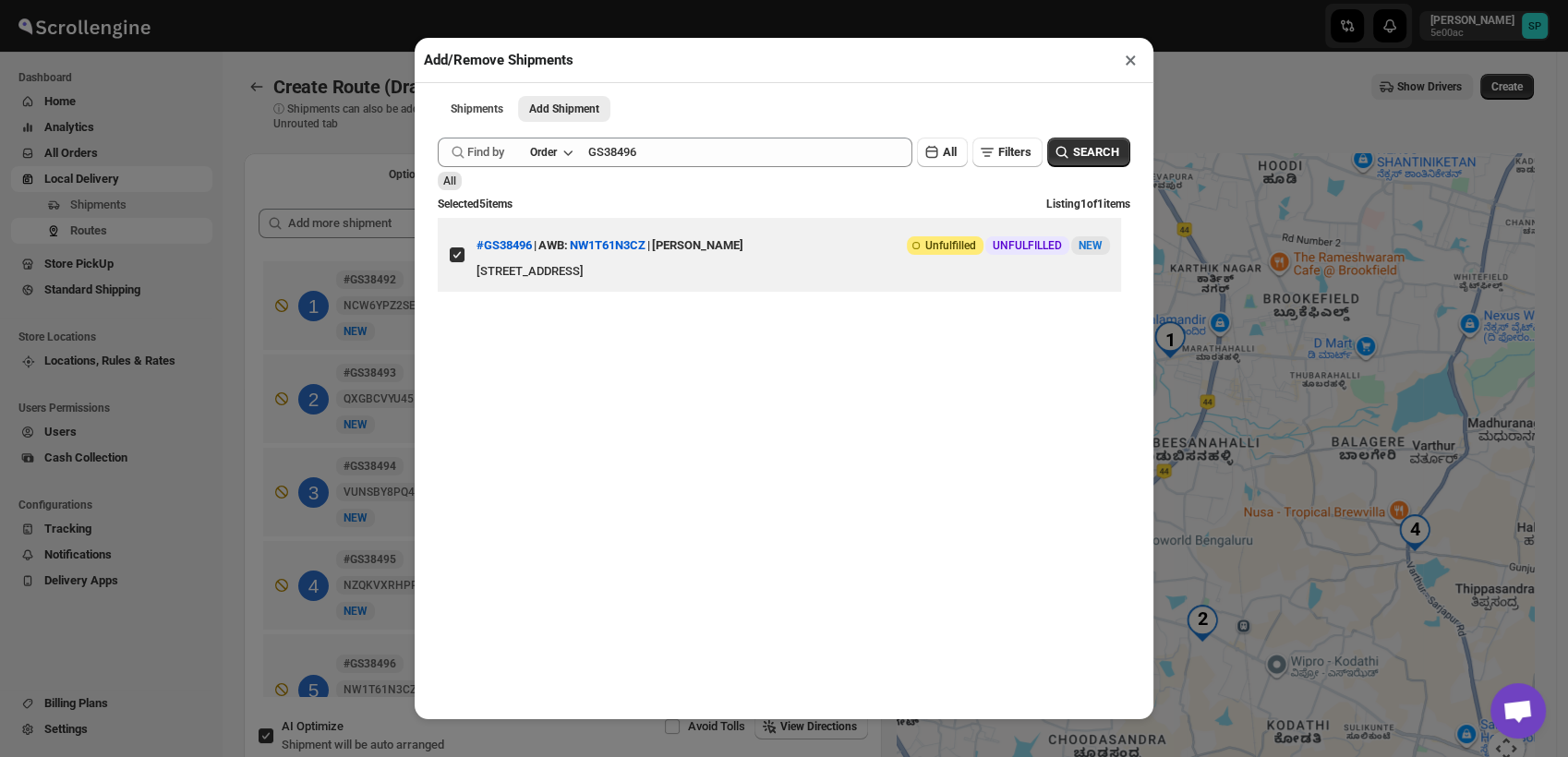
click at [1128, 64] on button "×" at bounding box center [1130, 60] width 27 height 26
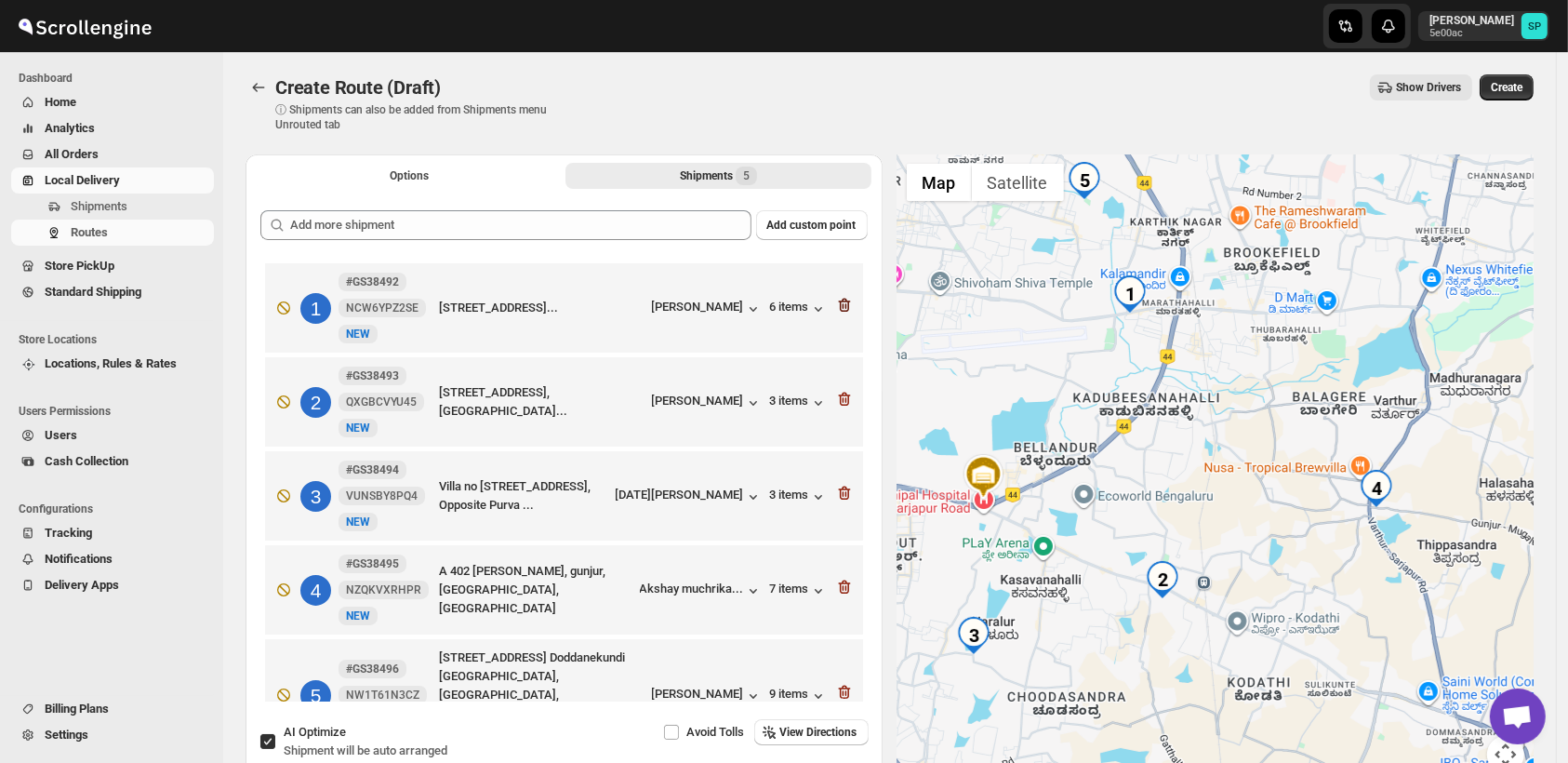
click at [840, 303] on icon "button" at bounding box center [844, 305] width 19 height 19
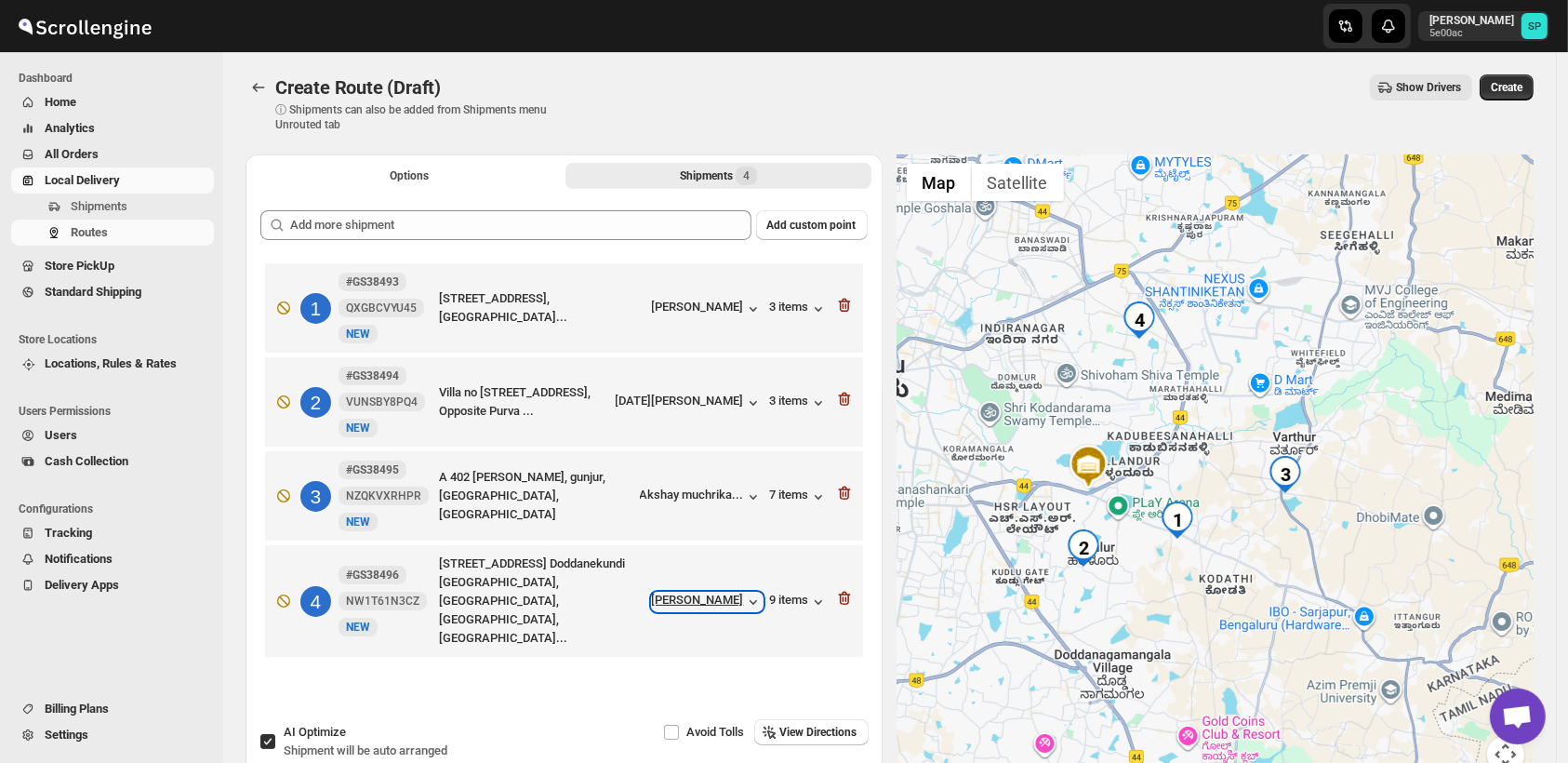
click at [720, 593] on div "[PERSON_NAME]" at bounding box center [708, 602] width 111 height 19
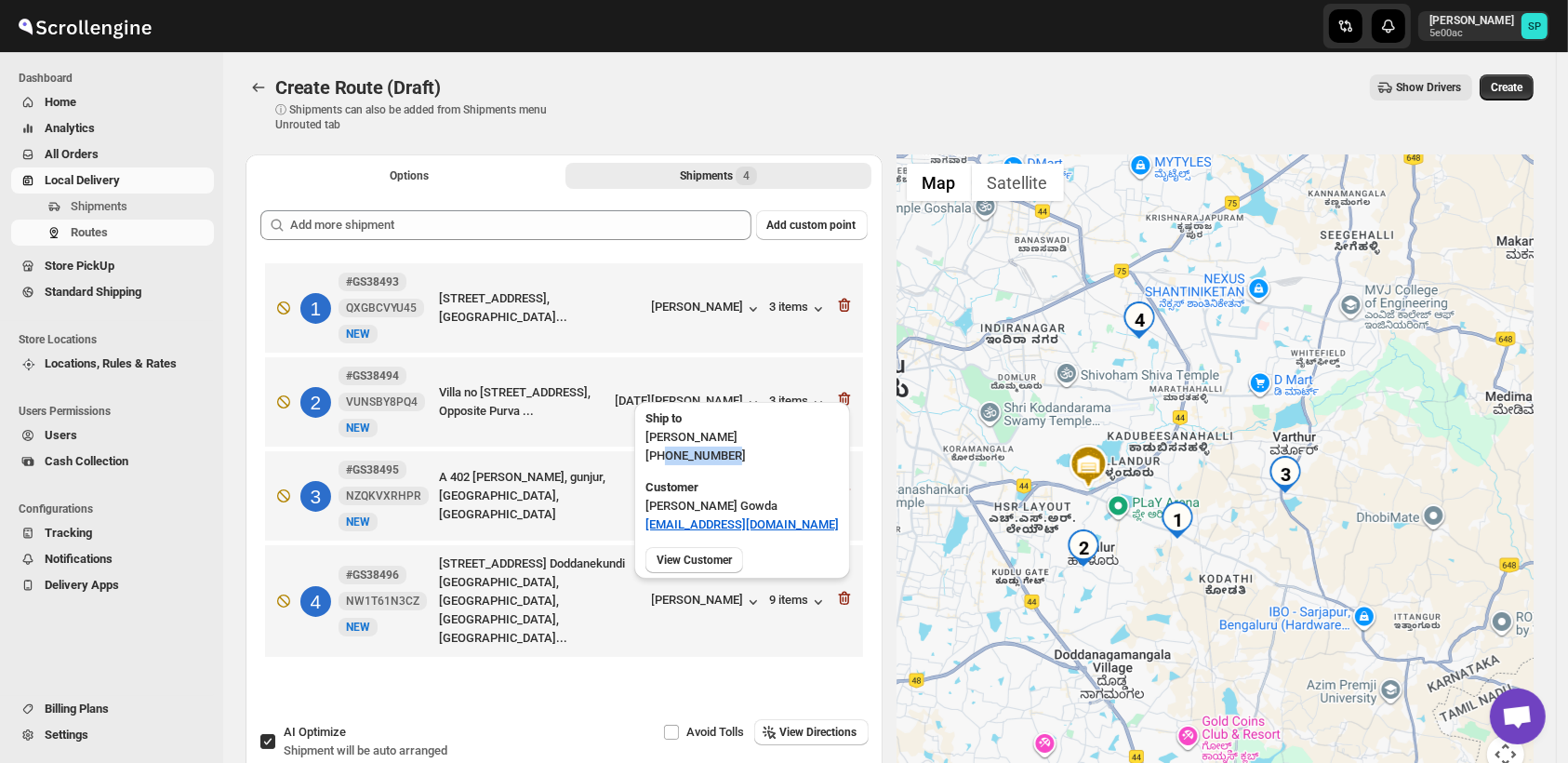
drag, startPoint x: 701, startPoint y: 460, endPoint x: 667, endPoint y: 461, distance: 34.0
click at [667, 461] on p "+919663314052" at bounding box center [743, 456] width 194 height 19
copy p "9663314052"
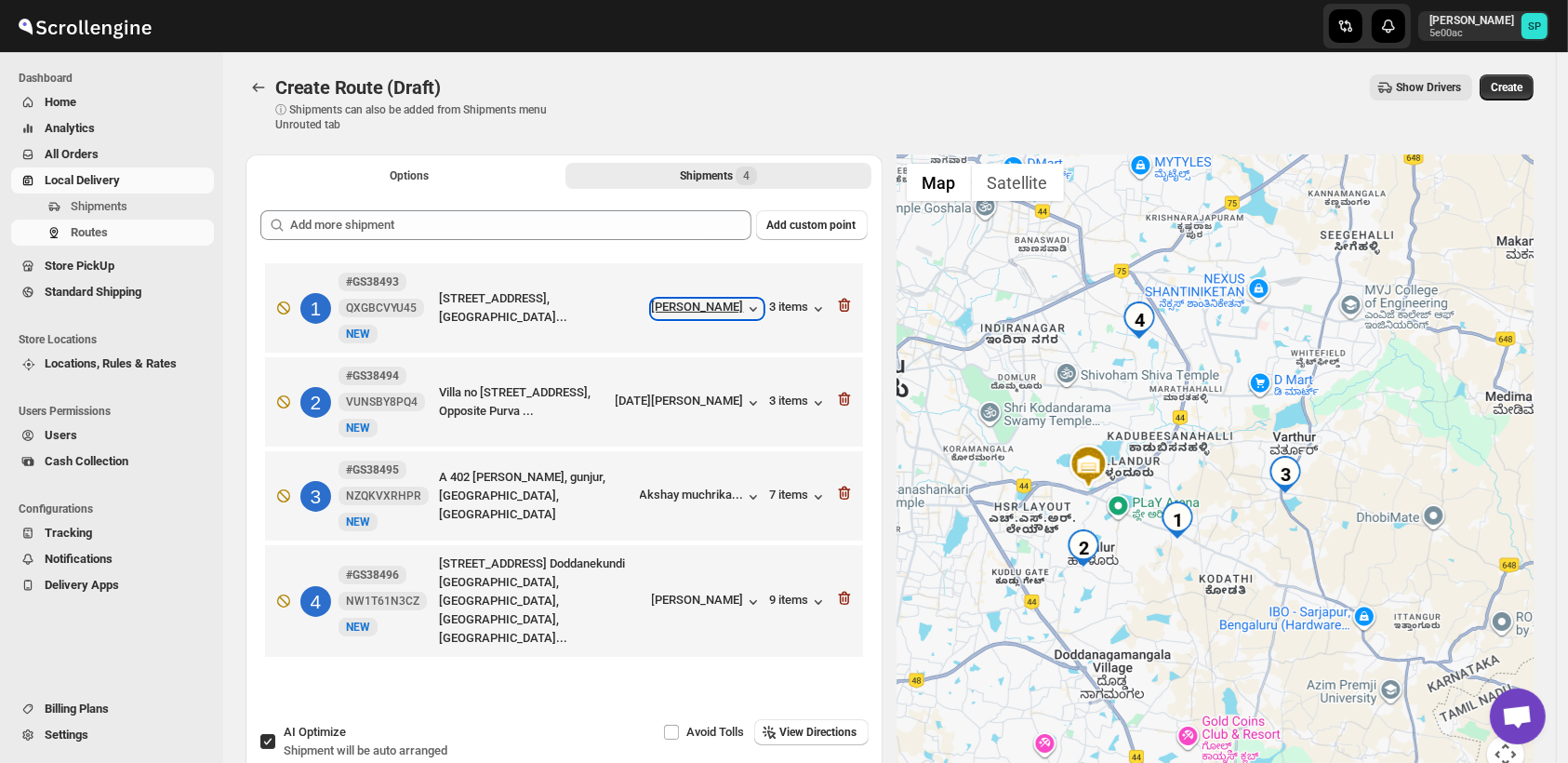
click at [714, 307] on div "[PERSON_NAME]" at bounding box center [708, 309] width 111 height 19
click at [728, 405] on div "[DATE][PERSON_NAME]" at bounding box center [689, 403] width 147 height 19
click at [852, 300] on icon "button" at bounding box center [844, 305] width 19 height 19
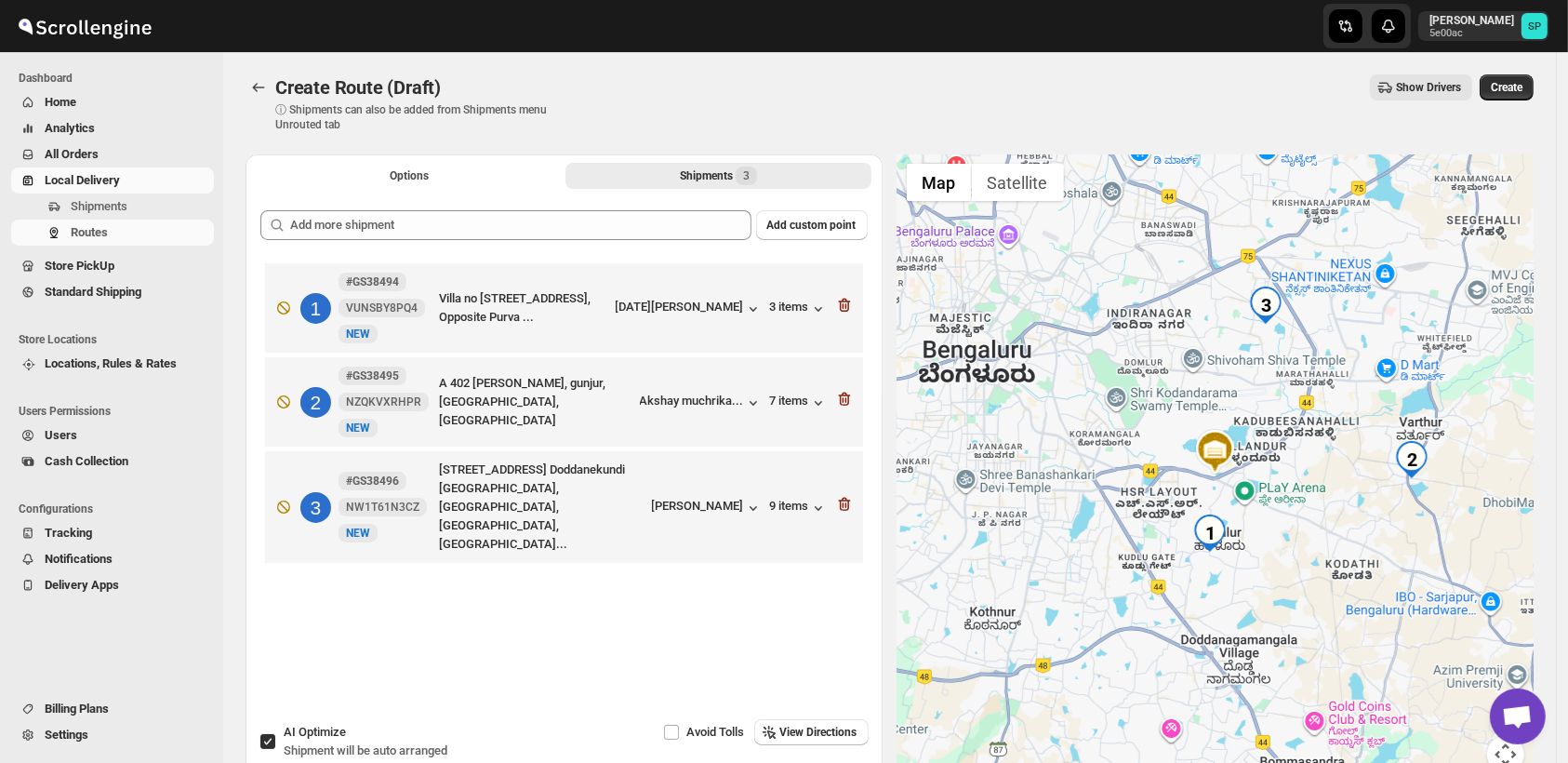
click at [852, 300] on icon "button" at bounding box center [844, 305] width 19 height 19
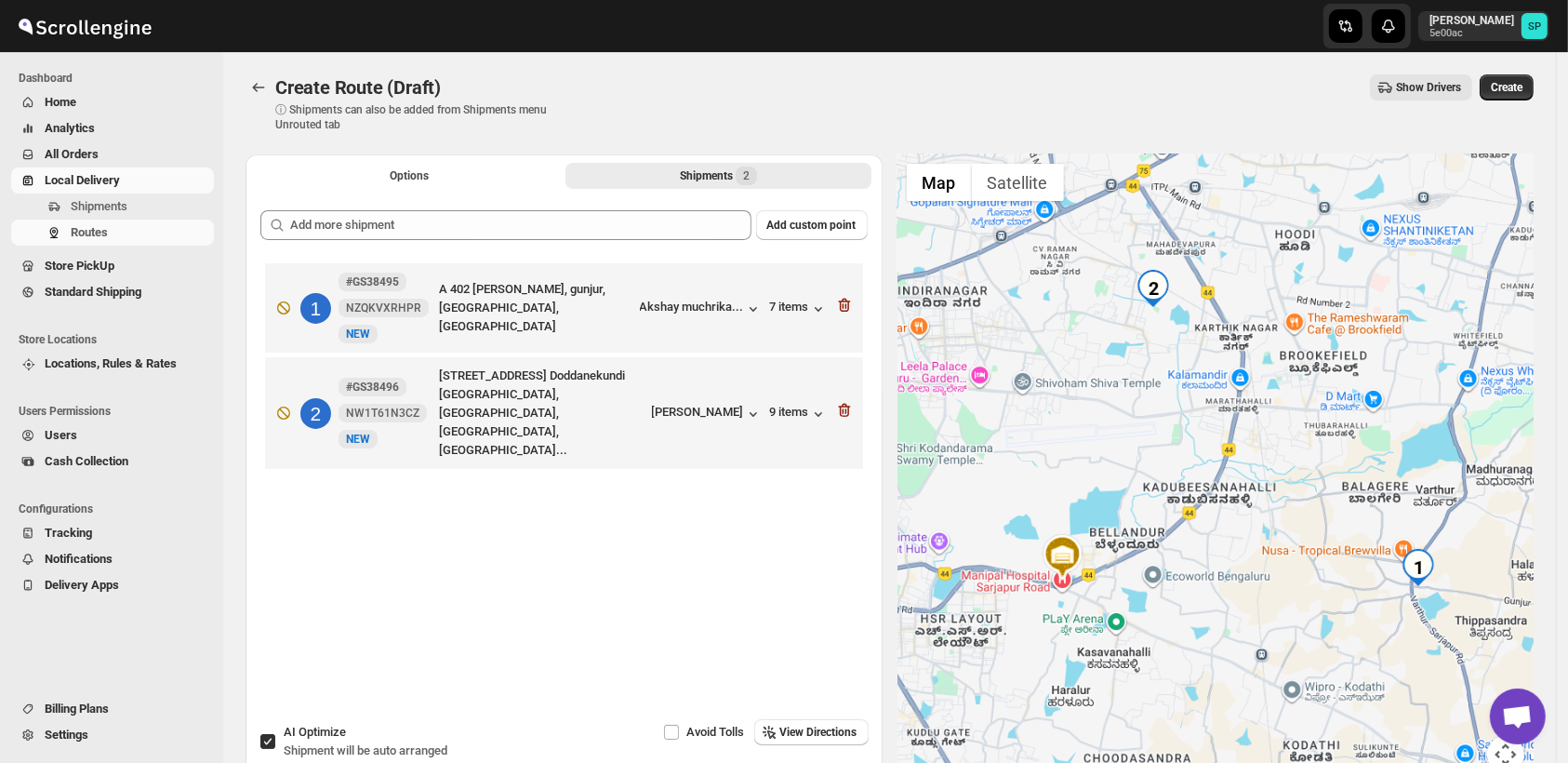
click at [852, 300] on icon "button" at bounding box center [844, 305] width 19 height 19
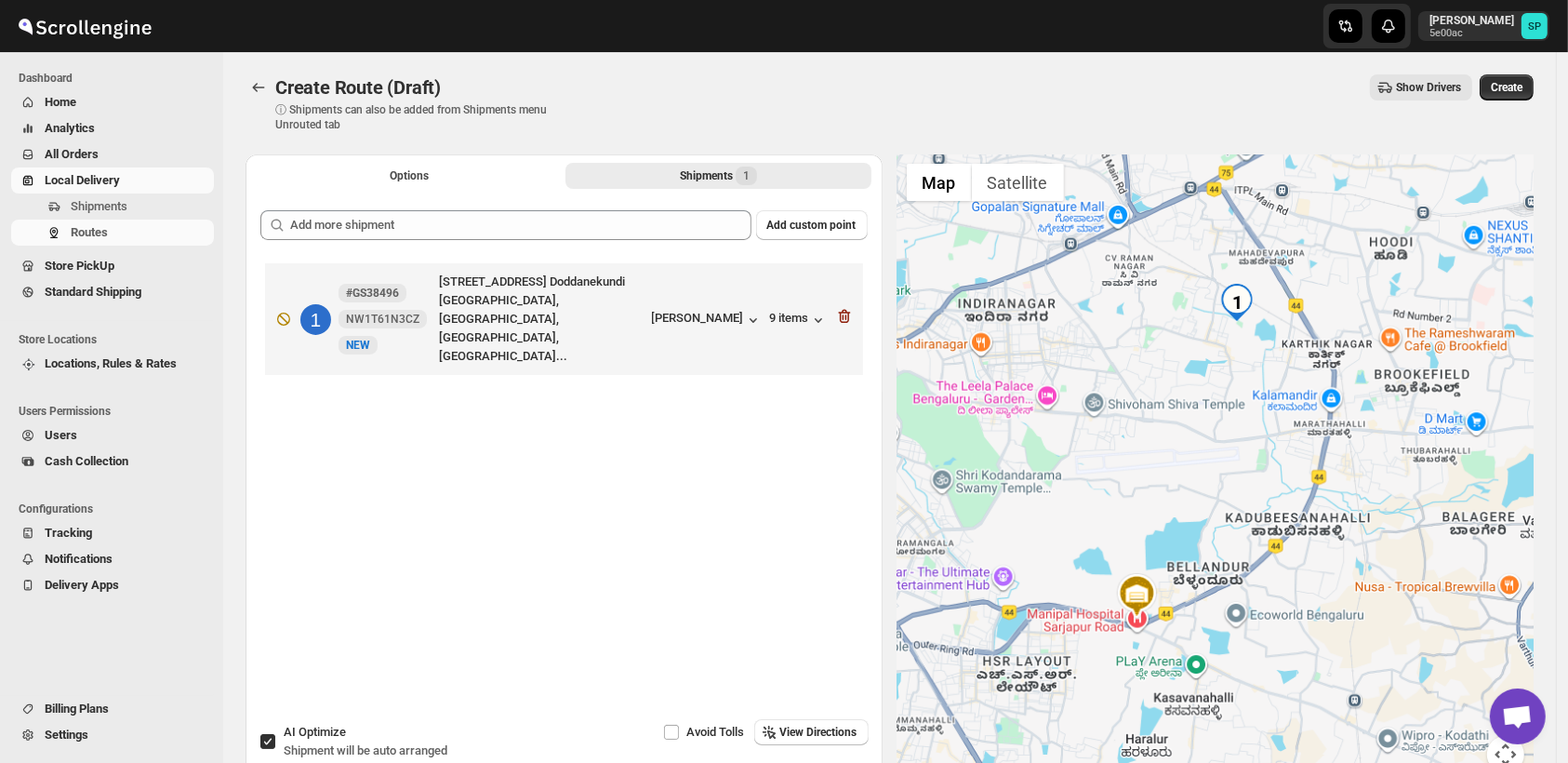
click at [852, 307] on icon "button" at bounding box center [844, 316] width 19 height 19
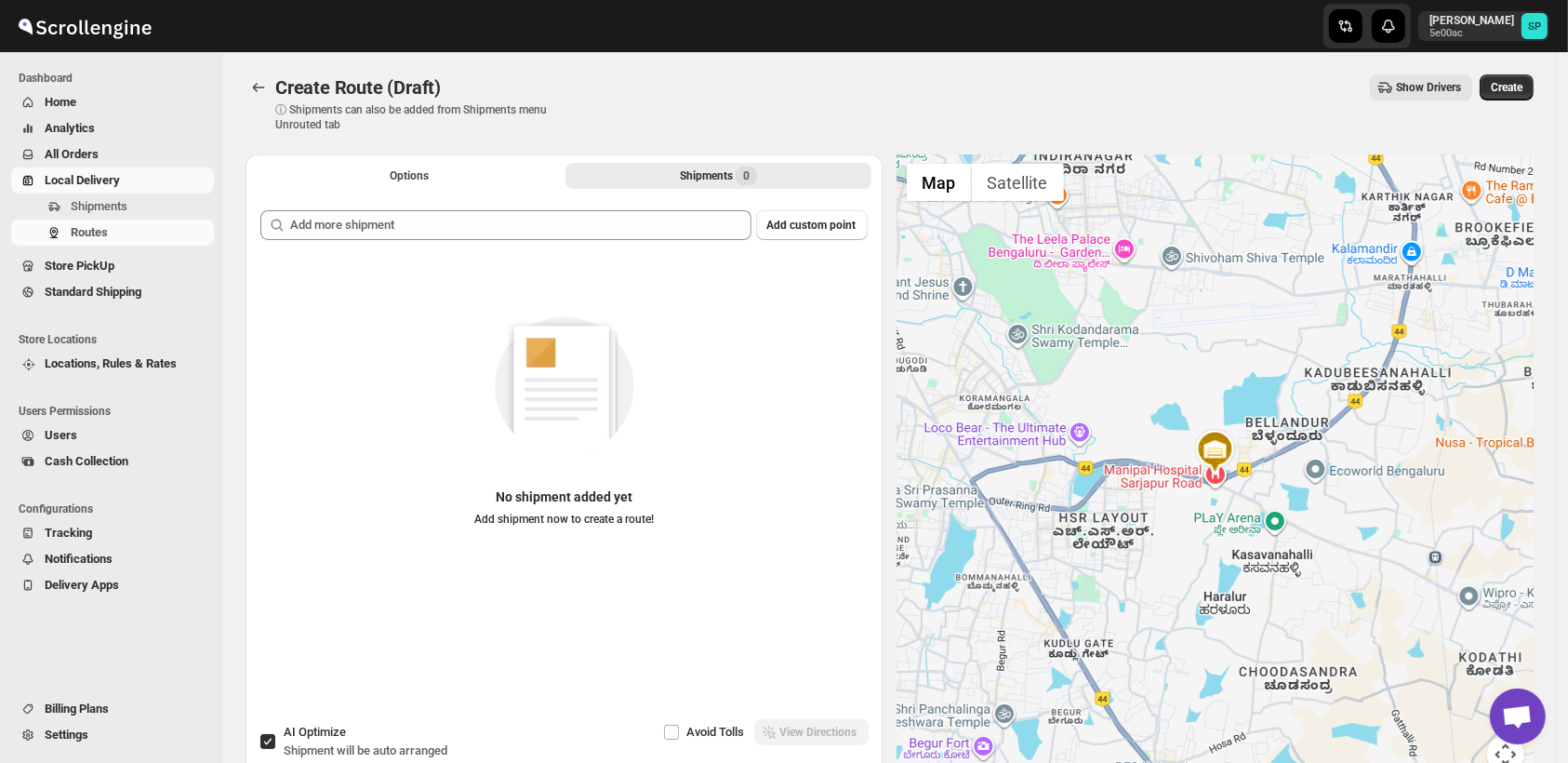
click at [101, 103] on span "Home" at bounding box center [128, 102] width 166 height 19
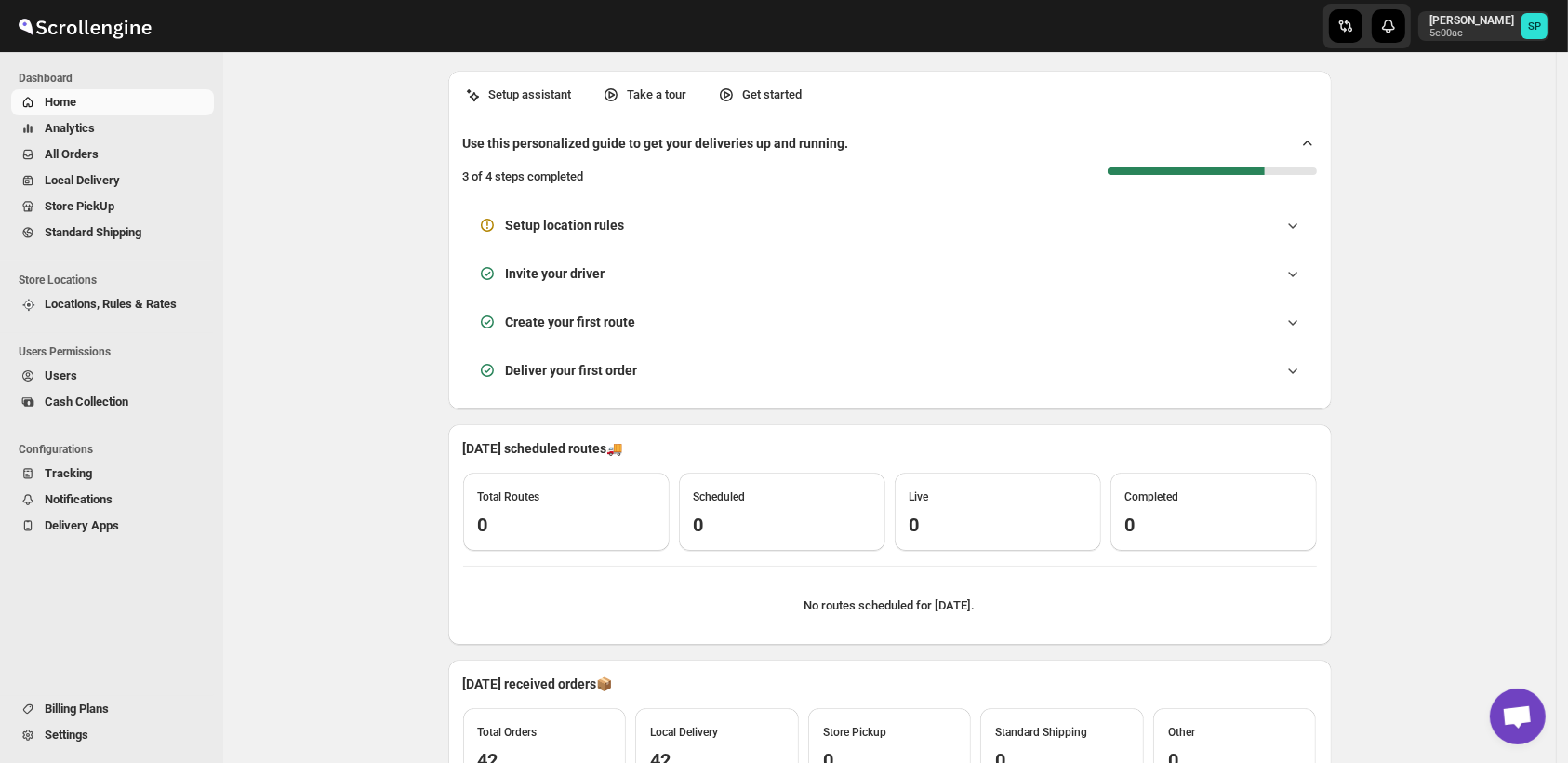
click at [97, 205] on span "Store PickUp" at bounding box center [80, 206] width 70 height 14
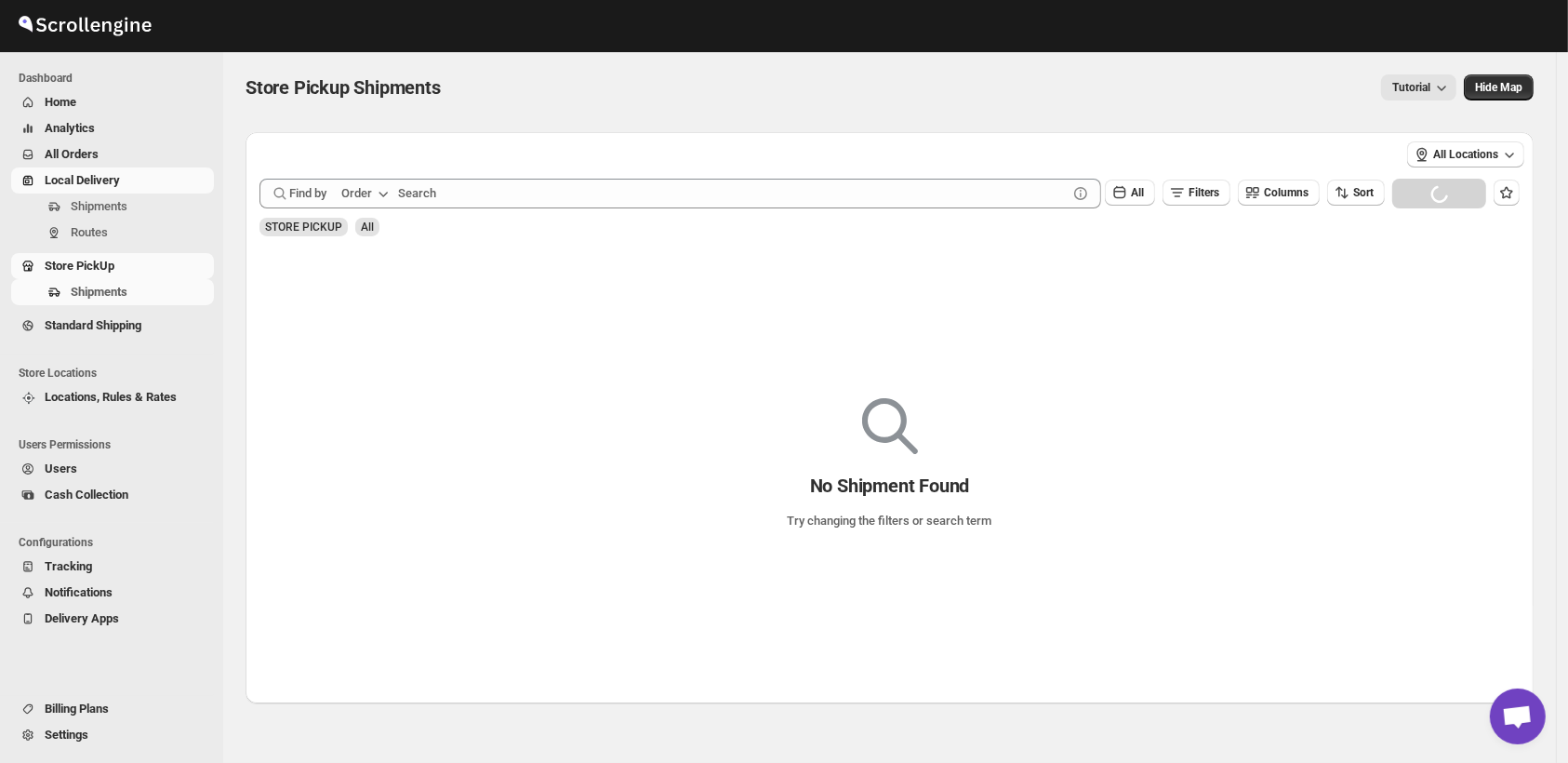
click at [104, 183] on span "Local Delivery" at bounding box center [82, 180] width 75 height 14
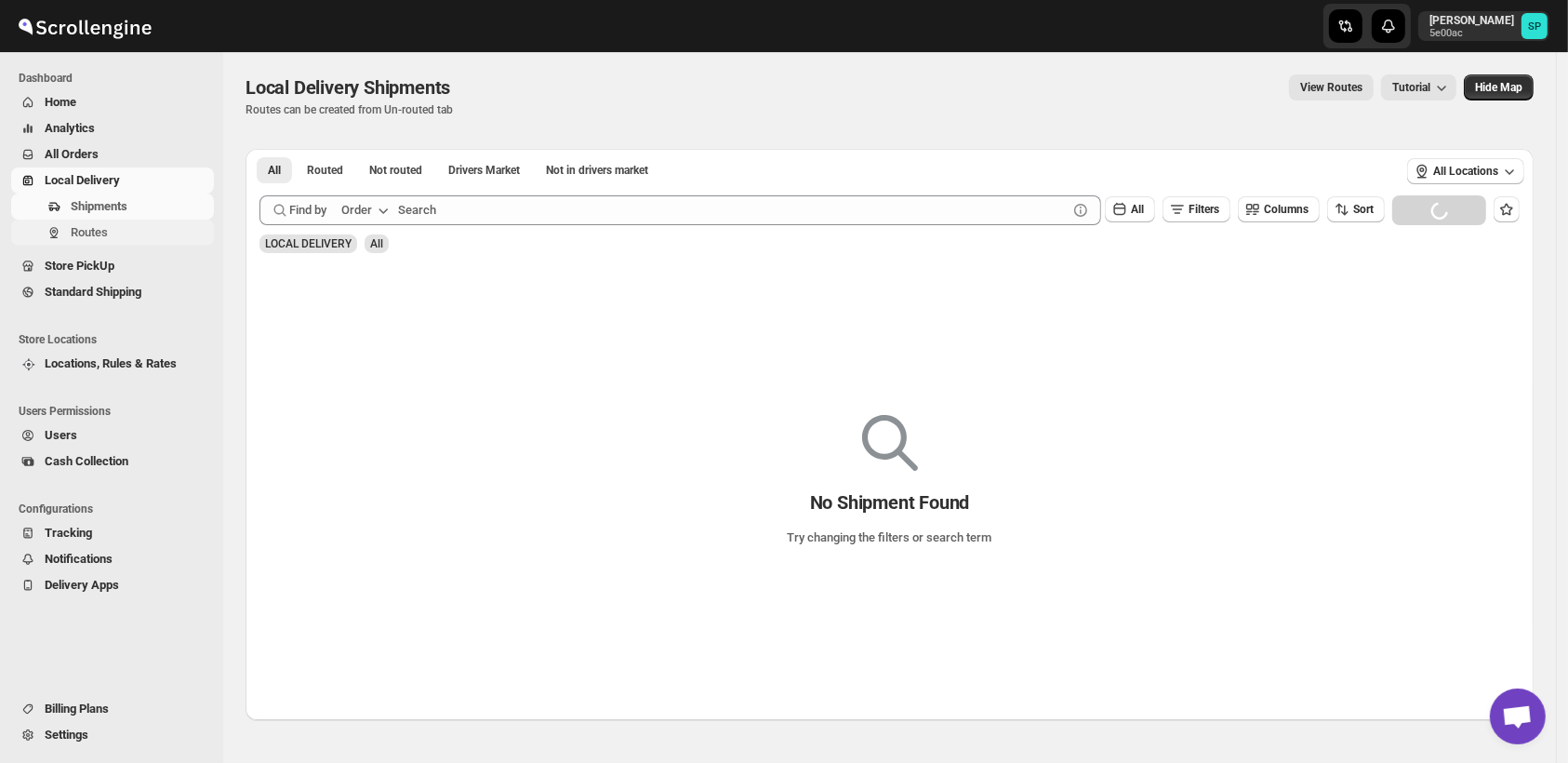
click at [103, 231] on span "Routes" at bounding box center [89, 232] width 37 height 14
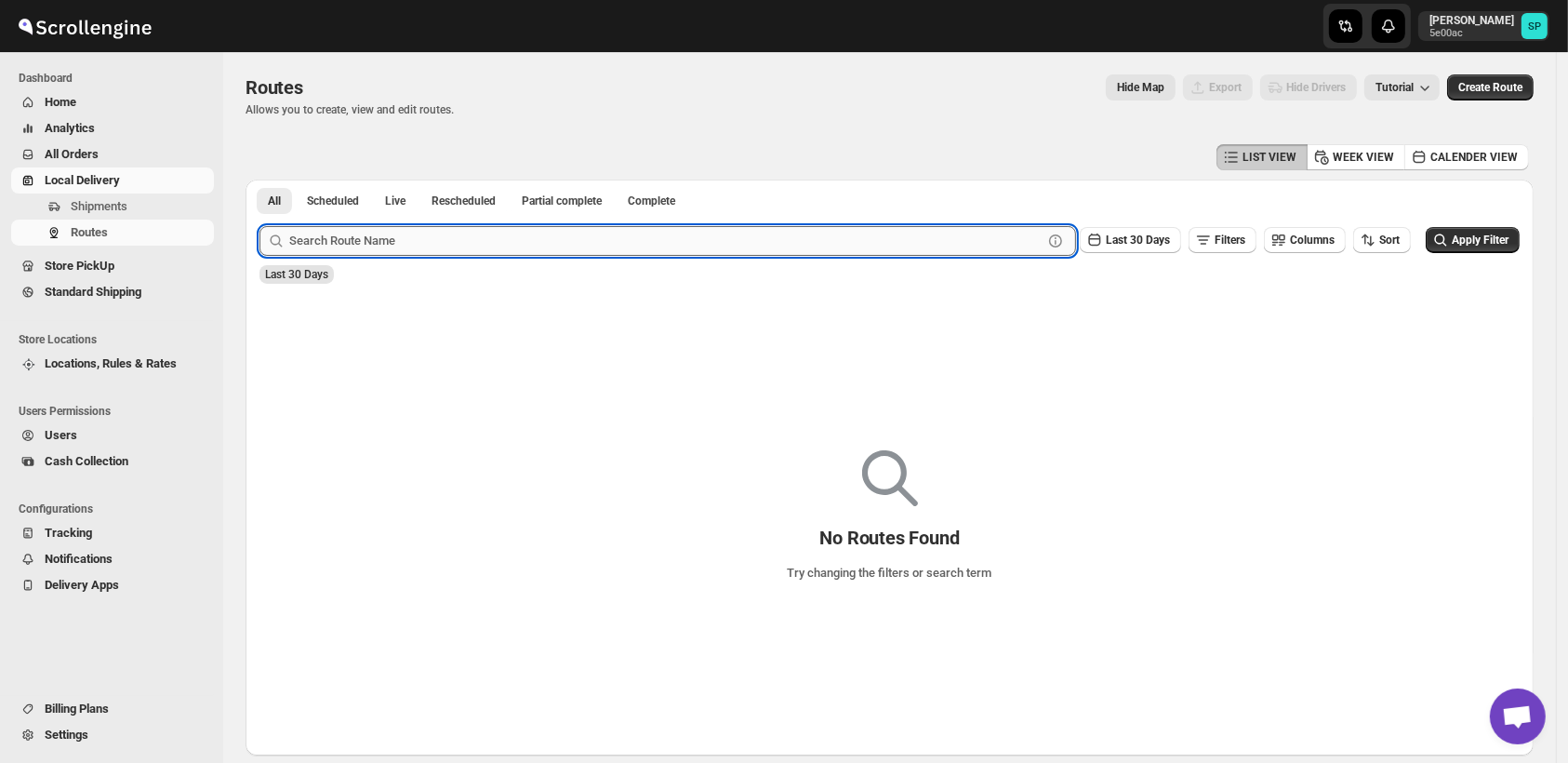
click at [812, 234] on input "text" at bounding box center [666, 241] width 754 height 30
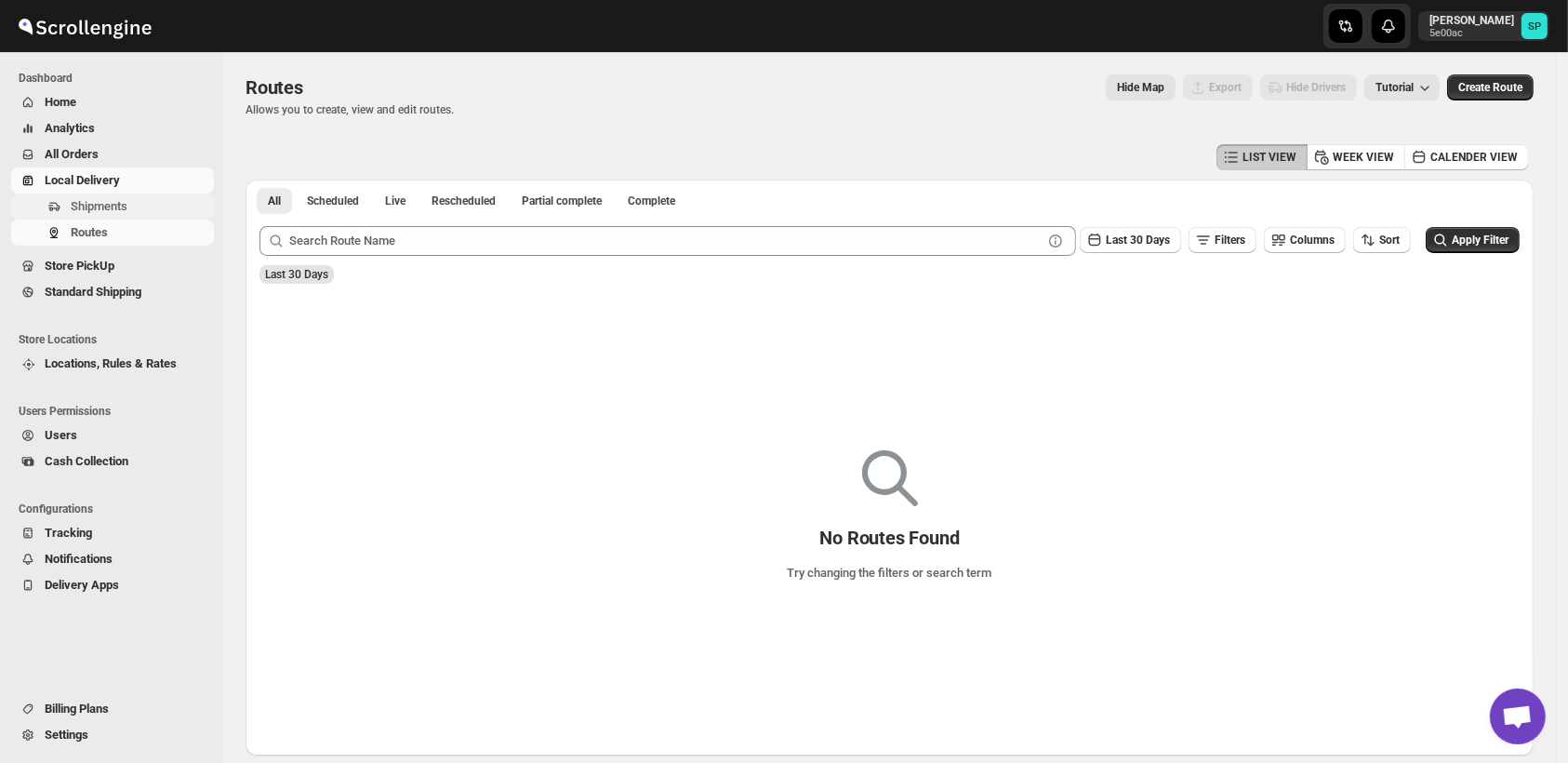
click at [132, 208] on span "Shipments" at bounding box center [141, 206] width 140 height 19
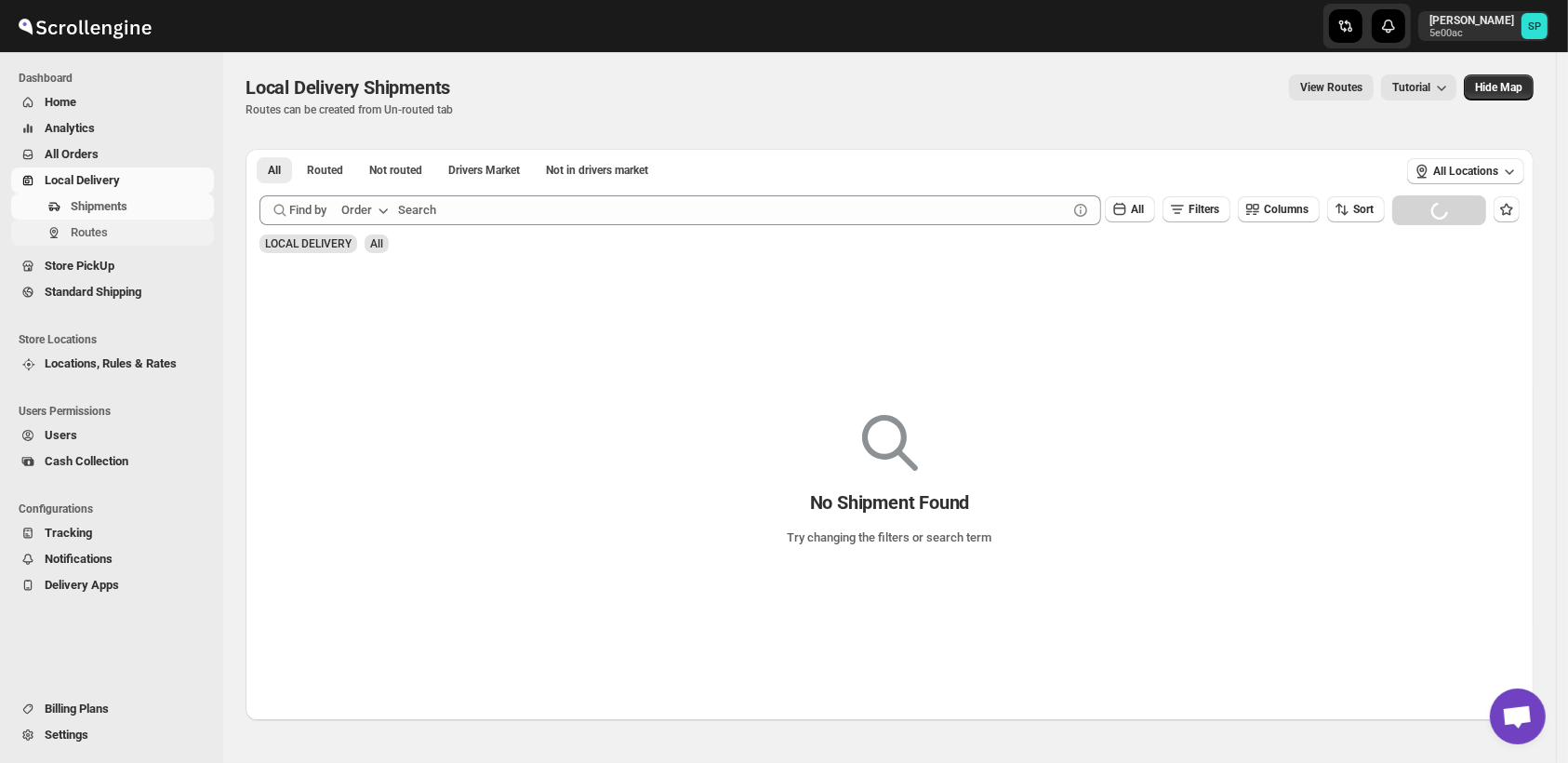
click at [87, 239] on span "Routes" at bounding box center [89, 232] width 37 height 14
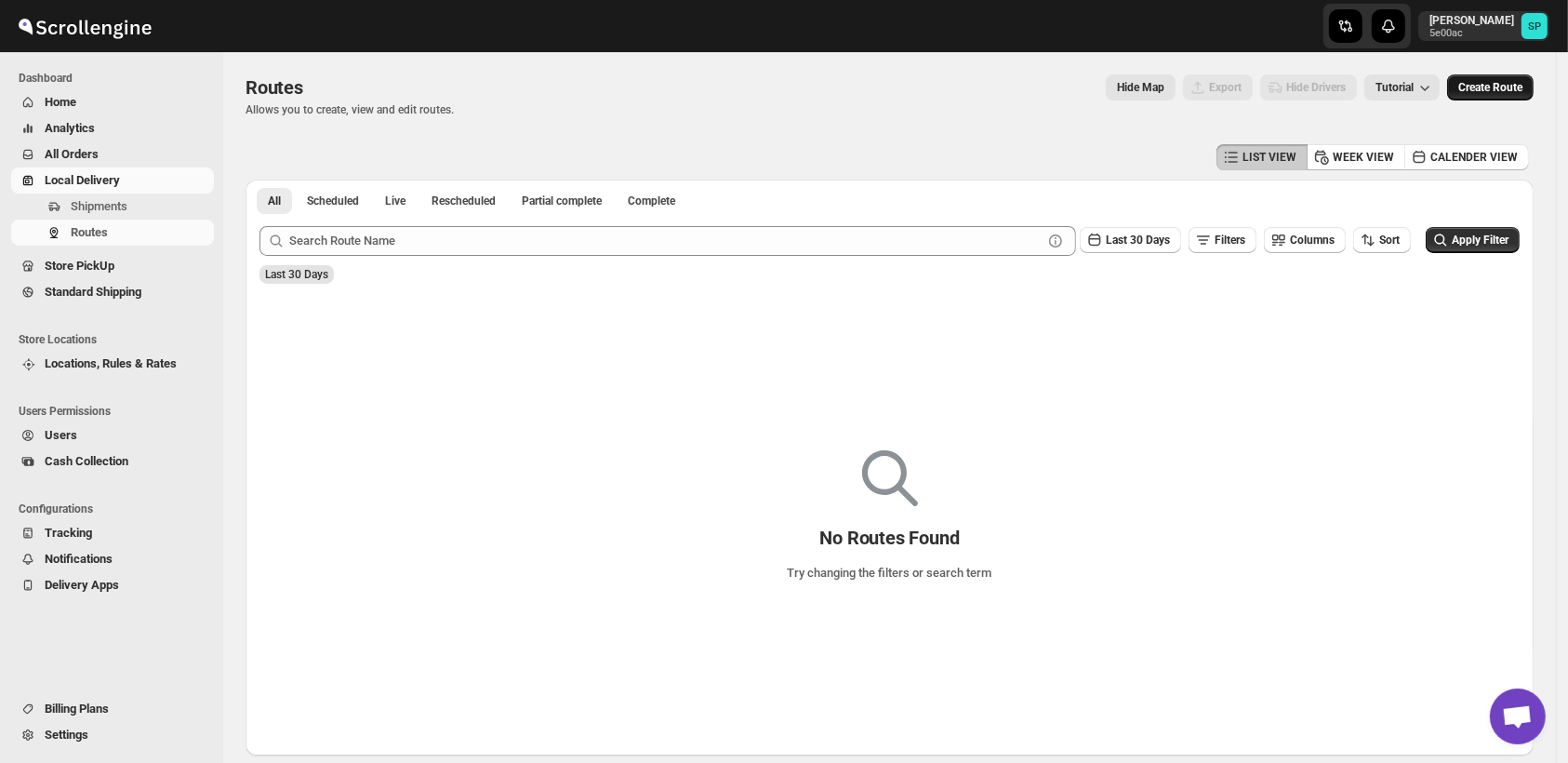
click at [1491, 90] on span "Create Route" at bounding box center [1491, 87] width 64 height 15
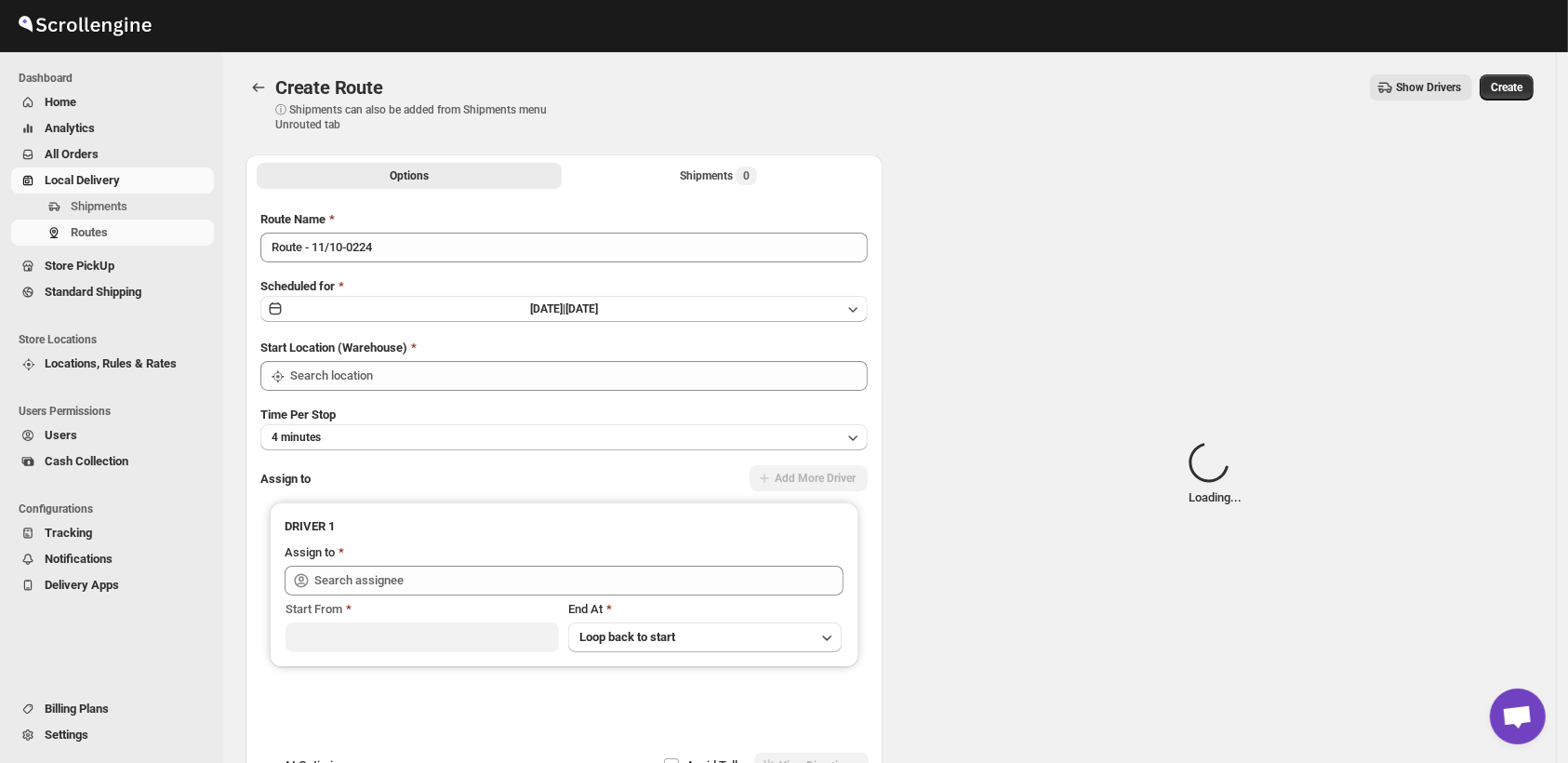
type input "Shop"
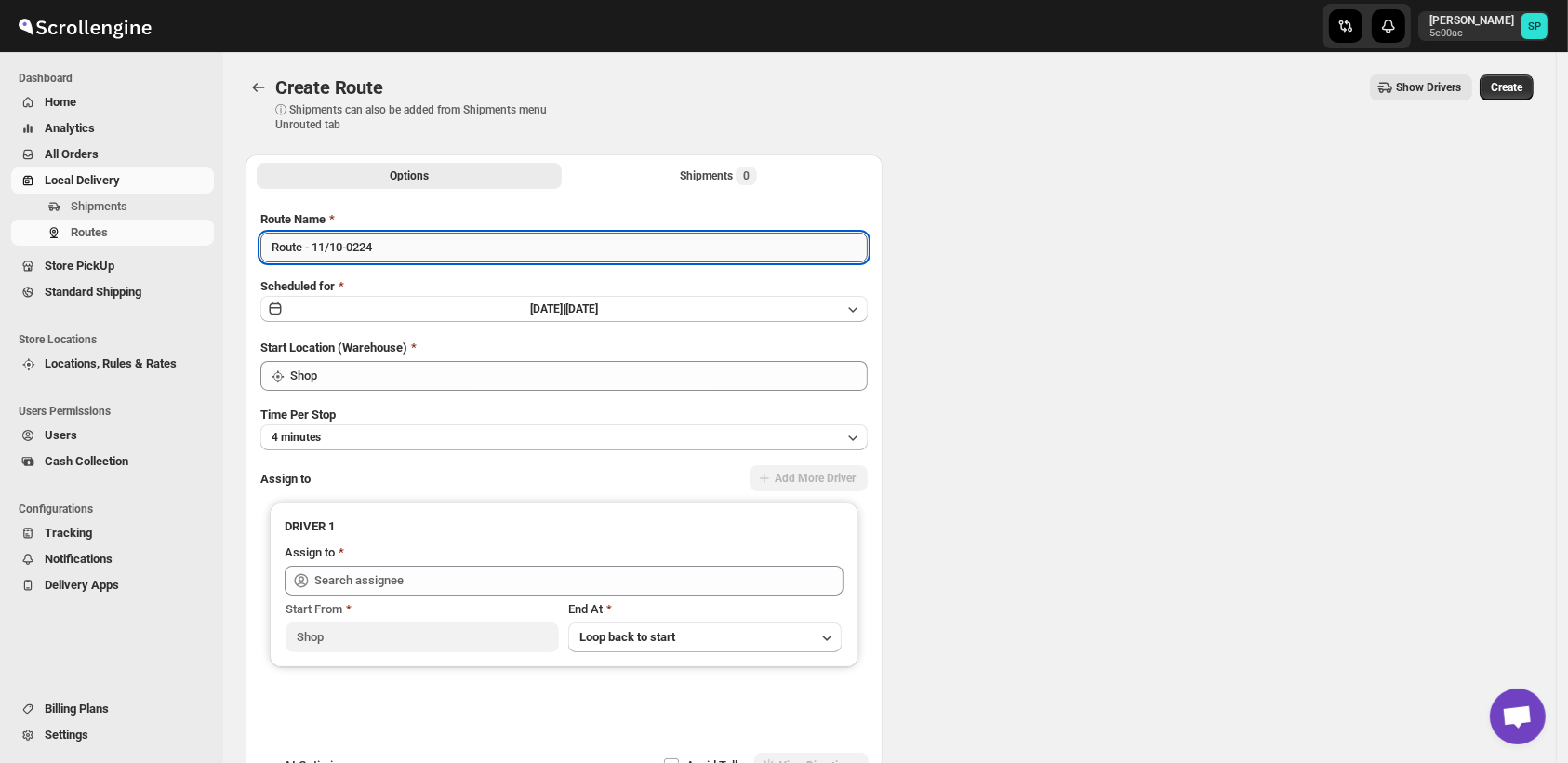
click at [574, 238] on input "Route - 11/10-0224" at bounding box center [565, 248] width 608 height 30
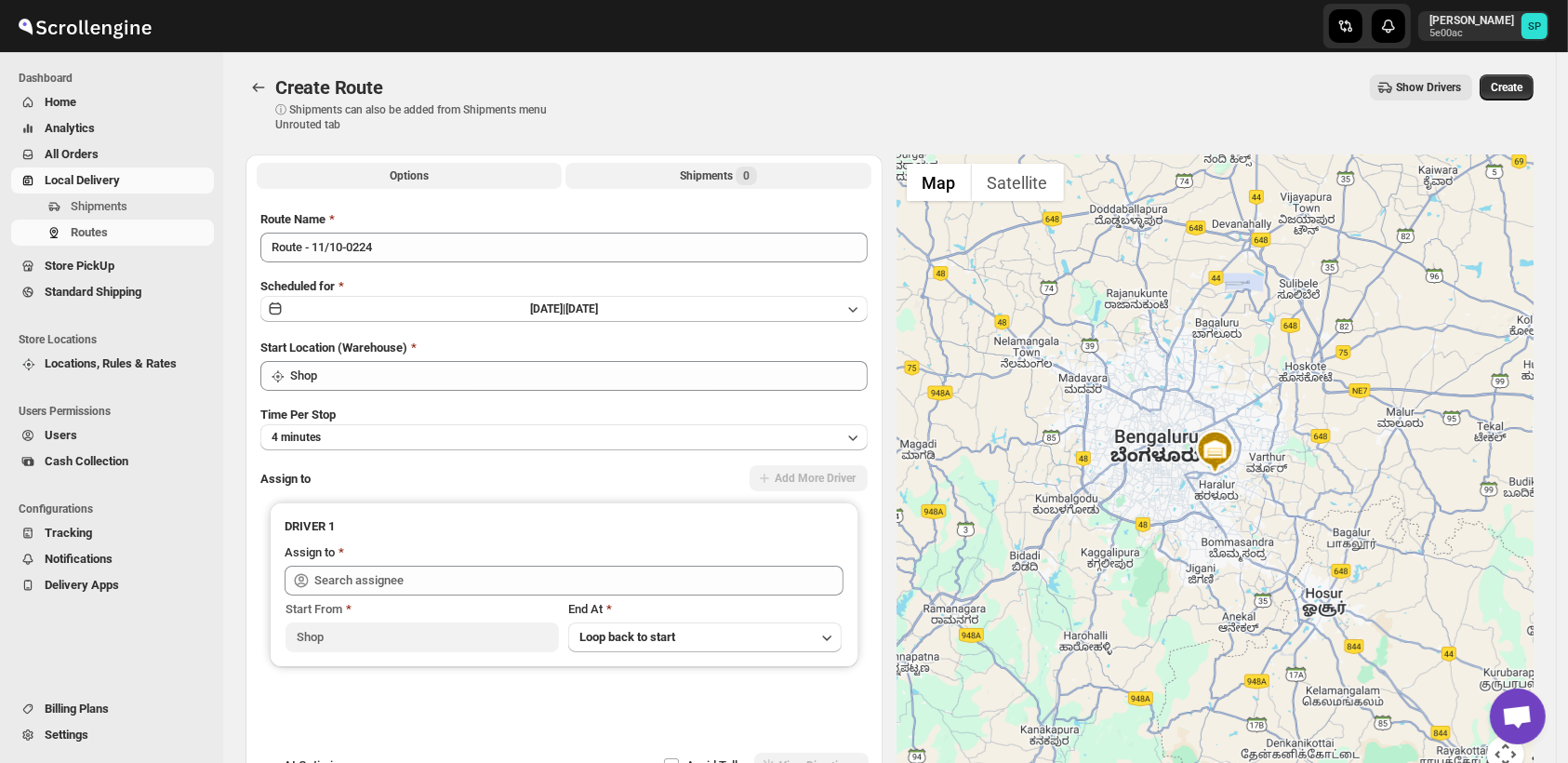
click at [715, 182] on div "Shipments 0" at bounding box center [718, 176] width 77 height 19
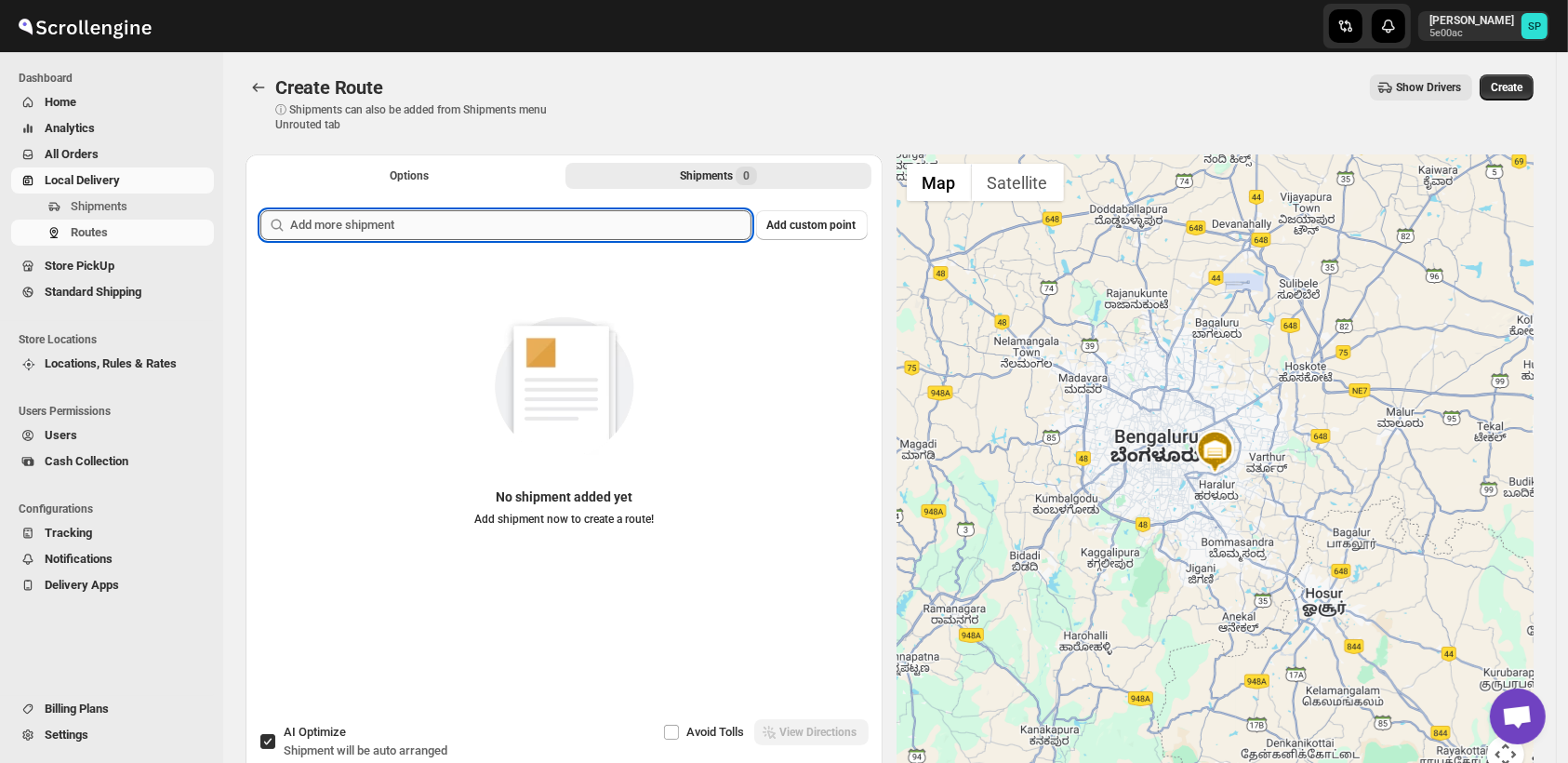
click at [593, 227] on input "text" at bounding box center [521, 225] width 462 height 30
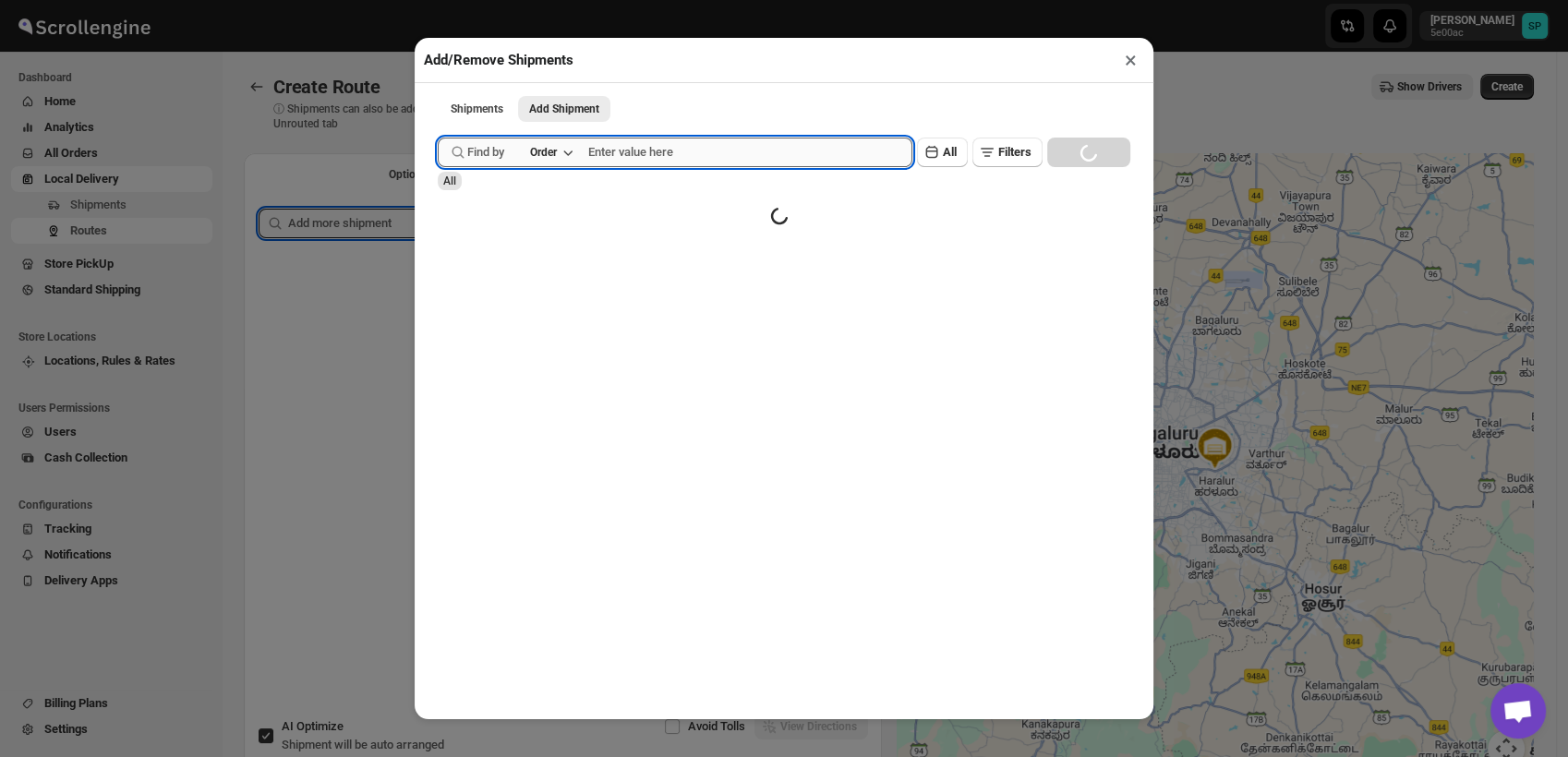
click at [625, 157] on input "text" at bounding box center [750, 153] width 324 height 30
paste input "Gs38382"
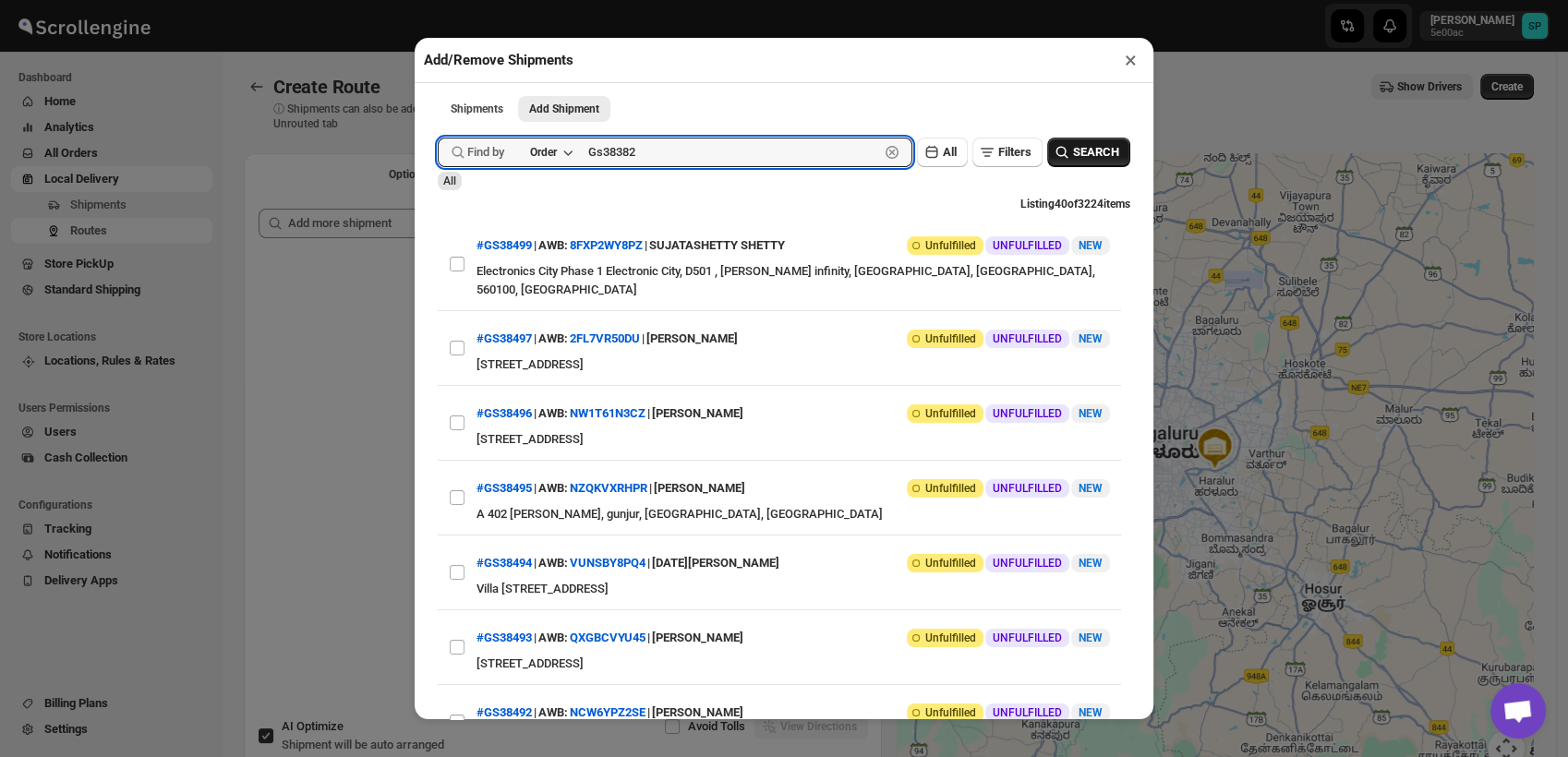
type input "Gs38382"
click at [1077, 162] on span "SEARCH" at bounding box center [1096, 152] width 47 height 19
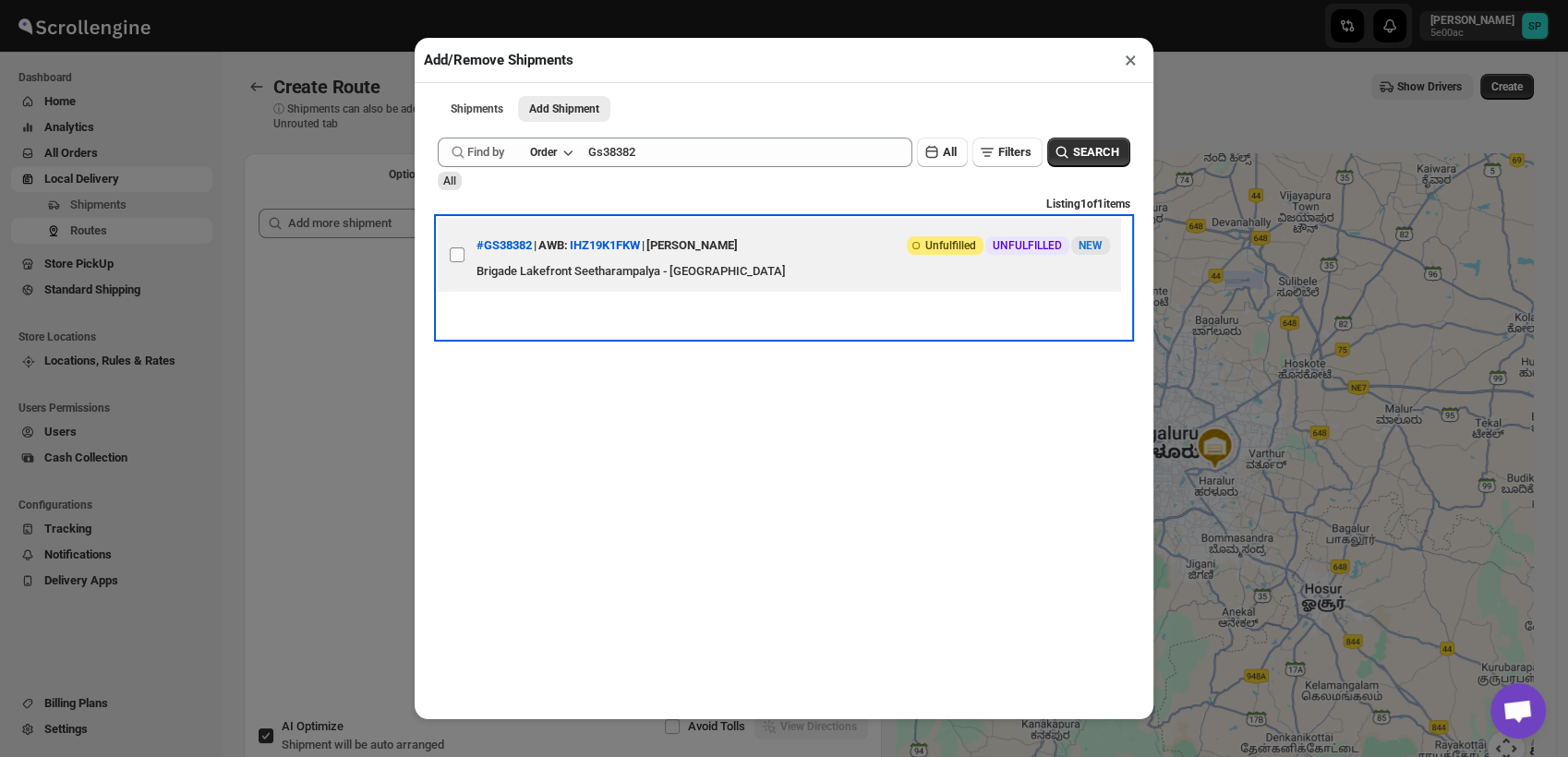
click at [453, 270] on label "View details for 68e5144cd1fc2f773f2b283d" at bounding box center [456, 255] width 39 height 73
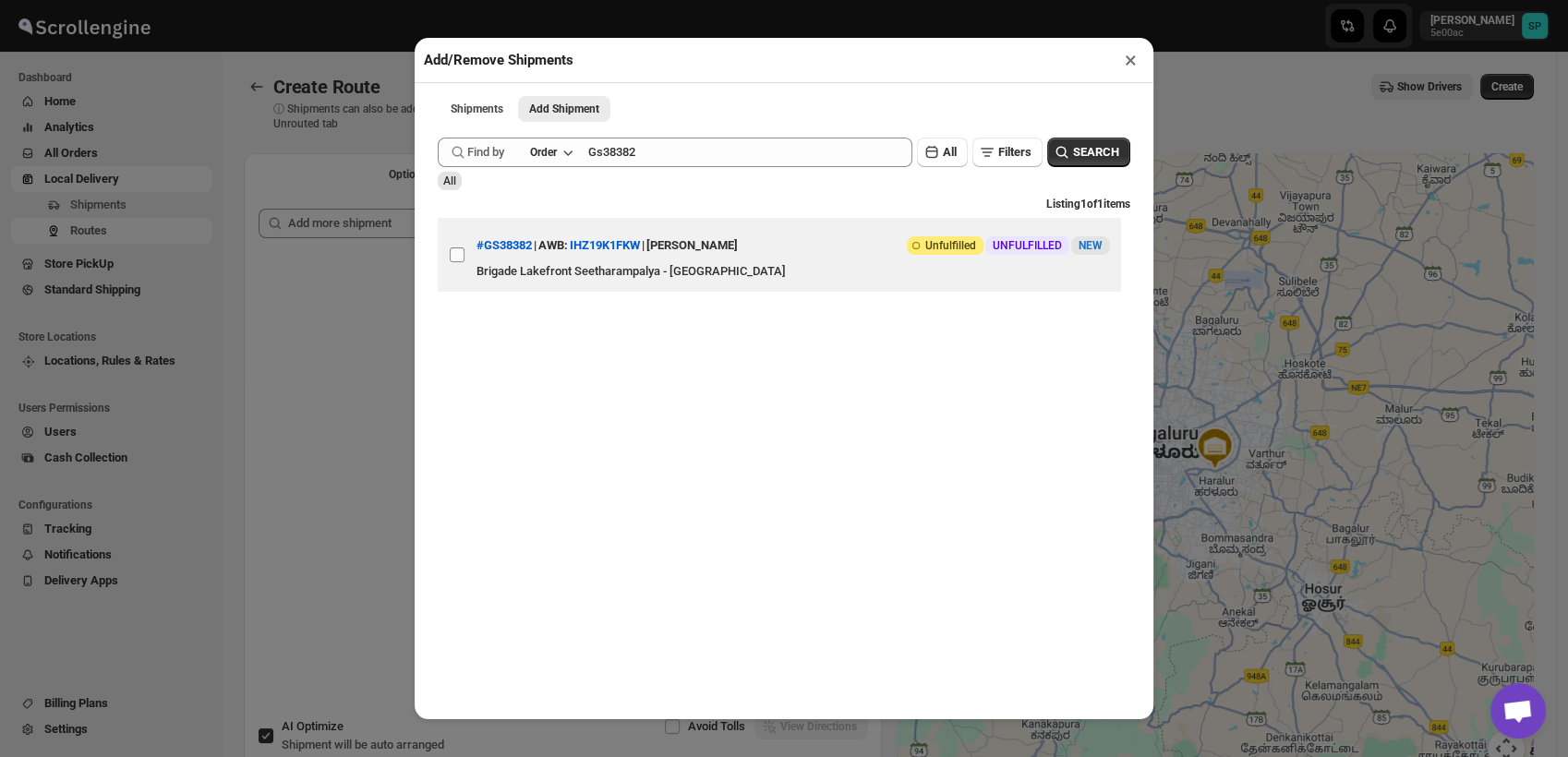
click at [453, 262] on input "View details for 68e5144cd1fc2f773f2b283d" at bounding box center [456, 254] width 15 height 15
checkbox input "true"
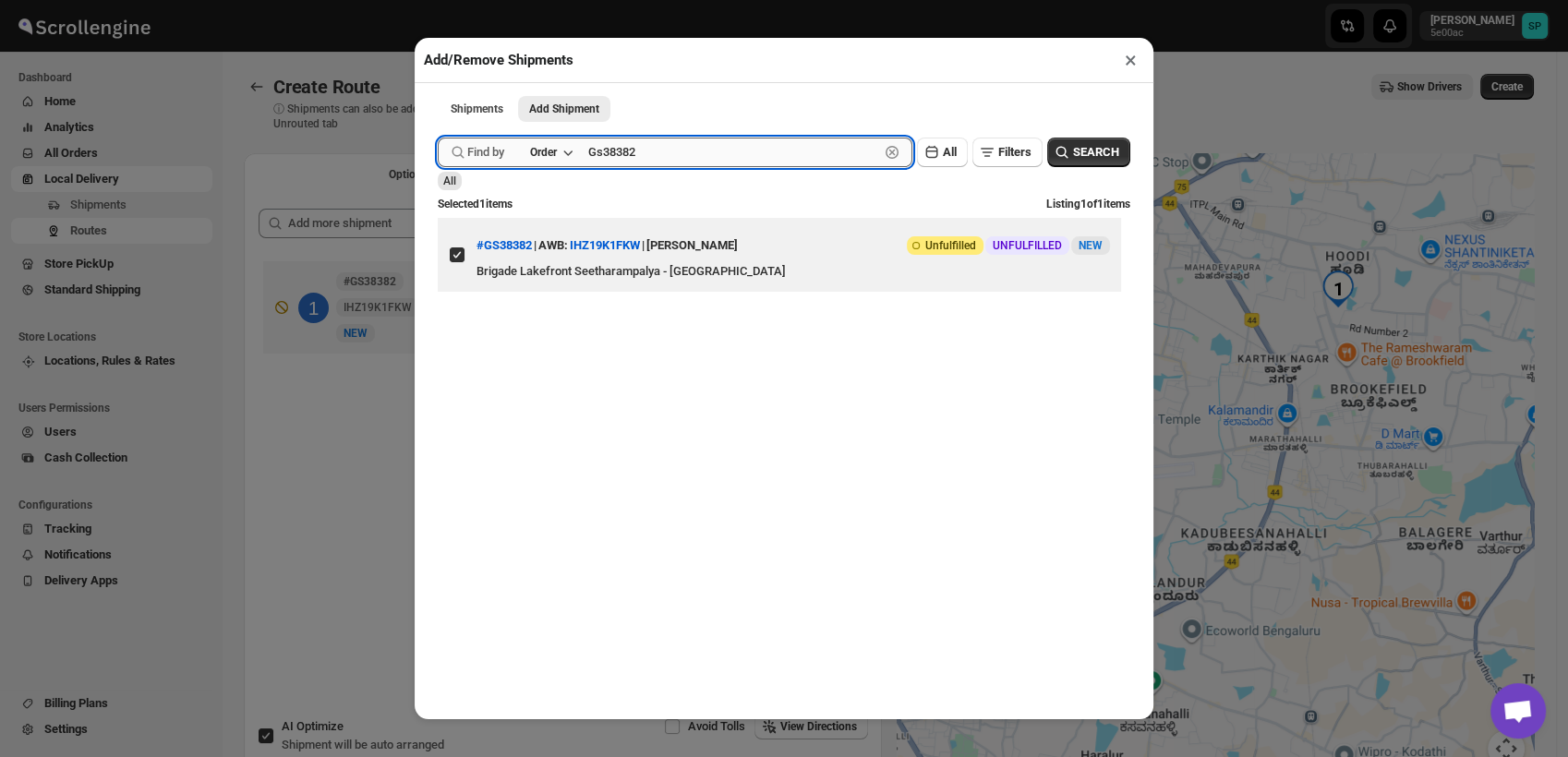
click at [666, 166] on input "Gs38382" at bounding box center [733, 153] width 291 height 30
paste input "a38477"
click at [1073, 154] on span "SEARCH" at bounding box center [1096, 152] width 47 height 19
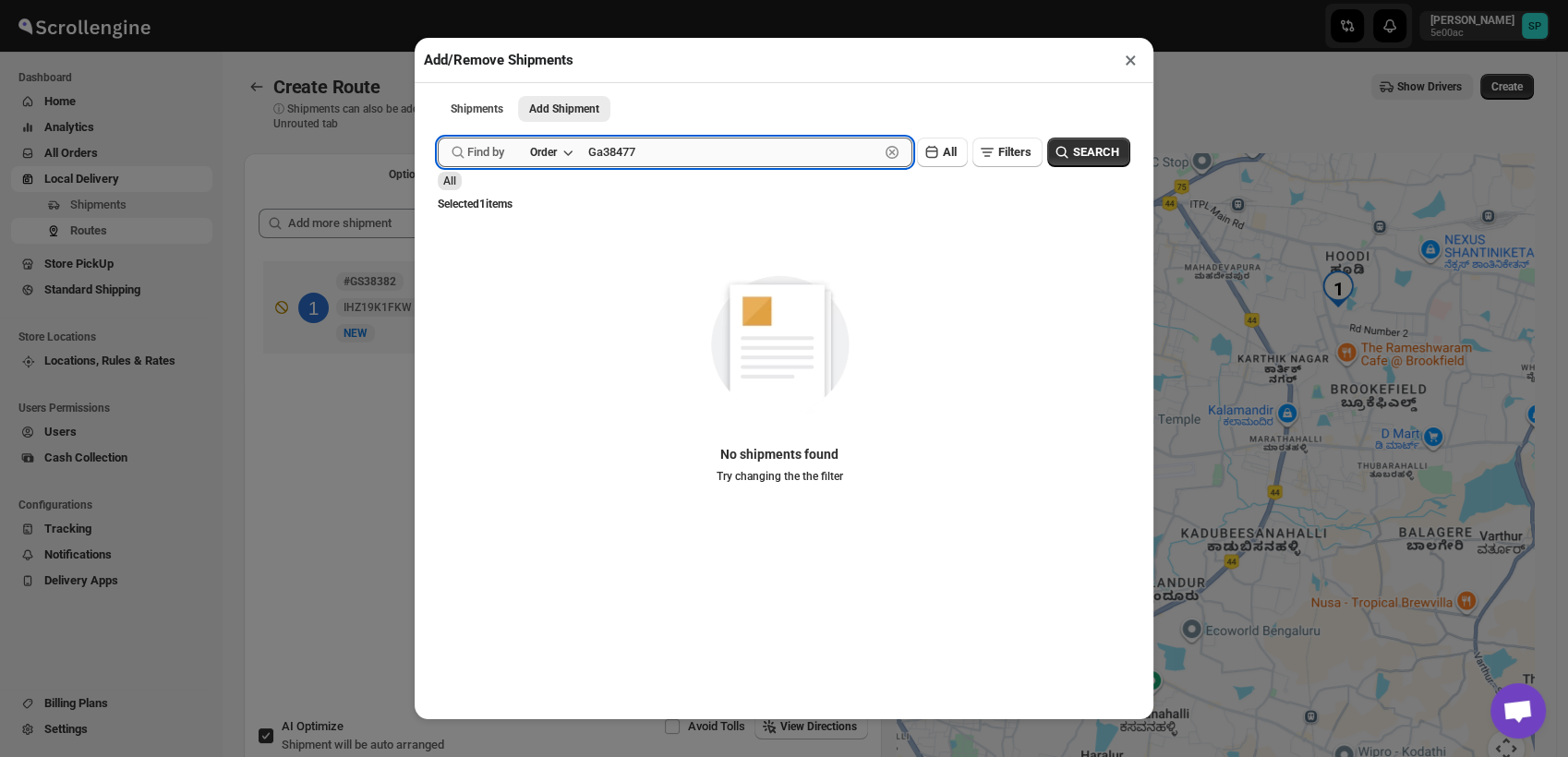
click at [605, 159] on input "Ga38477" at bounding box center [733, 153] width 291 height 30
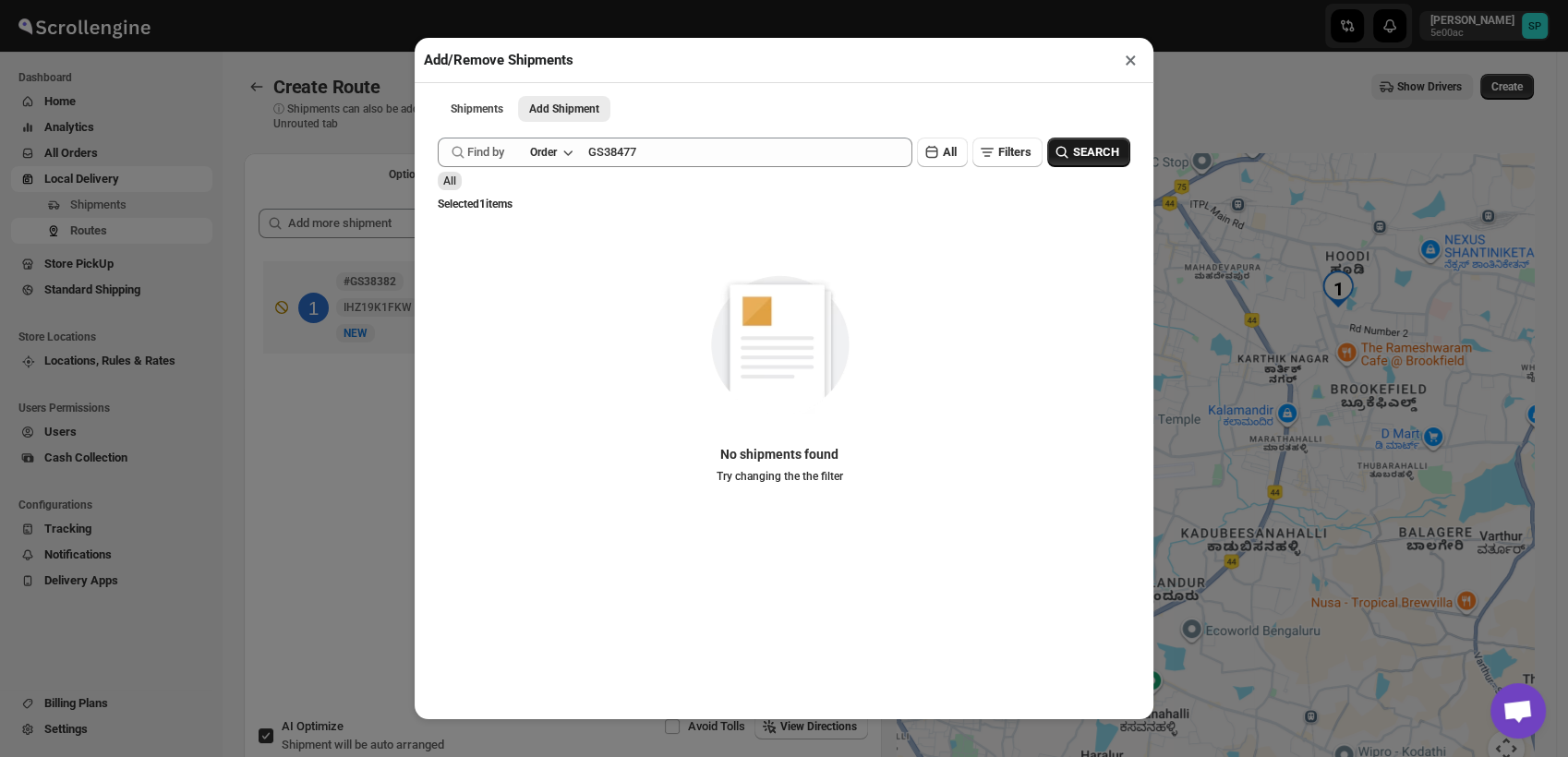
click at [1089, 152] on span "SEARCH" at bounding box center [1096, 152] width 47 height 19
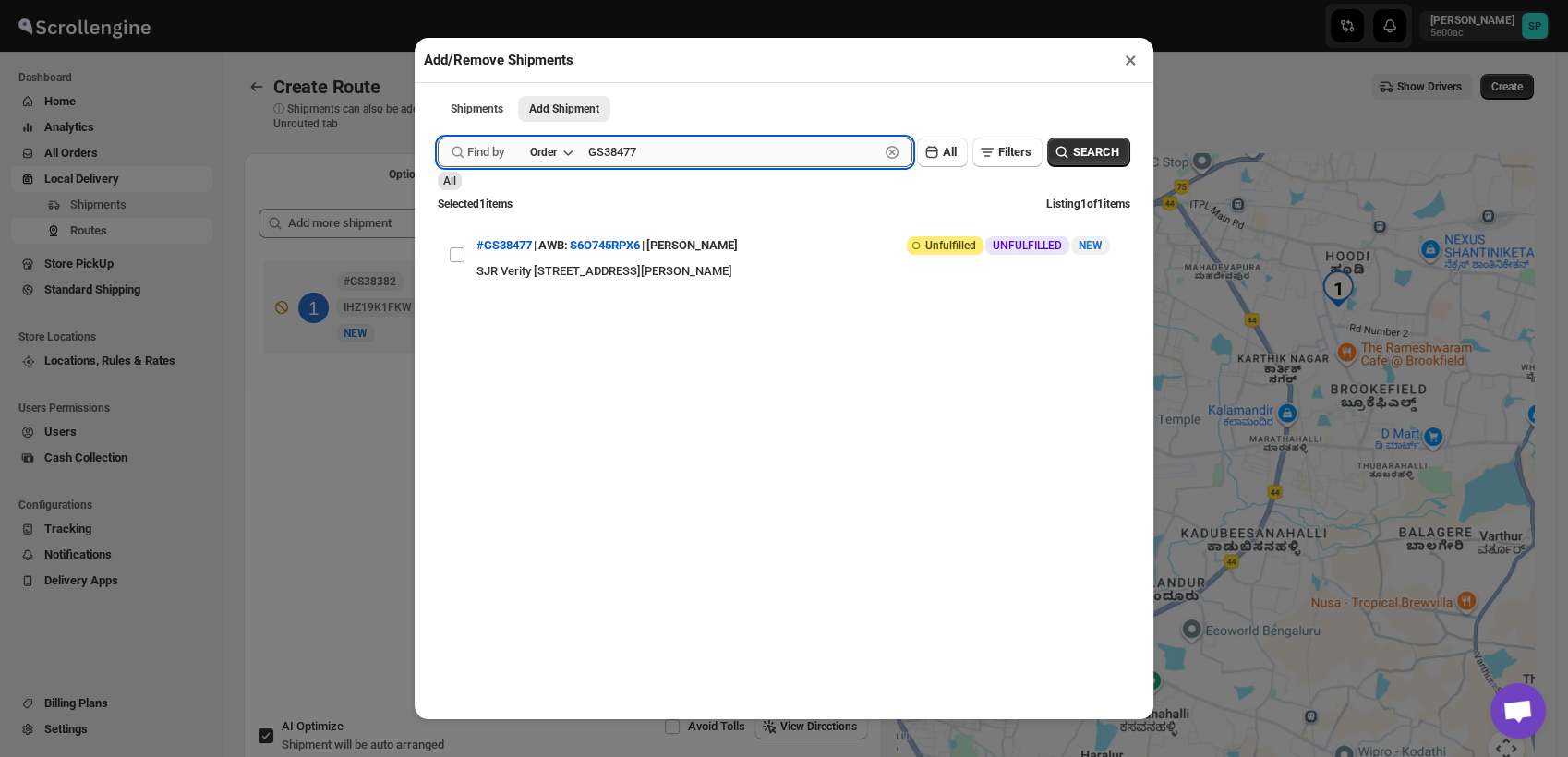
click at [661, 161] on input "GS38477" at bounding box center [733, 153] width 291 height 30
paste input "s38485"
type input "Gs38485"
click at [1086, 151] on span "SEARCH" at bounding box center [1096, 152] width 47 height 19
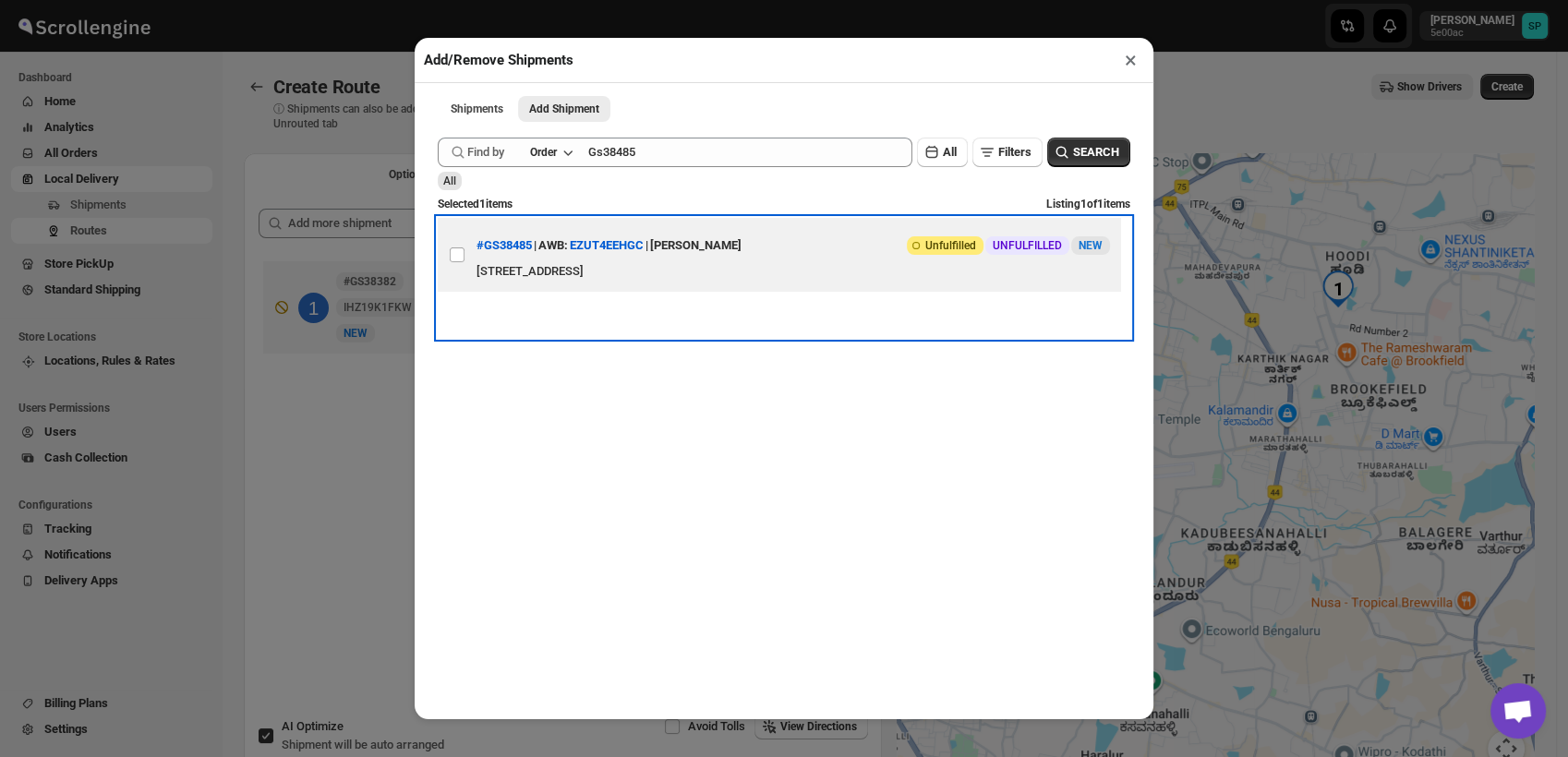
click at [591, 262] on div "#GS38485 | AWB: EZUT4EEHGC | NEELANJANA PATRA" at bounding box center [608, 246] width 265 height 34
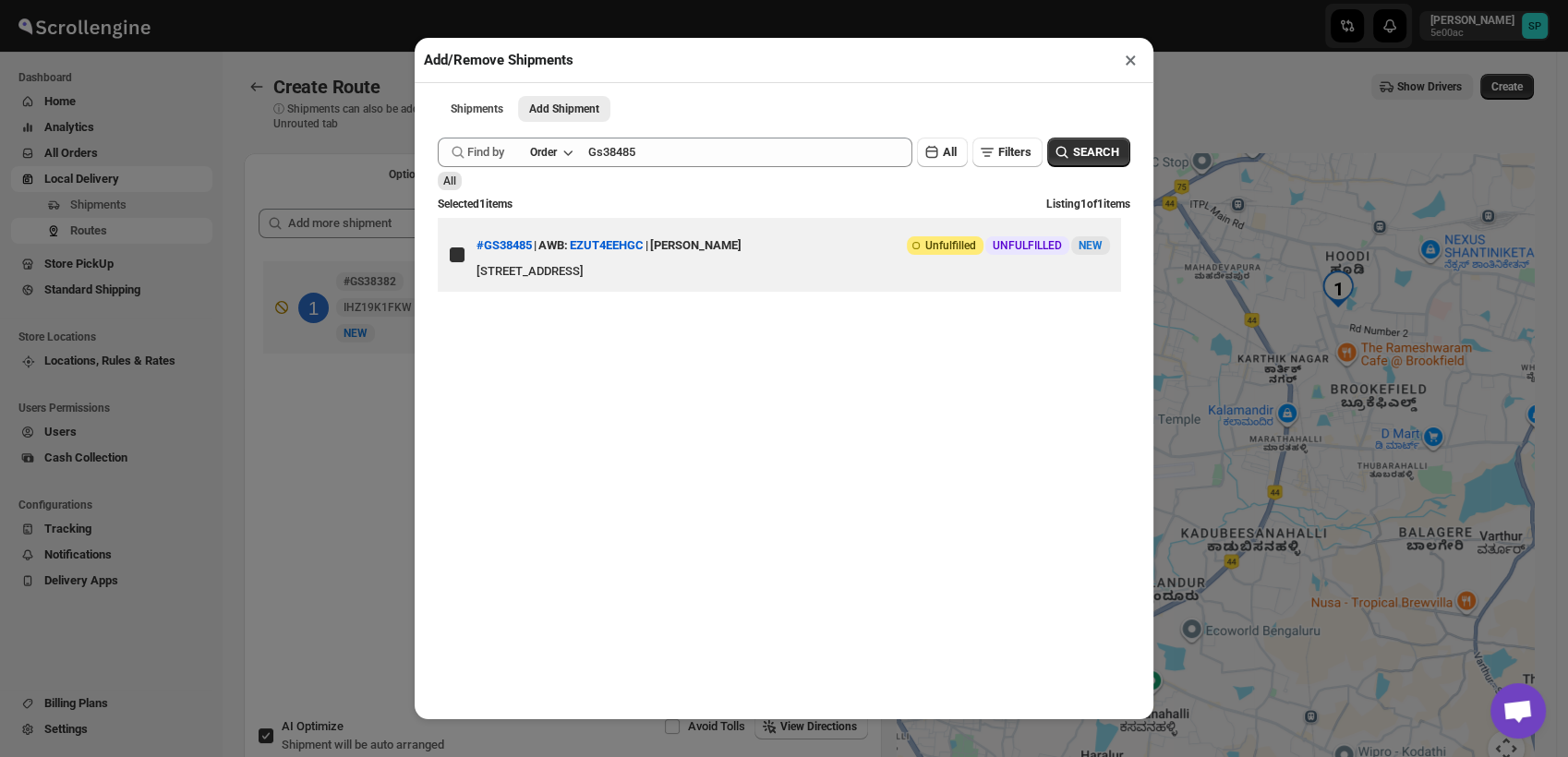
checkbox input "true"
click at [1126, 63] on button "×" at bounding box center [1130, 60] width 27 height 26
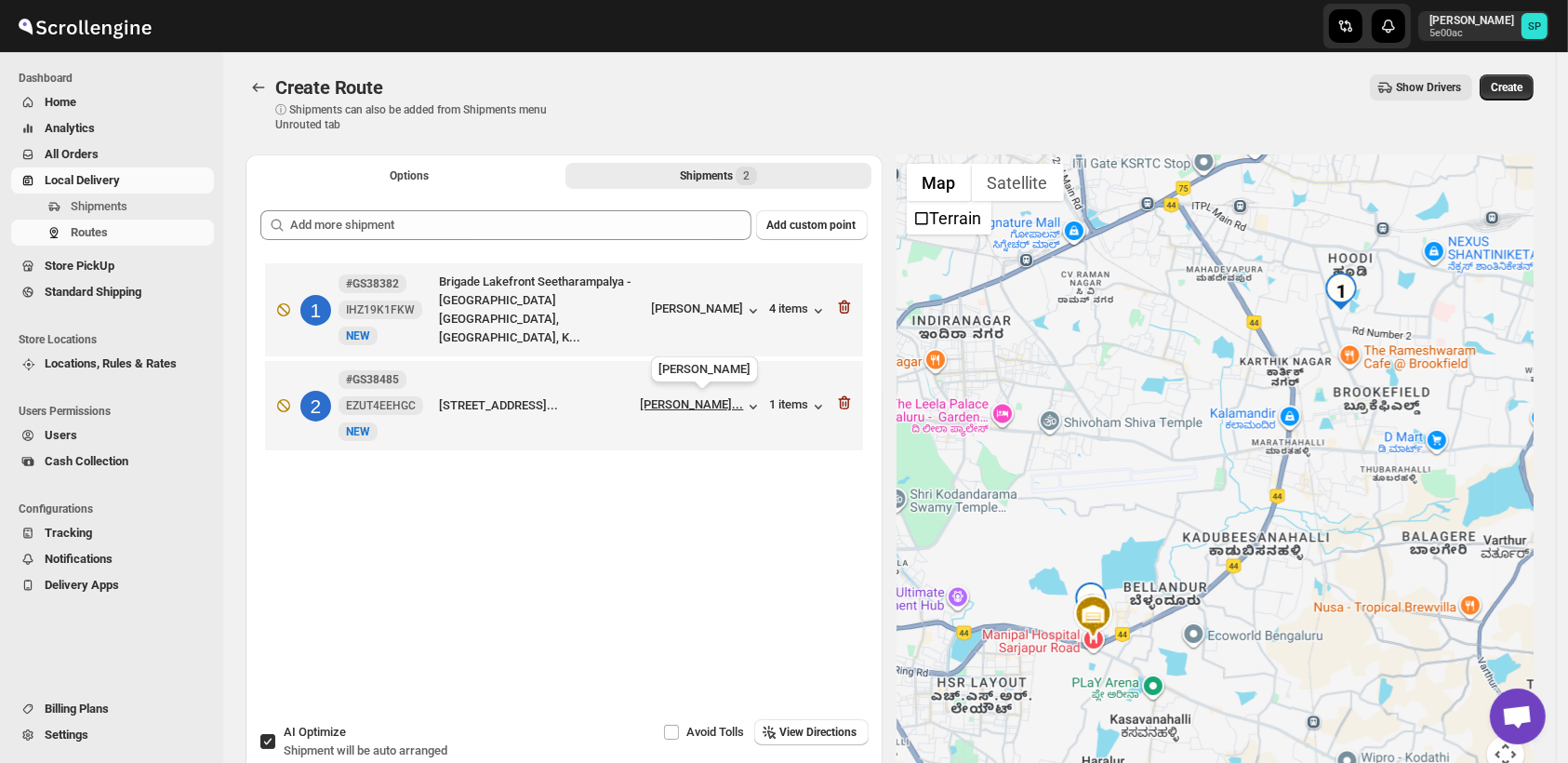
click at [728, 410] on div "[PERSON_NAME]..." at bounding box center [692, 404] width 103 height 14
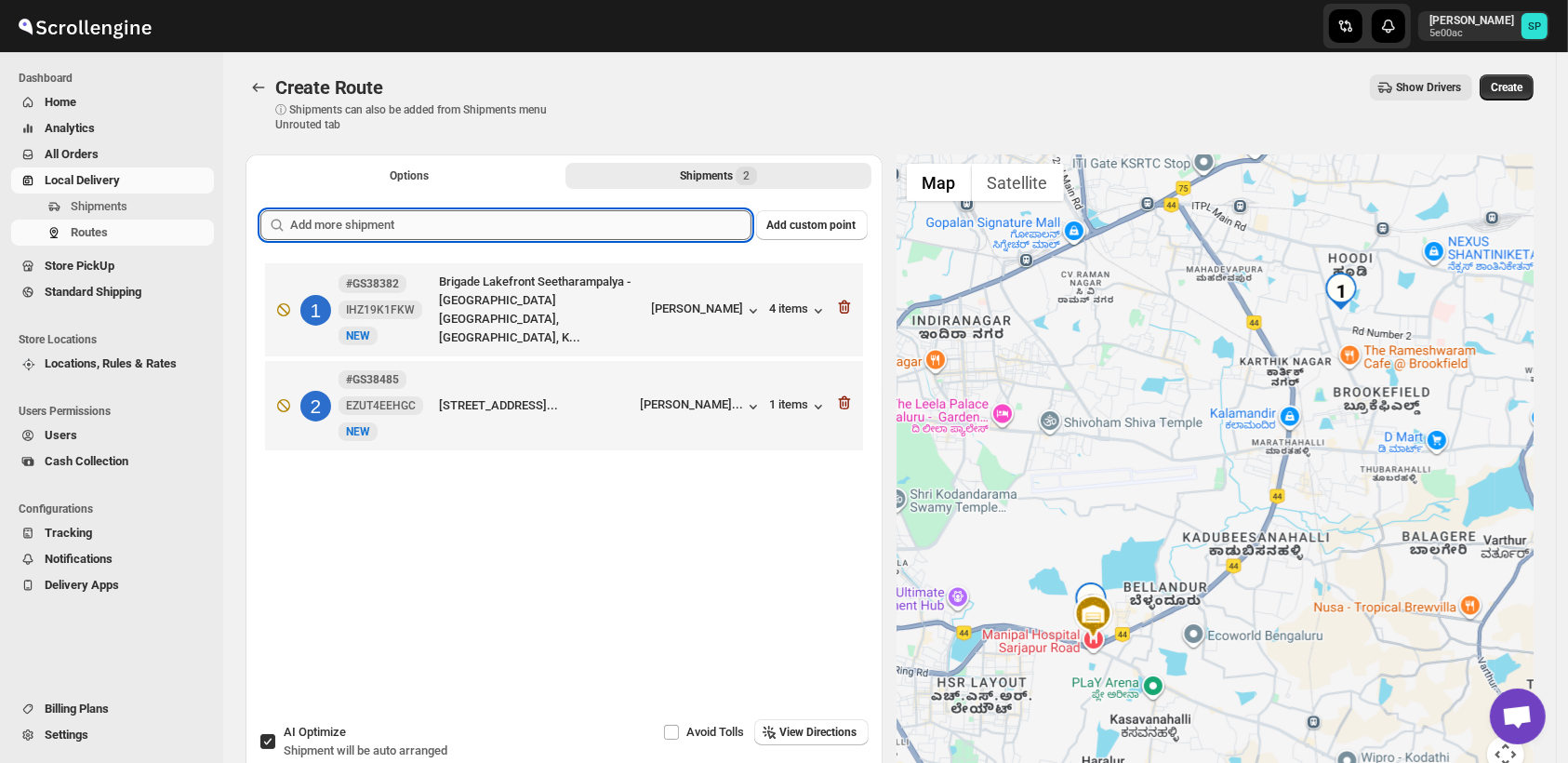
click at [449, 219] on input "text" at bounding box center [521, 225] width 462 height 30
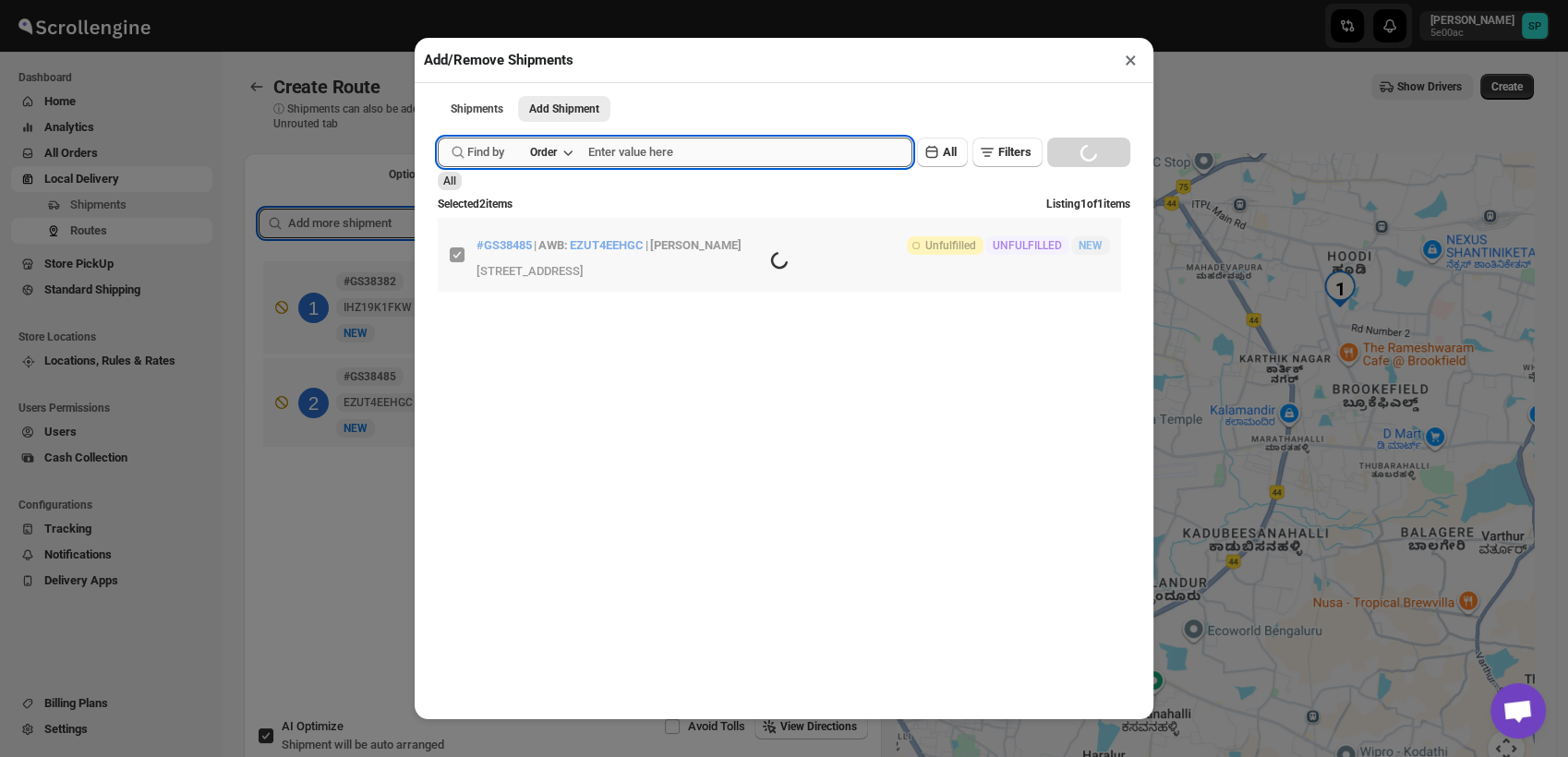
click at [649, 159] on input "text" at bounding box center [750, 153] width 324 height 30
paste input "Gs38467"
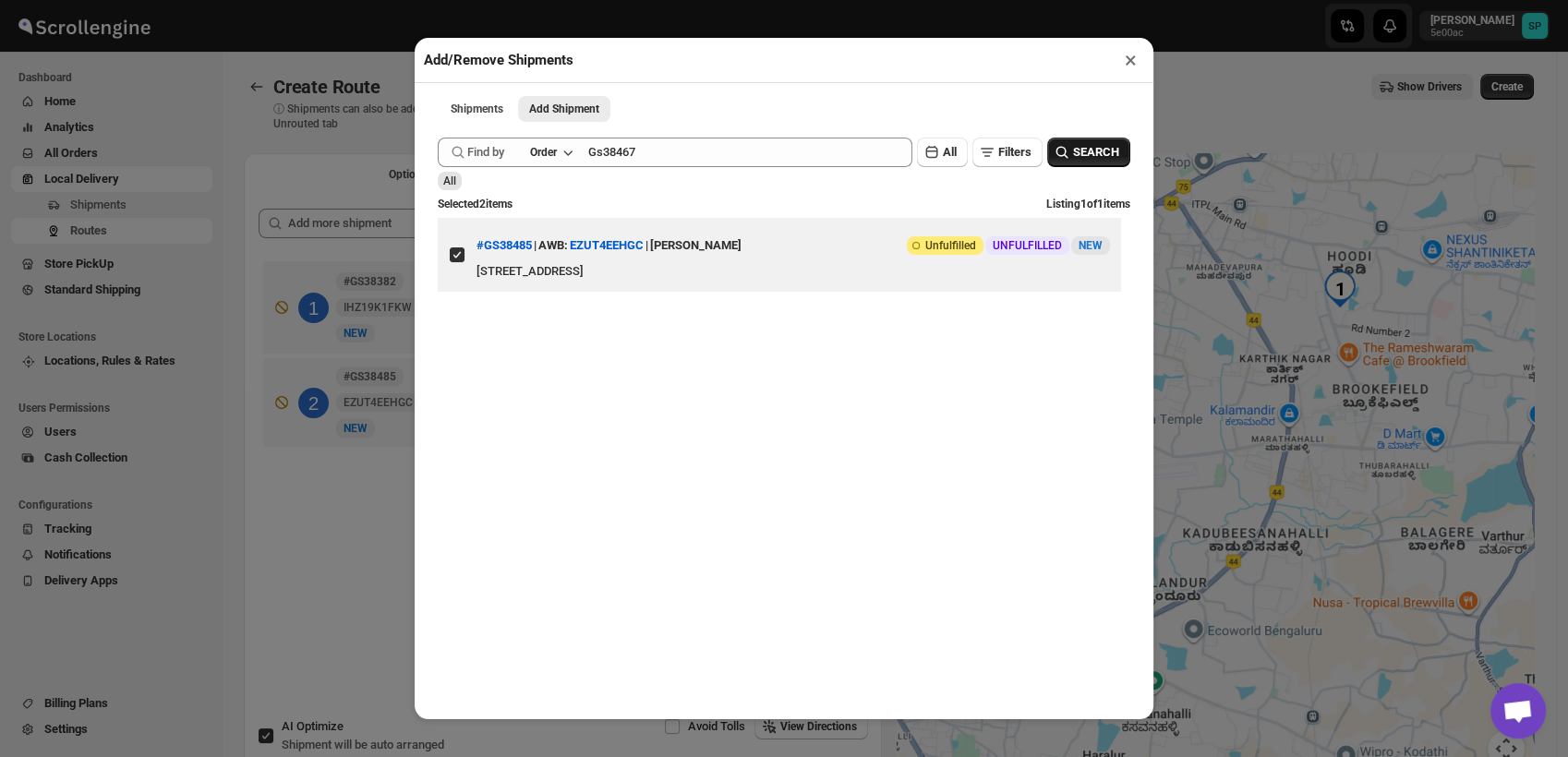
click at [1092, 152] on span "SEARCH" at bounding box center [1096, 152] width 47 height 19
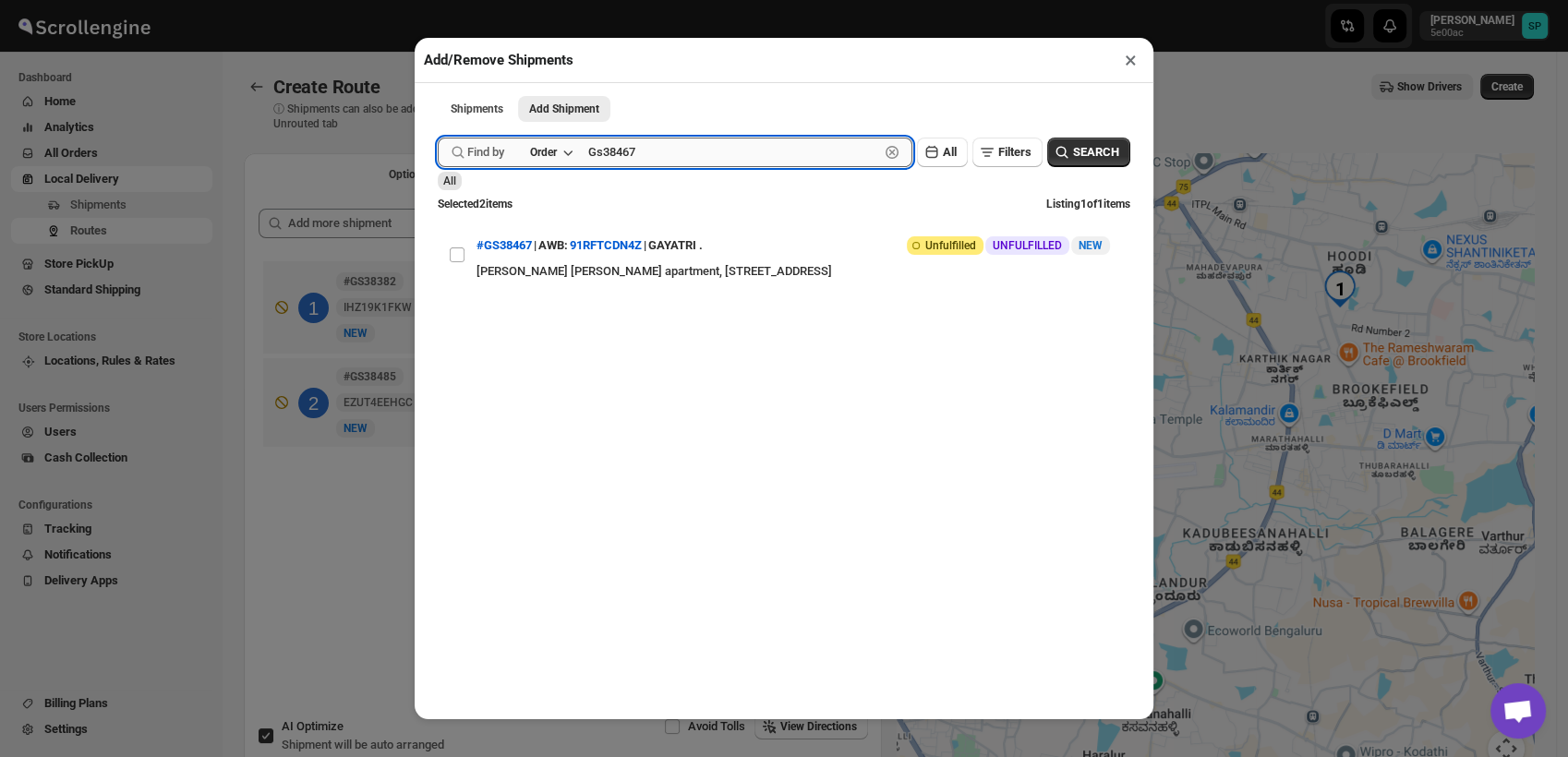
click at [684, 163] on input "Gs38467" at bounding box center [733, 153] width 291 height 30
paste input "51"
click at [1073, 149] on span "SEARCH" at bounding box center [1096, 152] width 47 height 19
click at [642, 154] on input "Gs38451" at bounding box center [733, 153] width 291 height 30
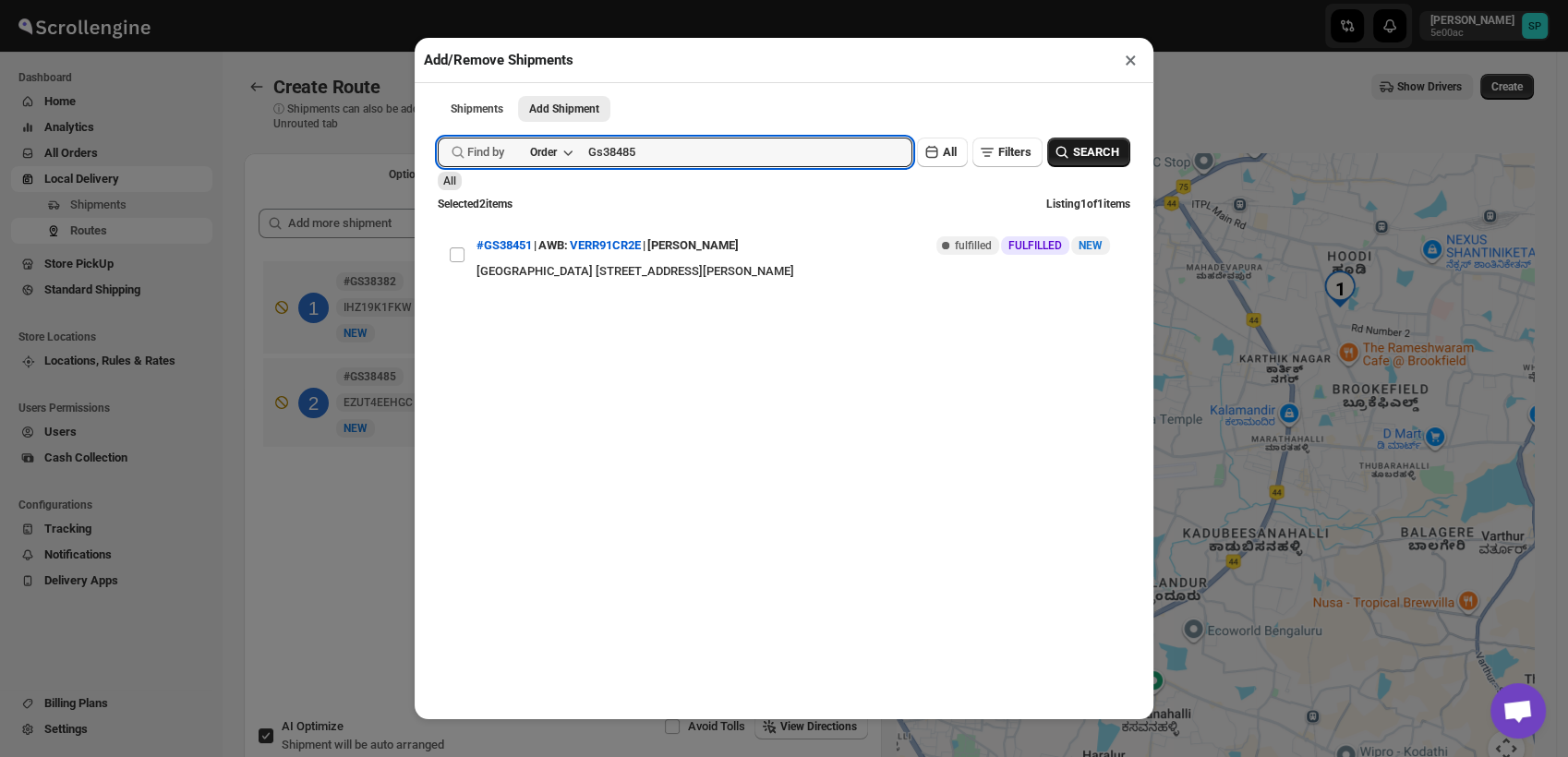
click at [1091, 160] on span "SEARCH" at bounding box center [1096, 152] width 47 height 19
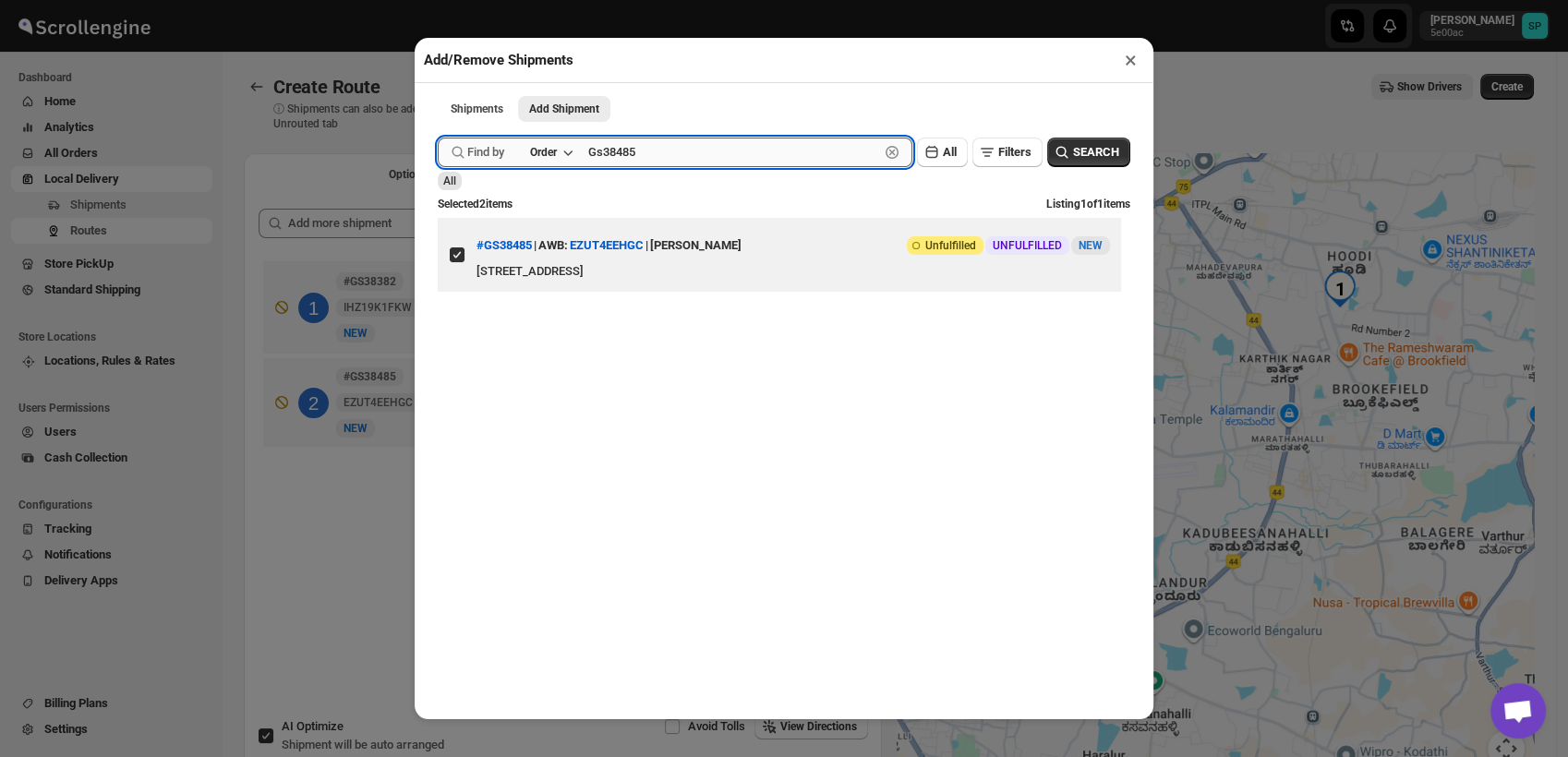
click at [784, 159] on input "Gs38485" at bounding box center [733, 153] width 291 height 30
click at [437, 0] on button "Submit" at bounding box center [463, 10] width 53 height 20
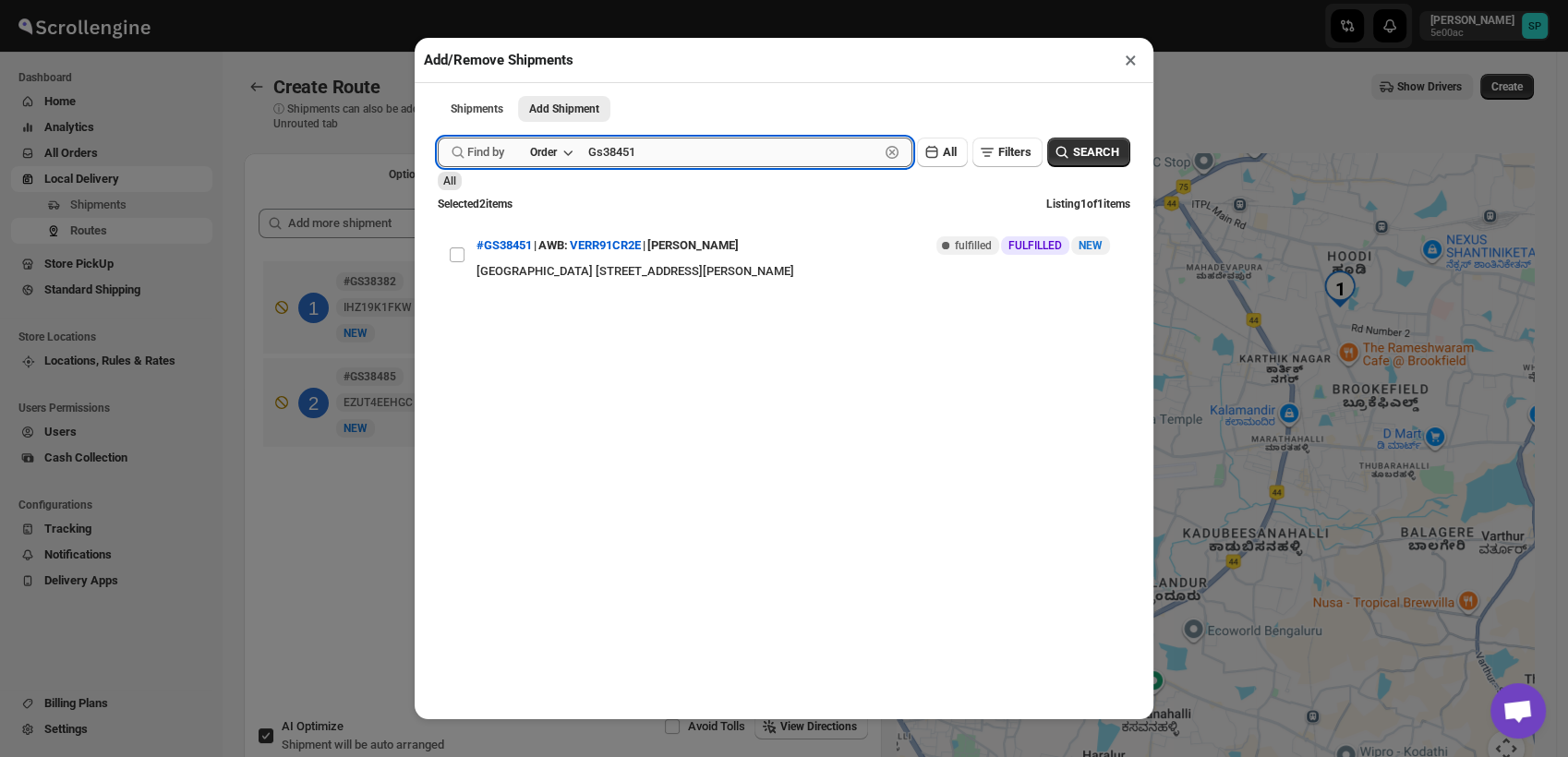
click at [620, 156] on input "Gs38451" at bounding box center [733, 153] width 291 height 30
paste input "94"
click at [1056, 158] on icon "button" at bounding box center [1062, 153] width 12 height 12
click at [627, 156] on input "Gs38494" at bounding box center [733, 153] width 291 height 30
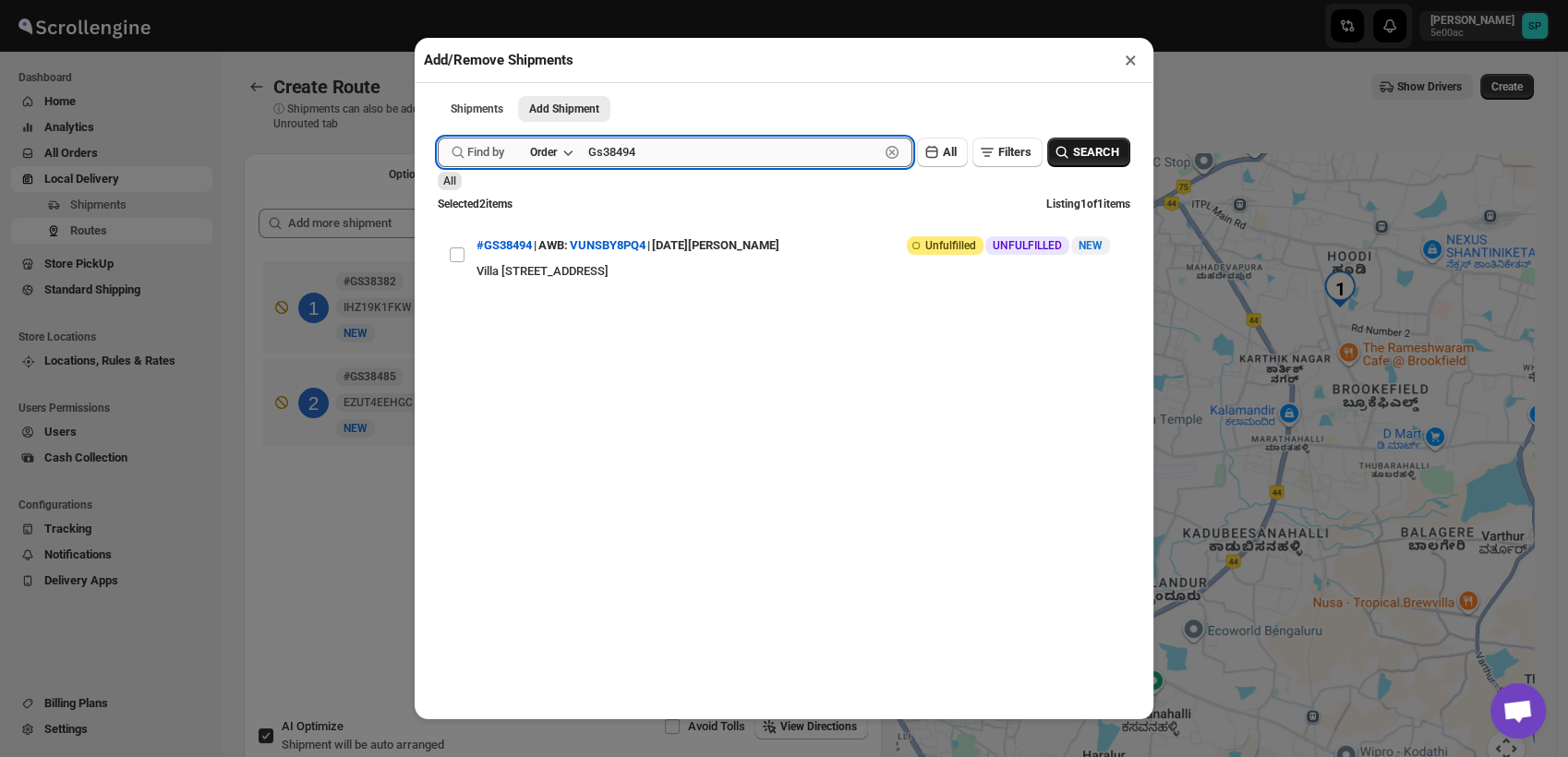
click at [627, 156] on input "Gs38494" at bounding box center [733, 153] width 291 height 30
paste input "6"
click at [1088, 144] on button "SEARCH" at bounding box center [1089, 153] width 83 height 30
click at [634, 154] on input "Gs38496" at bounding box center [733, 153] width 291 height 30
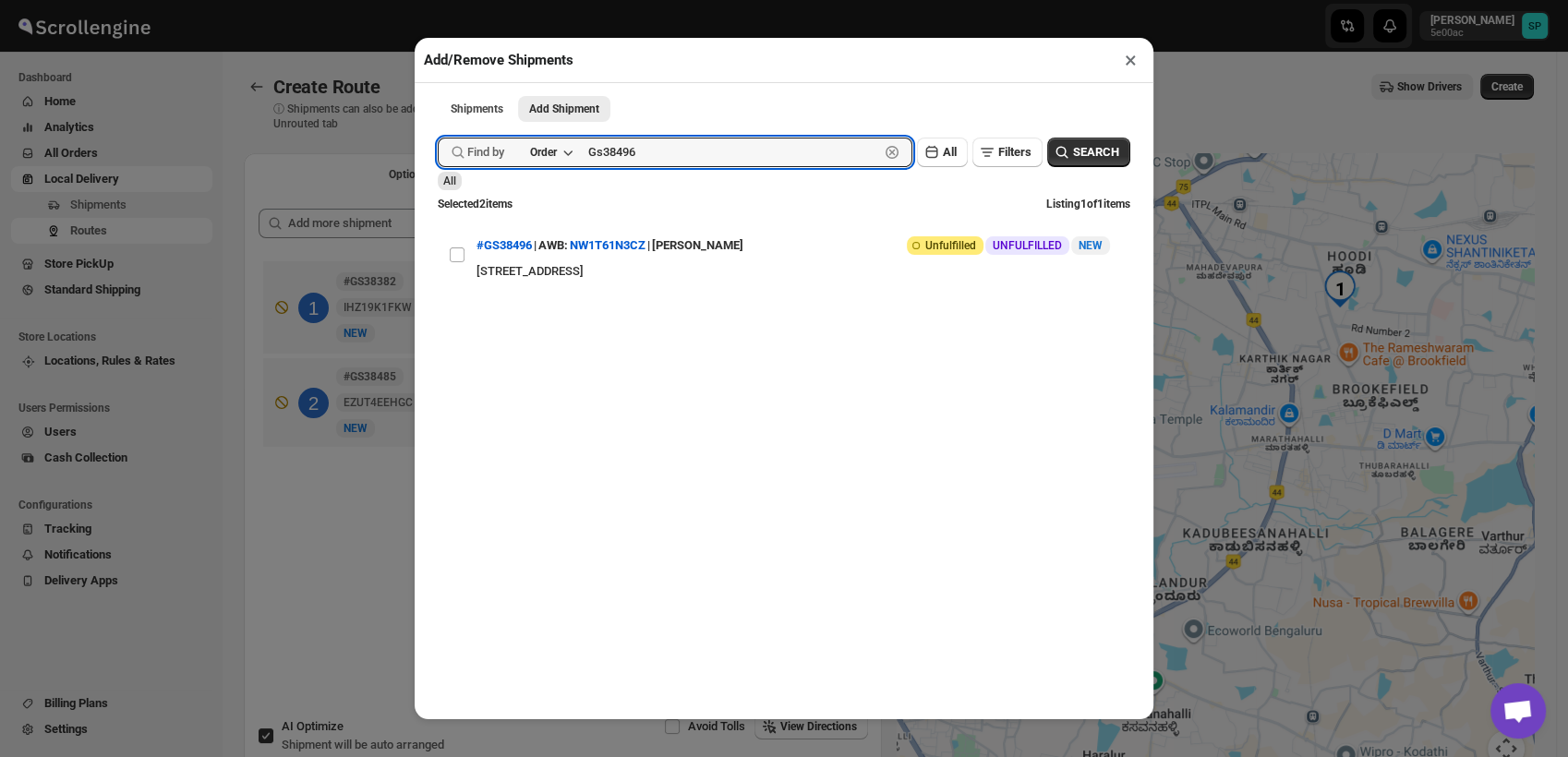
paste input "e38482"
click at [1086, 155] on span "SEARCH" at bounding box center [1096, 152] width 47 height 19
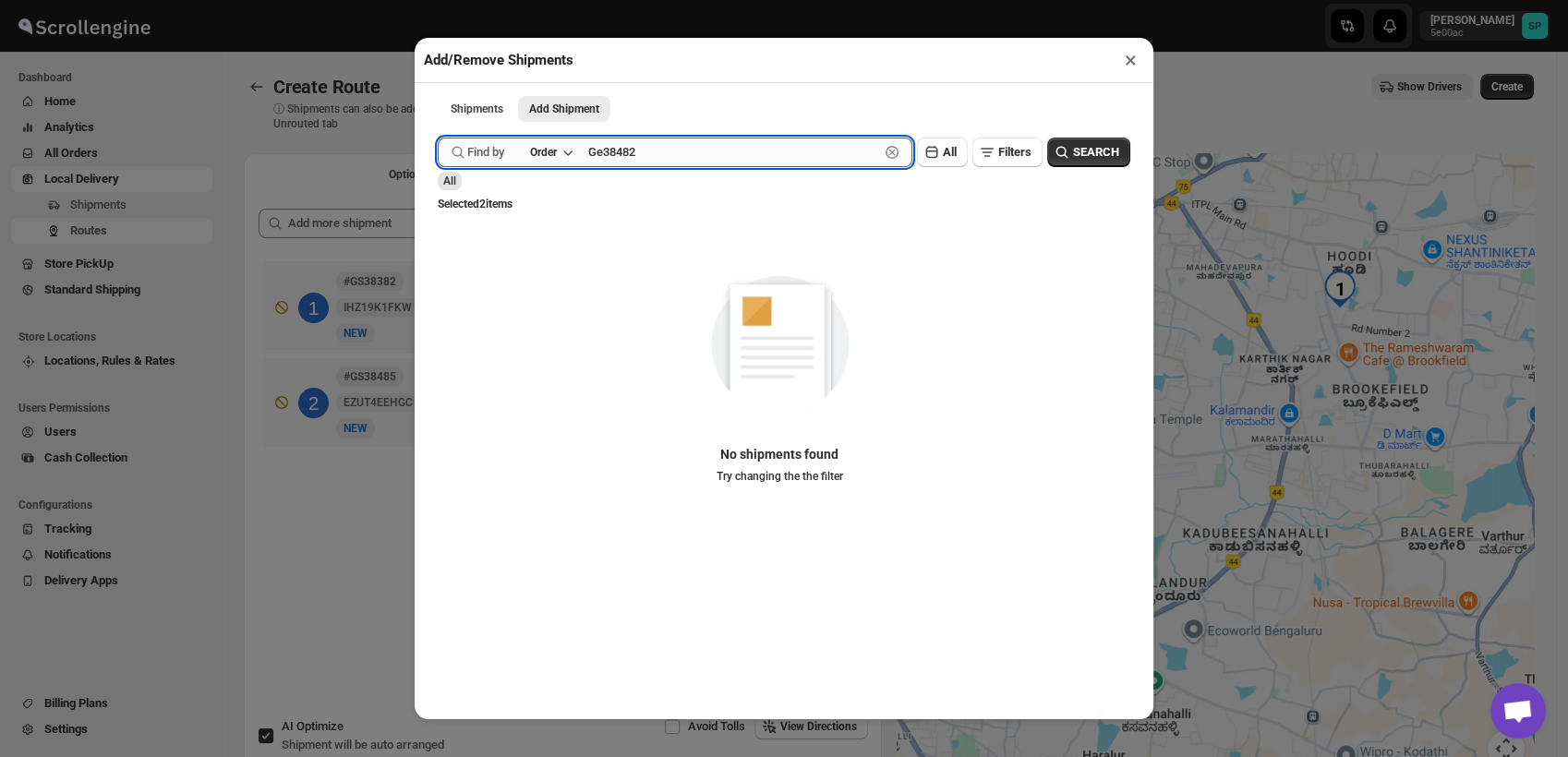
click at [608, 154] on input "Ge38482" at bounding box center [733, 153] width 291 height 30
type input "Gs38482"
click at [1056, 149] on button "SEARCH" at bounding box center [1089, 153] width 83 height 30
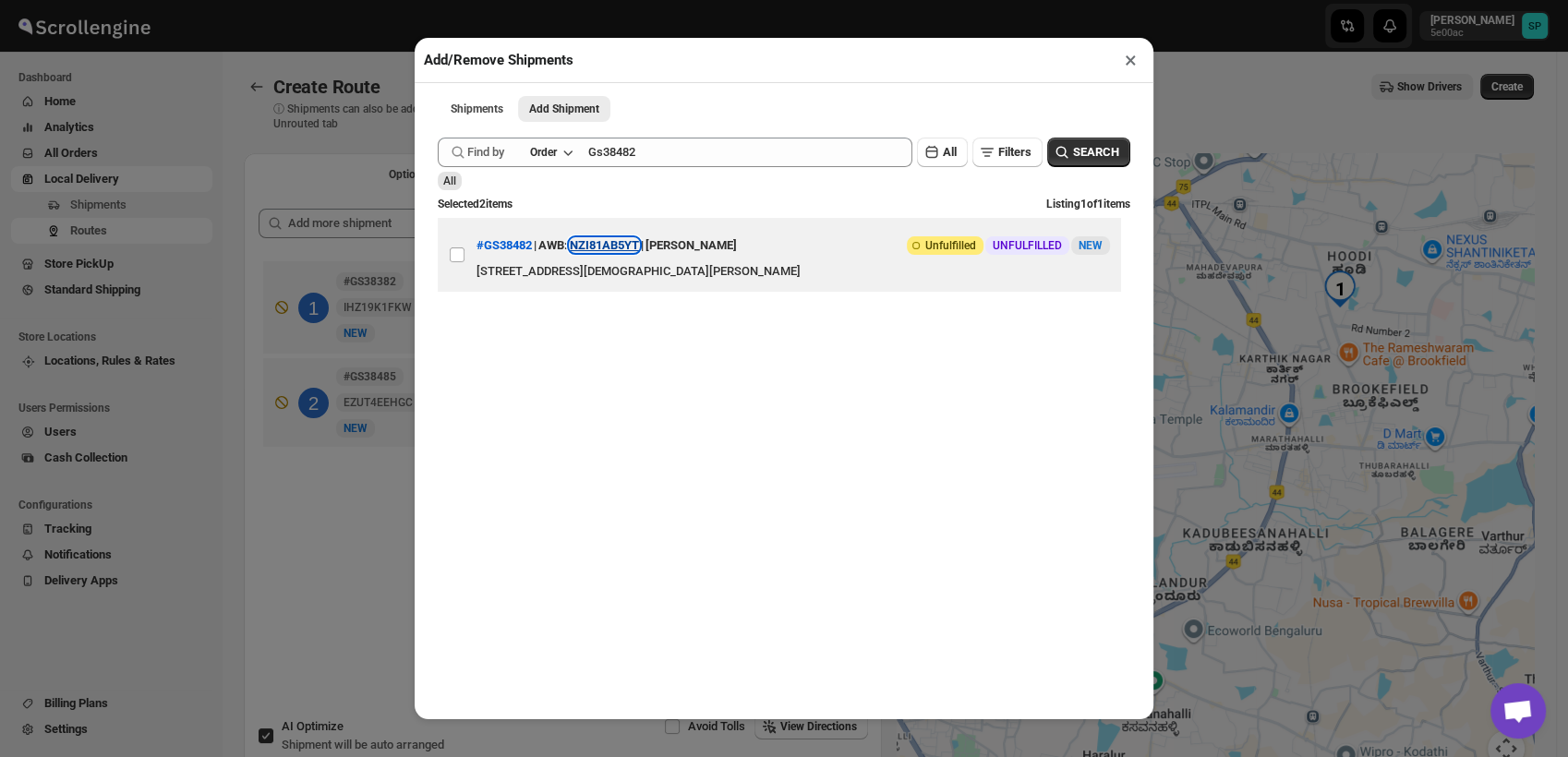
click at [588, 250] on button "NZI81AB5YT" at bounding box center [604, 245] width 69 height 14
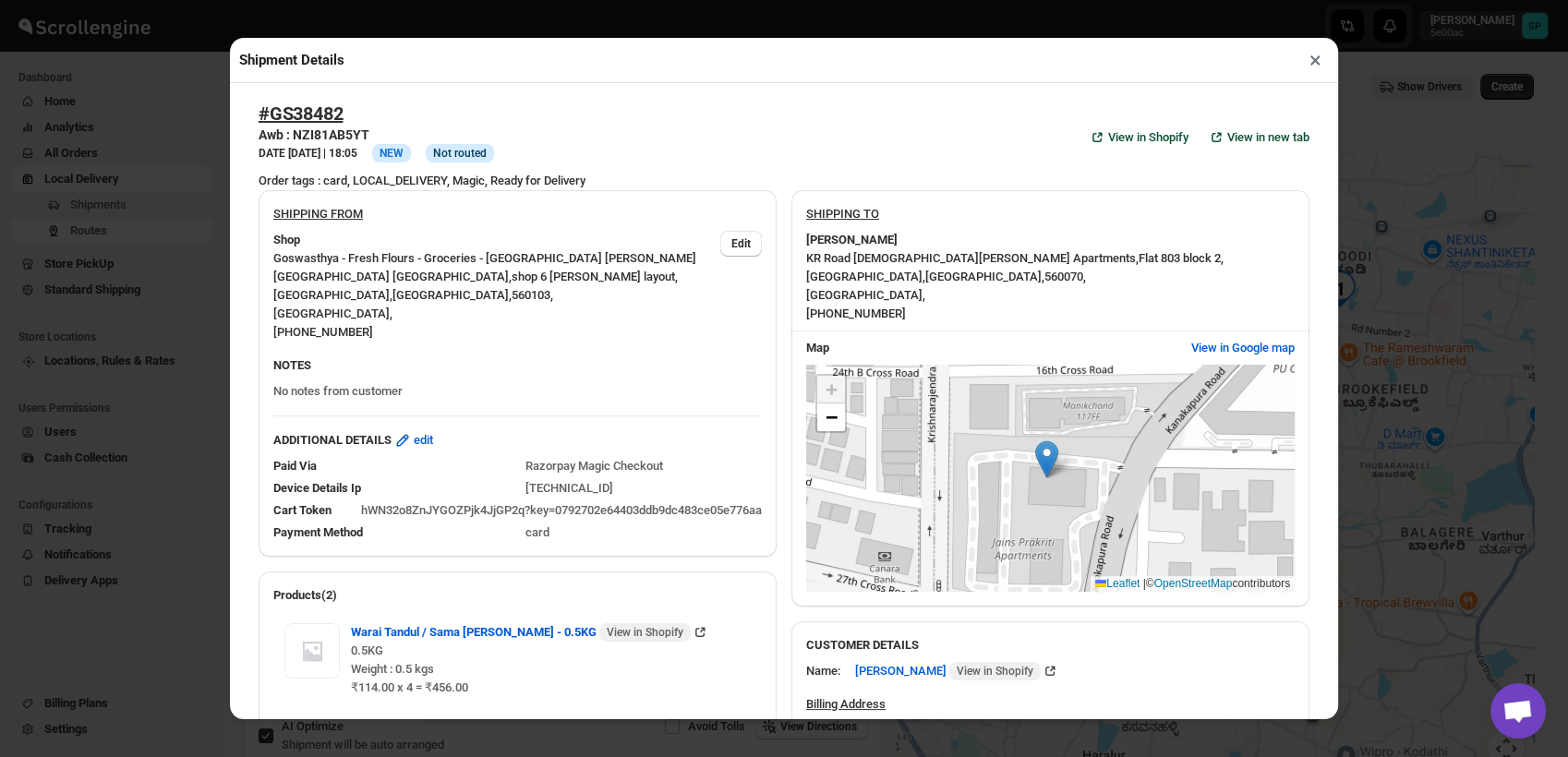
click at [1314, 60] on button "×" at bounding box center [1314, 60] width 27 height 26
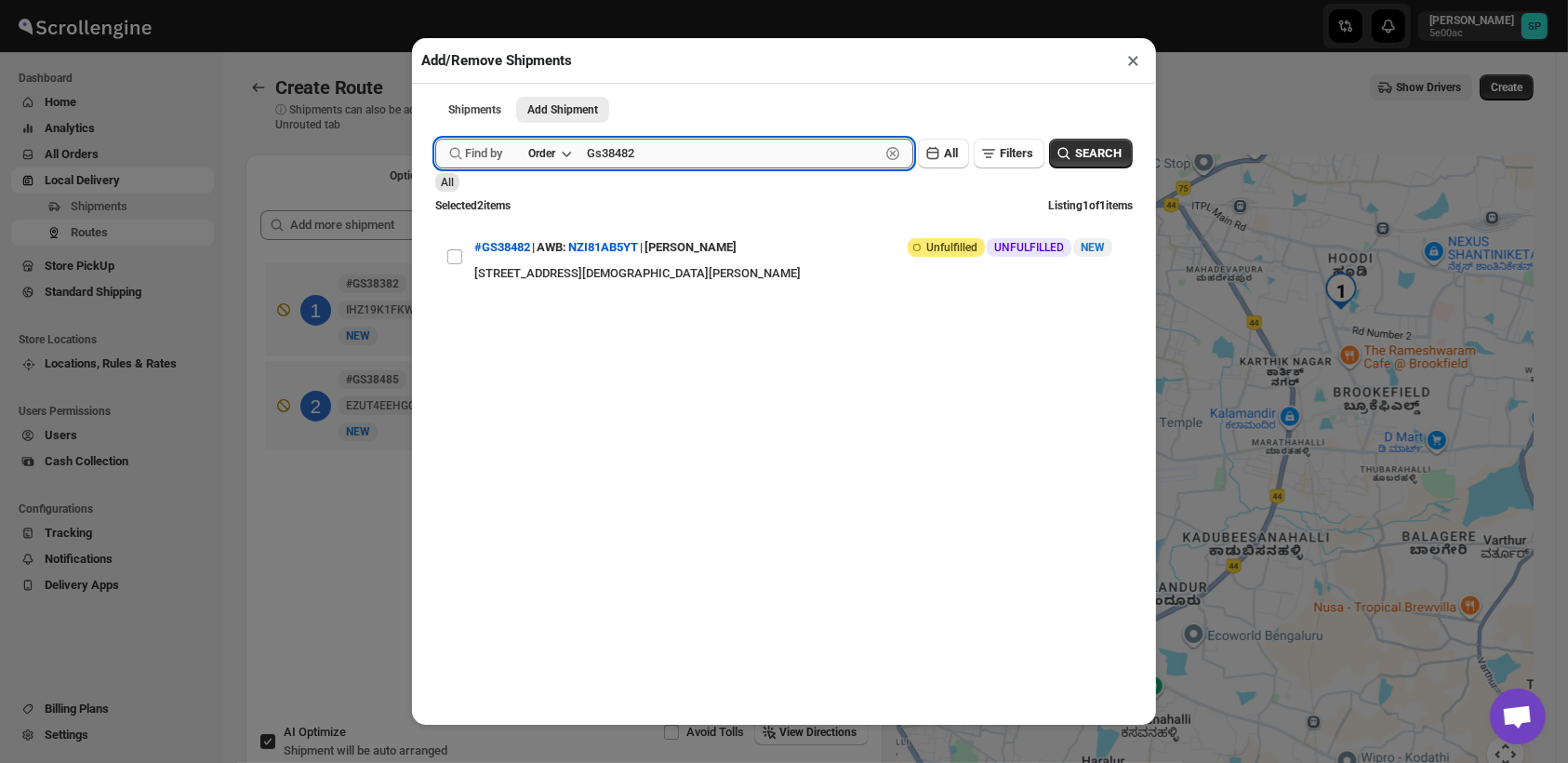
click at [811, 160] on input "Gs38482" at bounding box center [733, 154] width 293 height 30
click at [886, 155] on icon "button" at bounding box center [892, 153] width 13 height 13
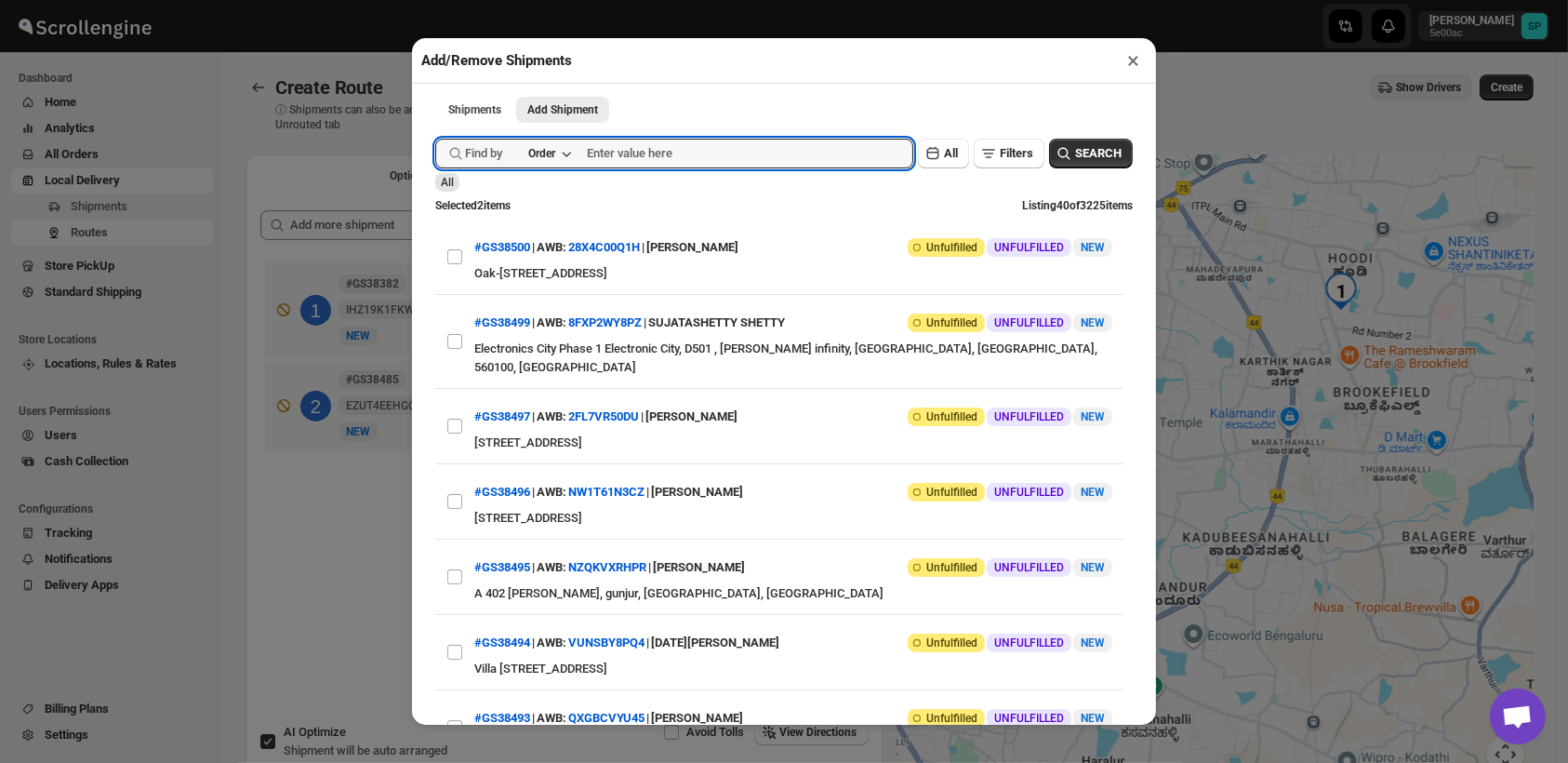
click at [1131, 63] on button "×" at bounding box center [1133, 60] width 27 height 26
